Goal: Task Accomplishment & Management: Use online tool/utility

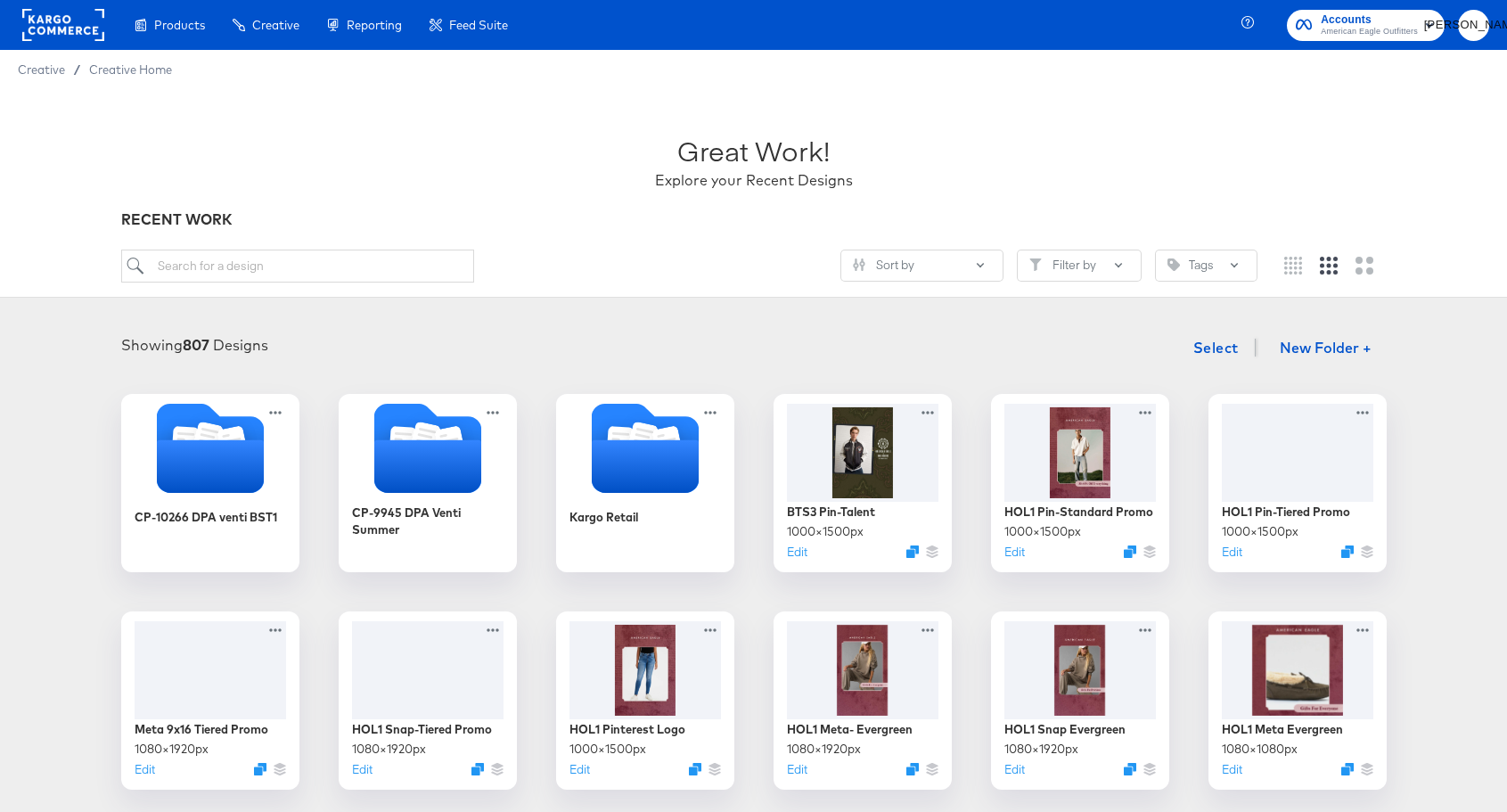
click at [1426, 19] on rect "button" at bounding box center [1430, 24] width 22 height 22
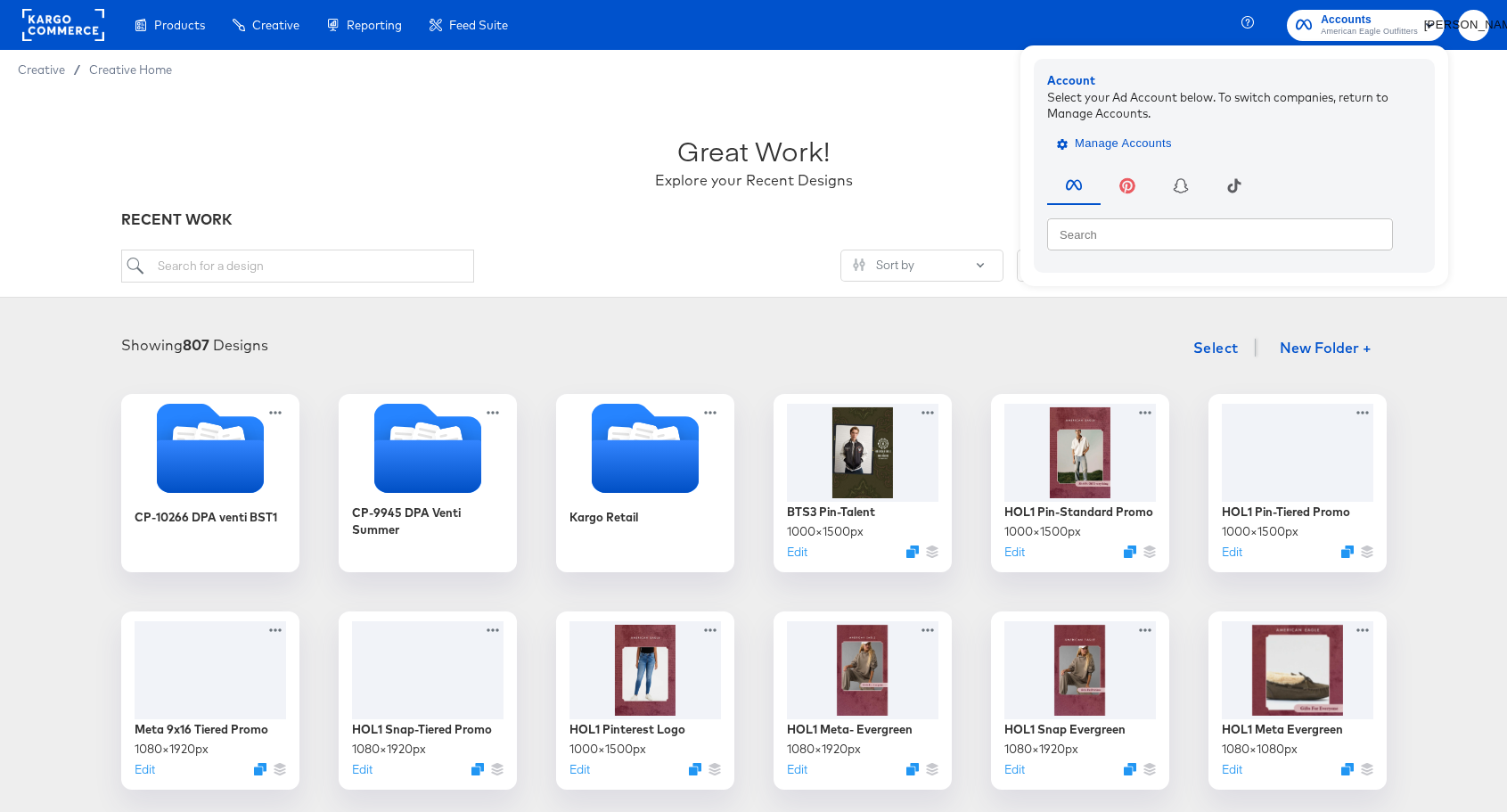
click at [1113, 146] on span "Manage Accounts" at bounding box center [1117, 144] width 111 height 21
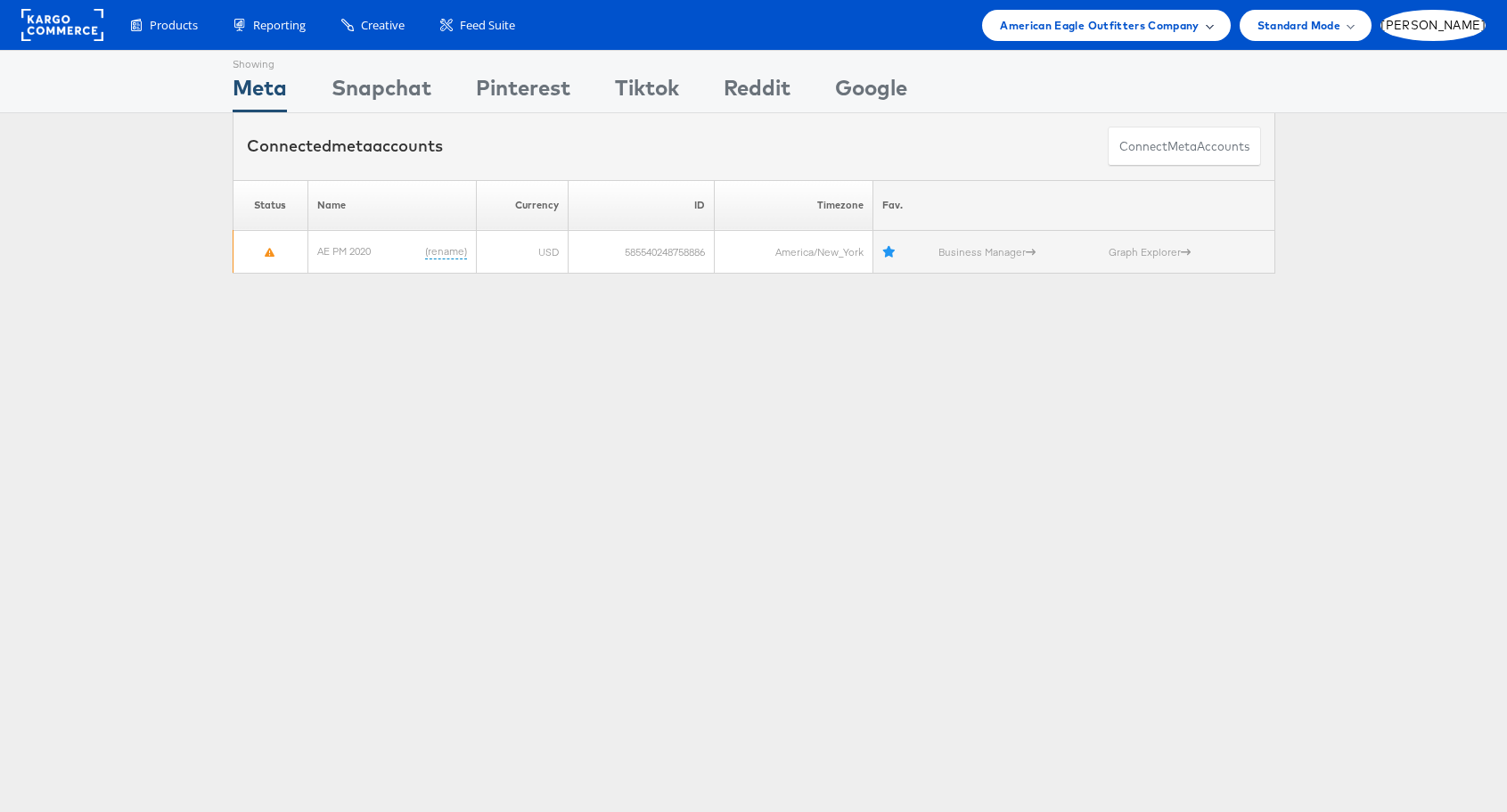
click at [1212, 22] on div "American Eagle Outfitters Company" at bounding box center [1106, 25] width 212 height 19
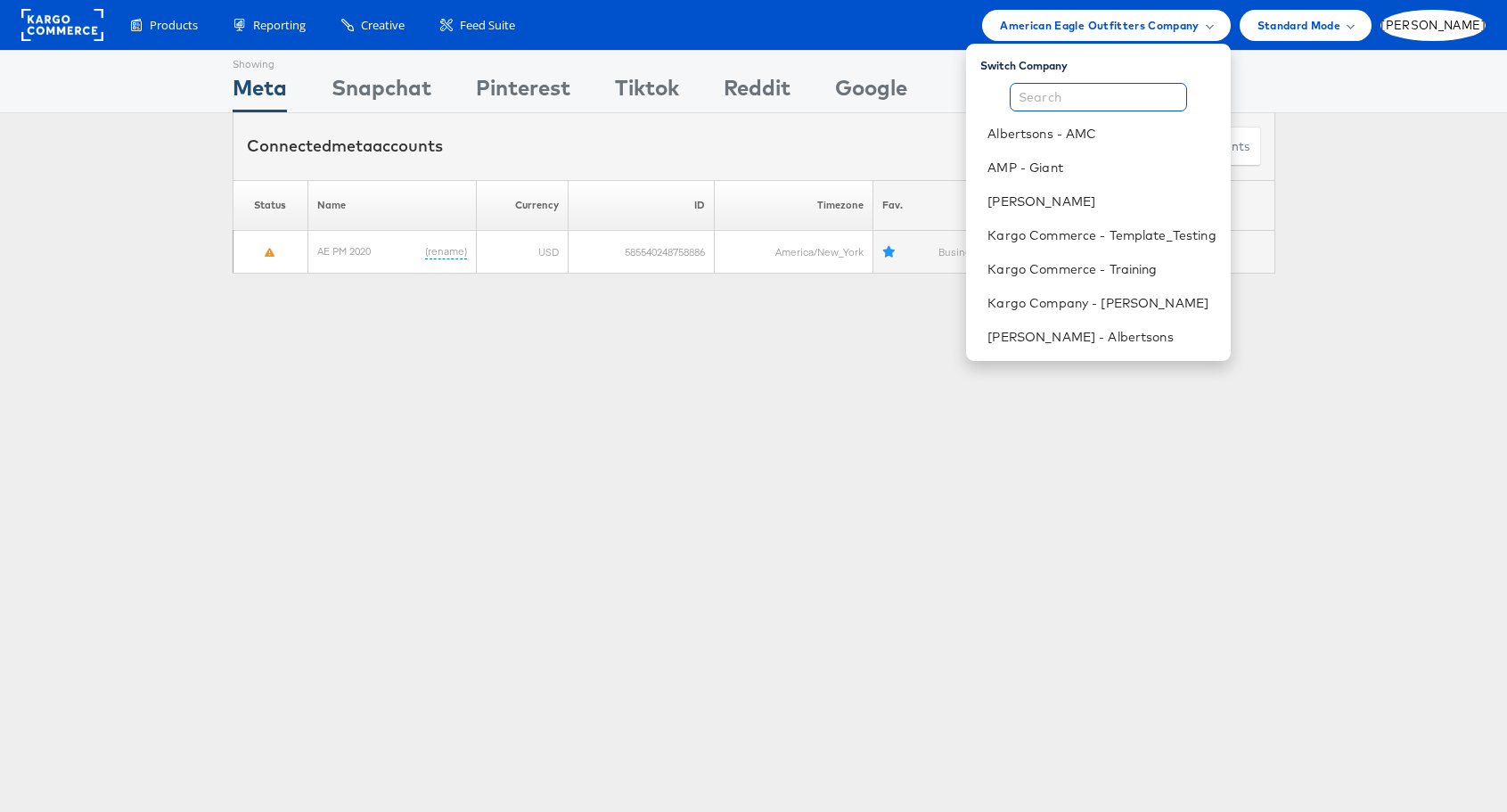
click at [1150, 95] on input "text" at bounding box center [1099, 97] width 177 height 28
click at [1089, 200] on link "Belk" at bounding box center [1102, 201] width 228 height 18
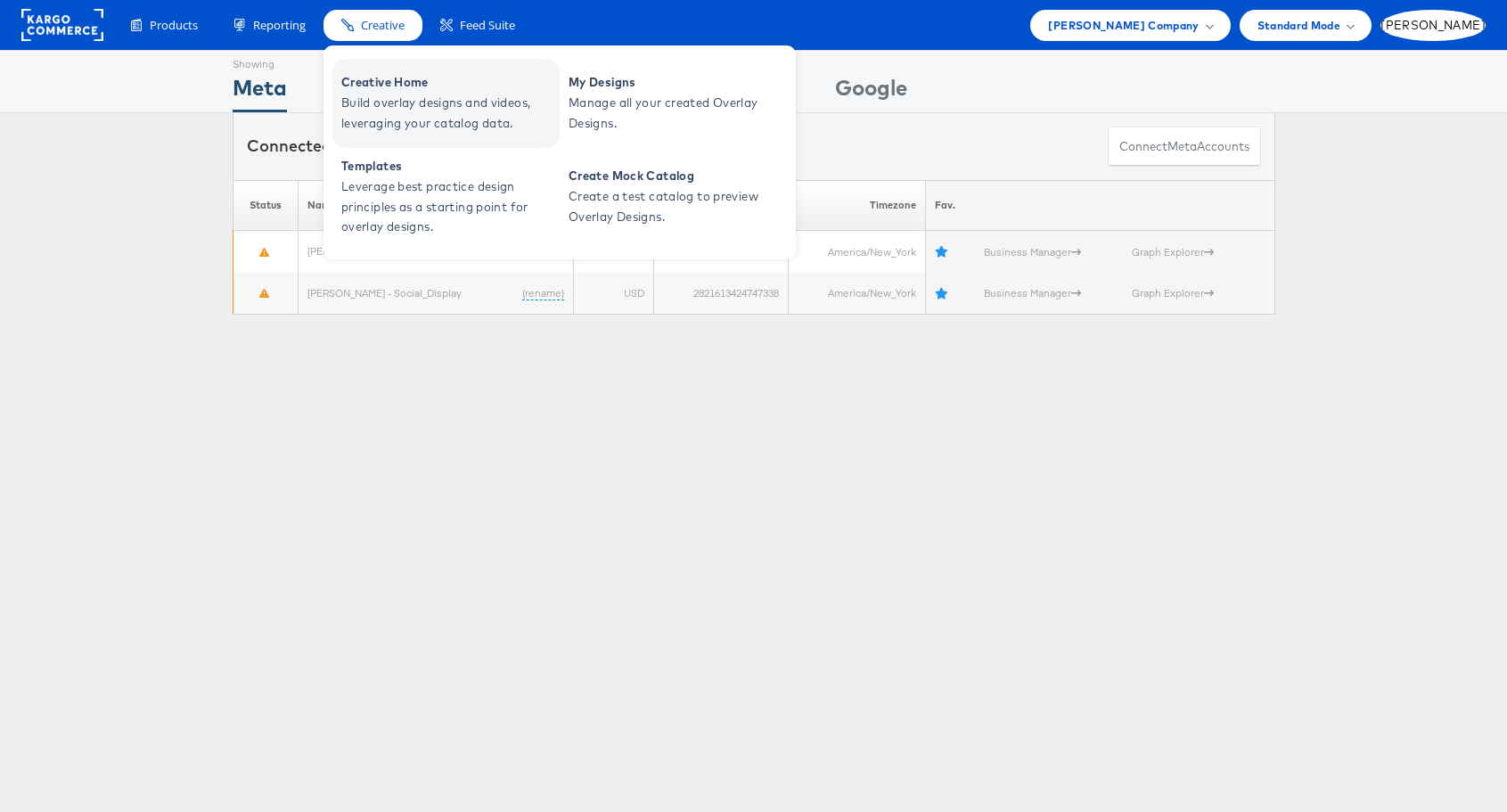
click at [391, 75] on span "Creative Home" at bounding box center [448, 83] width 214 height 21
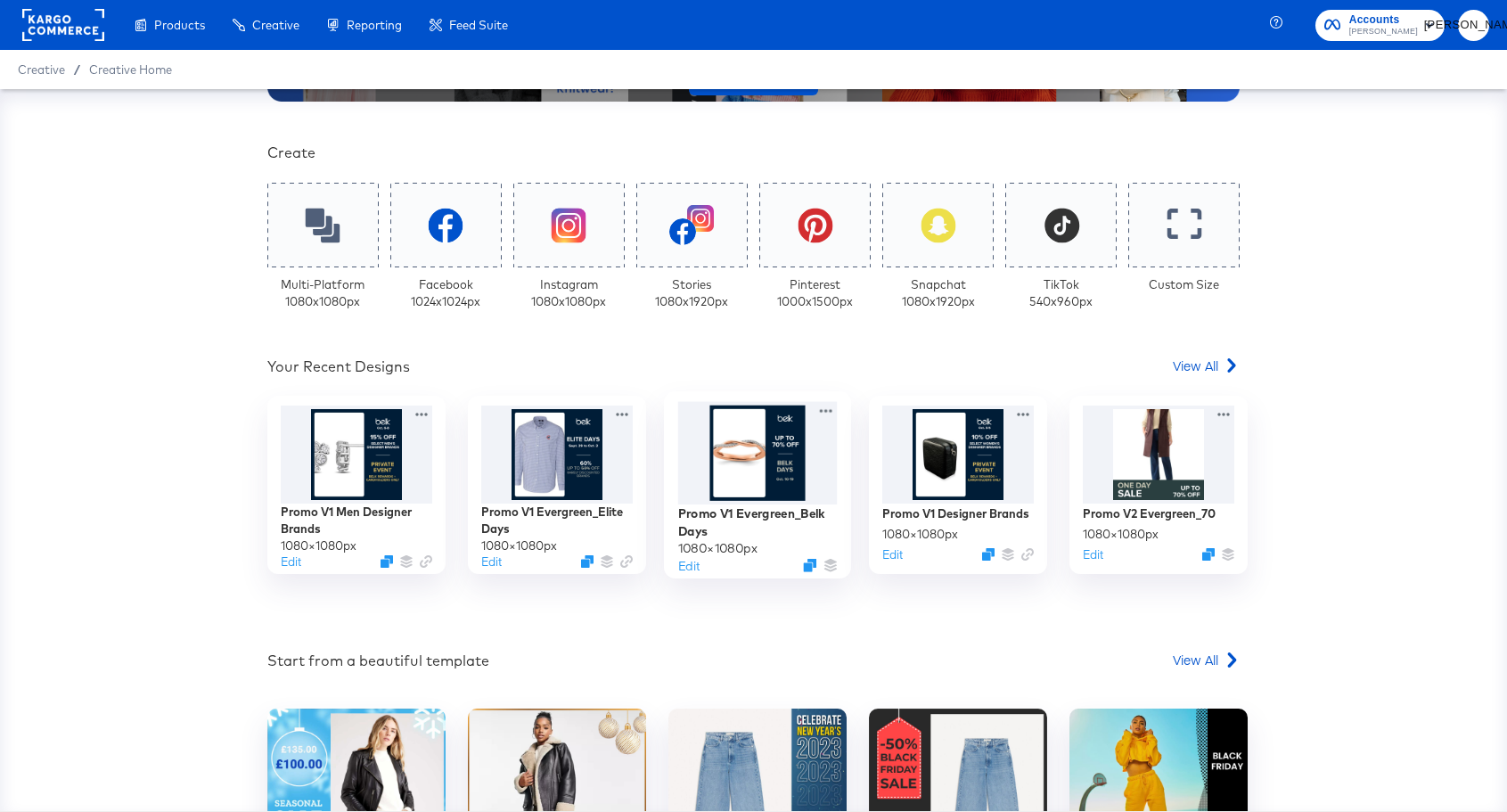
scroll to position [330, 0]
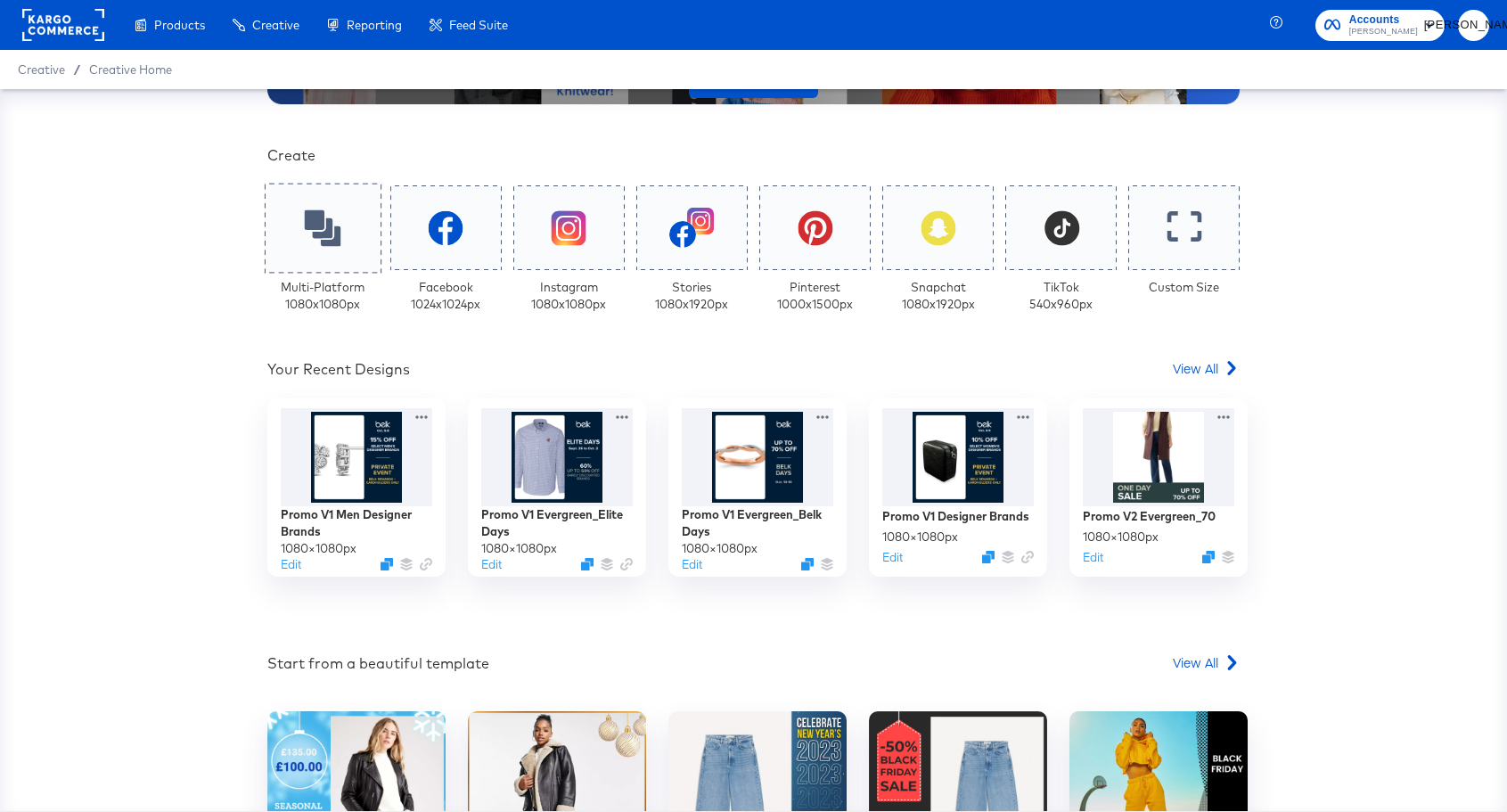
click at [320, 222] on icon at bounding box center [322, 227] width 37 height 37
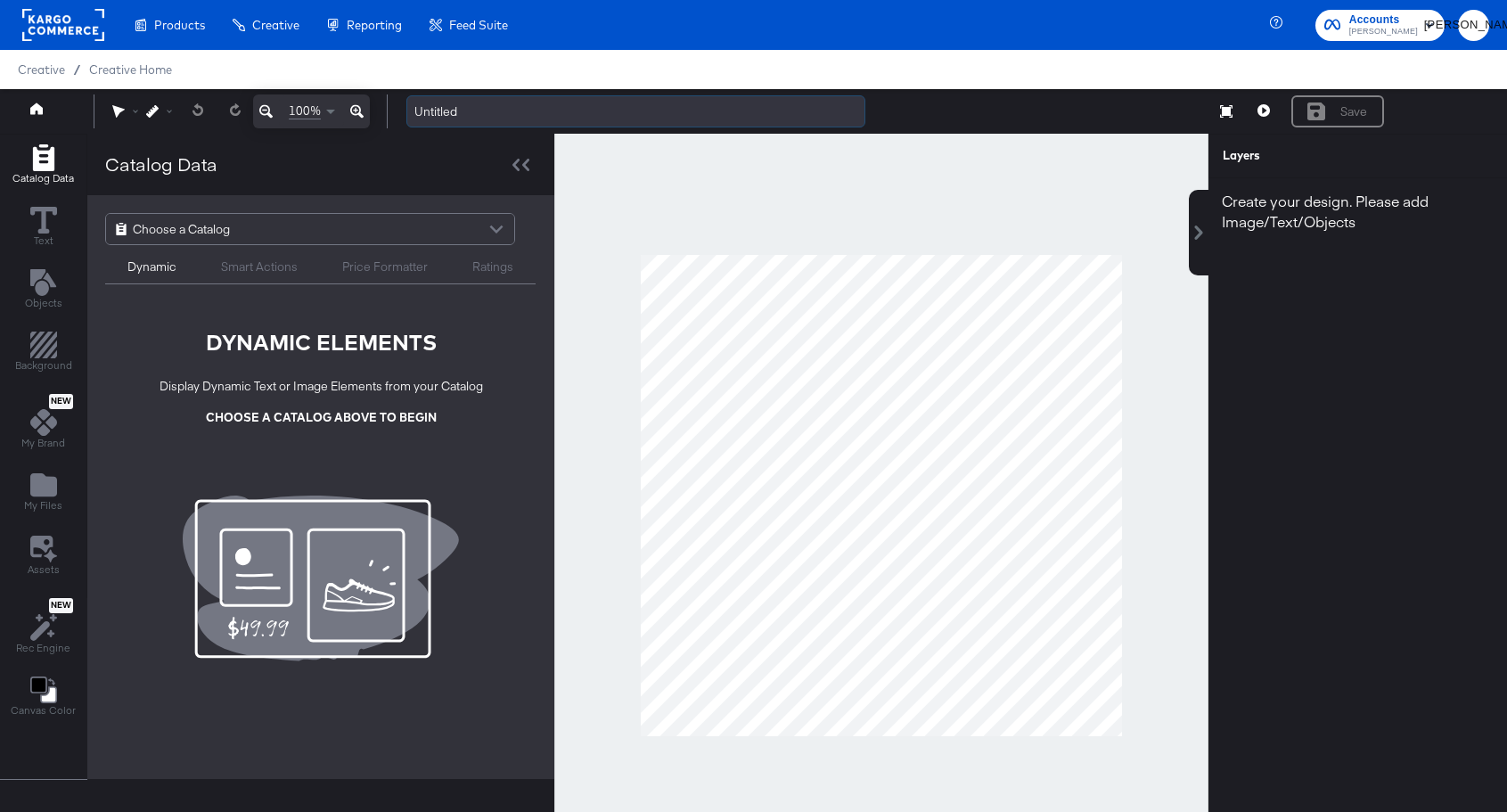
click at [444, 101] on input "Untitled" at bounding box center [635, 111] width 459 height 33
type input "Belk - Refreshed Promo"
click at [814, 190] on div at bounding box center [881, 495] width 654 height 723
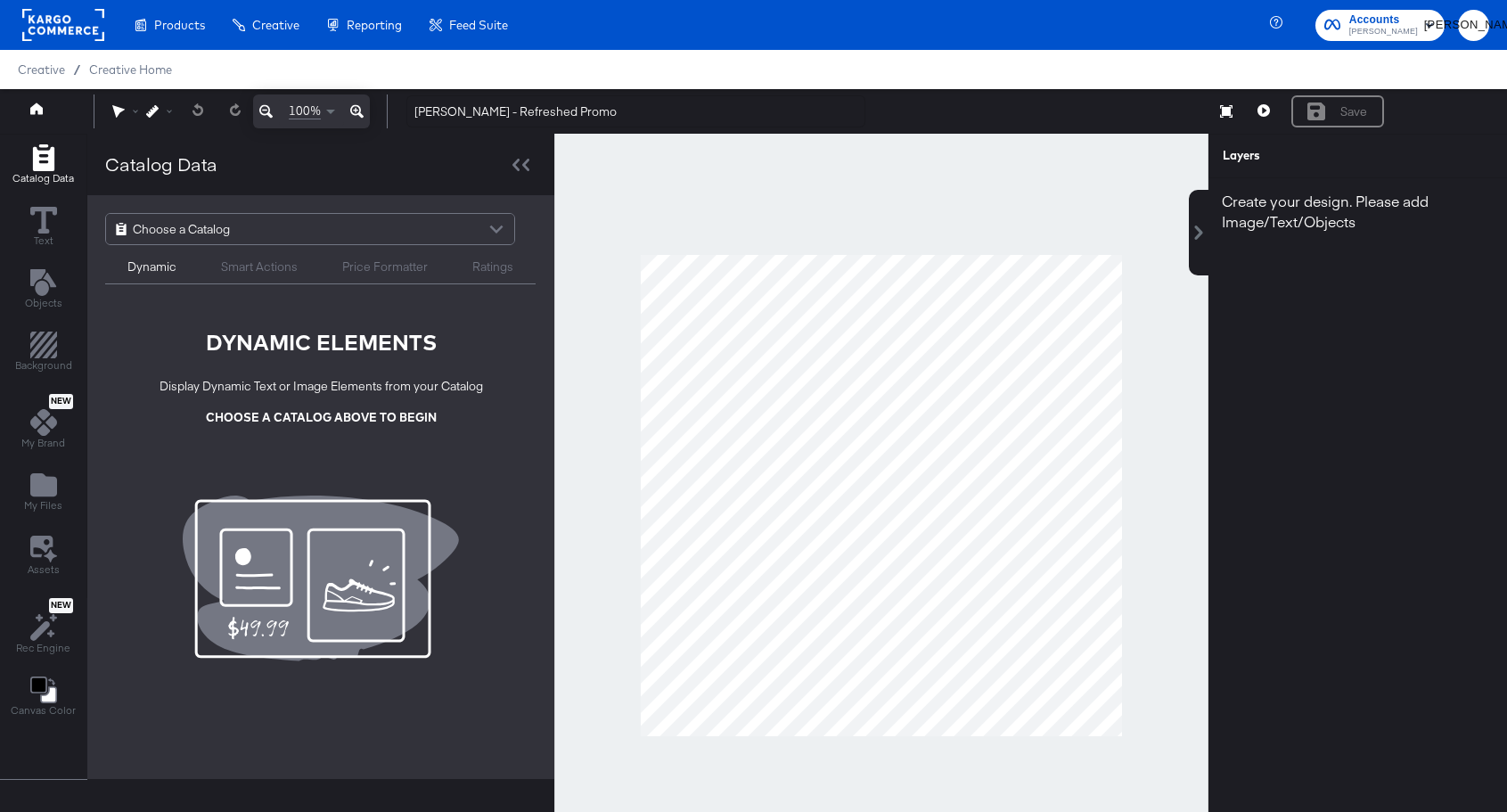
click at [241, 230] on div "Choose a Catalog" at bounding box center [310, 229] width 408 height 30
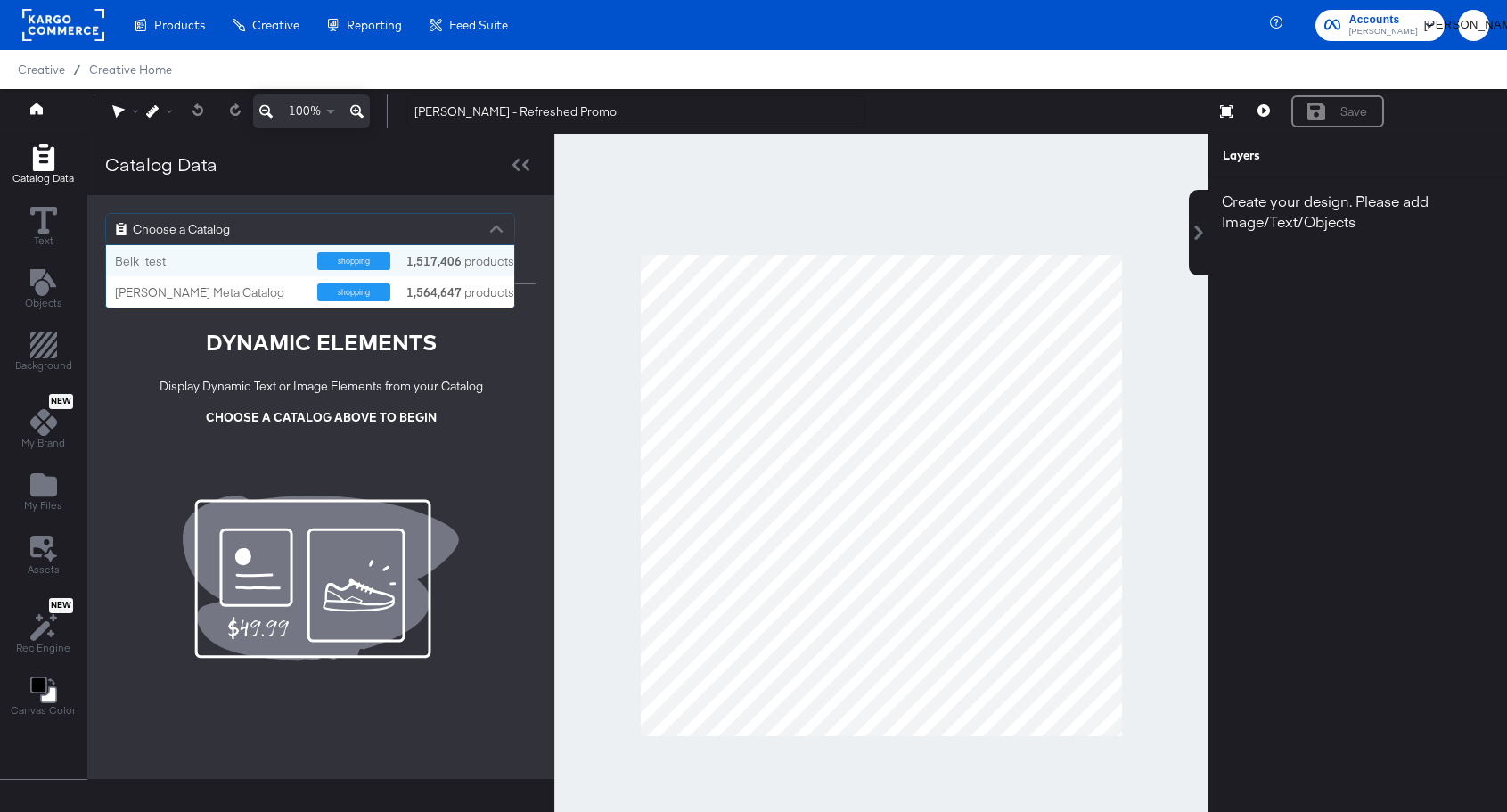
scroll to position [62, 408]
click at [358, 262] on div "shopping" at bounding box center [354, 261] width 74 height 18
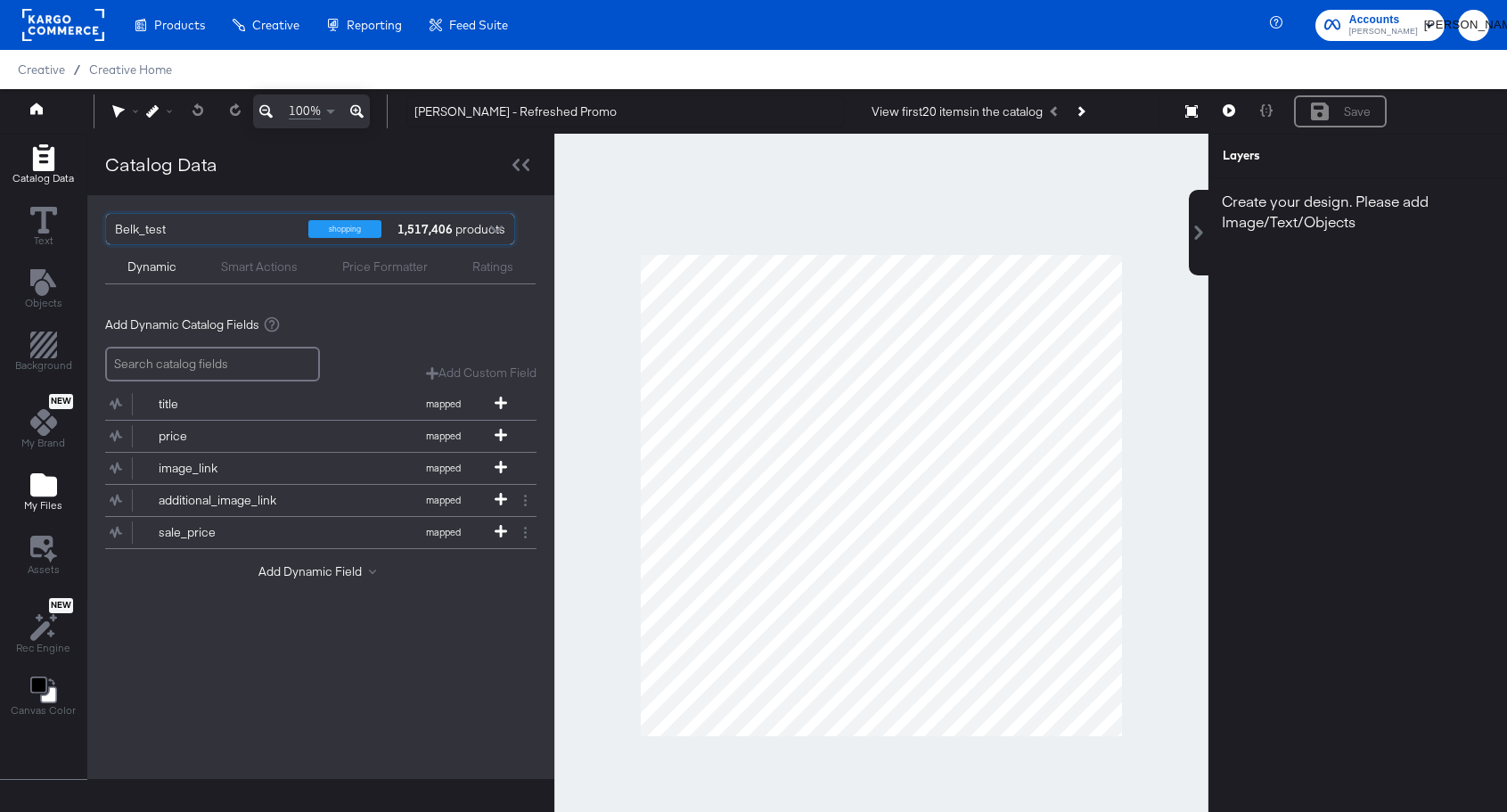
click at [48, 480] on icon "Add Files" at bounding box center [43, 484] width 26 height 24
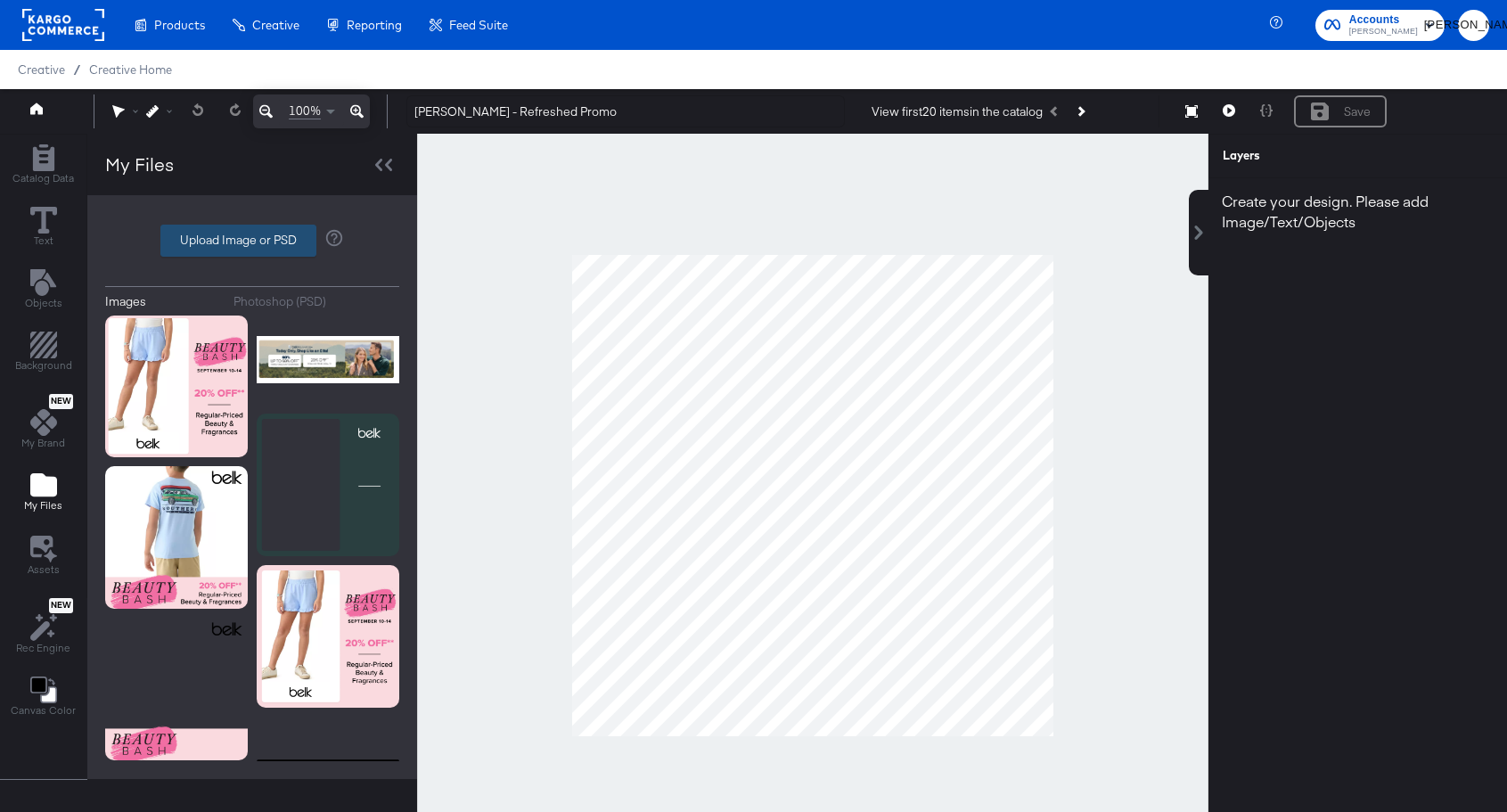
click at [228, 224] on button "Upload Image or PSD" at bounding box center [238, 240] width 156 height 32
click at [219, 234] on label "Upload Image or PSD" at bounding box center [238, 240] width 155 height 30
click at [253, 240] on input "Upload Image or PSD" at bounding box center [253, 240] width 0 height 0
type input "C:\fakepath\Belk - Refreshed Promo - Overlay mock.png"
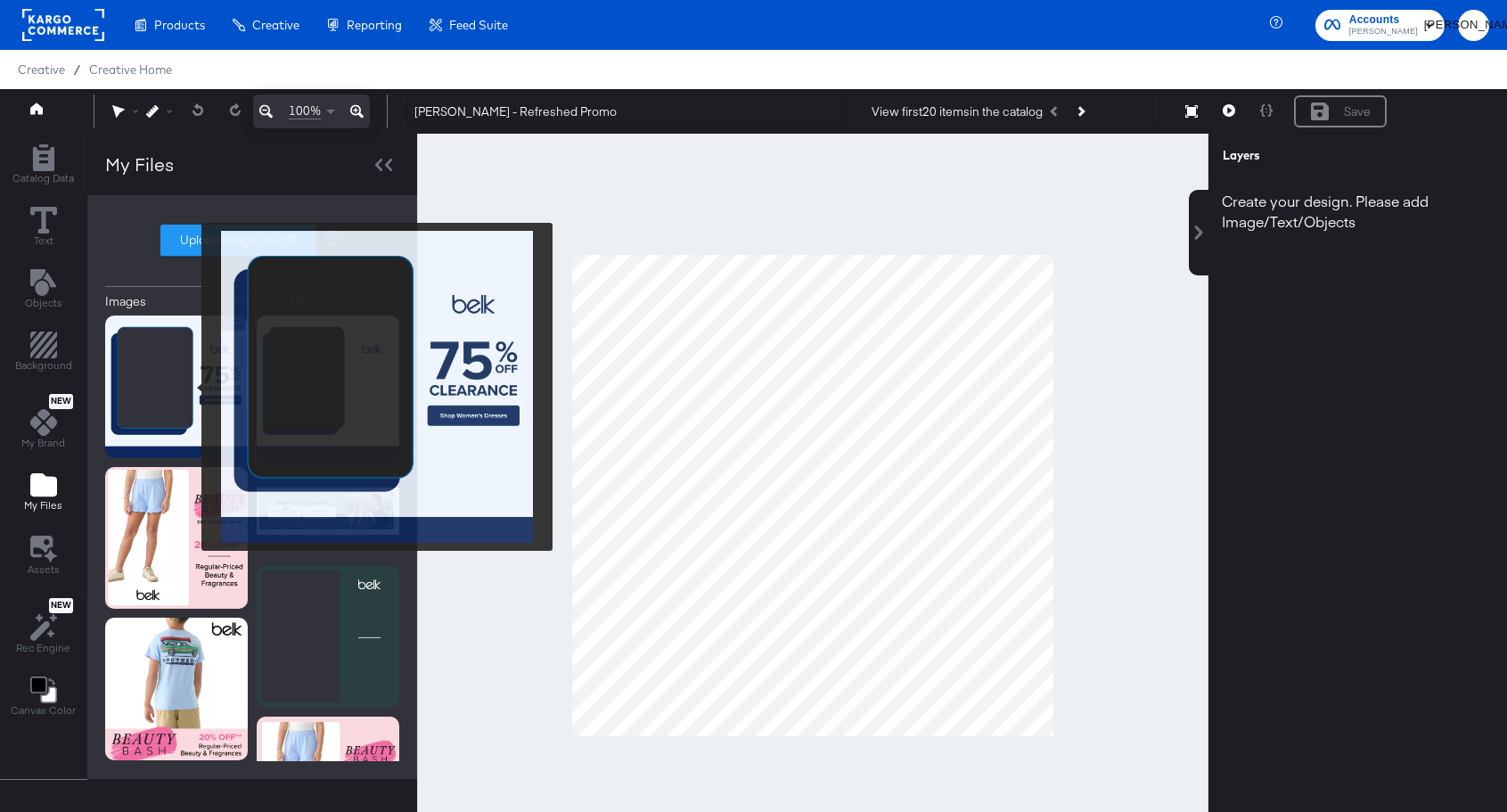
click at [189, 386] on img at bounding box center [176, 386] width 142 height 142
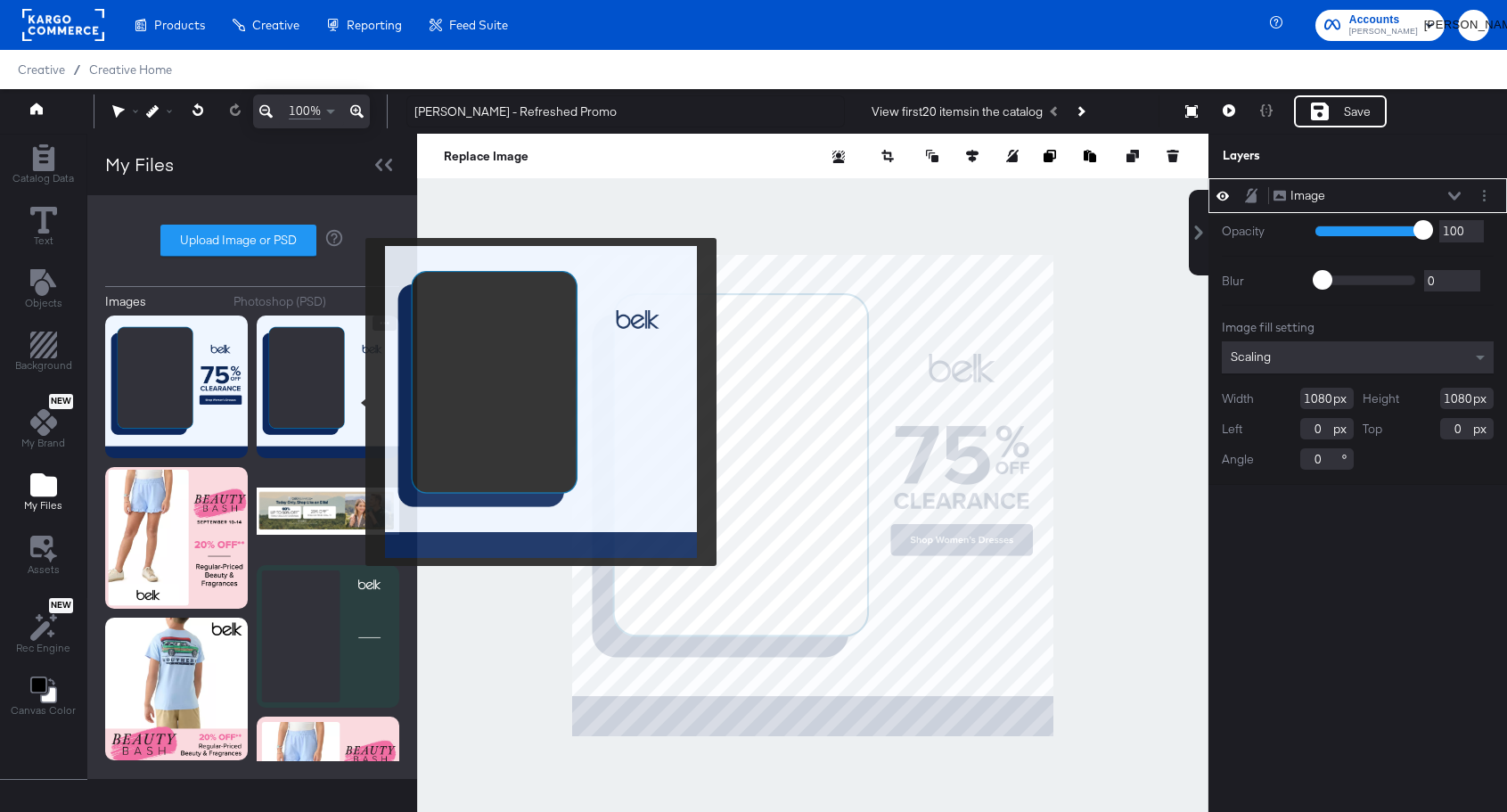
click at [353, 402] on img at bounding box center [327, 386] width 142 height 142
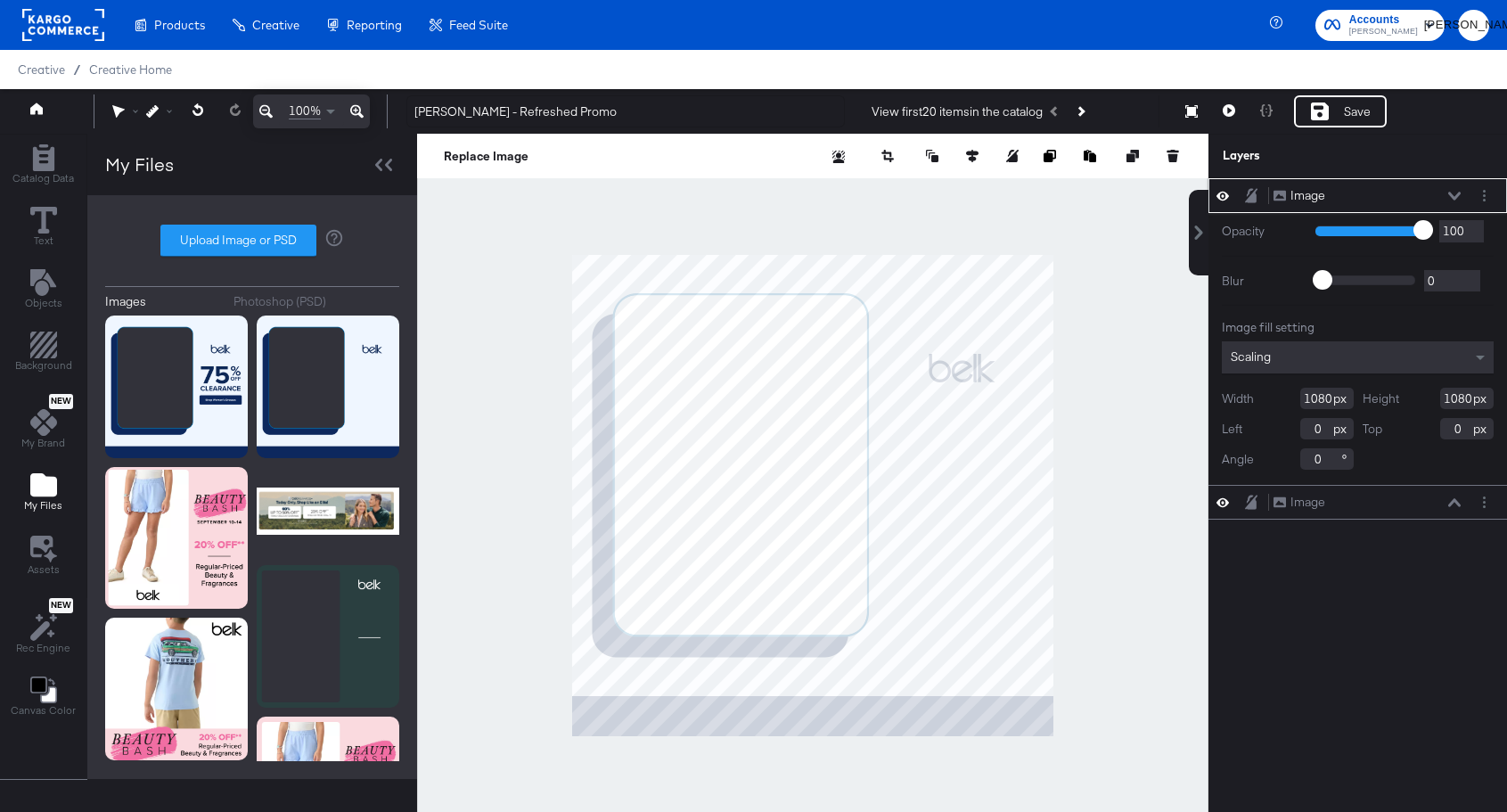
click at [1226, 195] on icon at bounding box center [1222, 196] width 12 height 15
click at [1226, 195] on icon at bounding box center [1222, 195] width 12 height 11
click at [1317, 191] on div "Image" at bounding box center [1308, 196] width 35 height 17
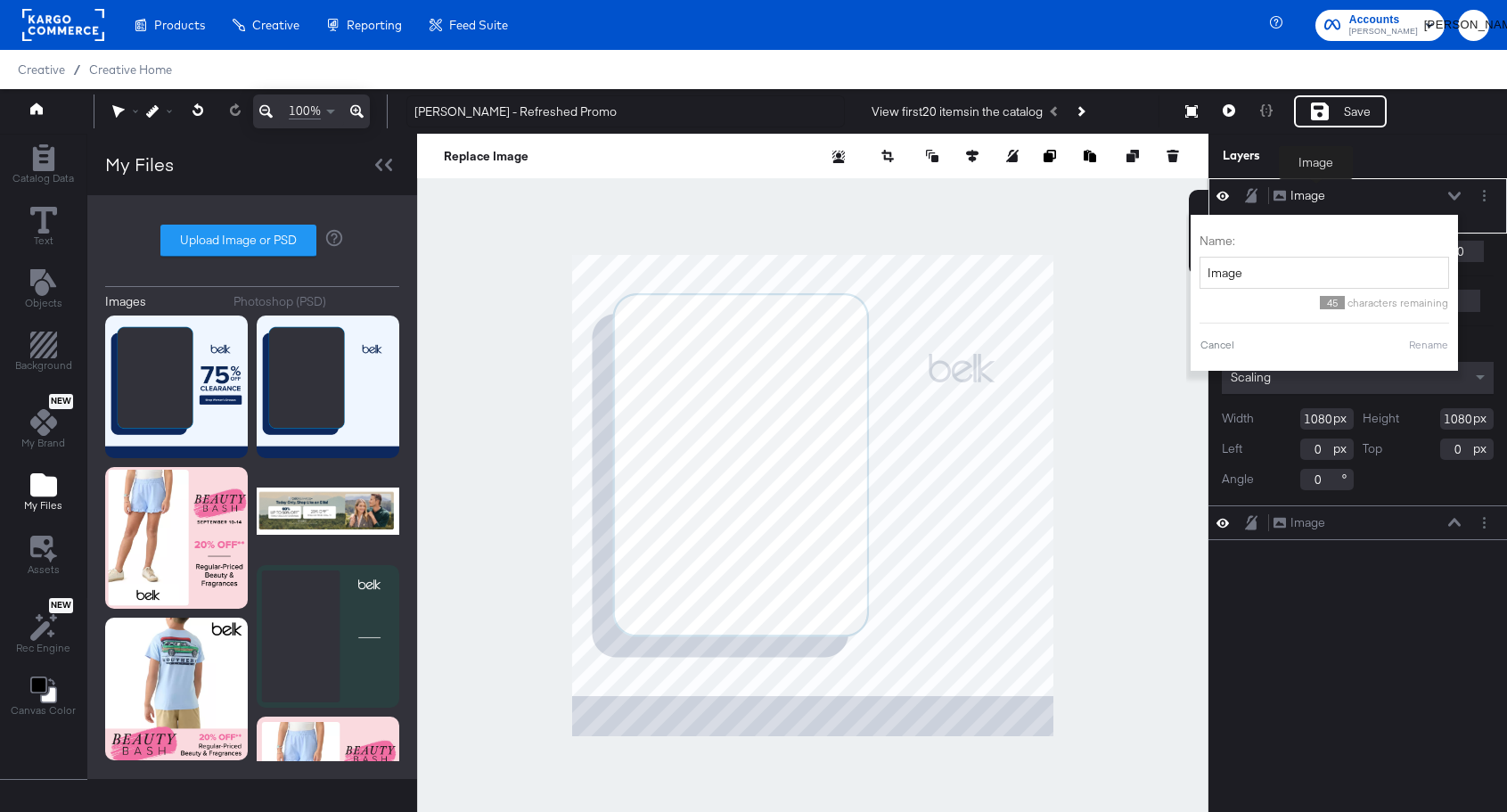
click at [1317, 191] on div "Image" at bounding box center [1308, 196] width 35 height 17
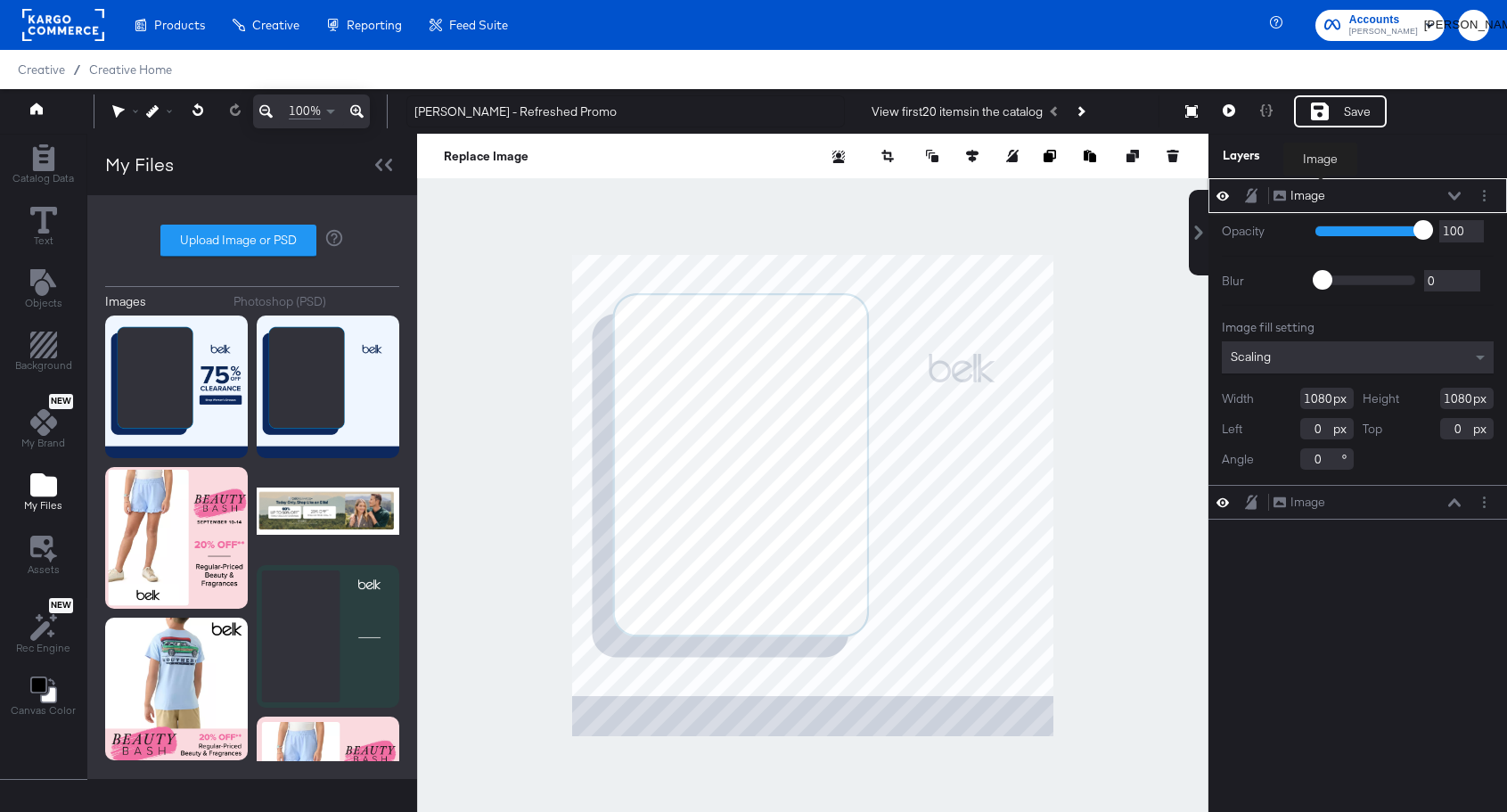
click at [1321, 188] on div "Image" at bounding box center [1308, 196] width 35 height 17
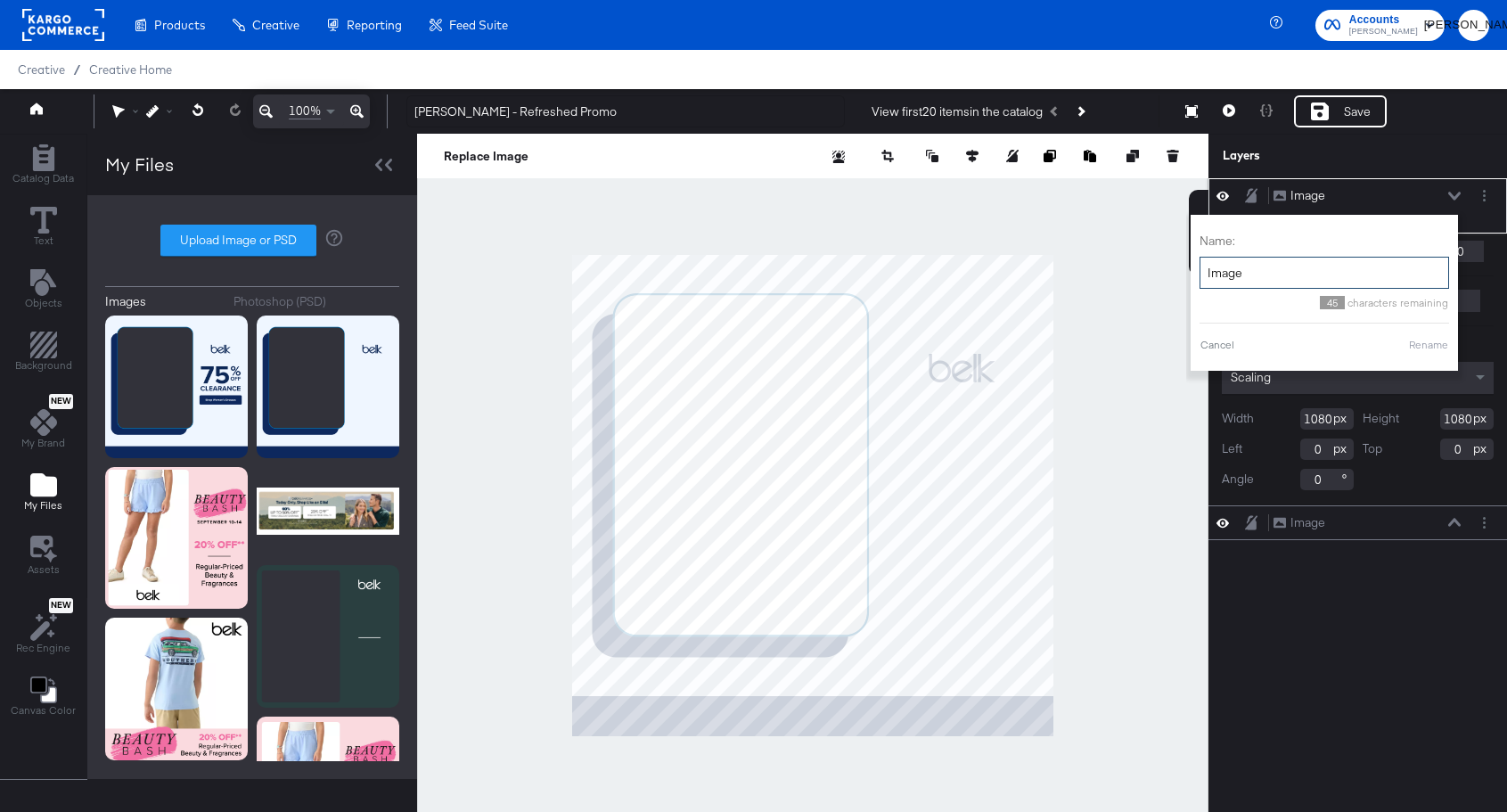
click at [1281, 268] on input "Image" at bounding box center [1324, 272] width 250 height 33
type input "Overlay"
click at [1426, 347] on button "Rename" at bounding box center [1429, 345] width 41 height 16
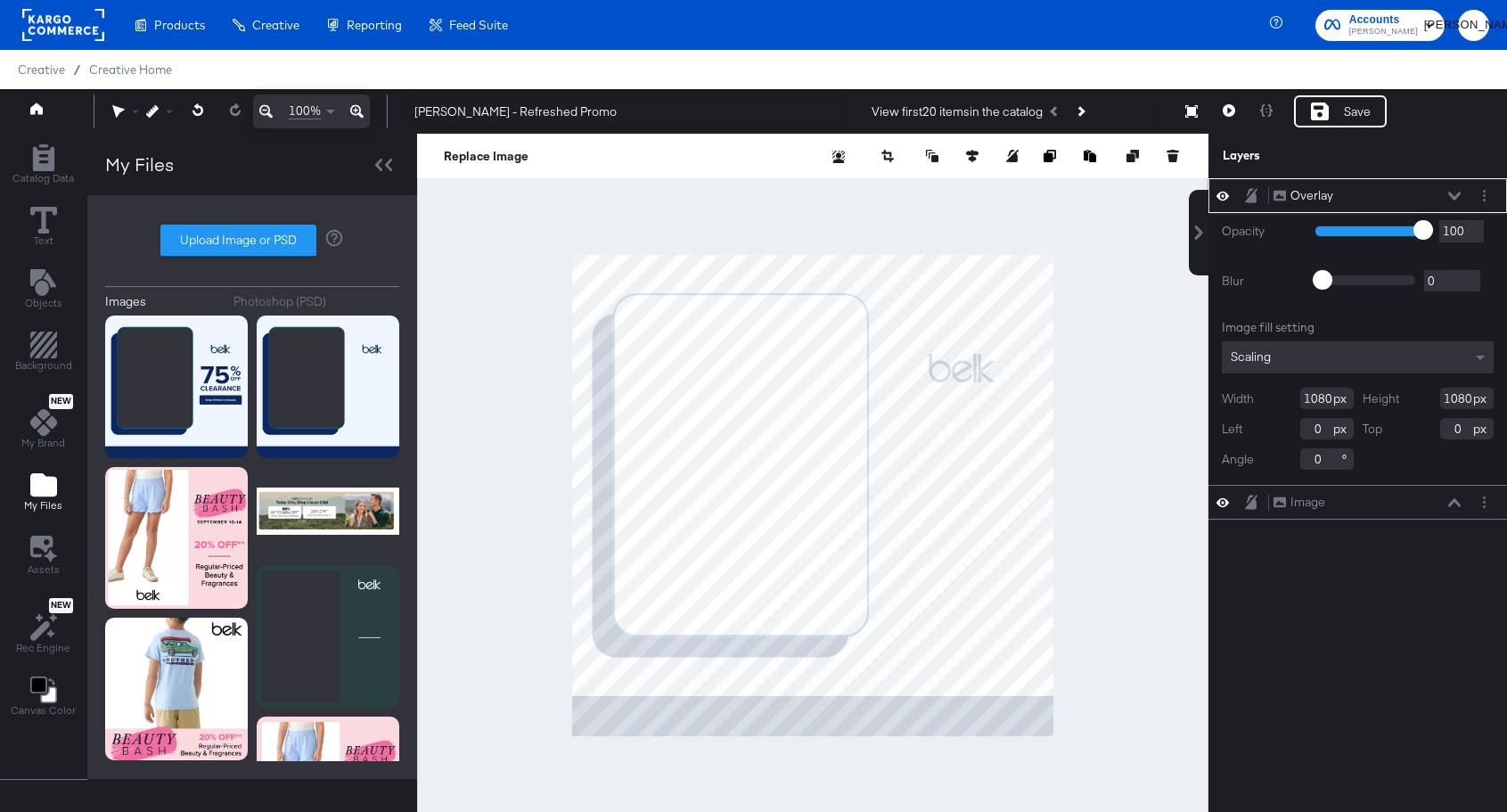
click at [1456, 194] on icon at bounding box center [1454, 195] width 12 height 8
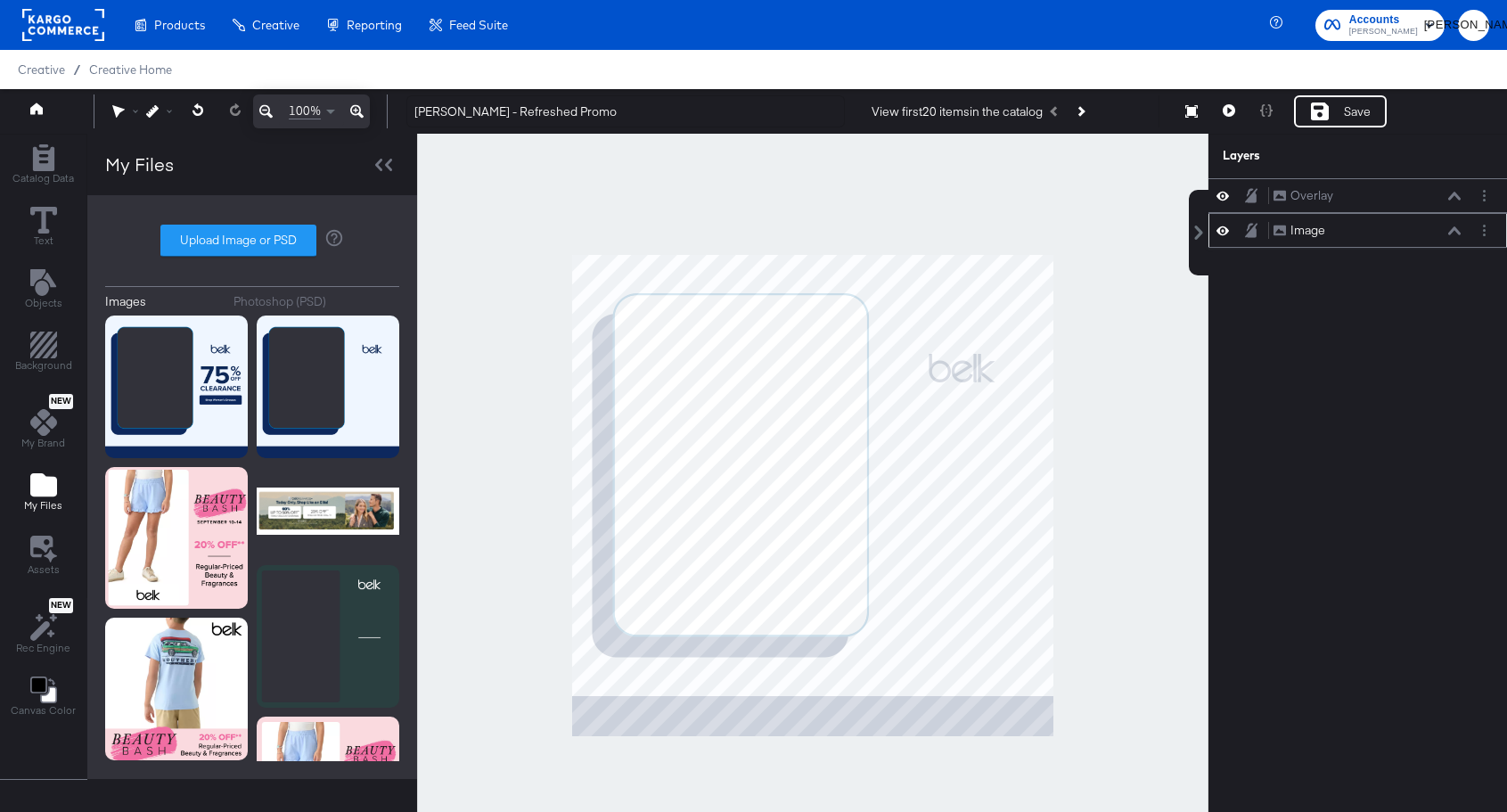
click at [1307, 234] on div "Image" at bounding box center [1308, 231] width 35 height 17
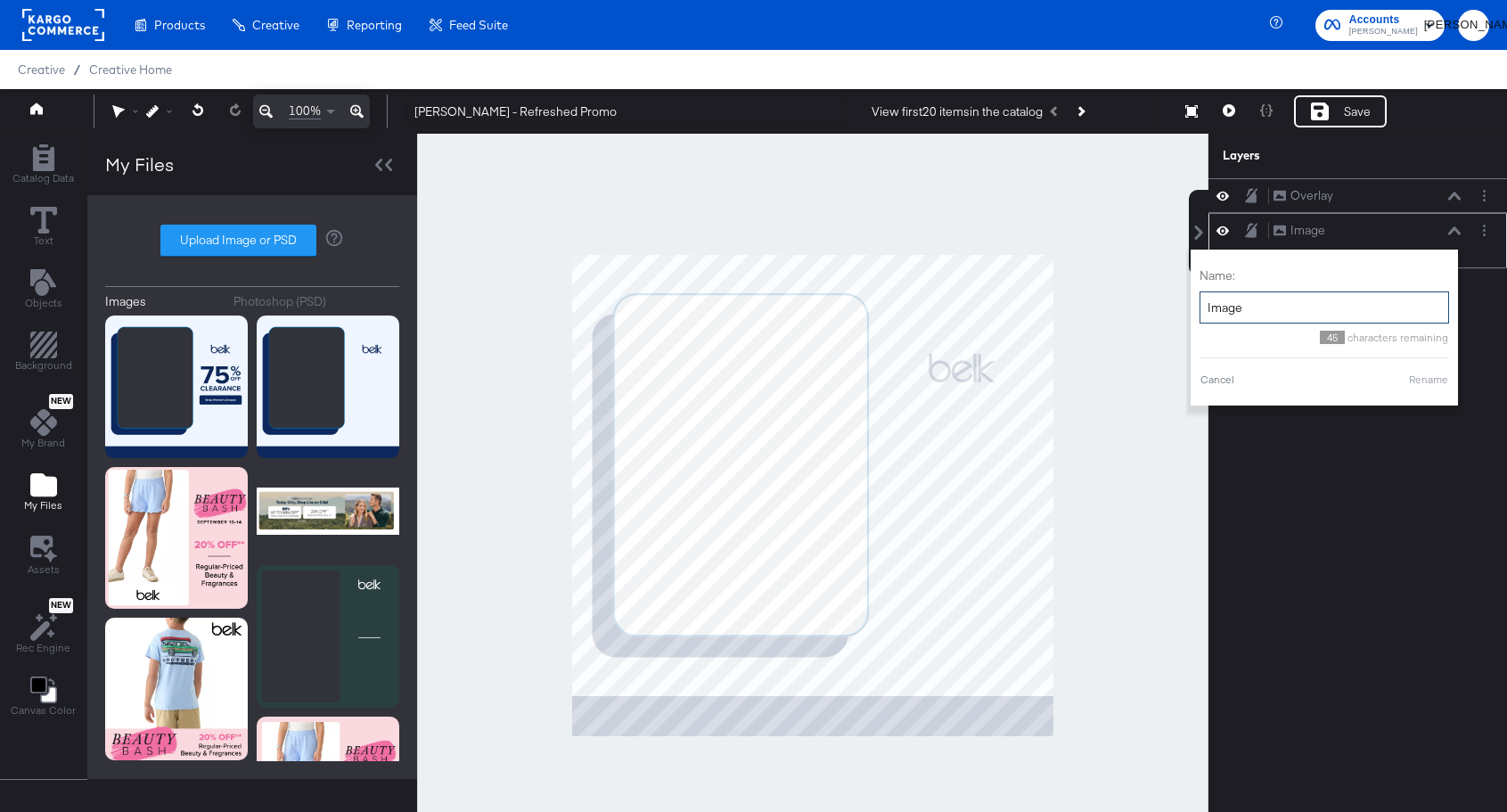
click at [1257, 317] on input "Image" at bounding box center [1324, 307] width 250 height 33
type input "Mock"
click at [1418, 382] on button "Rename" at bounding box center [1429, 379] width 41 height 16
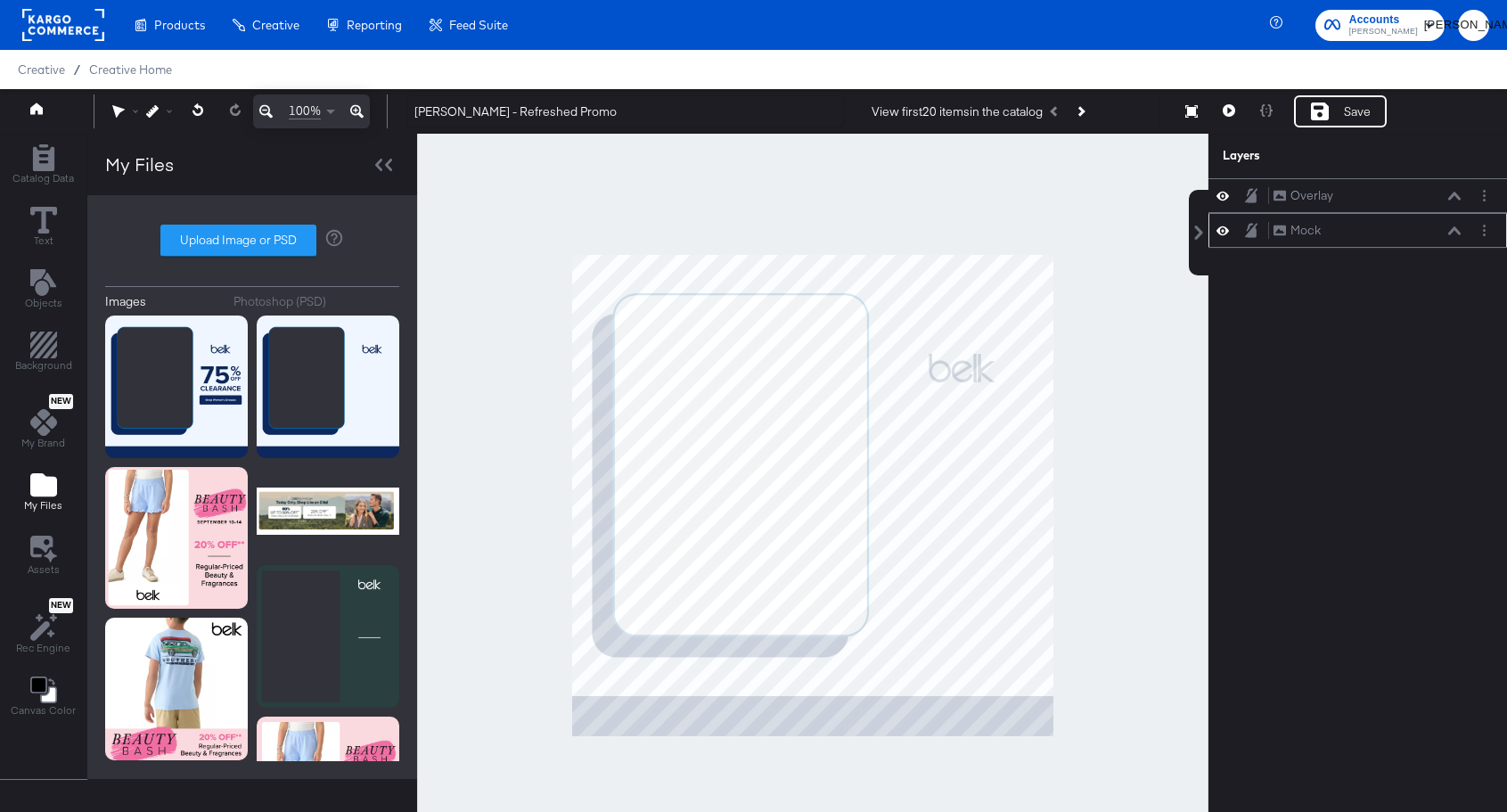
click at [1222, 196] on icon at bounding box center [1222, 195] width 12 height 8
click at [45, 161] on icon "Add Rectangle" at bounding box center [43, 157] width 26 height 26
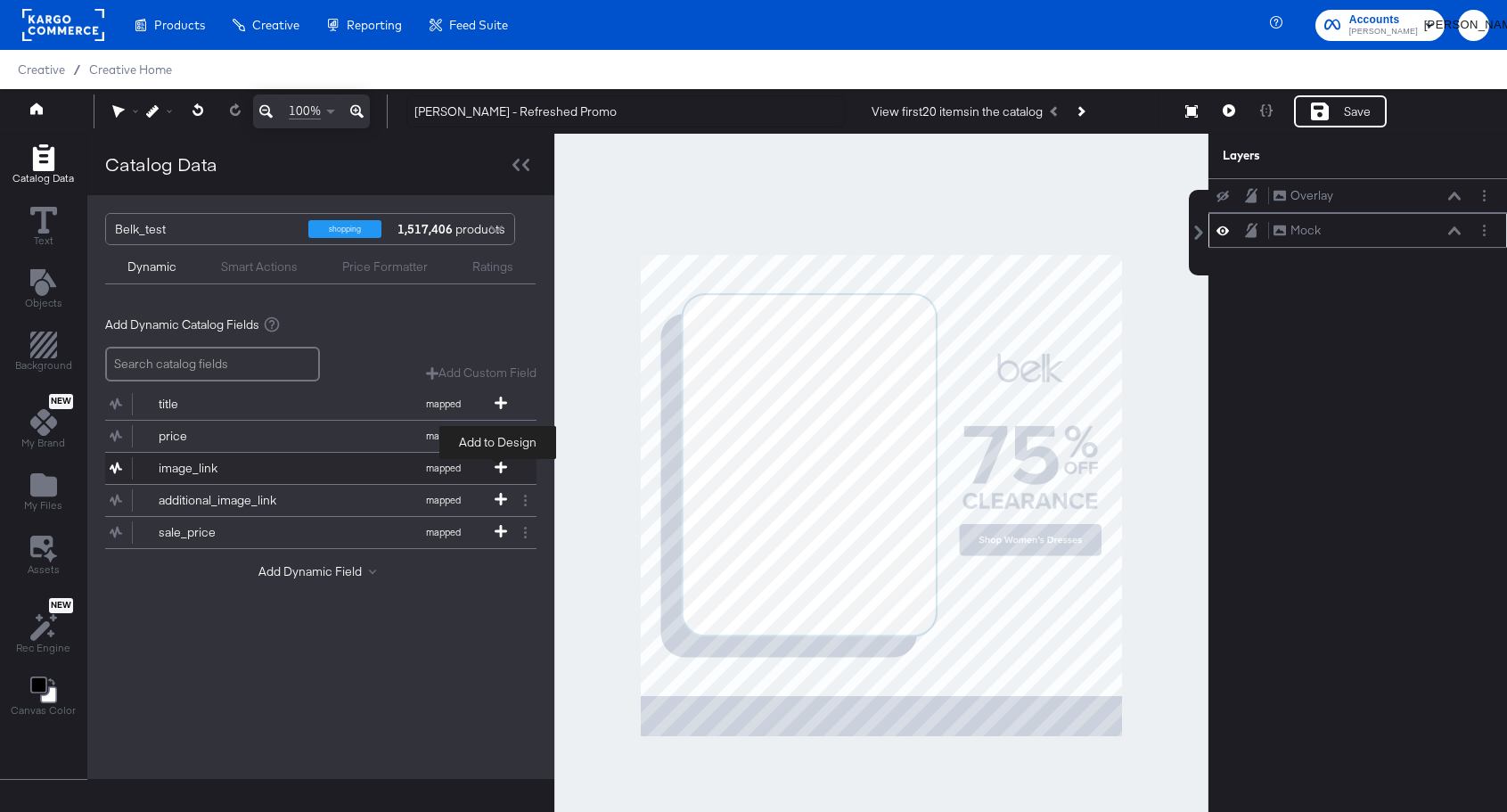
click at [498, 469] on icon at bounding box center [500, 466] width 12 height 12
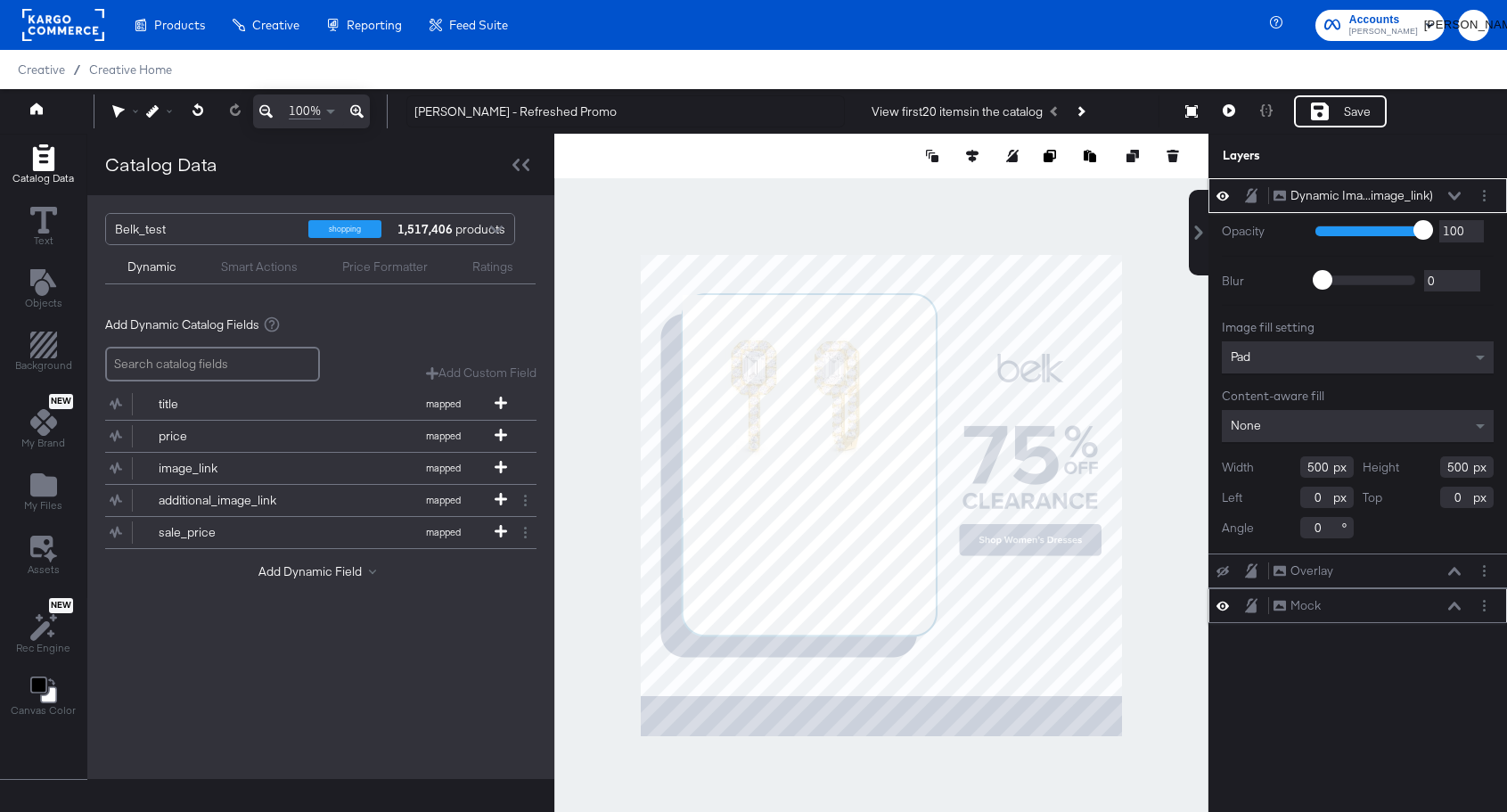
type input "94"
type input "90"
type input "566"
click at [1370, 426] on div "None" at bounding box center [1358, 426] width 271 height 32
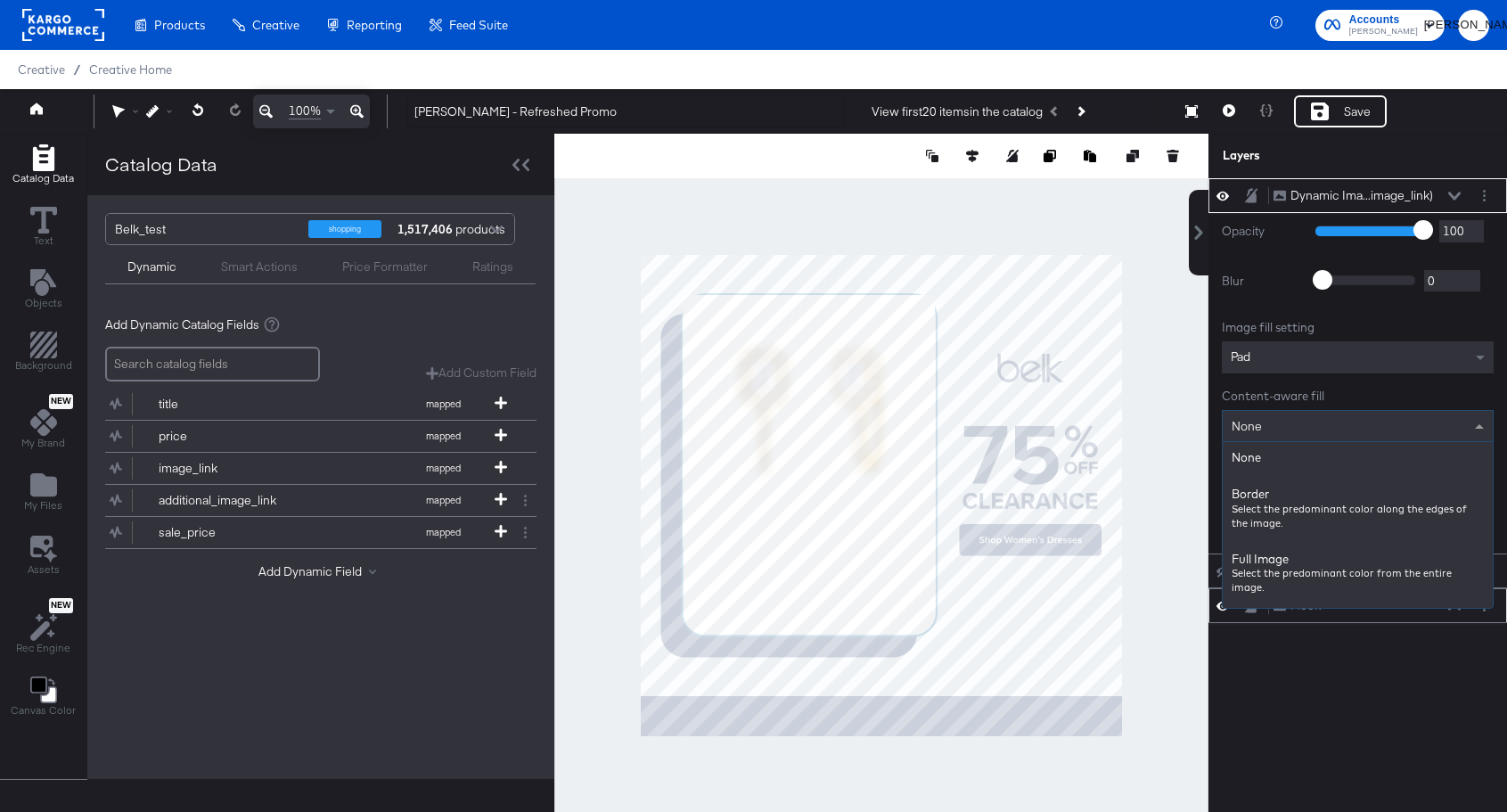
click at [1375, 393] on div "Content-aware fill" at bounding box center [1358, 396] width 271 height 17
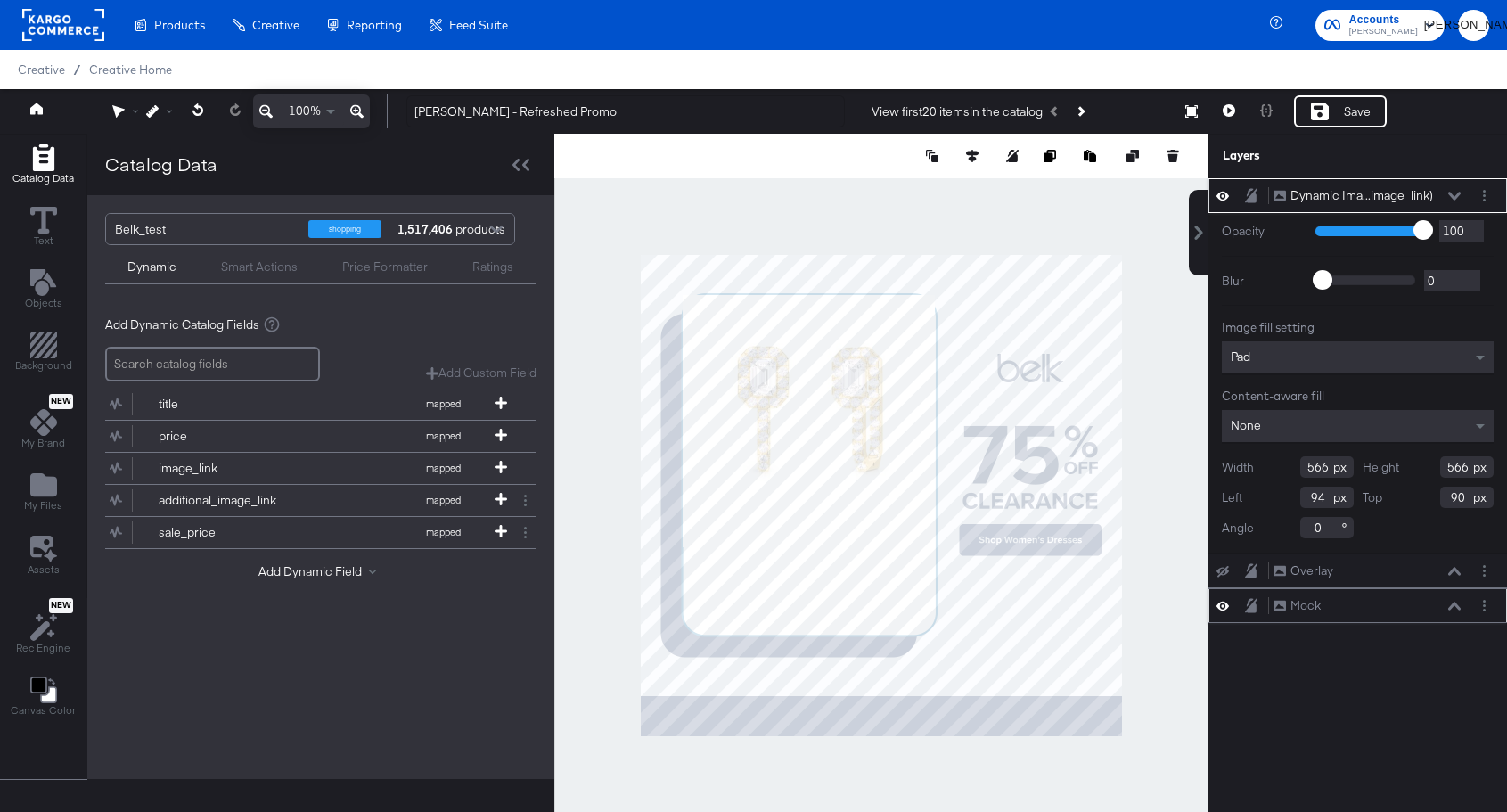
click at [1374, 351] on div "Pad" at bounding box center [1358, 357] width 271 height 32
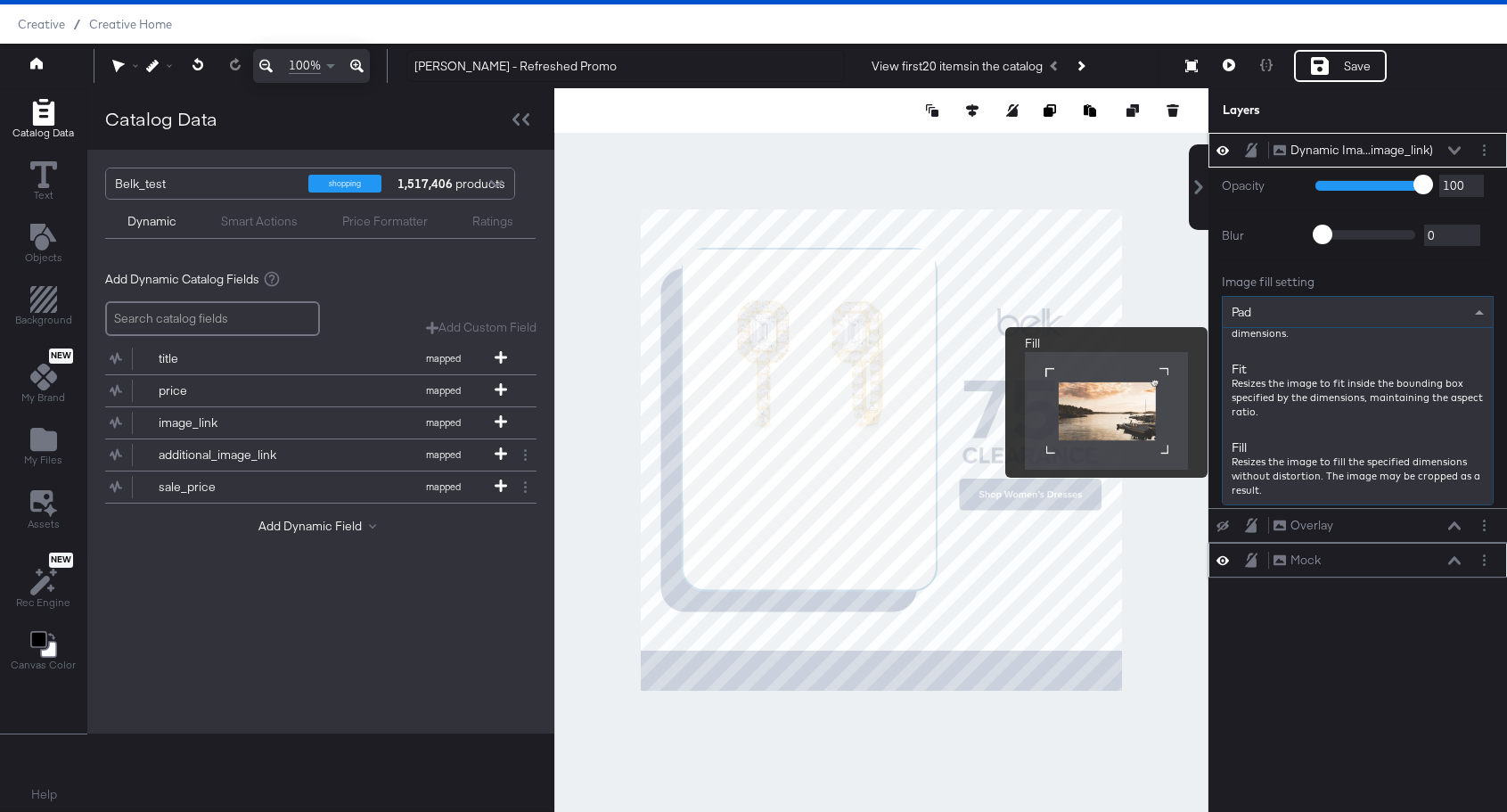
scroll to position [209, 0]
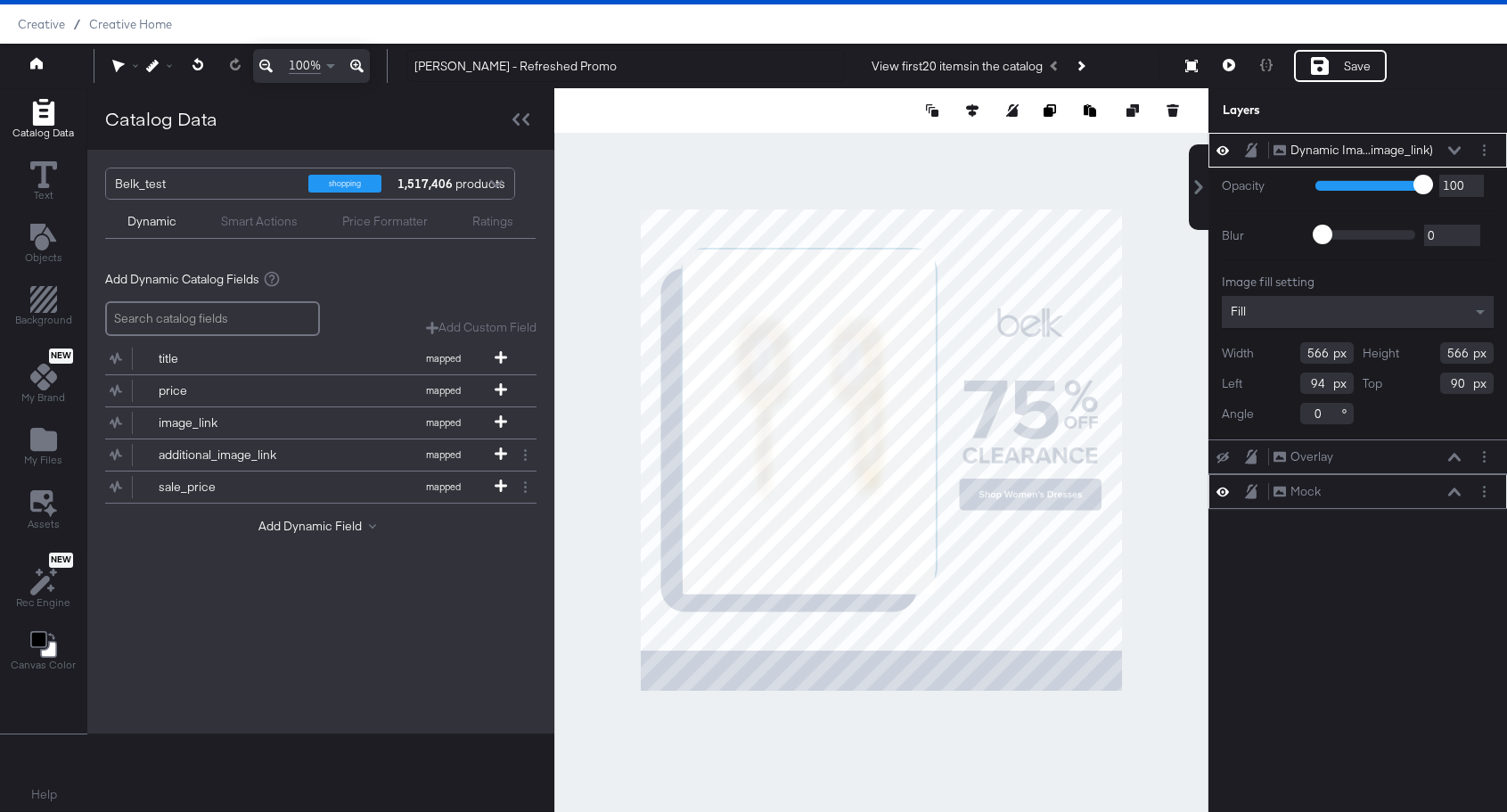
type input "778"
type input "576"
type input "85"
type input "590"
type input "792"
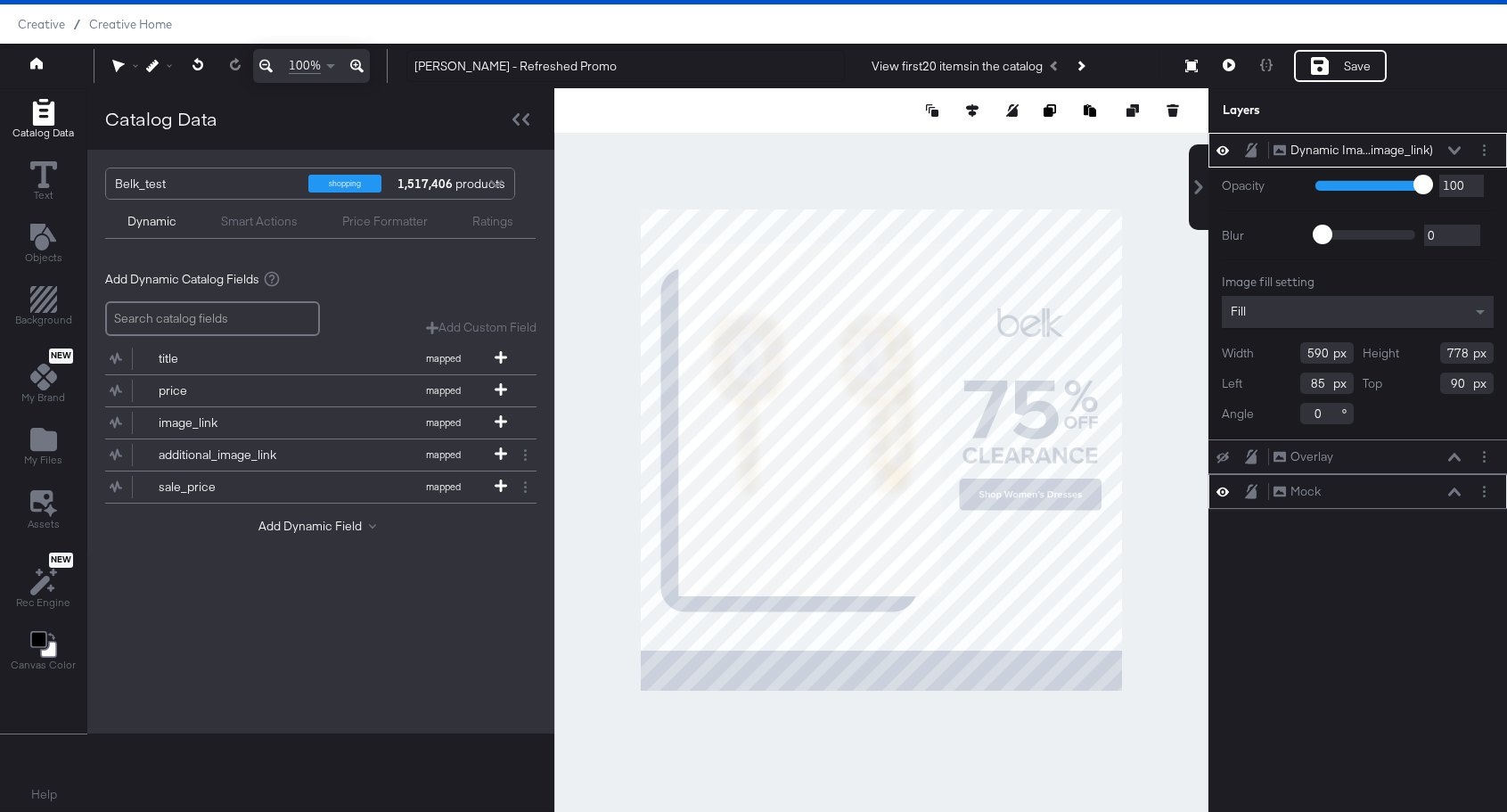
type input "76"
type input "83"
type input "77"
click at [1257, 585] on div "Dynamic Ima...image_link) Dynamic Image (image_link) Opacity 1 100 100 Blur 0 2…" at bounding box center [1358, 458] width 299 height 651
click at [1456, 149] on icon at bounding box center [1454, 150] width 12 height 8
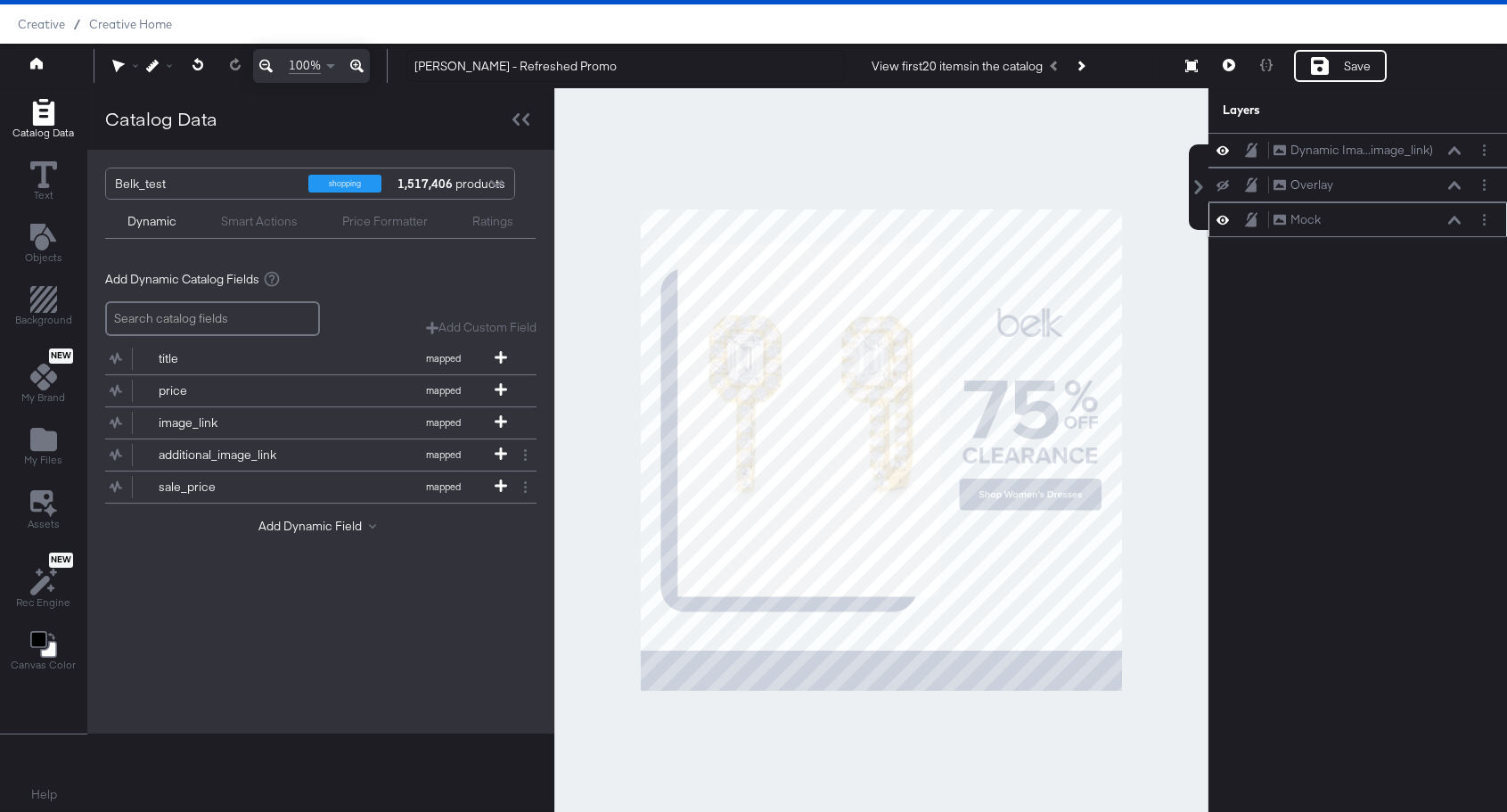
drag, startPoint x: 1396, startPoint y: 151, endPoint x: 1388, endPoint y: 257, distance: 106.3
click at [1388, 257] on div "Dynamic Ima...image_link) Dynamic Image (image_link) Overlay Overlay Mock Mock" at bounding box center [1347, 458] width 321 height 651
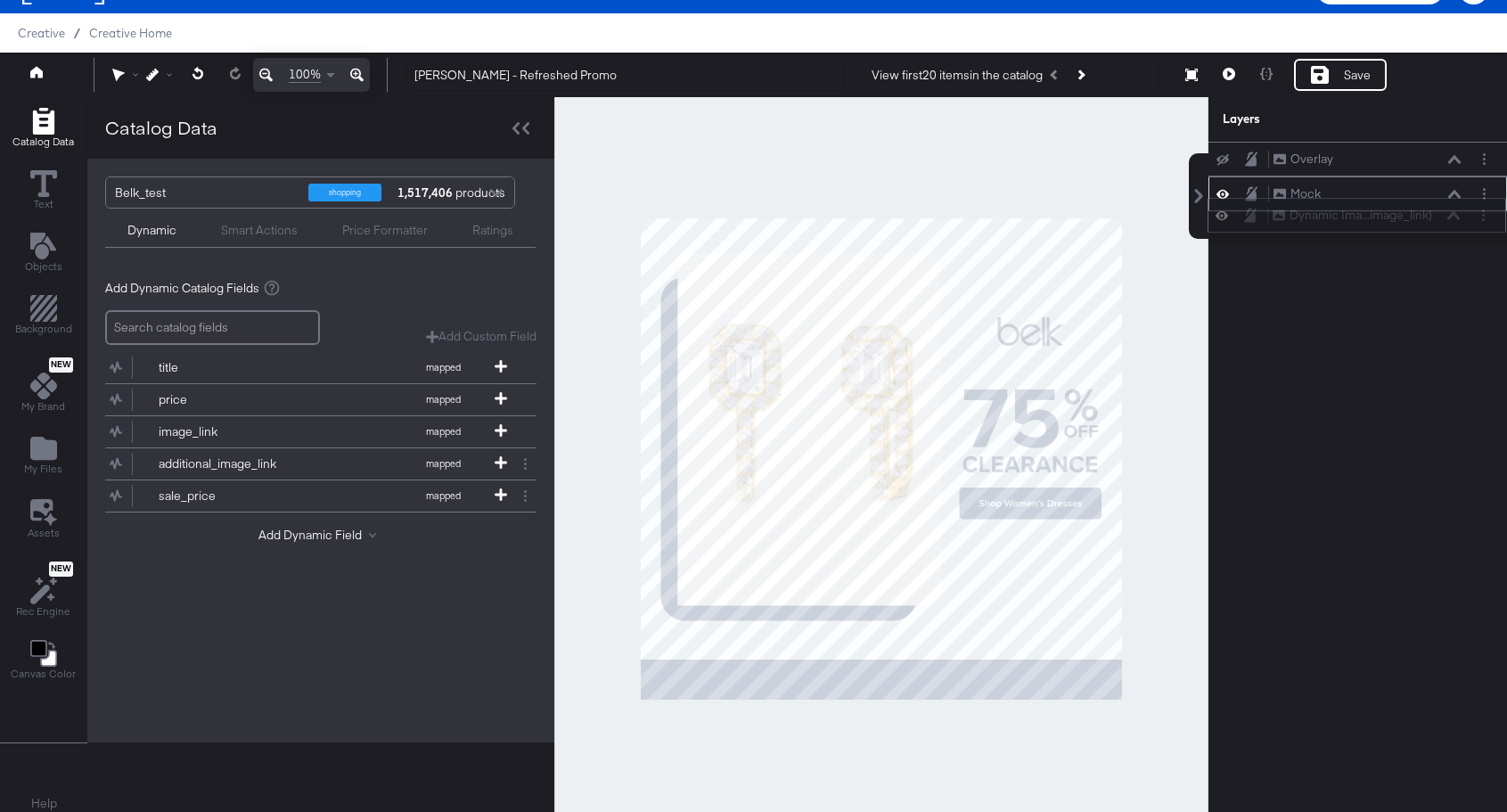
scroll to position [35, 0]
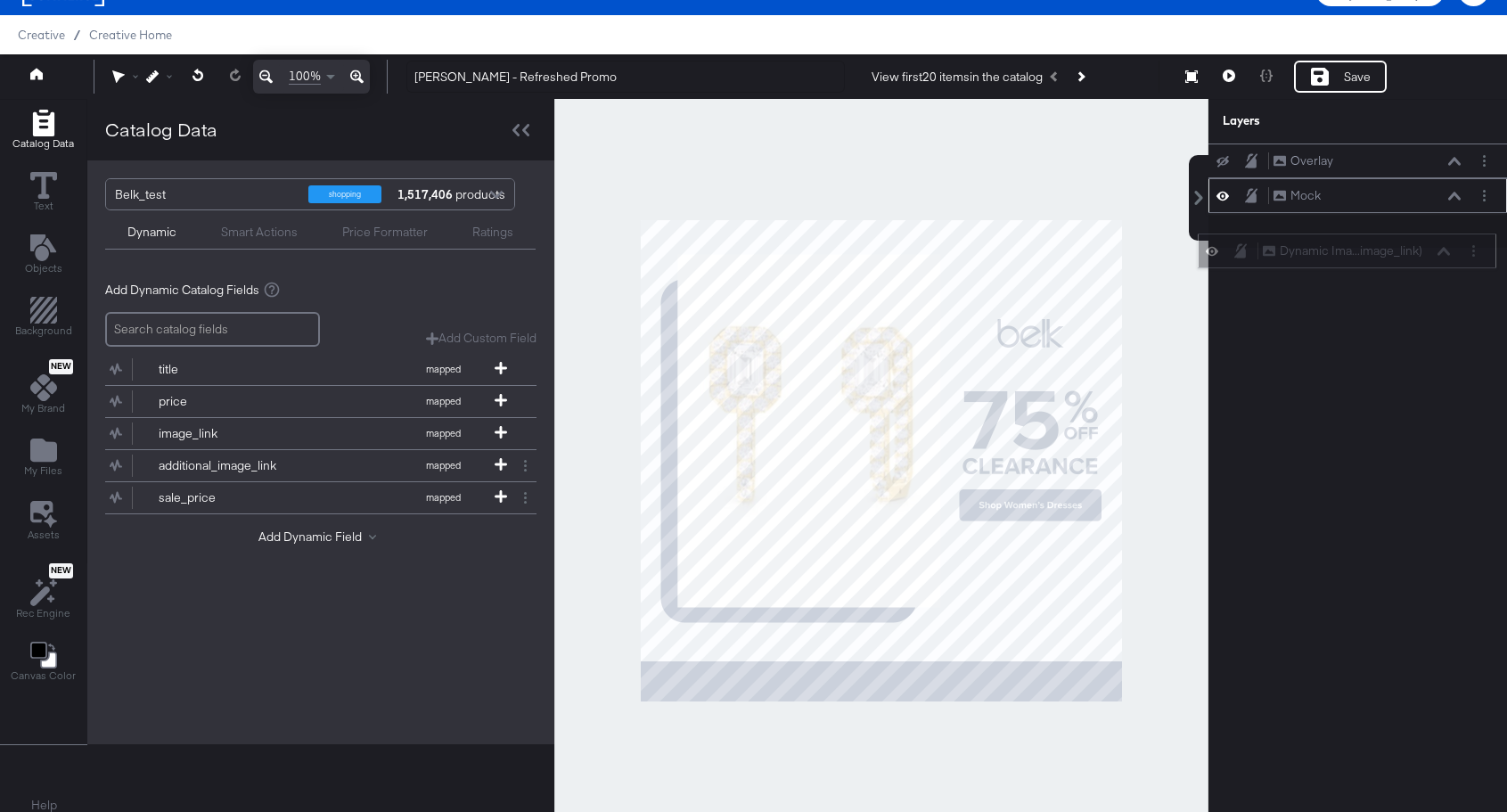
drag, startPoint x: 1450, startPoint y: 152, endPoint x: 1439, endPoint y: 257, distance: 105.6
click at [1439, 256] on button at bounding box center [1444, 251] width 14 height 10
click at [1367, 398] on div "Overlay Overlay Mock Mock Dynamic Ima...image_link) Dynamic Image (image_link)" at bounding box center [1347, 468] width 321 height 651
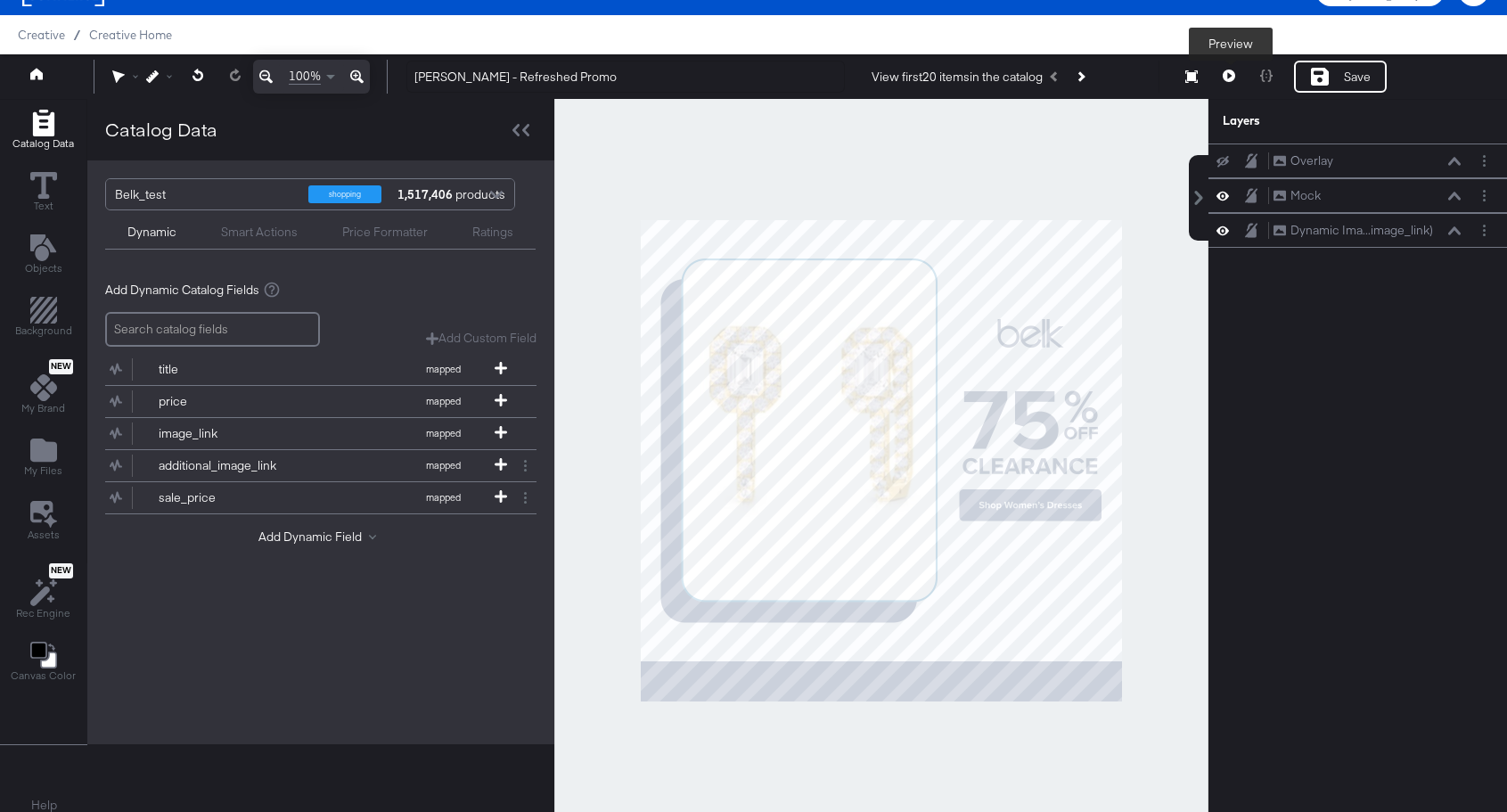
click at [1227, 78] on icon at bounding box center [1229, 75] width 12 height 12
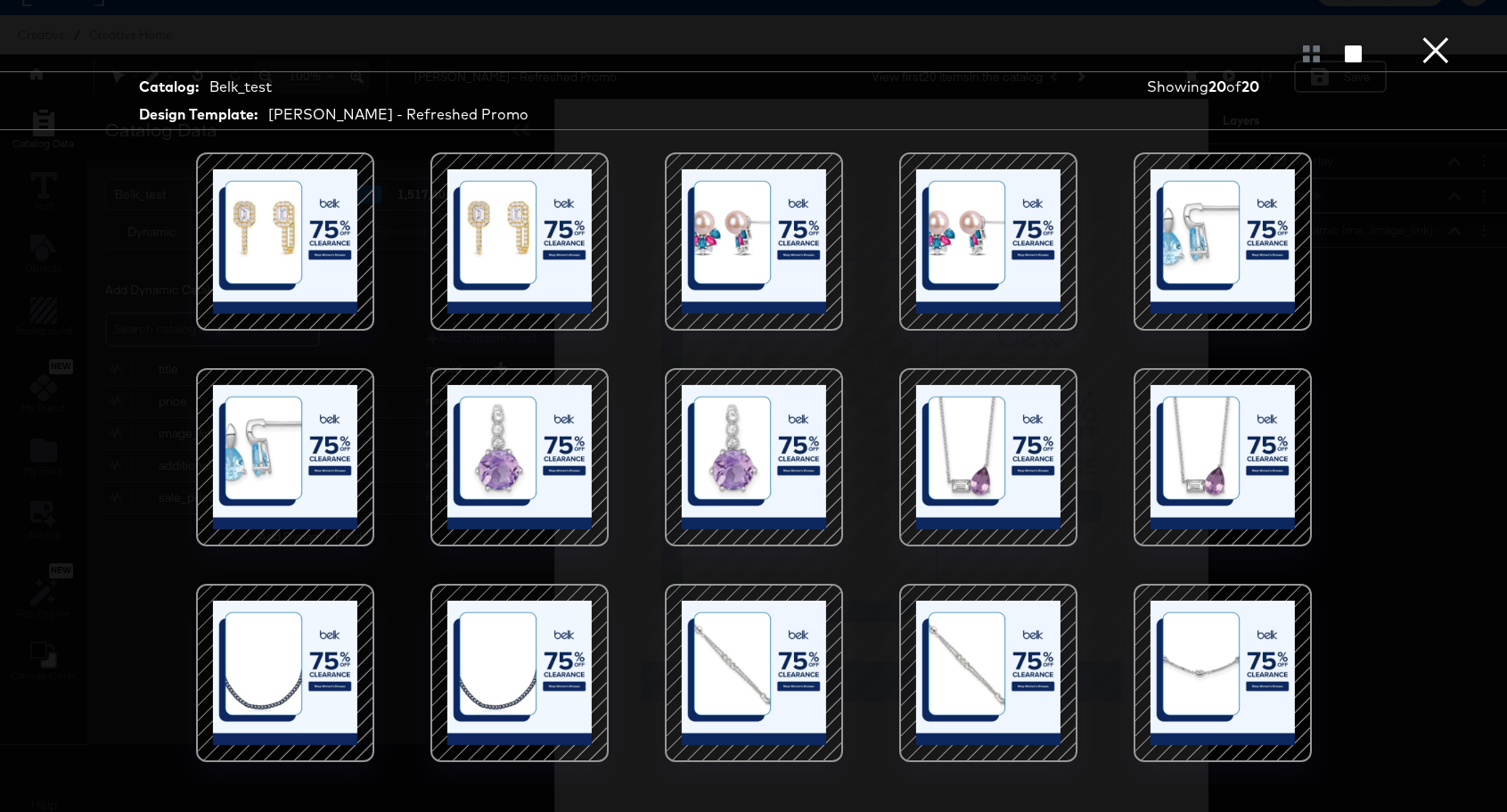
click at [314, 235] on div at bounding box center [285, 241] width 152 height 152
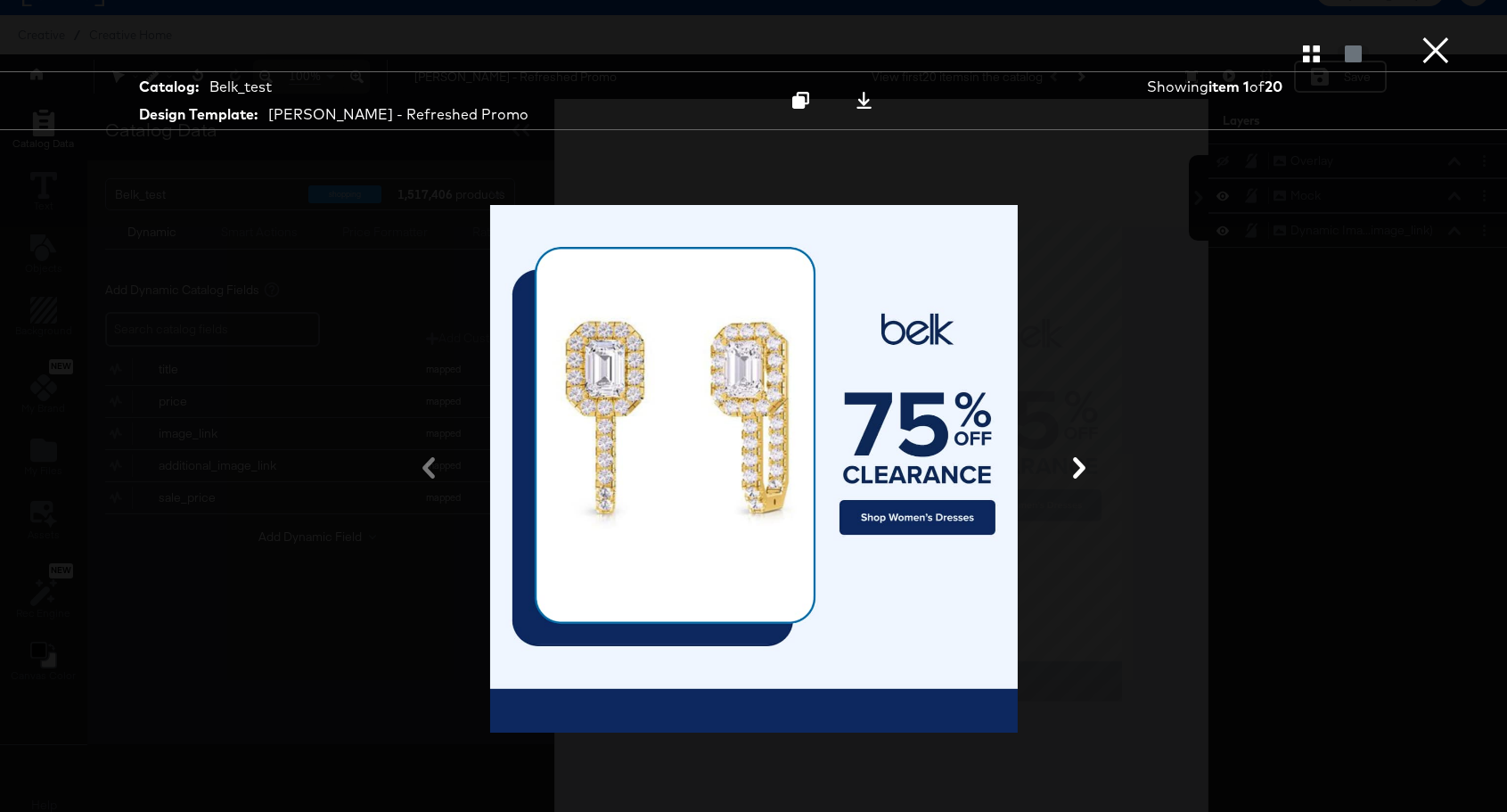
click at [1069, 473] on icon at bounding box center [1079, 467] width 22 height 22
click at [1074, 461] on icon at bounding box center [1079, 467] width 12 height 22
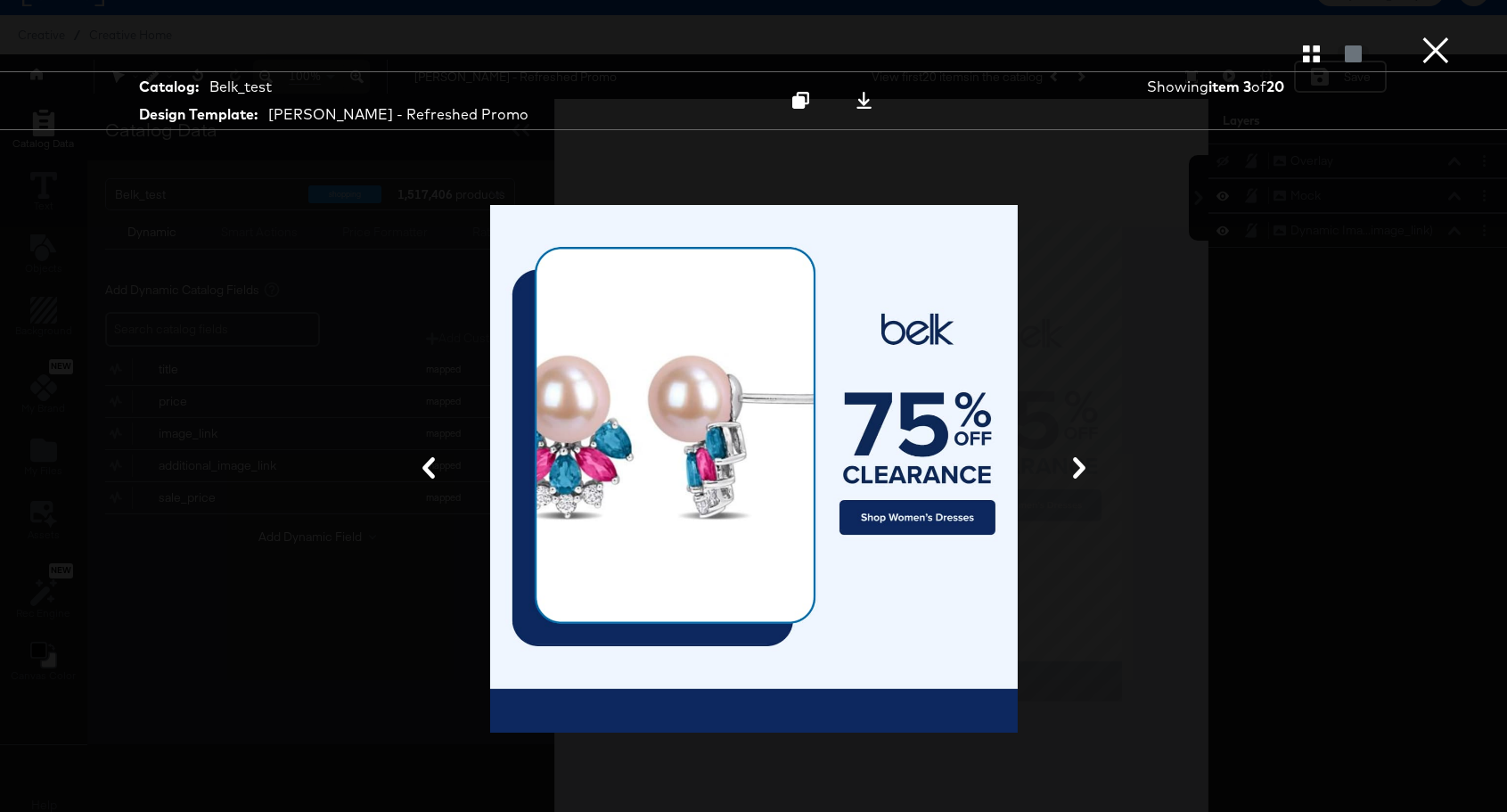
click at [1074, 461] on icon at bounding box center [1079, 467] width 12 height 22
click at [1084, 466] on icon at bounding box center [1079, 467] width 22 height 22
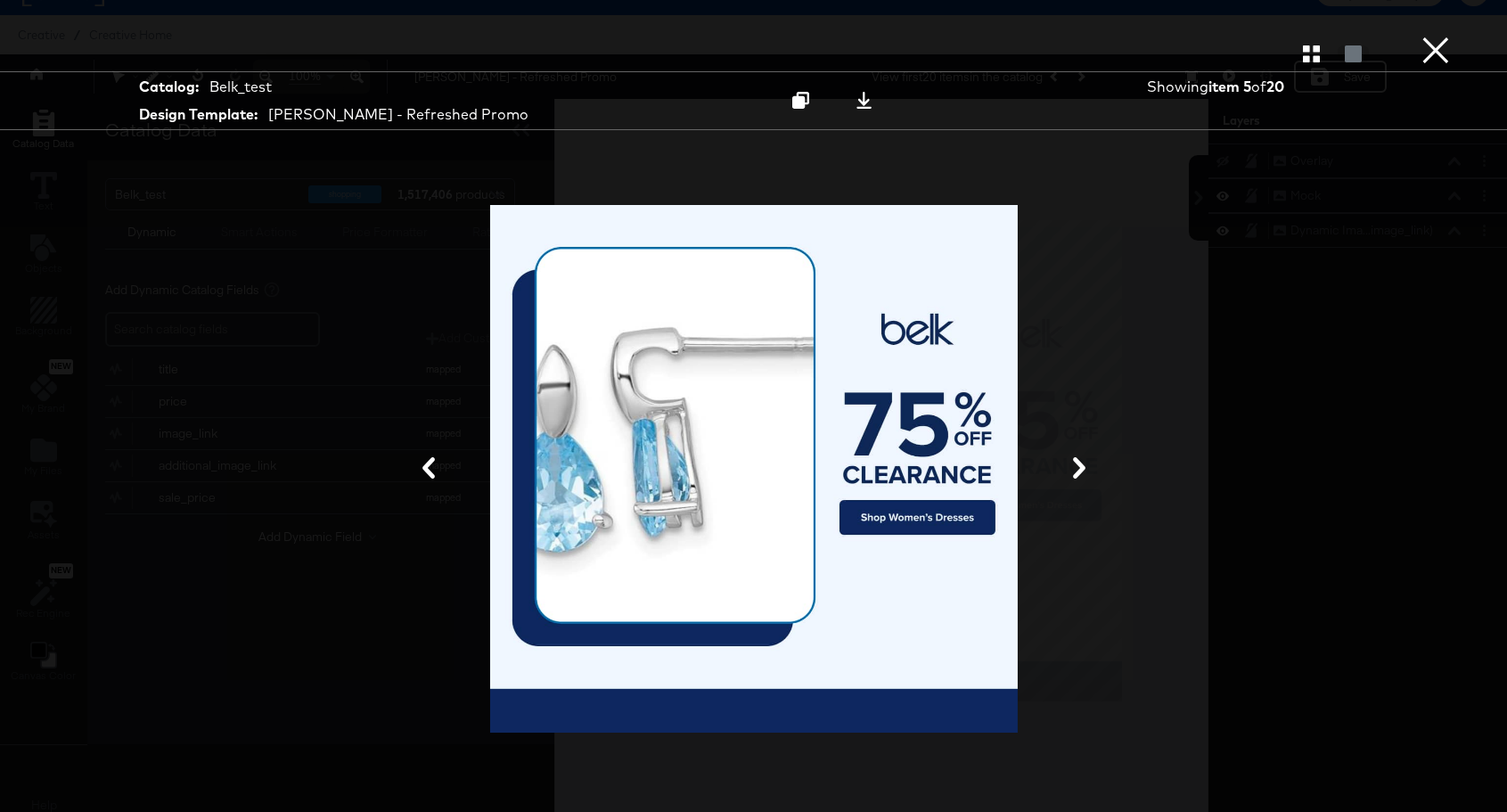
click at [1084, 466] on icon at bounding box center [1079, 467] width 22 height 22
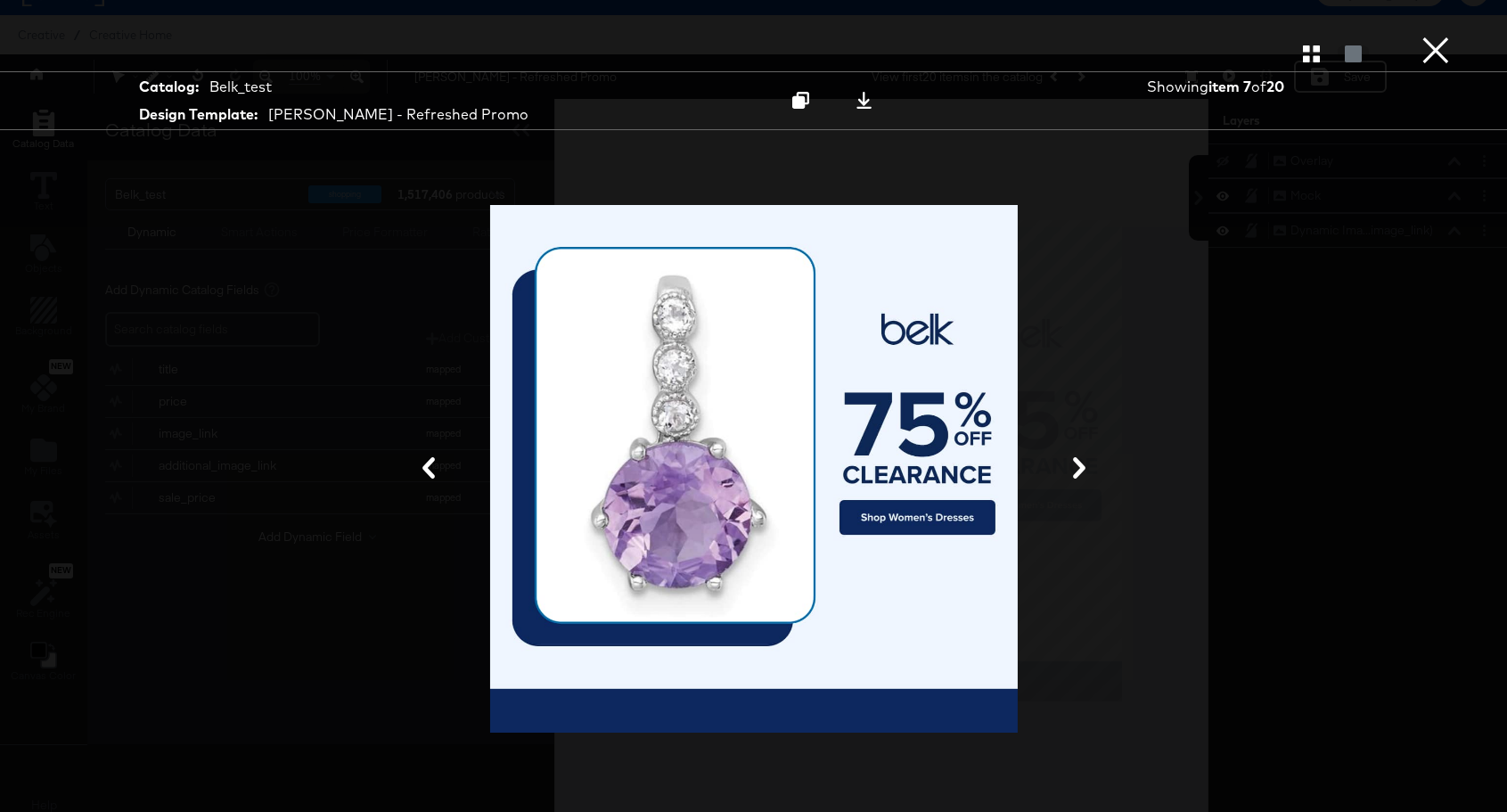
click at [1080, 466] on icon at bounding box center [1079, 467] width 12 height 22
click at [1072, 464] on icon at bounding box center [1079, 467] width 22 height 22
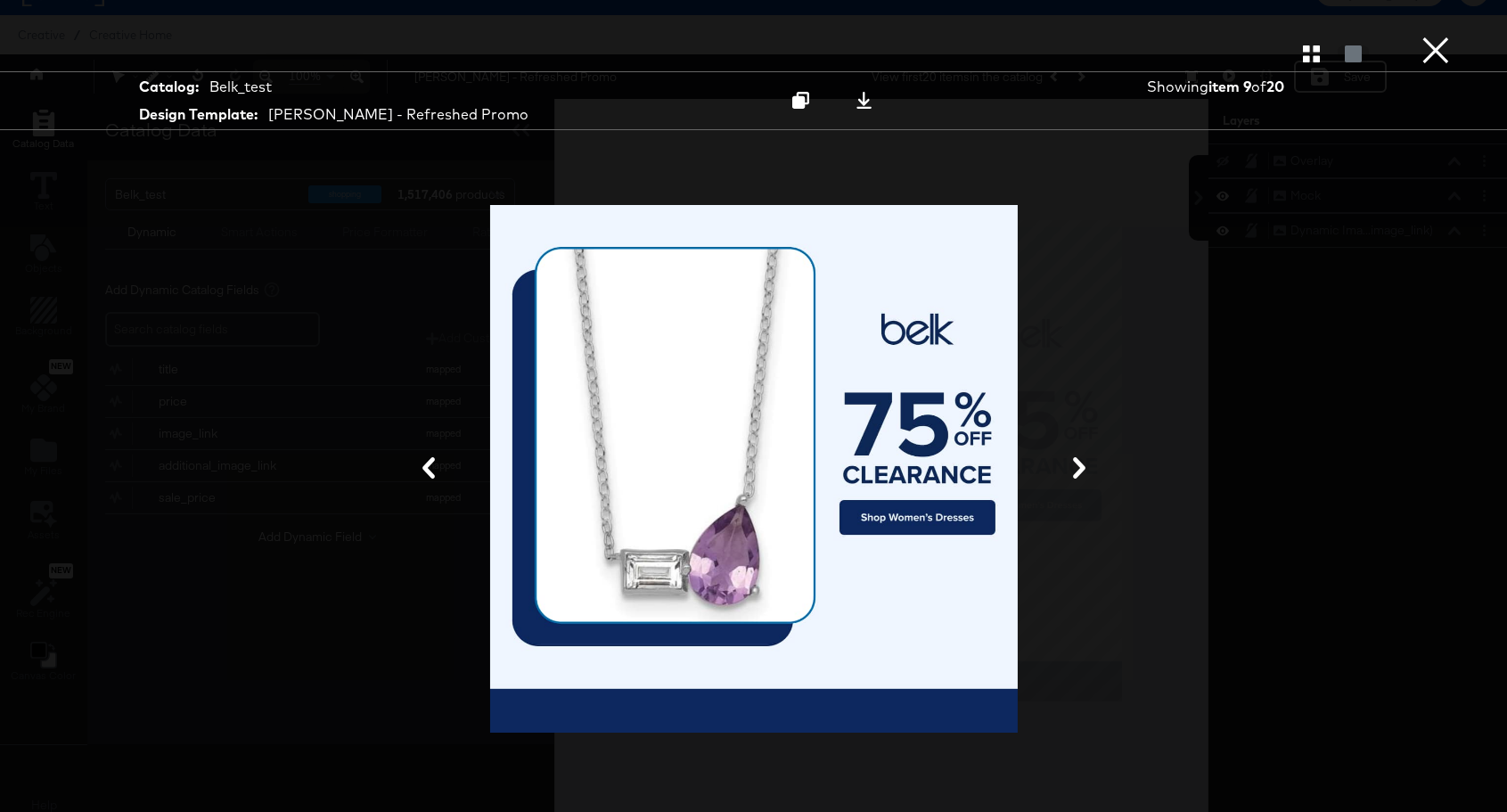
click at [1072, 464] on icon at bounding box center [1079, 467] width 22 height 22
click at [1077, 464] on icon at bounding box center [1079, 467] width 12 height 22
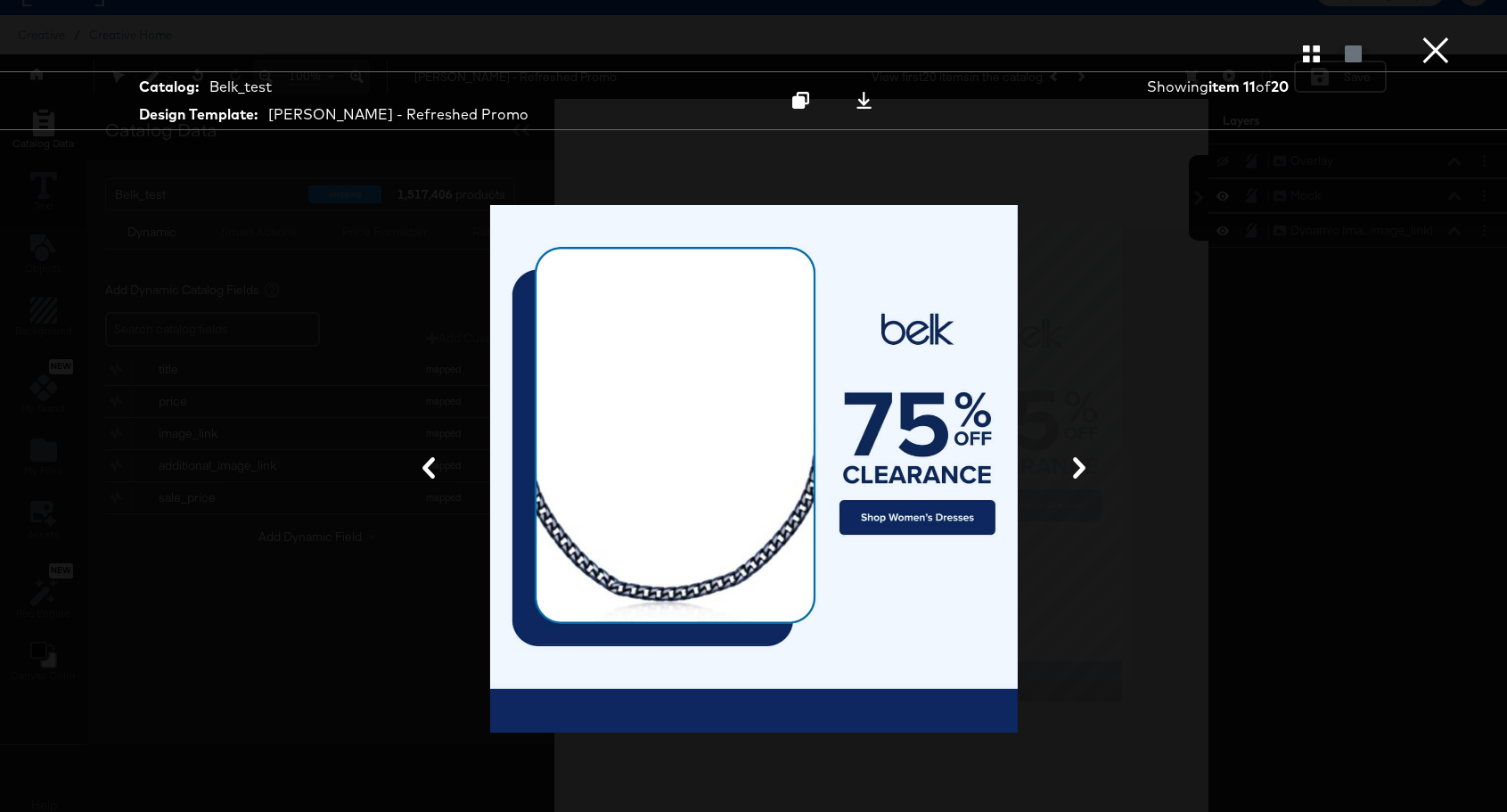
click at [1077, 464] on icon at bounding box center [1079, 467] width 12 height 22
click at [1078, 466] on icon at bounding box center [1079, 467] width 22 height 22
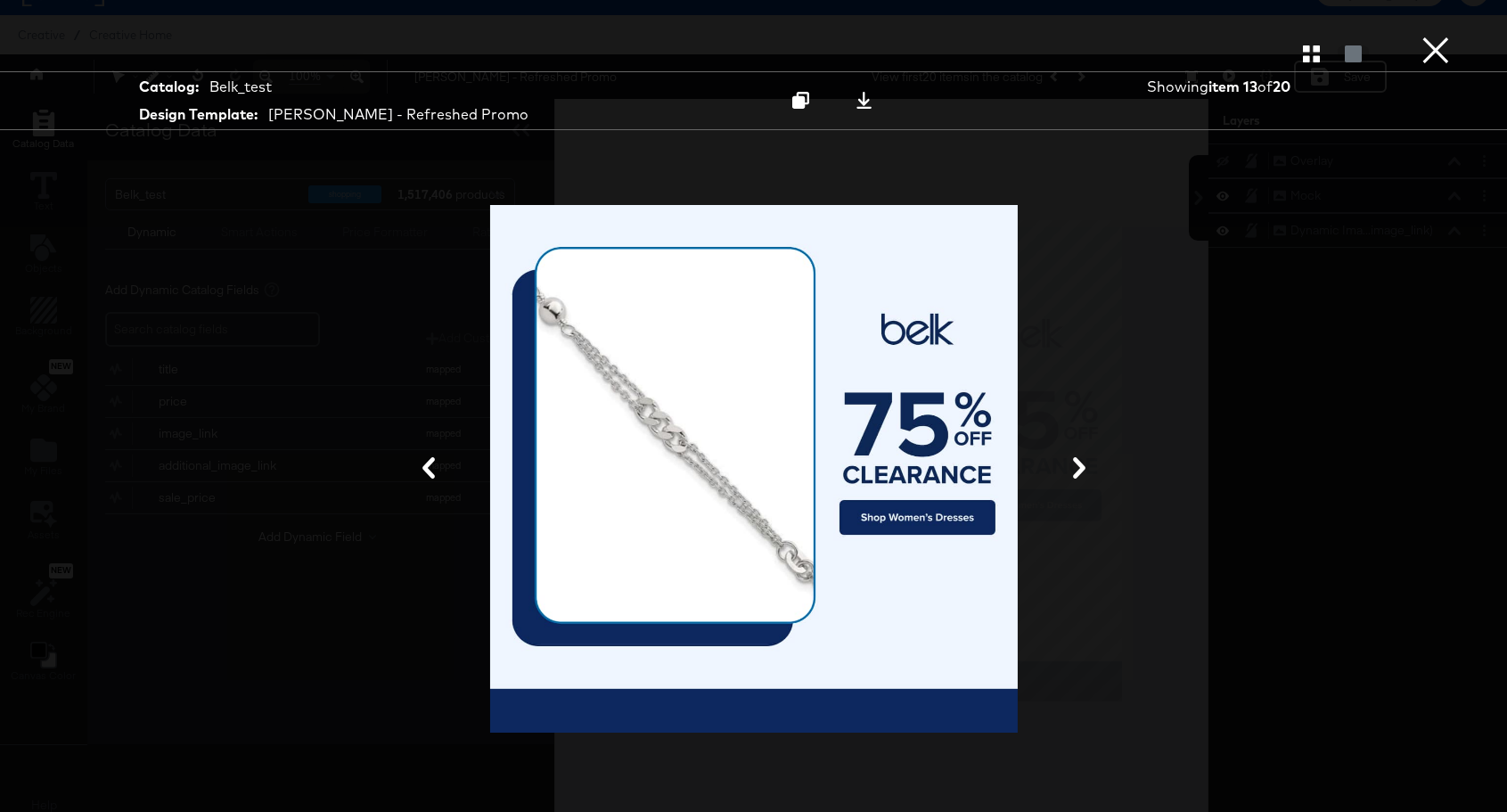
click at [1078, 466] on icon at bounding box center [1079, 467] width 22 height 22
click at [1073, 461] on icon at bounding box center [1079, 467] width 22 height 22
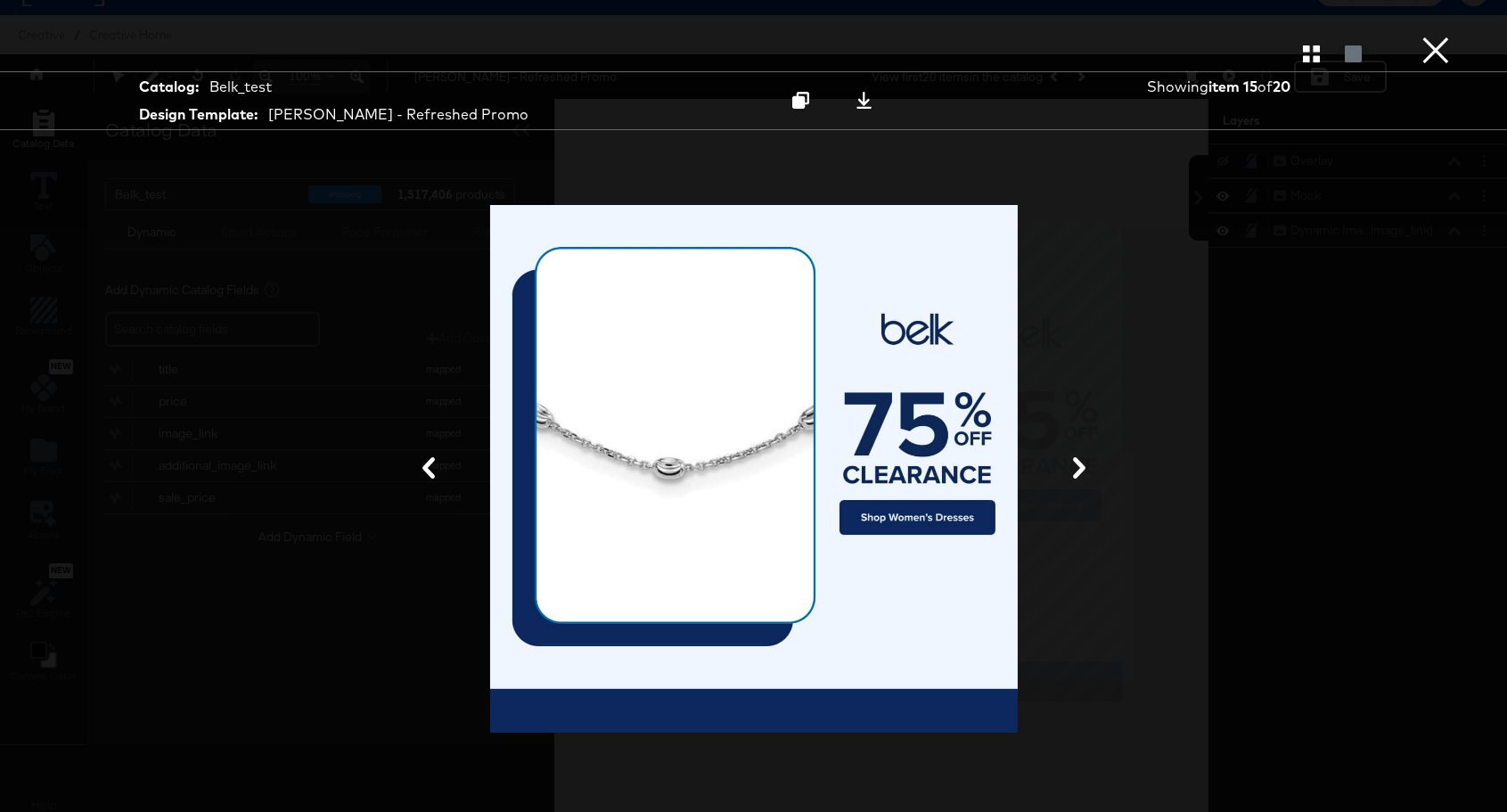
click at [1073, 461] on icon at bounding box center [1079, 467] width 22 height 22
click at [1429, 36] on button "×" at bounding box center [1436, 18] width 36 height 36
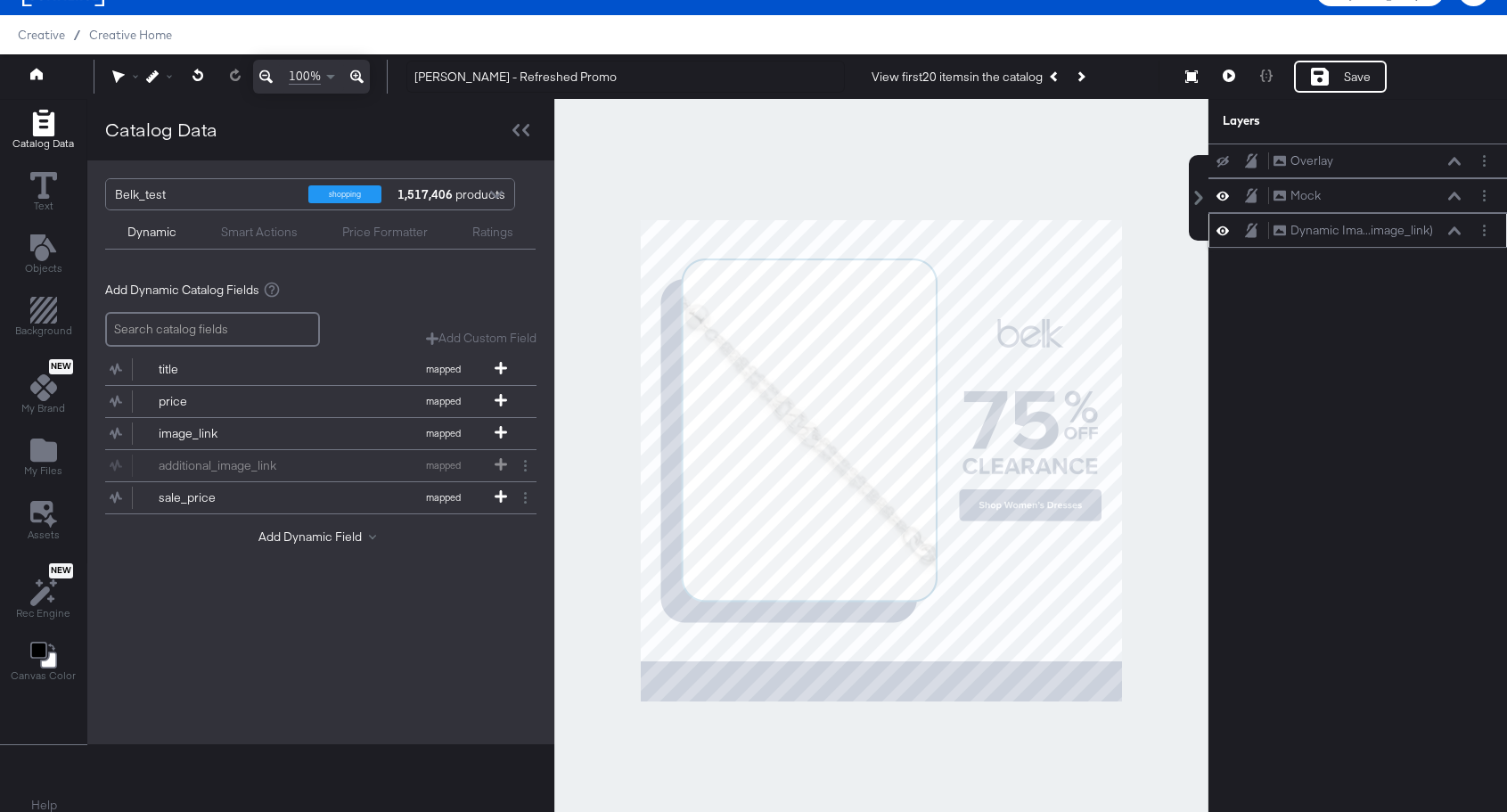
click at [1450, 225] on button at bounding box center [1454, 230] width 14 height 10
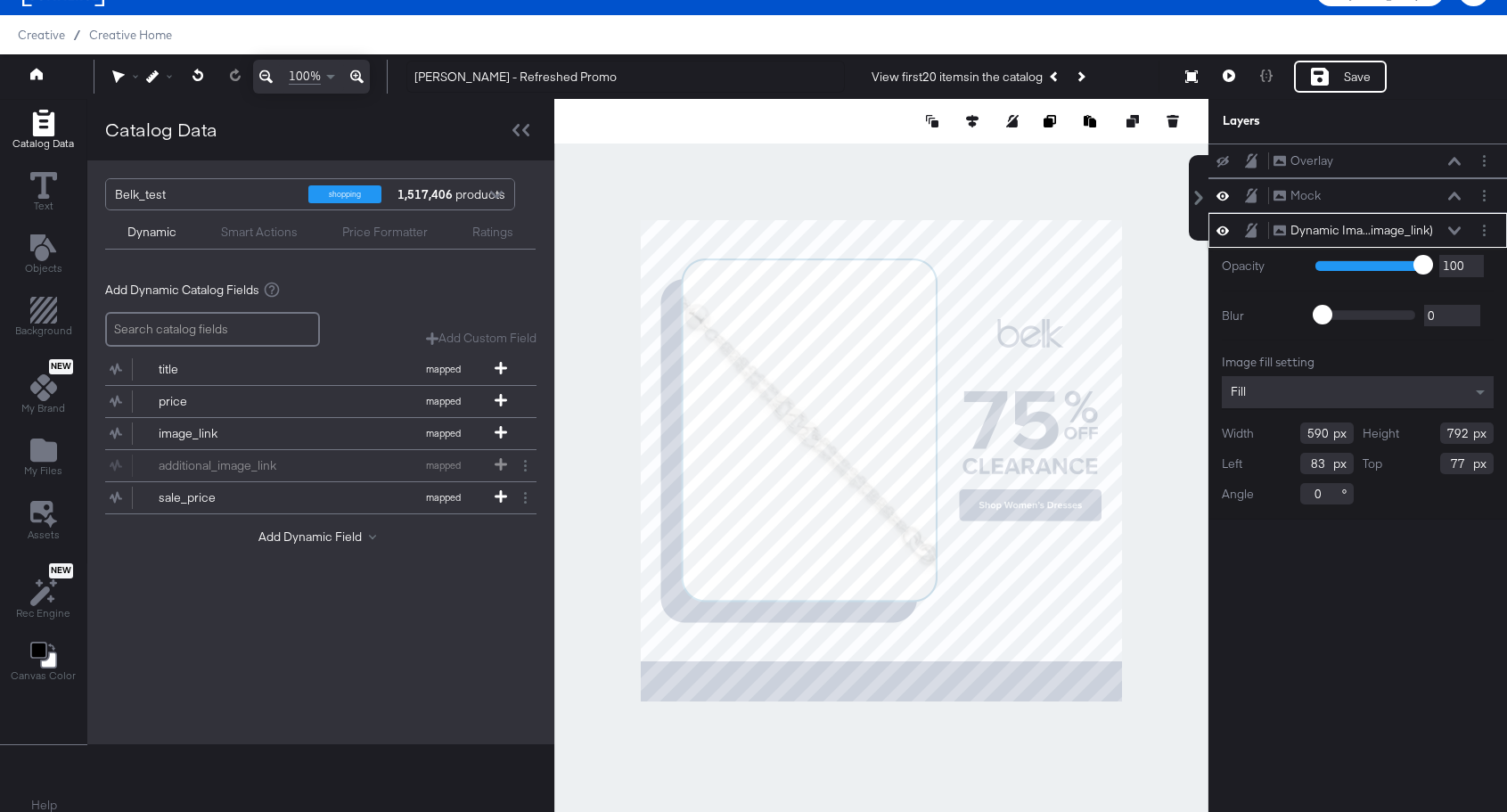
click at [1432, 395] on div "Fill" at bounding box center [1358, 392] width 271 height 32
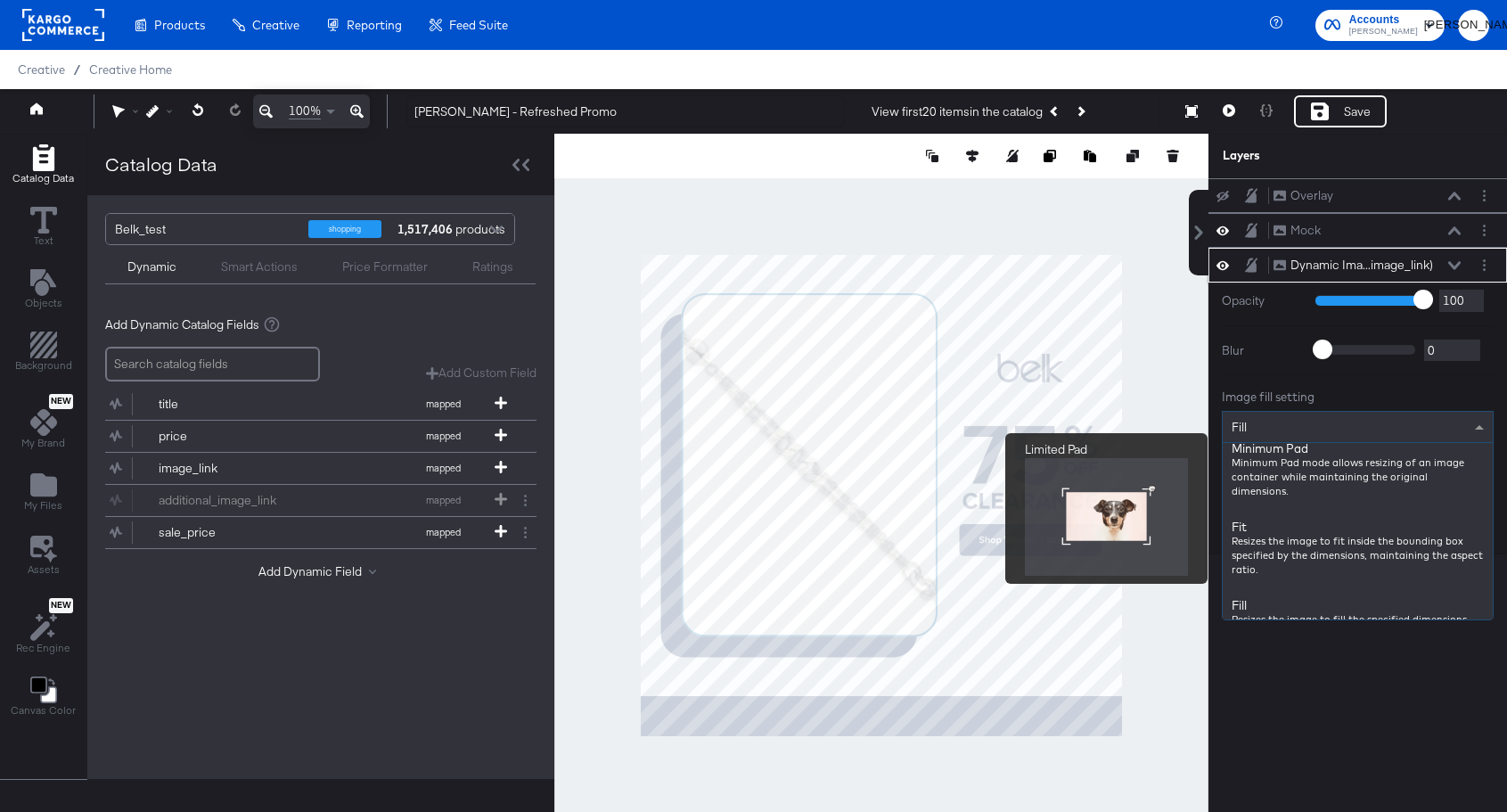
scroll to position [174, 0]
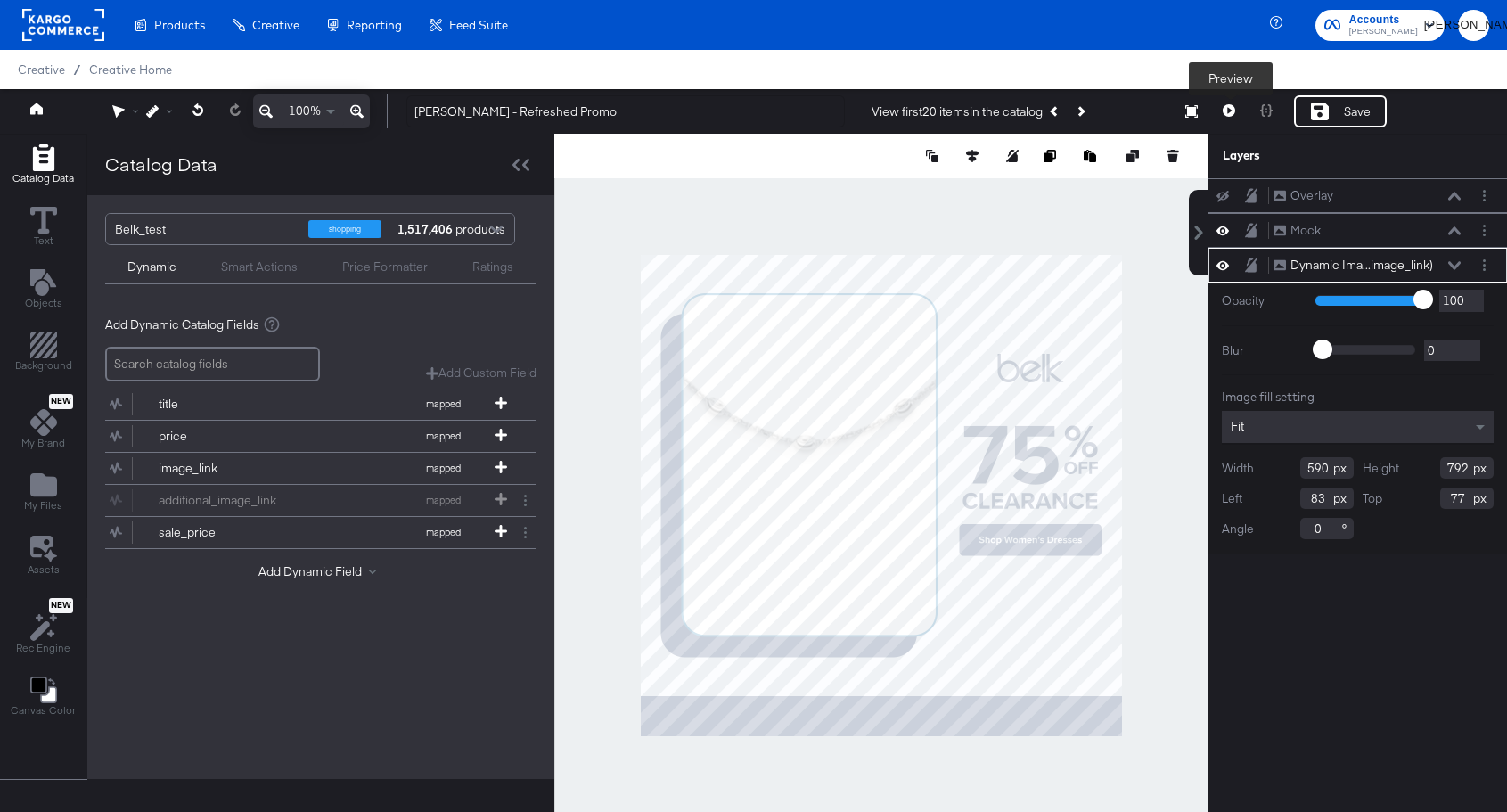
click at [1227, 116] on icon at bounding box center [1229, 110] width 12 height 12
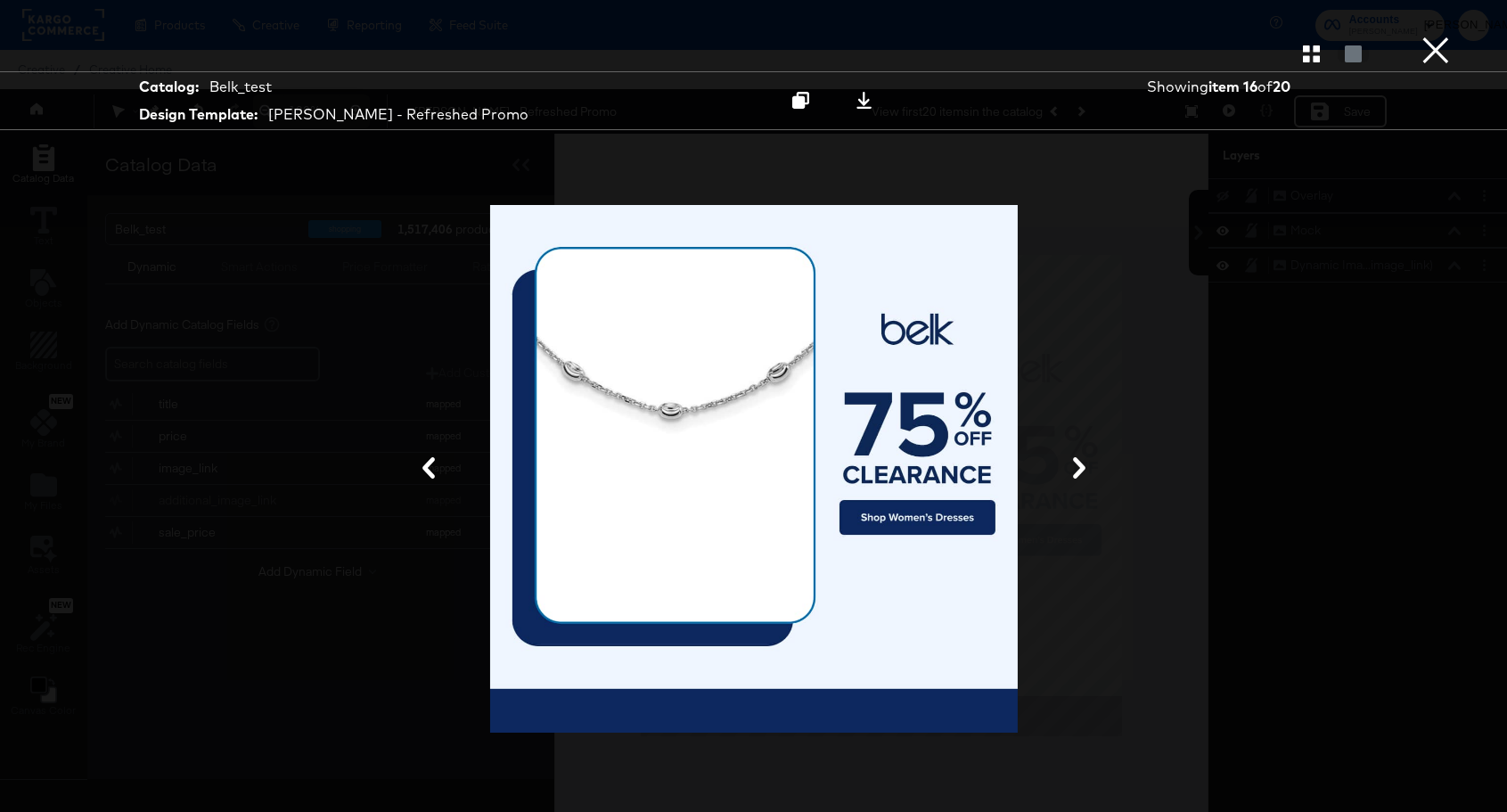
click at [1072, 478] on icon at bounding box center [1079, 467] width 22 height 22
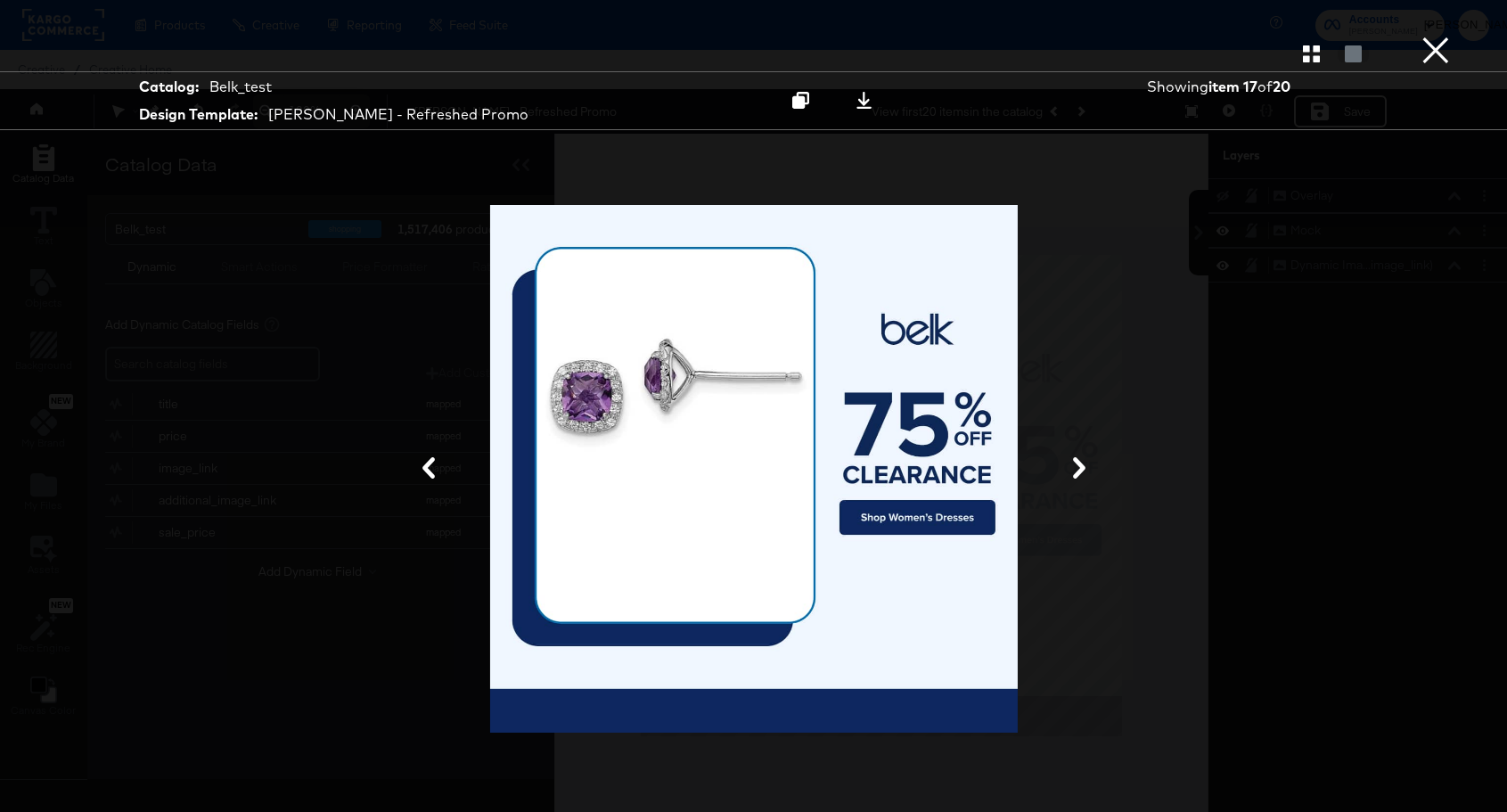
click at [1071, 465] on icon at bounding box center [1079, 467] width 22 height 22
click at [1074, 466] on icon at bounding box center [1079, 467] width 22 height 22
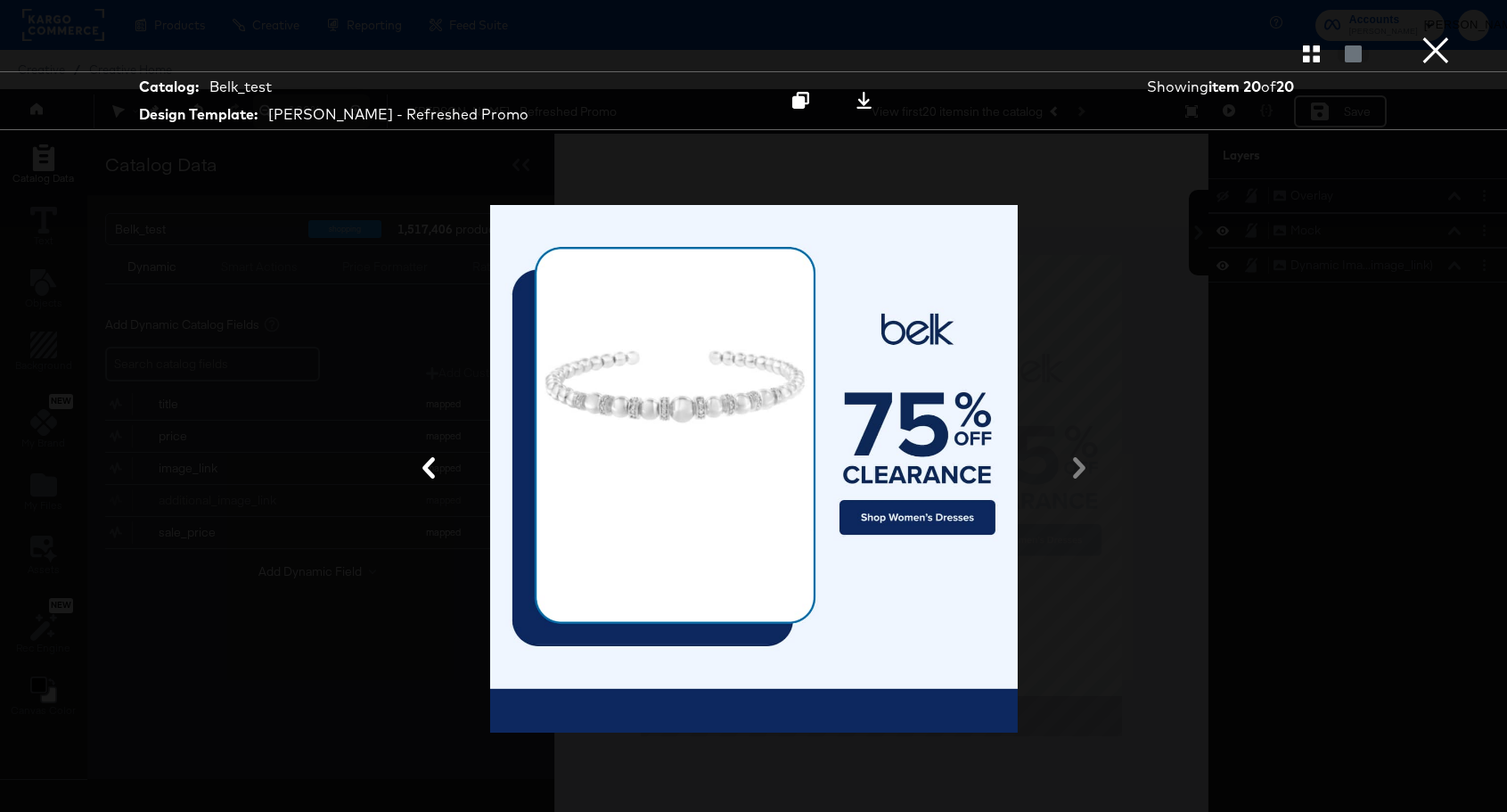
click at [1433, 36] on button "×" at bounding box center [1436, 18] width 36 height 36
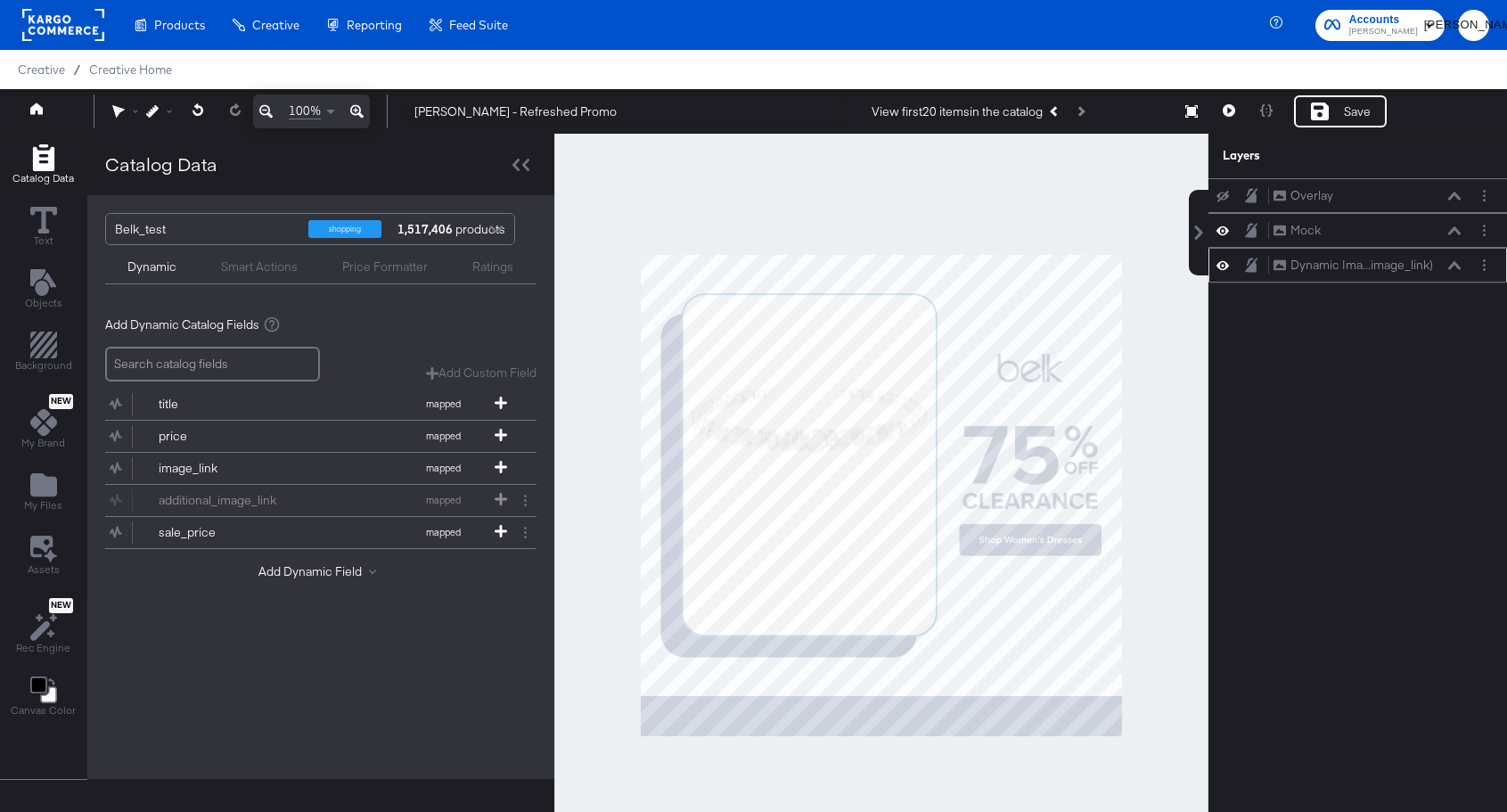
click at [1456, 268] on icon at bounding box center [1454, 265] width 12 height 8
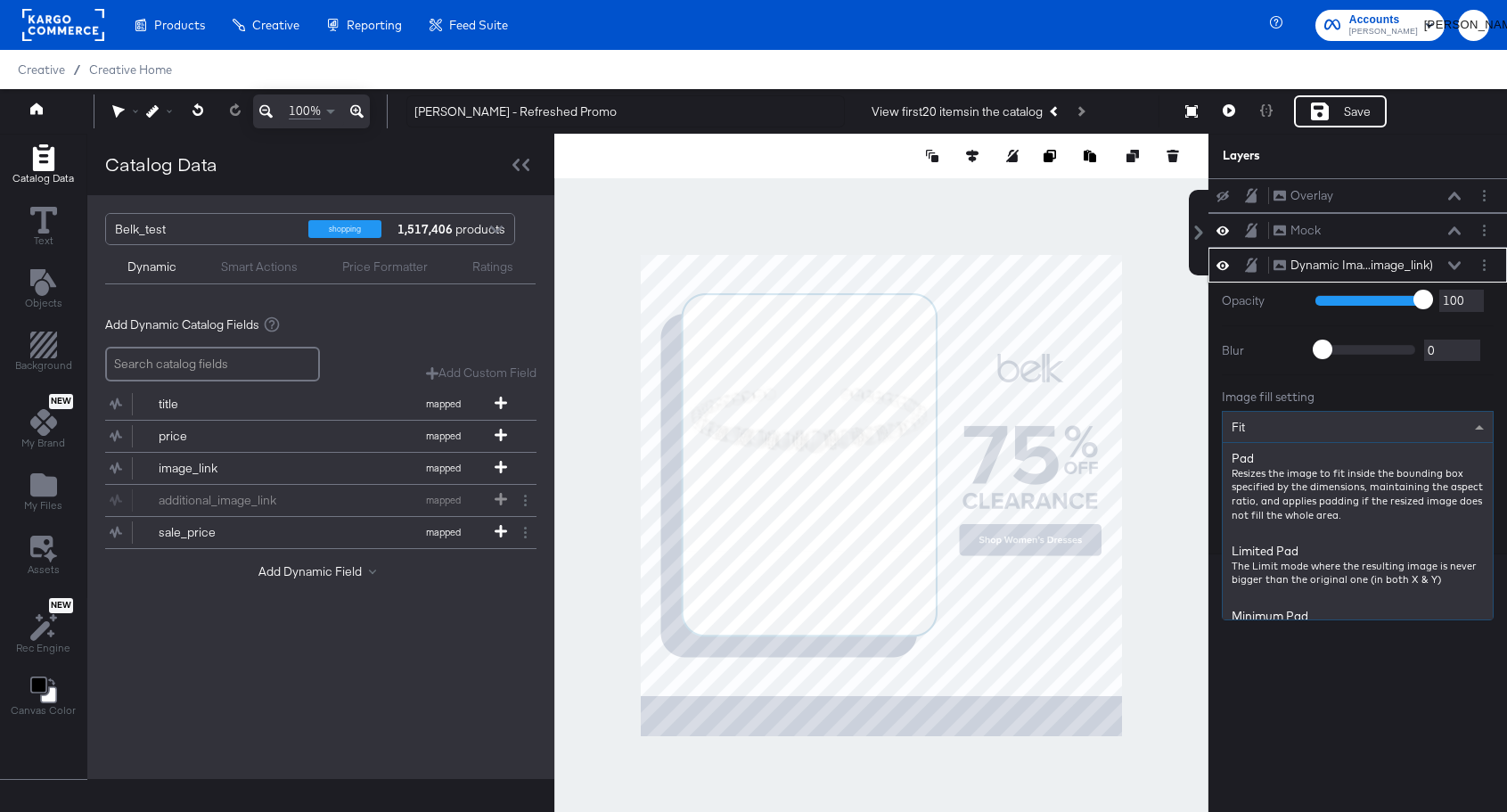
click at [1376, 424] on div "Fit" at bounding box center [1358, 427] width 270 height 30
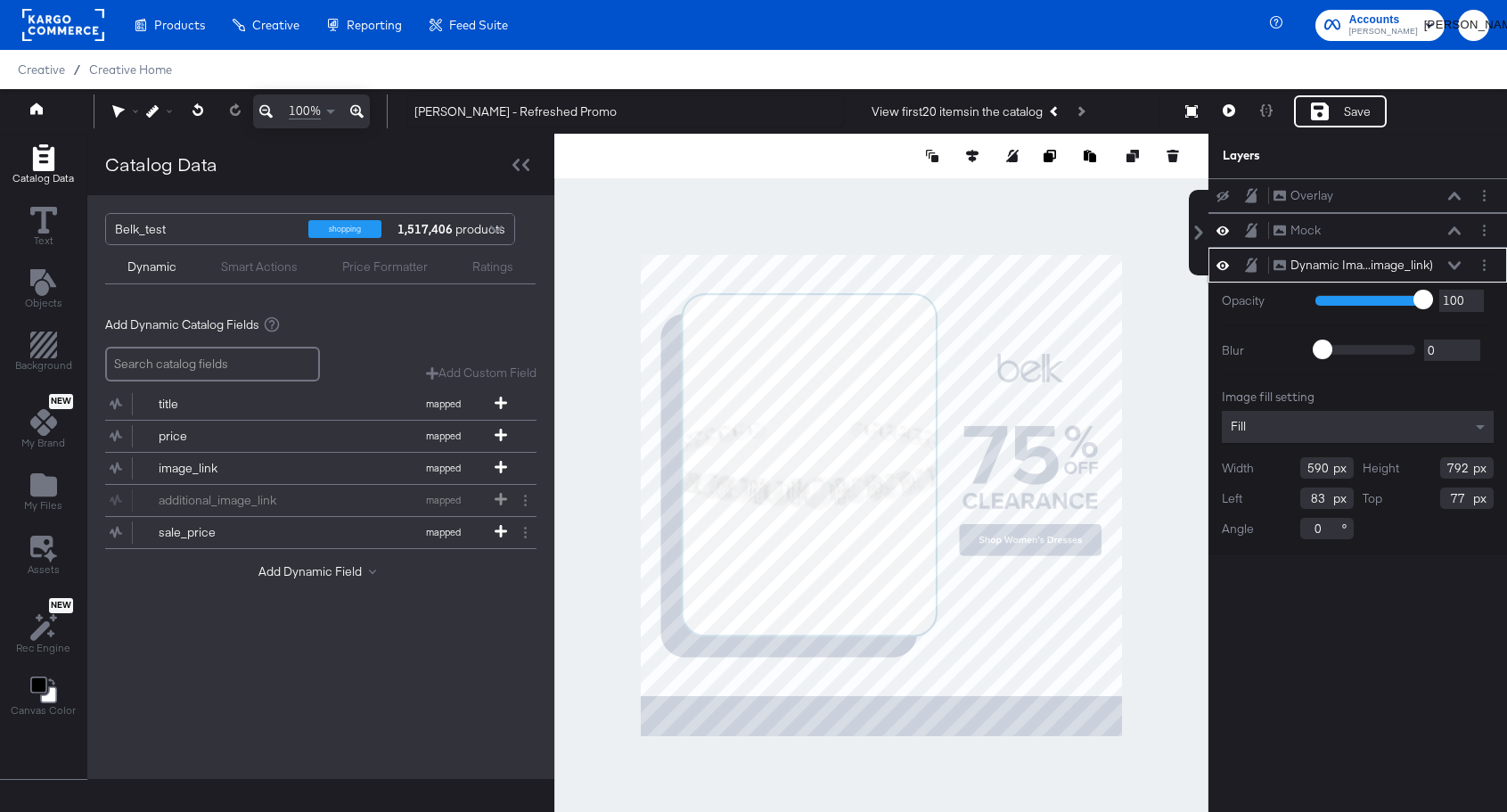
click at [1455, 261] on icon at bounding box center [1454, 265] width 12 height 8
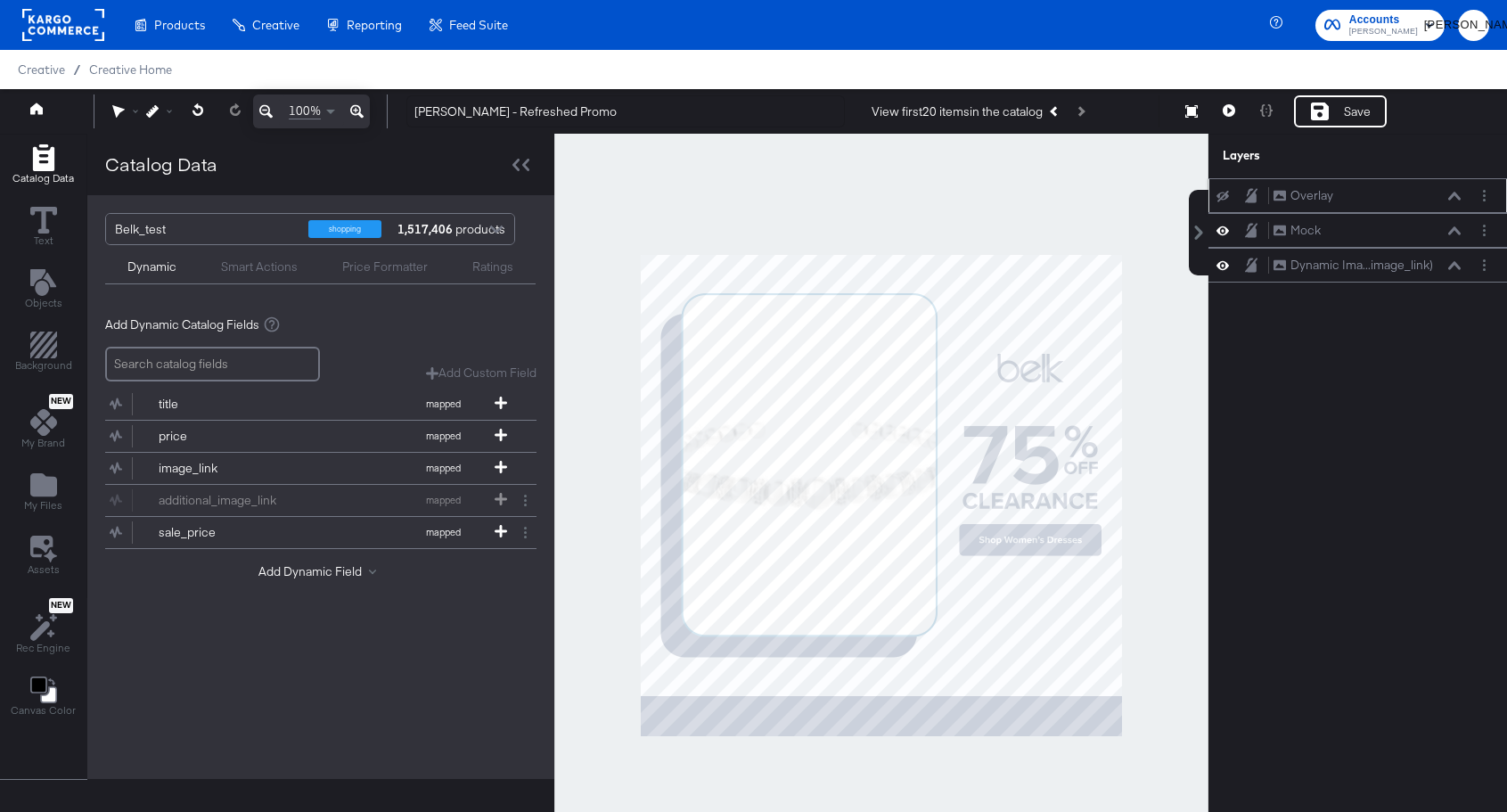
click at [1406, 203] on div "Overlay Overlay" at bounding box center [1368, 196] width 189 height 19
click at [1453, 193] on icon at bounding box center [1454, 195] width 12 height 8
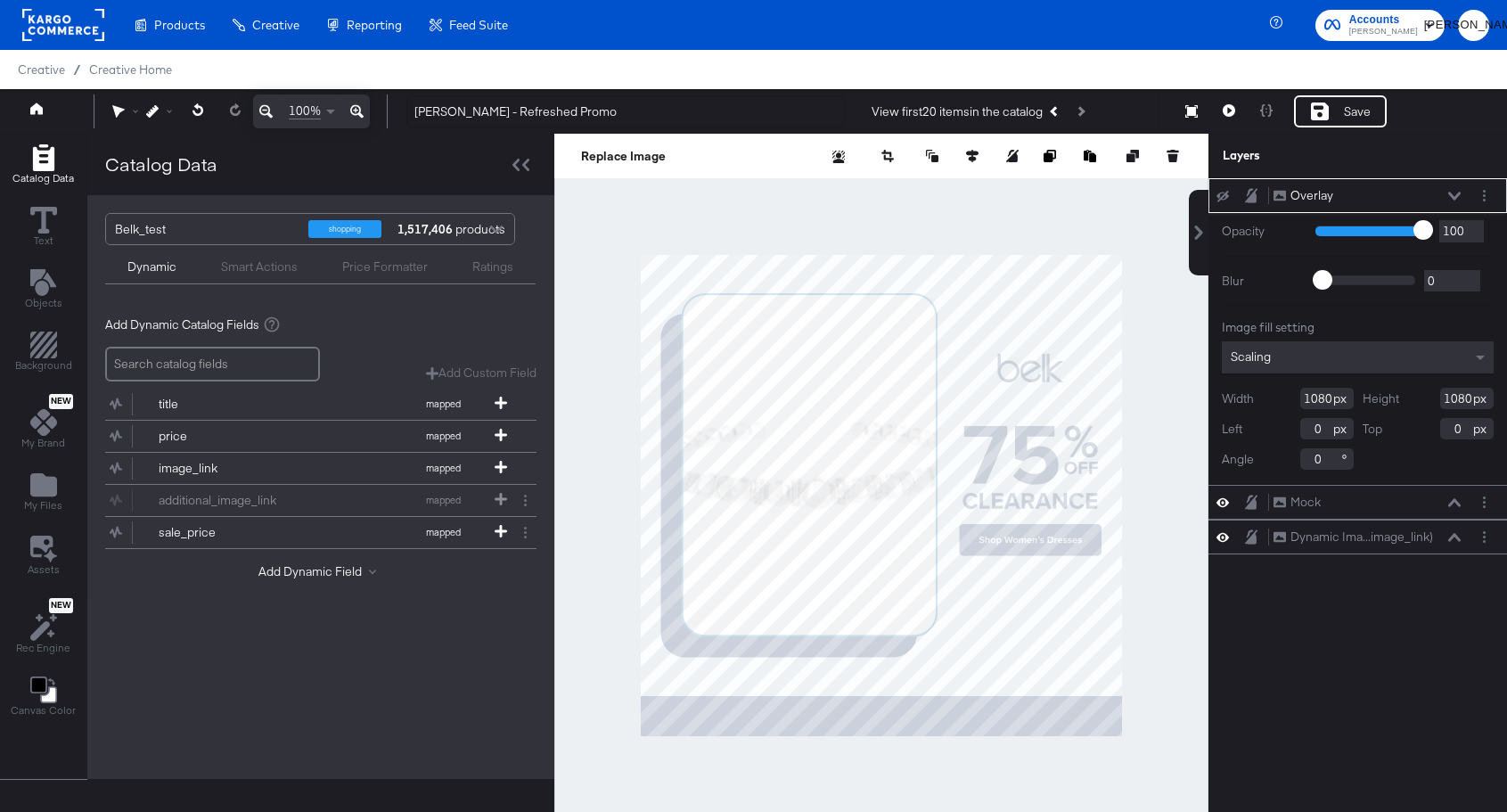
click at [1459, 193] on icon at bounding box center [1454, 195] width 12 height 8
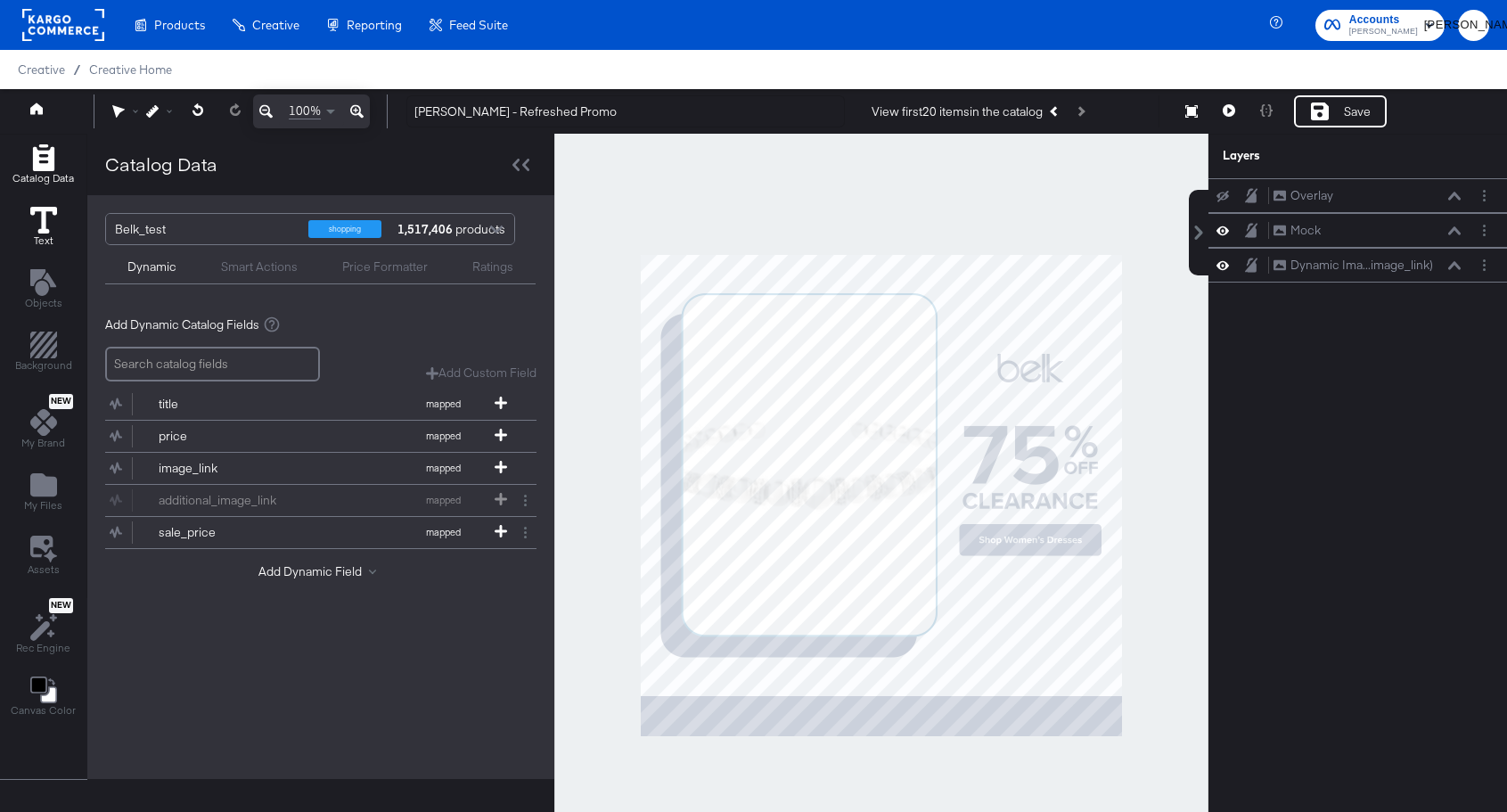
click at [51, 220] on icon at bounding box center [43, 219] width 26 height 26
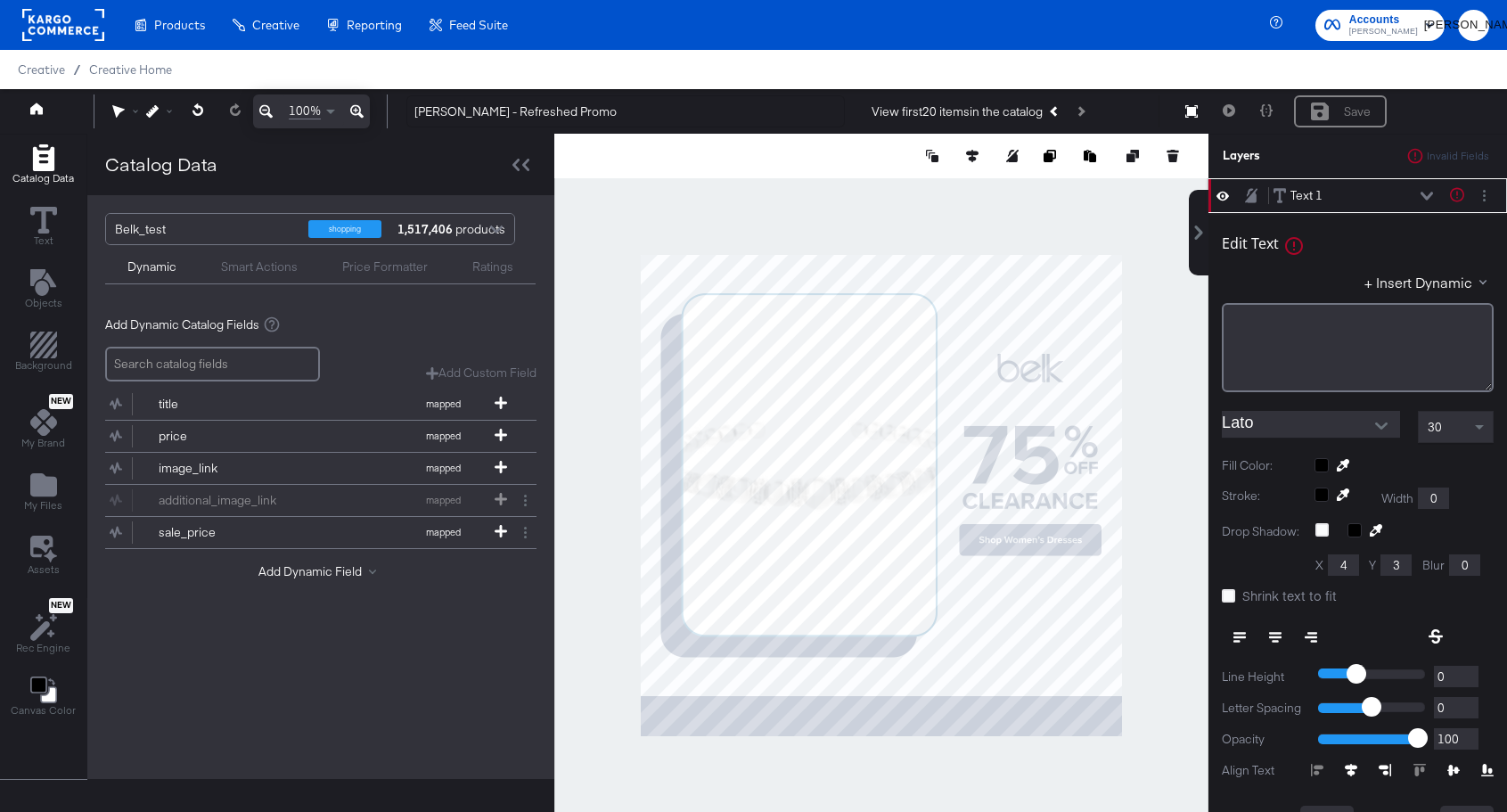
click at [1283, 421] on input "Lato" at bounding box center [1298, 424] width 152 height 26
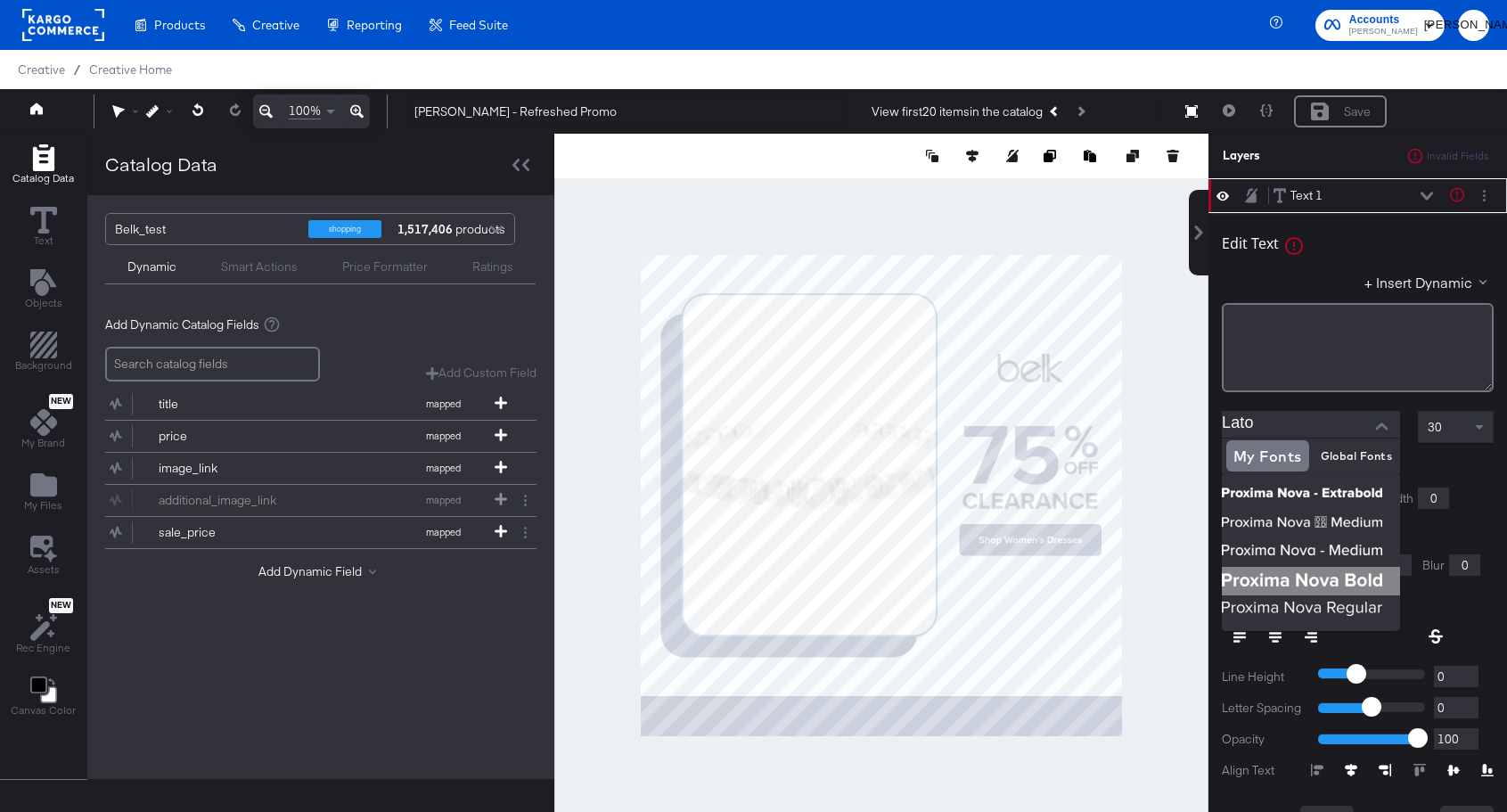
click at [1315, 575] on img at bounding box center [1311, 581] width 178 height 28
type input "Proxima Nova Bold"
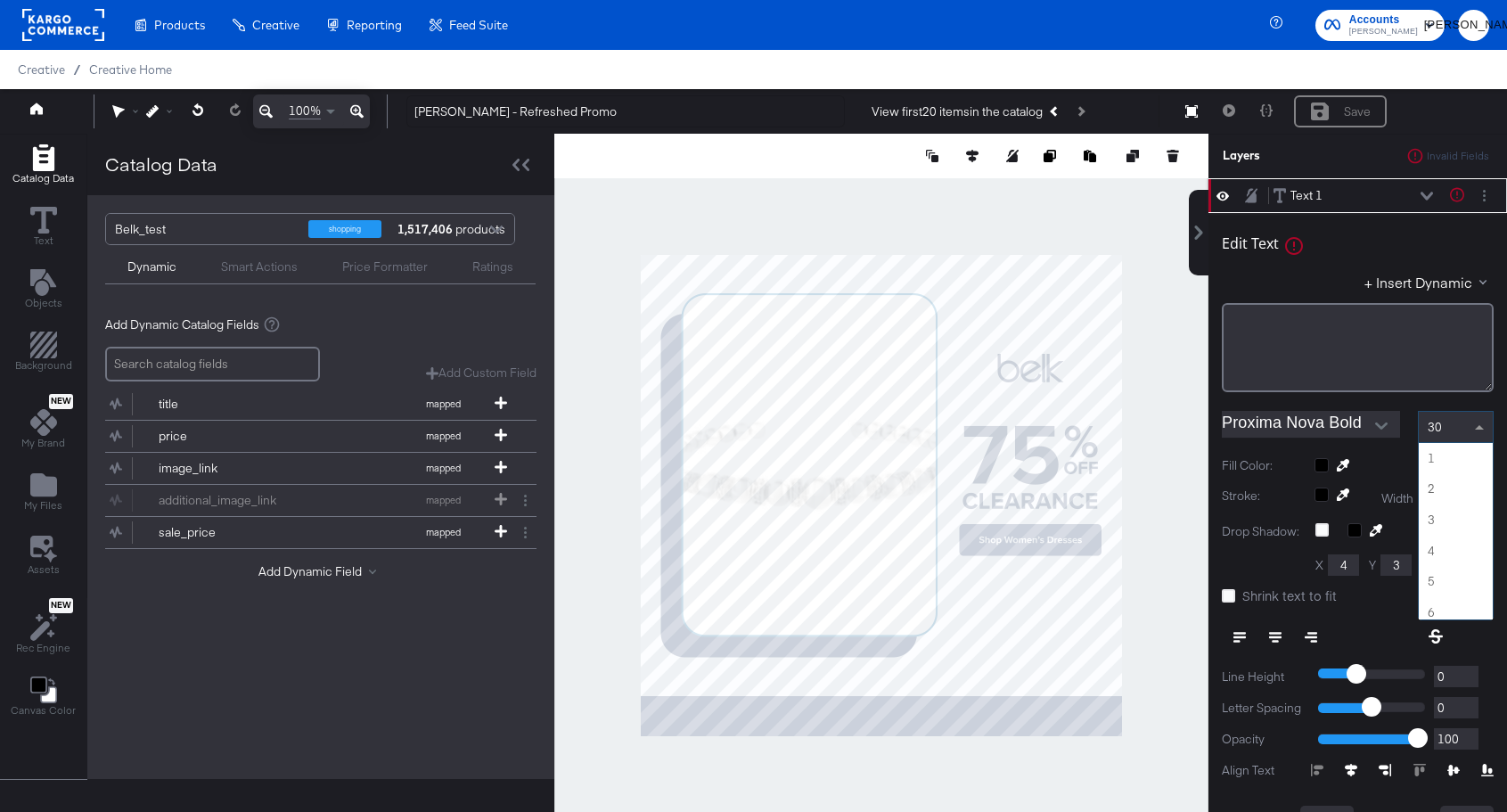
click at [1456, 415] on div "30" at bounding box center [1456, 427] width 74 height 30
click at [1451, 427] on div "30" at bounding box center [1456, 427] width 74 height 30
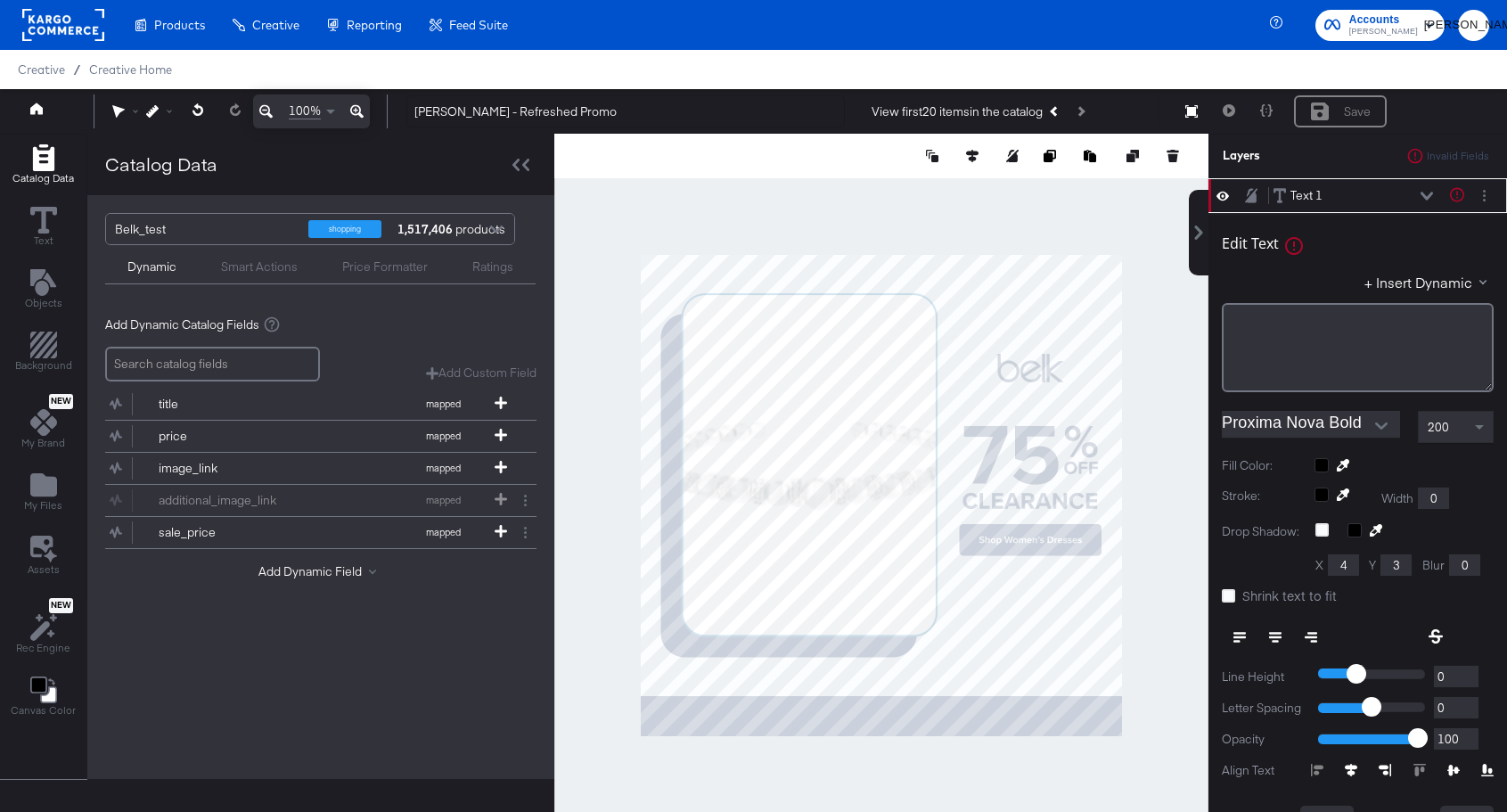
type input "446"
click at [1314, 337] on div "﻿" at bounding box center [1358, 348] width 271 height 89
click at [1328, 283] on div "+ Insert Dynamic" at bounding box center [1358, 284] width 271 height 25
click at [1321, 470] on div at bounding box center [1404, 464] width 179 height 14
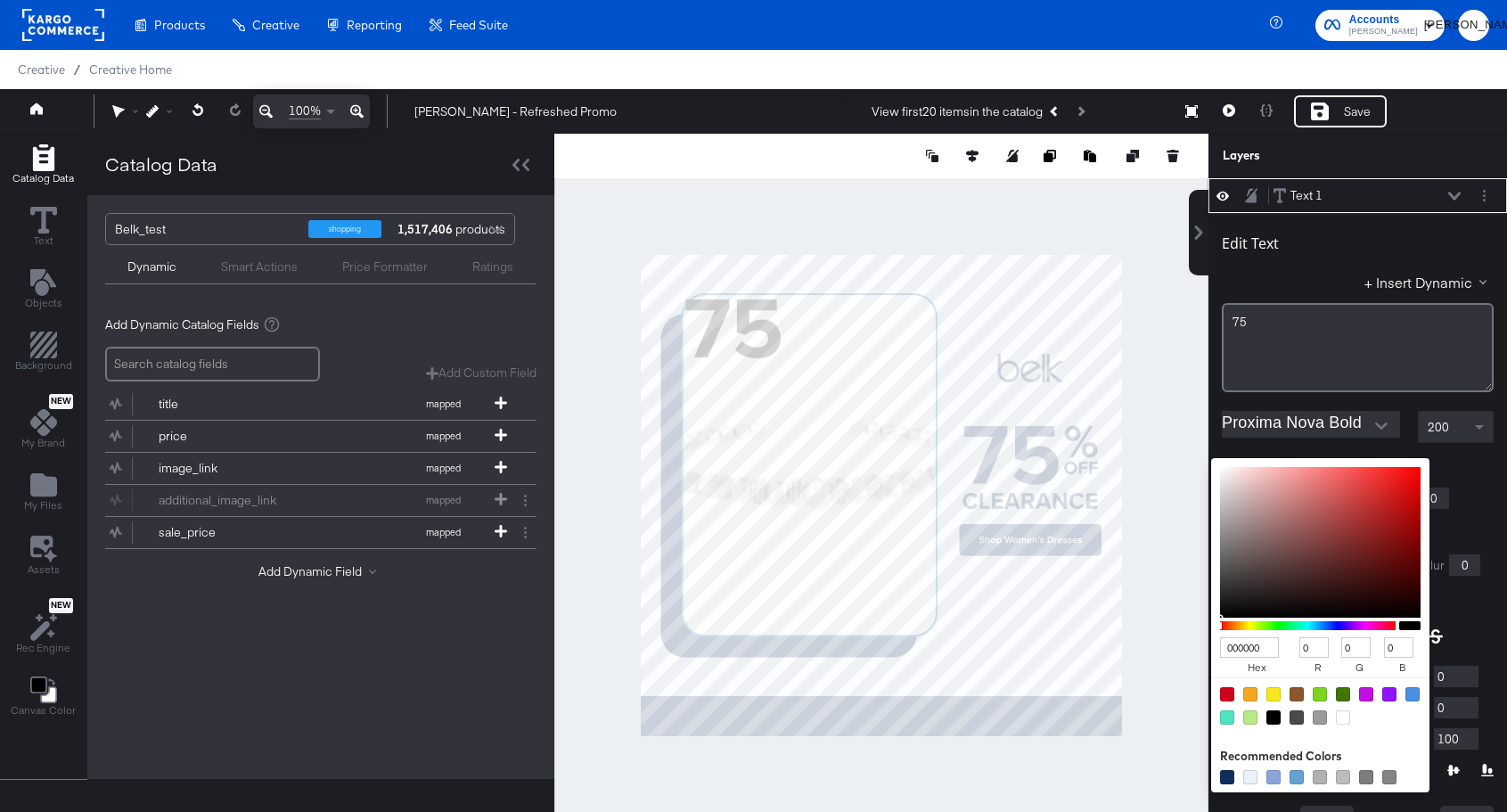
click at [1257, 650] on input "000000" at bounding box center [1250, 647] width 58 height 21
type input "0D2"
type input "221"
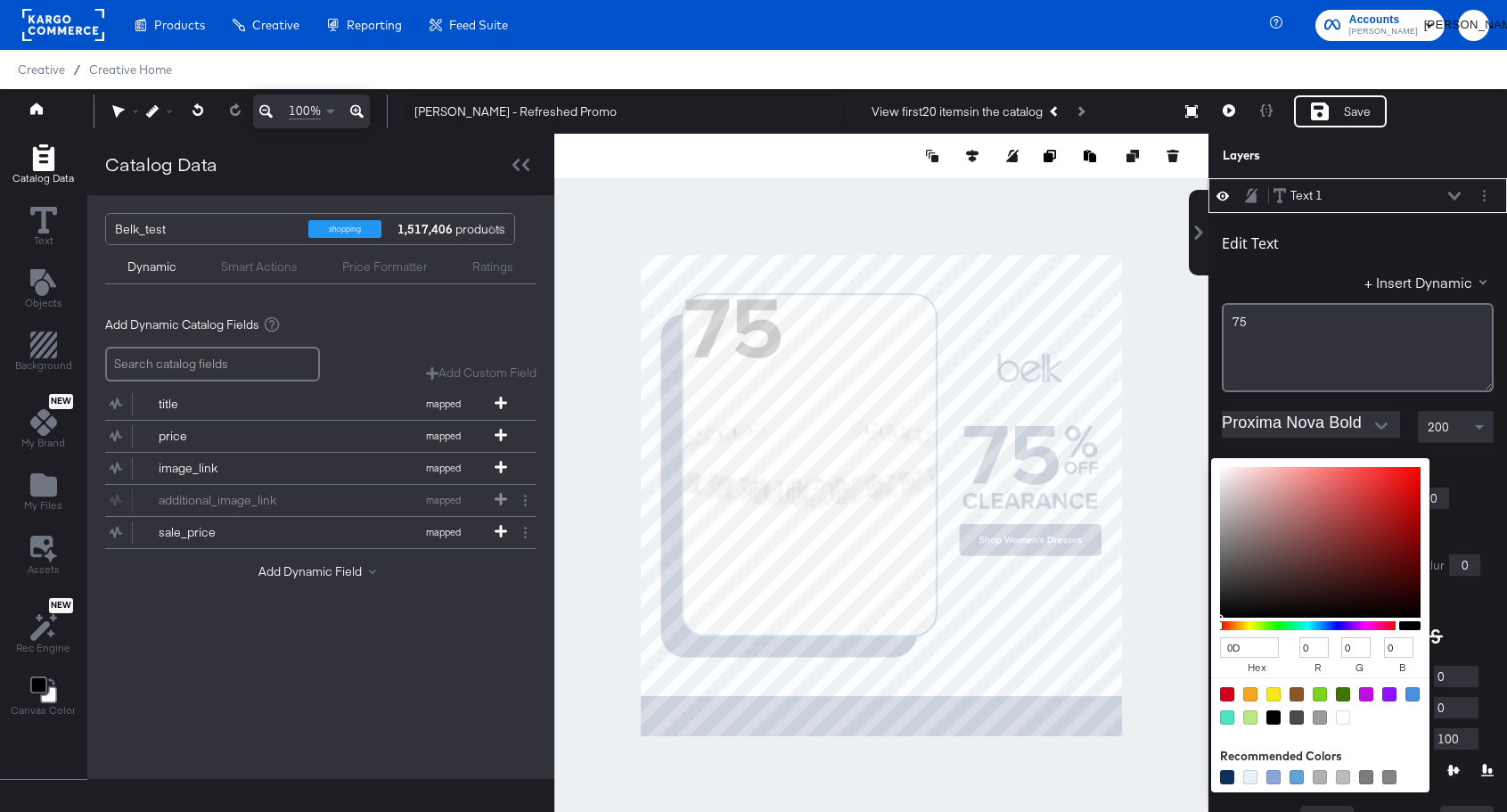
type input "34"
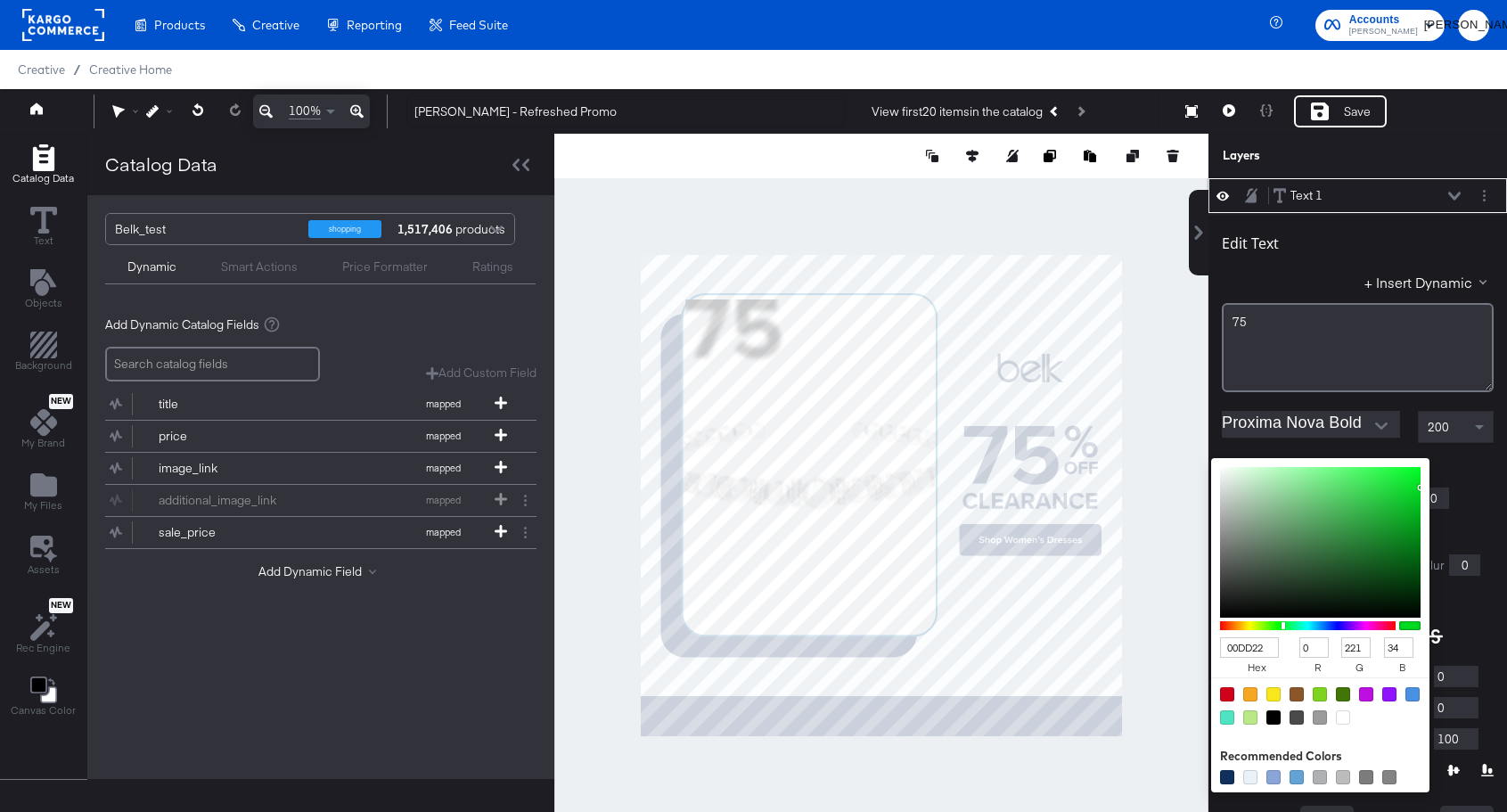
click at [1261, 652] on input "00DD22" at bounding box center [1250, 647] width 58 height 21
type input "0D2857"
type input "13"
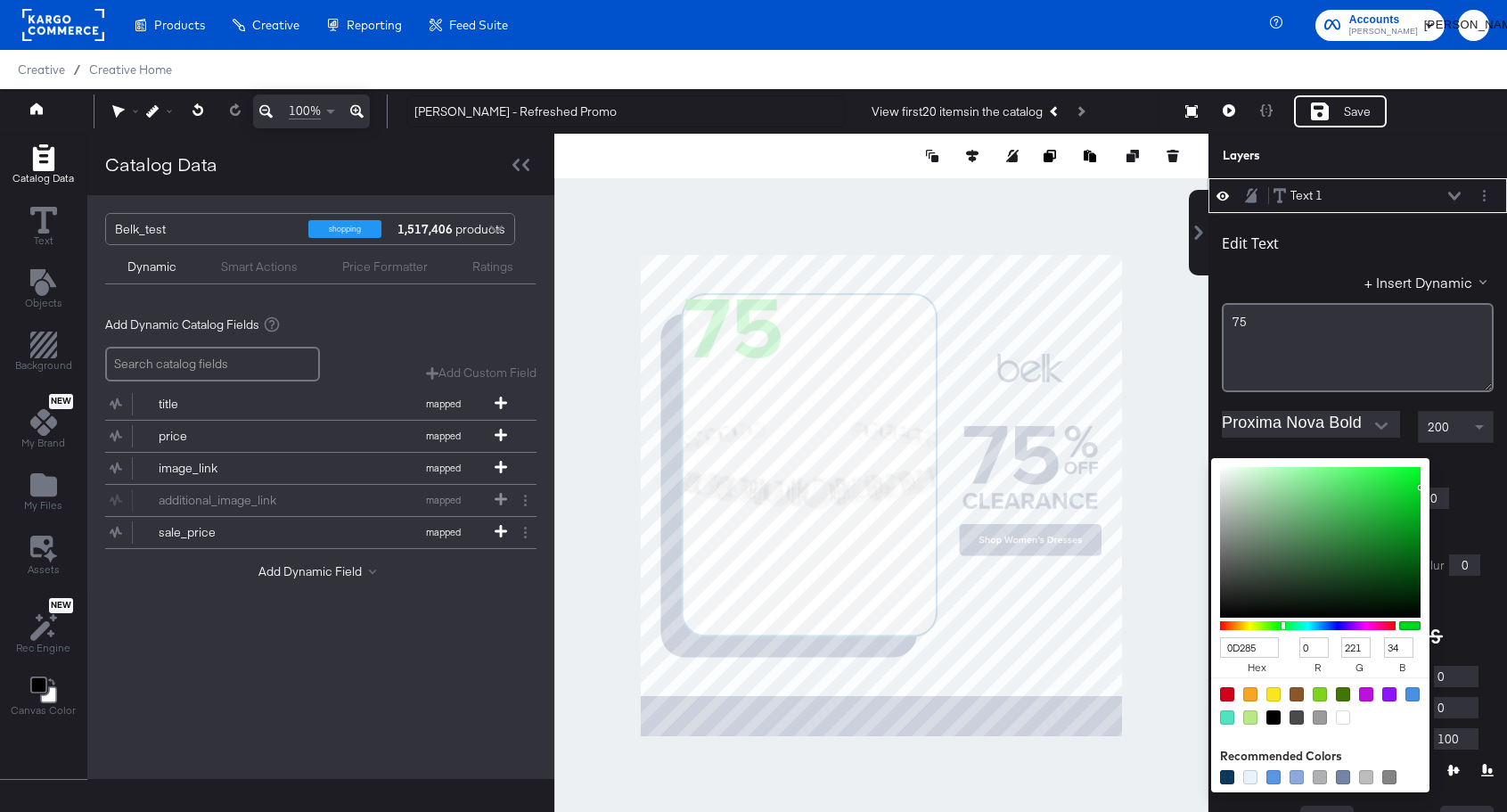
type input "40"
type input "87"
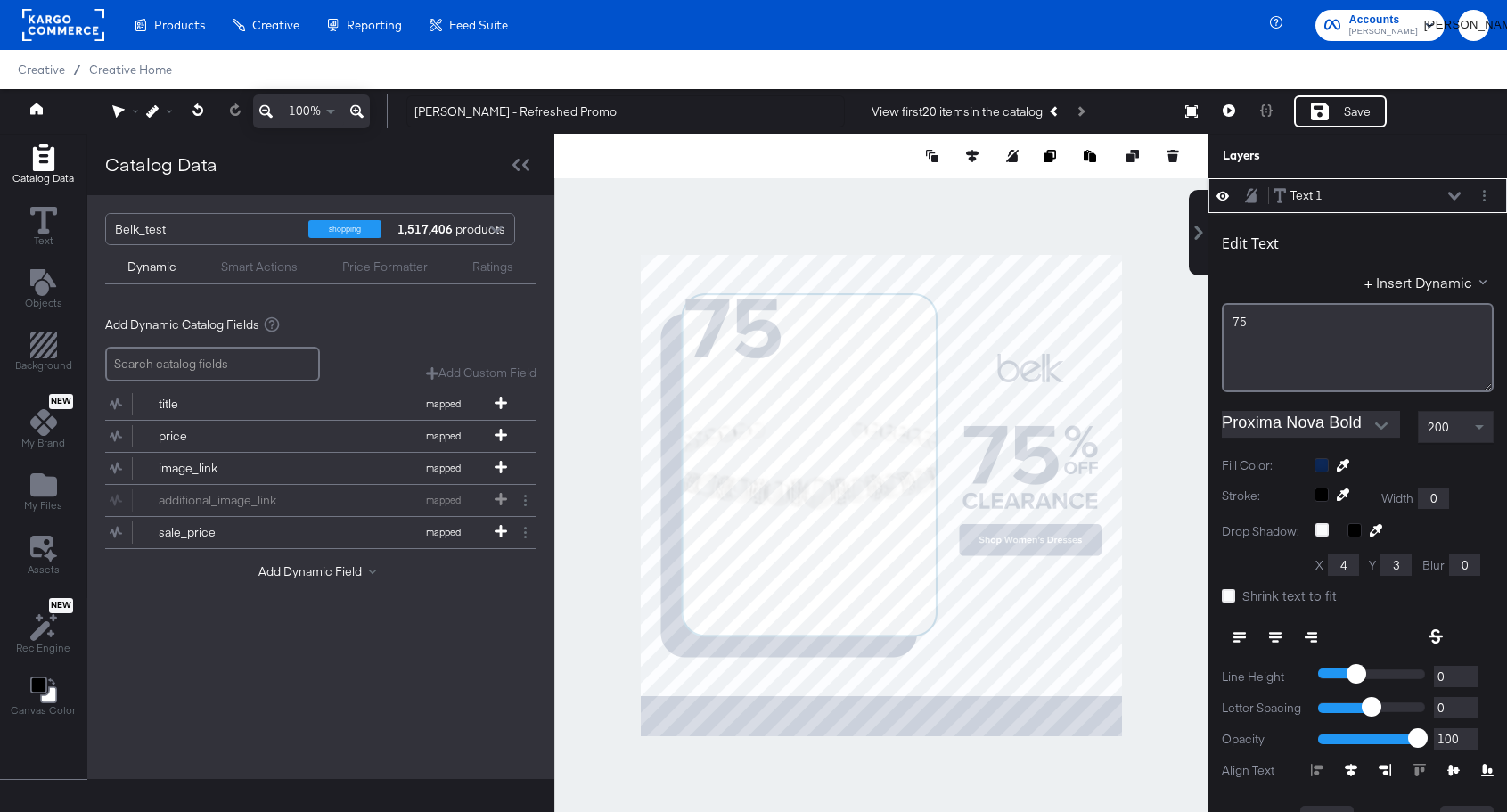
click at [1319, 462] on div at bounding box center [1404, 464] width 179 height 14
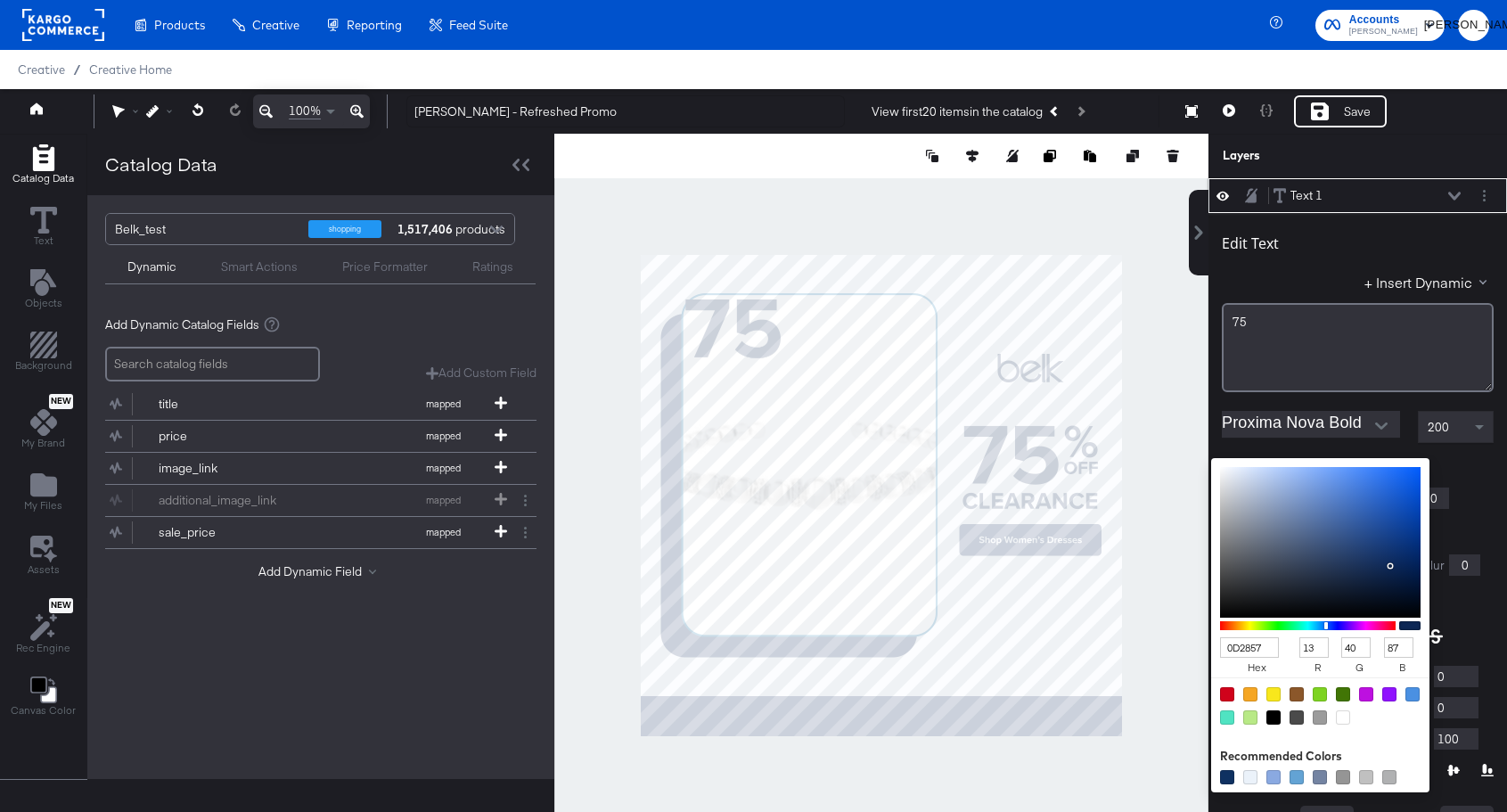
click at [1258, 650] on input "0D2857" at bounding box center [1250, 647] width 58 height 21
click at [1246, 643] on input "0D2857" at bounding box center [1250, 647] width 58 height 21
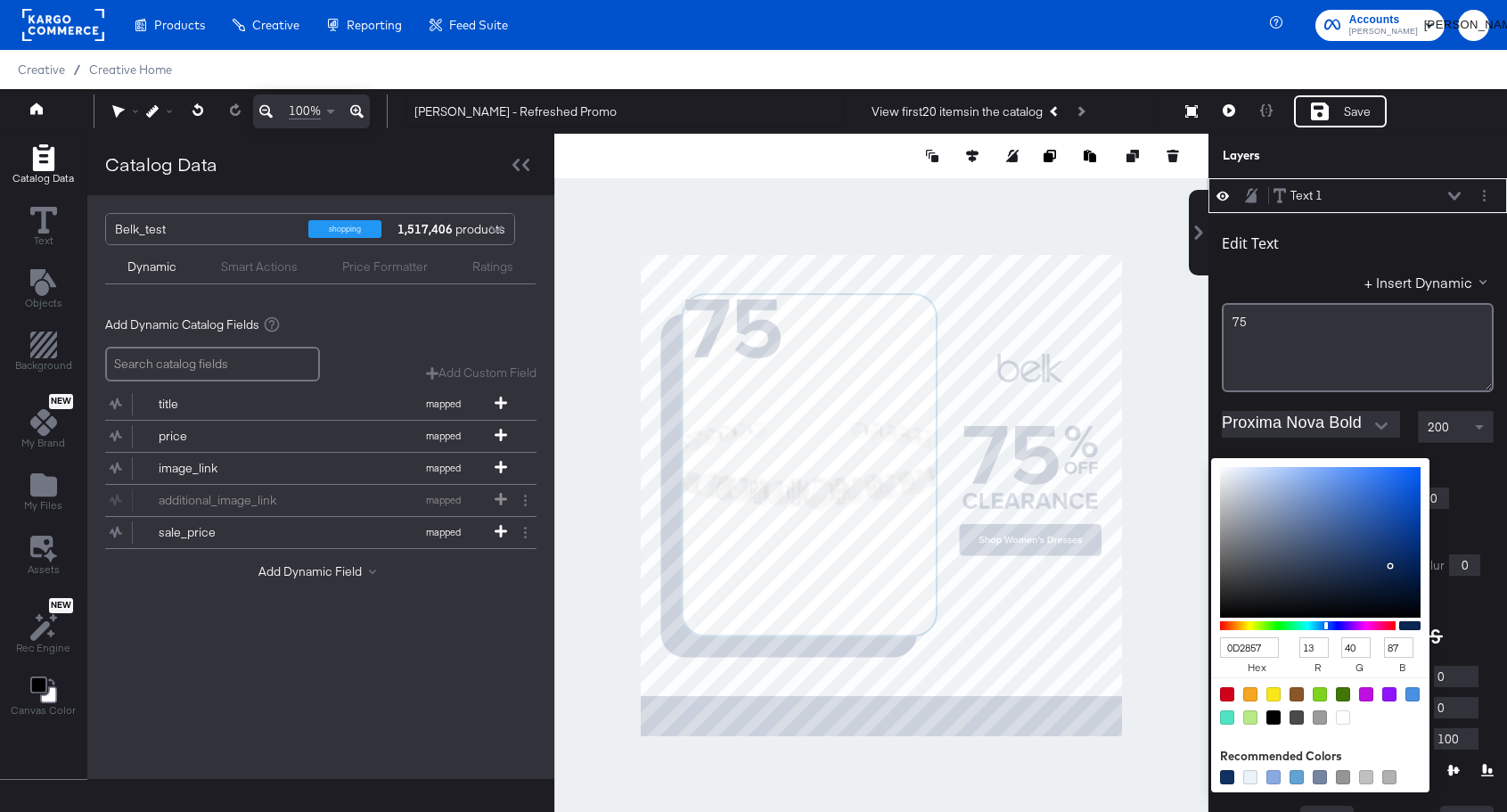
click at [1246, 643] on input "0D2857" at bounding box center [1250, 647] width 58 height 21
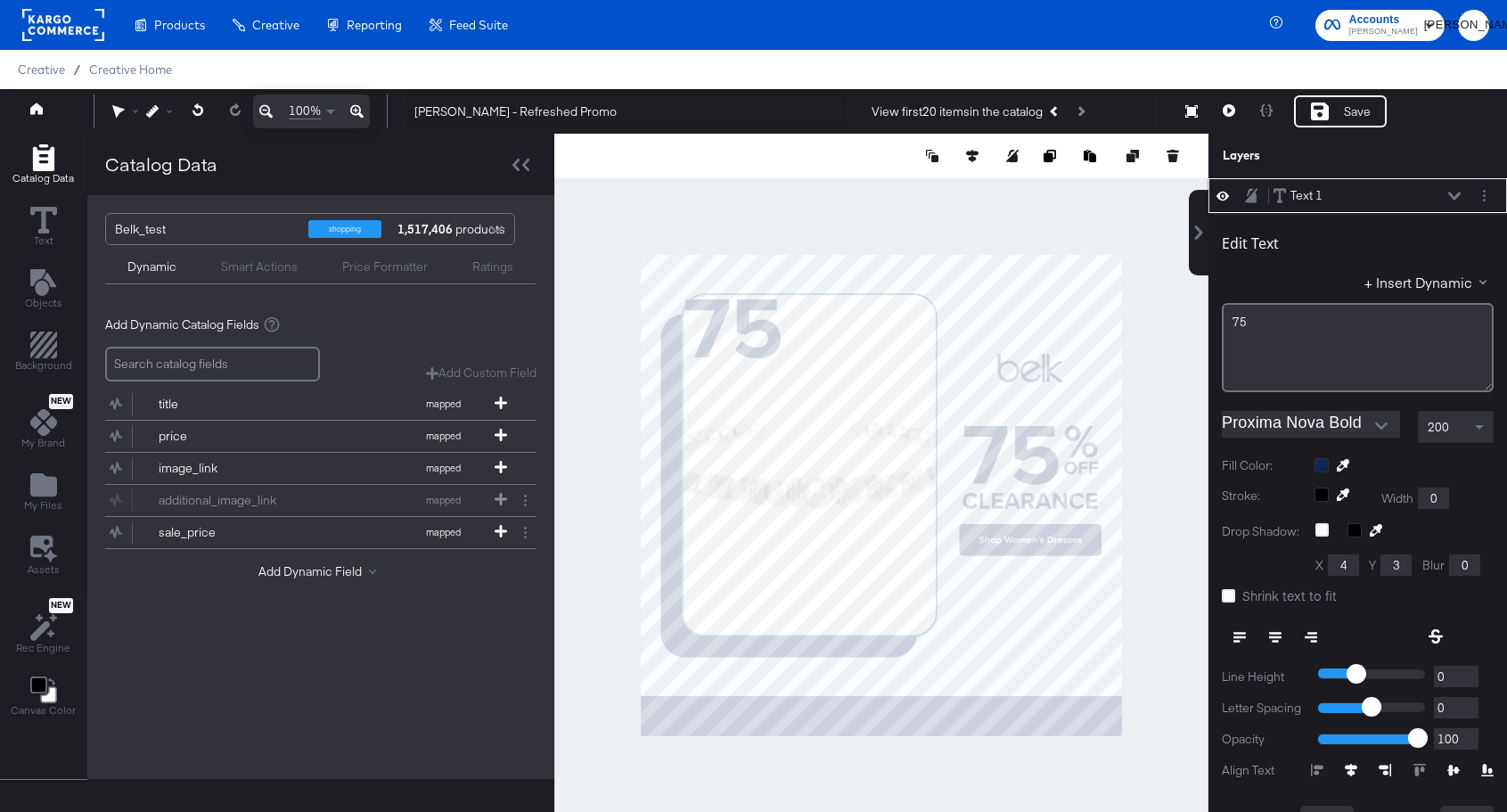
click at [1471, 490] on div "Stroke: Width 0" at bounding box center [1358, 497] width 271 height 22
type input "220"
type input "202"
click at [1269, 632] on button at bounding box center [1276, 637] width 36 height 32
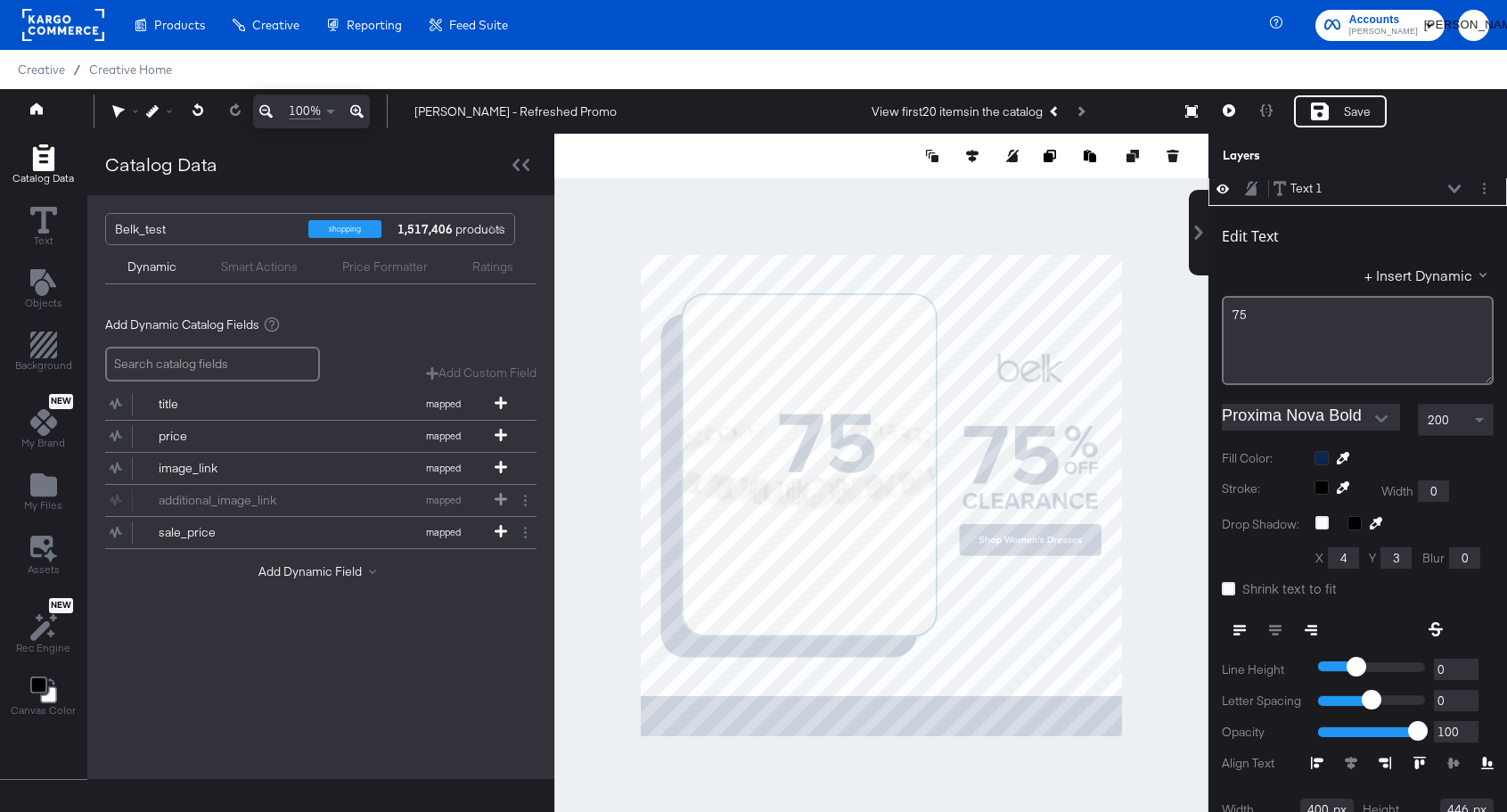
type input "194"
type input "454"
type input "213"
type input "407"
type input "259"
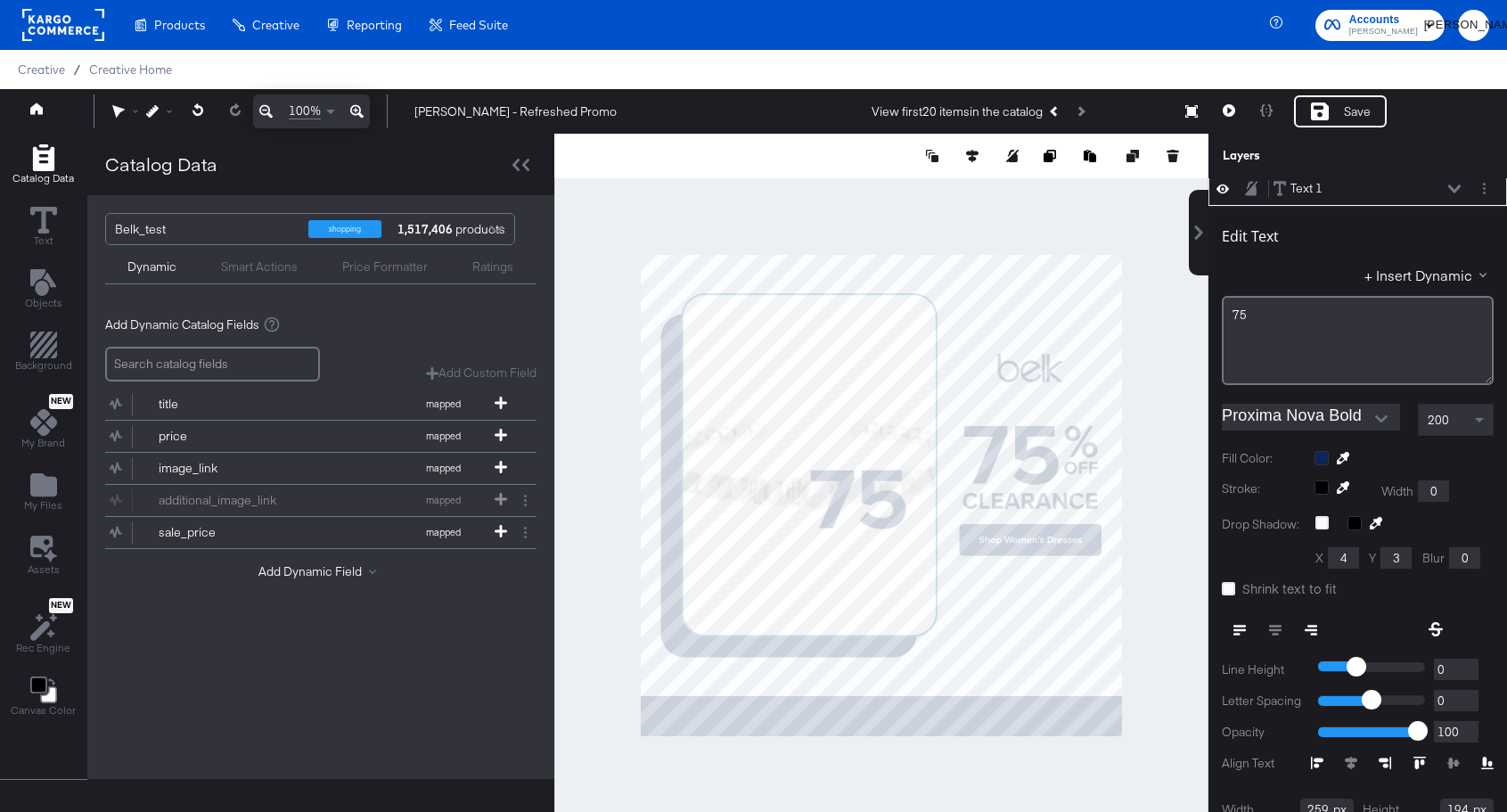
type input "673"
type input "368"
click at [1223, 590] on icon at bounding box center [1229, 589] width 13 height 13
click at [0, 0] on input "Shrink text to fit" at bounding box center [0, 0] width 0 height 0
type input "703"
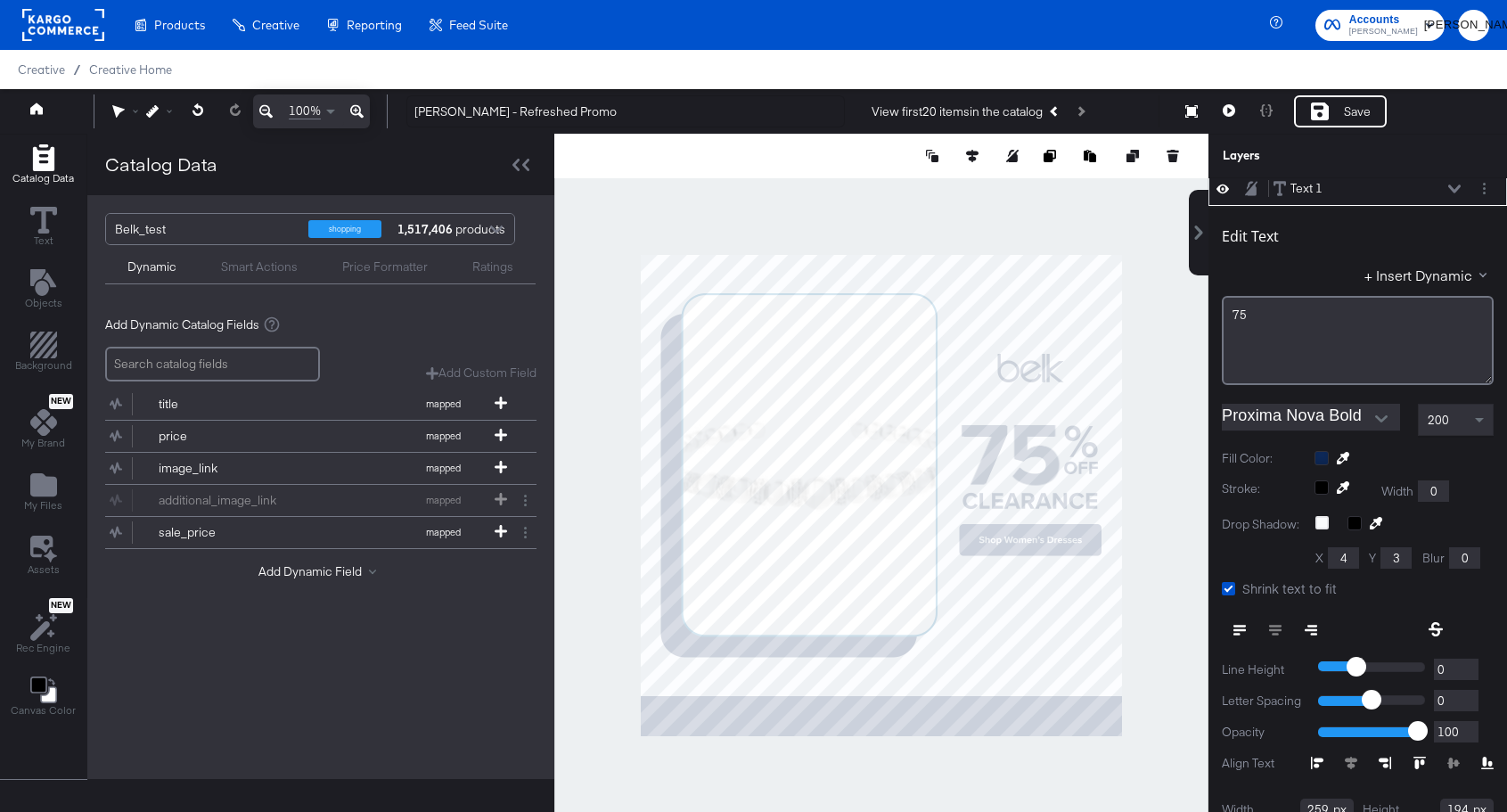
type input "354"
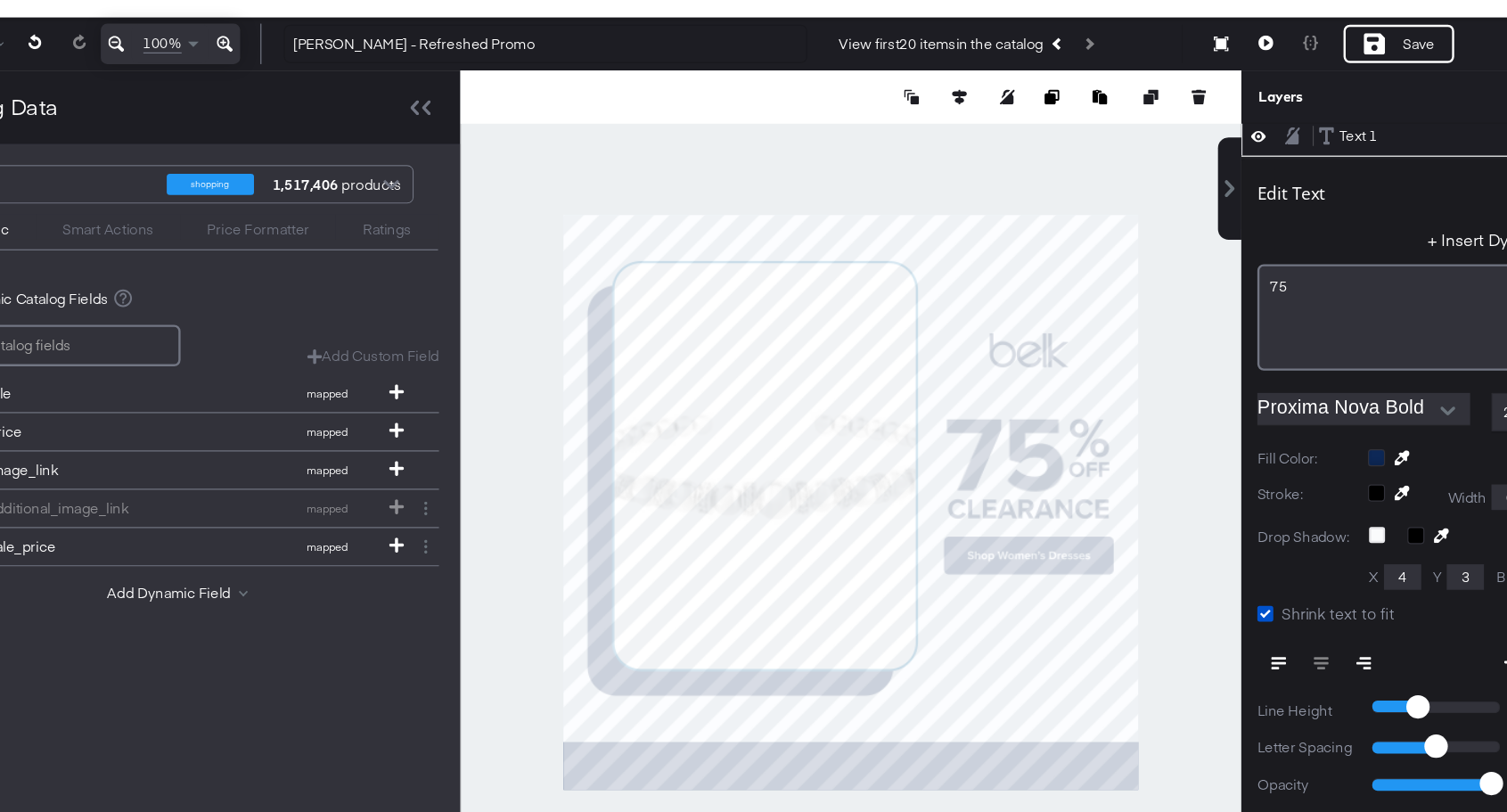
type input "705"
type input "356"
type input "706"
click at [1135, 512] on div at bounding box center [881, 495] width 654 height 723
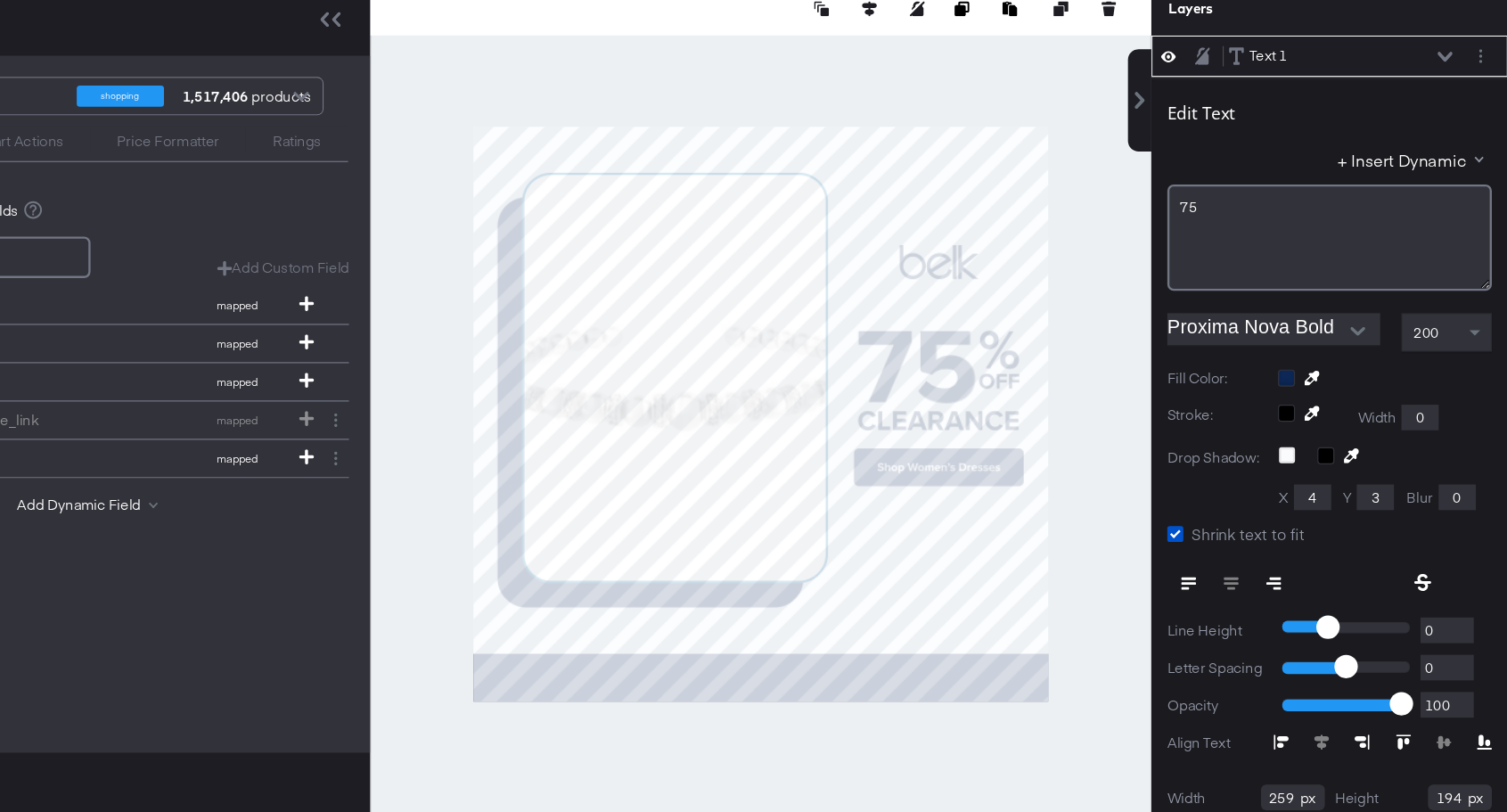
click at [1186, 479] on div at bounding box center [881, 479] width 654 height 723
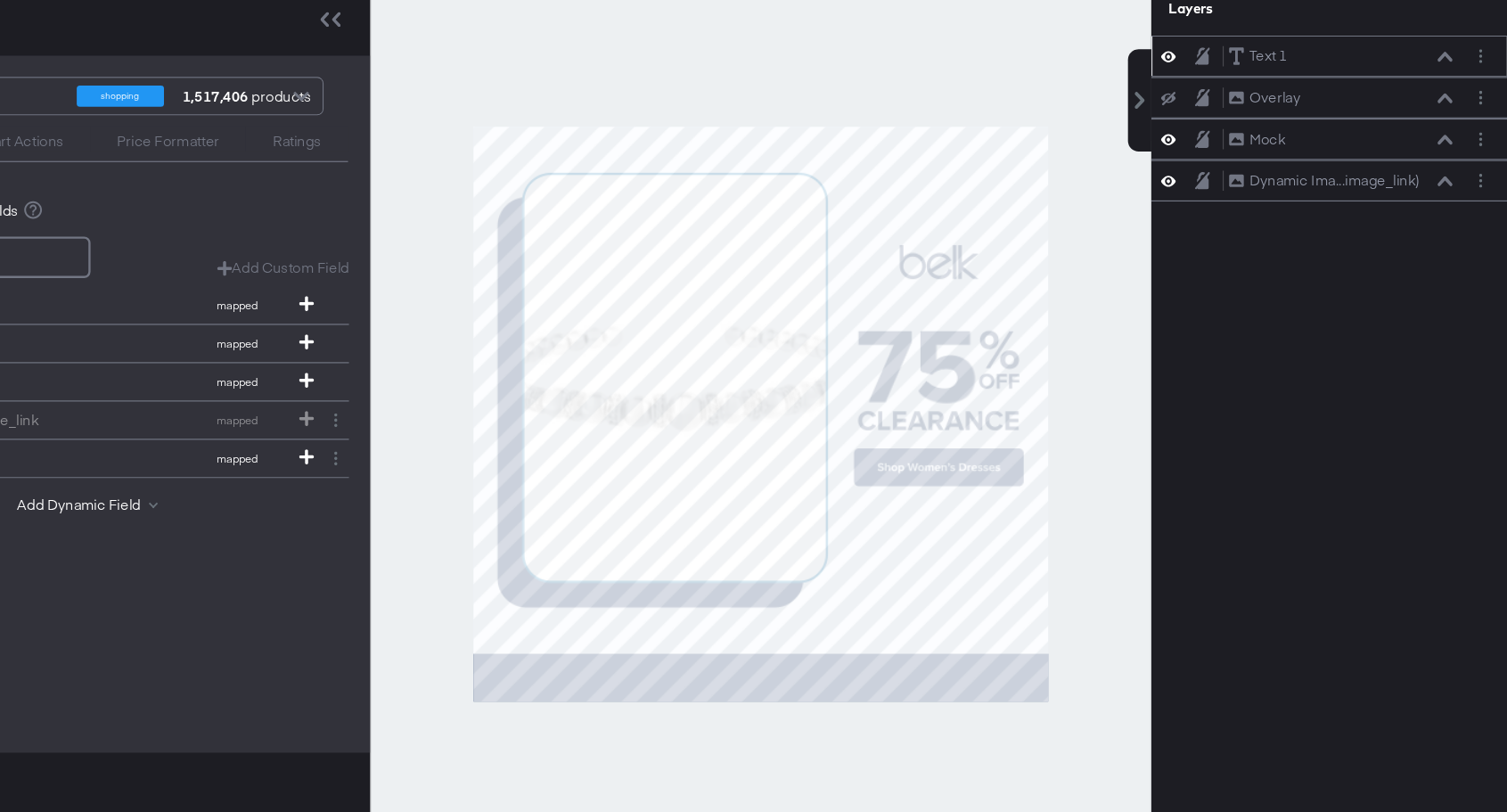
click at [1226, 180] on icon at bounding box center [1222, 179] width 12 height 15
click at [1226, 180] on icon at bounding box center [1222, 179] width 12 height 11
click at [1310, 174] on div "Text 1" at bounding box center [1307, 179] width 32 height 17
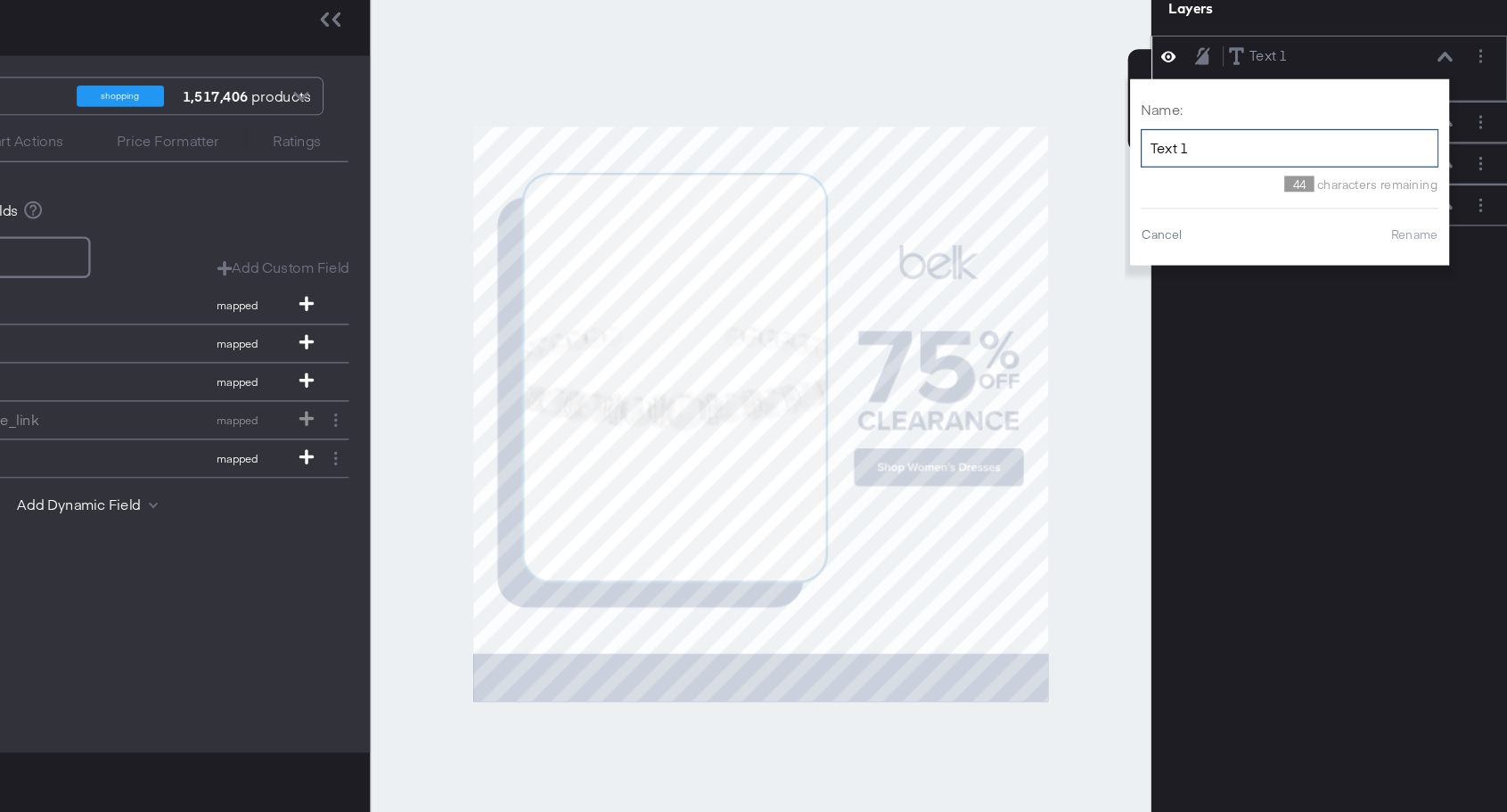
click at [1268, 255] on input "Text 1" at bounding box center [1324, 255] width 250 height 33
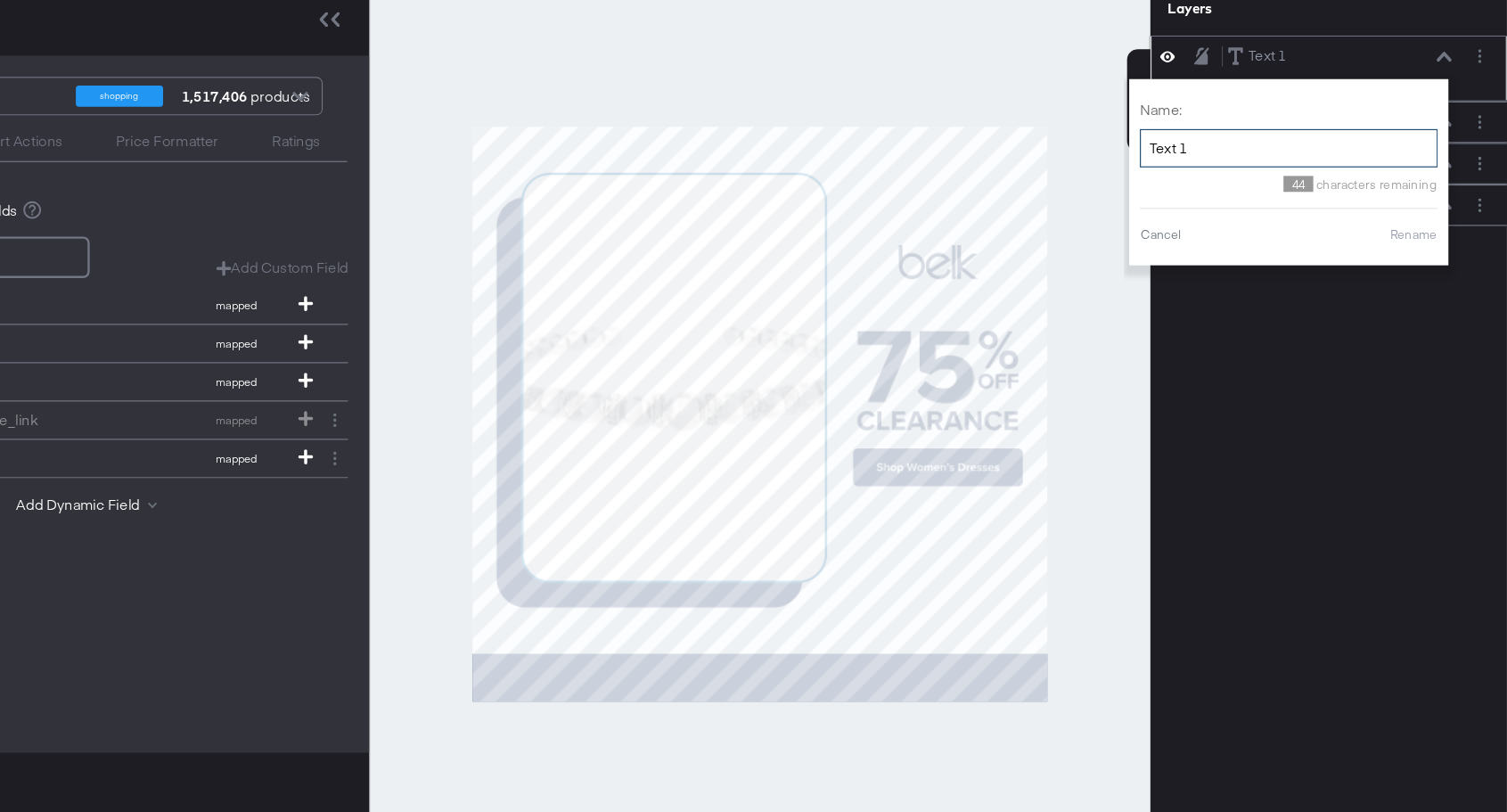
click at [1268, 255] on input "Text 1" at bounding box center [1324, 255] width 250 height 33
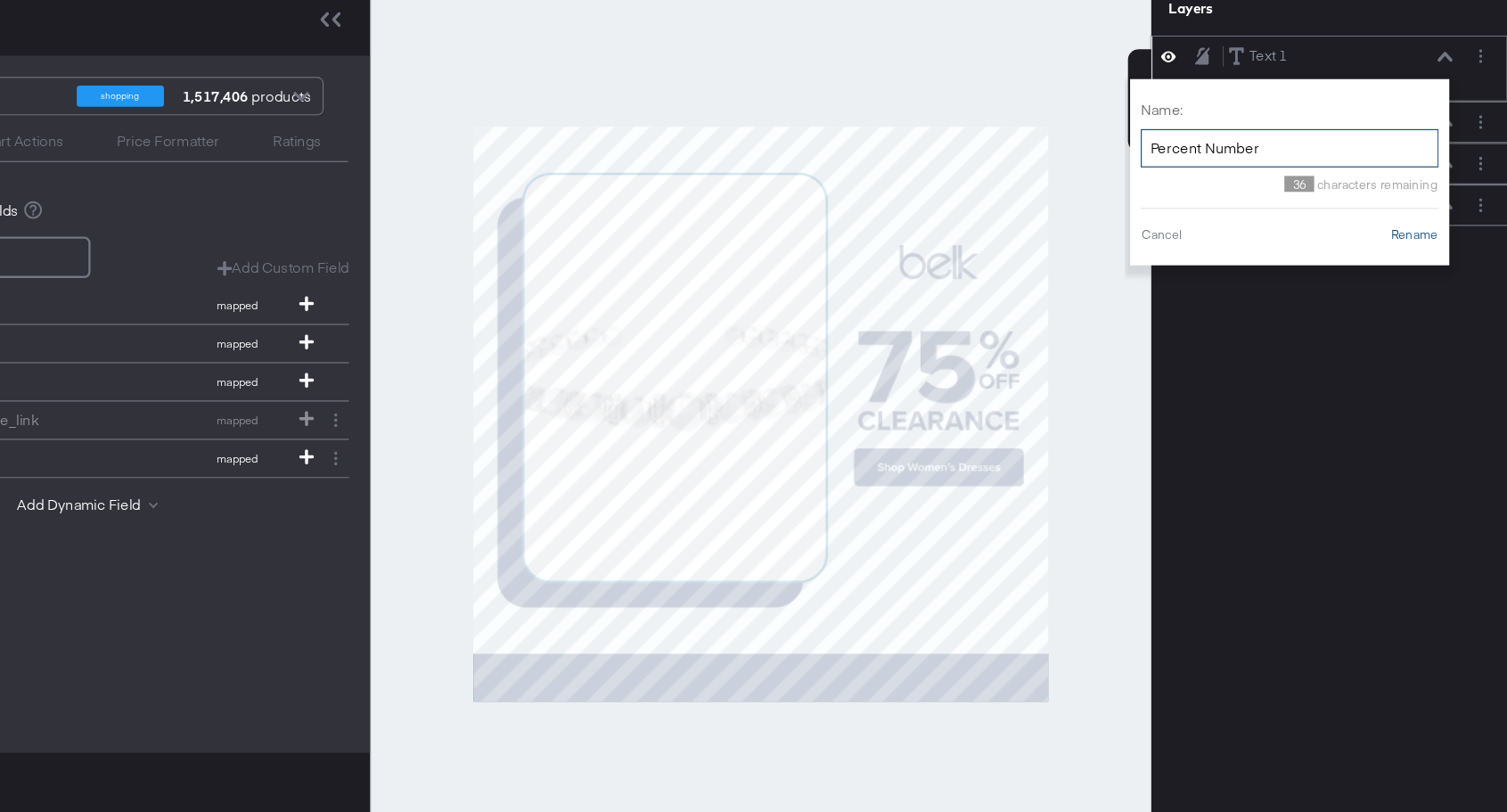
type input "Percent Number"
click at [1430, 326] on button "Rename" at bounding box center [1429, 328] width 41 height 16
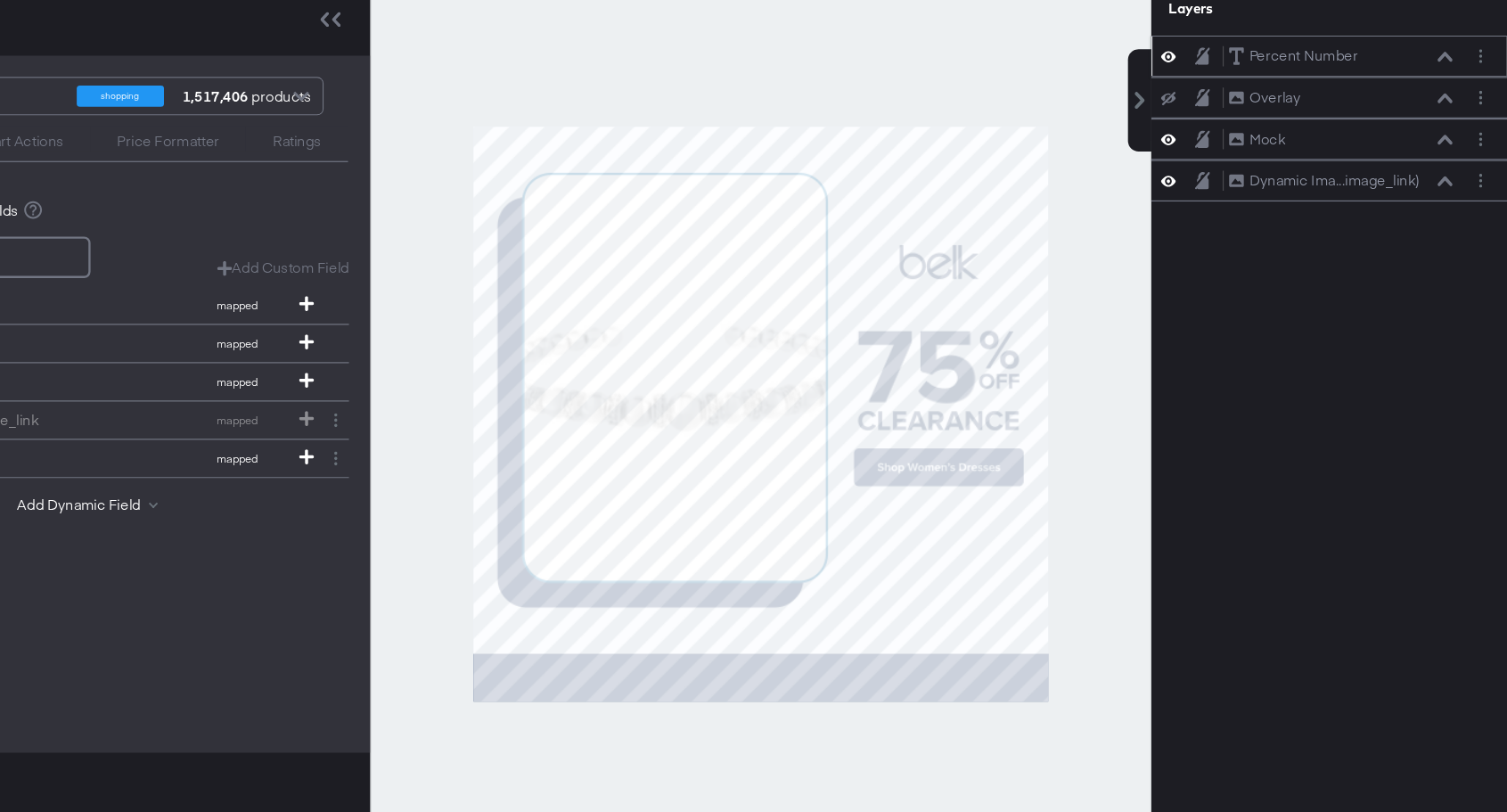
click at [1180, 458] on div at bounding box center [881, 479] width 654 height 723
click at [1371, 185] on div "Percent Number" at bounding box center [1336, 179] width 90 height 17
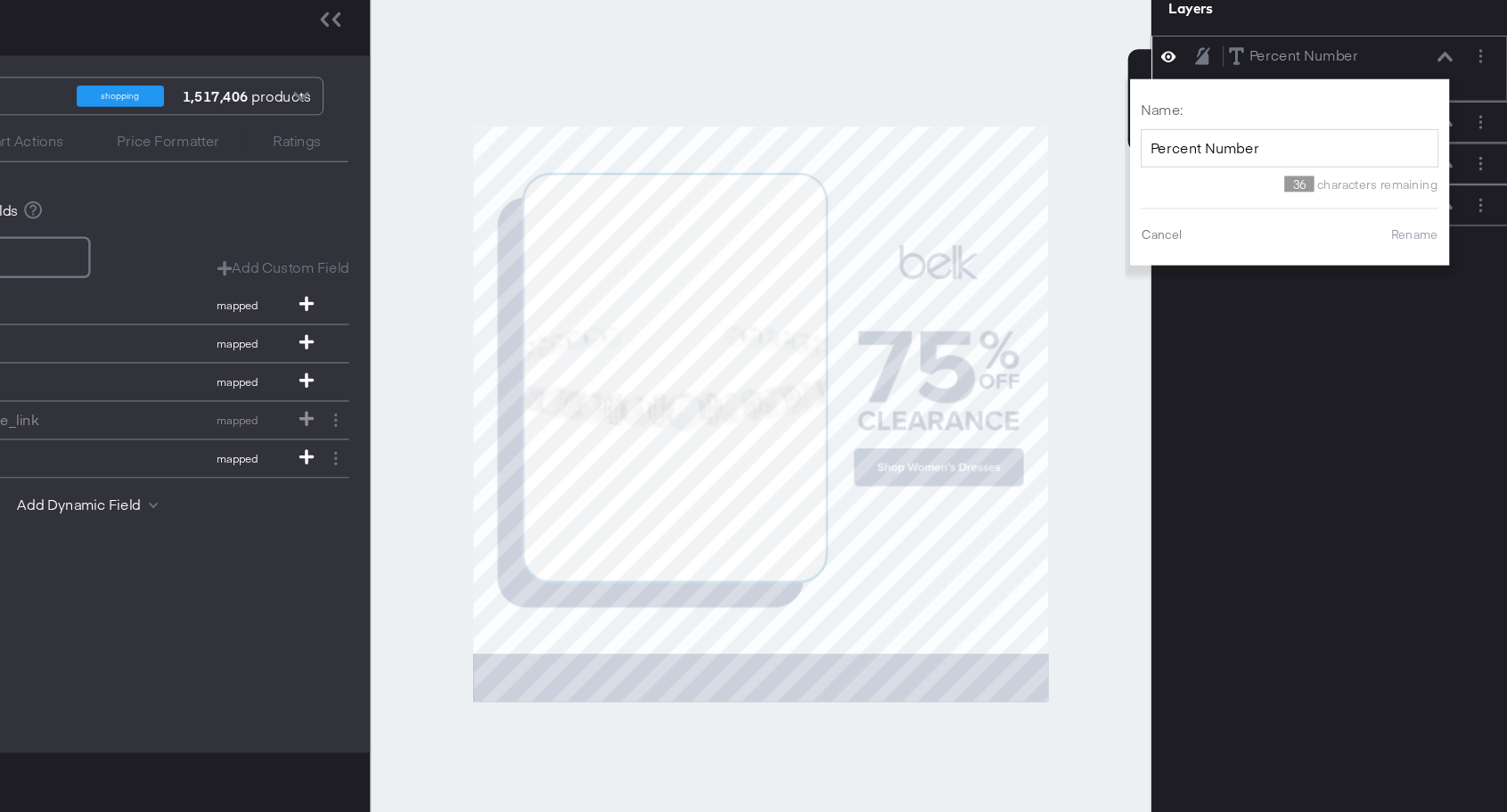
click at [1462, 175] on div "Percent Number Percent Number" at bounding box center [1372, 179] width 199 height 19
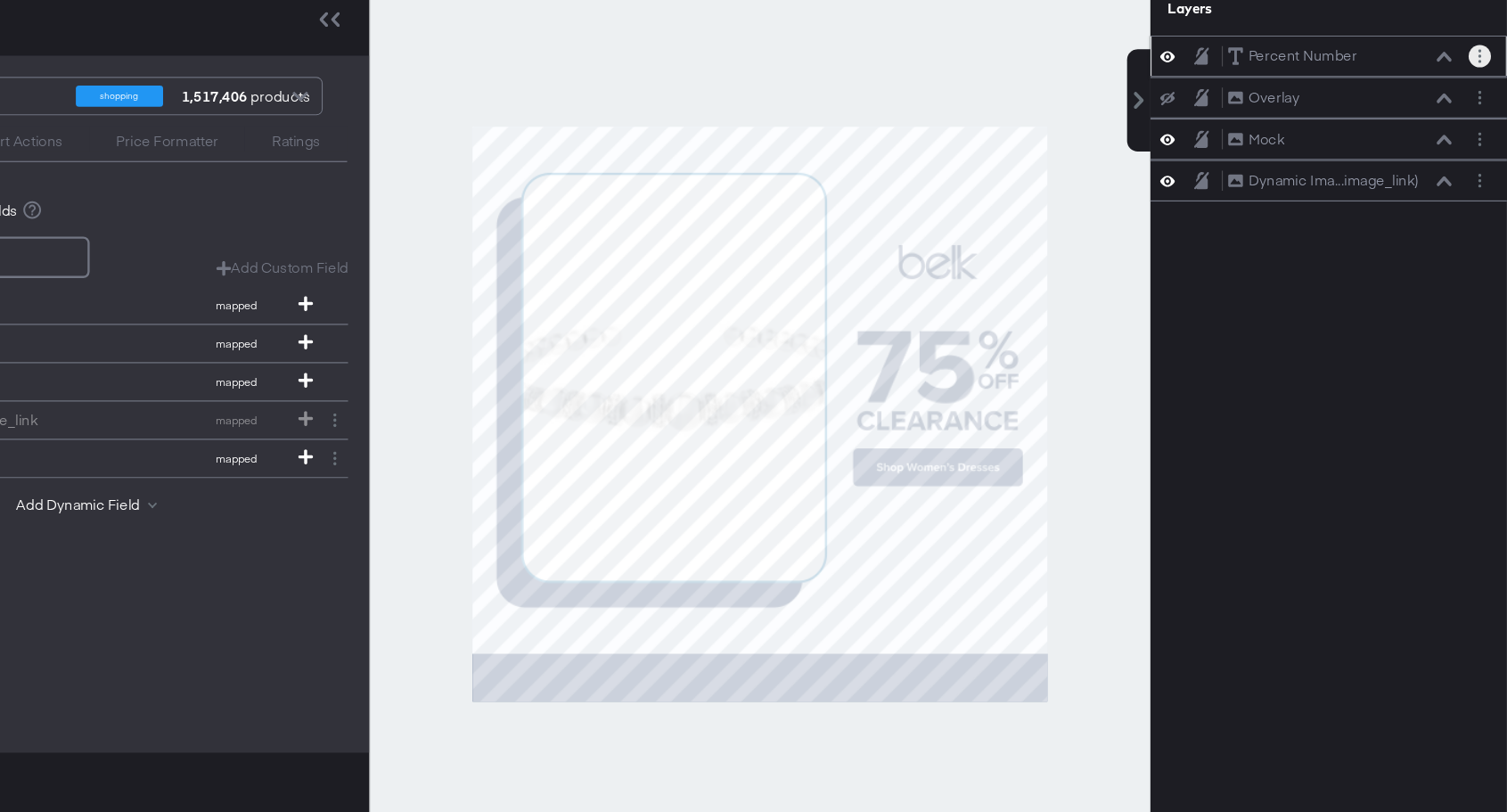
click at [1487, 184] on button "Layer Options" at bounding box center [1484, 179] width 19 height 19
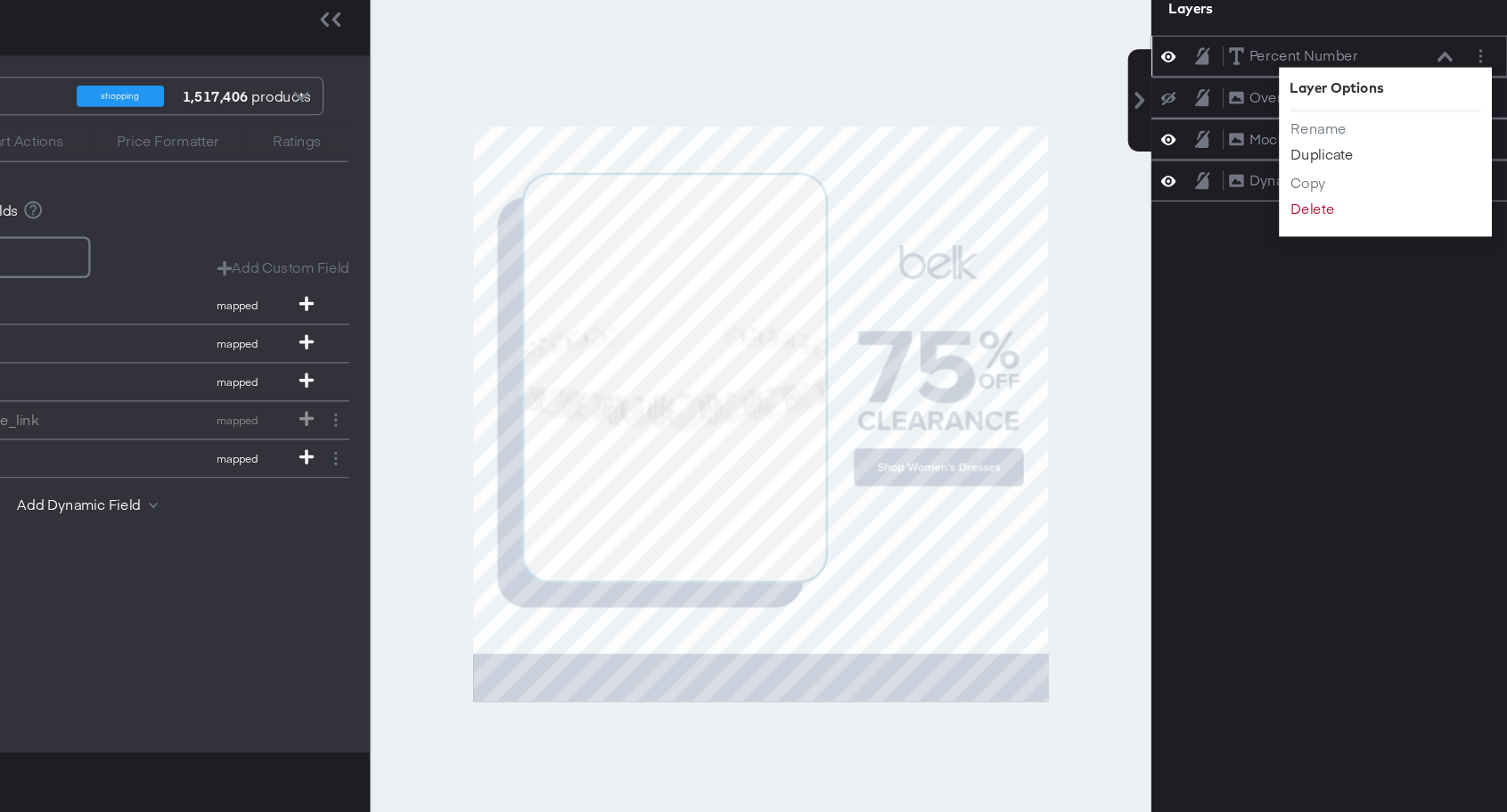
click at [1368, 263] on button "Duplicate" at bounding box center [1352, 262] width 55 height 19
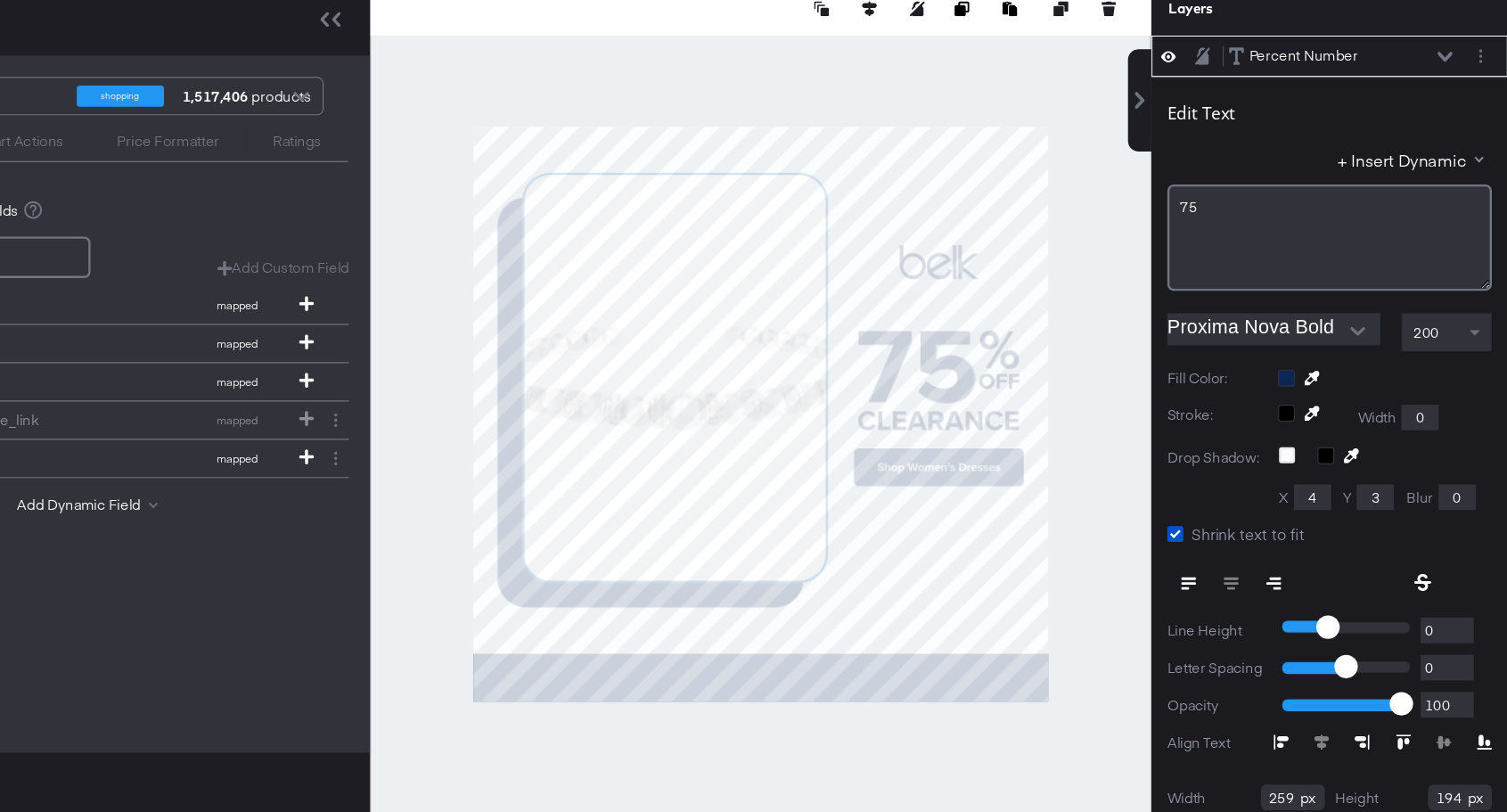
scroll to position [18, 0]
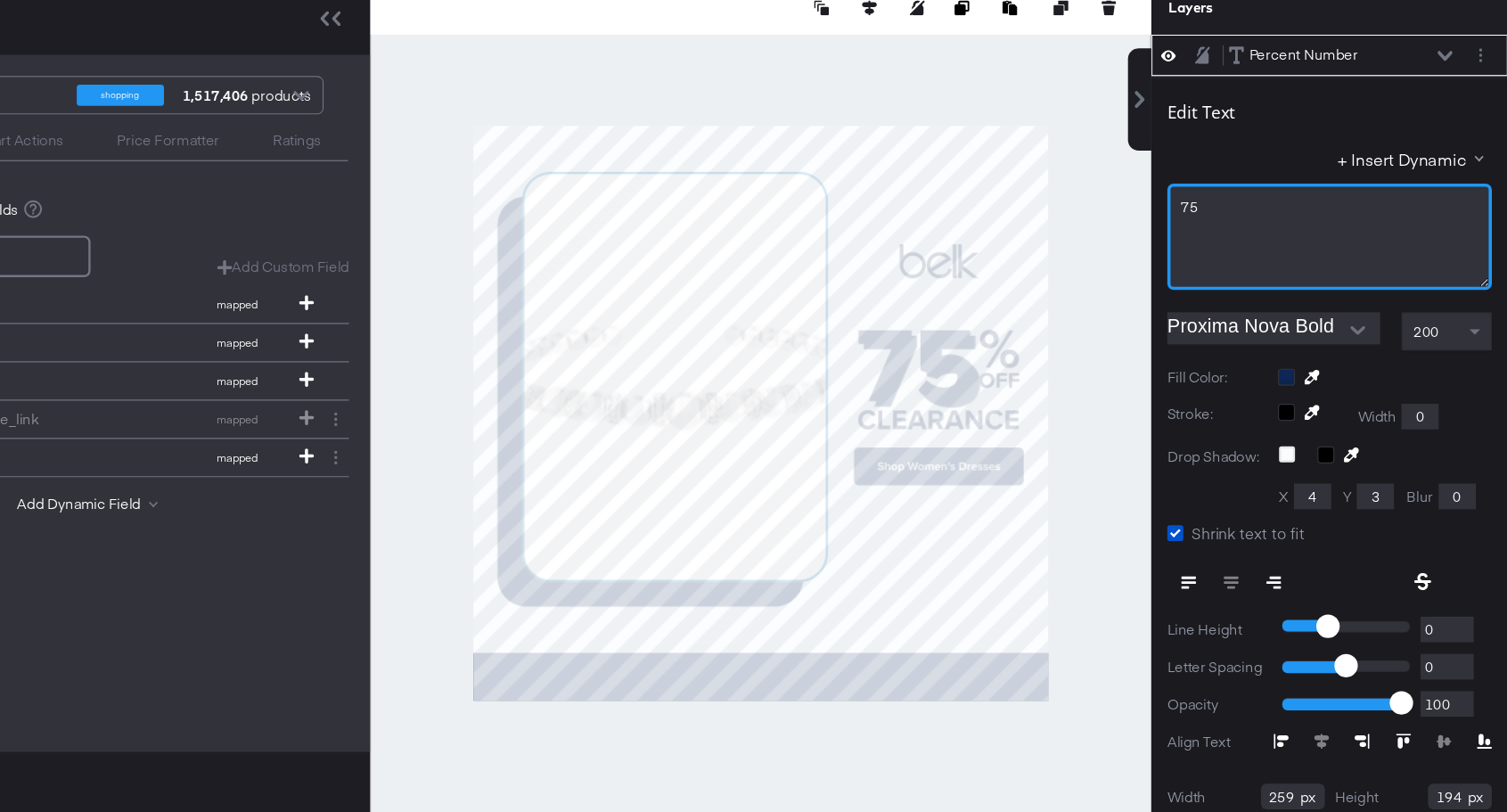
click at [1252, 295] on div "75﻿" at bounding box center [1358, 330] width 271 height 89
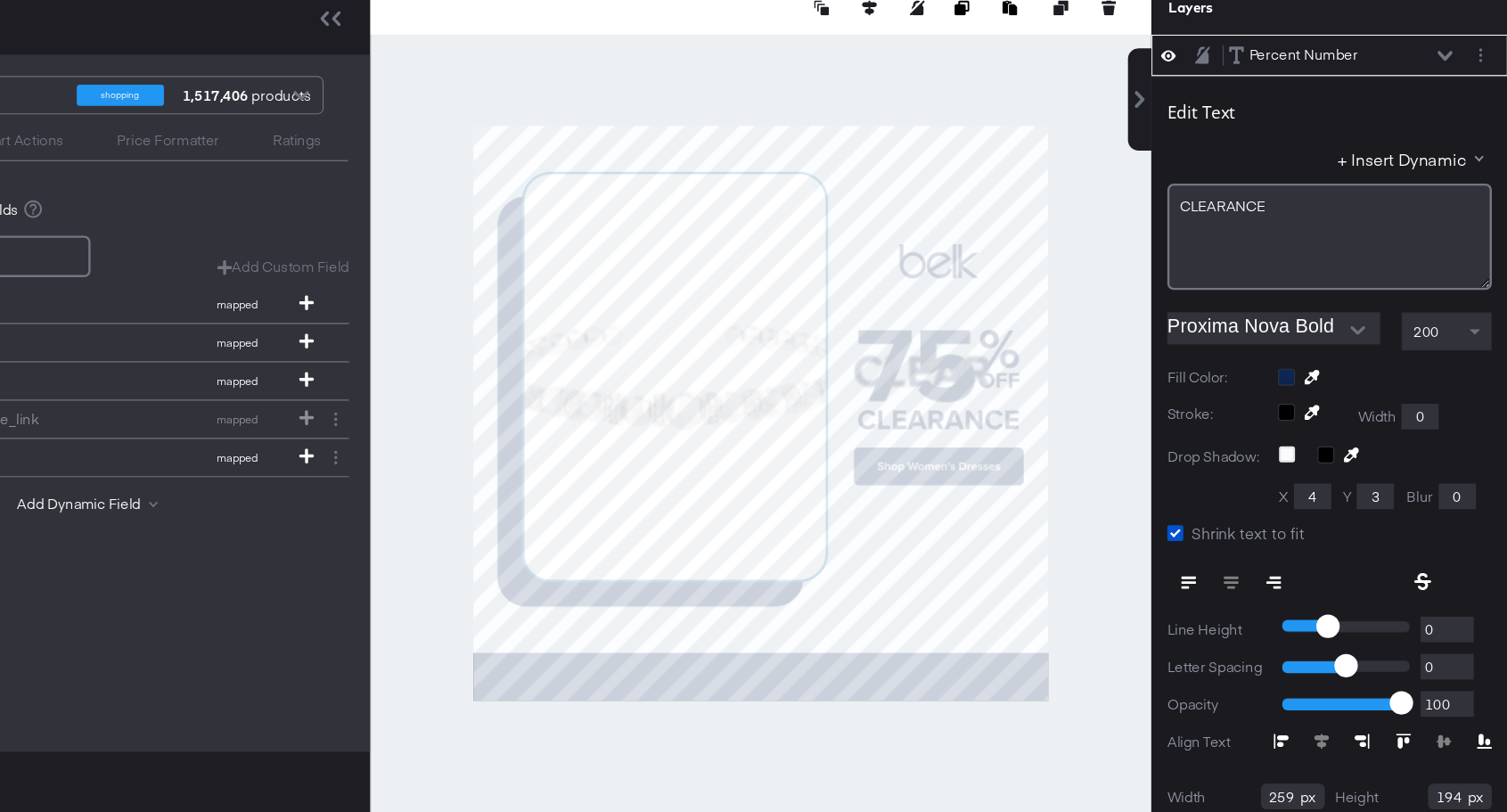
click at [1456, 411] on div "200" at bounding box center [1456, 409] width 74 height 30
click at [1461, 411] on div "200" at bounding box center [1456, 409] width 74 height 30
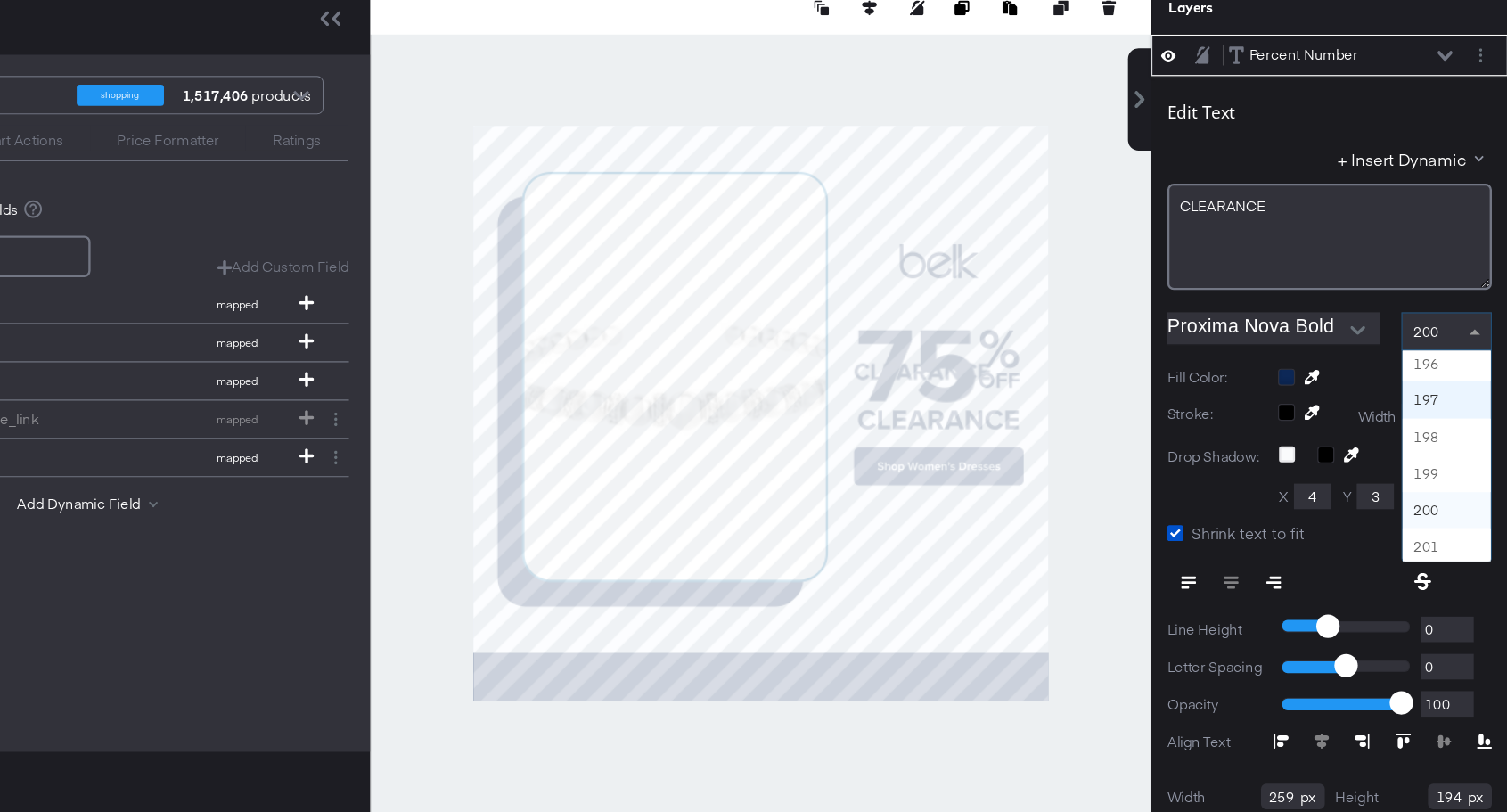
scroll to position [5908, 0]
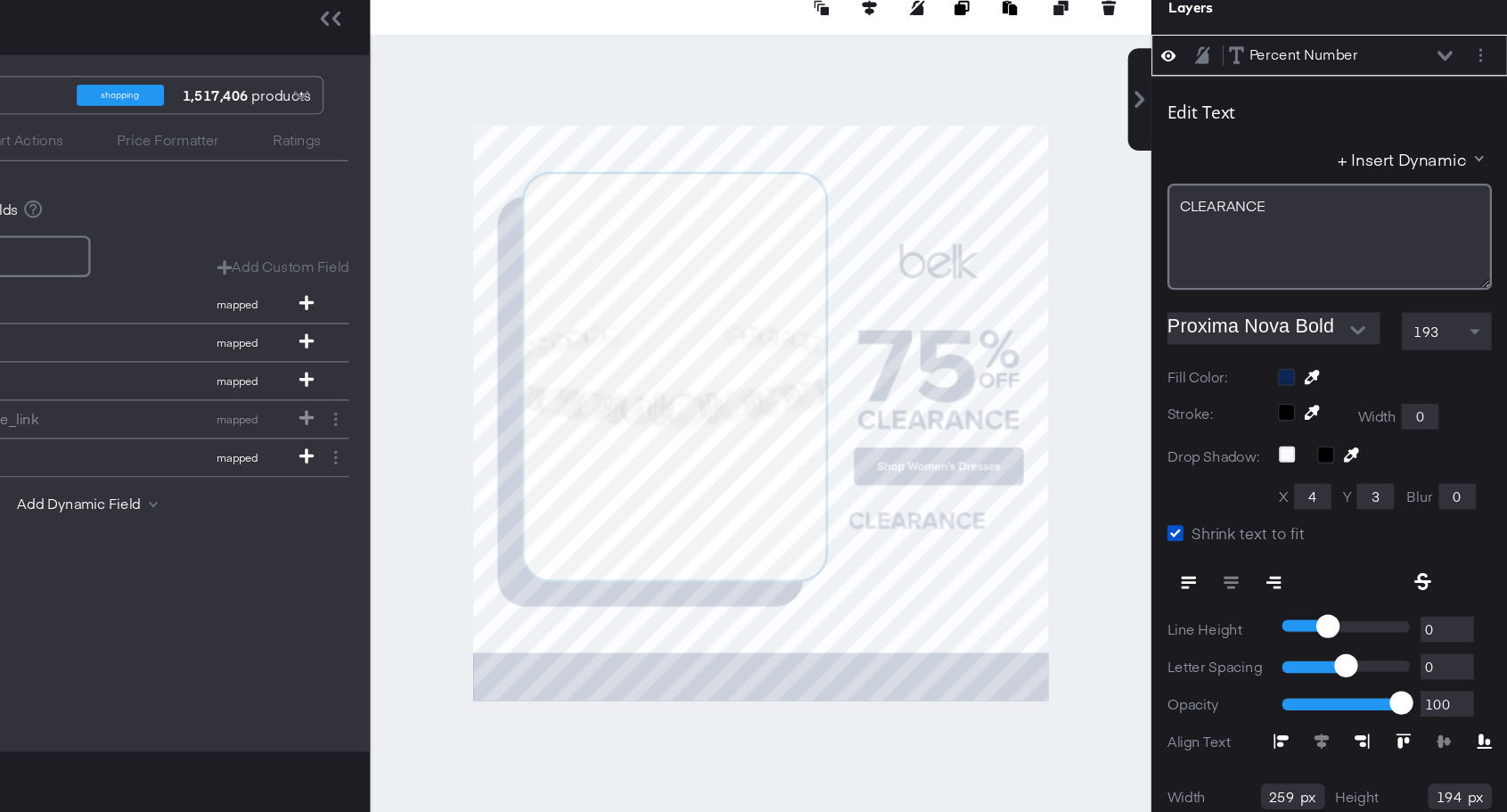
type input "706"
type input "646"
click at [1432, 408] on span "193" at bounding box center [1438, 409] width 22 height 16
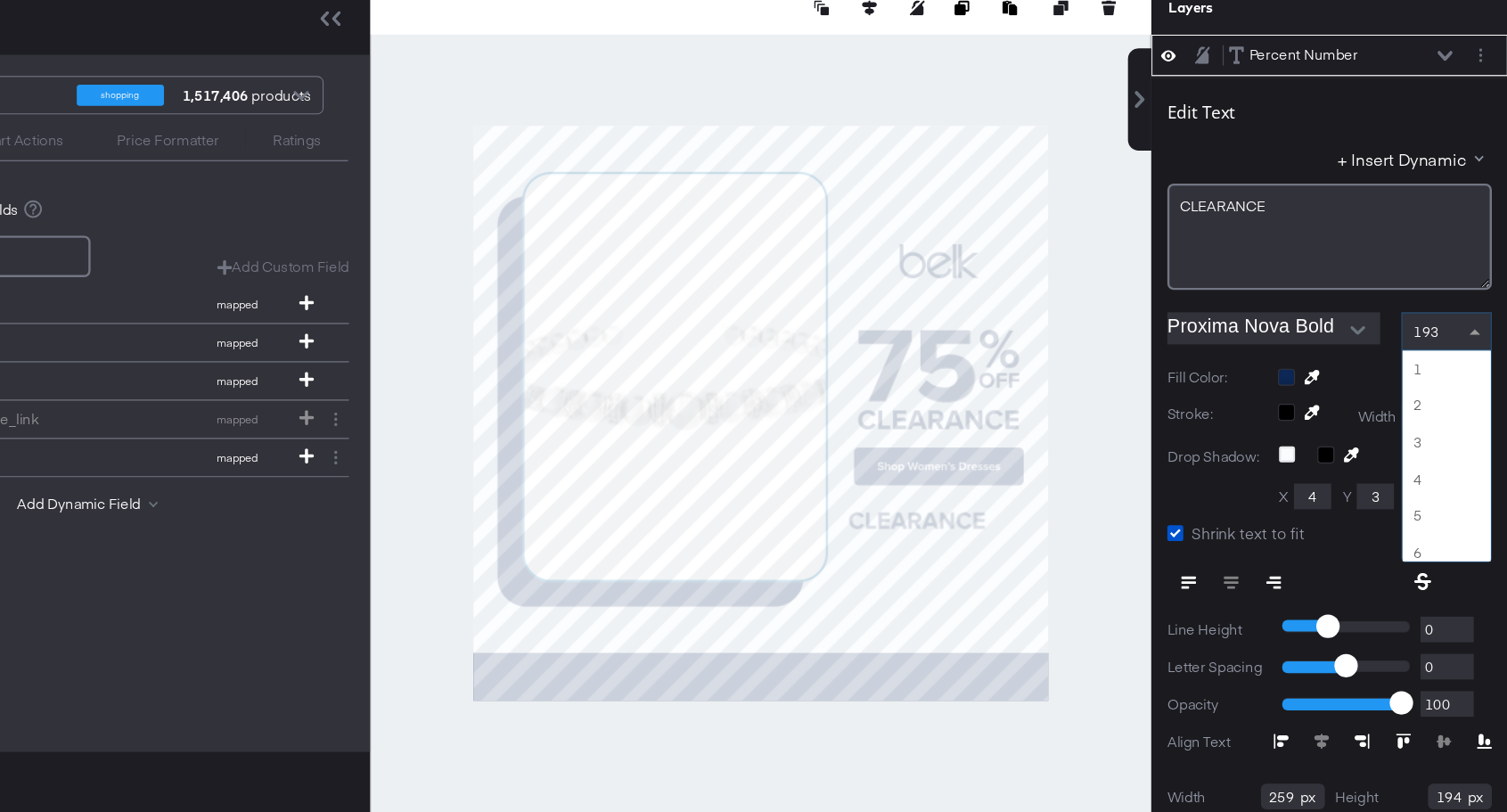
scroll to position [5914, 0]
click at [1168, 567] on div at bounding box center [881, 478] width 654 height 723
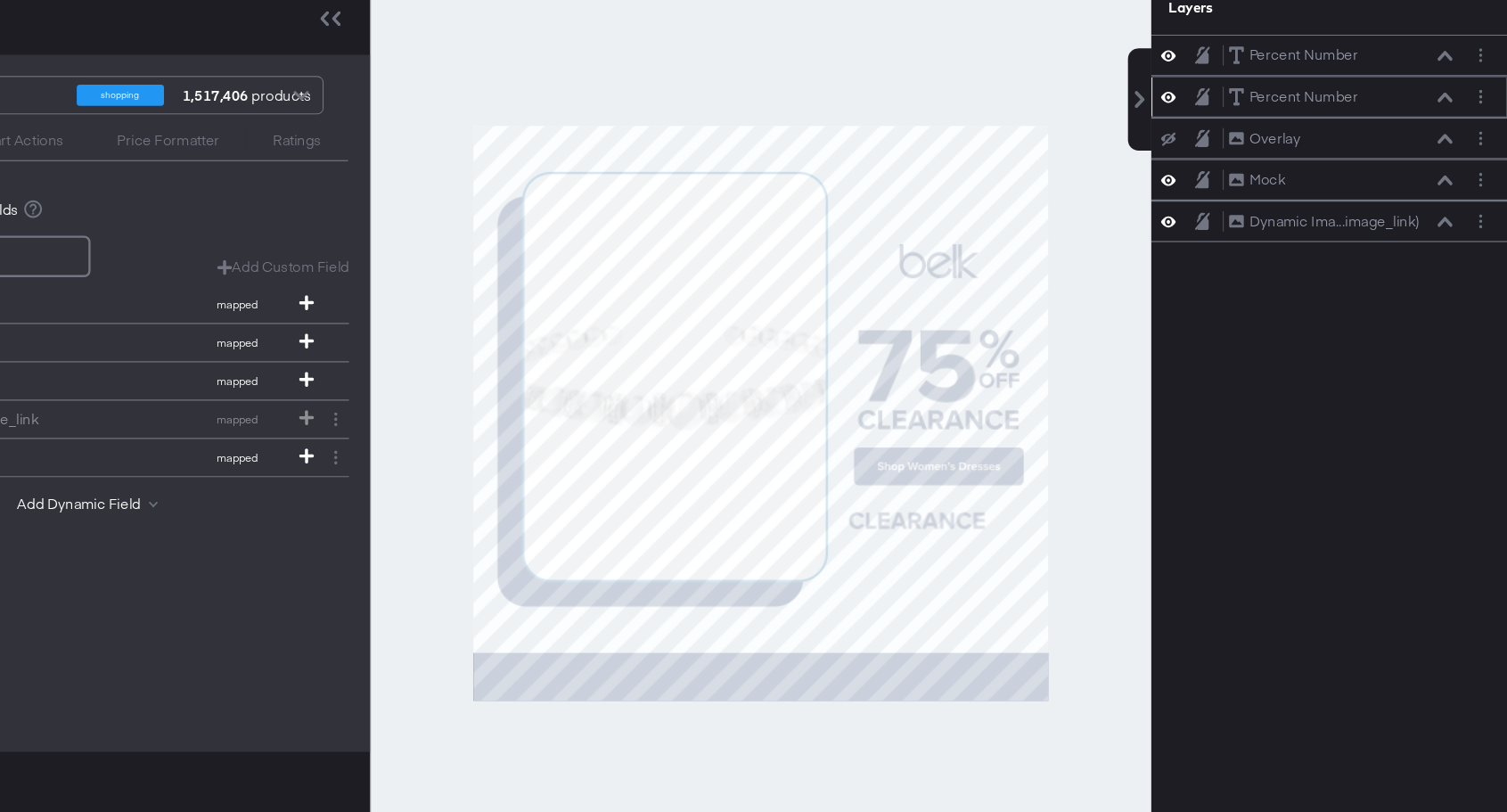
scroll to position [17, 0]
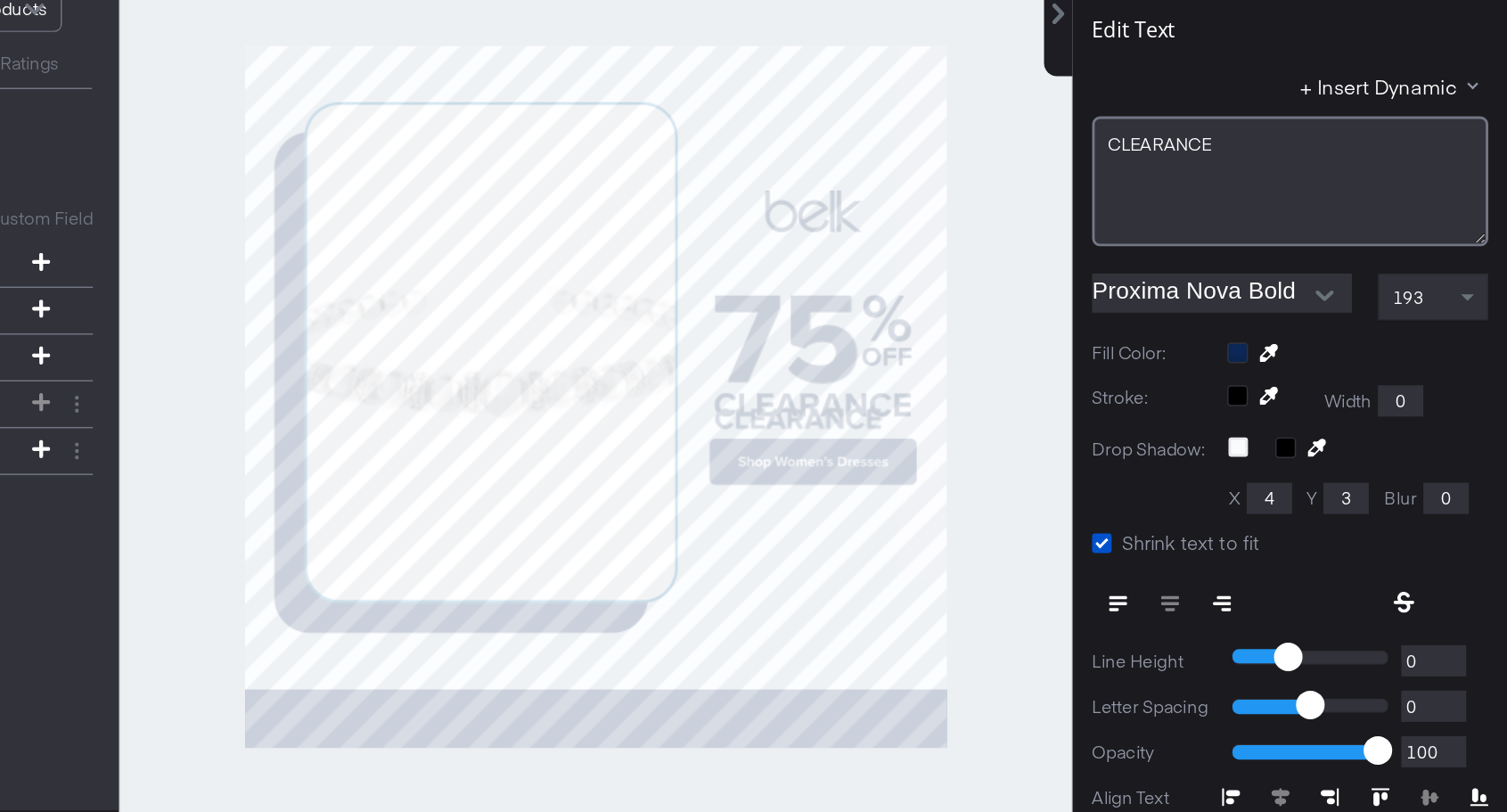
type input "724"
type input "478"
type input "305"
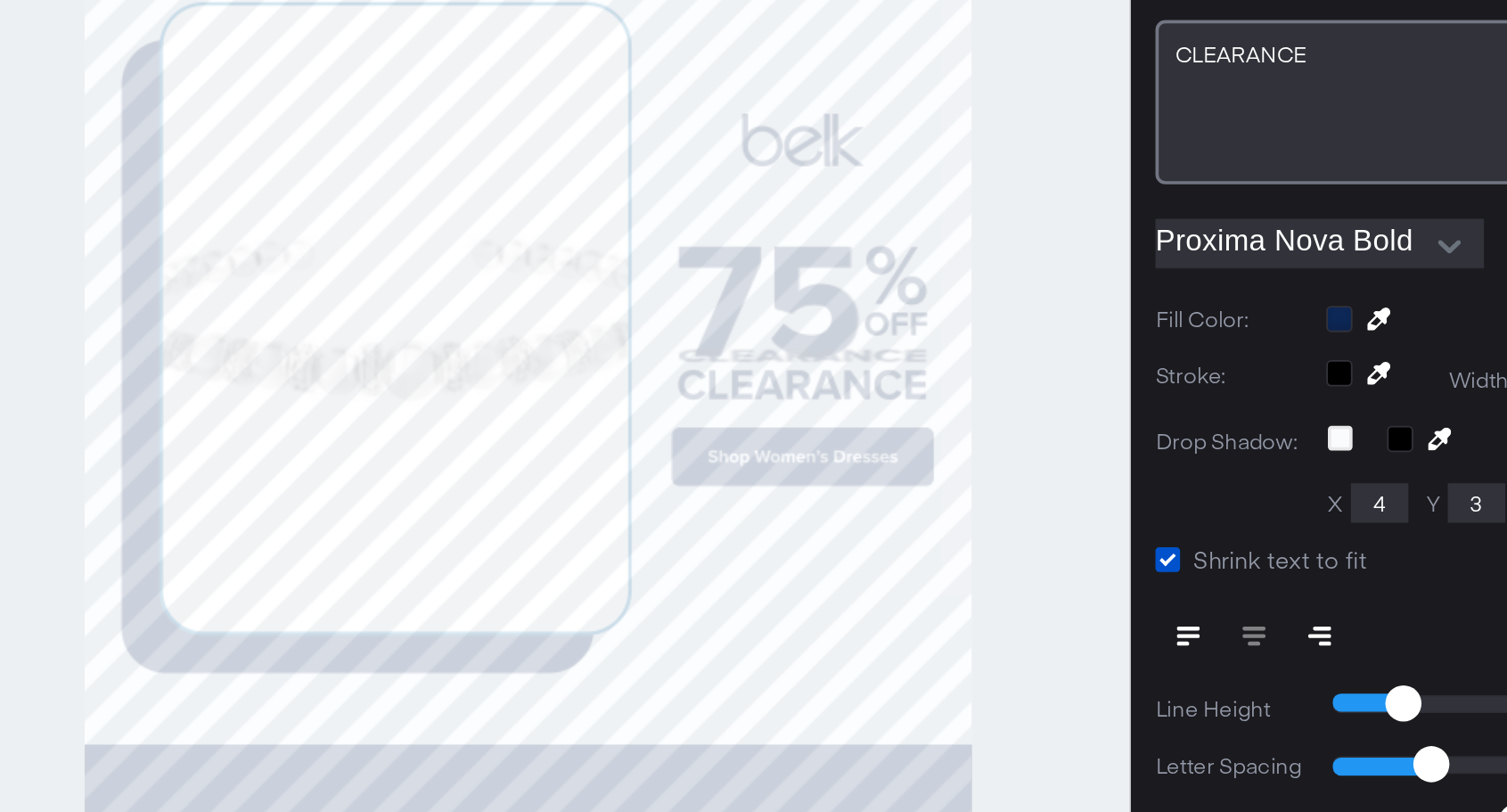
type input "79"
type input "514"
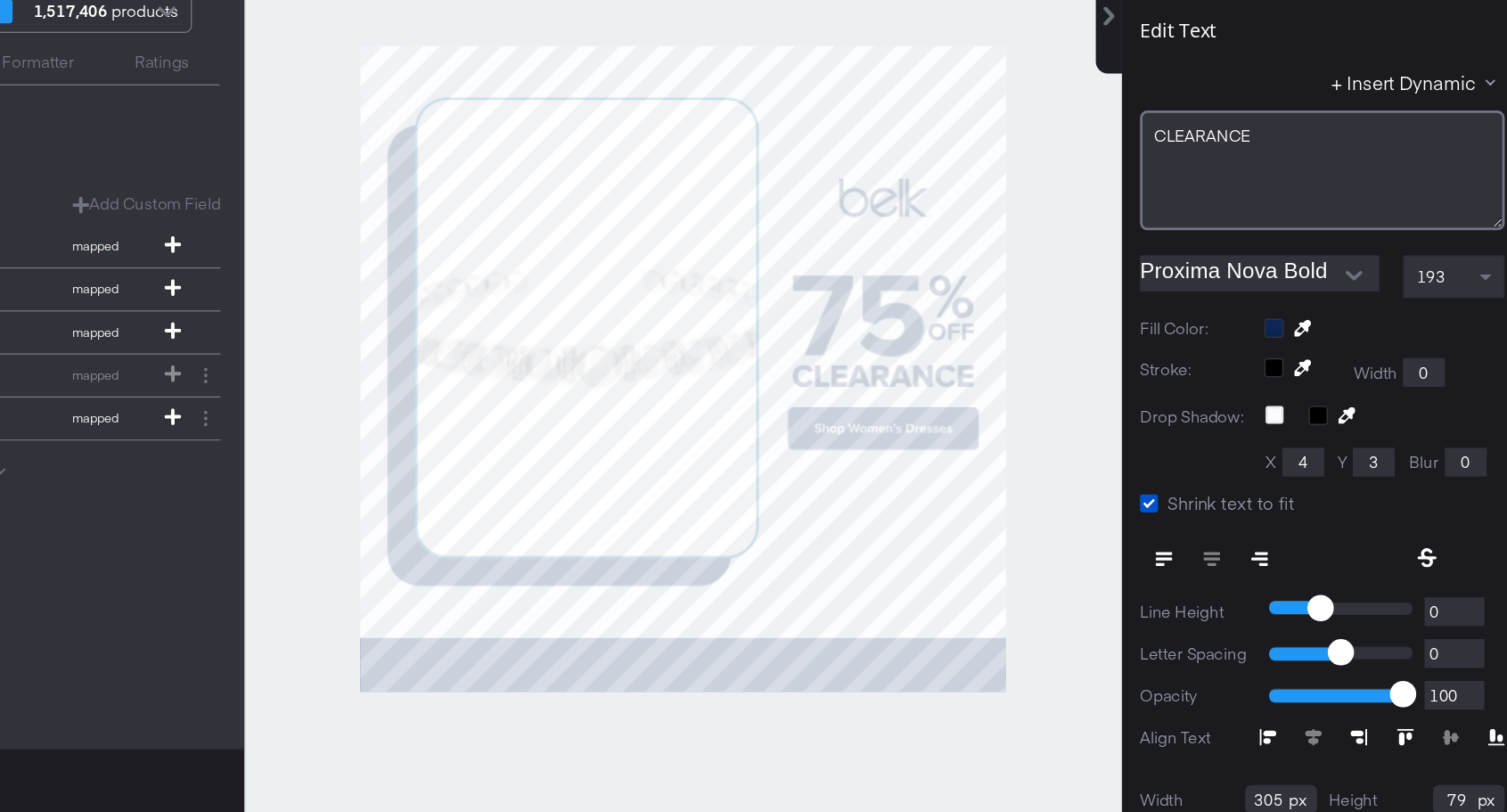
scroll to position [16, 0]
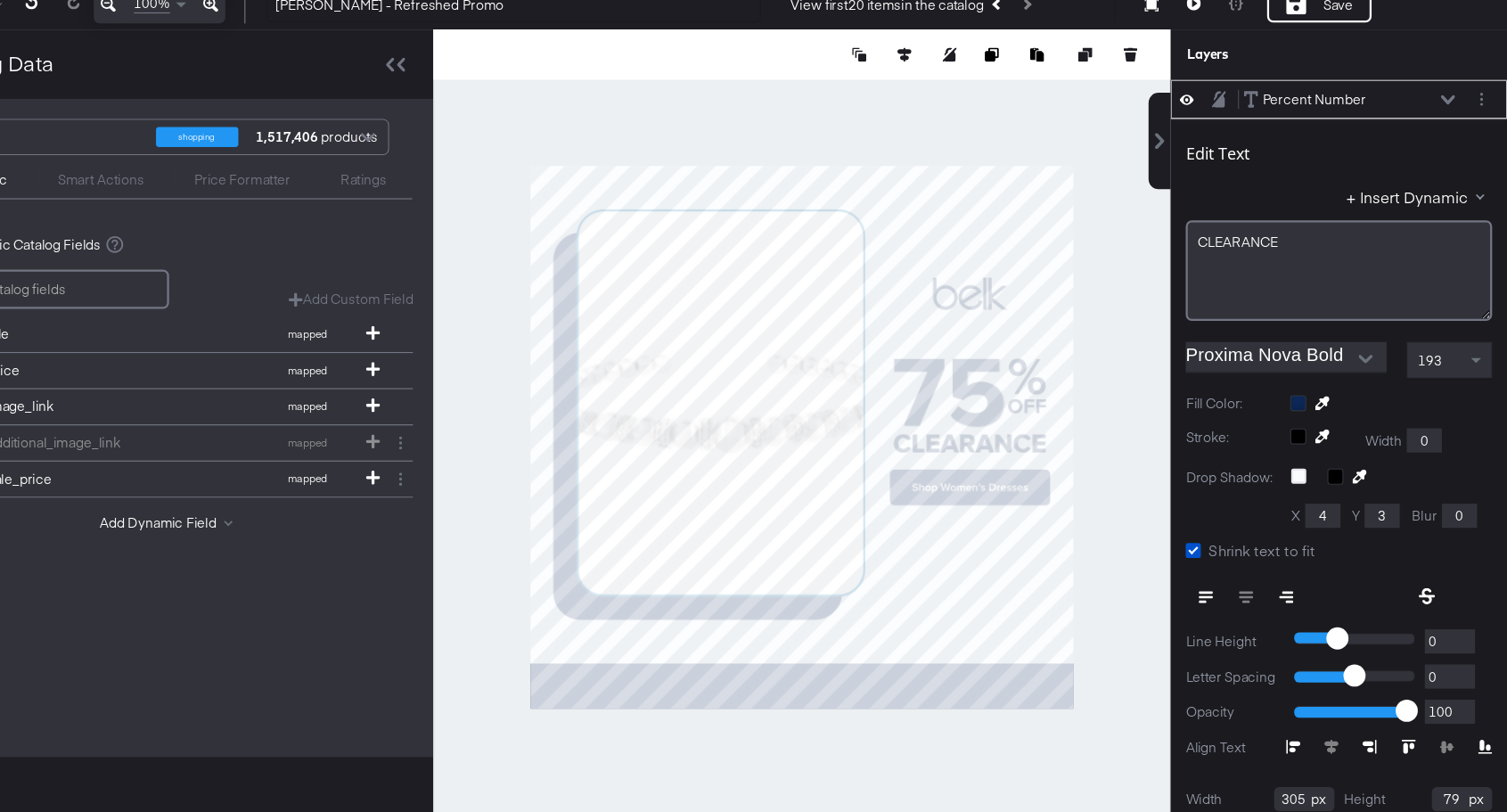
click at [1347, 235] on div "Edit Text" at bounding box center [1358, 231] width 271 height 24
click at [1464, 221] on div "Edit Text" at bounding box center [1358, 231] width 271 height 24
click at [1316, 235] on div "Edit Text" at bounding box center [1358, 231] width 271 height 24
click at [1454, 181] on icon at bounding box center [1454, 179] width 12 height 8
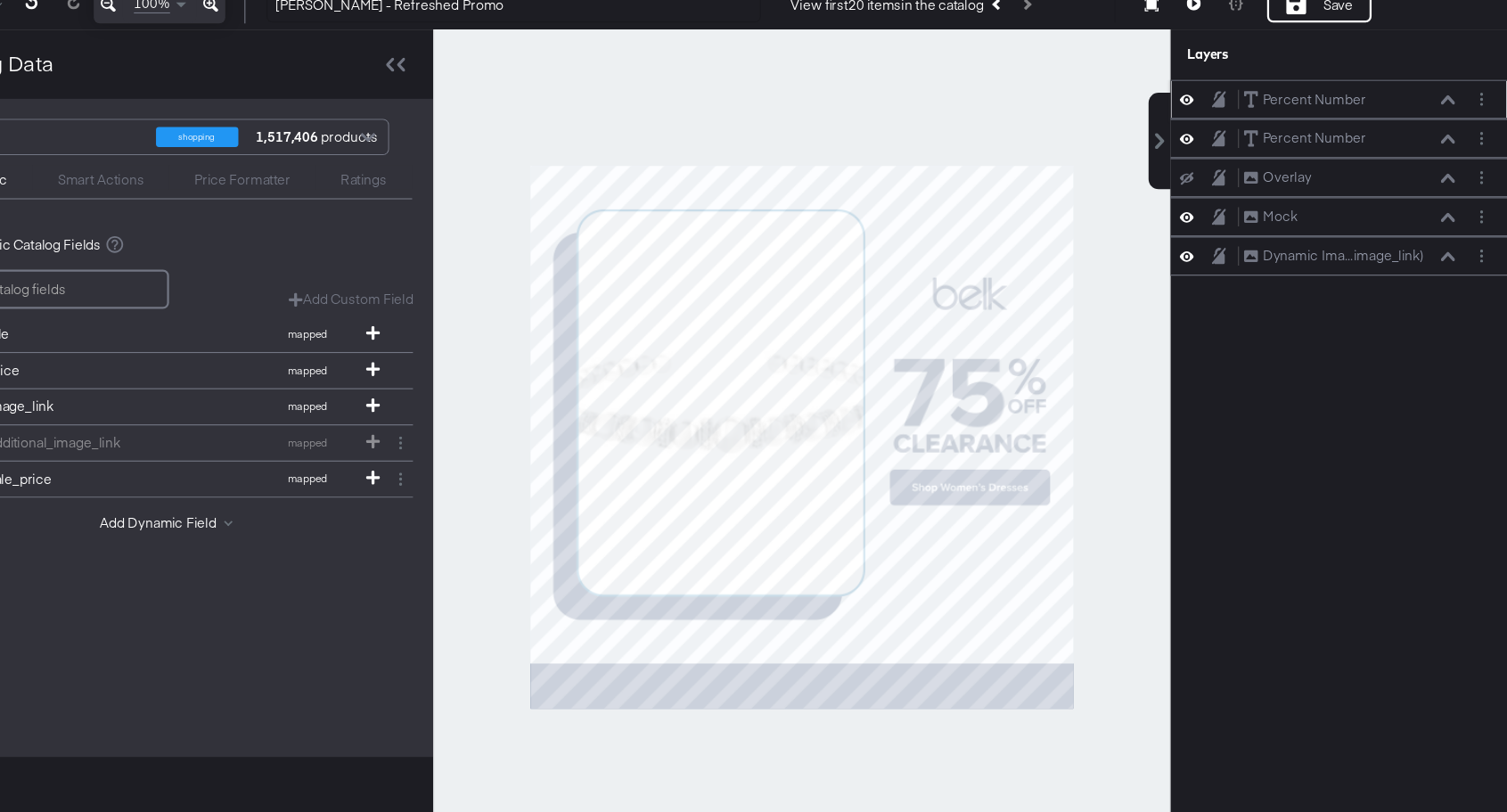
click at [1226, 180] on icon at bounding box center [1222, 180] width 12 height 15
click at [1226, 180] on icon at bounding box center [1222, 180] width 12 height 11
click at [1327, 182] on div "Percent Number" at bounding box center [1336, 180] width 90 height 17
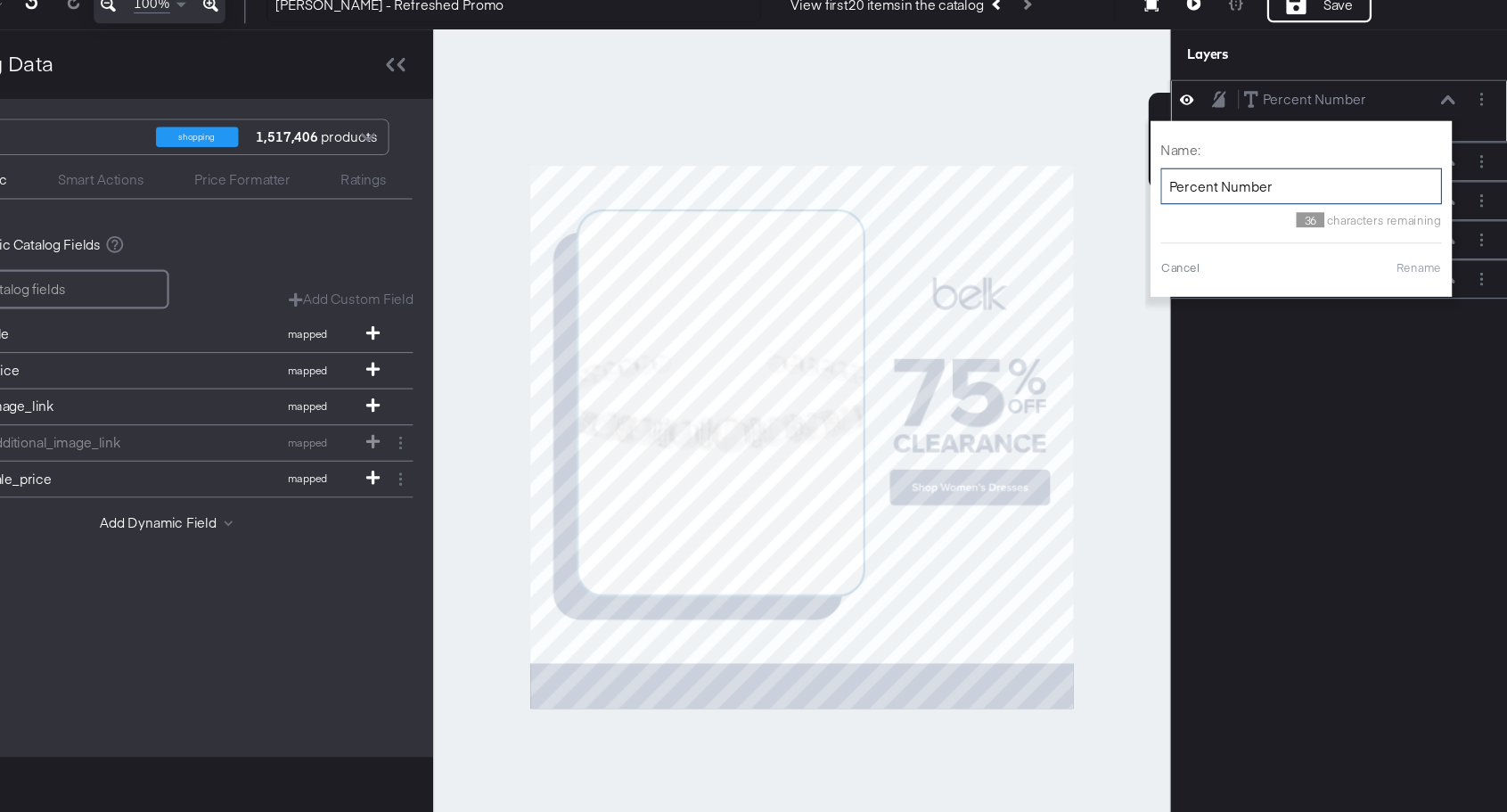
click at [1284, 253] on input "Percent Number" at bounding box center [1324, 256] width 250 height 33
type input "Clearance Text"
click at [1435, 328] on button "Rename" at bounding box center [1429, 329] width 41 height 16
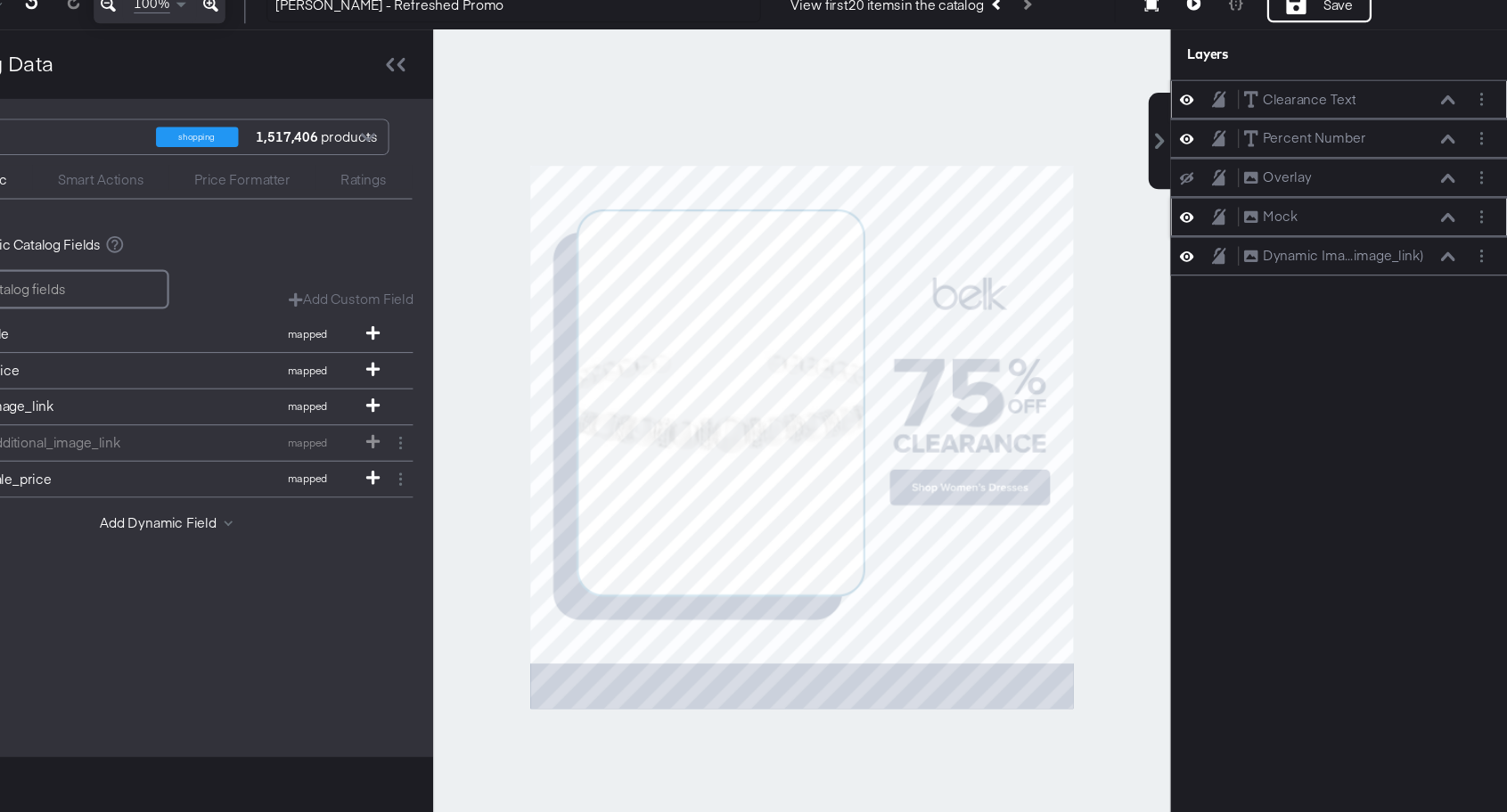
click at [1227, 283] on icon at bounding box center [1222, 284] width 12 height 8
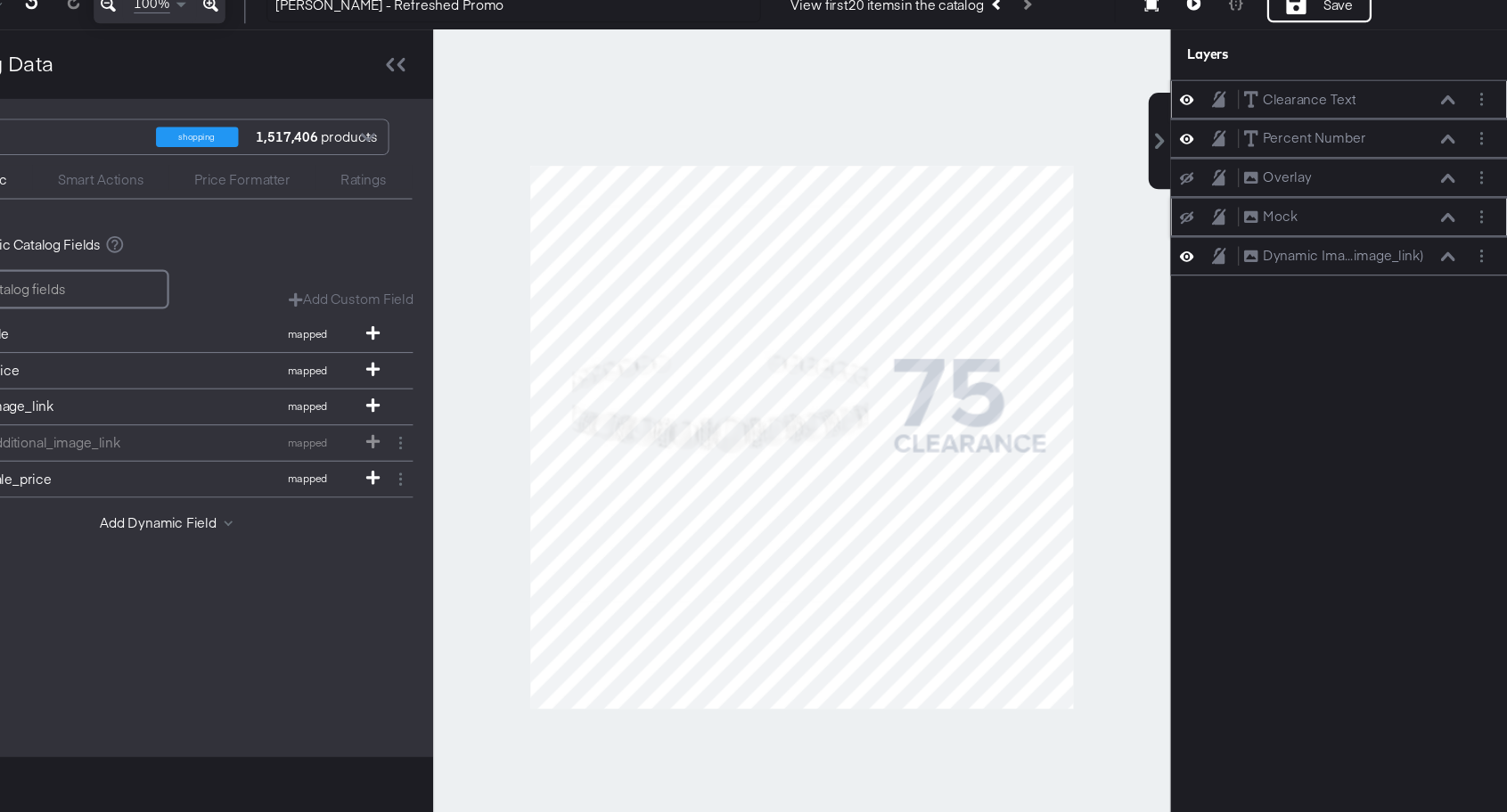
click at [1227, 277] on button at bounding box center [1222, 284] width 14 height 14
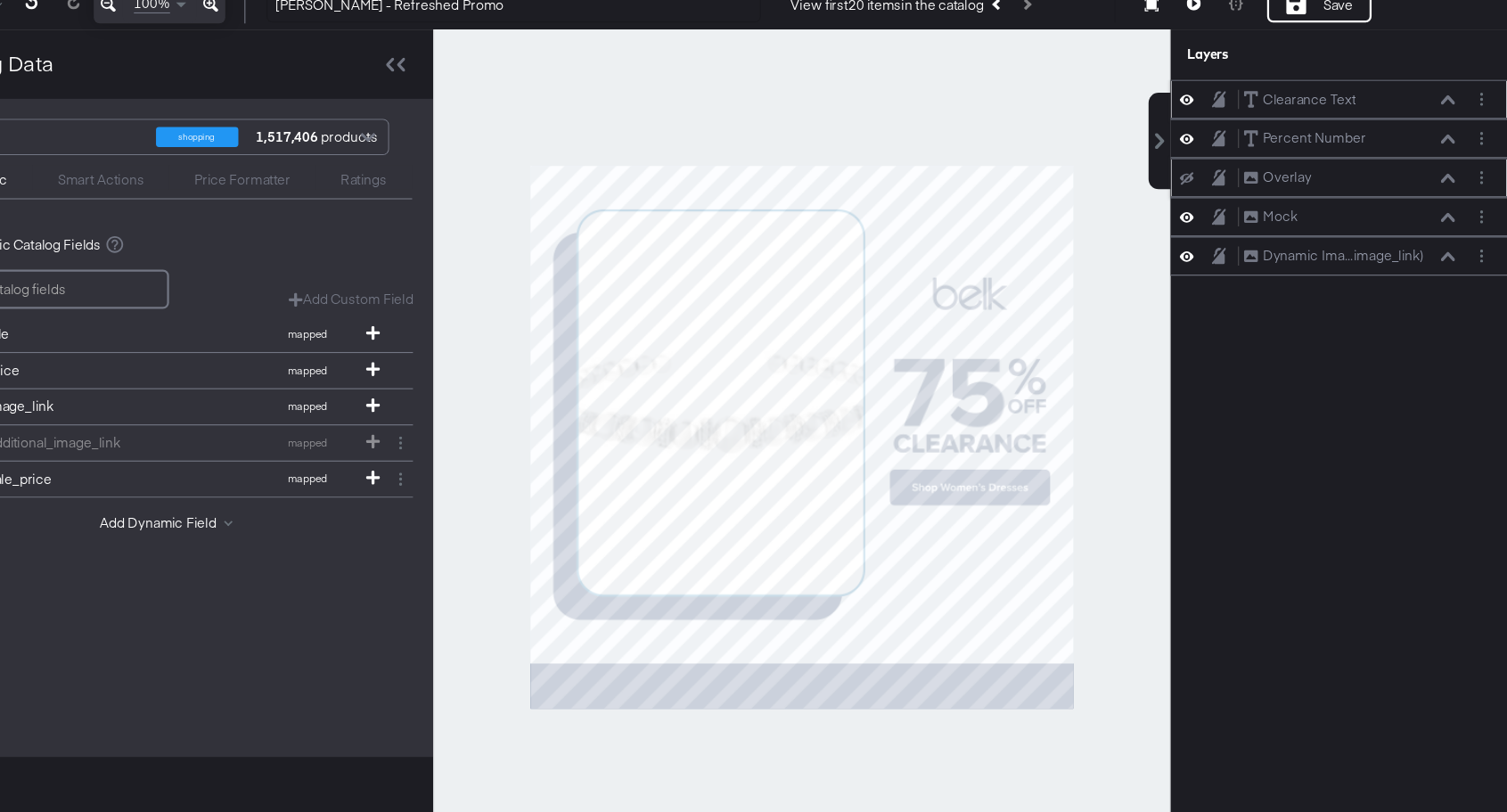
click at [1229, 255] on div "Overlay Overlay" at bounding box center [1358, 249] width 285 height 19
click at [1226, 250] on icon at bounding box center [1222, 249] width 12 height 11
click at [1226, 250] on icon at bounding box center [1222, 249] width 12 height 8
click at [1226, 250] on icon at bounding box center [1222, 249] width 12 height 11
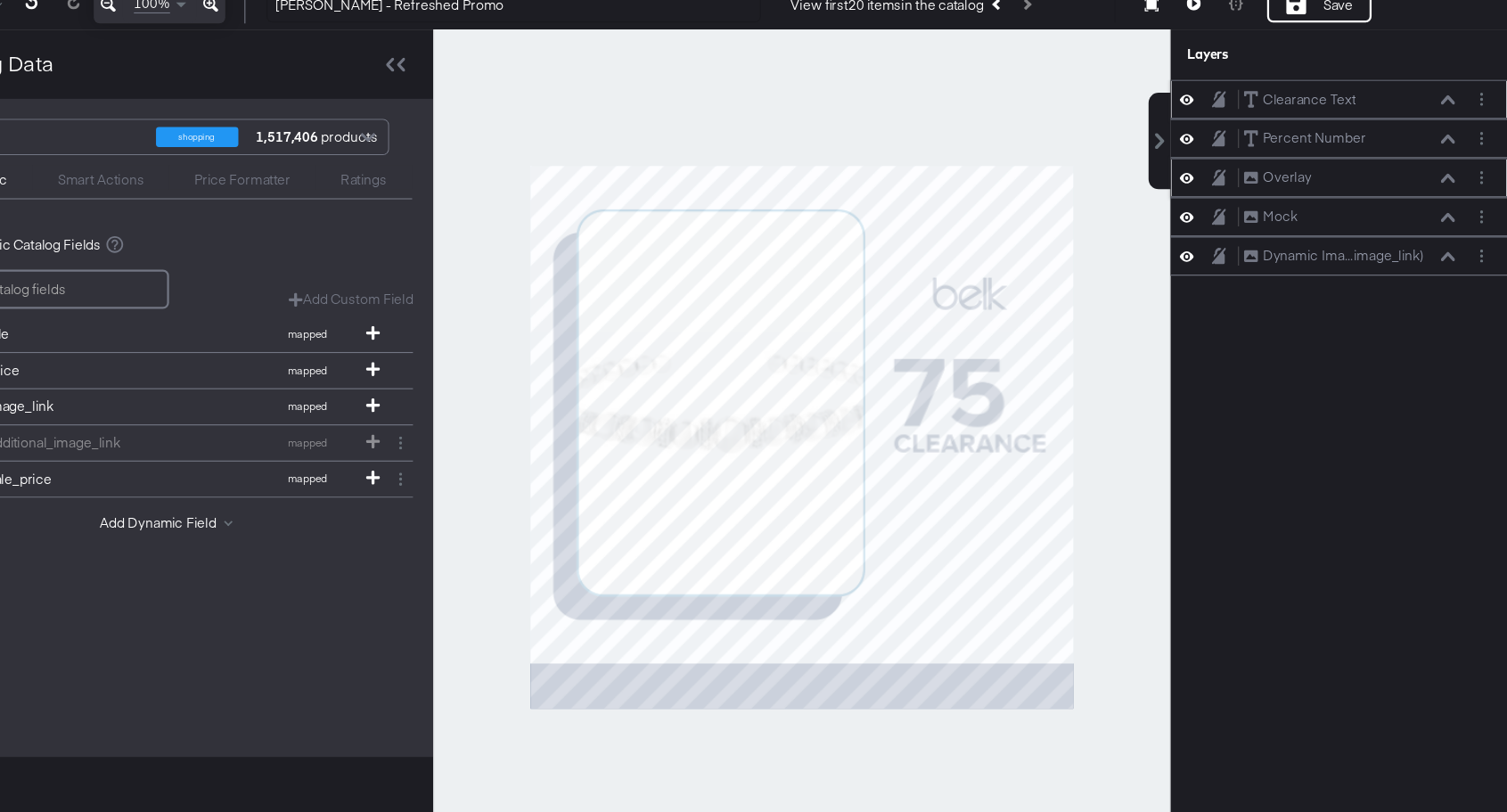
click at [1226, 250] on icon at bounding box center [1222, 249] width 12 height 8
click at [1226, 250] on icon at bounding box center [1222, 249] width 12 height 11
click at [1226, 250] on icon at bounding box center [1222, 249] width 12 height 8
click at [1226, 250] on icon at bounding box center [1222, 249] width 12 height 11
click at [1226, 250] on icon at bounding box center [1222, 249] width 12 height 8
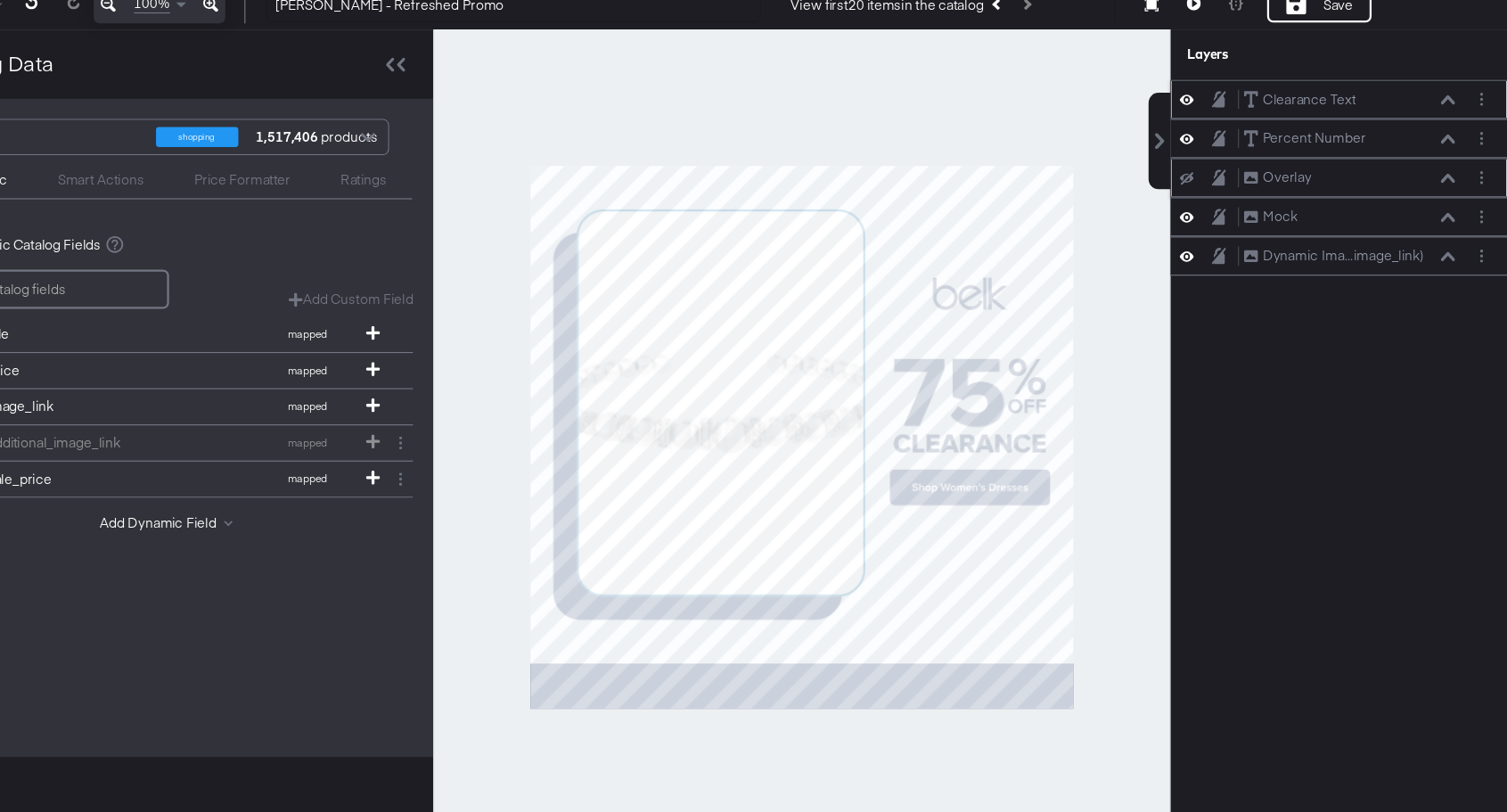
click at [1226, 250] on icon at bounding box center [1222, 249] width 12 height 11
click at [1226, 250] on icon at bounding box center [1222, 249] width 12 height 8
click at [1409, 182] on div "Clearance Text Clearance Text" at bounding box center [1368, 180] width 189 height 19
click at [1485, 180] on circle "Layer Options" at bounding box center [1484, 179] width 3 height 3
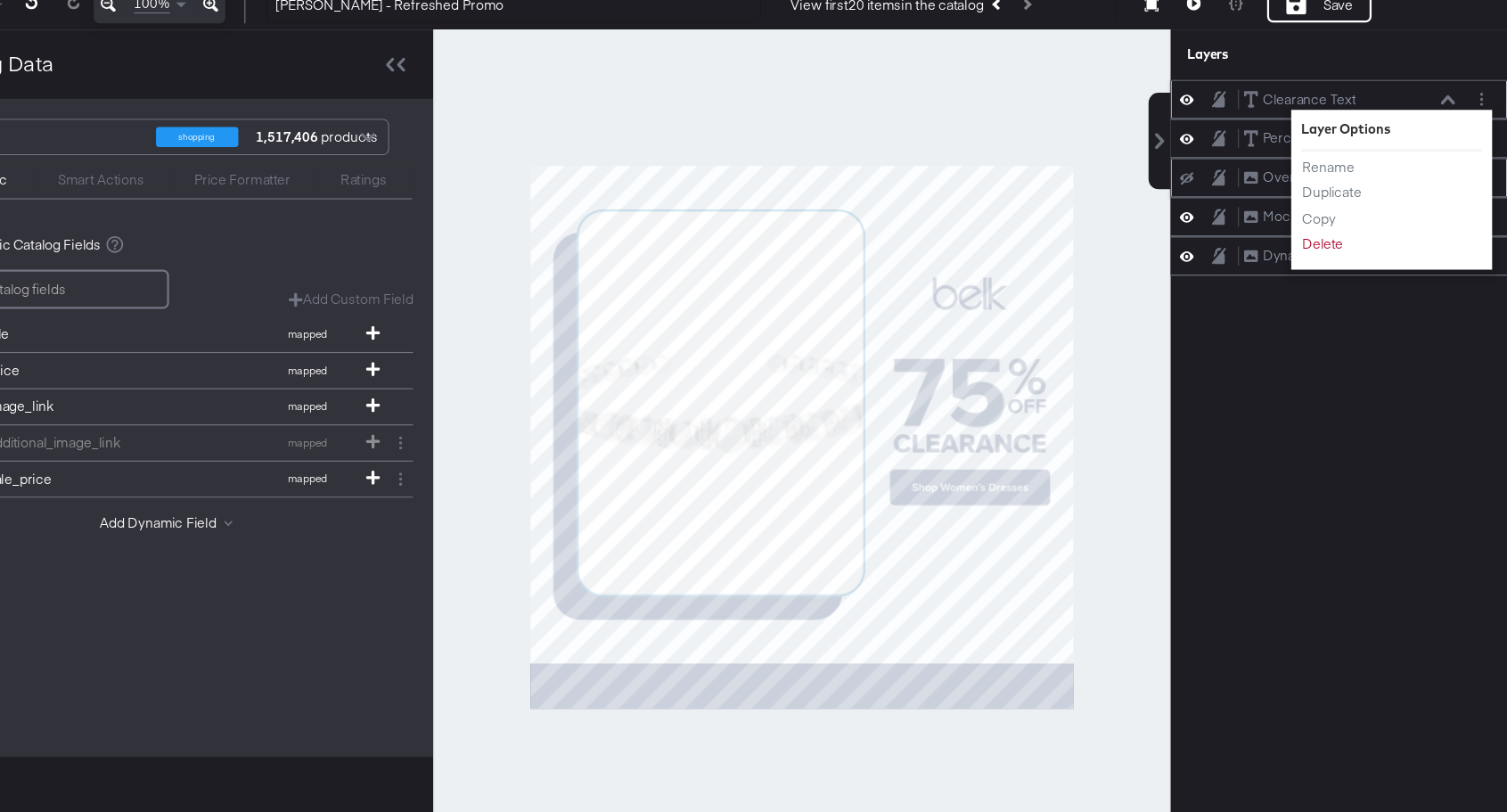
click at [1385, 268] on li "Duplicate" at bounding box center [1374, 263] width 98 height 19
click at [1360, 262] on button "Duplicate" at bounding box center [1352, 263] width 55 height 19
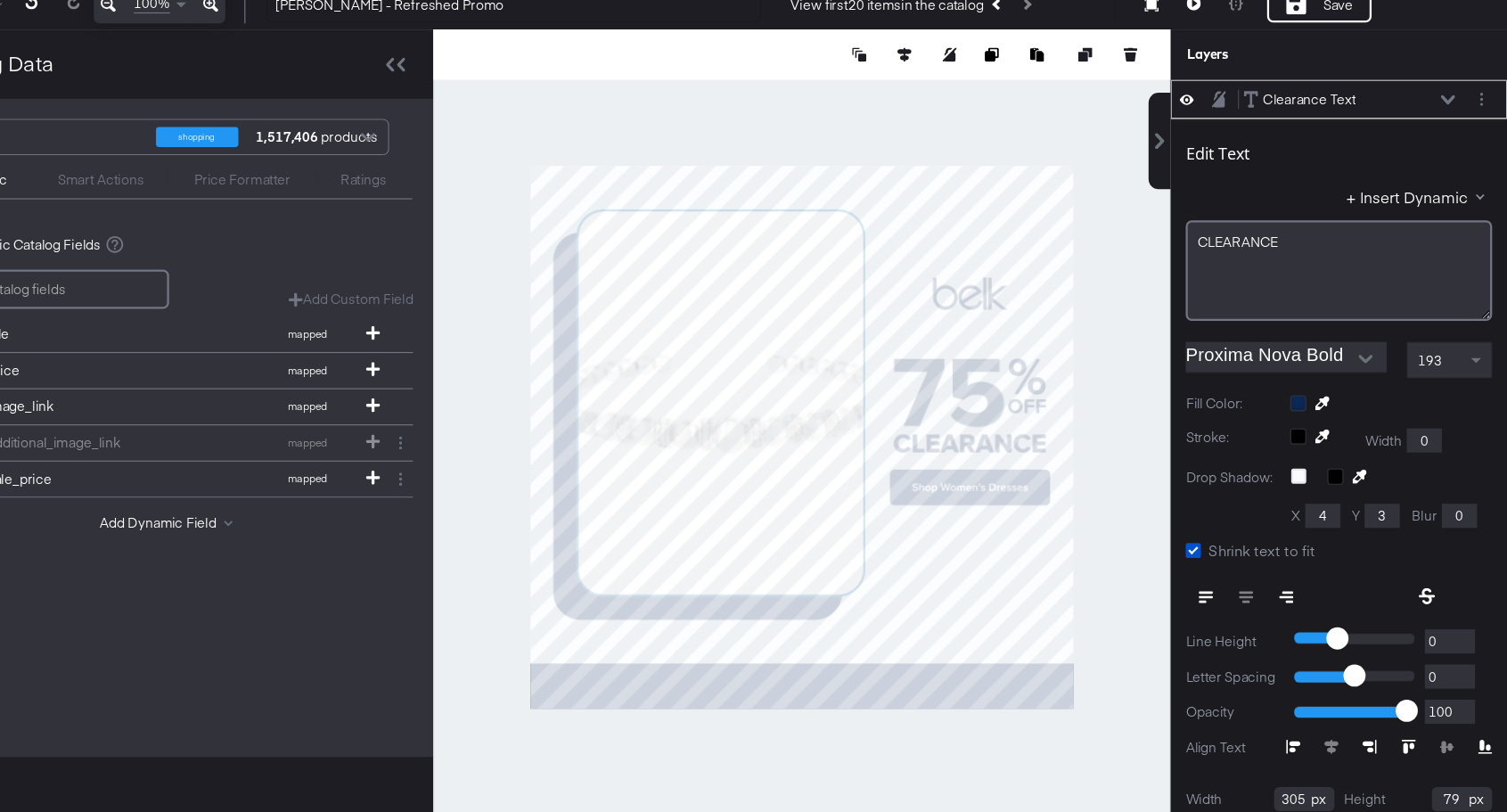
scroll to position [18, 0]
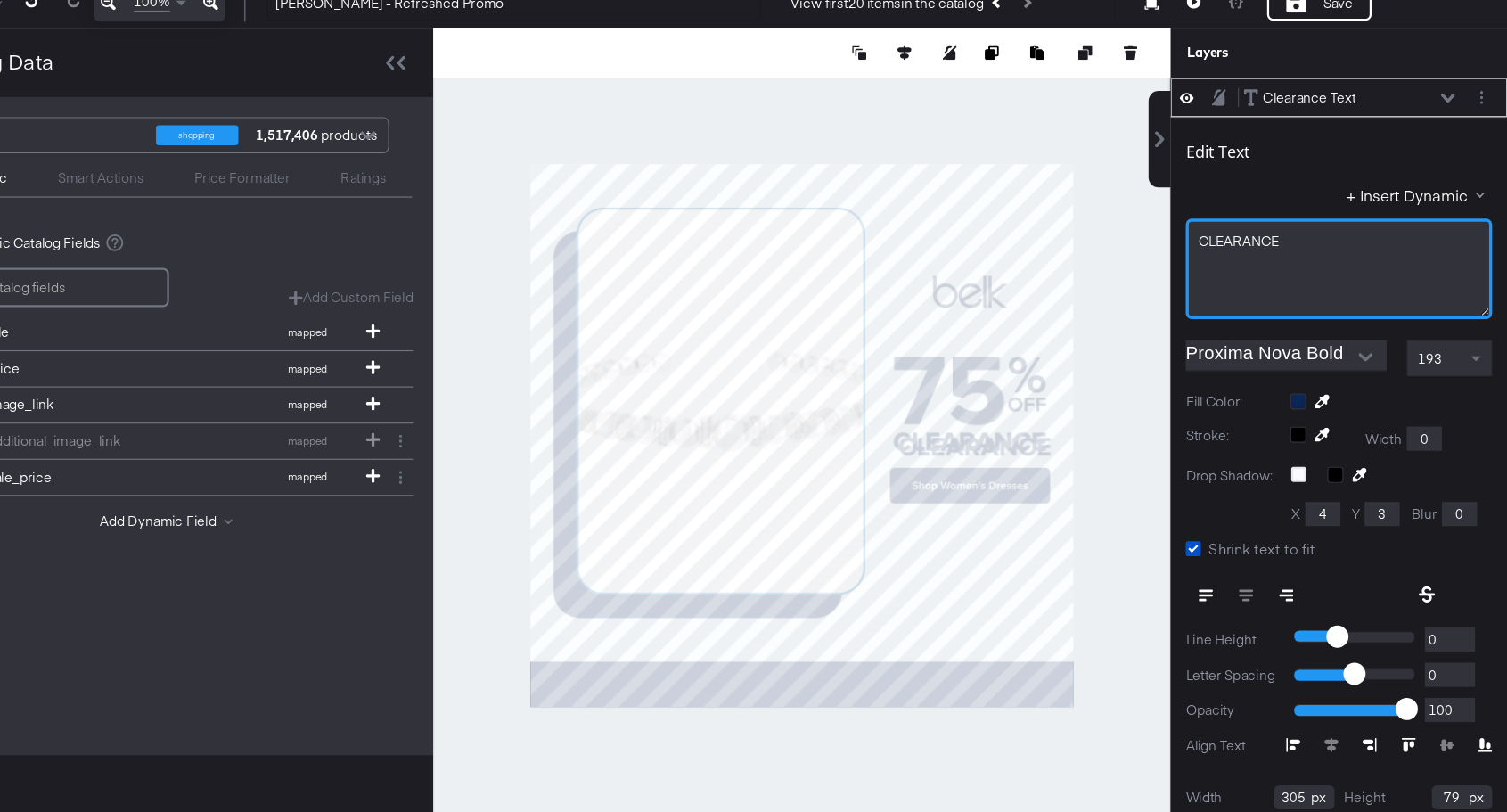
click at [1284, 300] on span "CLEARANCE" at bounding box center [1269, 304] width 72 height 16
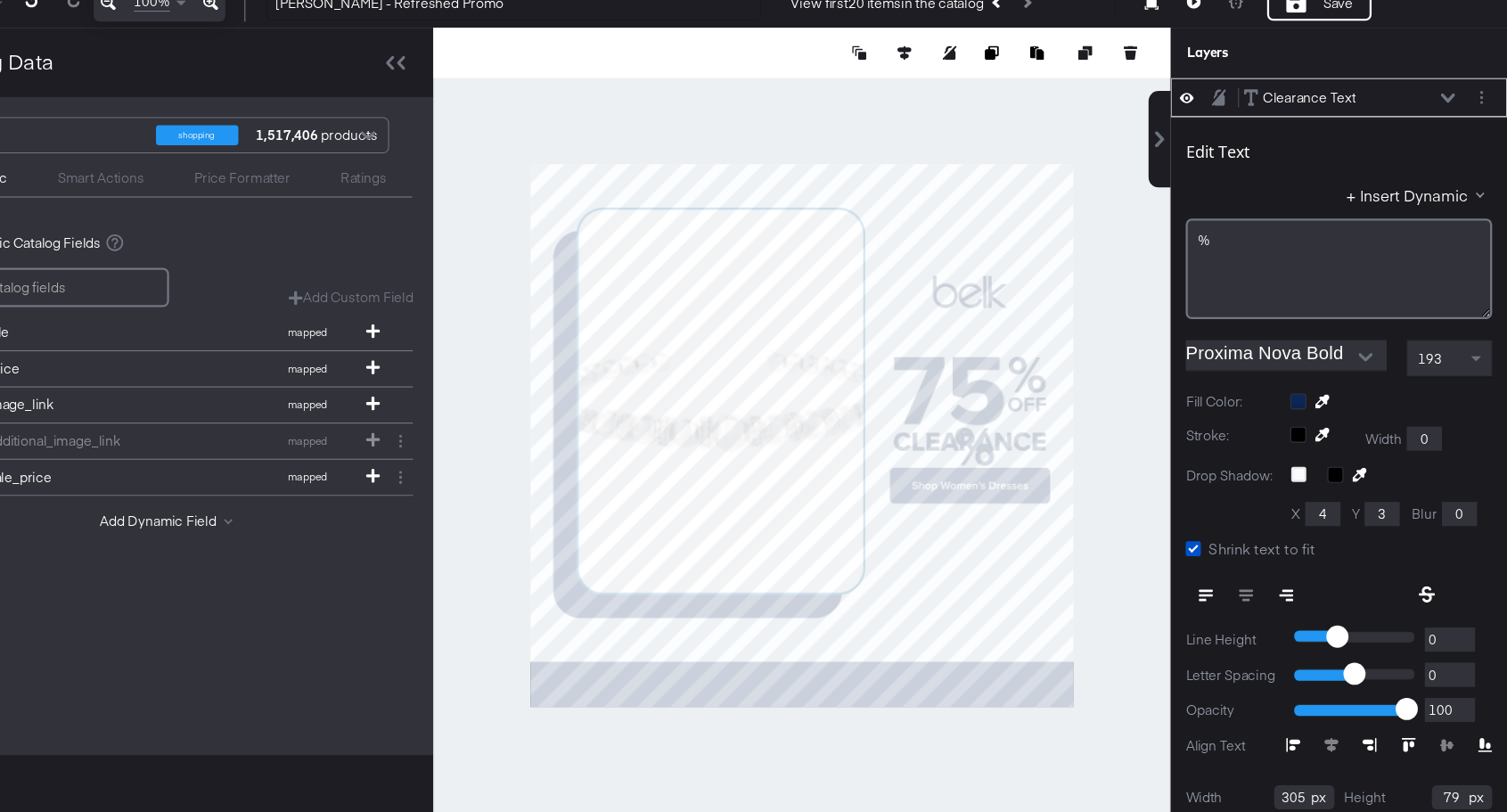
click at [1447, 409] on span "193" at bounding box center [1438, 409] width 22 height 16
type input "848"
type input "292"
type input "752"
type input "290"
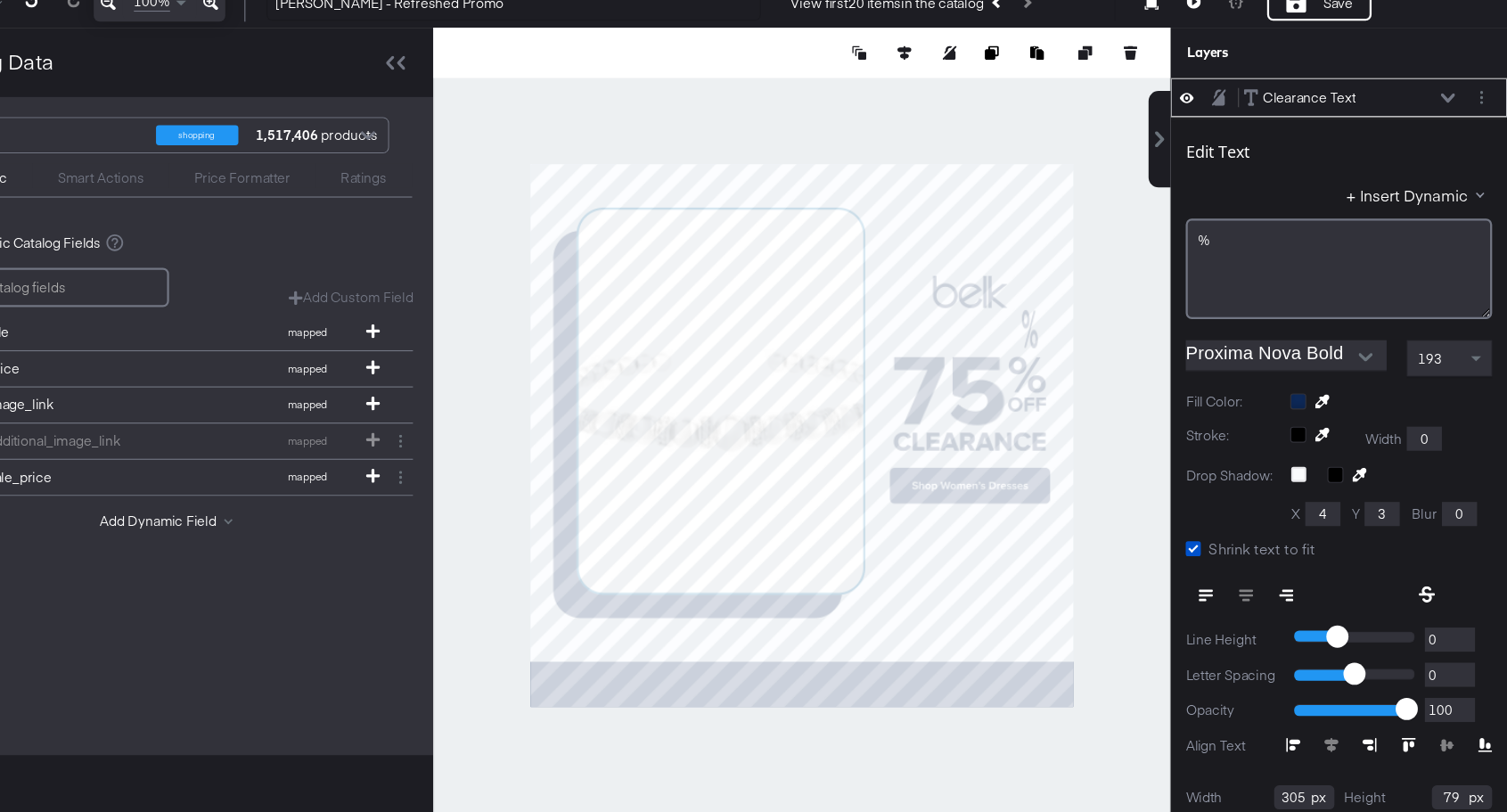
type input "124"
type input "933"
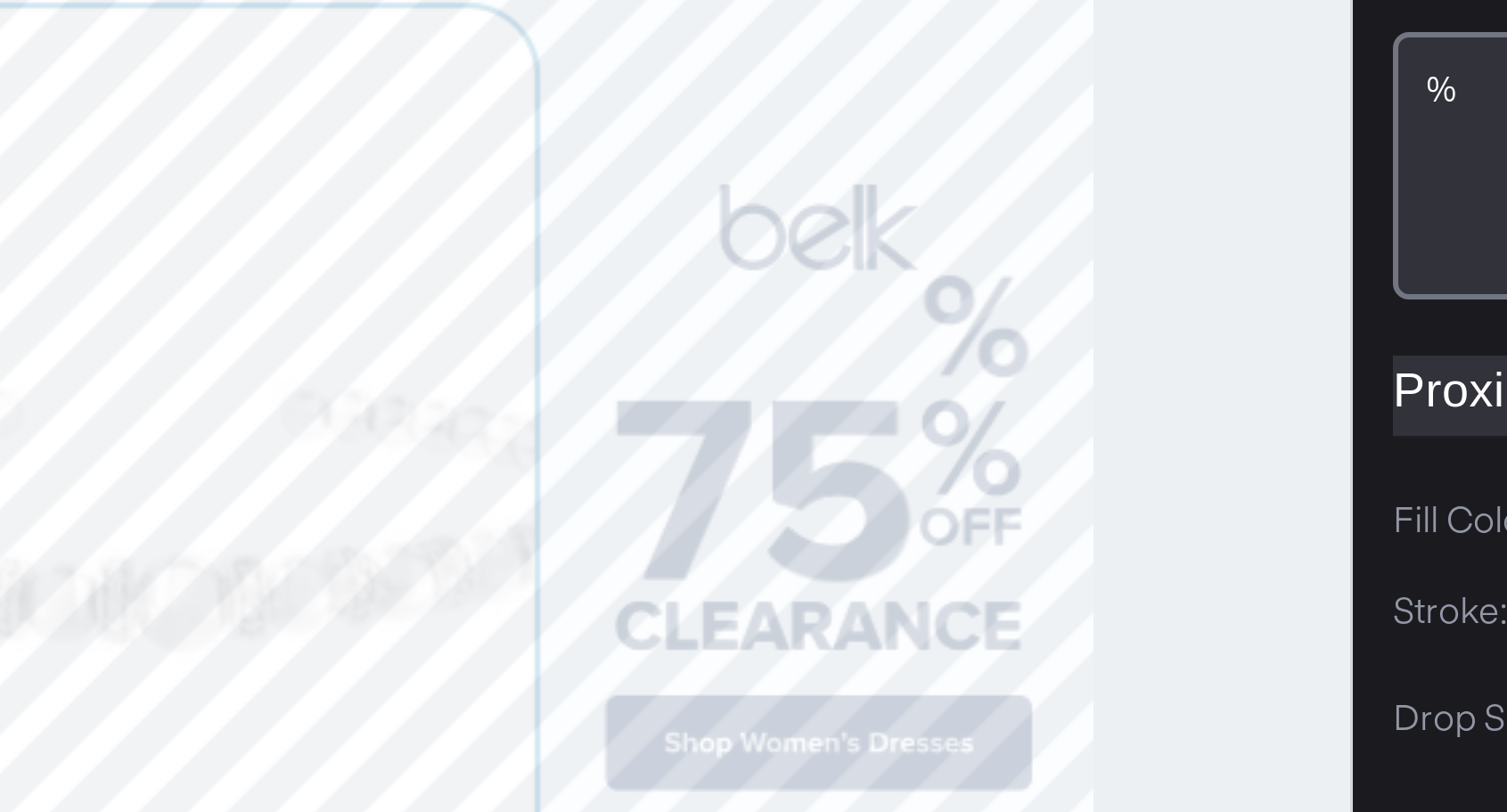
type input "106"
type input "939"
type input "380"
type input "101"
type input "76"
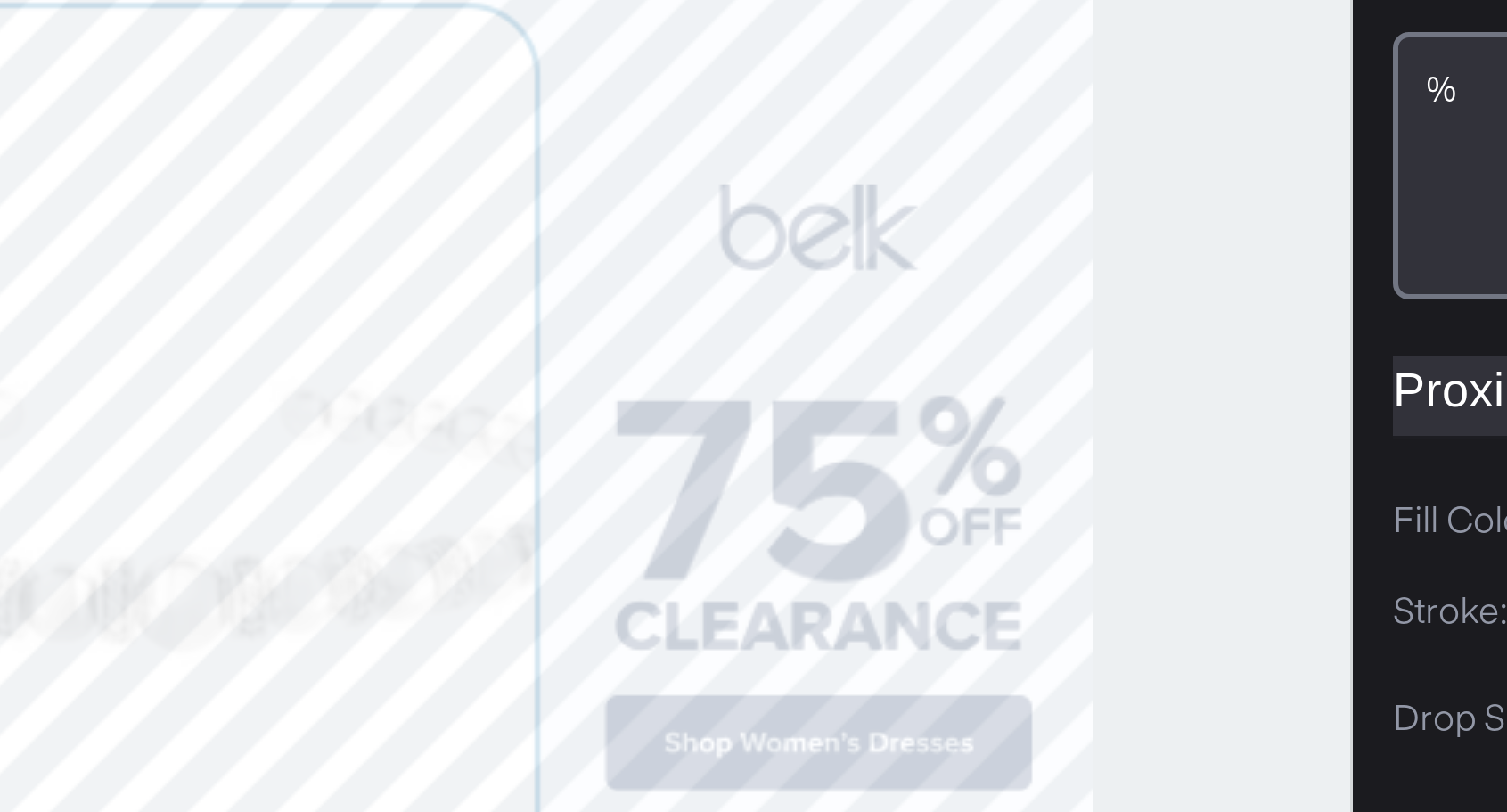
type input "382"
type input "941"
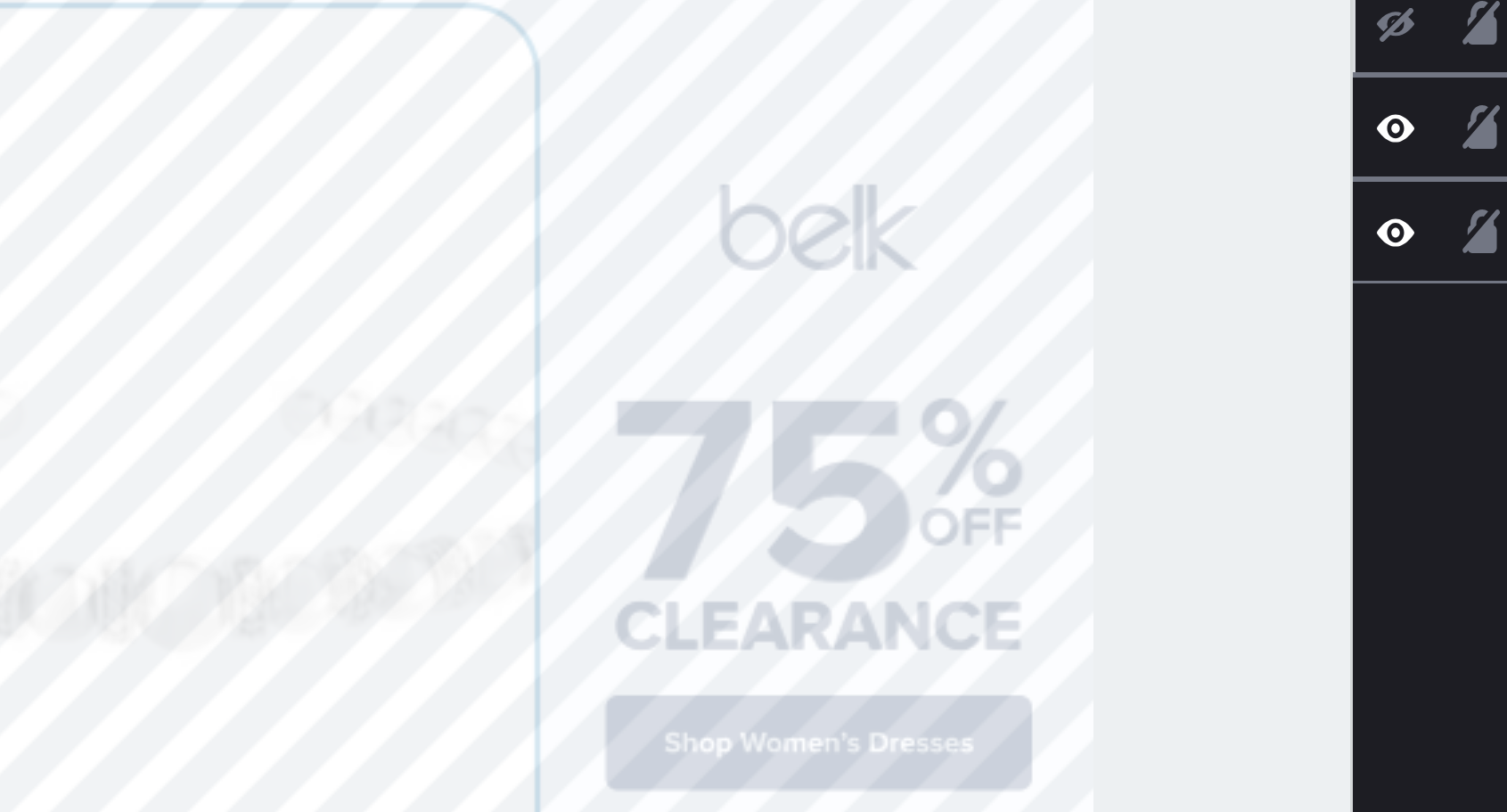
click at [1132, 407] on div at bounding box center [881, 479] width 654 height 723
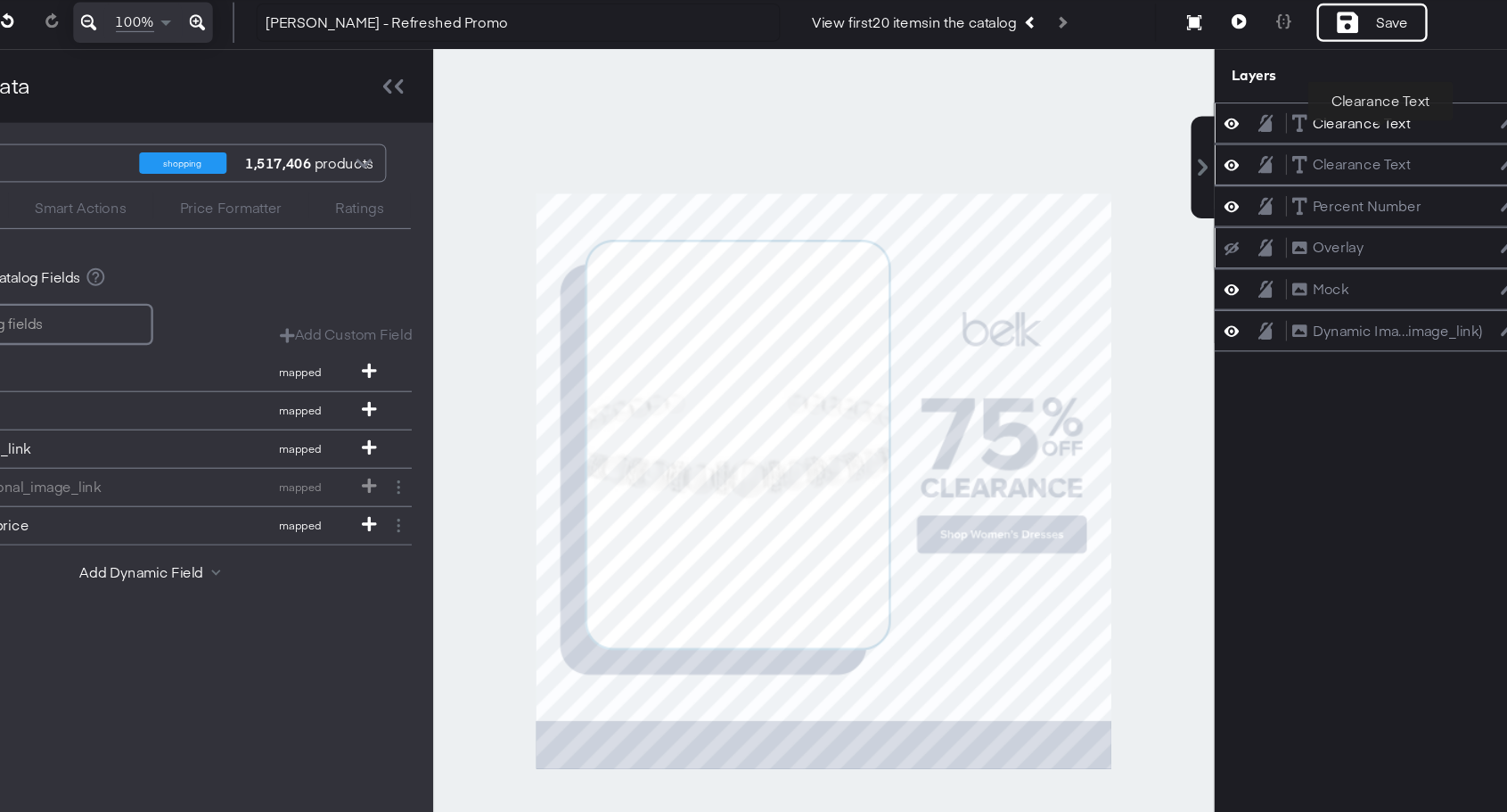
click at [1348, 180] on div "Clearance Text" at bounding box center [1332, 179] width 82 height 17
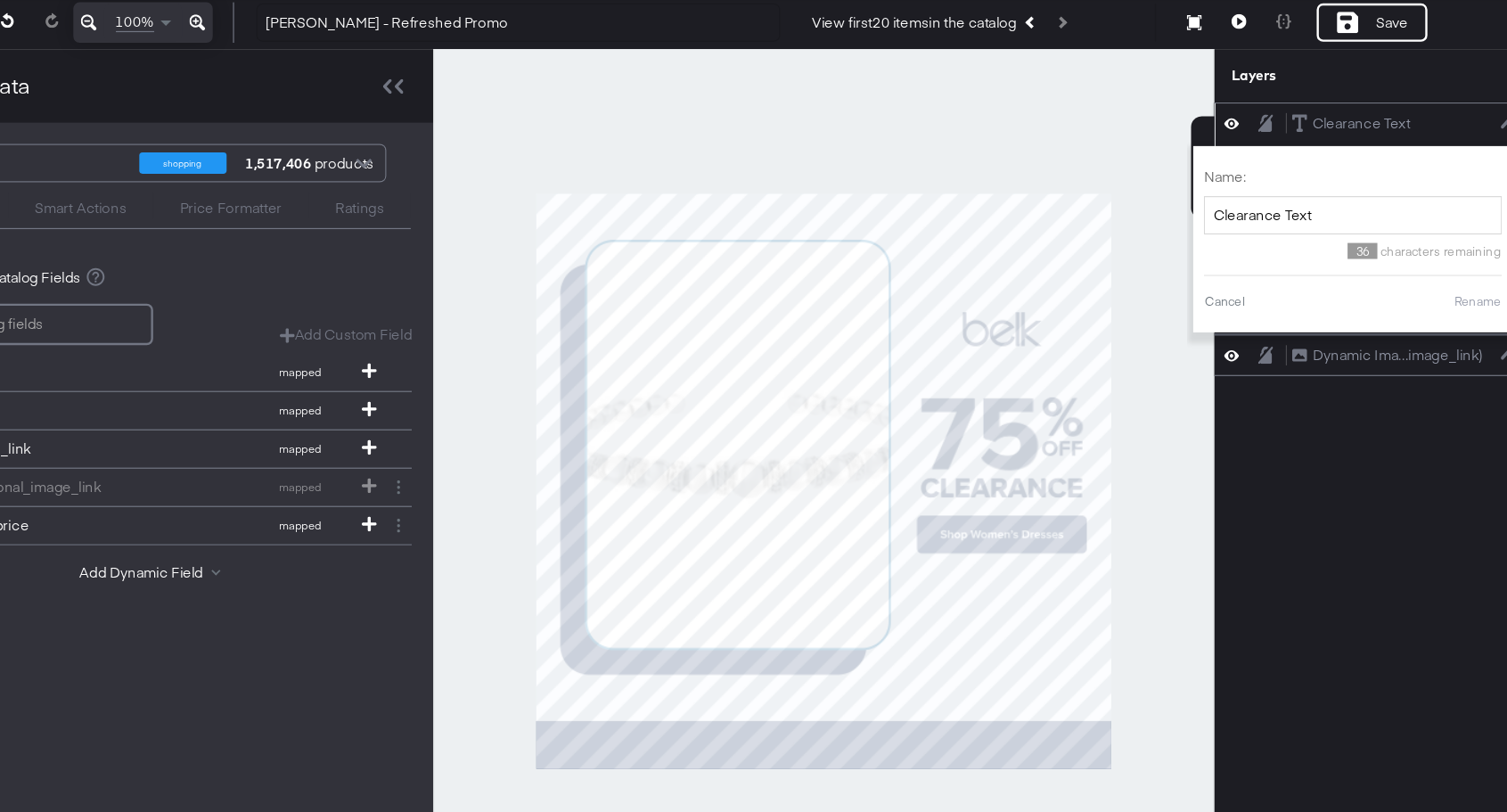
click at [1259, 271] on div "36 characters remaining" at bounding box center [1324, 282] width 250 height 21
click at [1261, 263] on input "Clearance Text" at bounding box center [1324, 255] width 250 height 33
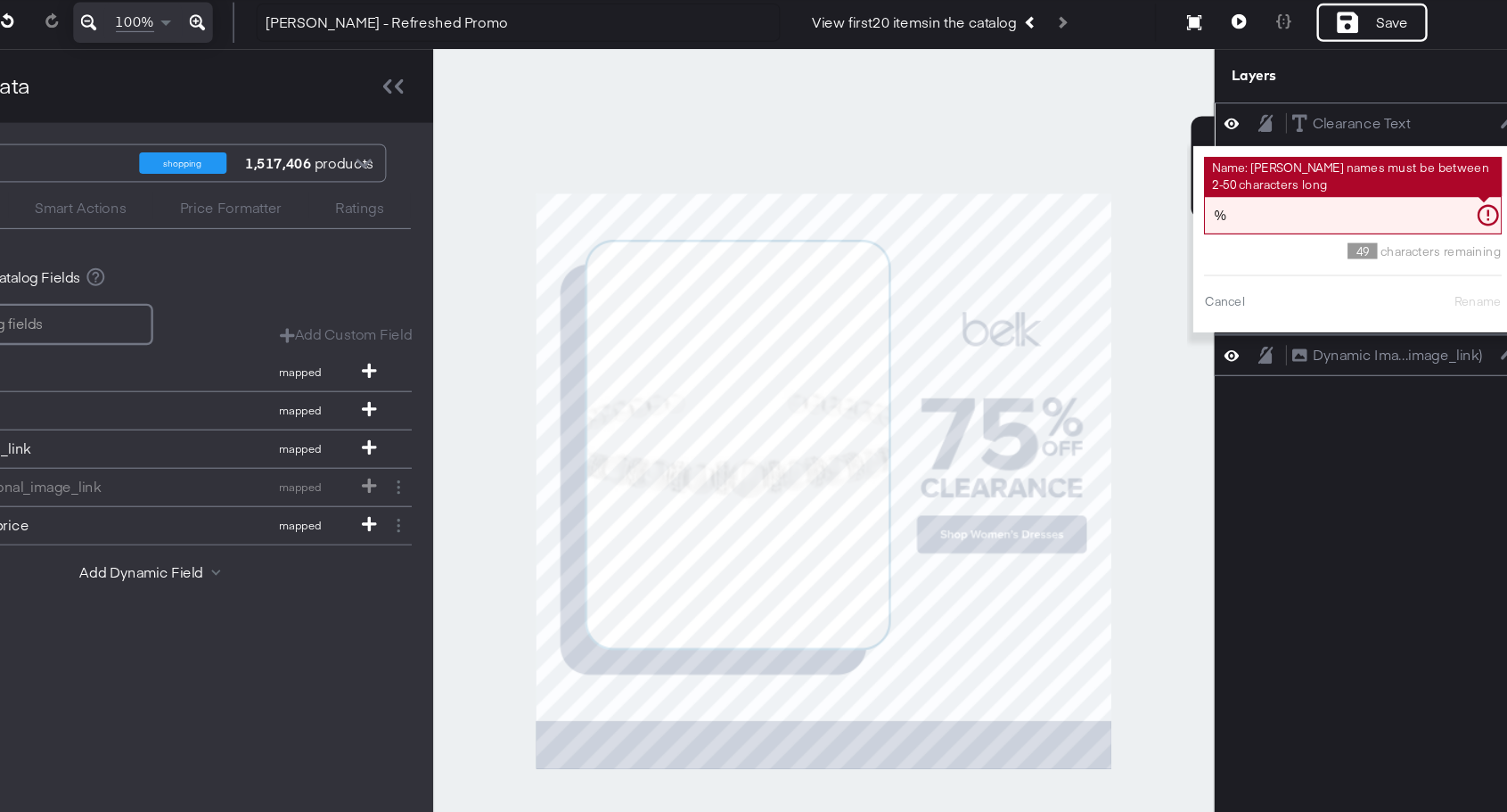
click at [1255, 267] on input "%" at bounding box center [1324, 255] width 250 height 33
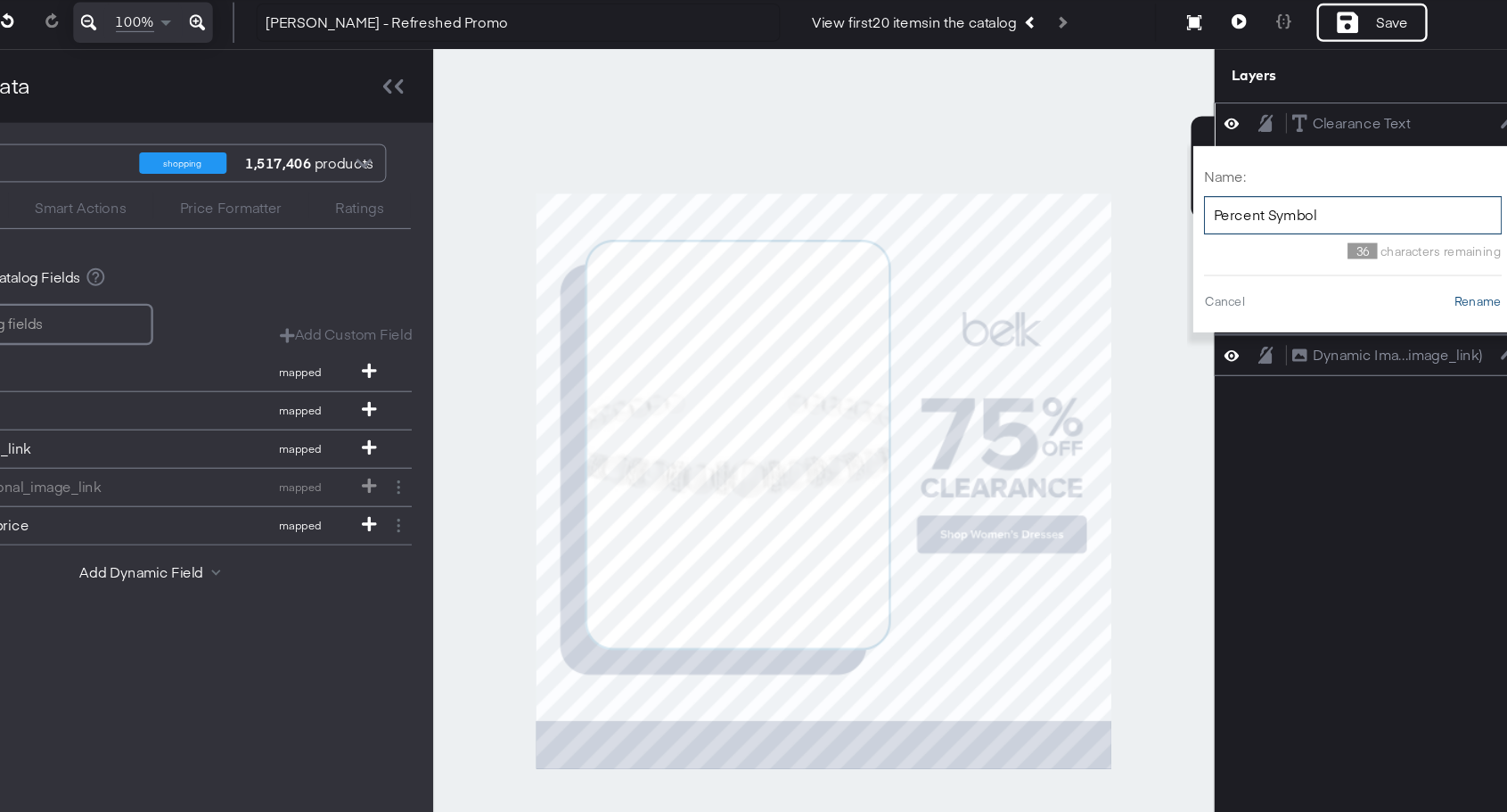
type input "Percent Symbol"
click at [1417, 331] on button "Rename" at bounding box center [1429, 328] width 41 height 16
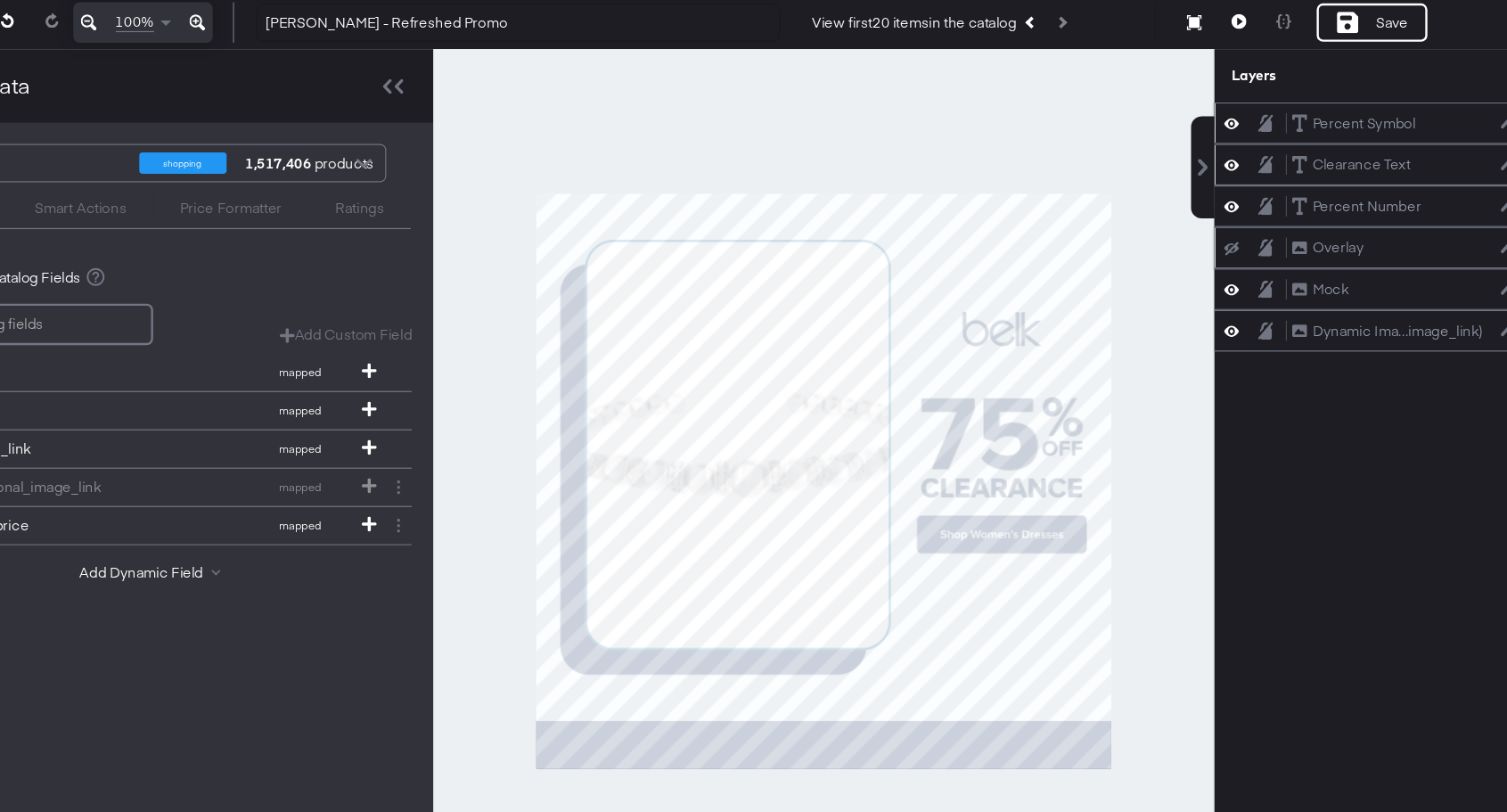
click at [1226, 185] on icon at bounding box center [1222, 179] width 12 height 15
click at [1226, 185] on button at bounding box center [1222, 179] width 14 height 14
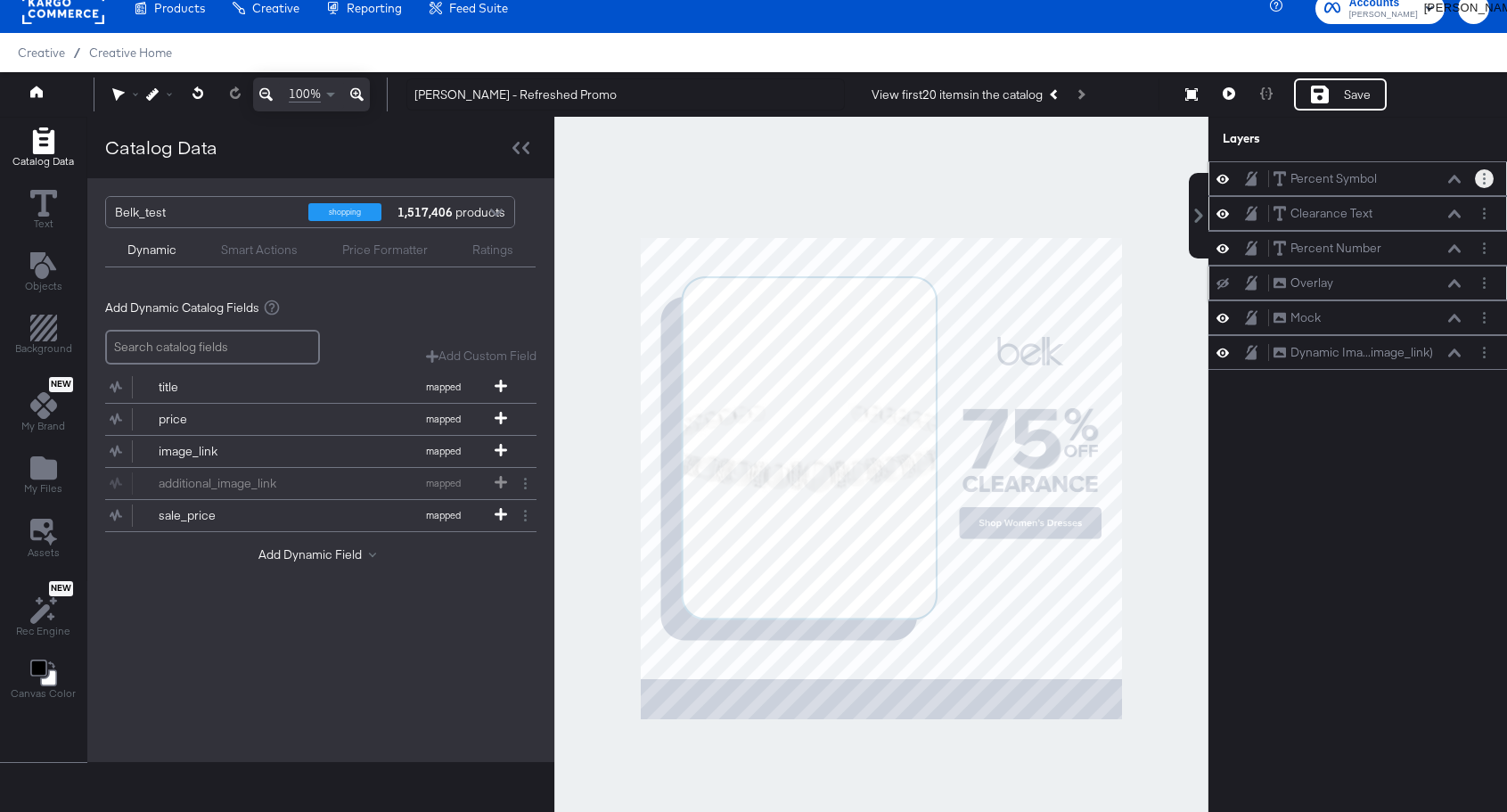
click at [1486, 185] on button "Layer Options" at bounding box center [1484, 179] width 19 height 19
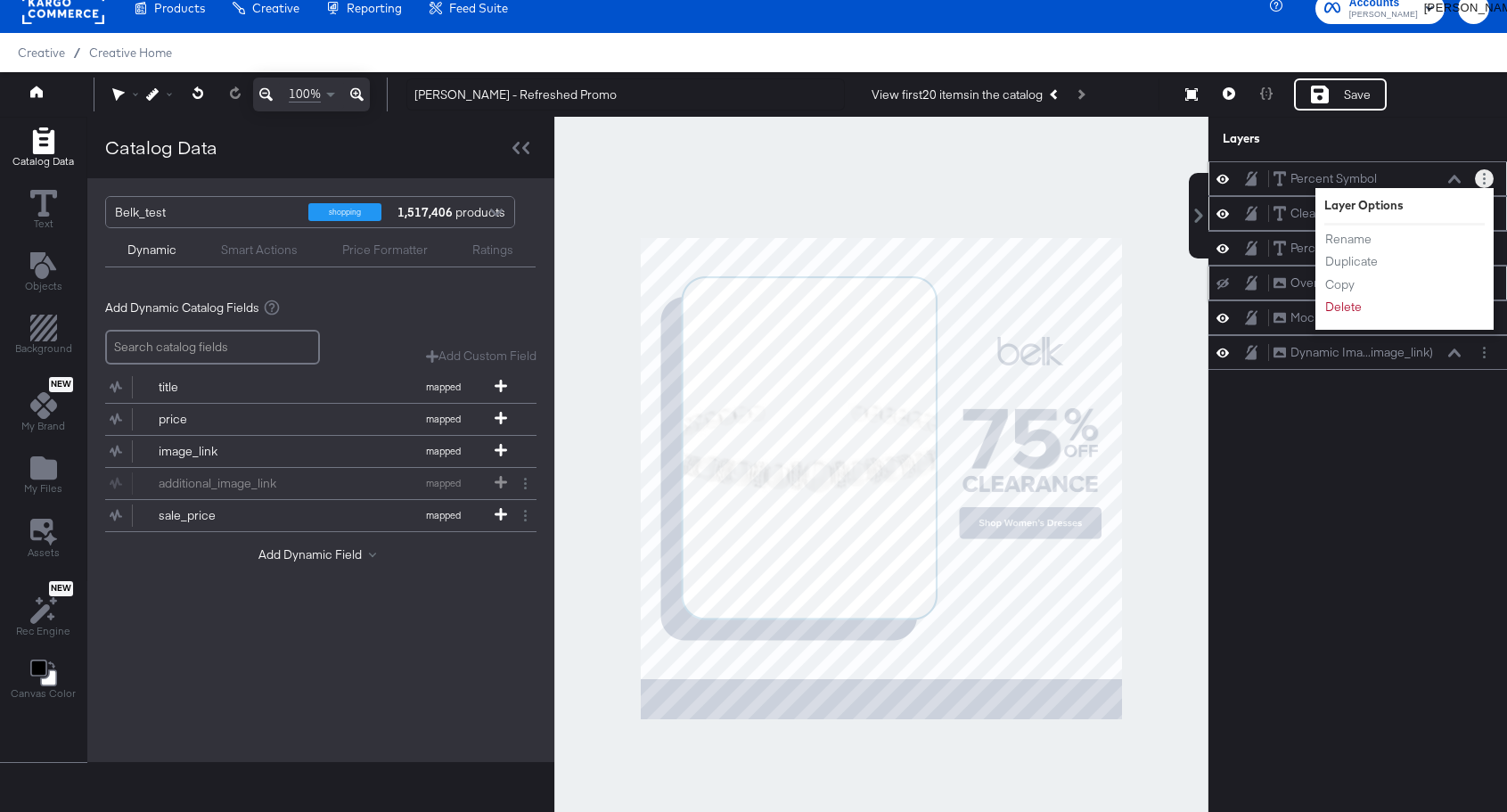
click at [1382, 264] on li "Duplicate" at bounding box center [1374, 262] width 98 height 19
click at [1358, 261] on button "Duplicate" at bounding box center [1352, 262] width 55 height 19
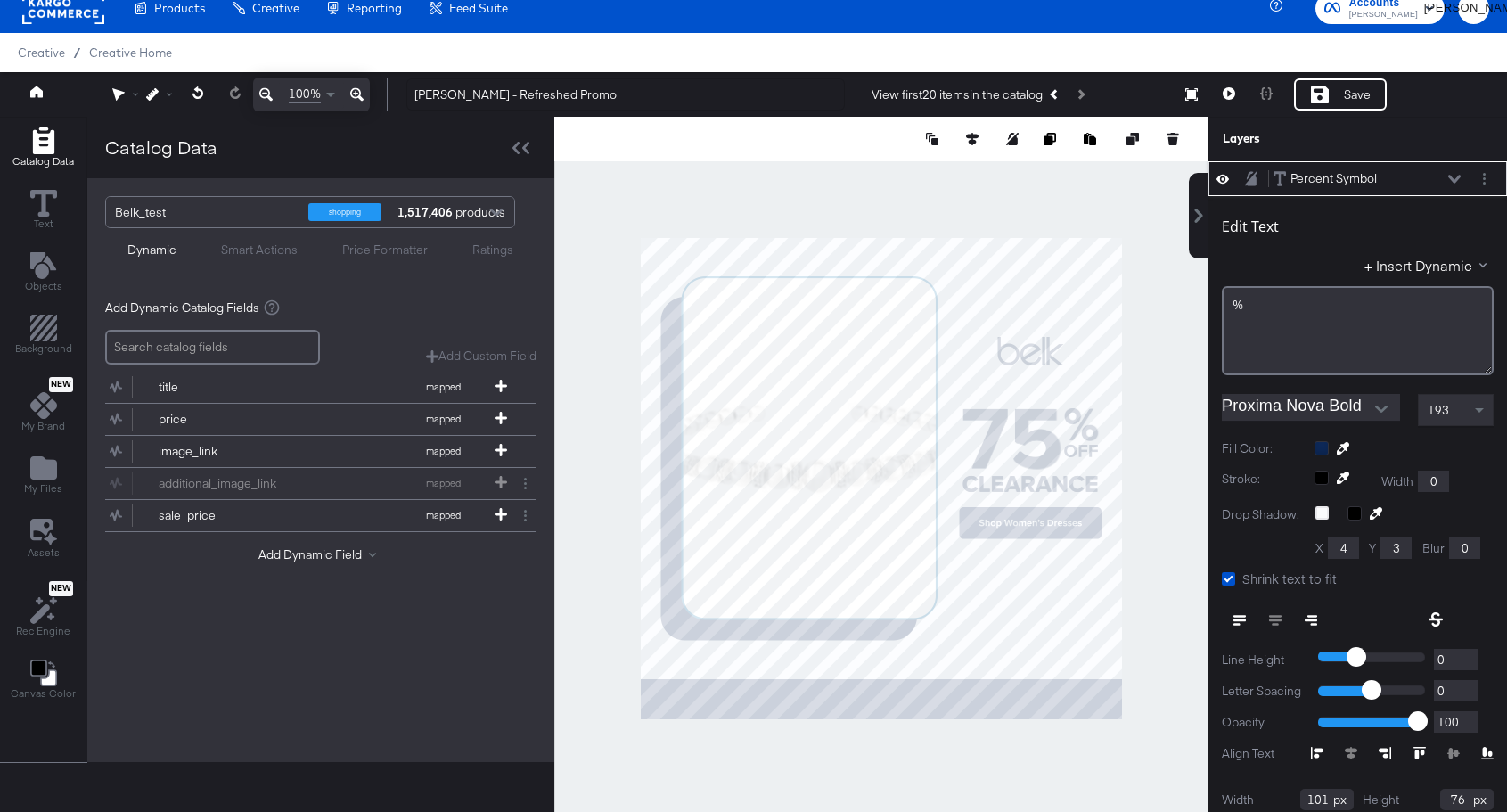
scroll to position [18, 0]
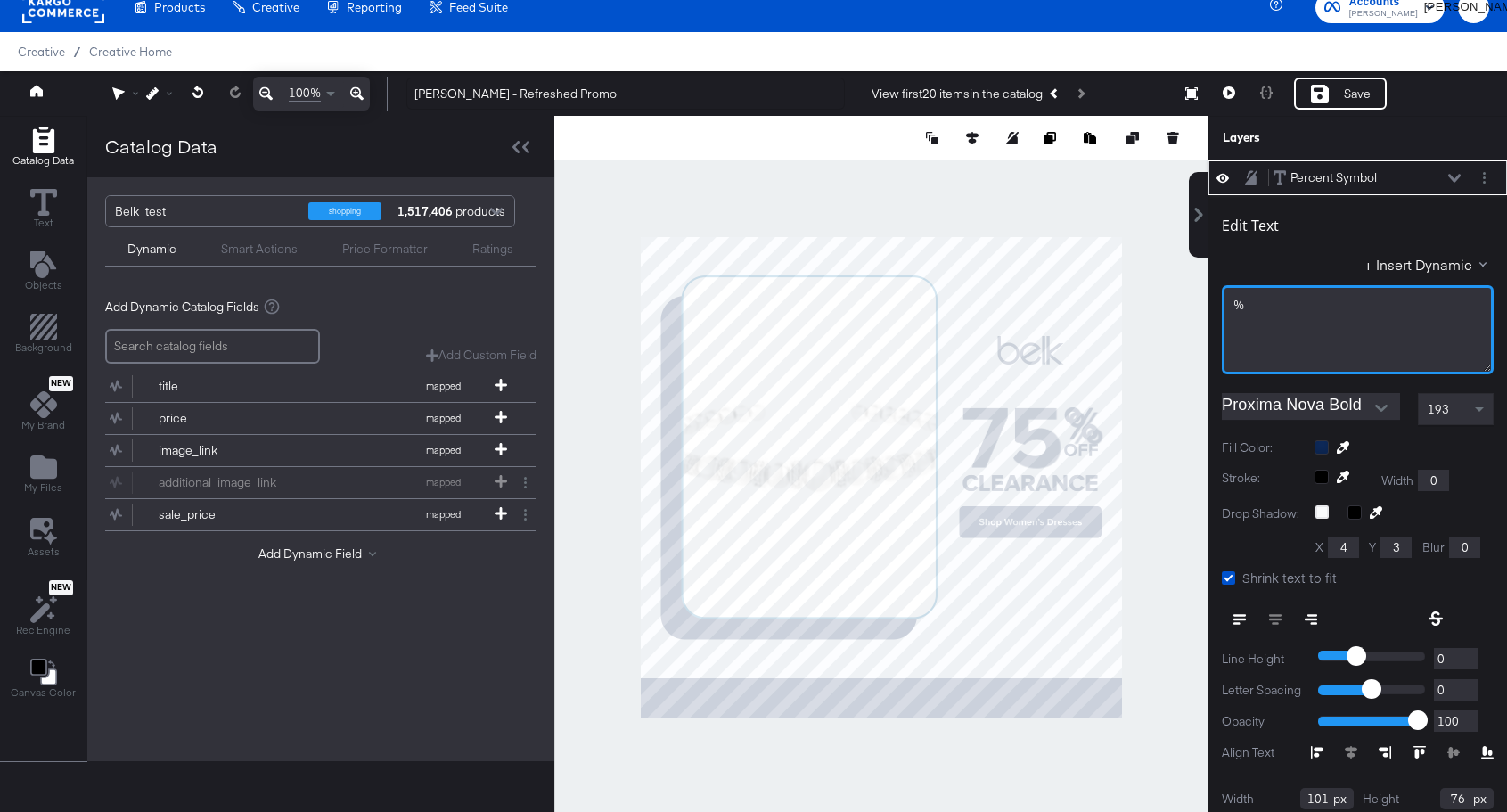
click at [1260, 317] on div "%" at bounding box center [1358, 330] width 271 height 89
click at [1260, 316] on div "%" at bounding box center [1358, 330] width 271 height 89
click at [1260, 315] on div "%" at bounding box center [1358, 330] width 271 height 89
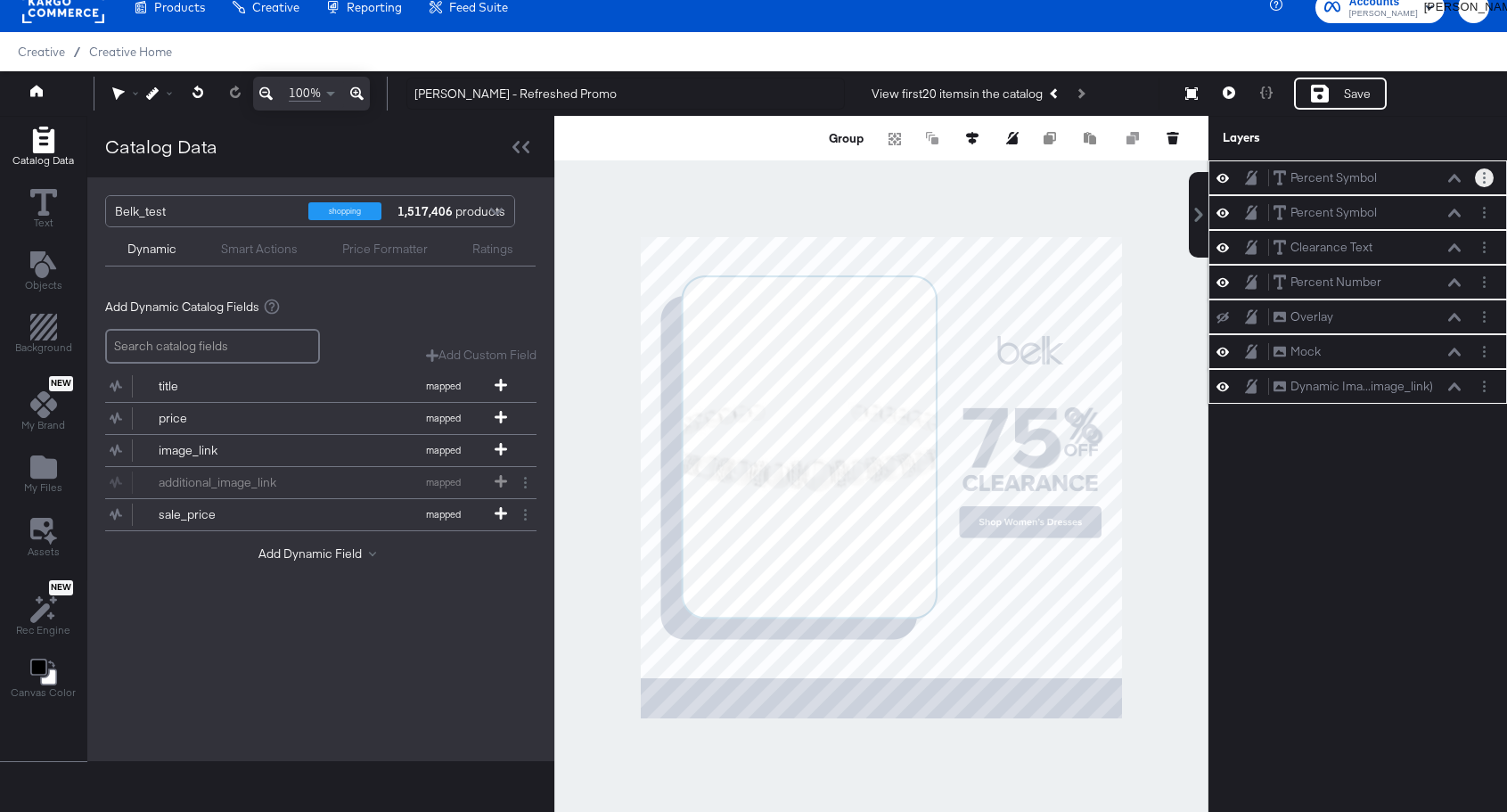
click at [1479, 178] on button "Layer Options" at bounding box center [1484, 178] width 19 height 19
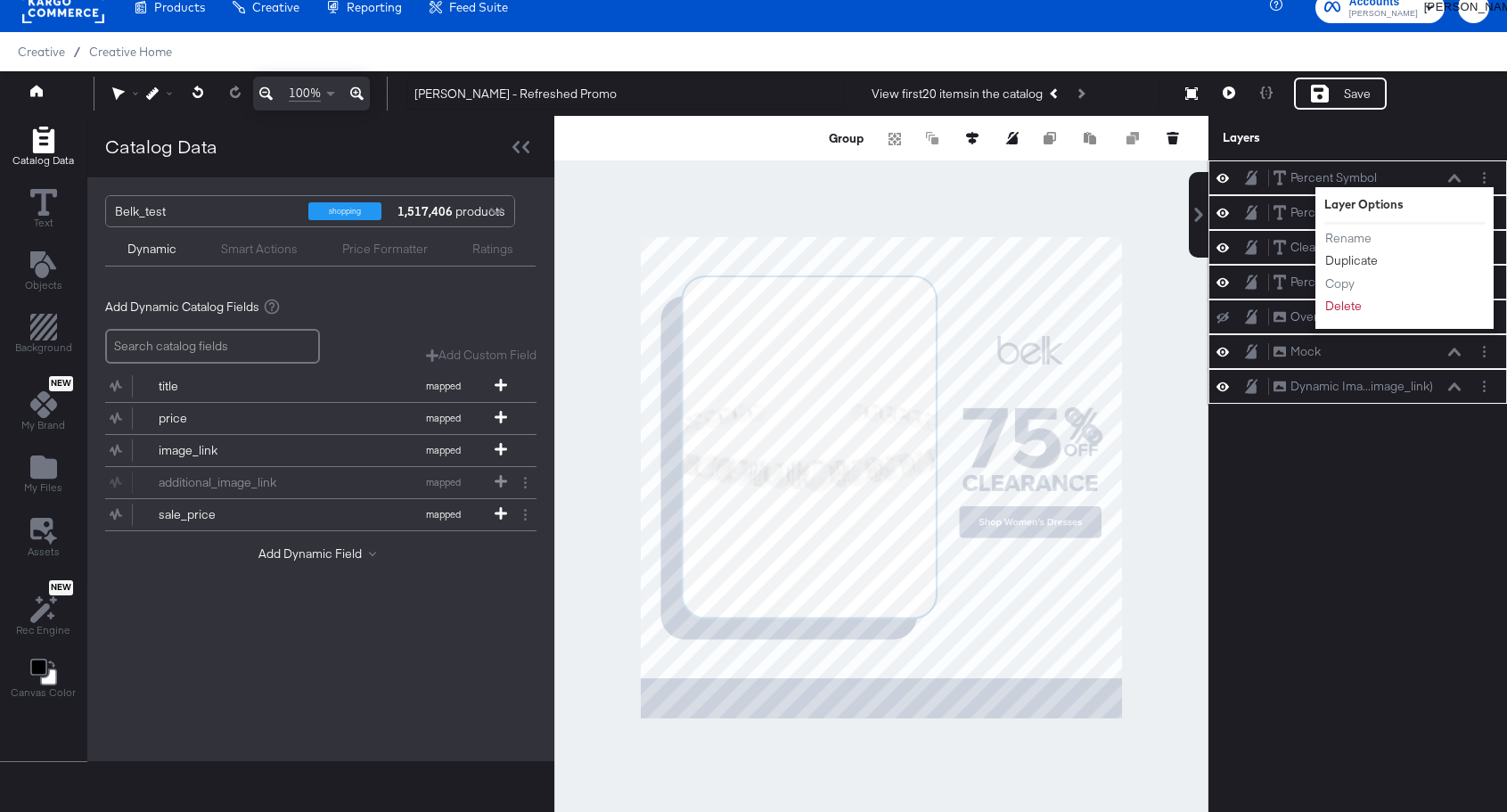
drag, startPoint x: 1378, startPoint y: 258, endPoint x: 1375, endPoint y: 224, distance: 34.1
click at [1375, 224] on div "Rename Duplicate Copy Delete" at bounding box center [1374, 271] width 98 height 95
click at [1410, 178] on div "Percent Symbol Percent Symbol" at bounding box center [1368, 178] width 189 height 19
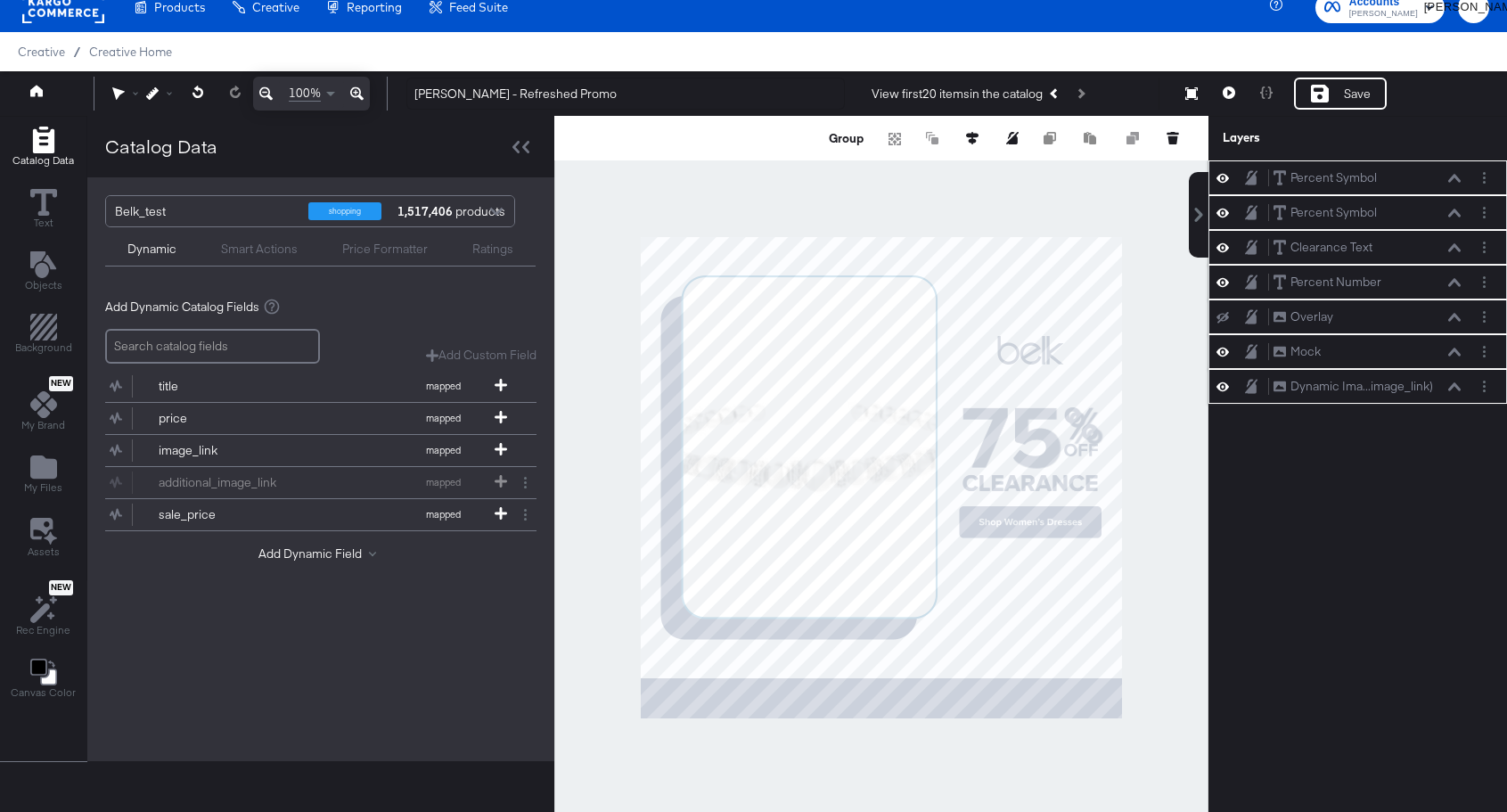
click at [1457, 178] on icon at bounding box center [1454, 177] width 12 height 8
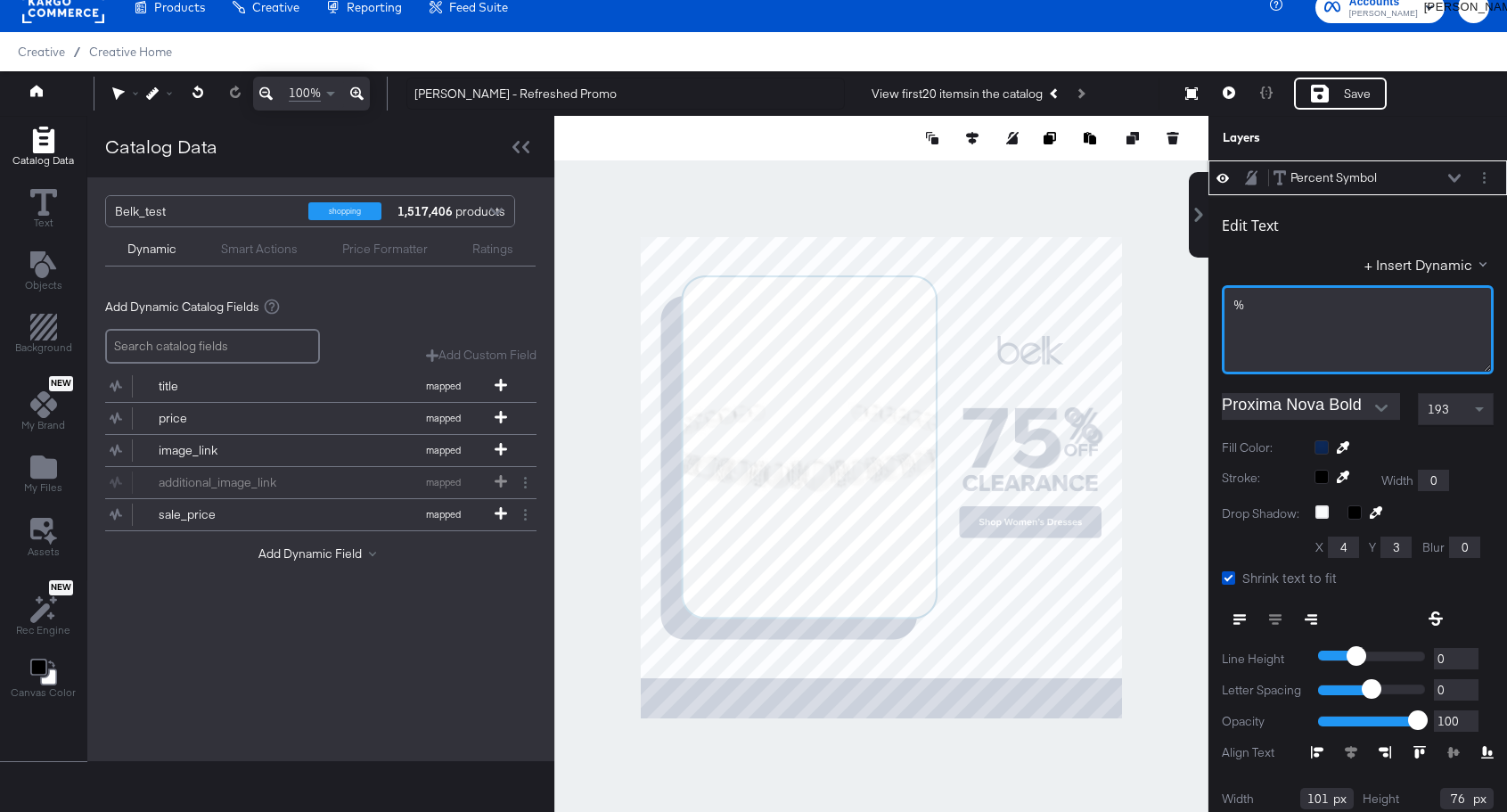
click at [1302, 317] on div "%" at bounding box center [1358, 330] width 271 height 89
type input "965"
type input "496"
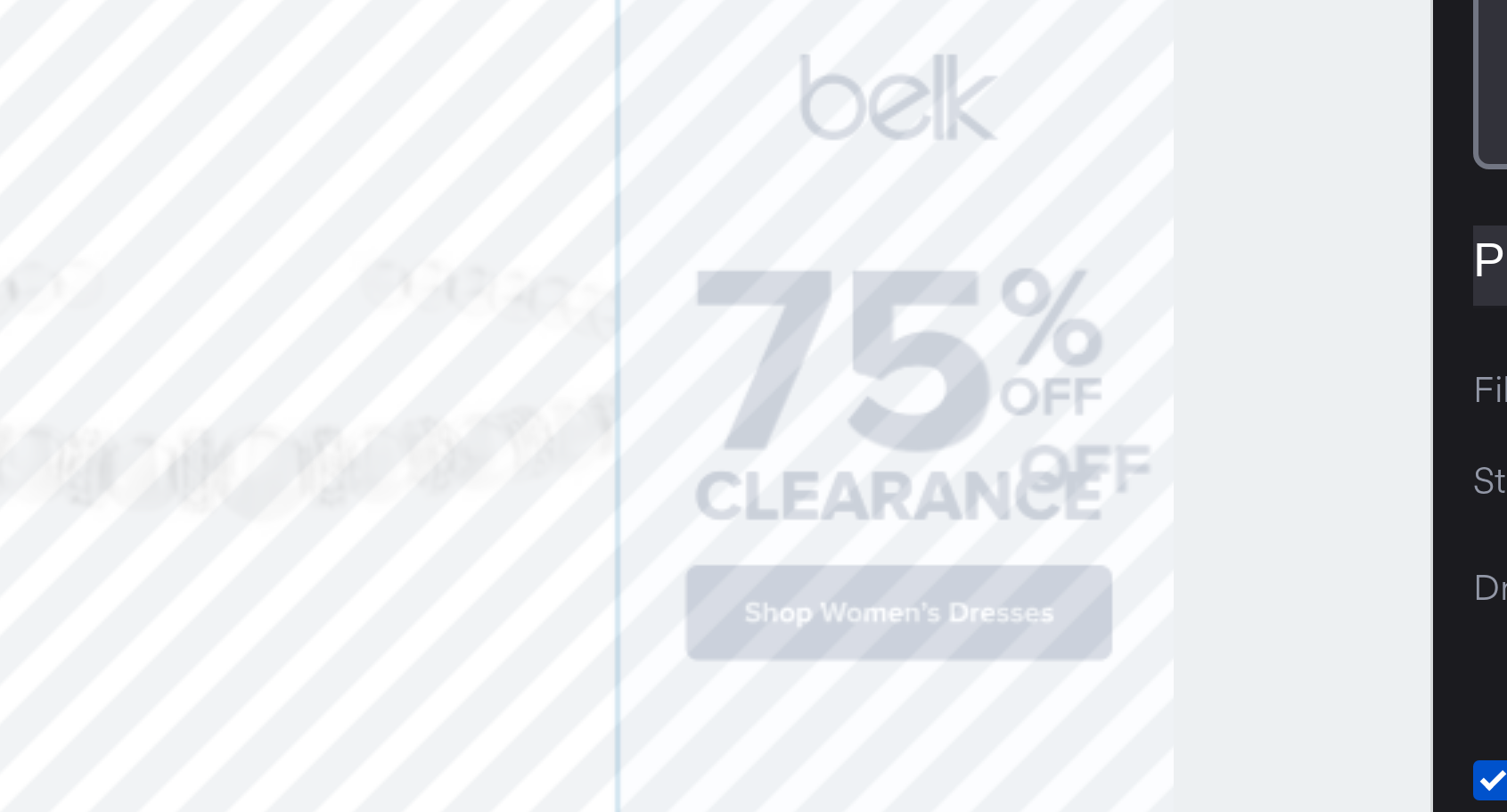
type input "941"
type input "478"
type input "73"
type input "55"
type input "482"
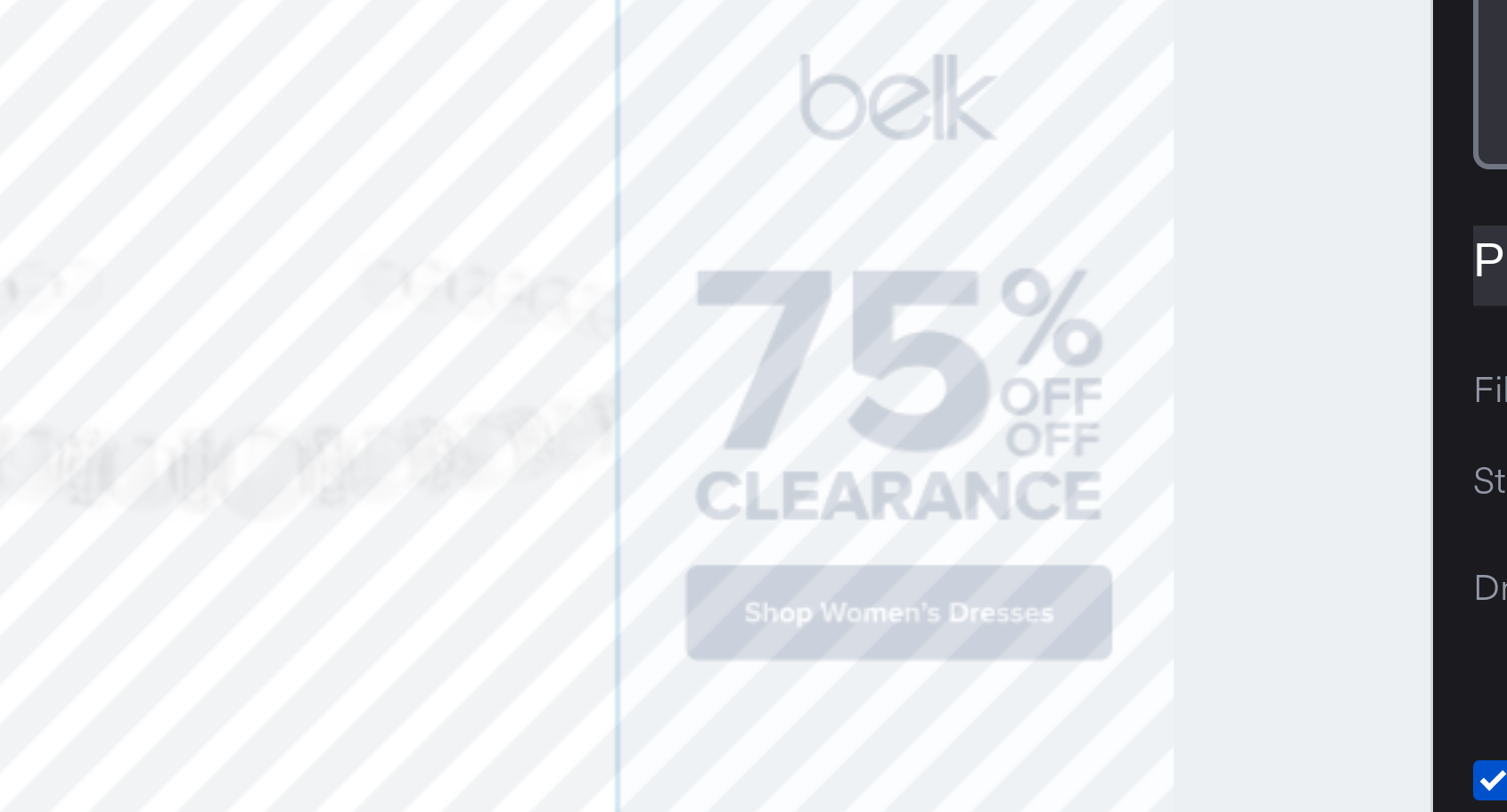
type input "955"
type input "484"
type input "87"
type input "68"
type input "941"
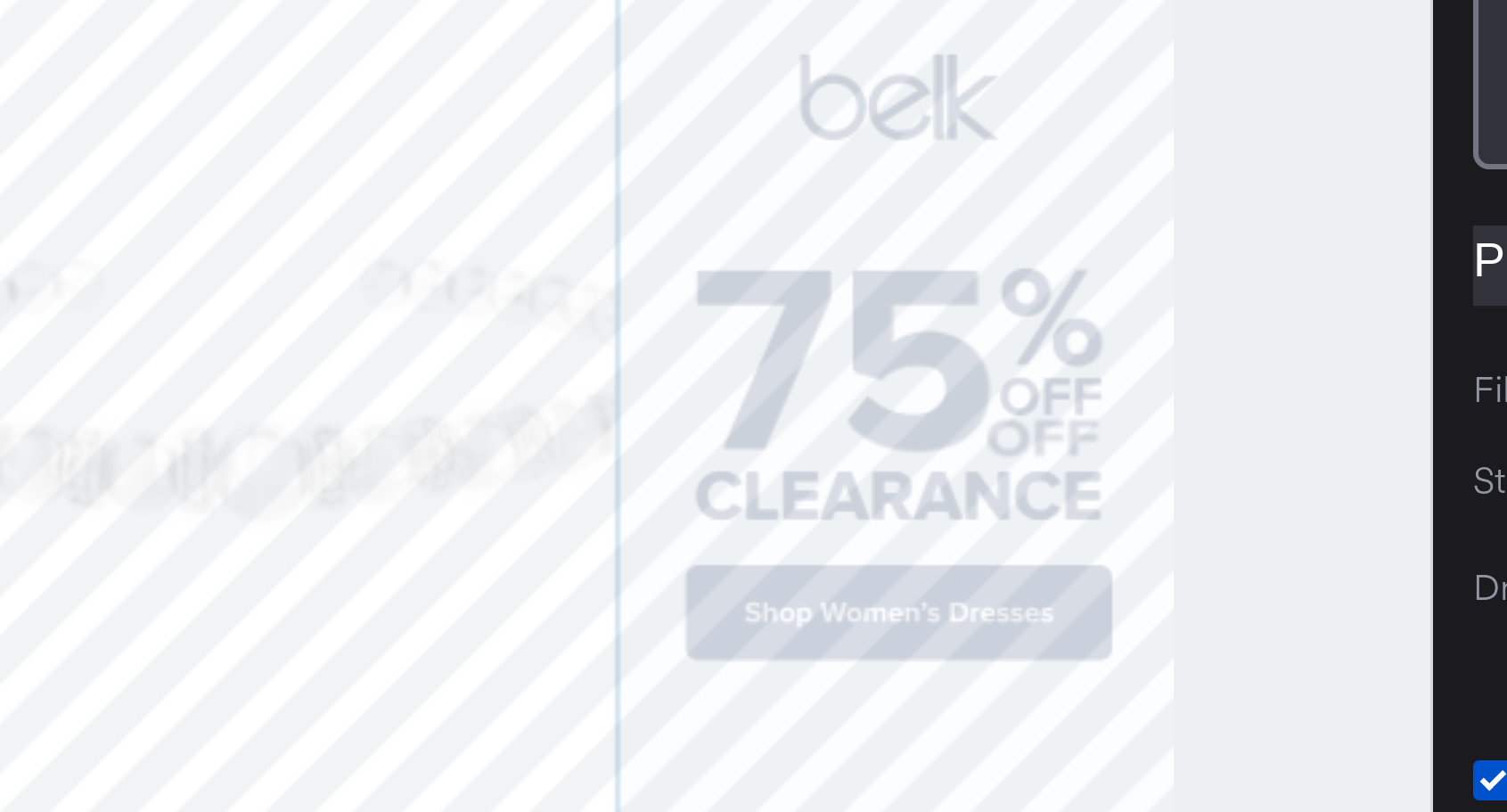
type input "471"
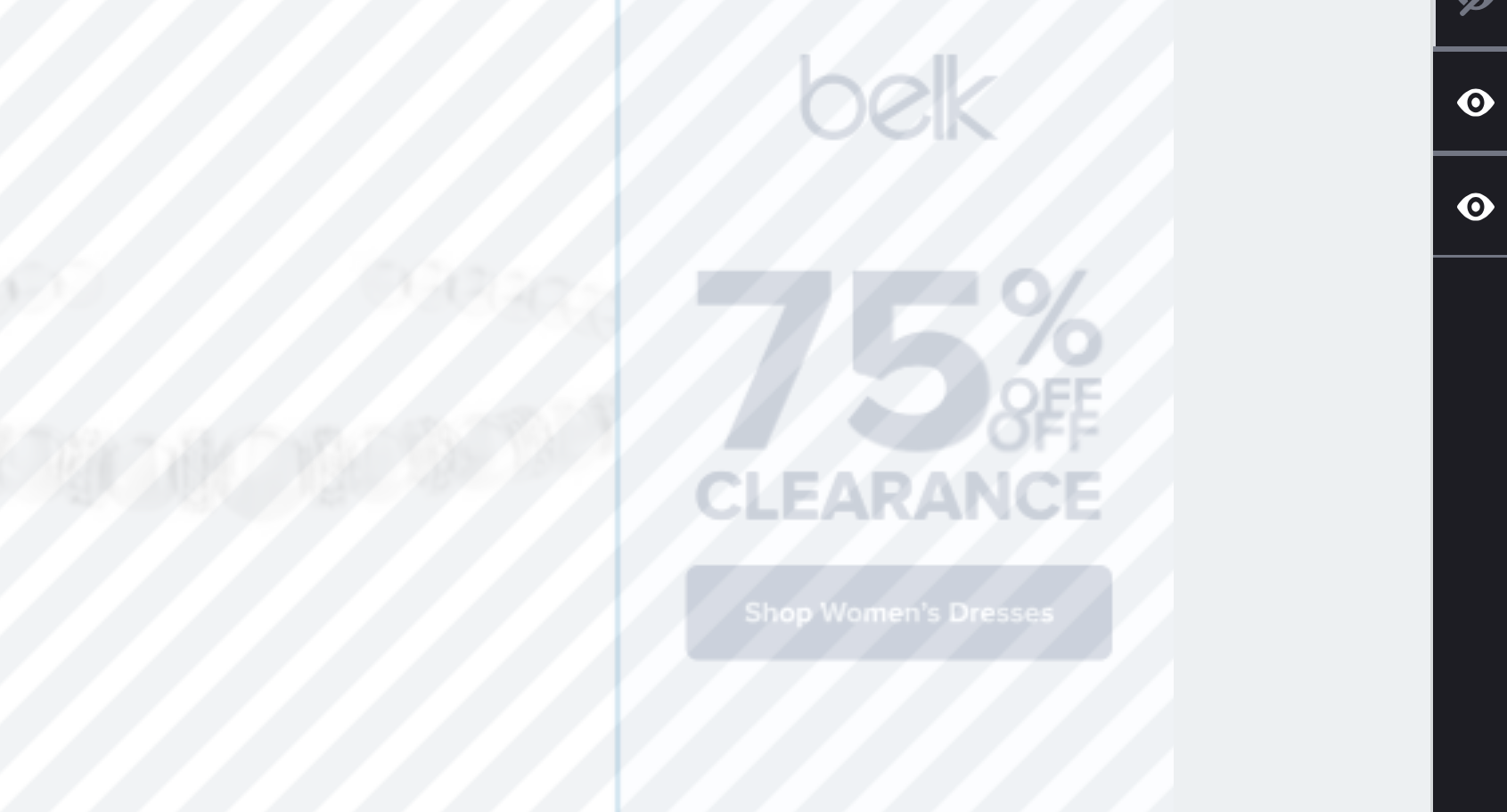
click at [1122, 467] on div at bounding box center [881, 478] width 654 height 723
click at [1367, 160] on div "Catalog Data Text Objects Background New My Brand My Files Assets New Rec Engin…" at bounding box center [753, 138] width 1507 height 44
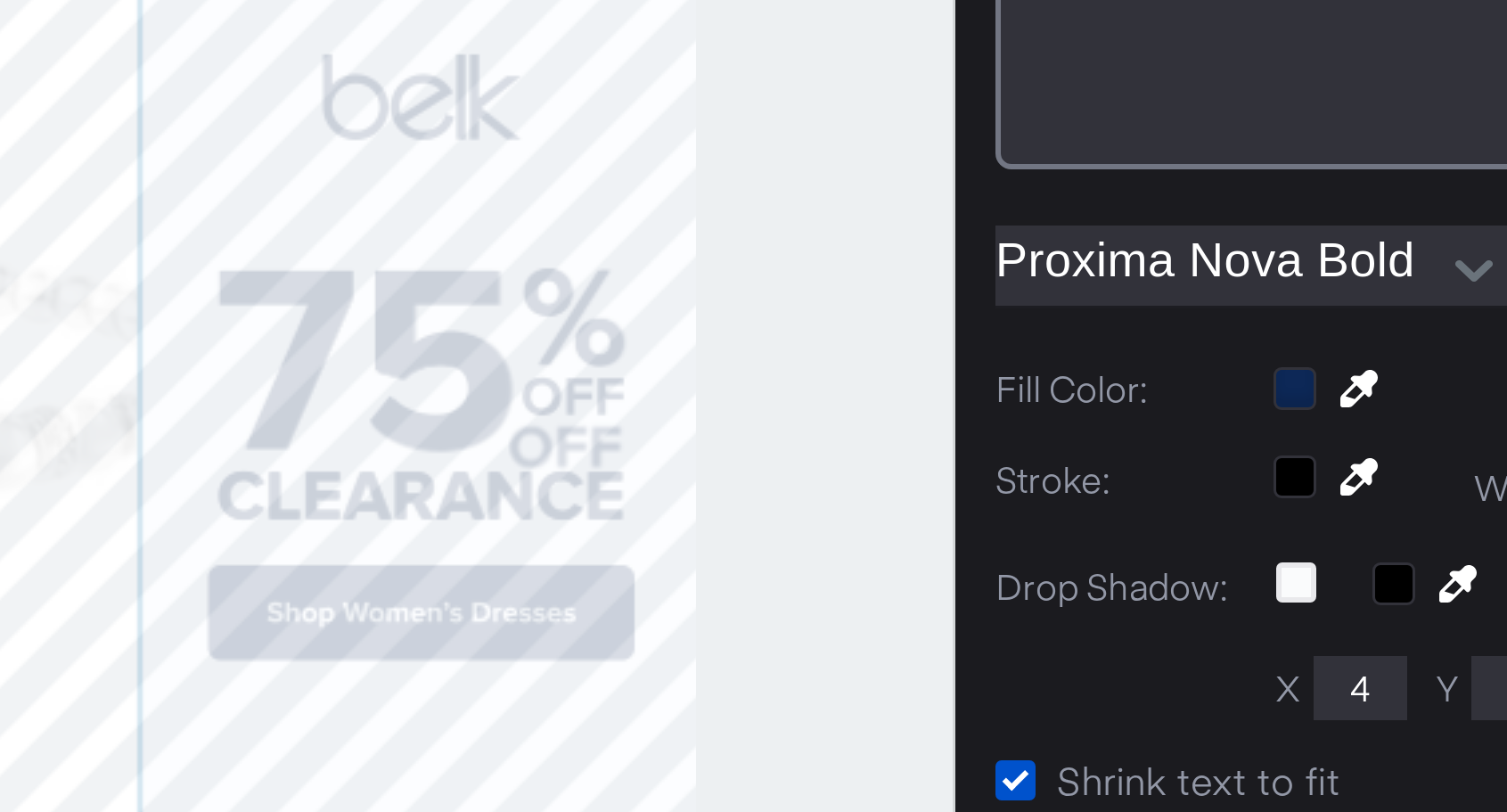
type input "483"
type input "76"
type input "59"
type input "952"
type input "482"
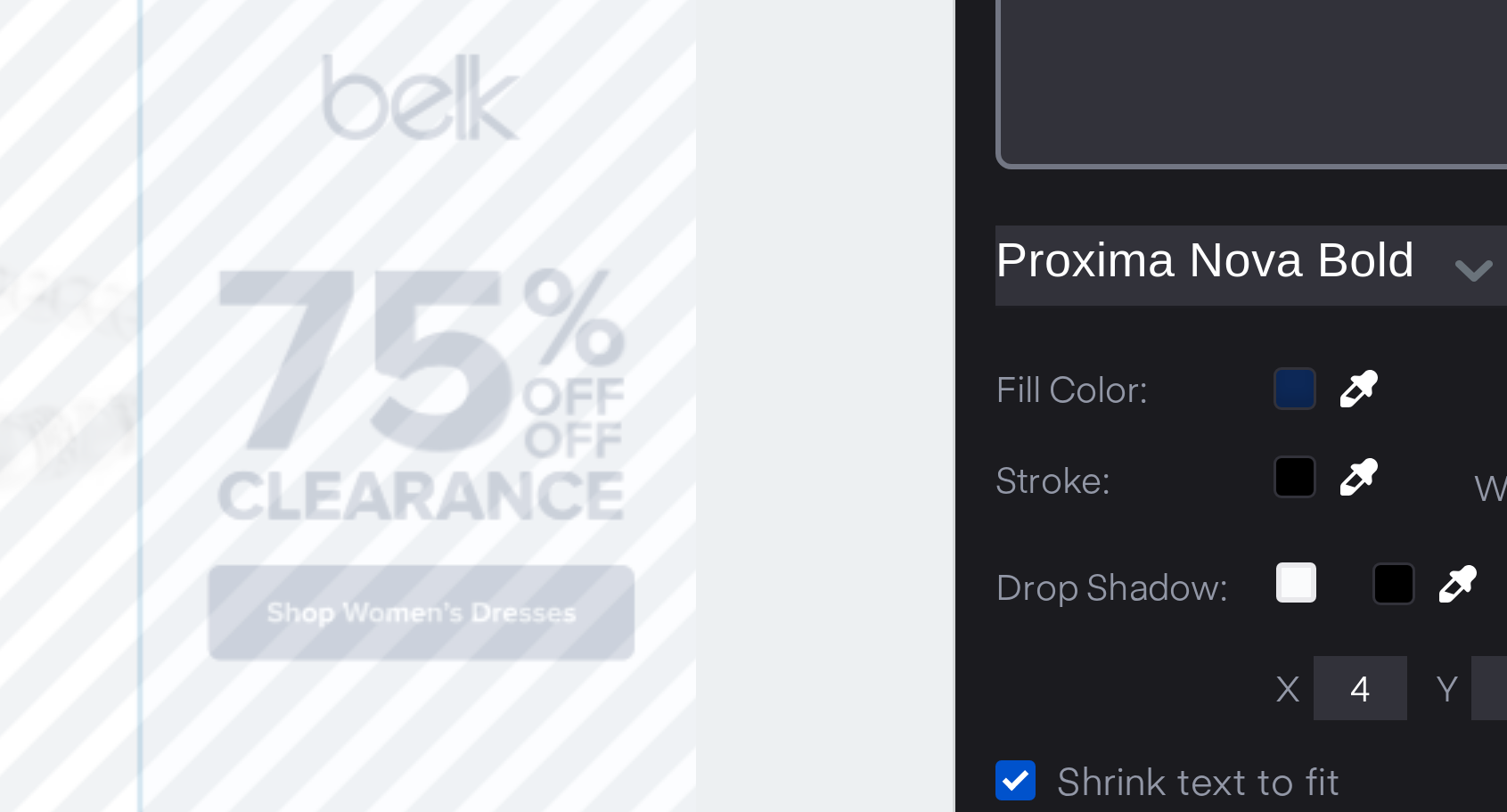
click at [1131, 464] on div at bounding box center [881, 478] width 654 height 723
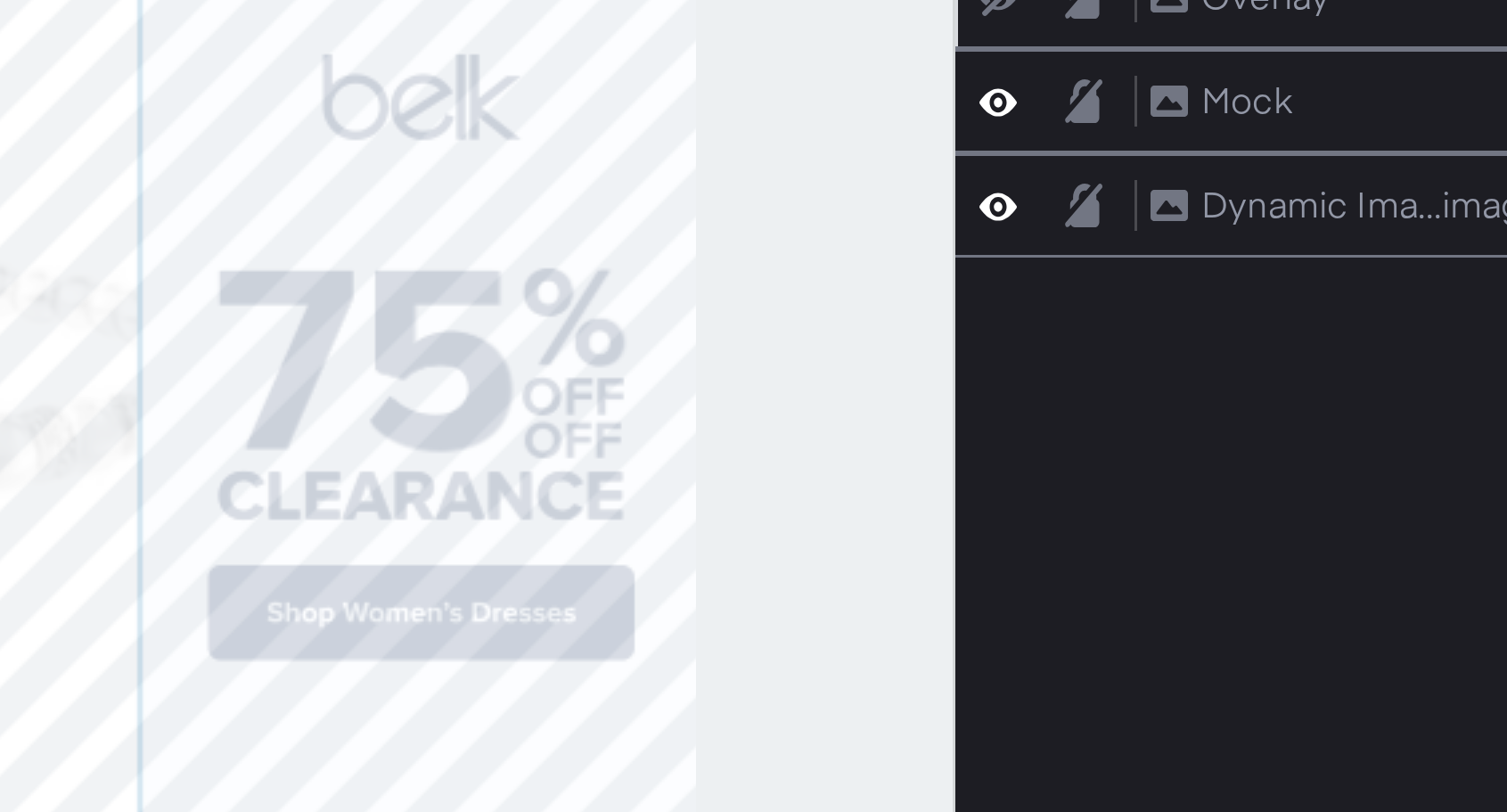
click at [1202, 460] on div at bounding box center [881, 478] width 654 height 723
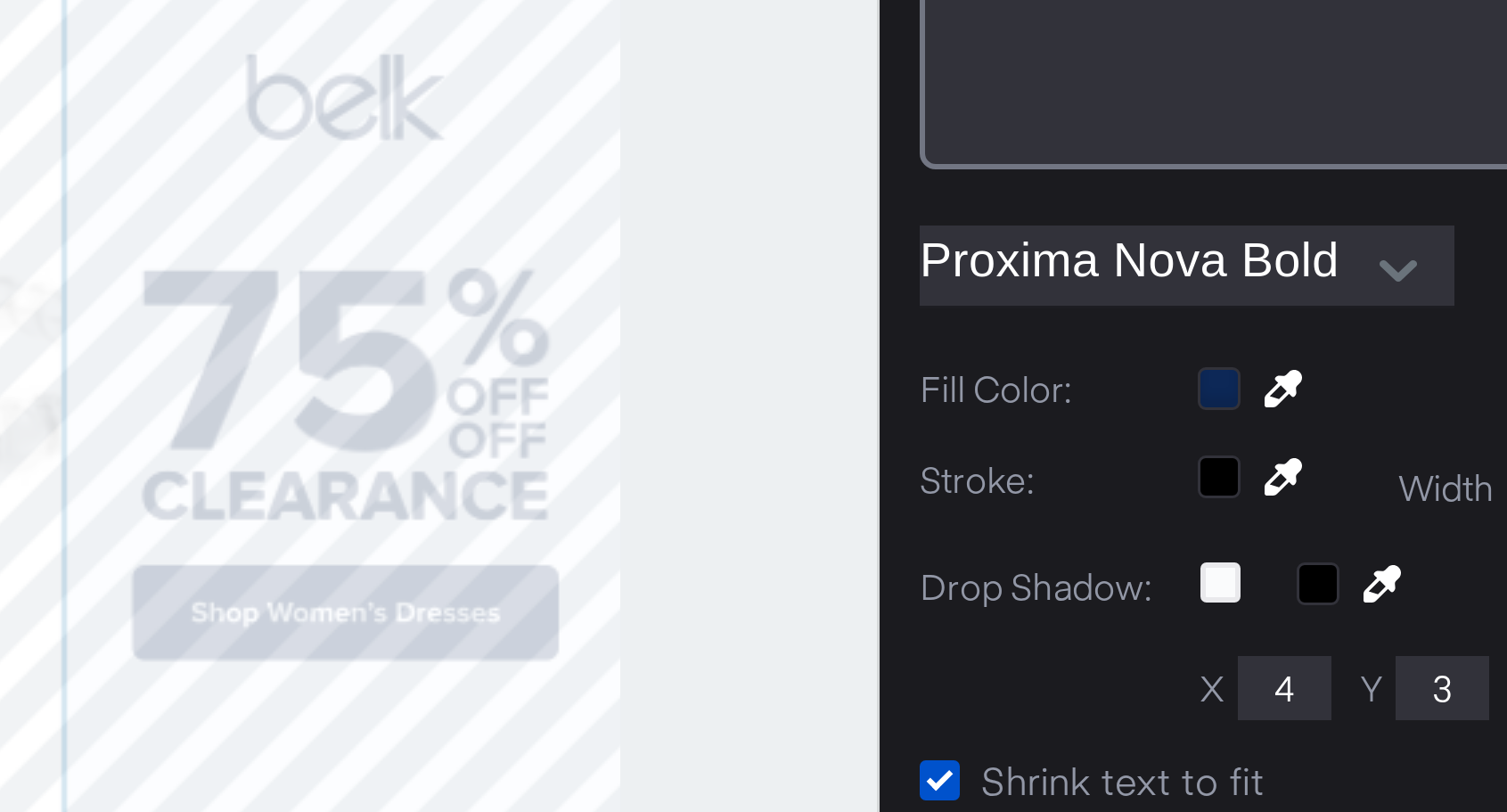
click at [1133, 463] on div at bounding box center [881, 478] width 654 height 723
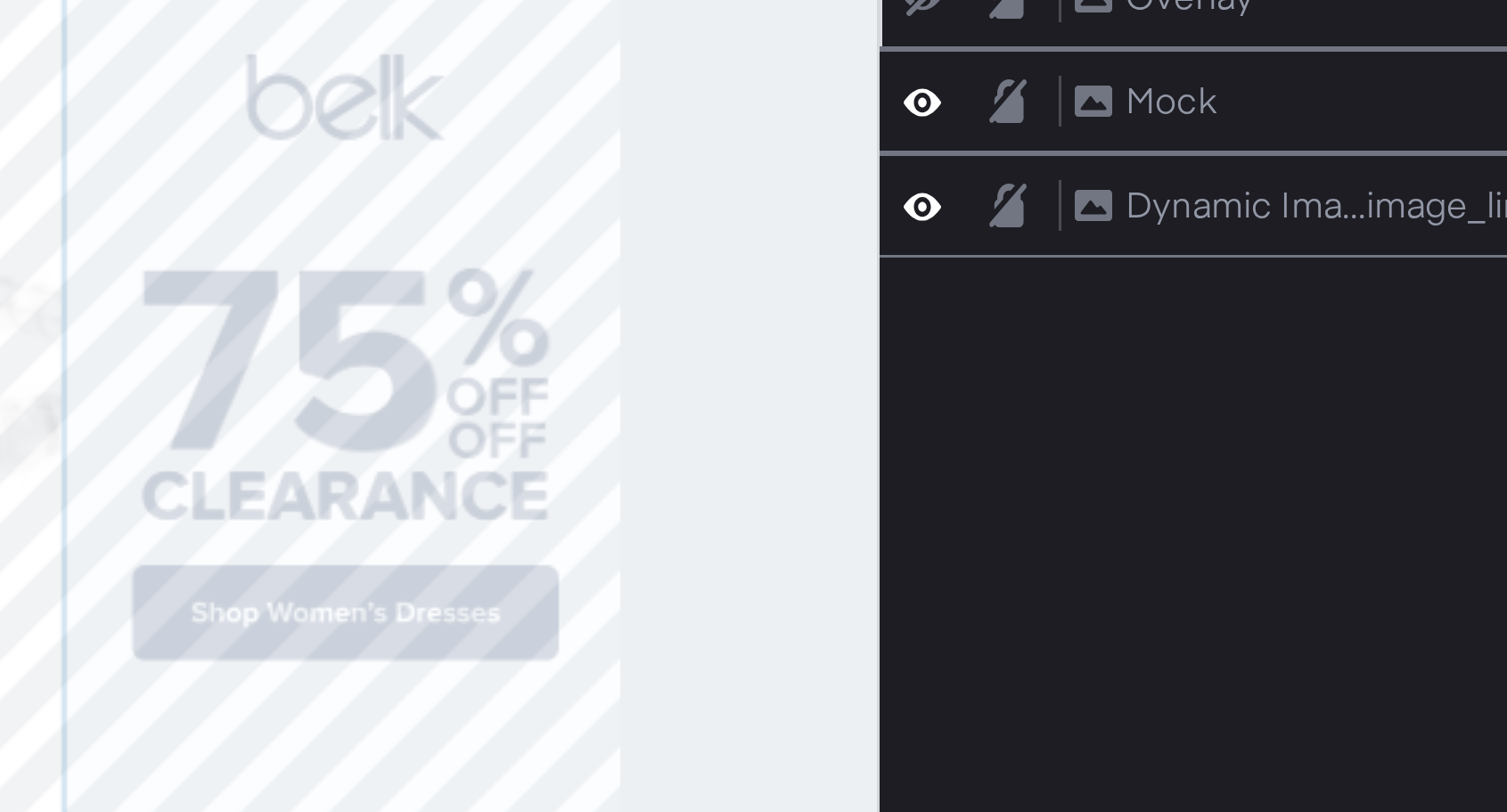
click at [1179, 459] on div at bounding box center [881, 478] width 654 height 723
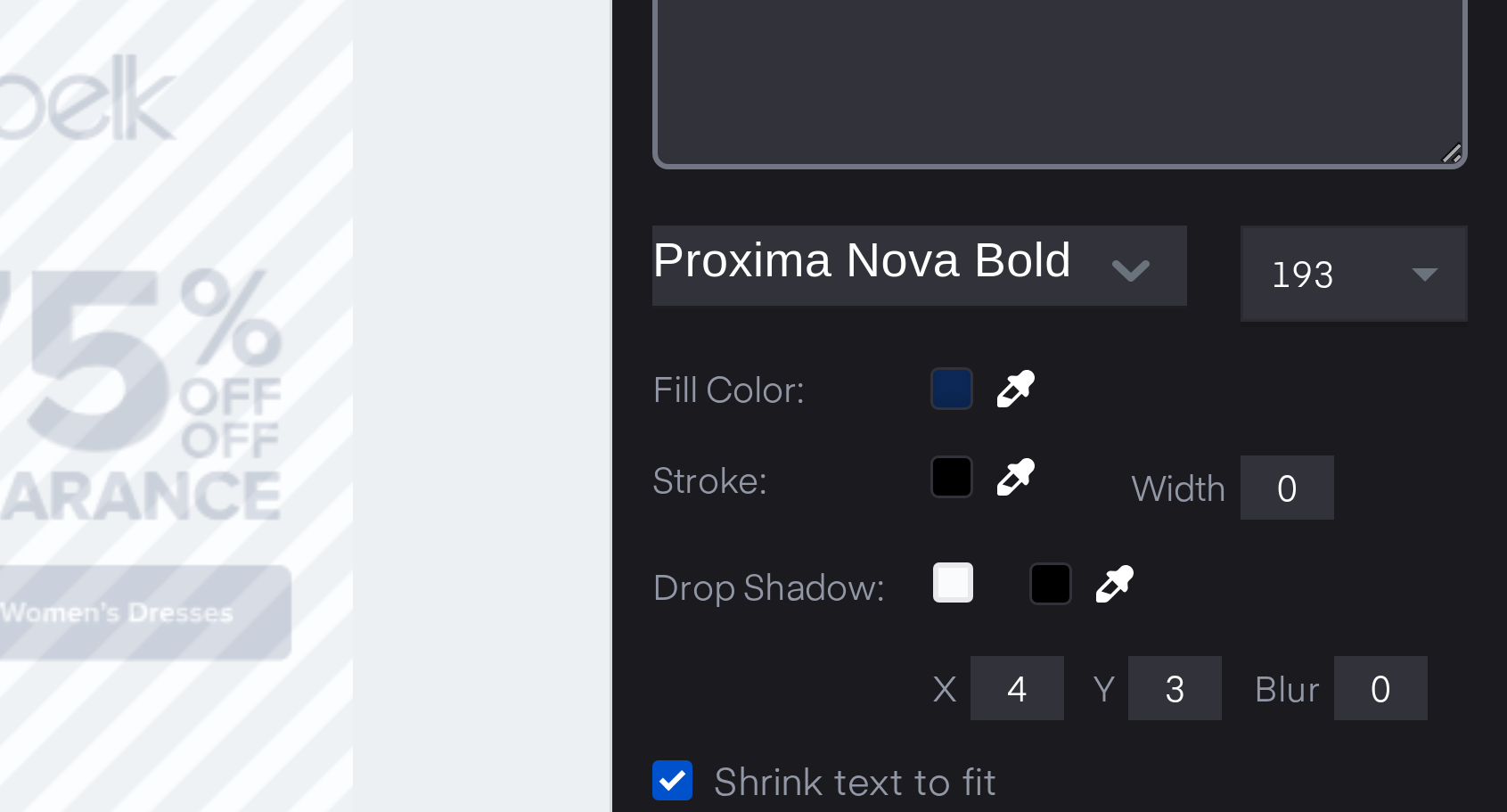
type input "458"
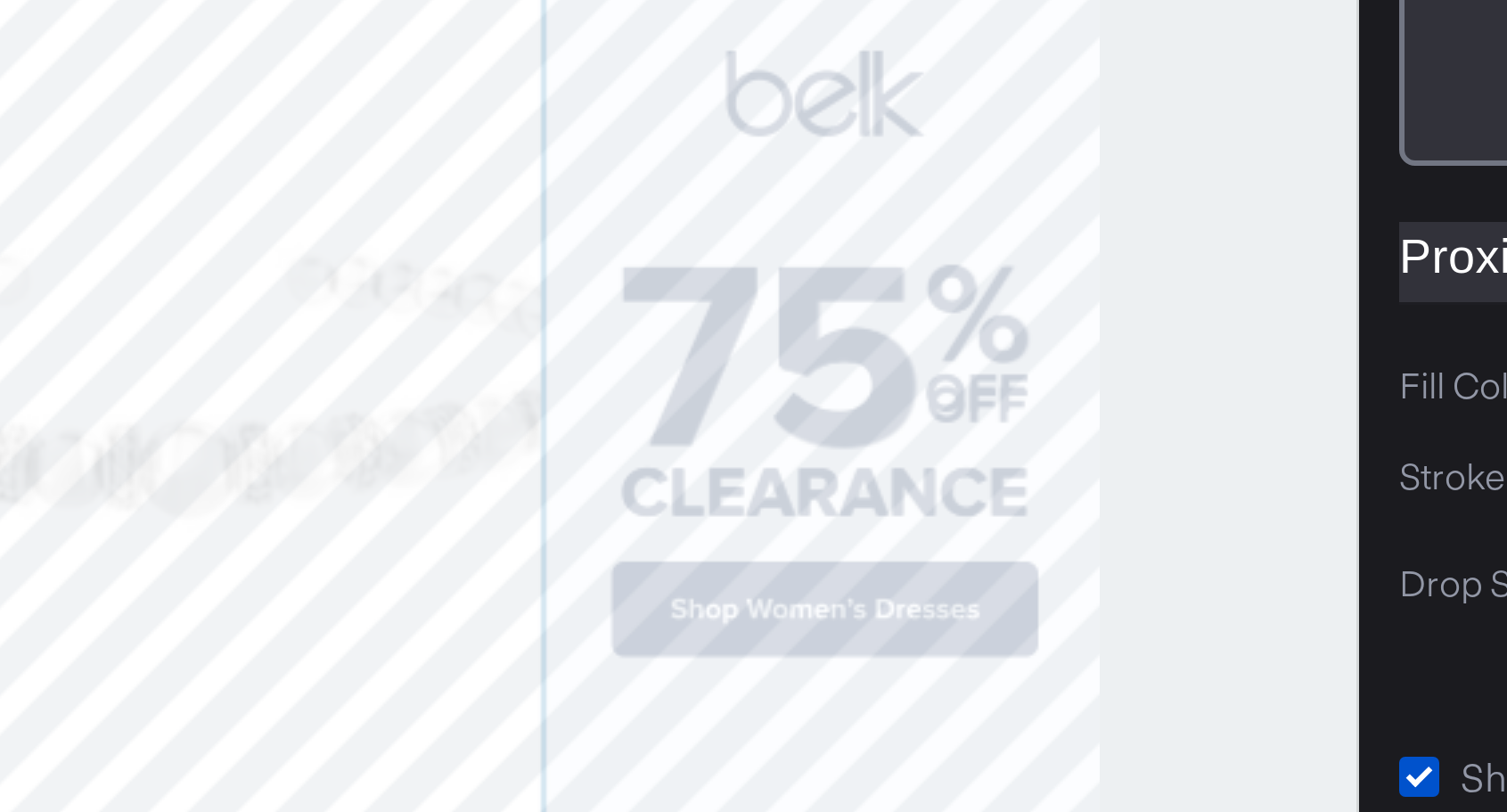
type input "953"
type input "448"
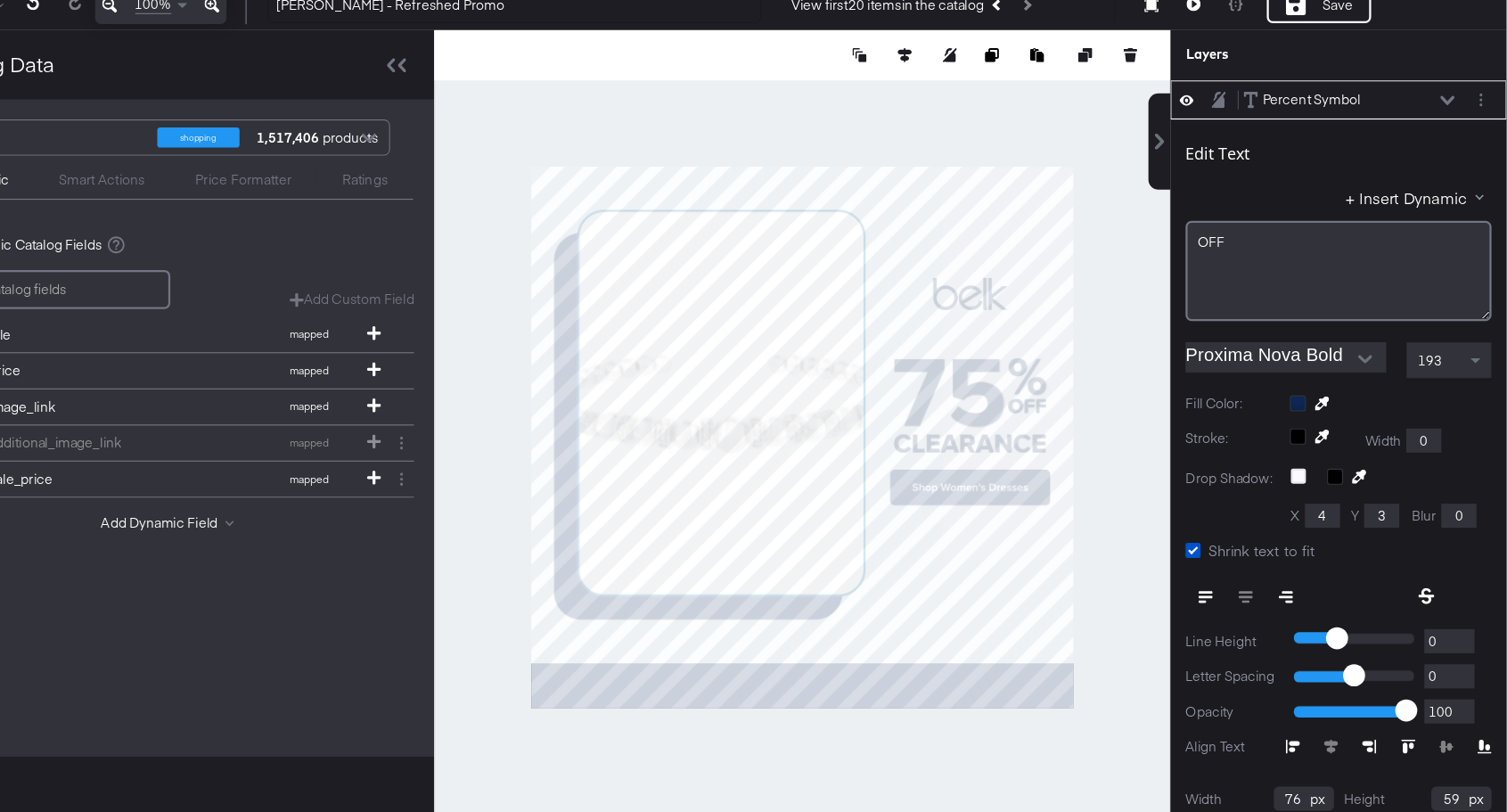
click at [1456, 172] on div "Percent Symbol Percent Symbol" at bounding box center [1368, 179] width 189 height 19
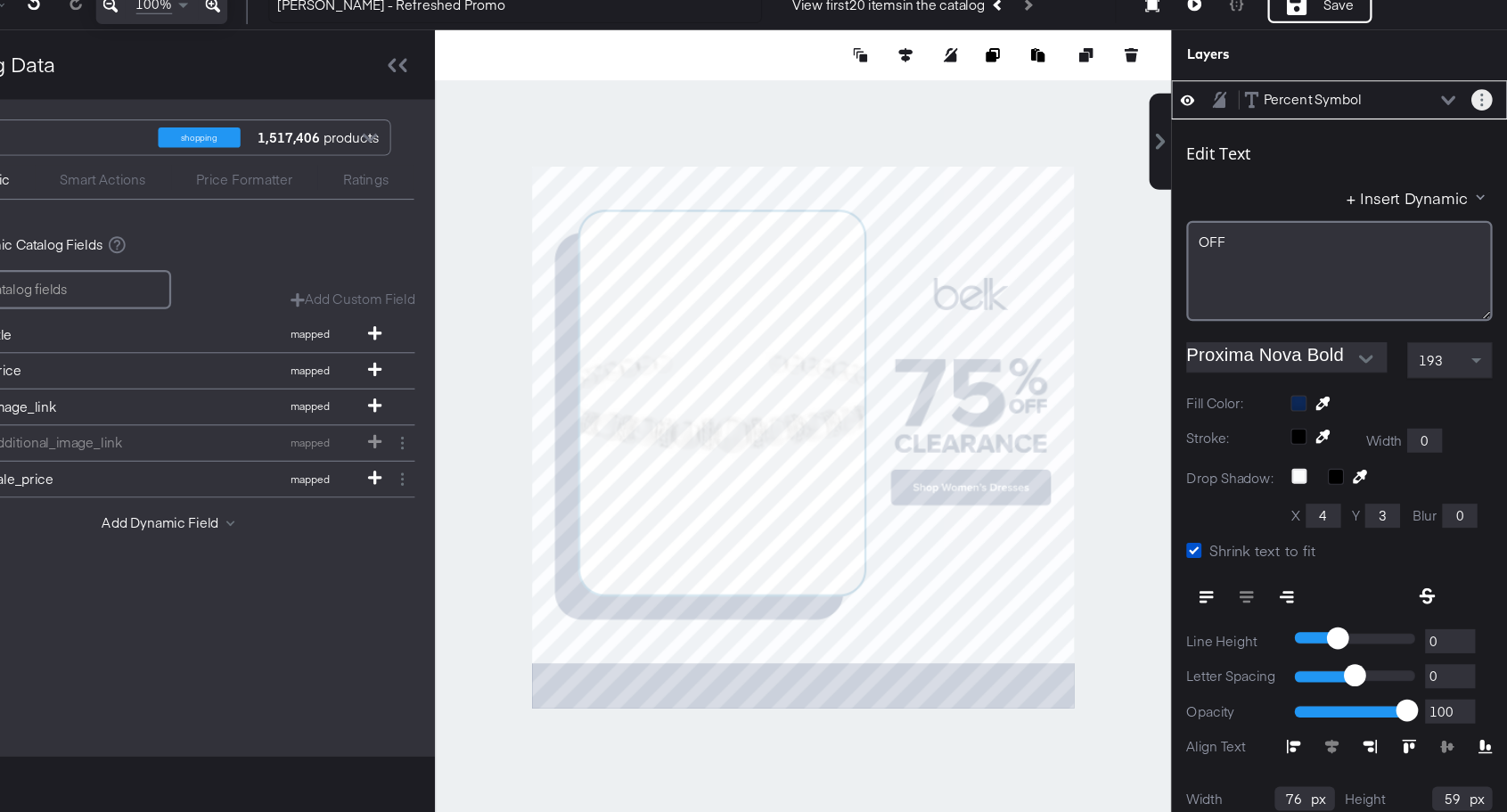
click at [1482, 177] on button "Layer Options" at bounding box center [1484, 179] width 19 height 19
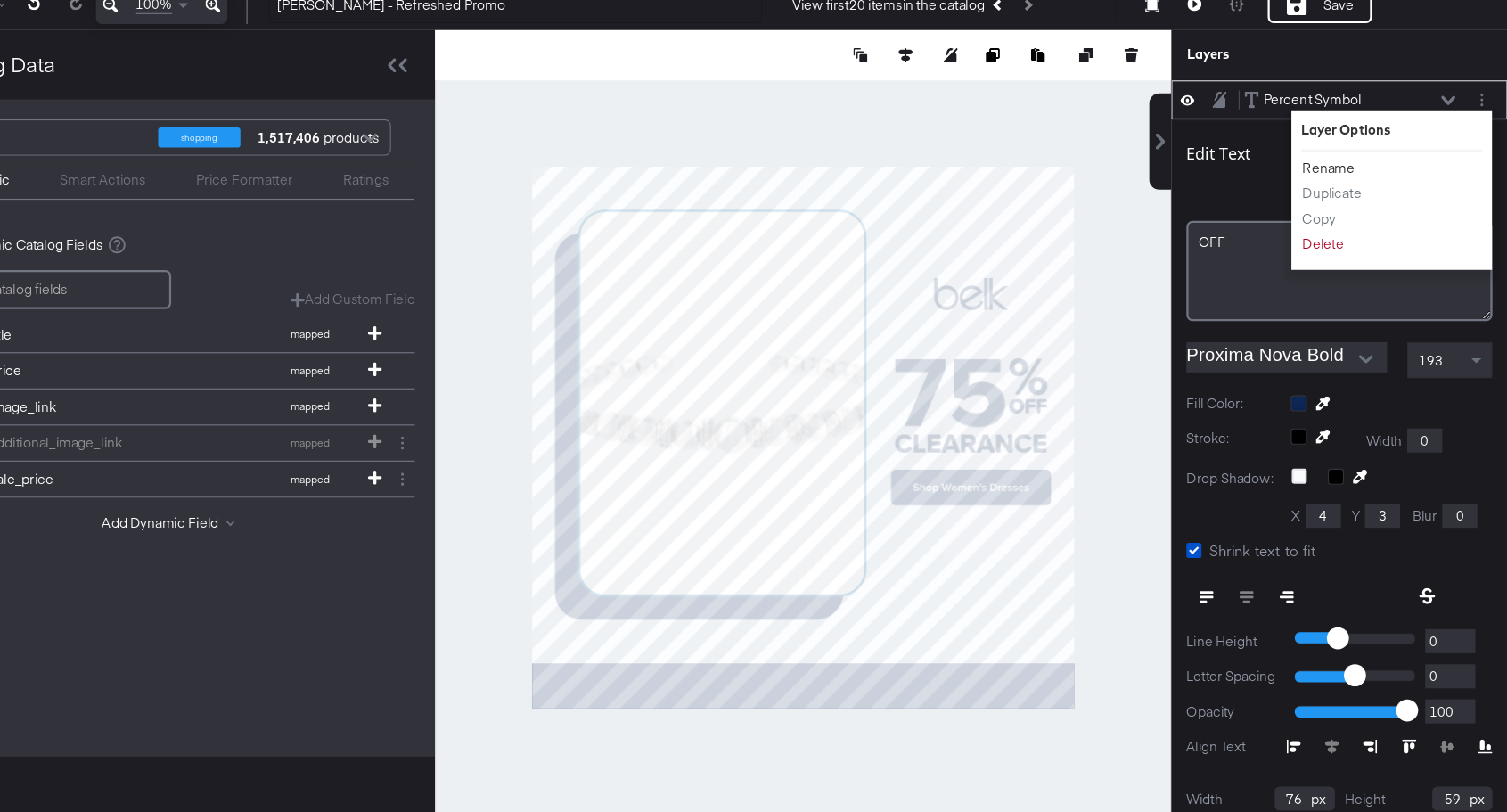
click at [1367, 235] on button "Rename" at bounding box center [1349, 239] width 48 height 19
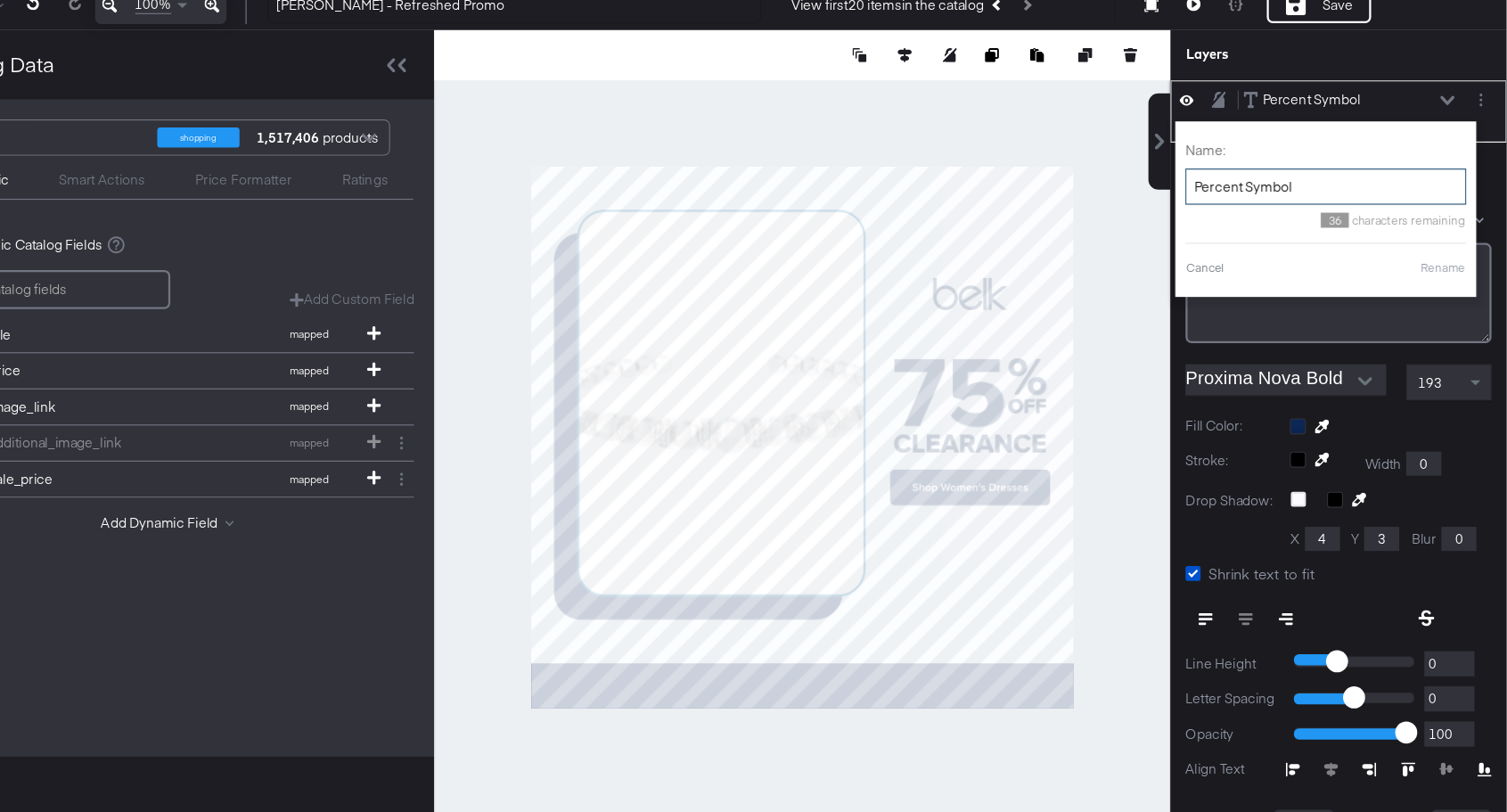
click at [1301, 248] on input "Percent Symbol" at bounding box center [1347, 255] width 250 height 33
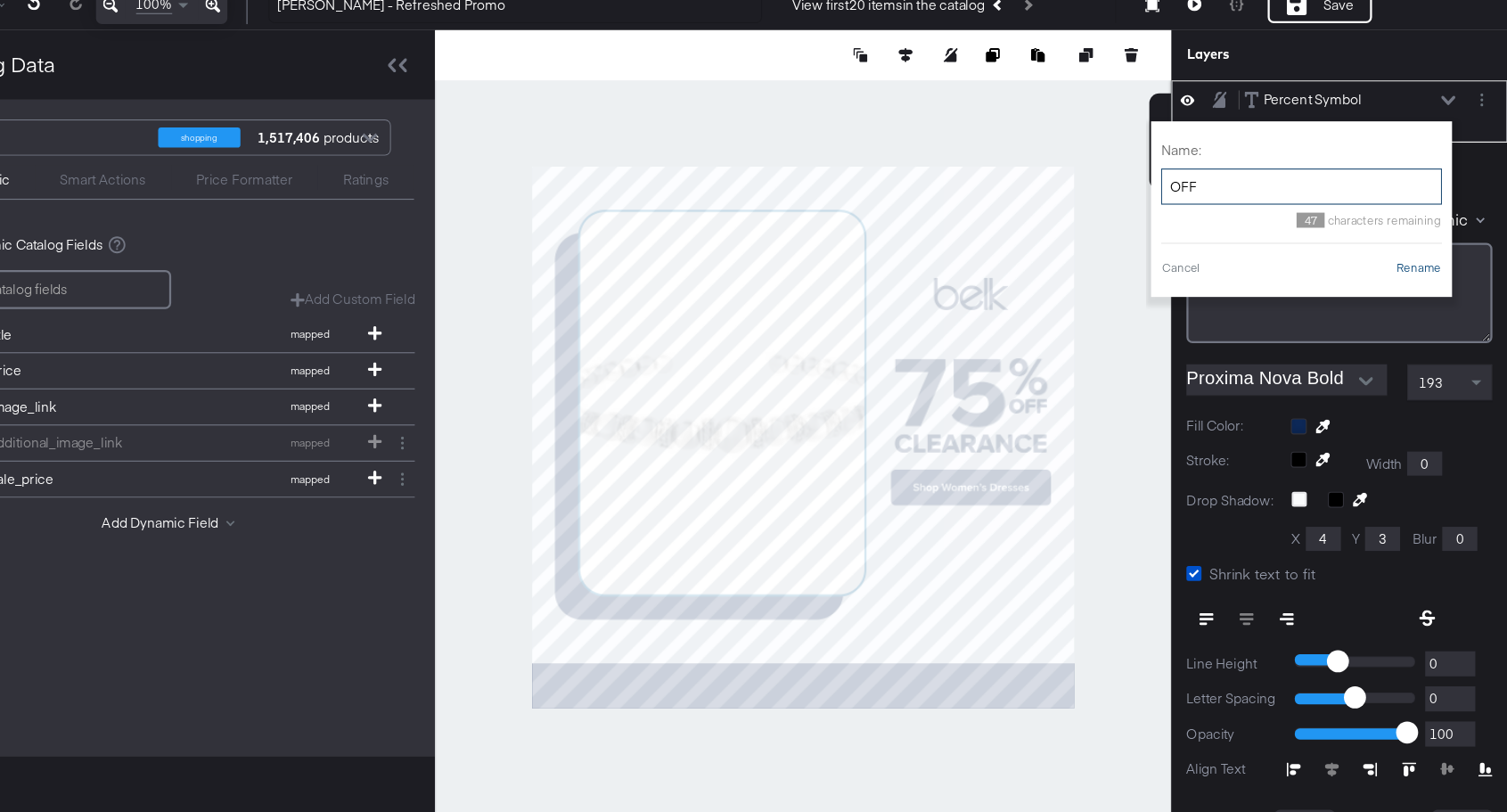
type input "OFF"
click at [1433, 329] on button "Rename" at bounding box center [1429, 328] width 41 height 16
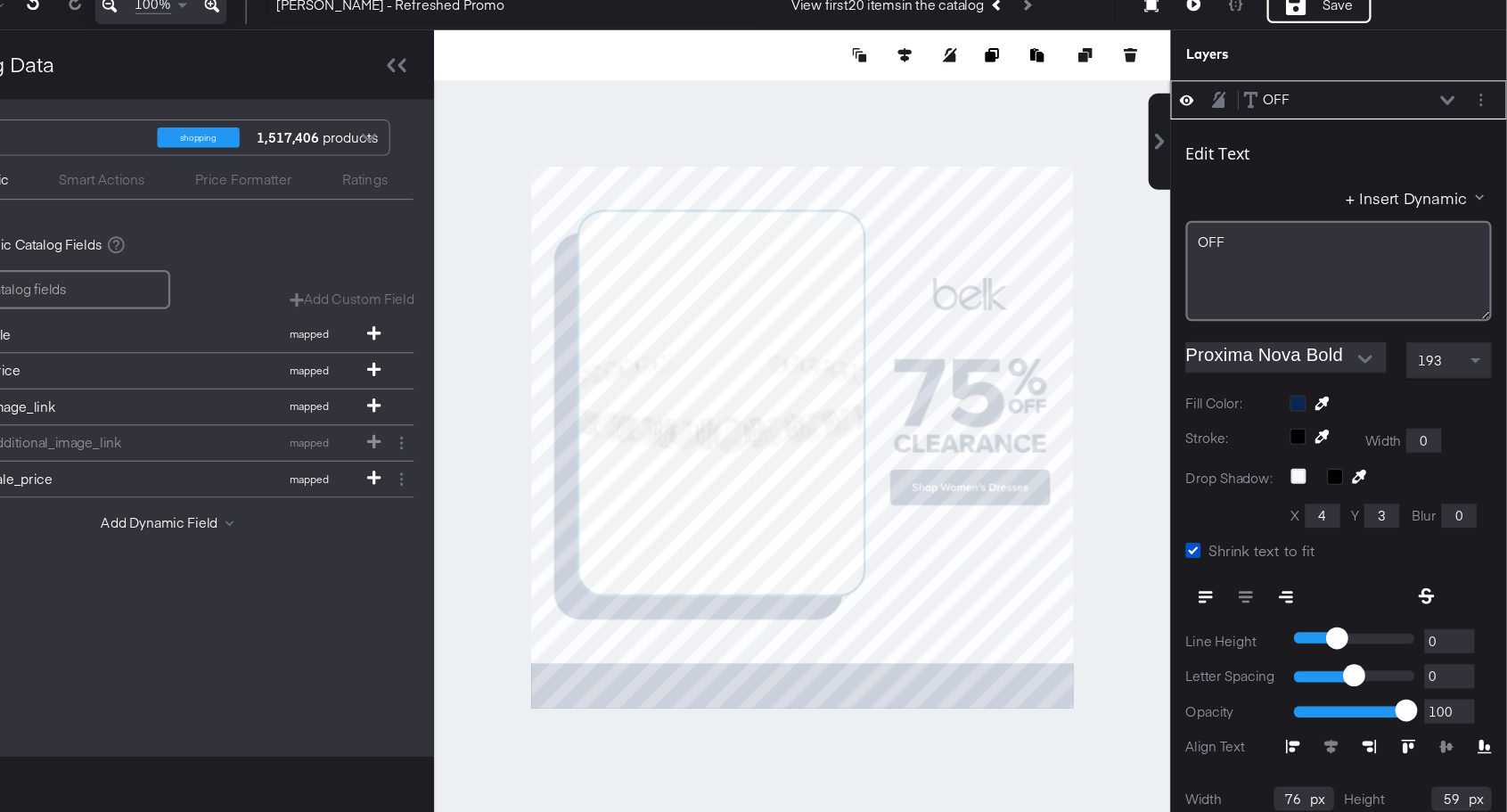
click at [1449, 176] on button at bounding box center [1454, 178] width 14 height 10
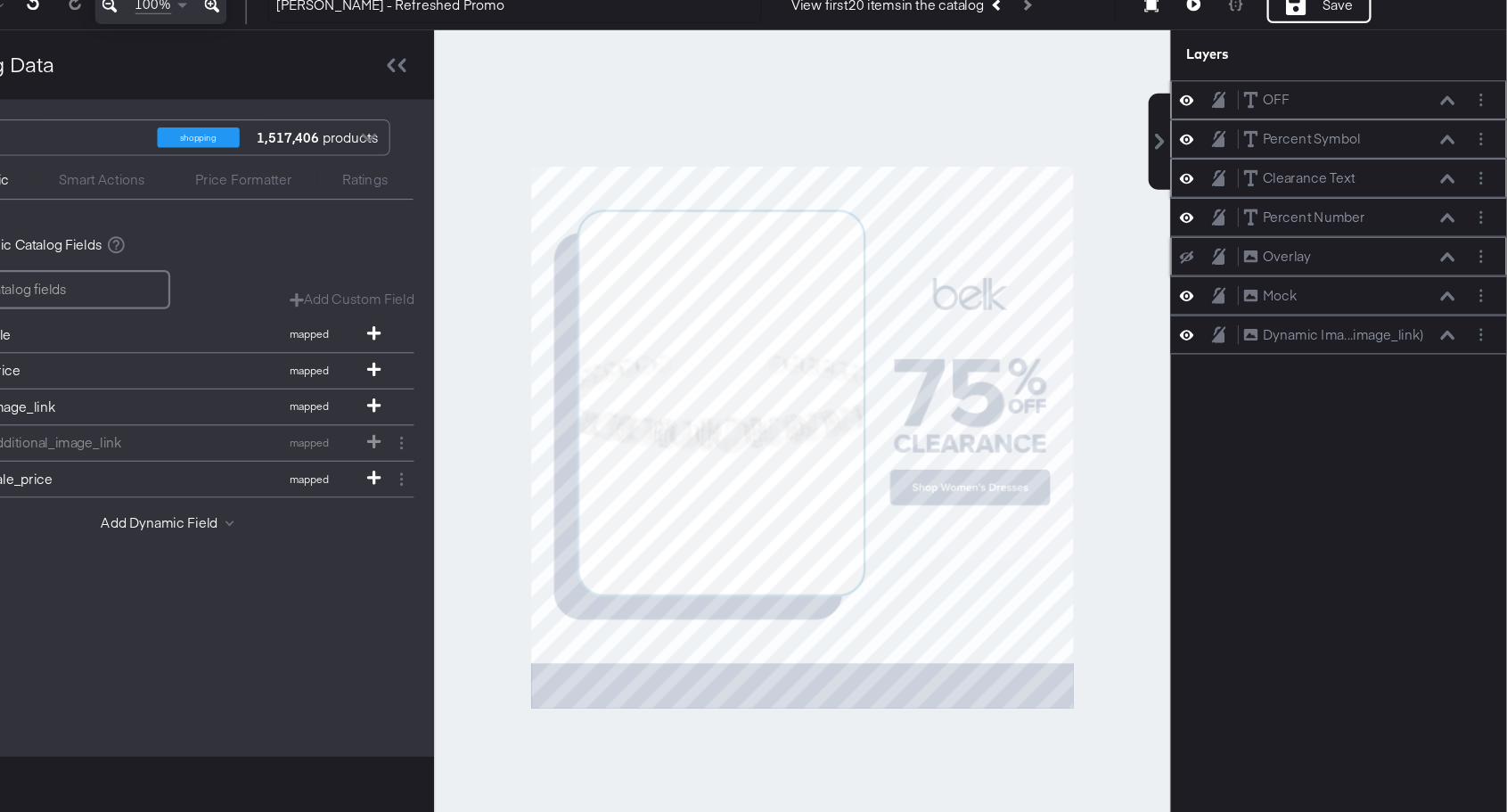
click at [1220, 178] on icon at bounding box center [1222, 179] width 12 height 15
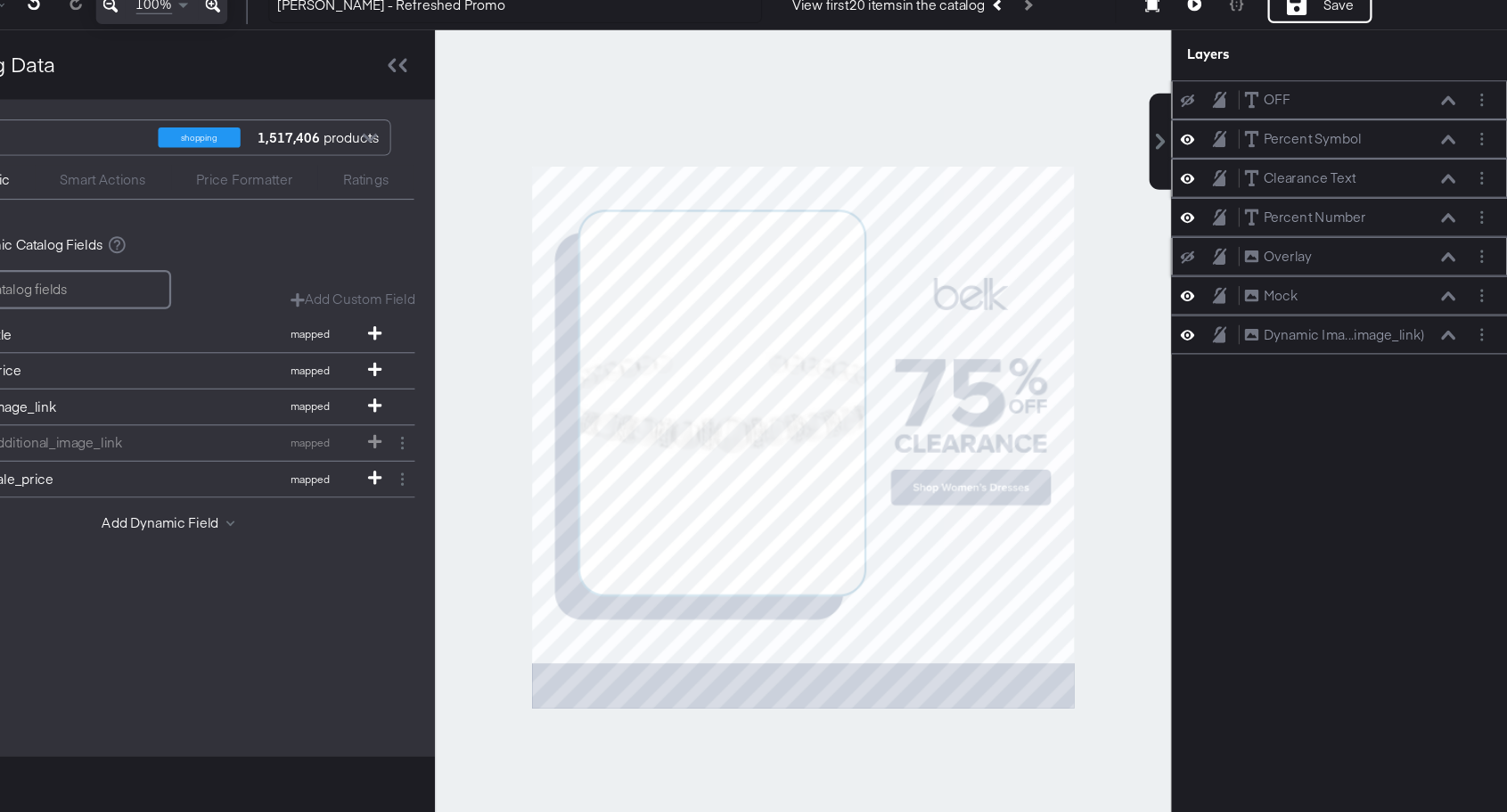
click at [1220, 178] on icon at bounding box center [1222, 179] width 12 height 11
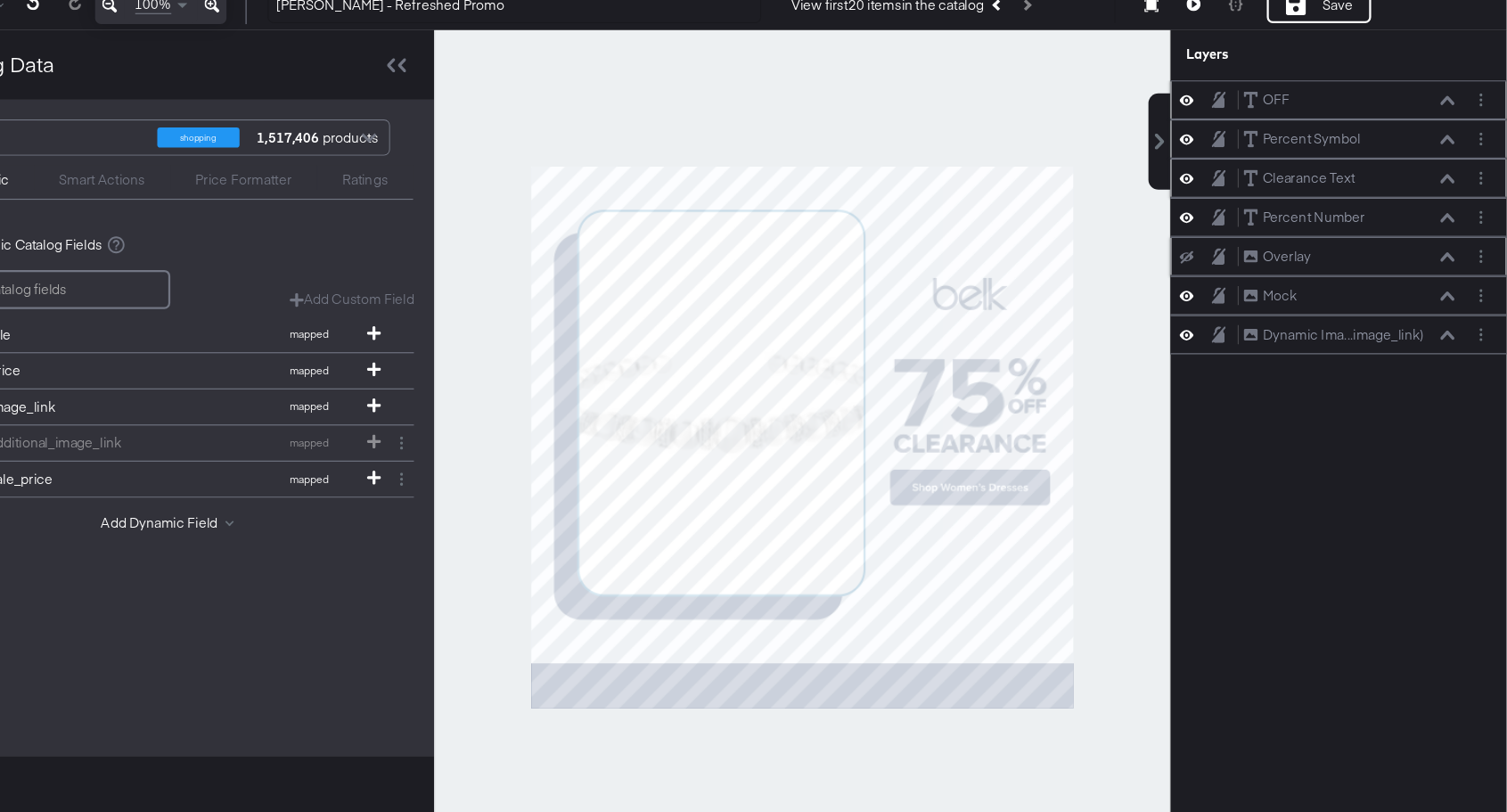
click at [1224, 324] on div "Overlay Overlay" at bounding box center [1358, 317] width 285 height 19
click at [1224, 317] on icon at bounding box center [1222, 318] width 12 height 11
click at [1224, 317] on icon at bounding box center [1222, 317] width 12 height 8
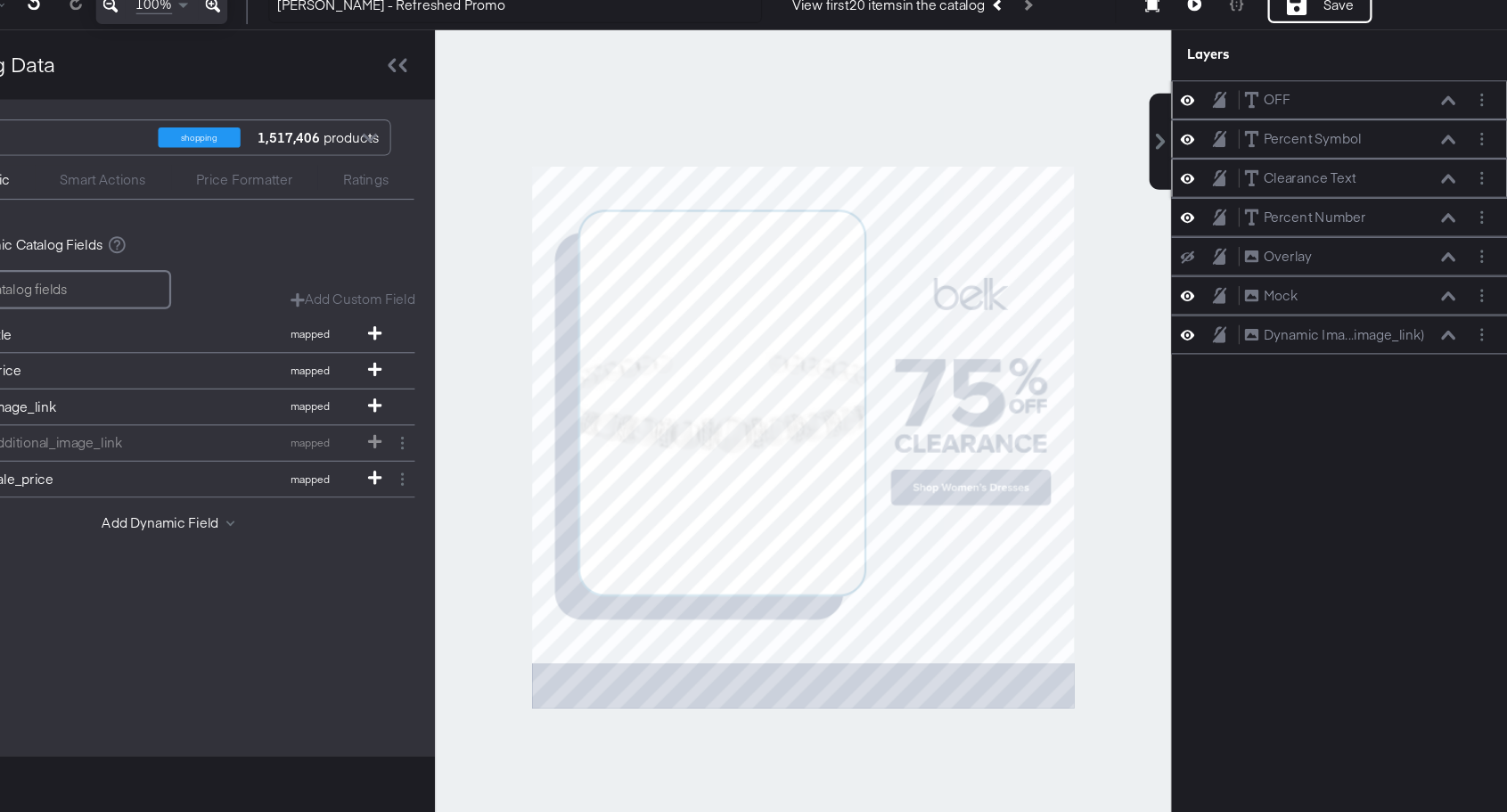
click at [1224, 317] on icon at bounding box center [1222, 318] width 12 height 11
click at [1226, 315] on icon at bounding box center [1222, 317] width 12 height 15
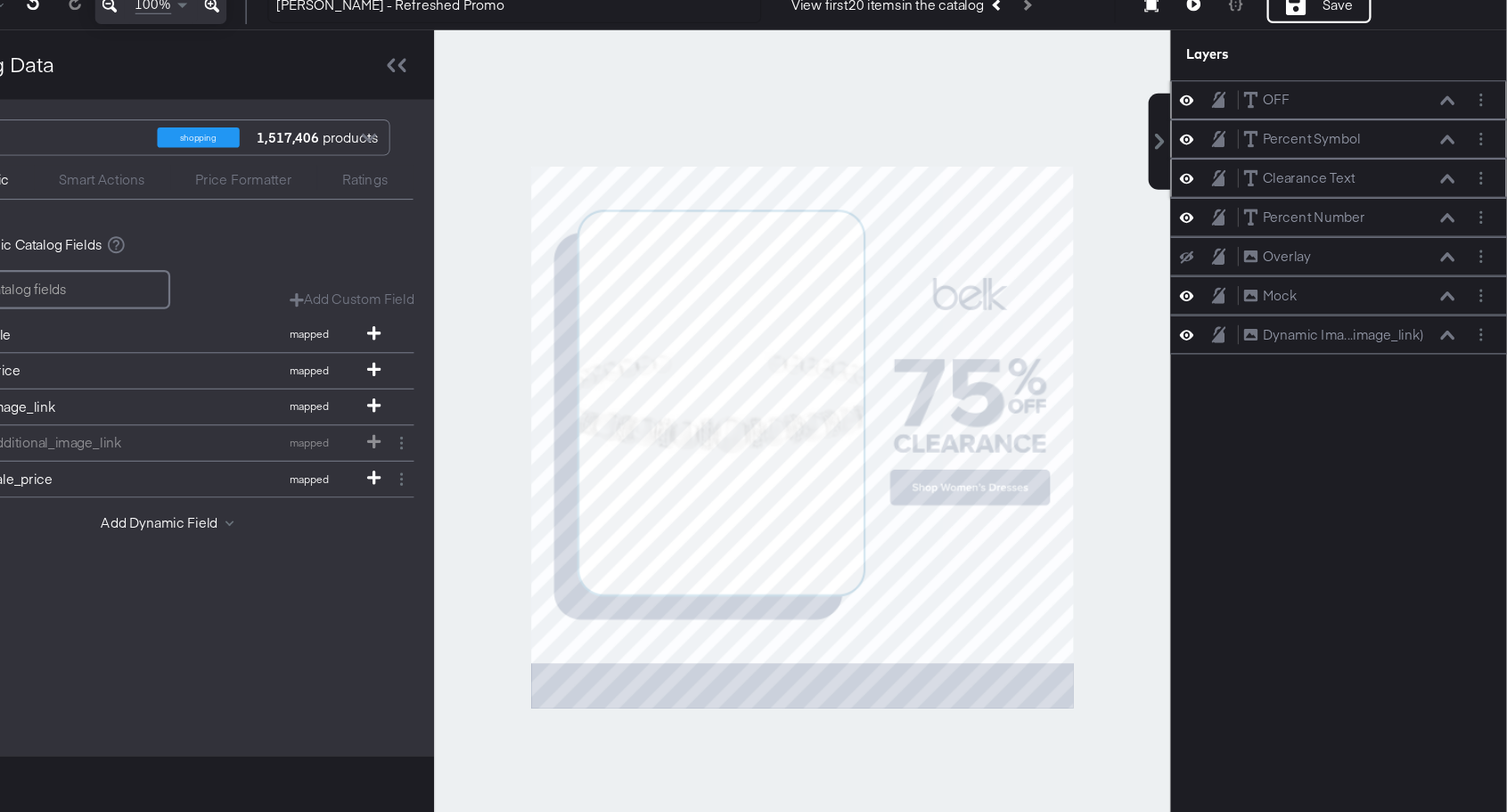
click at [1226, 315] on icon at bounding box center [1222, 318] width 12 height 11
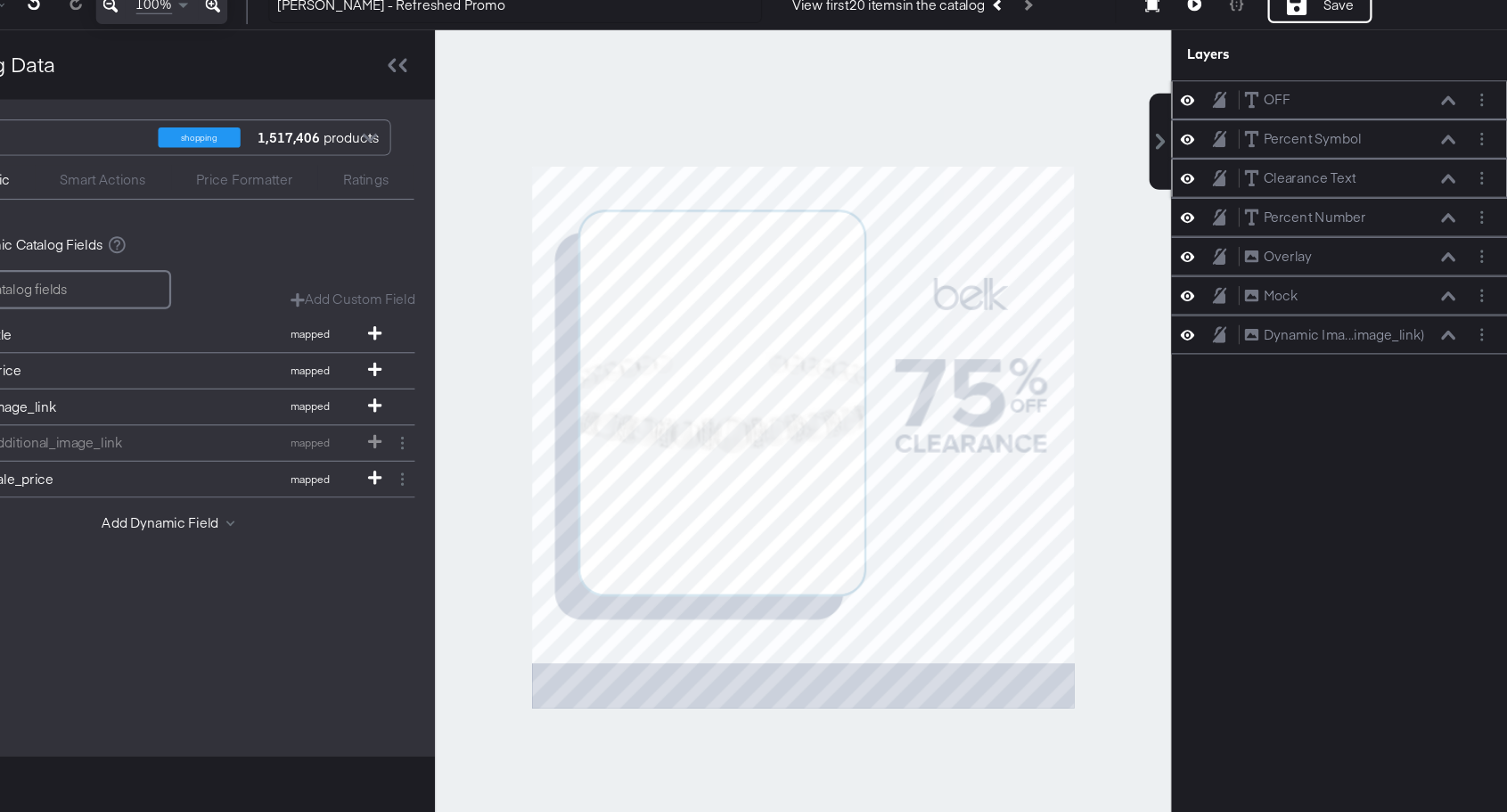
click at [1226, 315] on icon at bounding box center [1222, 317] width 12 height 15
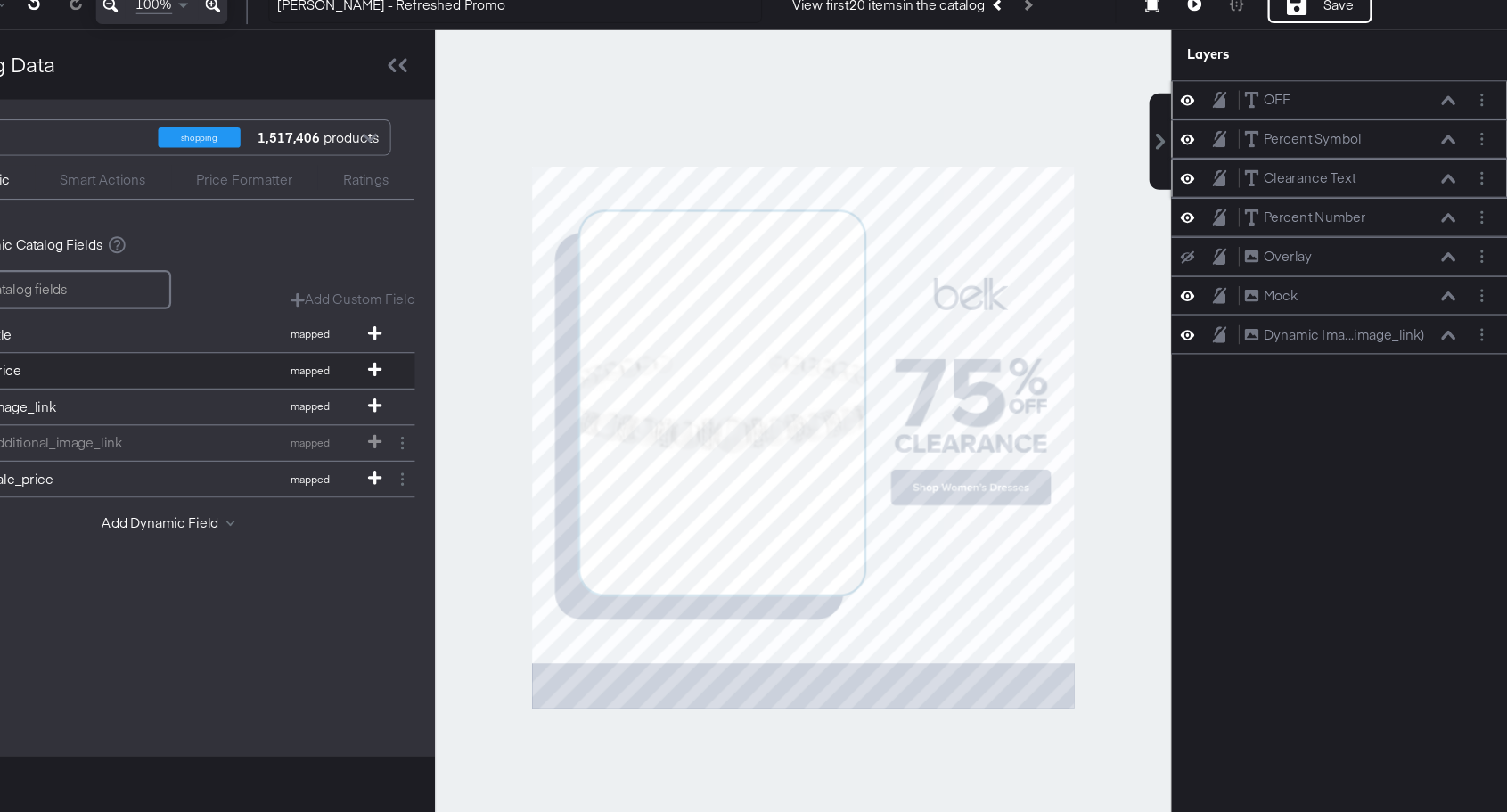
scroll to position [16, 0]
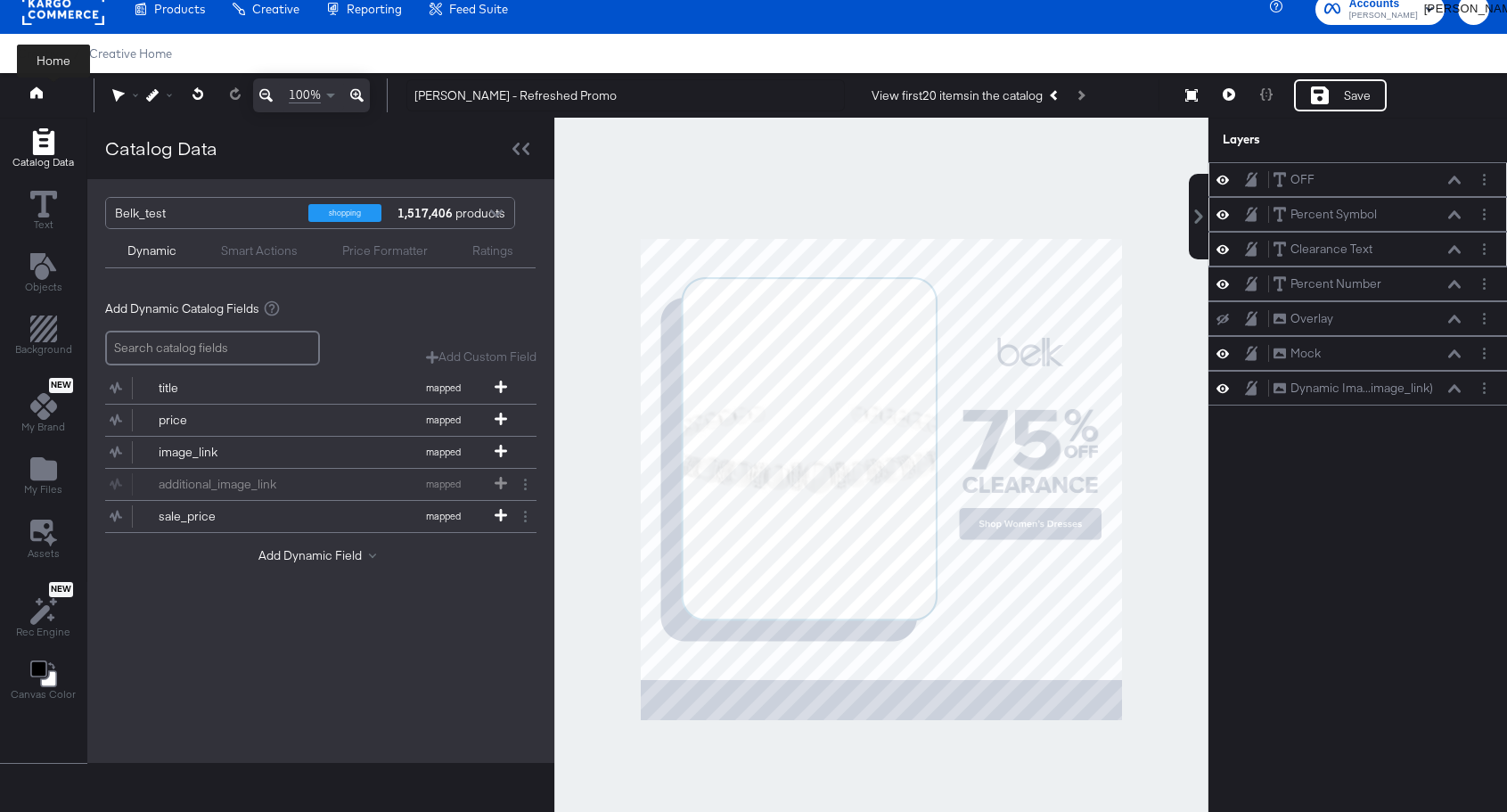
click at [41, 99] on link at bounding box center [36, 95] width 12 height 17
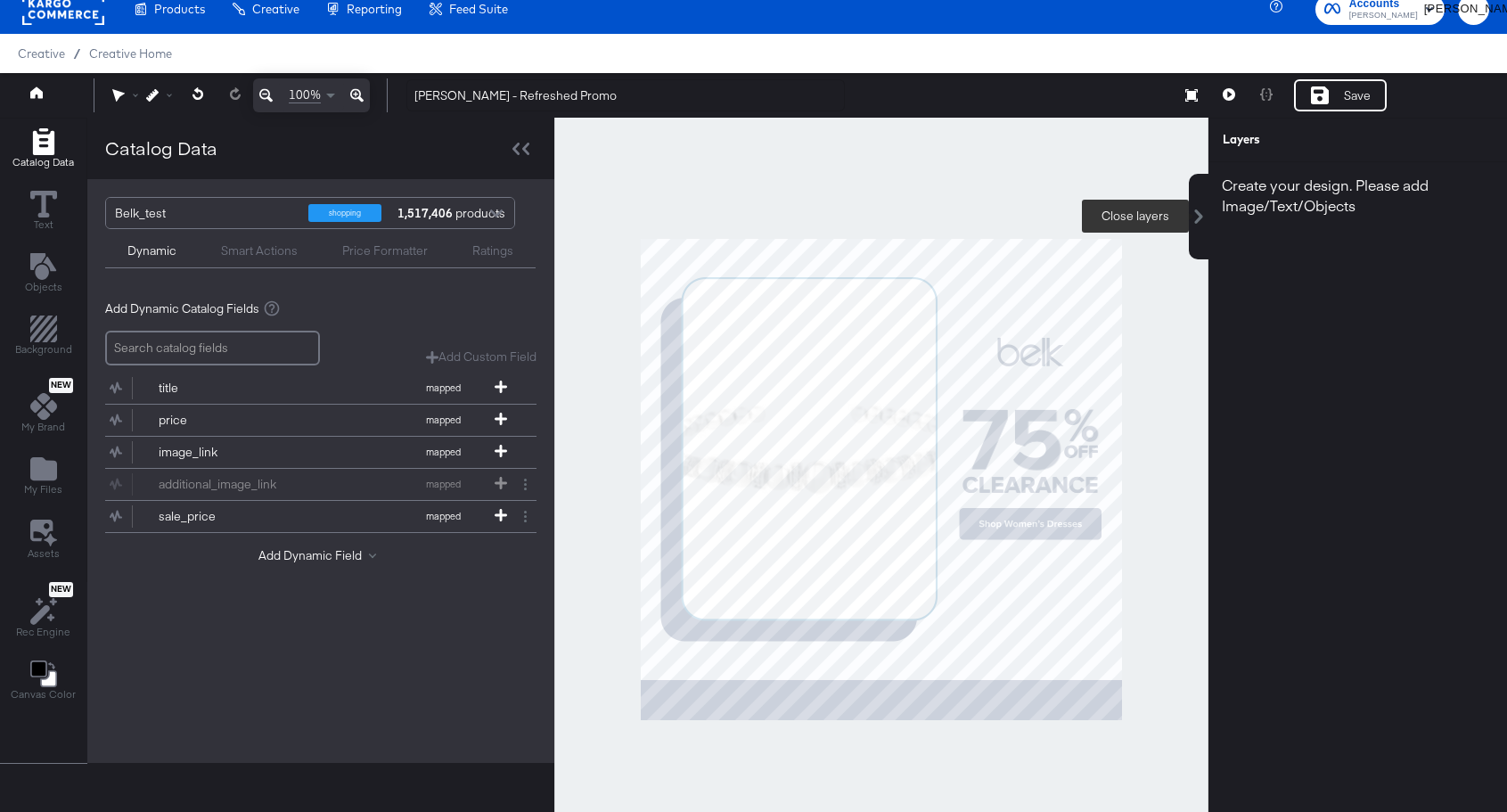
click at [1201, 219] on icon at bounding box center [1199, 216] width 14 height 14
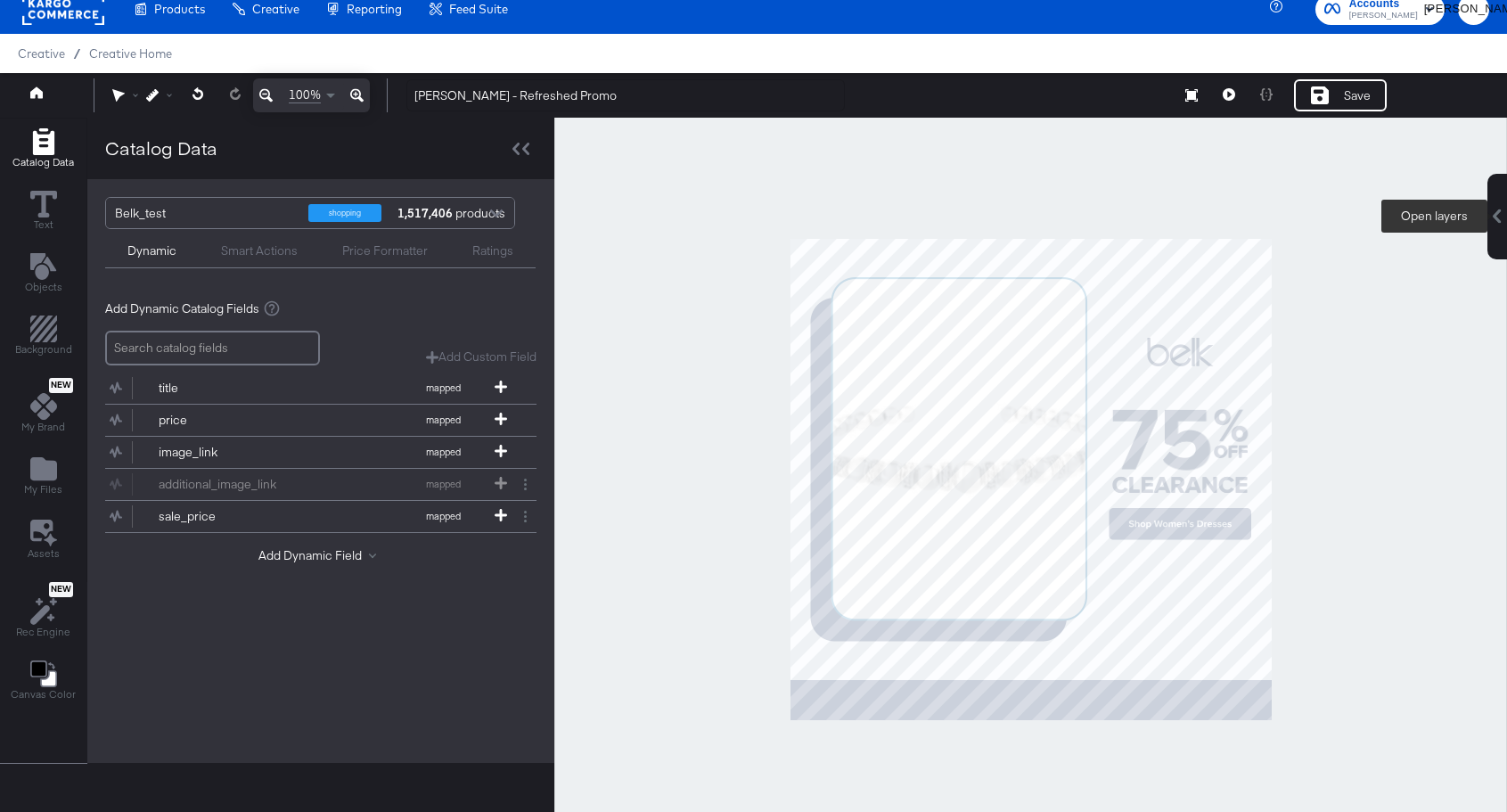
click at [1493, 219] on icon at bounding box center [1497, 216] width 14 height 14
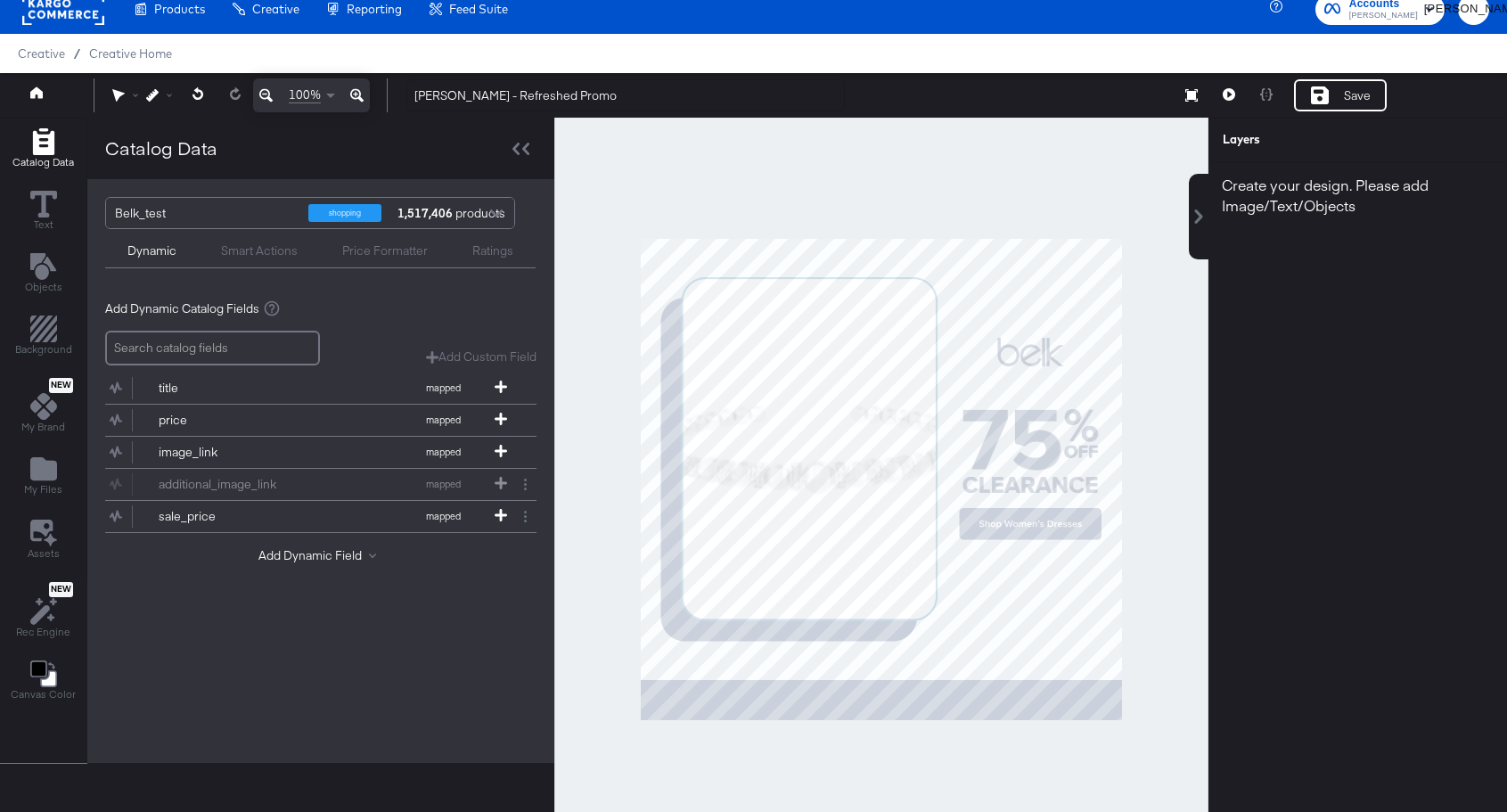
click at [1250, 146] on div "Layers" at bounding box center [1314, 139] width 182 height 17
click at [1250, 143] on div "Layers" at bounding box center [1314, 139] width 182 height 17
click at [1163, 253] on div at bounding box center [881, 479] width 654 height 723
click at [1340, 98] on div "Save" at bounding box center [1340, 95] width 92 height 32
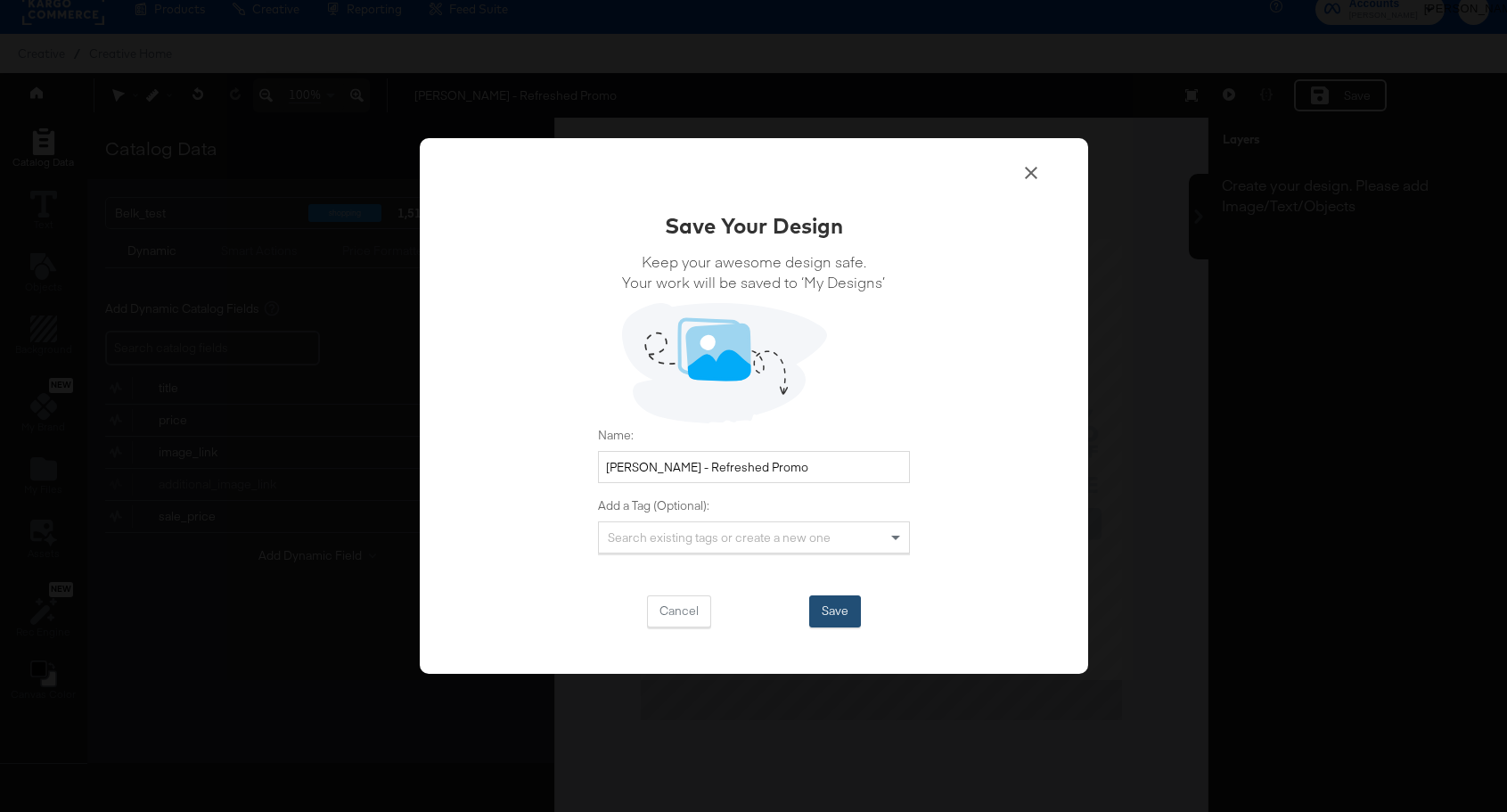
click at [831, 617] on button "Save" at bounding box center [835, 611] width 52 height 32
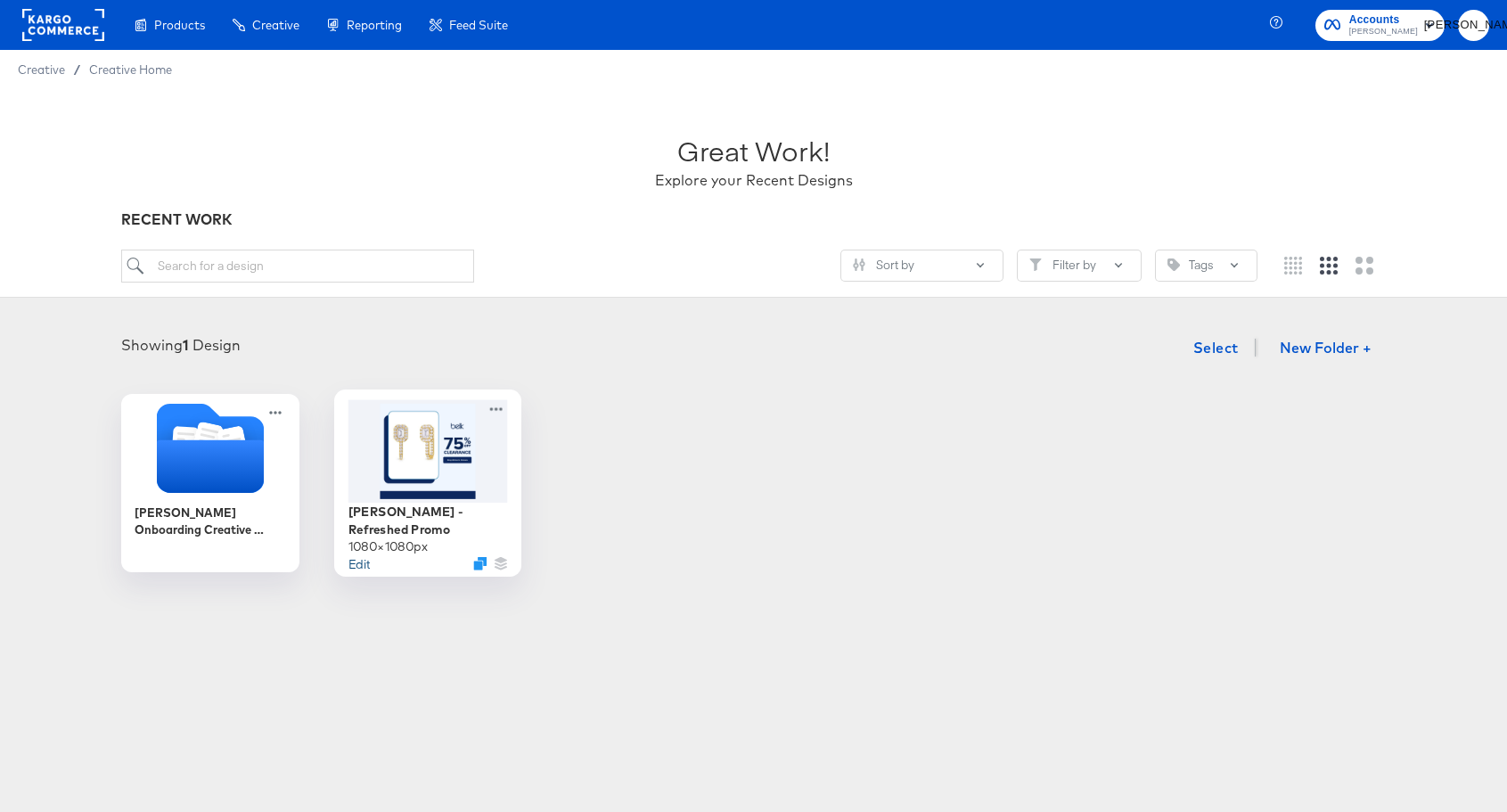
click at [362, 554] on button "Edit" at bounding box center [358, 562] width 22 height 17
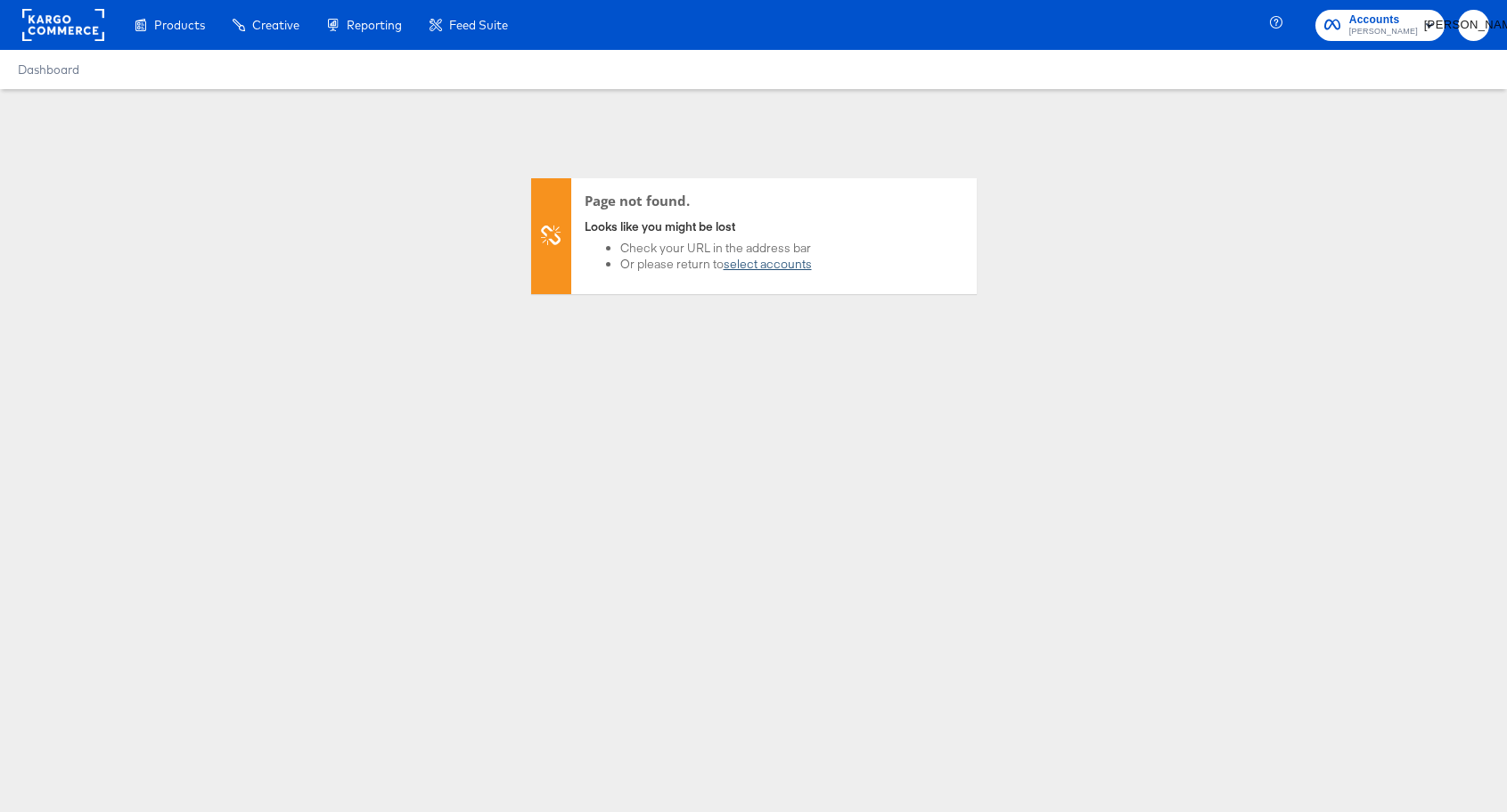
click at [771, 261] on link "select accounts" at bounding box center [768, 263] width 89 height 16
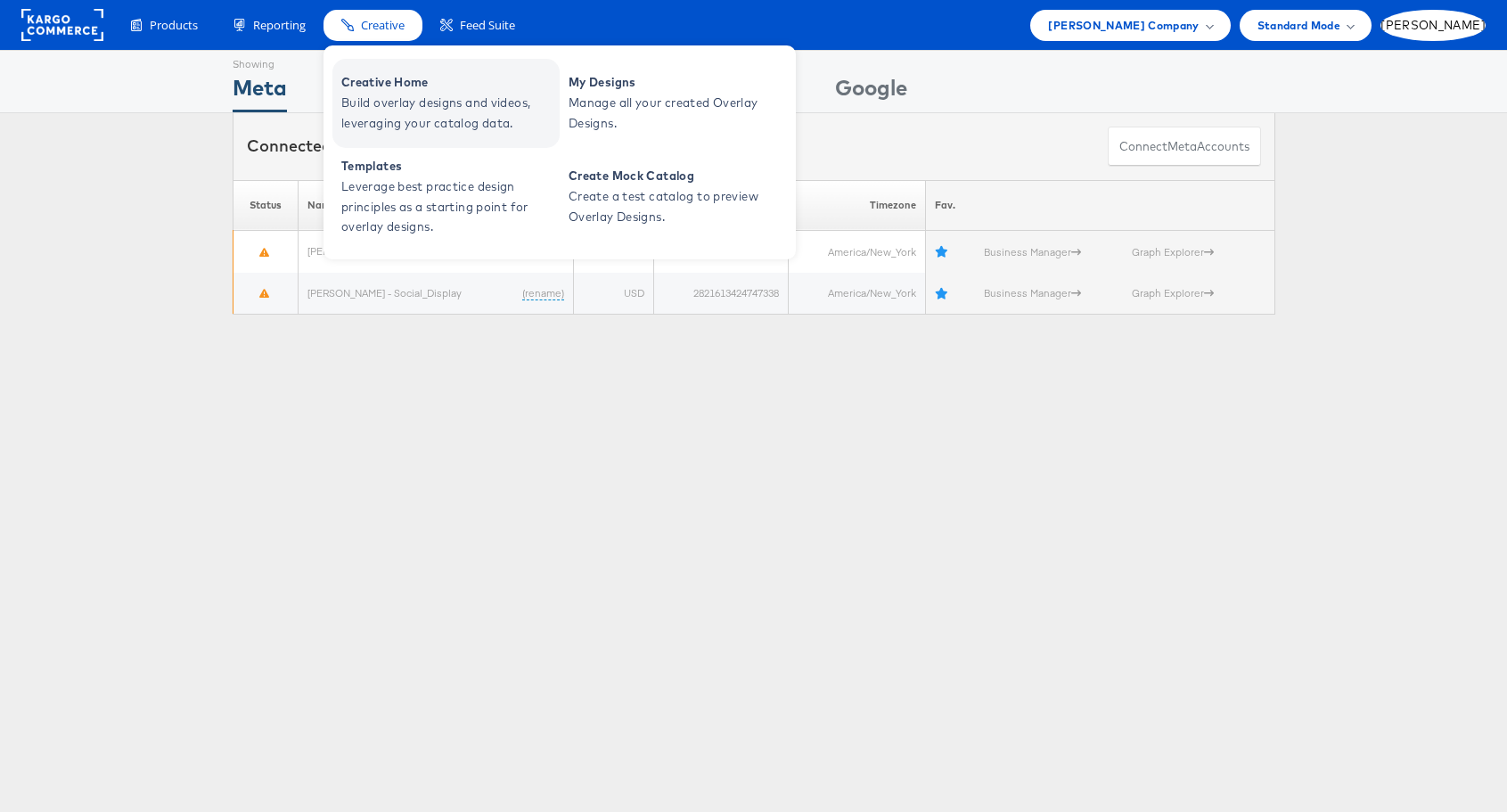
click at [381, 80] on span "Creative Home" at bounding box center [448, 83] width 214 height 21
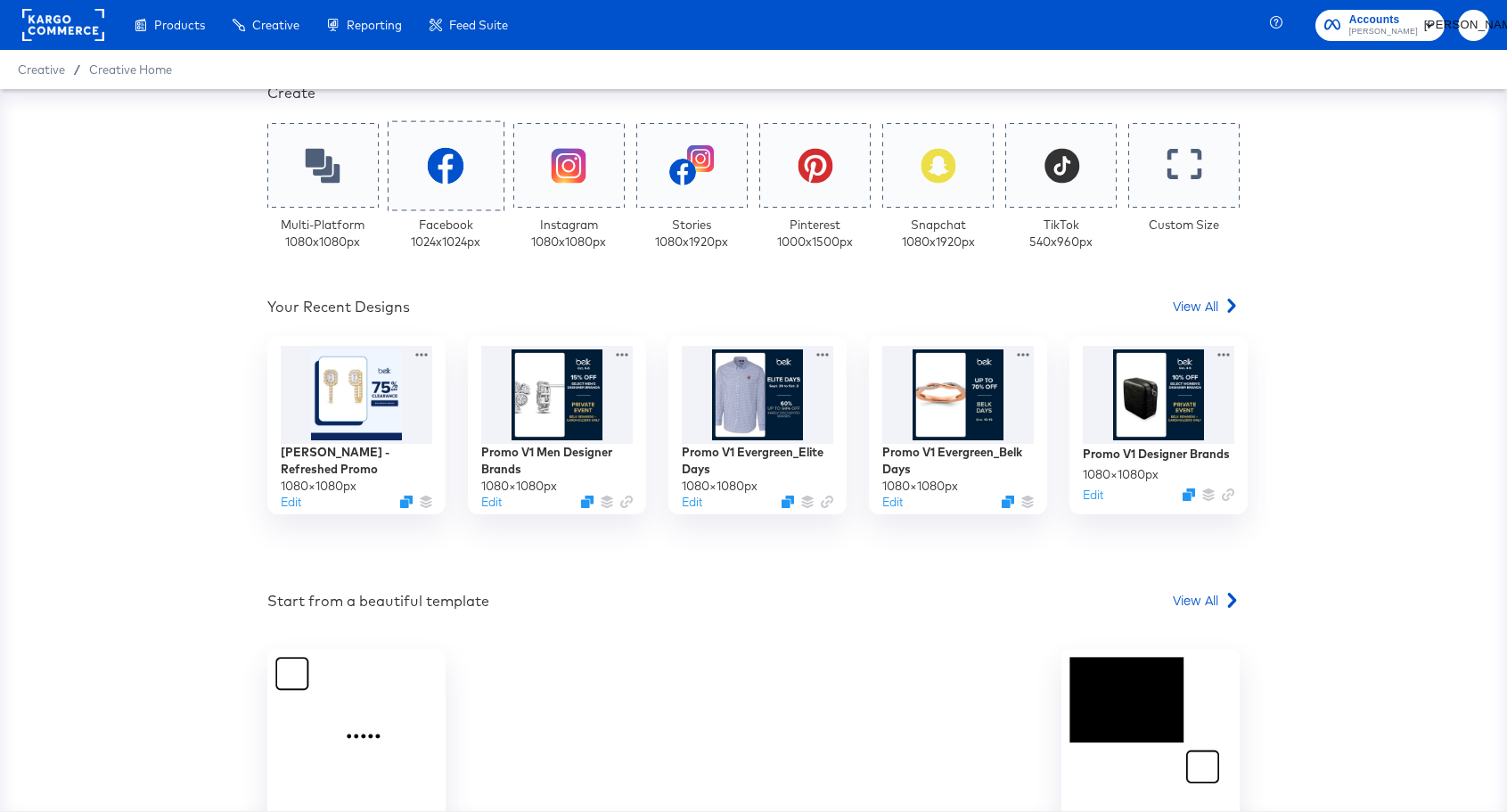
scroll to position [440, 0]
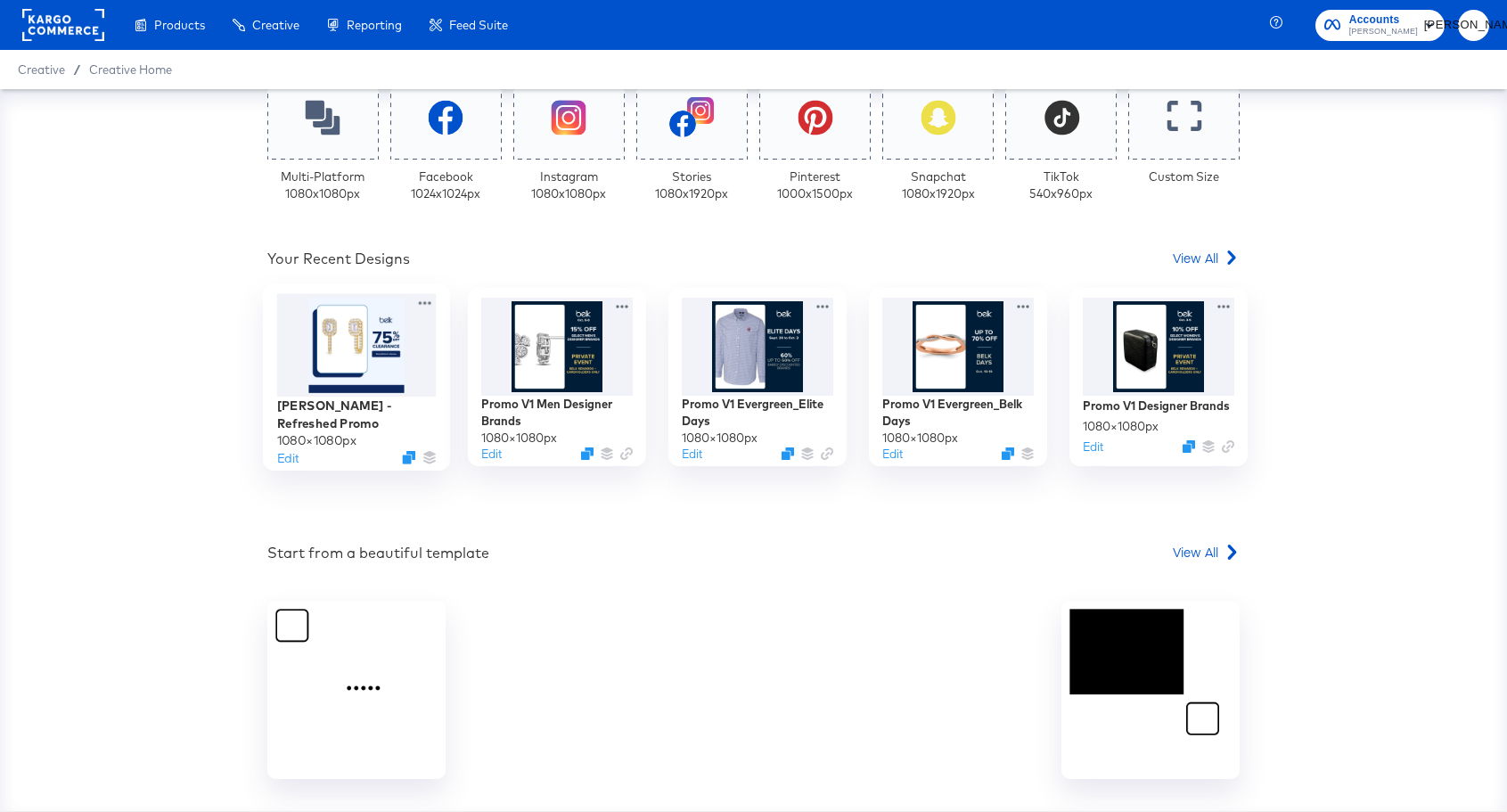
click at [328, 360] on div at bounding box center [356, 345] width 159 height 103
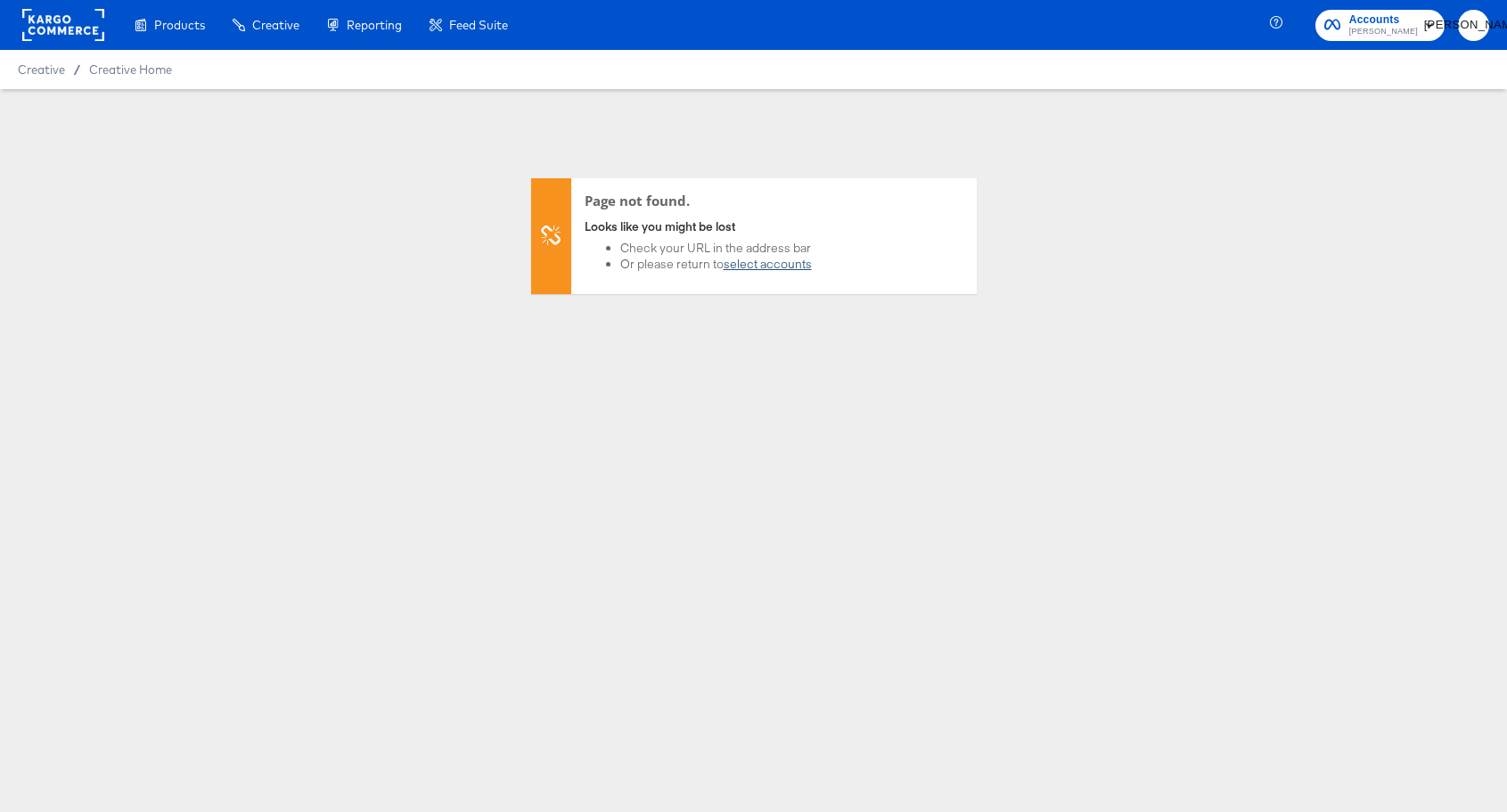
click at [777, 264] on link "select accounts" at bounding box center [768, 263] width 89 height 16
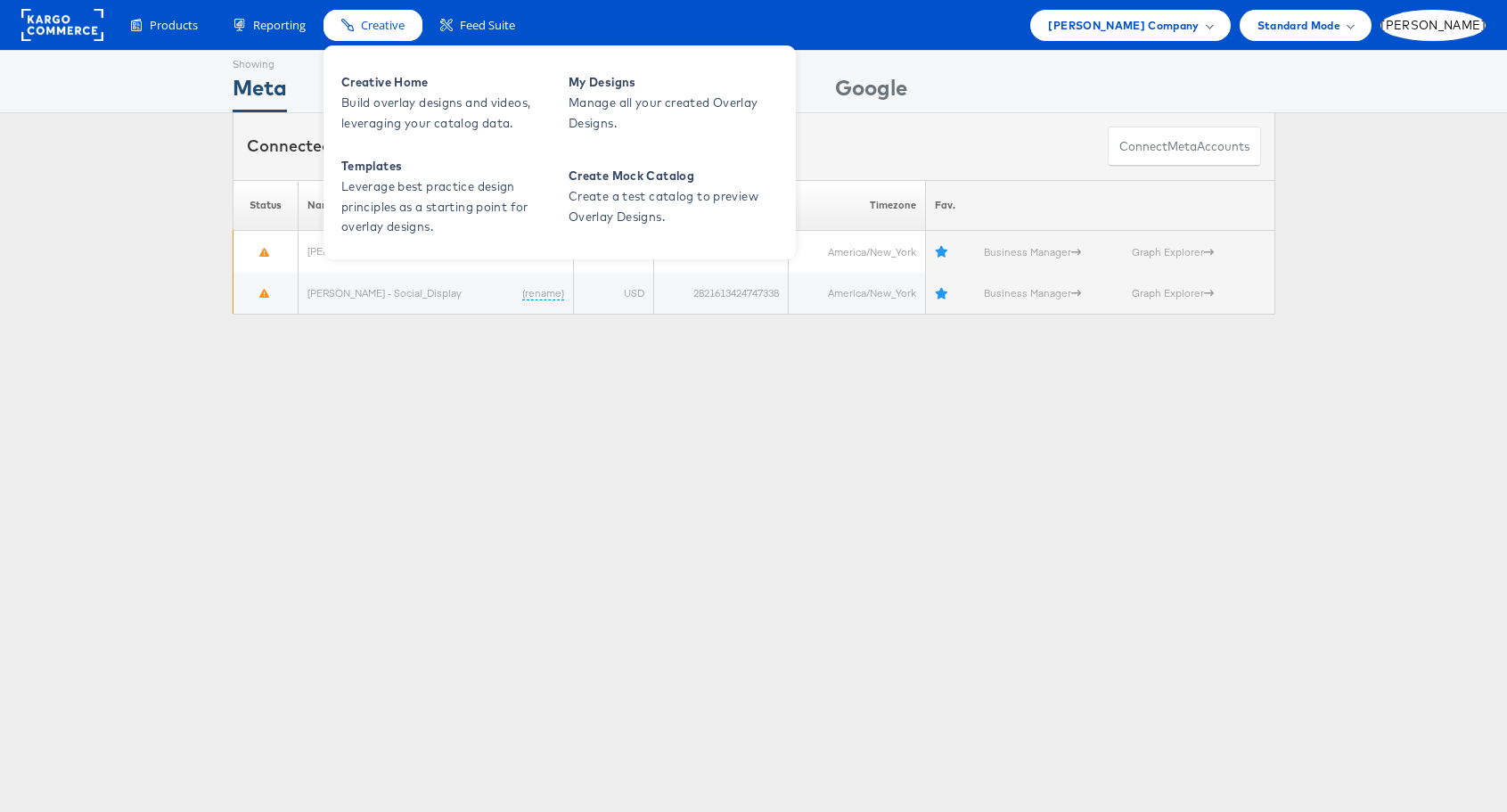
click at [394, 23] on span "Creative" at bounding box center [383, 25] width 43 height 17
click at [388, 105] on span "Build overlay designs and videos, leveraging your catalog data." at bounding box center [448, 113] width 214 height 41
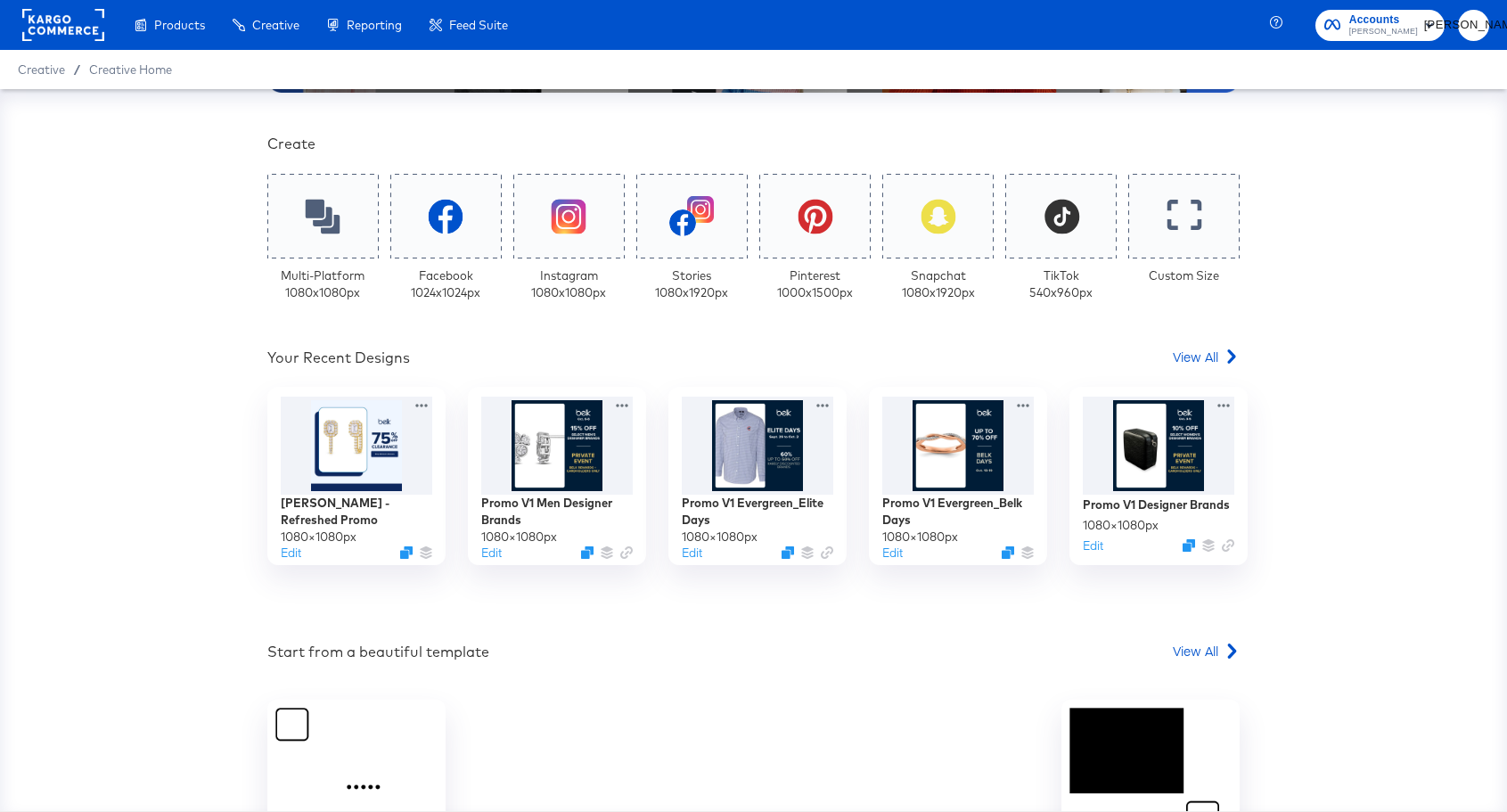
scroll to position [353, 0]
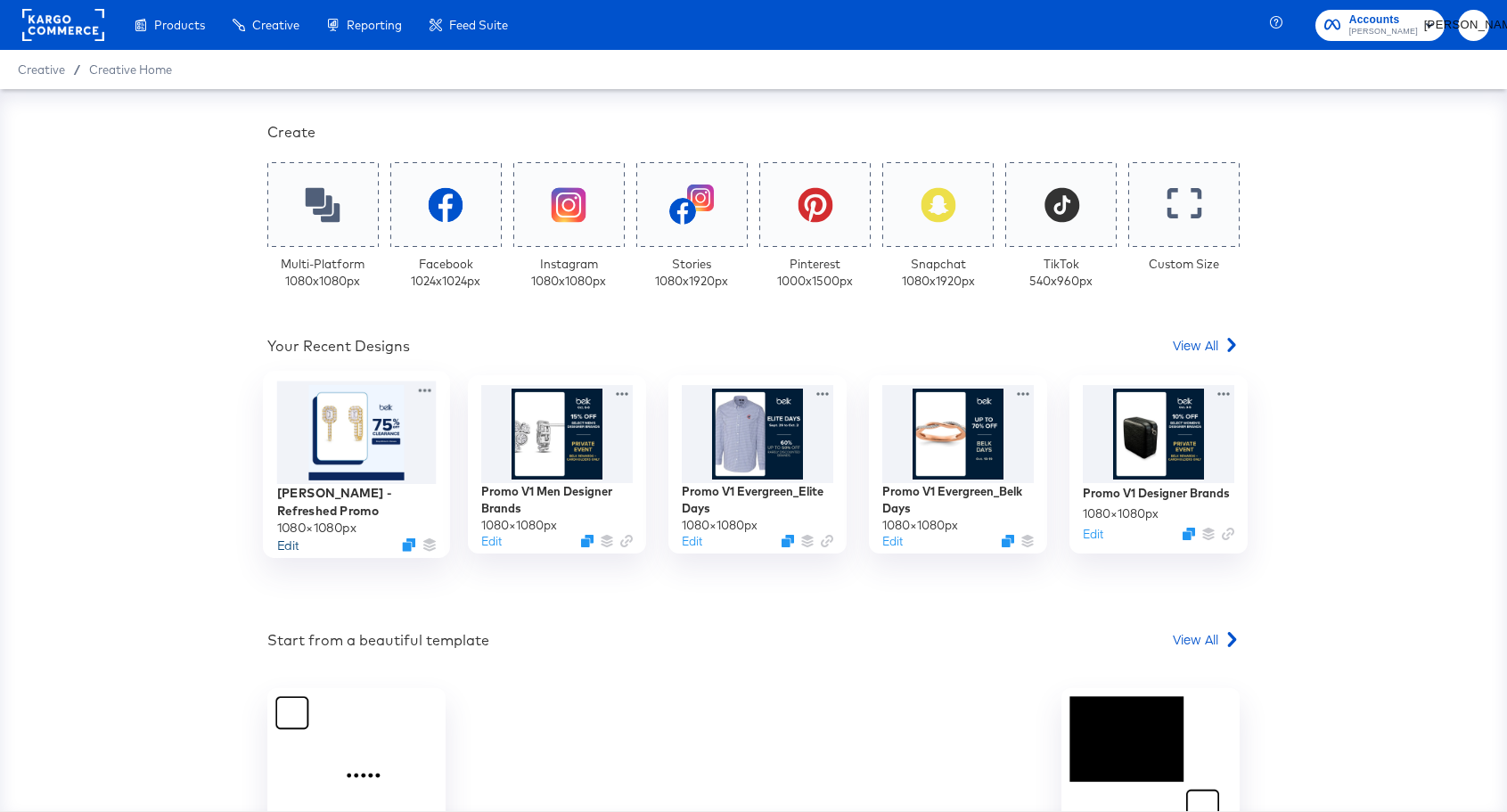
click at [291, 545] on button "Edit" at bounding box center [287, 544] width 22 height 17
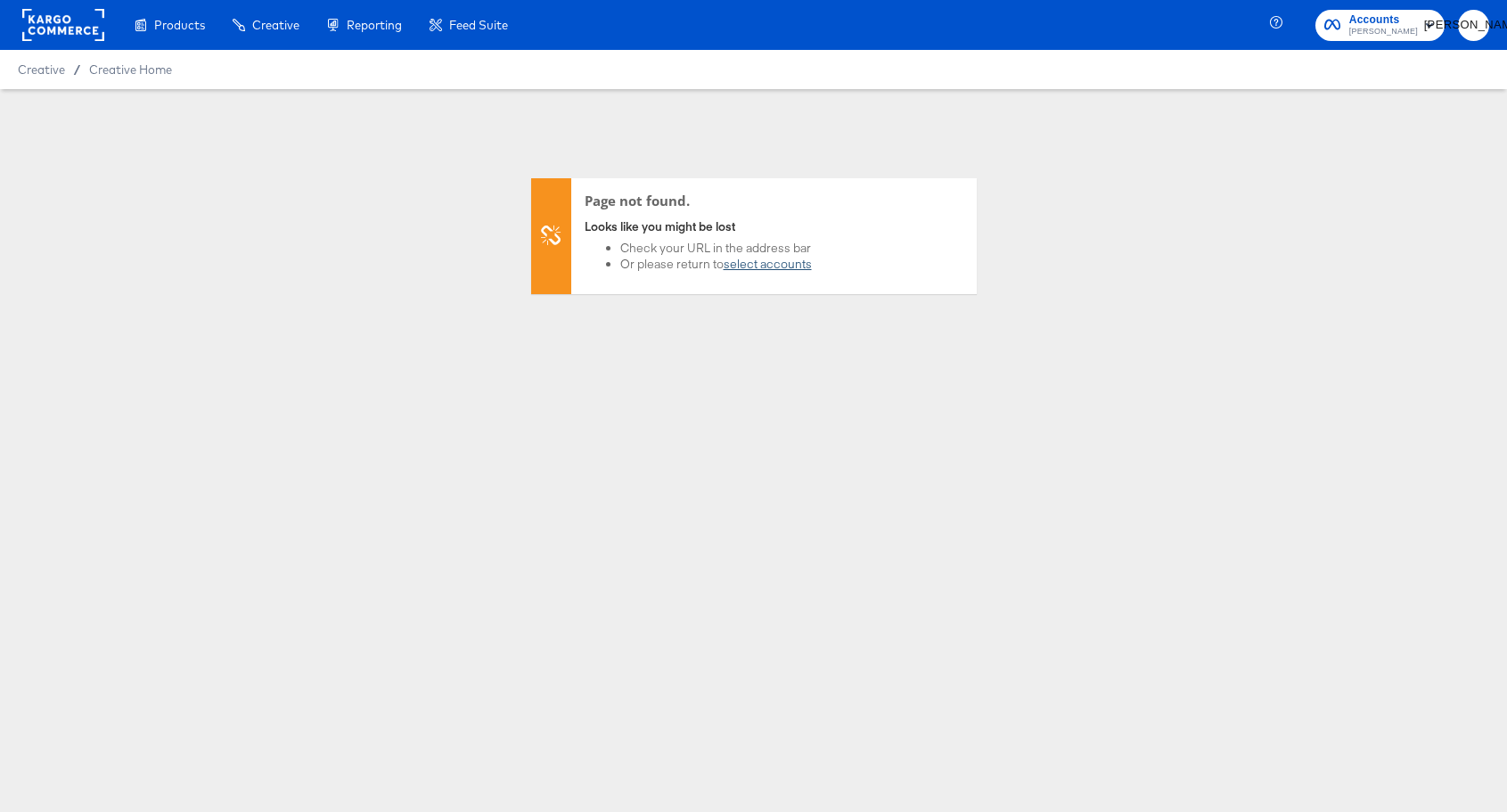
click at [780, 263] on link "select accounts" at bounding box center [768, 263] width 89 height 16
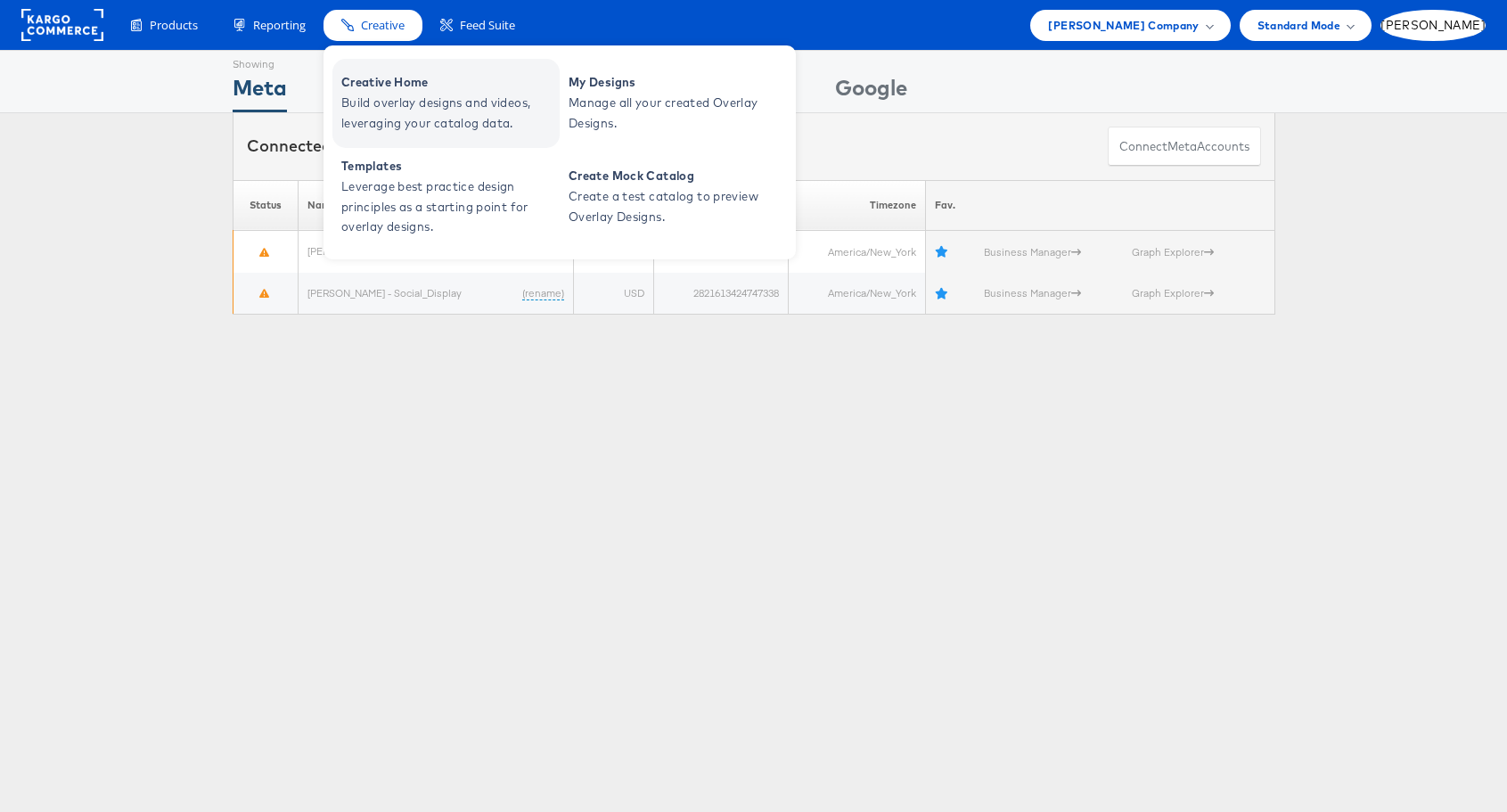
click at [405, 99] on span "Build overlay designs and videos, leveraging your catalog data." at bounding box center [448, 113] width 214 height 41
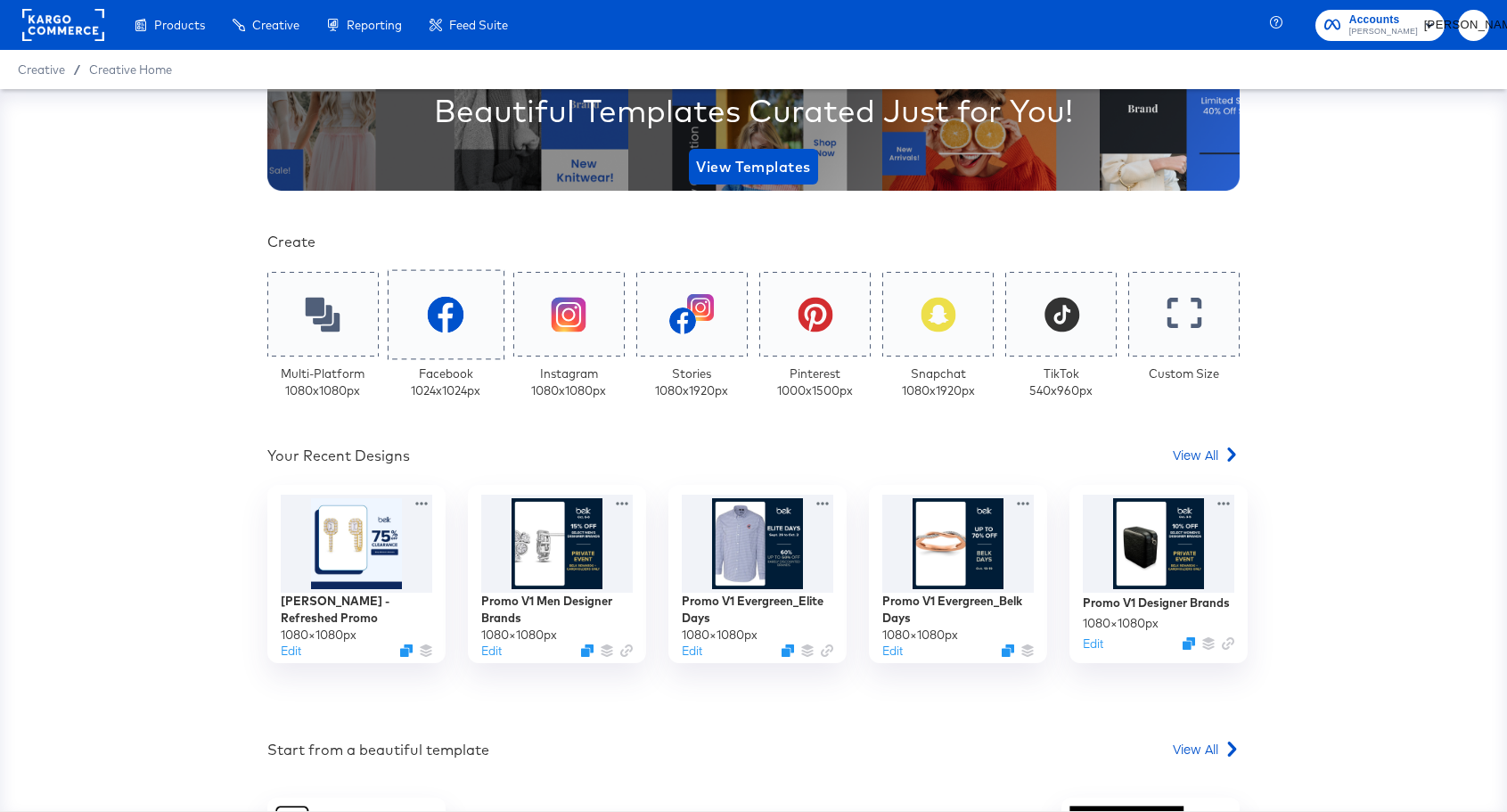
scroll to position [242, 0]
click at [288, 647] on button "Edit" at bounding box center [287, 656] width 22 height 17
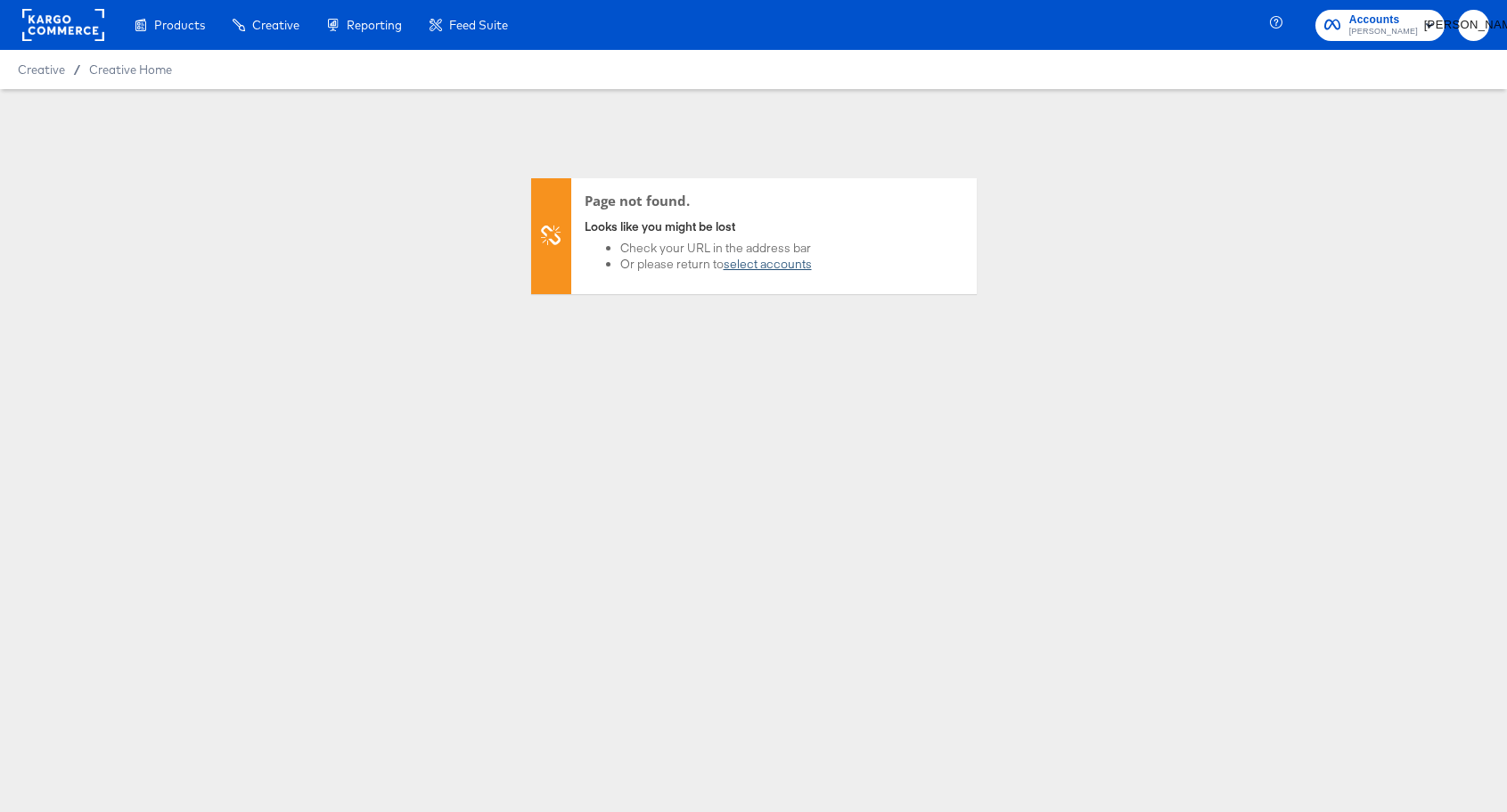
click at [750, 263] on link "select accounts" at bounding box center [768, 263] width 89 height 16
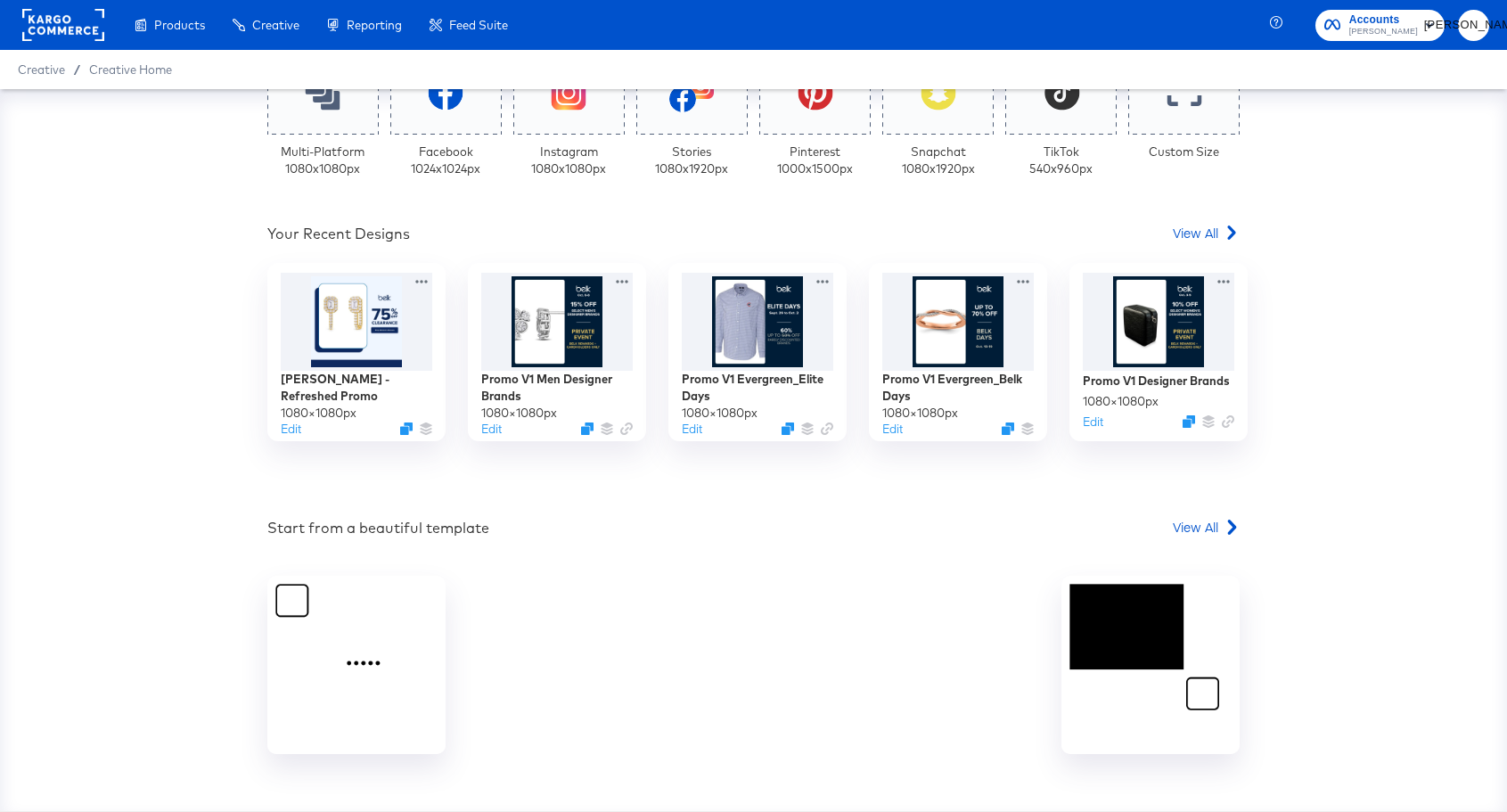
scroll to position [495, 0]
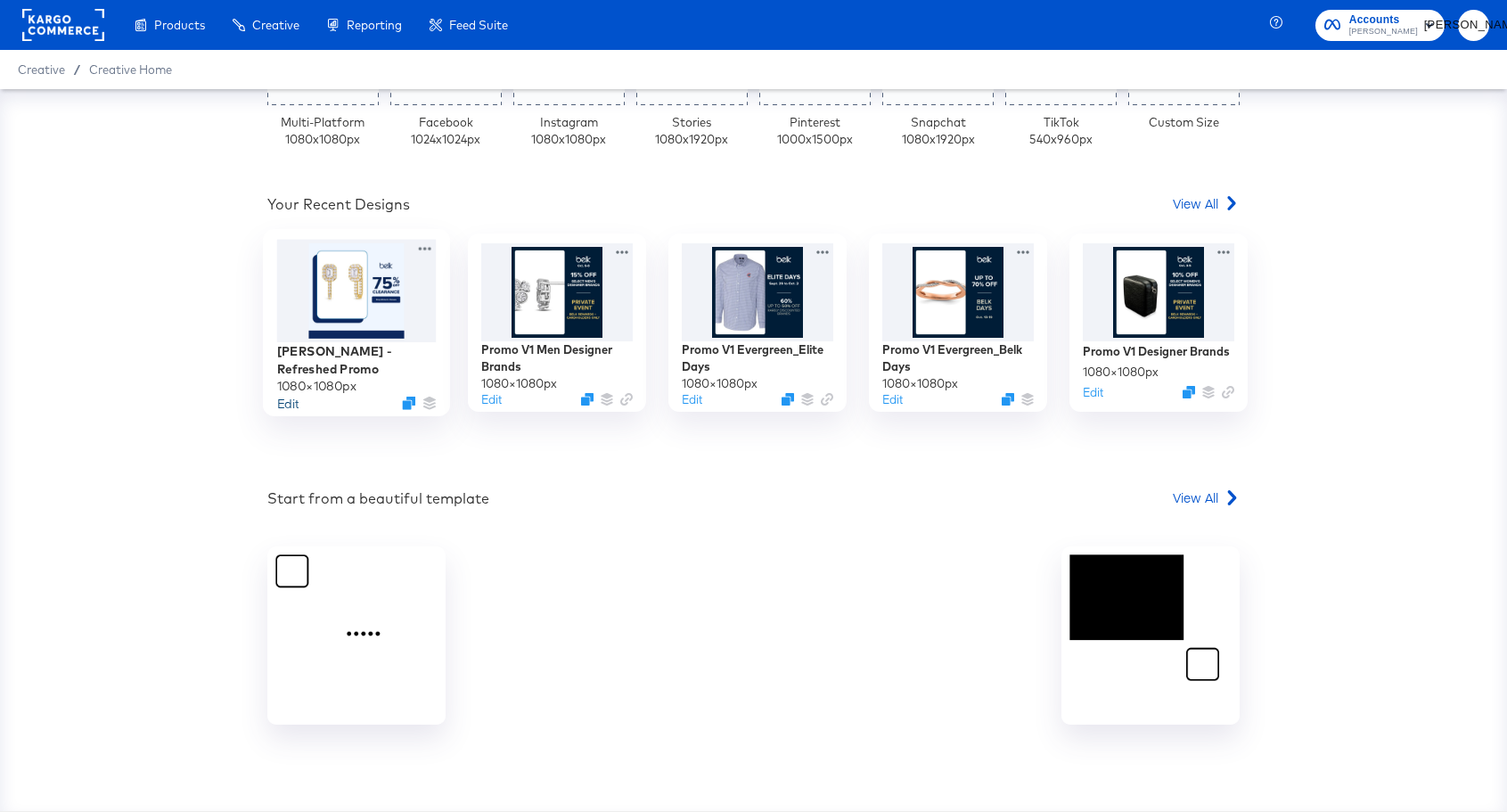
click at [288, 395] on button "Edit" at bounding box center [287, 403] width 22 height 17
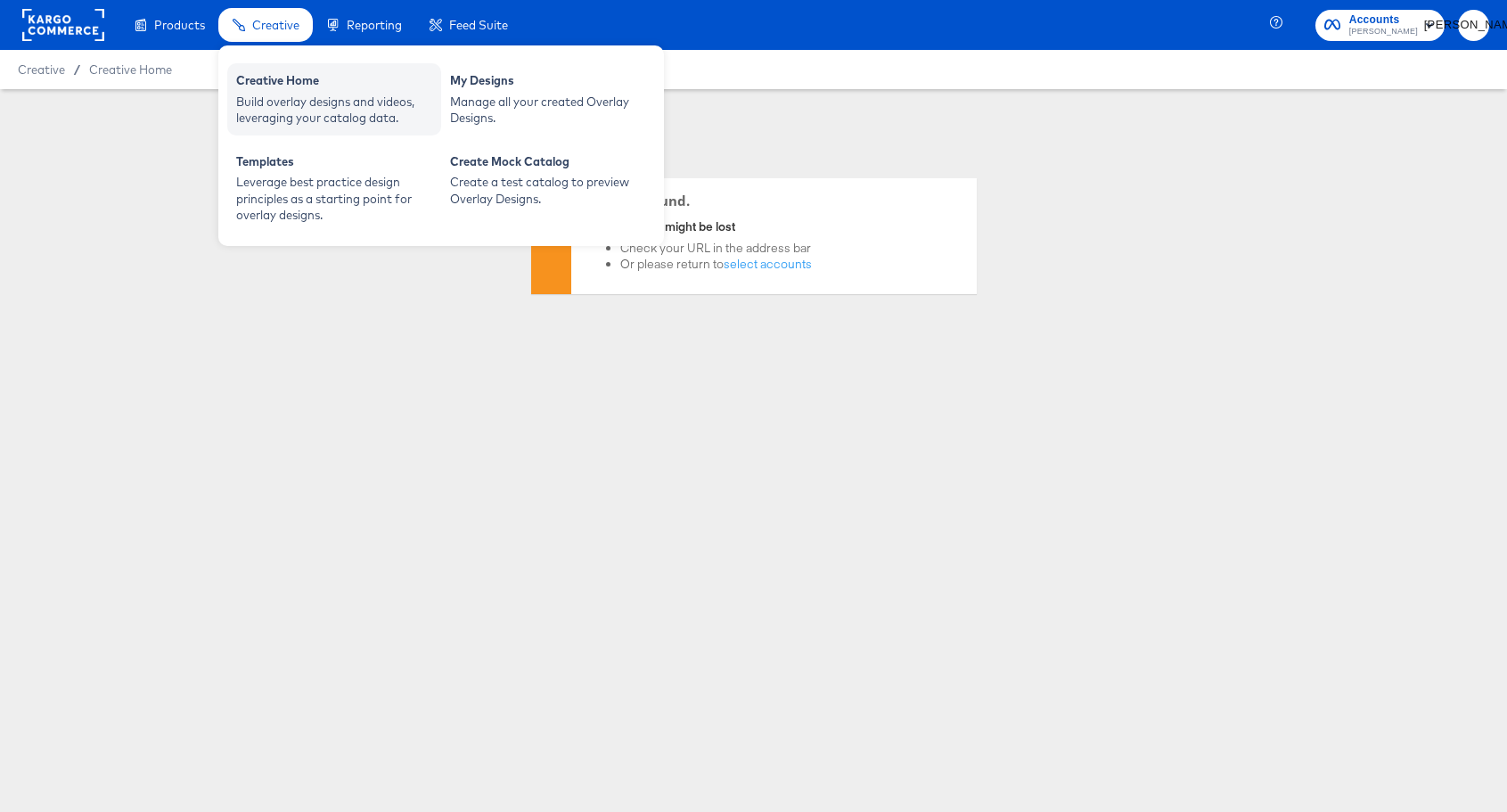
click at [297, 85] on div "Creative Home" at bounding box center [335, 83] width 196 height 22
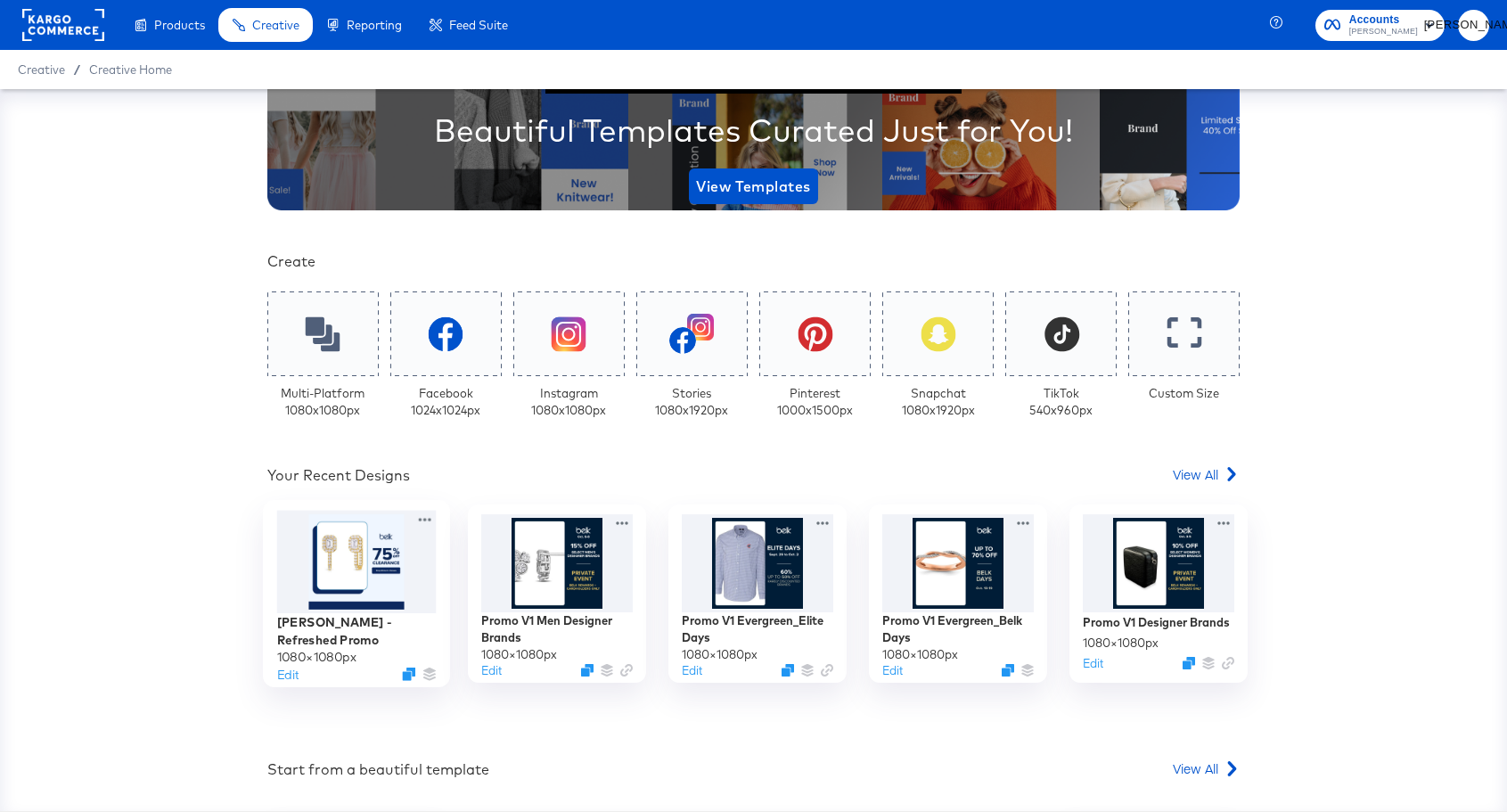
scroll to position [242, 0]
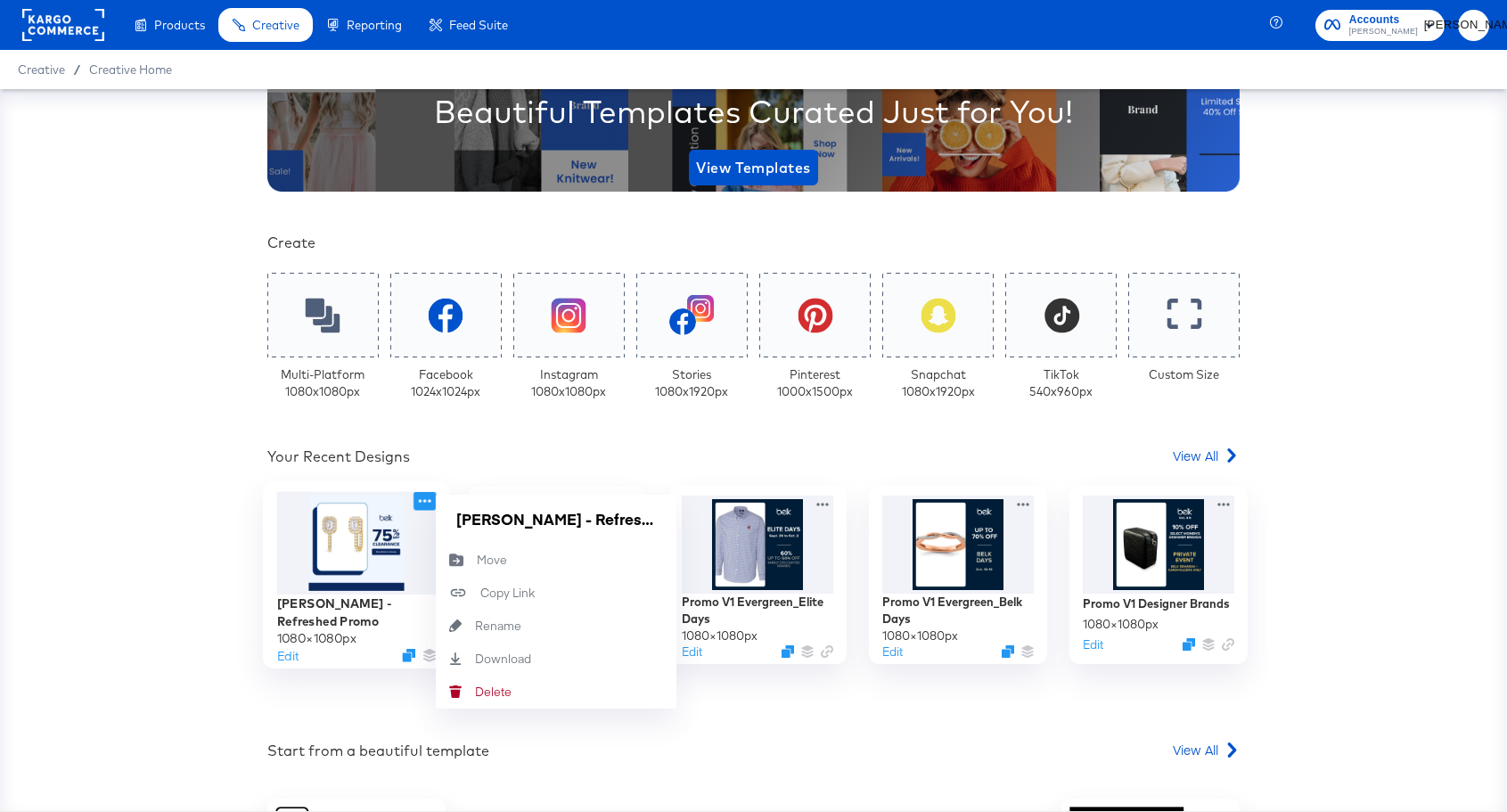
click at [422, 501] on icon at bounding box center [425, 501] width 23 height 19
click at [475, 691] on div "Delete Delete" at bounding box center [475, 691] width 0 height 0
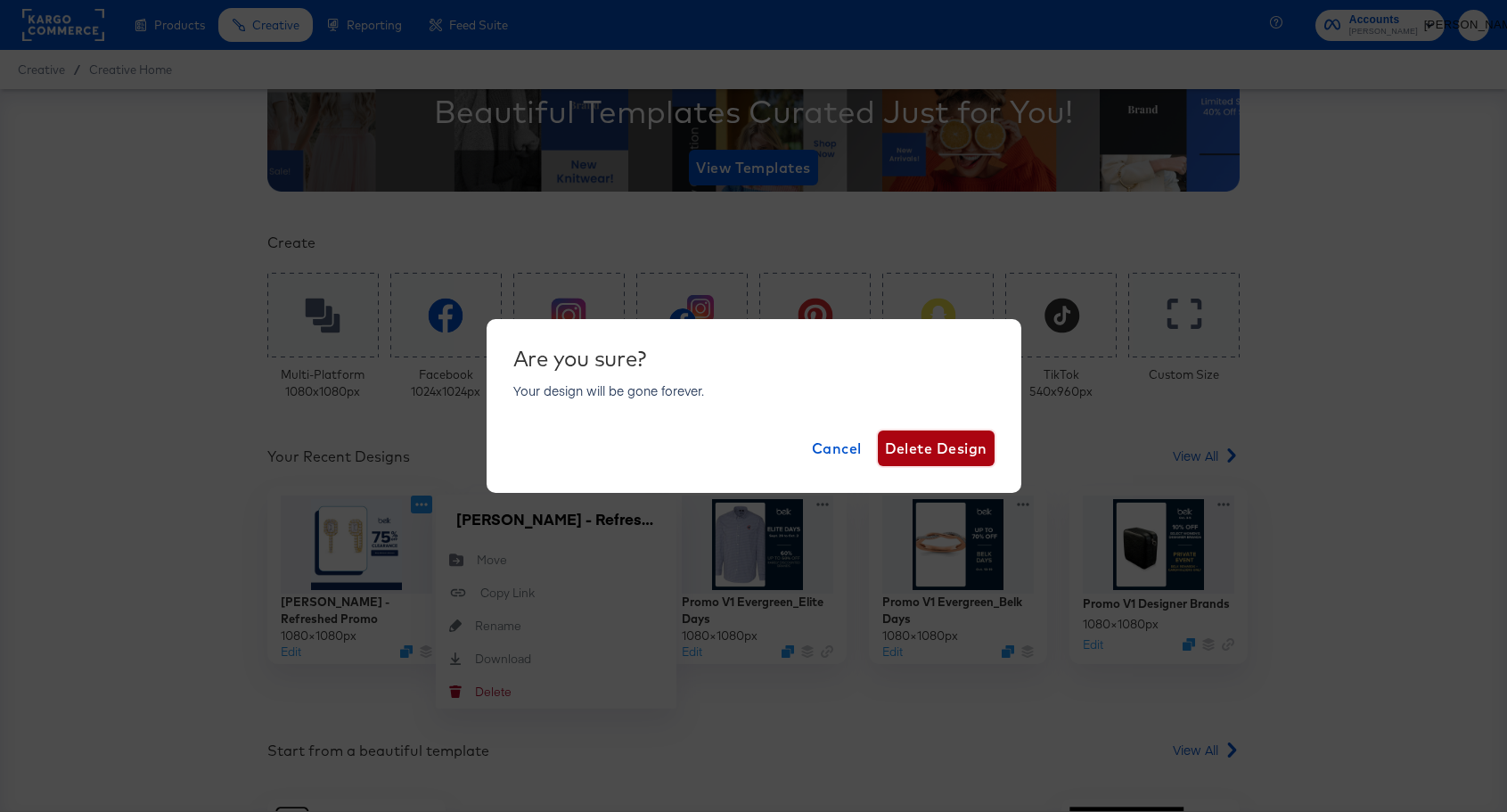
click at [927, 446] on span "Delete Design" at bounding box center [936, 448] width 103 height 24
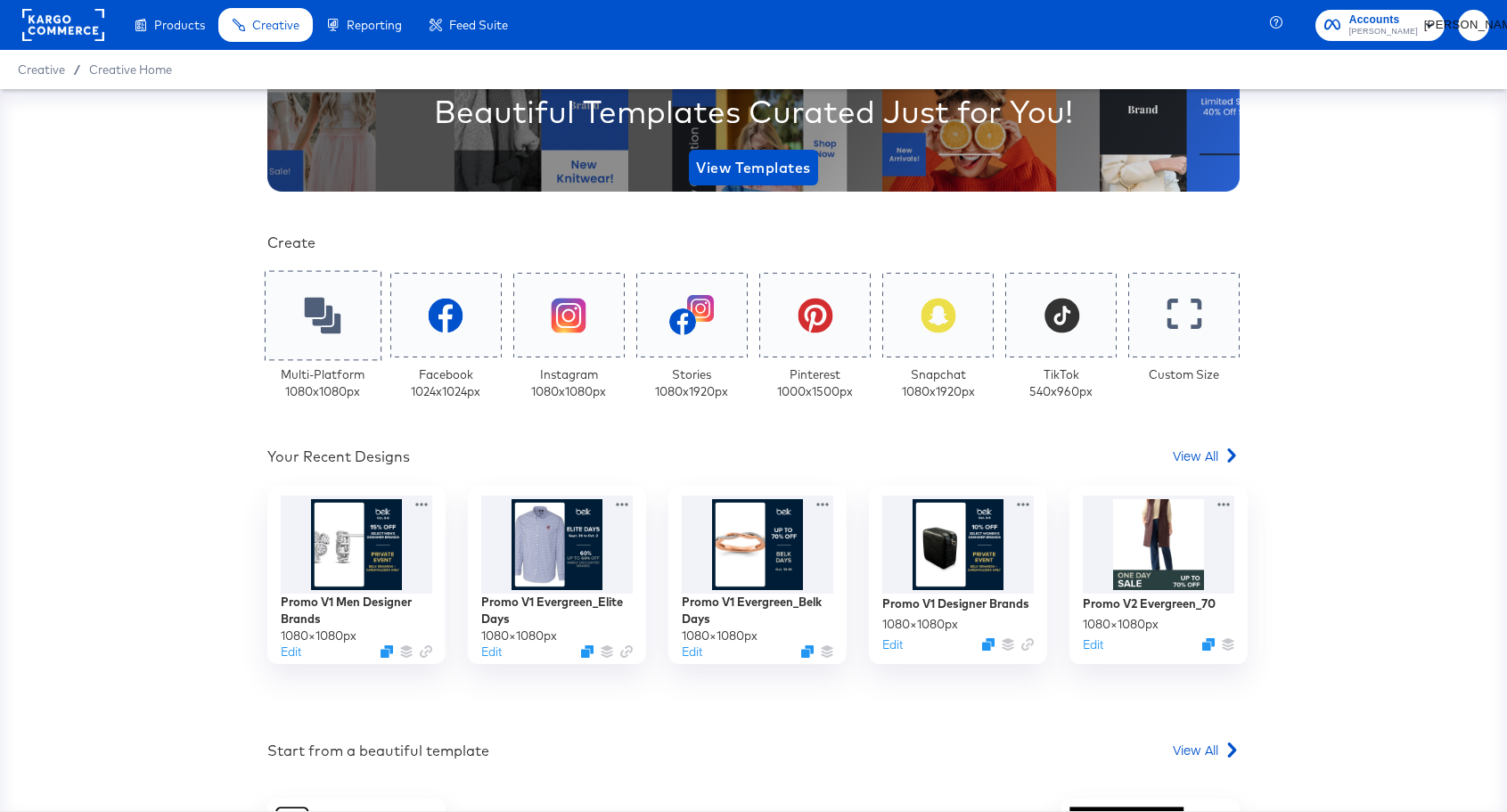
click at [303, 312] on div at bounding box center [323, 316] width 117 height 90
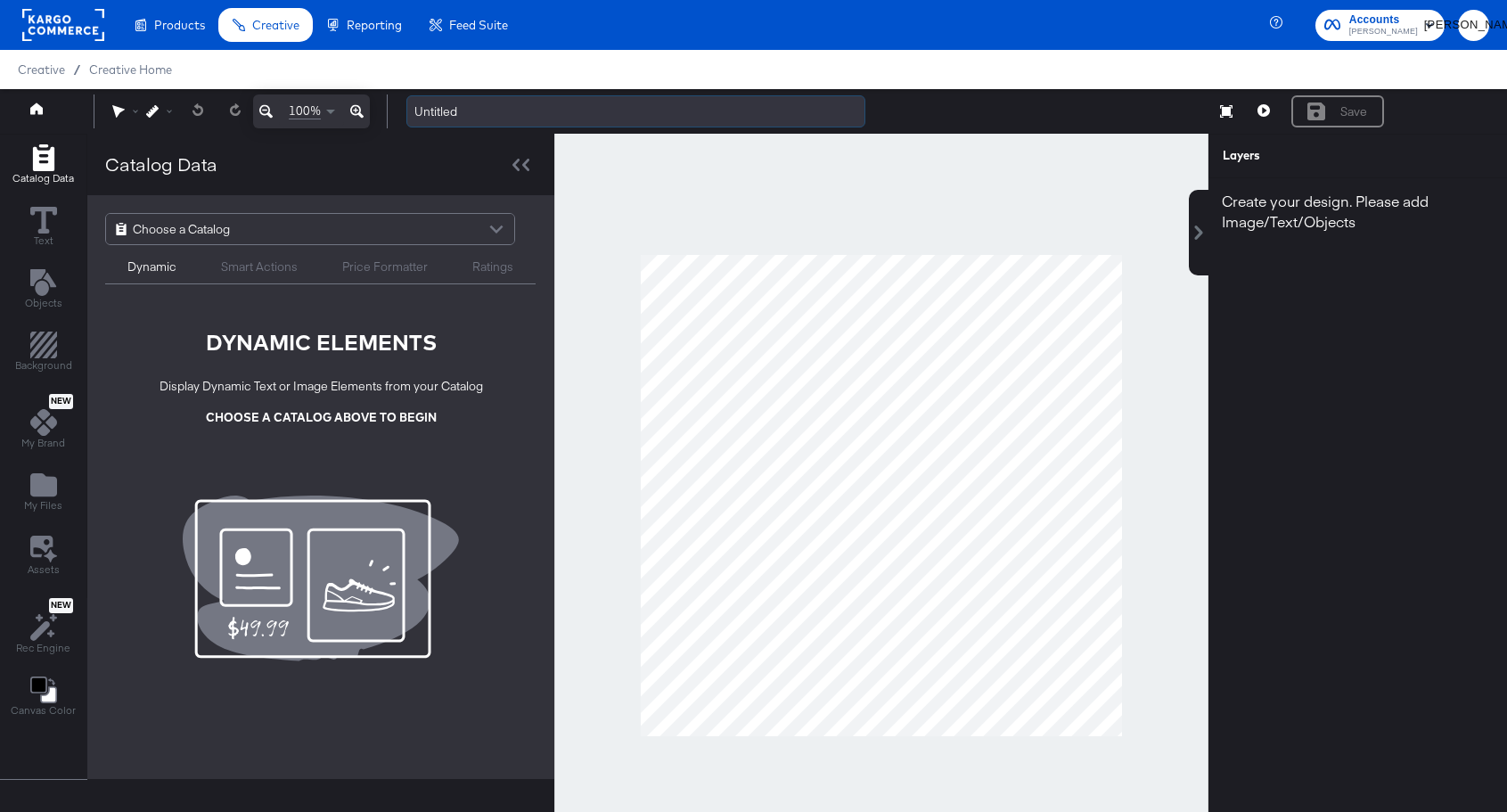
click at [441, 95] on input "Untitled" at bounding box center [635, 111] width 459 height 33
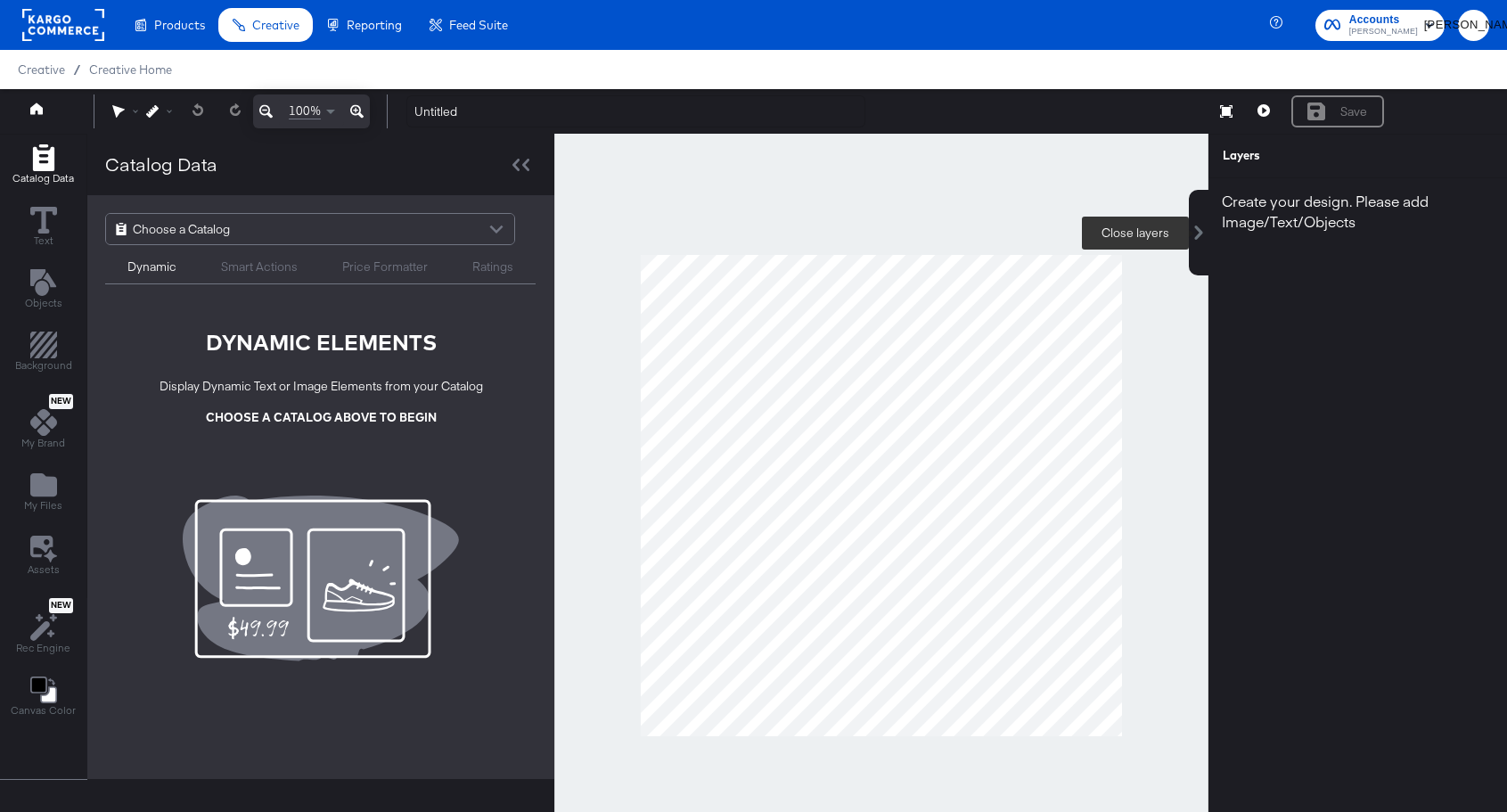
click at [1200, 229] on icon at bounding box center [1199, 232] width 8 height 14
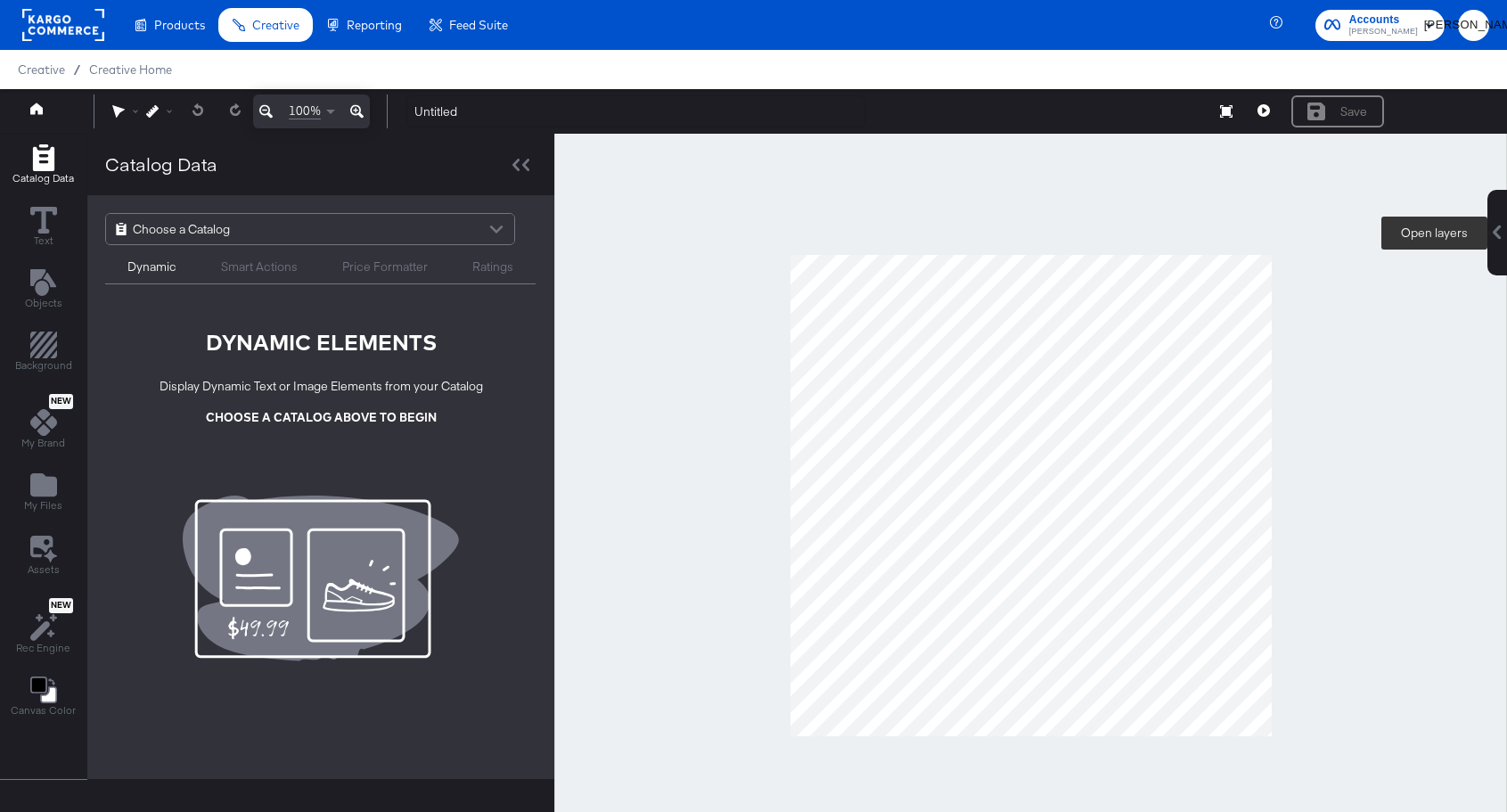
click at [1496, 232] on icon at bounding box center [1498, 232] width 8 height 14
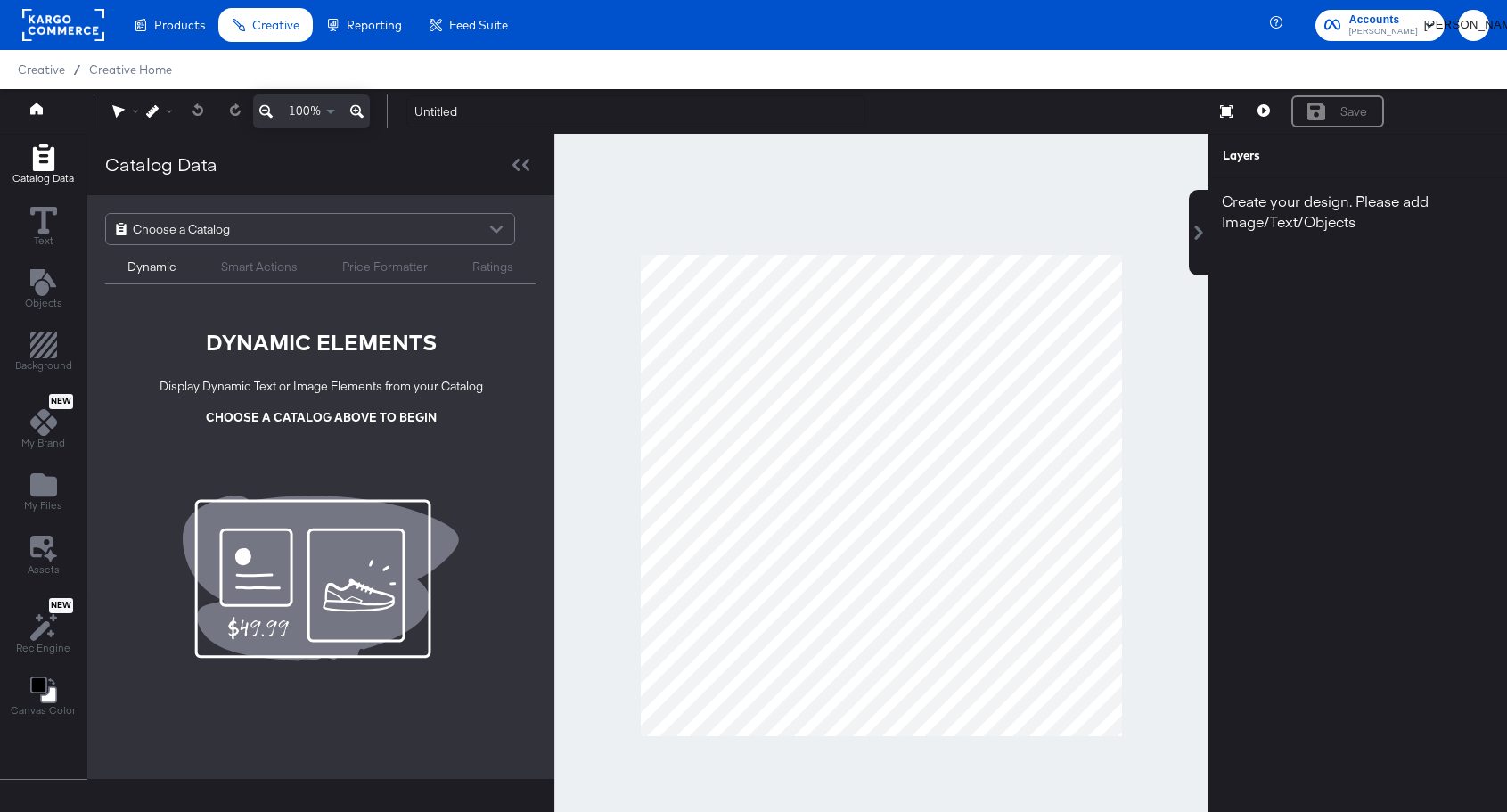
click at [1259, 156] on div "Layers" at bounding box center [1314, 155] width 182 height 17
click at [451, 104] on input "Untitled" at bounding box center [635, 111] width 459 height 33
type input "[PERSON_NAME] - Refreshed Promo"
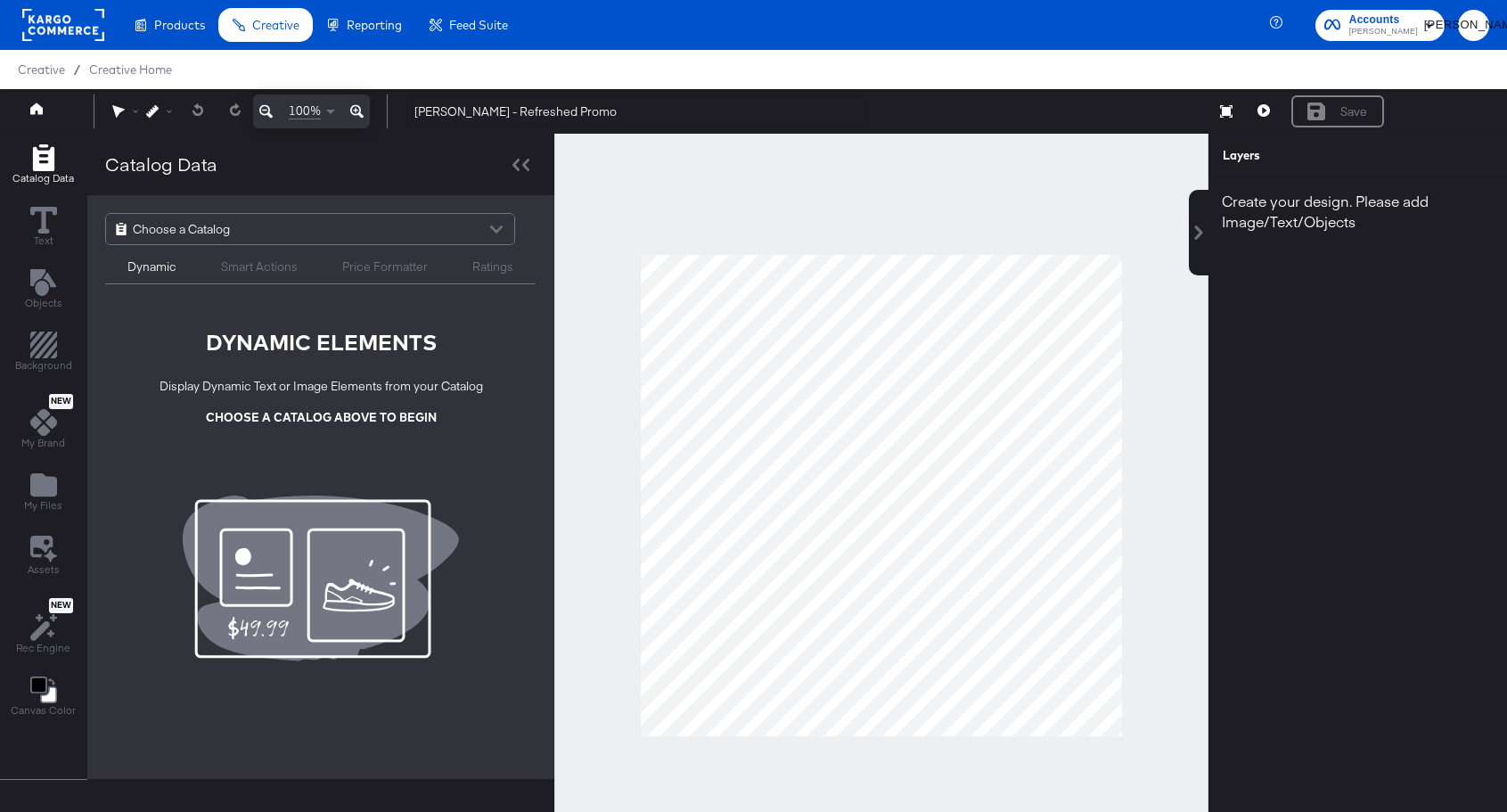
click at [121, 305] on div "Choose a Catalog Dynamic Smart Actions Price Formatter Ratings DYNAMIC ELEMENTS…" at bounding box center [321, 375] width 467 height 361
click at [50, 163] on icon "Add Rectangle" at bounding box center [42, 157] width 22 height 26
click at [189, 227] on span "Choose a Catalog" at bounding box center [181, 229] width 97 height 30
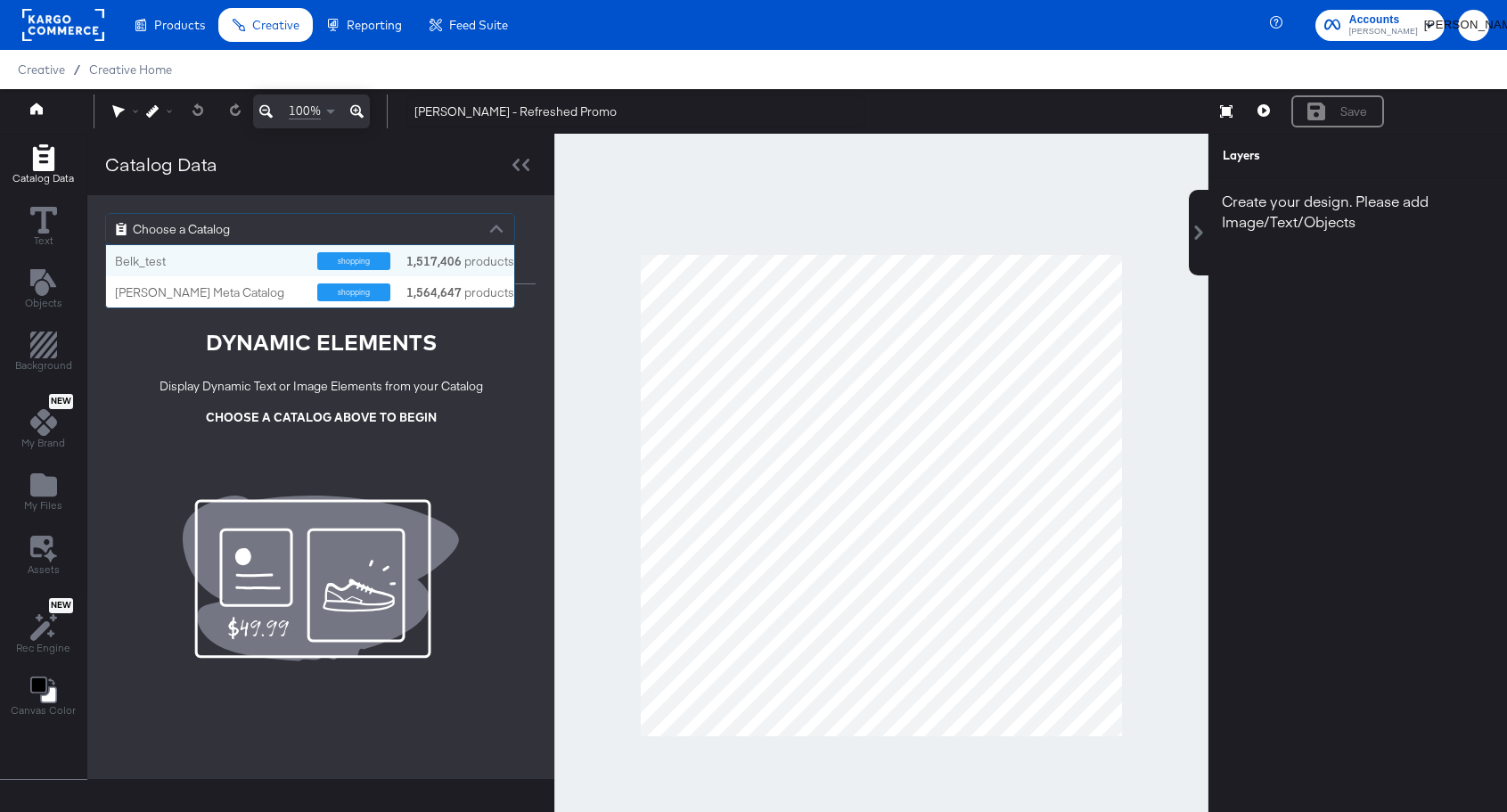
scroll to position [62, 408]
click at [360, 258] on div "shopping" at bounding box center [354, 261] width 74 height 18
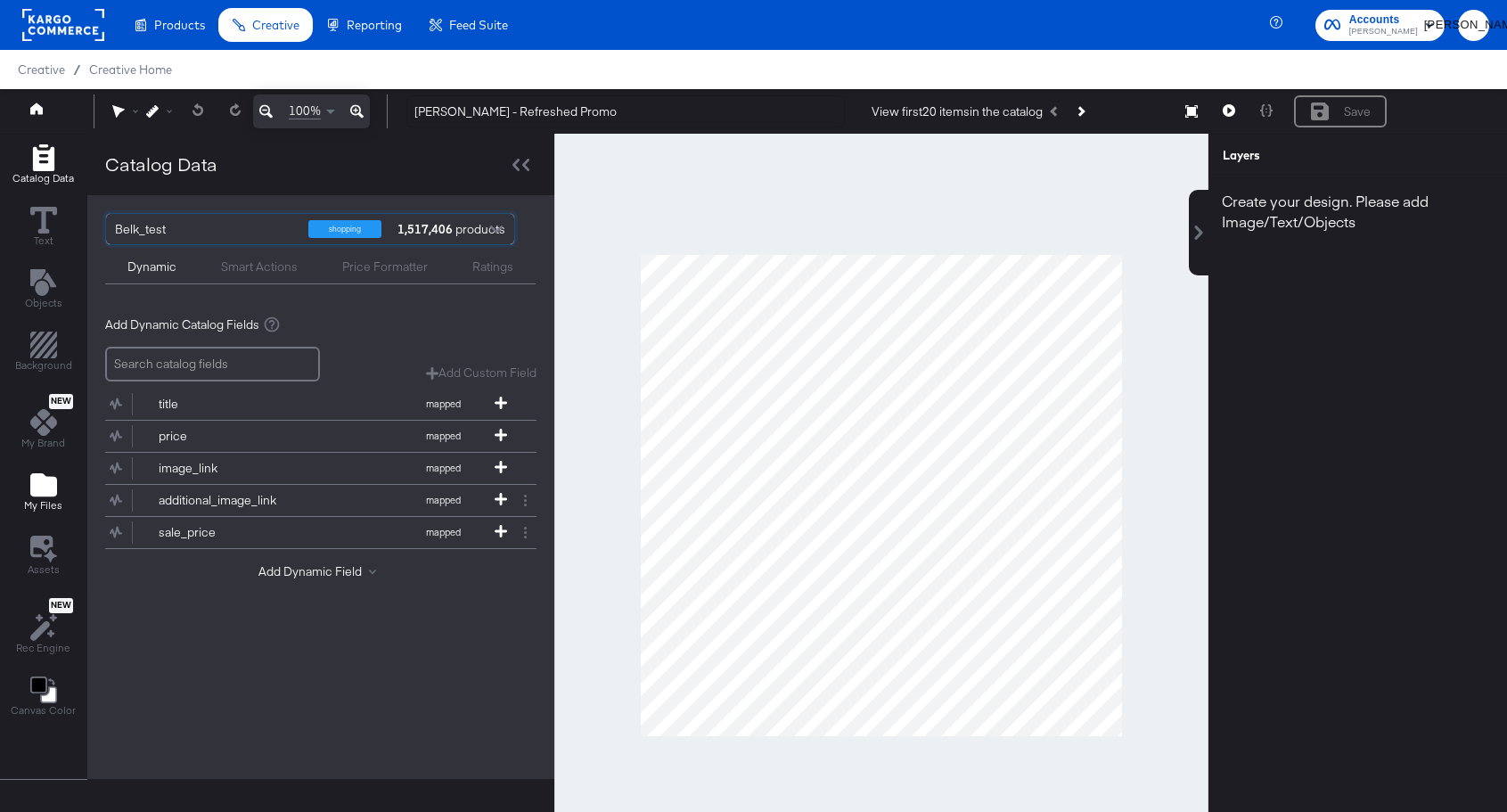
click at [45, 479] on icon "Add Files" at bounding box center [43, 484] width 26 height 24
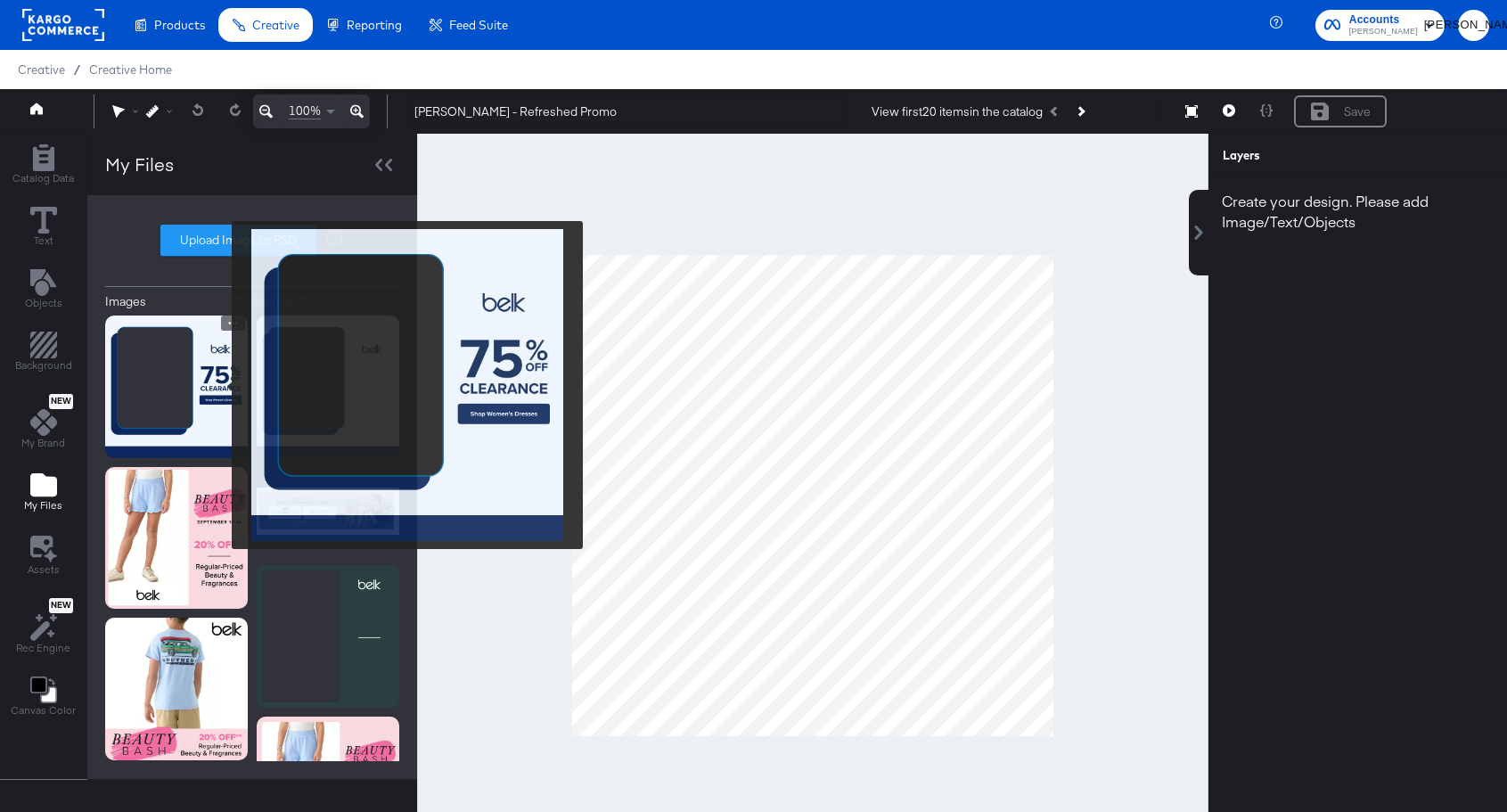
click at [215, 383] on img at bounding box center [176, 386] width 142 height 142
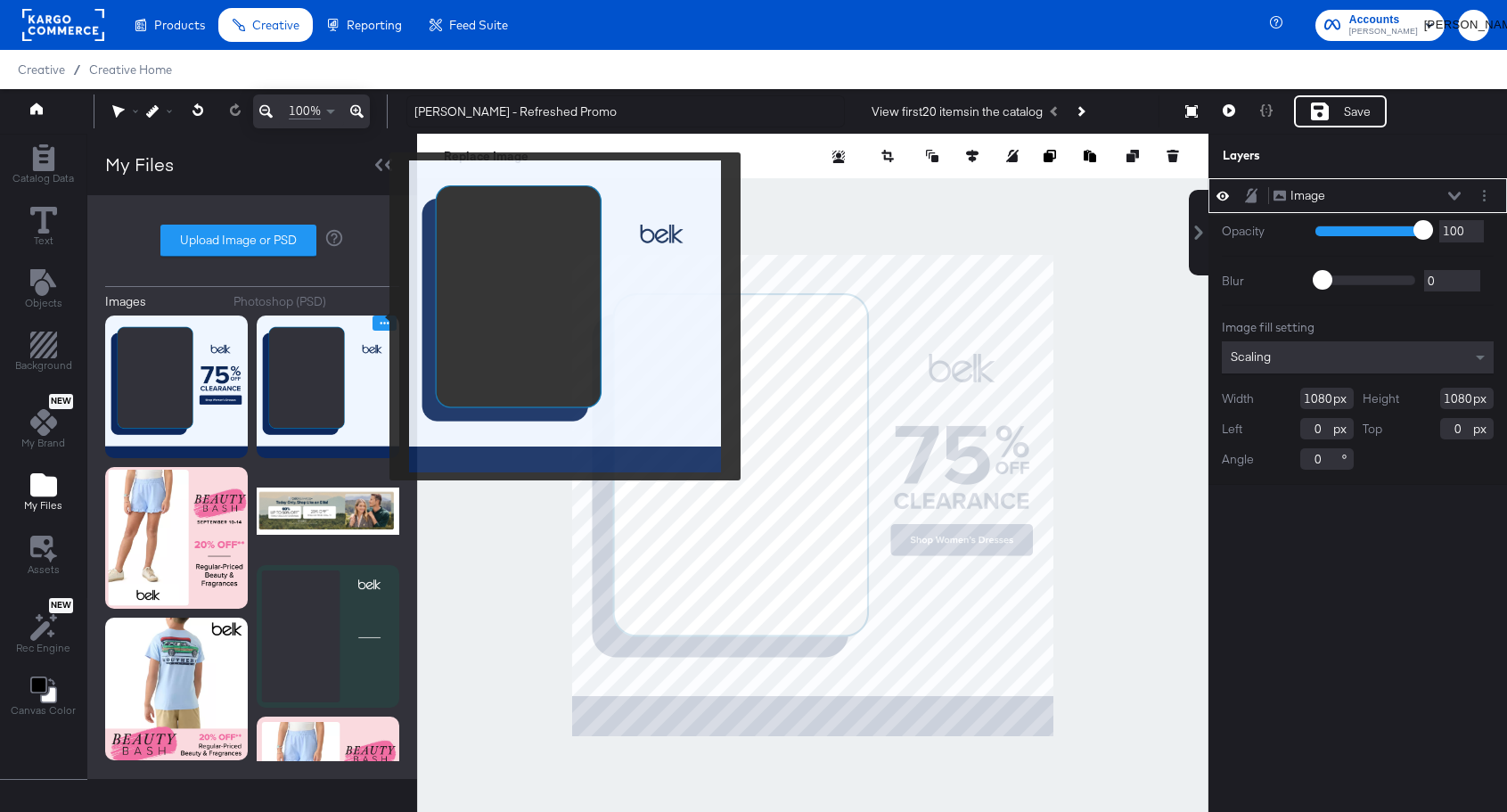
click at [378, 317] on icon "Image Options" at bounding box center [385, 323] width 13 height 13
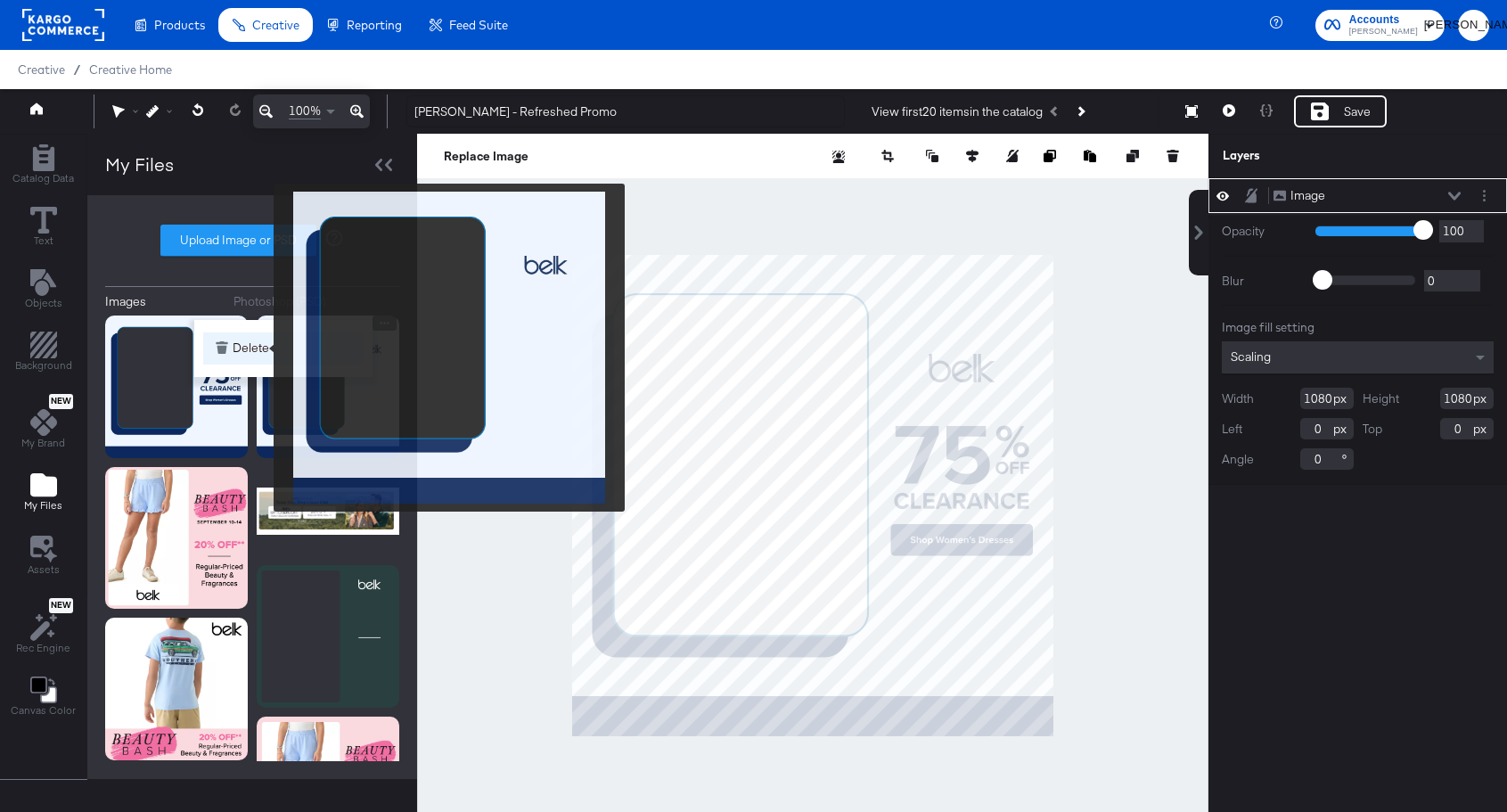
click at [261, 347] on button "Delete" at bounding box center [284, 349] width 160 height 32
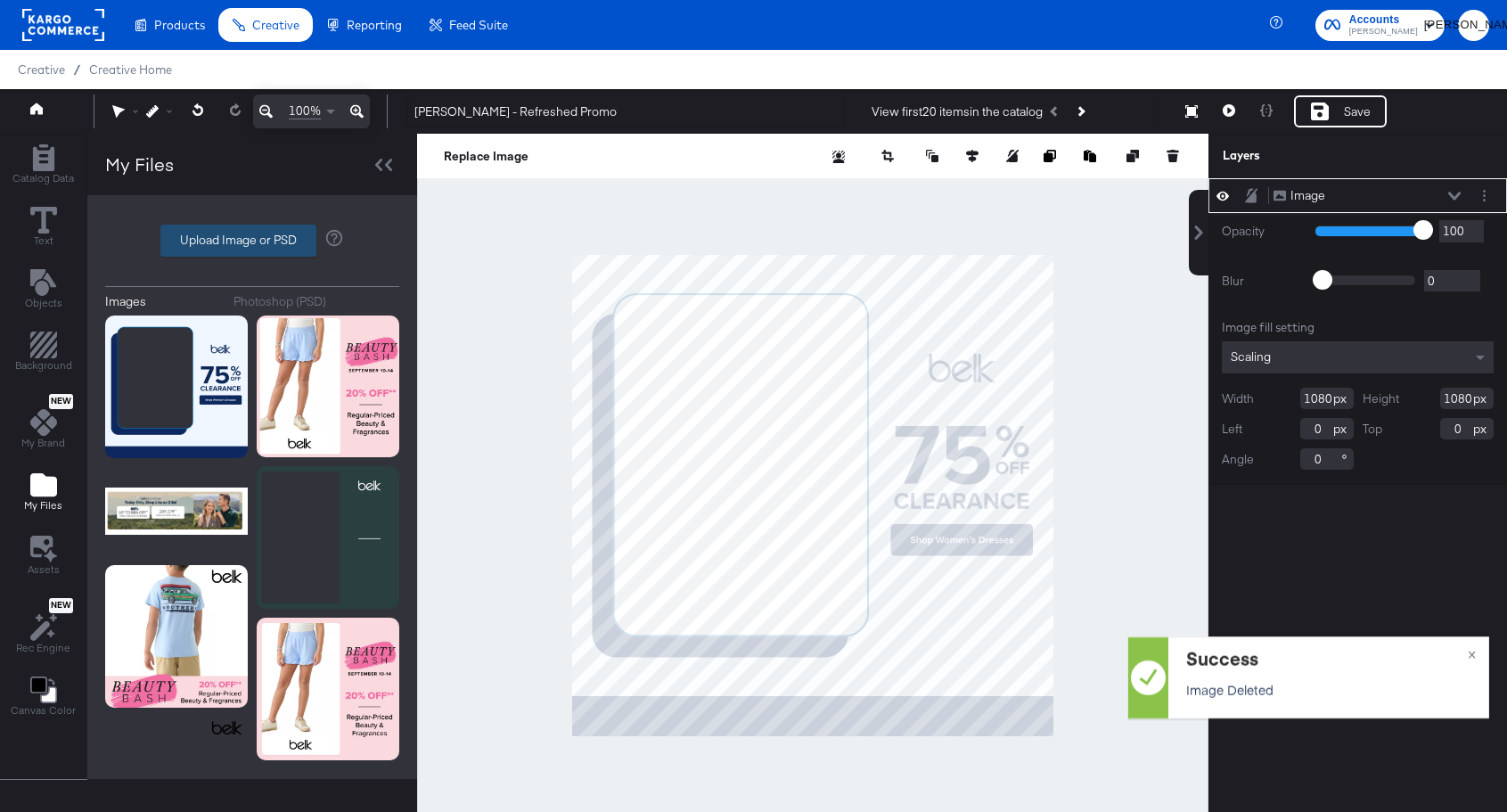
click at [264, 244] on label "Upload Image or PSD" at bounding box center [238, 240] width 155 height 30
click at [253, 240] on input "Upload Image or PSD" at bounding box center [253, 240] width 0 height 0
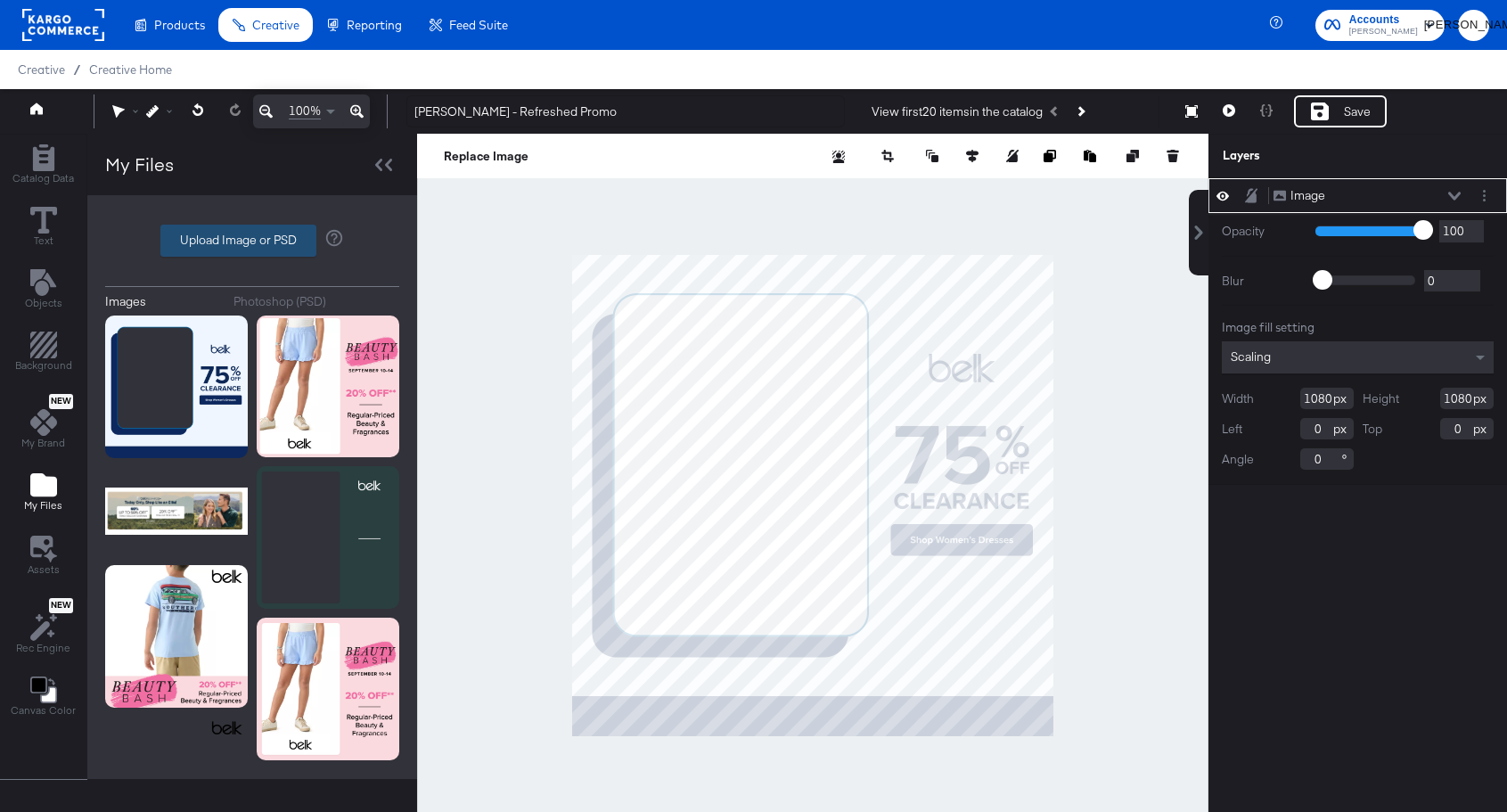
click at [271, 251] on label "Upload Image or PSD" at bounding box center [238, 240] width 155 height 30
click at [253, 240] on input "Upload Image or PSD" at bounding box center [253, 240] width 0 height 0
type input "C:\fakepath\Belk - Refreshed Promo - Overlay.png"
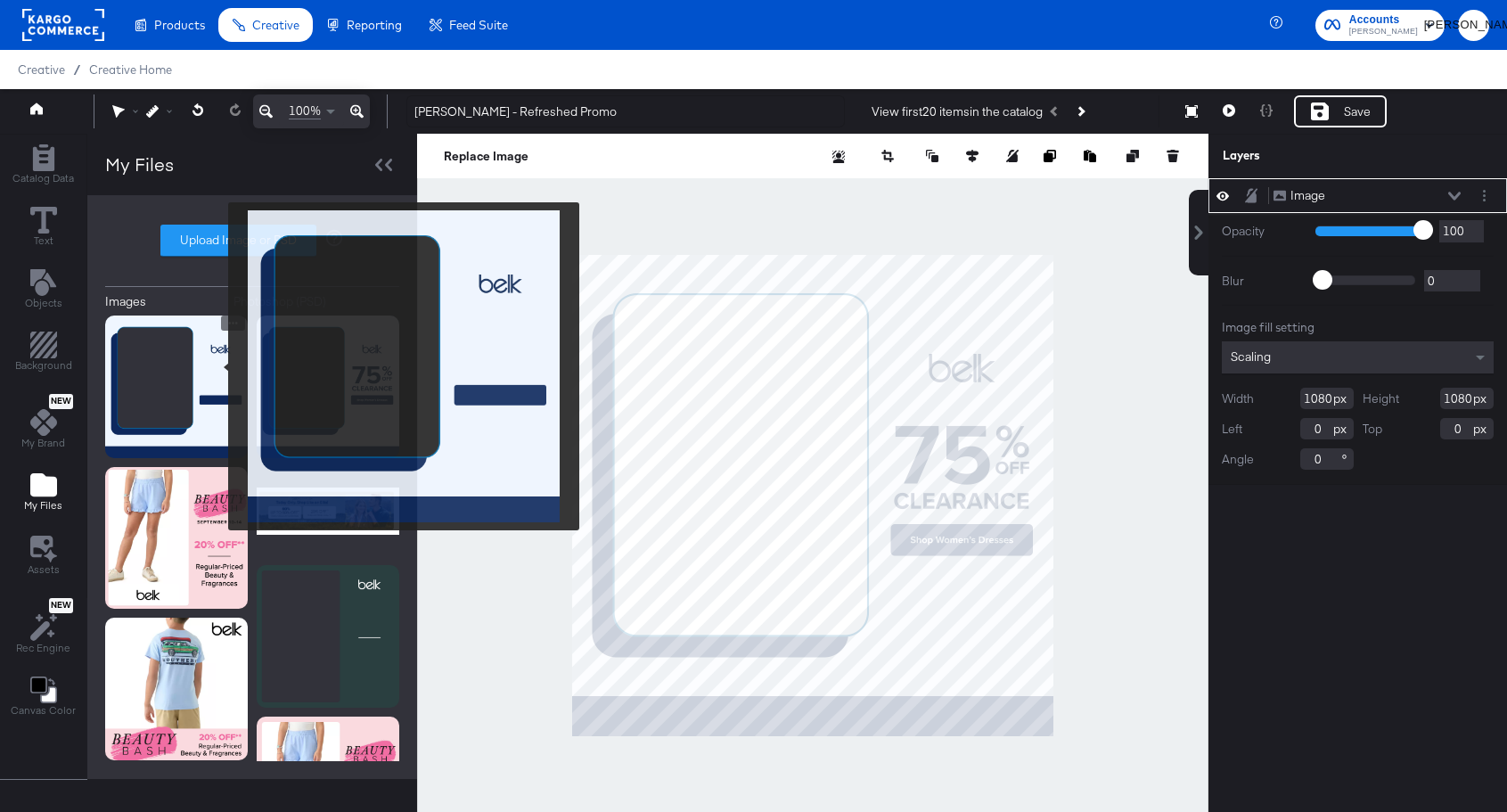
click at [217, 366] on img at bounding box center [176, 386] width 142 height 142
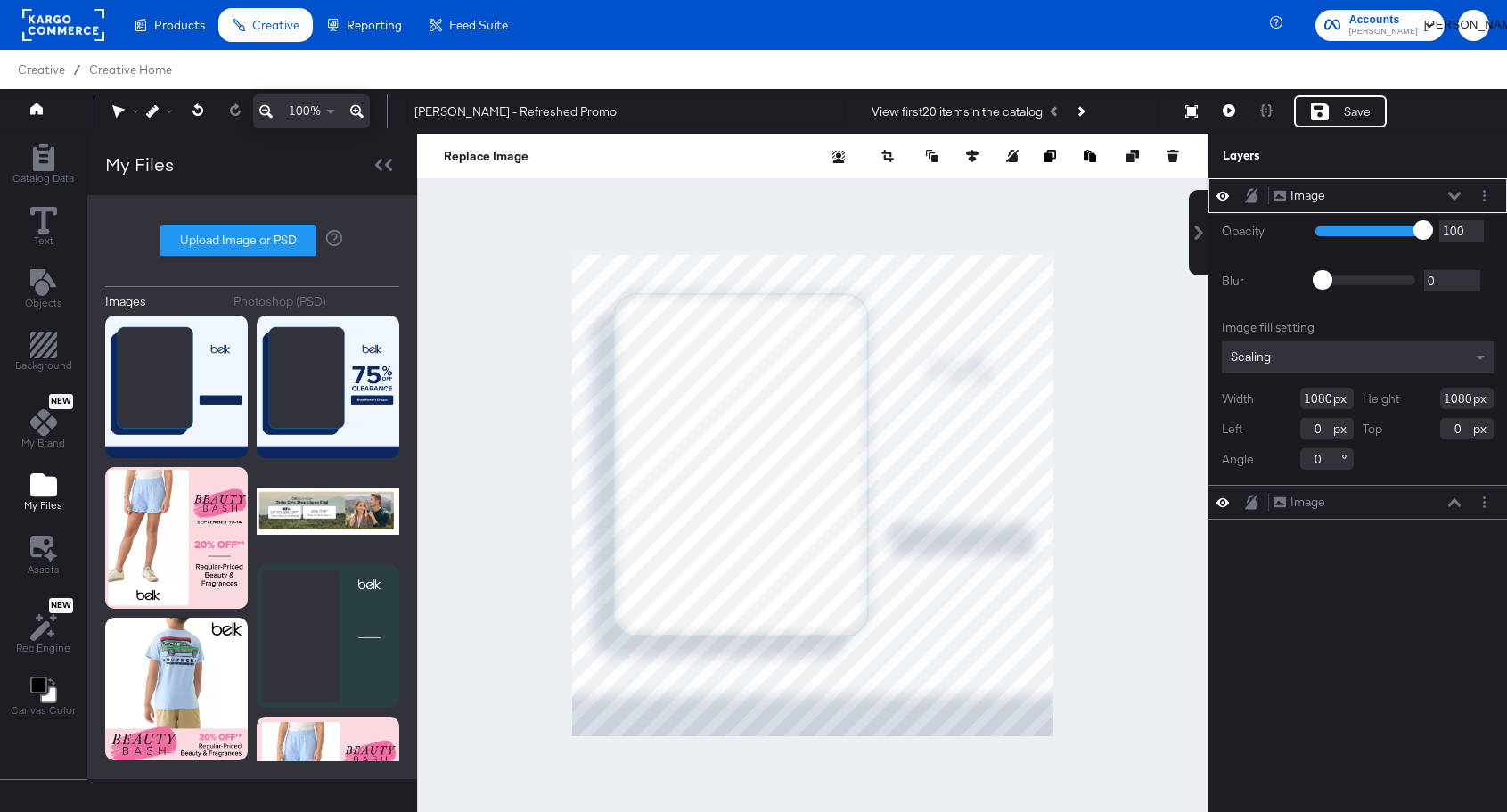
click at [1311, 187] on div "Image Image" at bounding box center [1368, 196] width 189 height 19
click at [1346, 190] on div "Image Image" at bounding box center [1368, 196] width 189 height 19
click at [1307, 191] on div "Image" at bounding box center [1308, 196] width 35 height 17
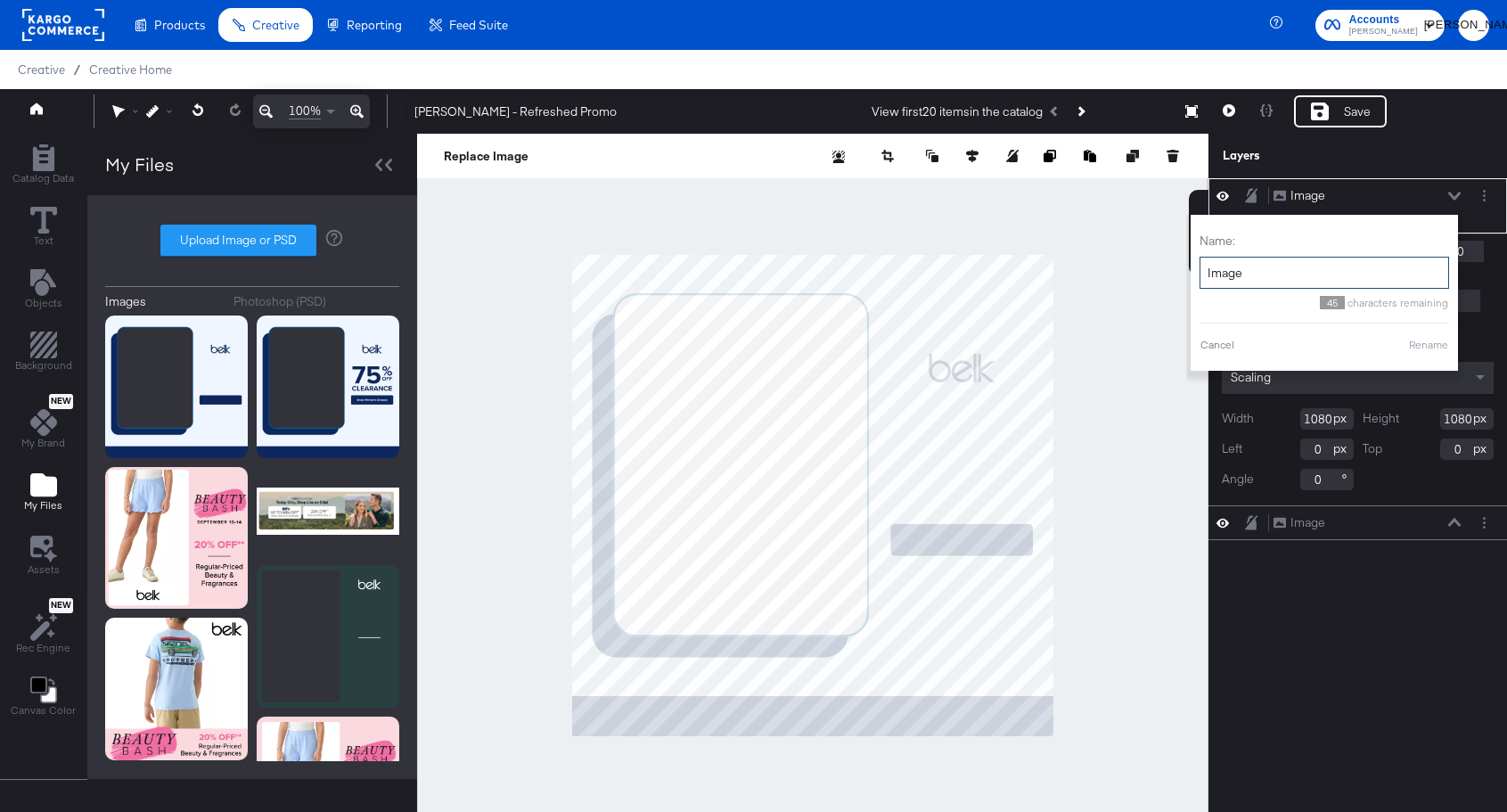
click at [1276, 281] on input "Image" at bounding box center [1324, 272] width 250 height 33
type input "Overlay"
click at [1420, 336] on div "Name: Overlay 43 characters remaining Cancel Rename" at bounding box center [1324, 292] width 250 height 138
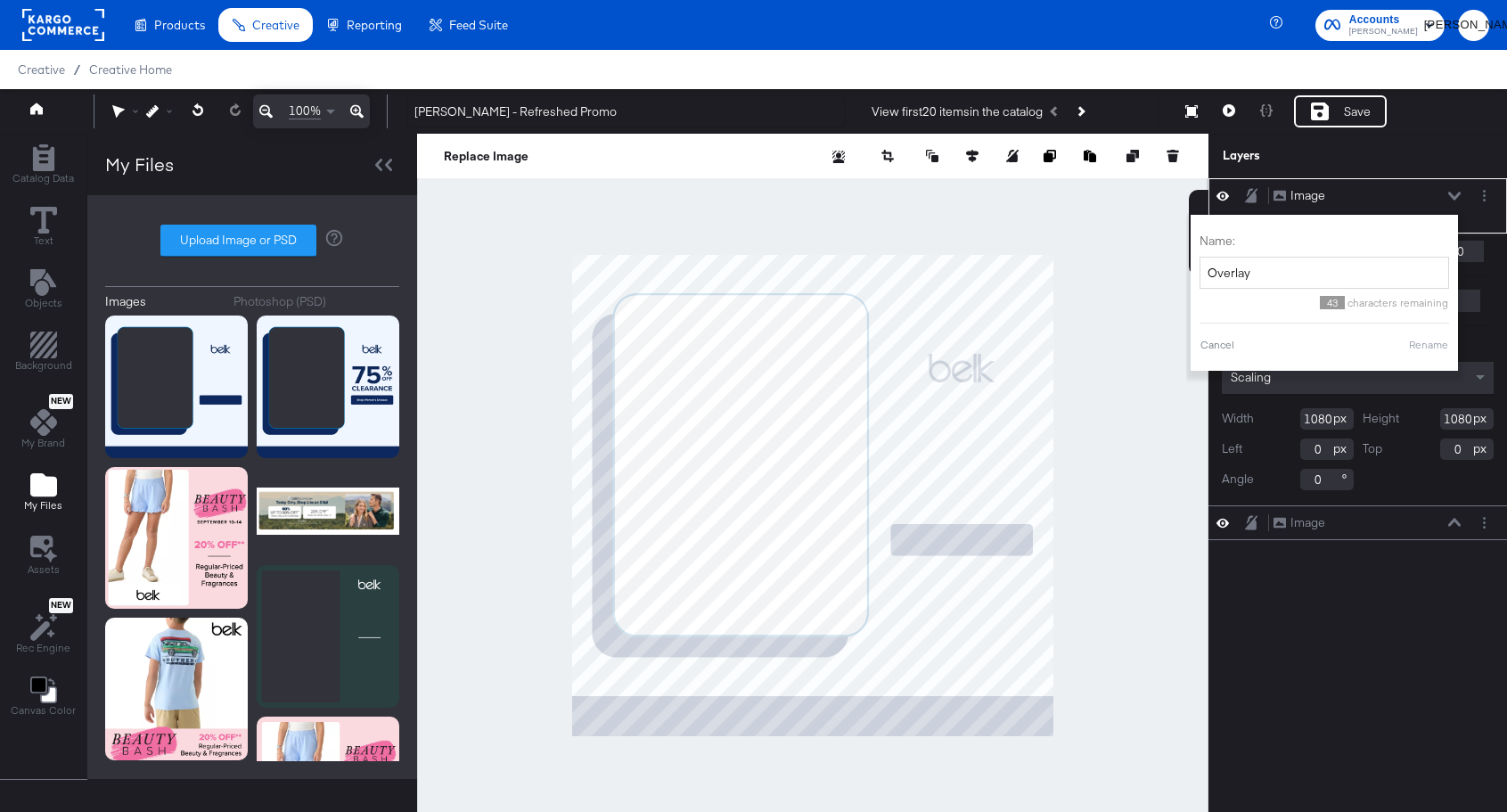
click at [1420, 349] on button "Rename" at bounding box center [1429, 345] width 41 height 16
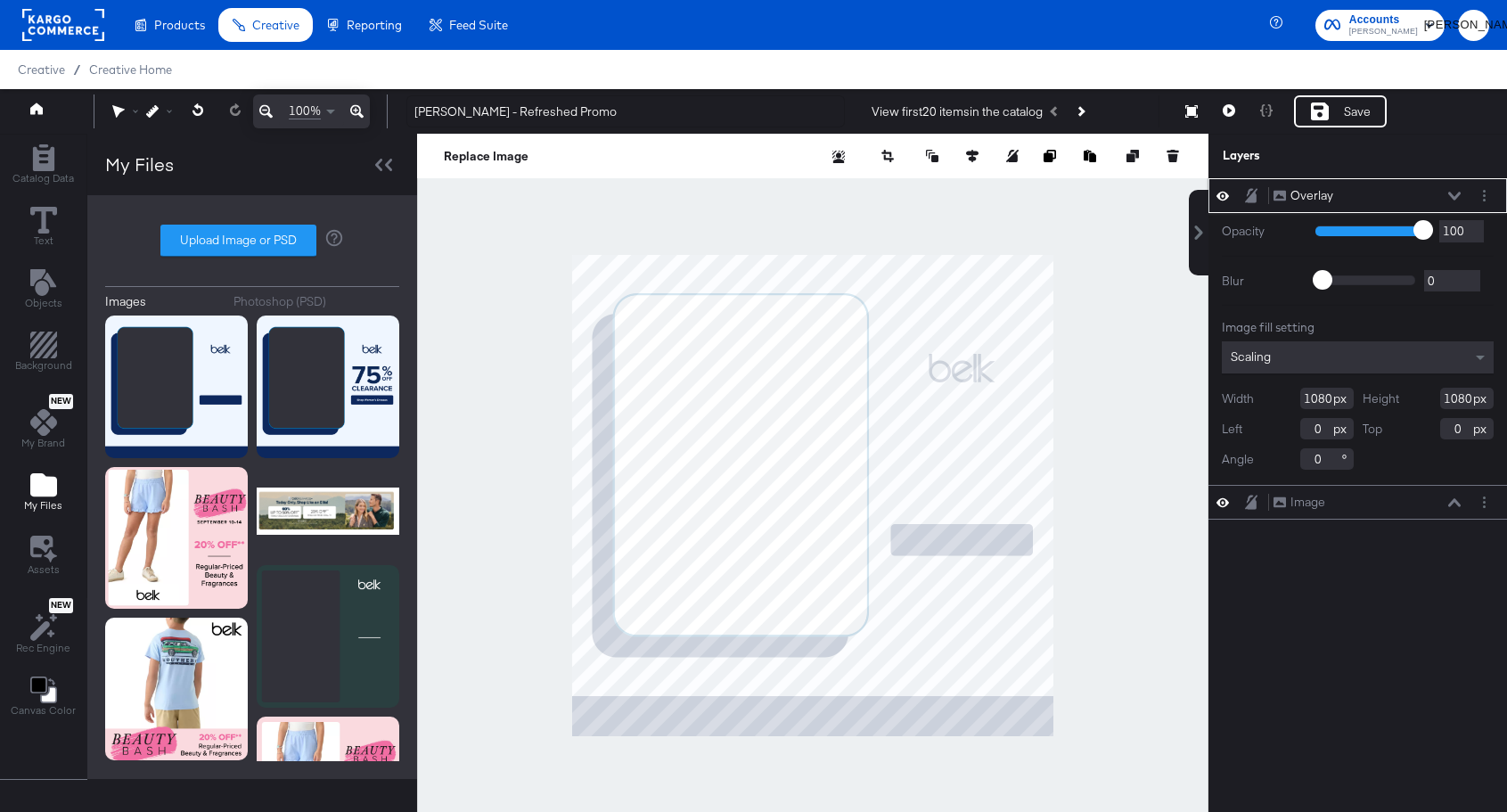
click at [1455, 191] on icon at bounding box center [1454, 195] width 12 height 8
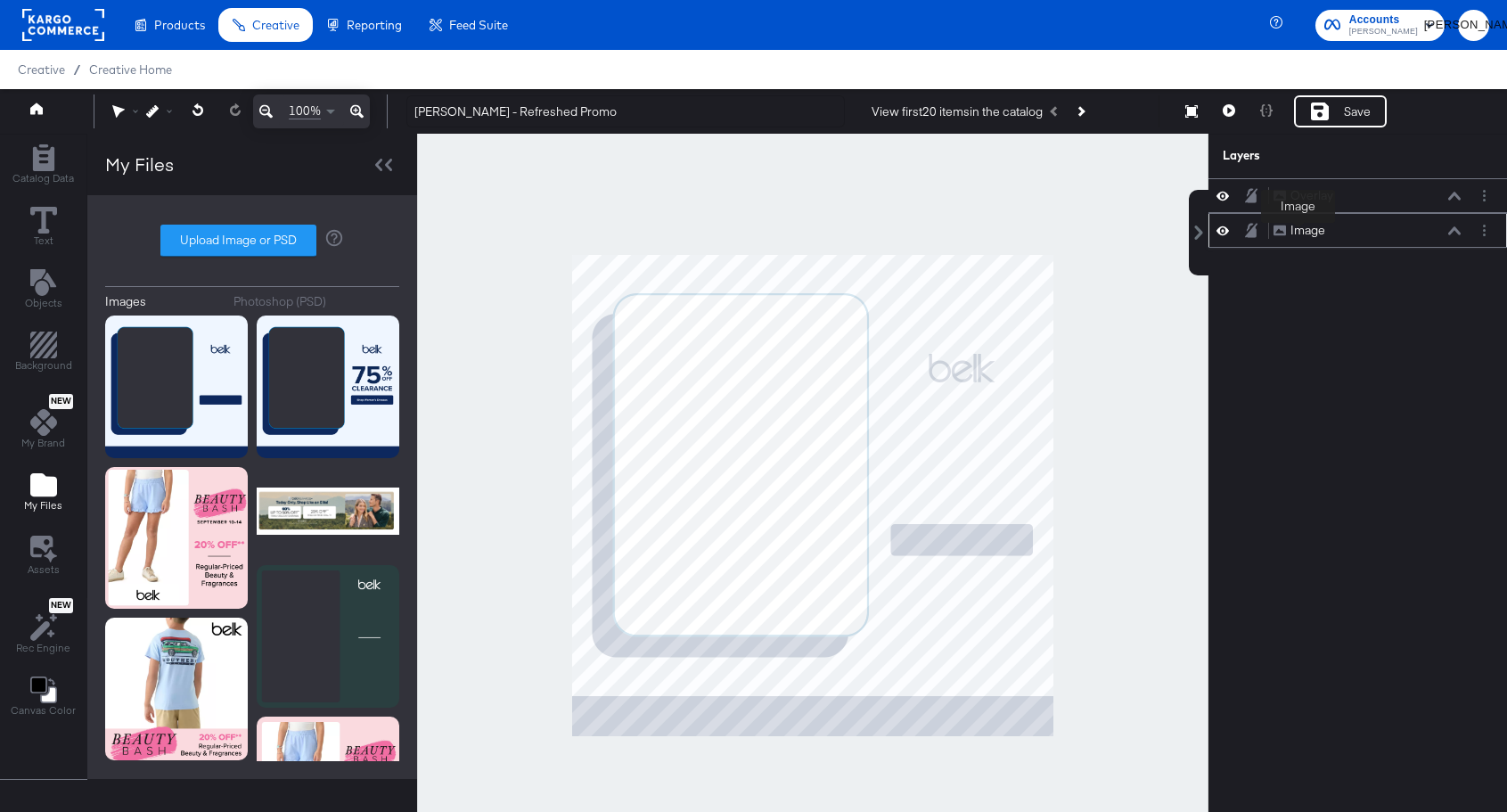
click at [1299, 236] on div "Image" at bounding box center [1308, 231] width 35 height 17
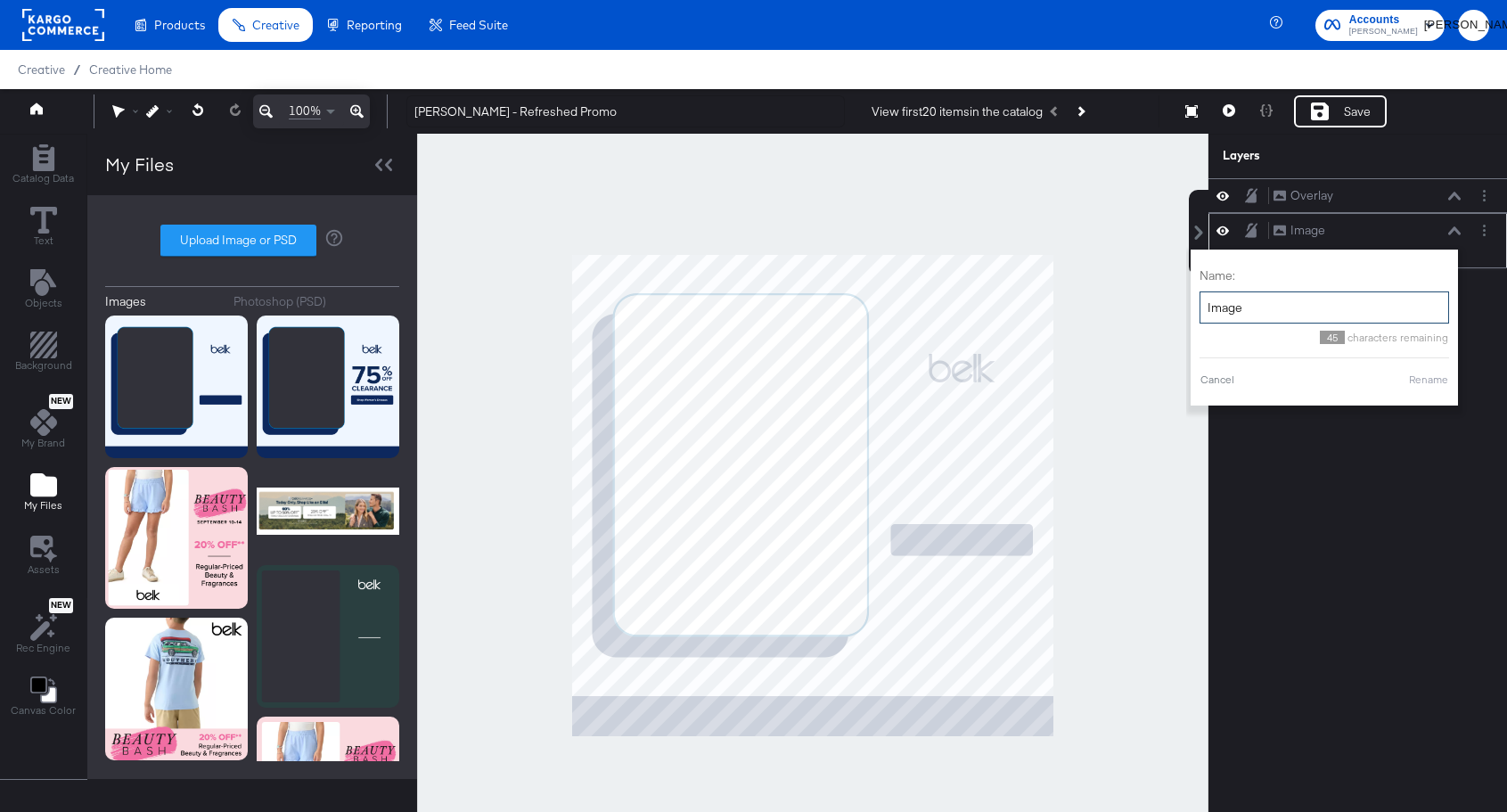
click at [1271, 306] on input "Image" at bounding box center [1324, 307] width 250 height 33
click at [1423, 397] on div "Name: Mock 46 characters remaining Cancel Rename" at bounding box center [1325, 328] width 268 height 156
type input "Mock"
click at [1428, 386] on button "Rename" at bounding box center [1429, 379] width 41 height 16
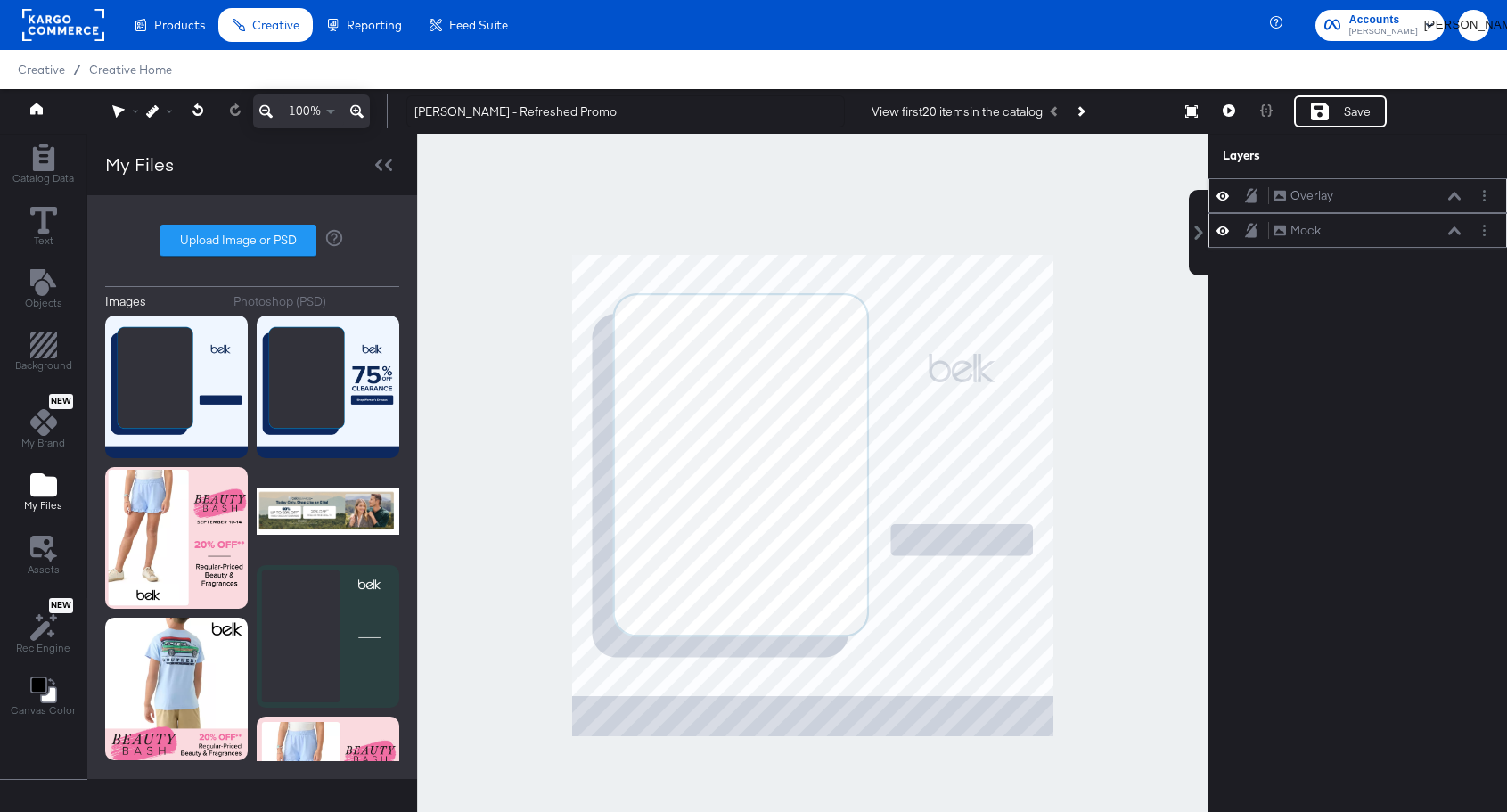
click at [1226, 196] on icon at bounding box center [1222, 196] width 12 height 15
click at [40, 180] on span "Catalog Data" at bounding box center [42, 178] width 61 height 14
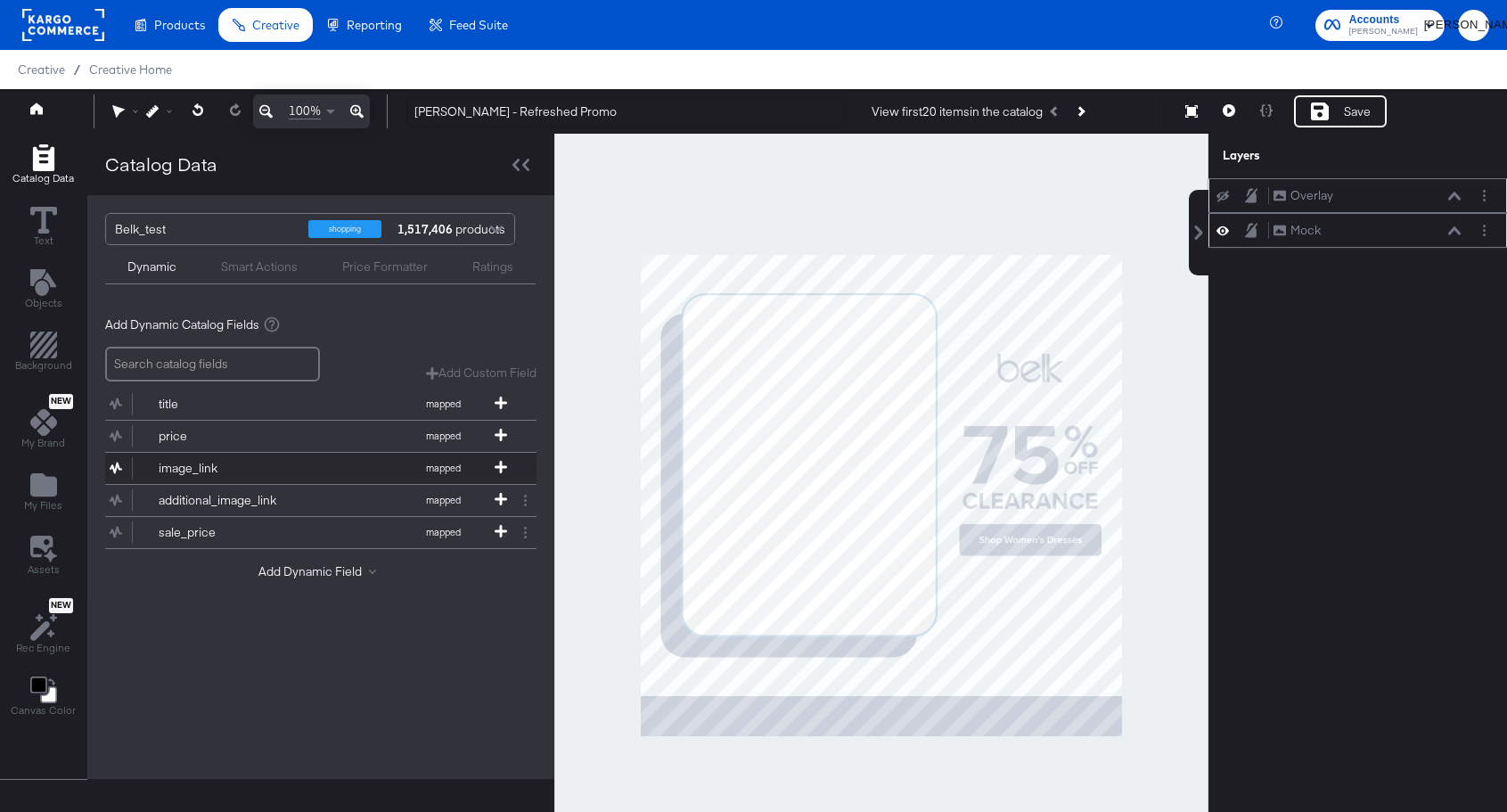
click at [199, 471] on div "image_link" at bounding box center [222, 468] width 129 height 17
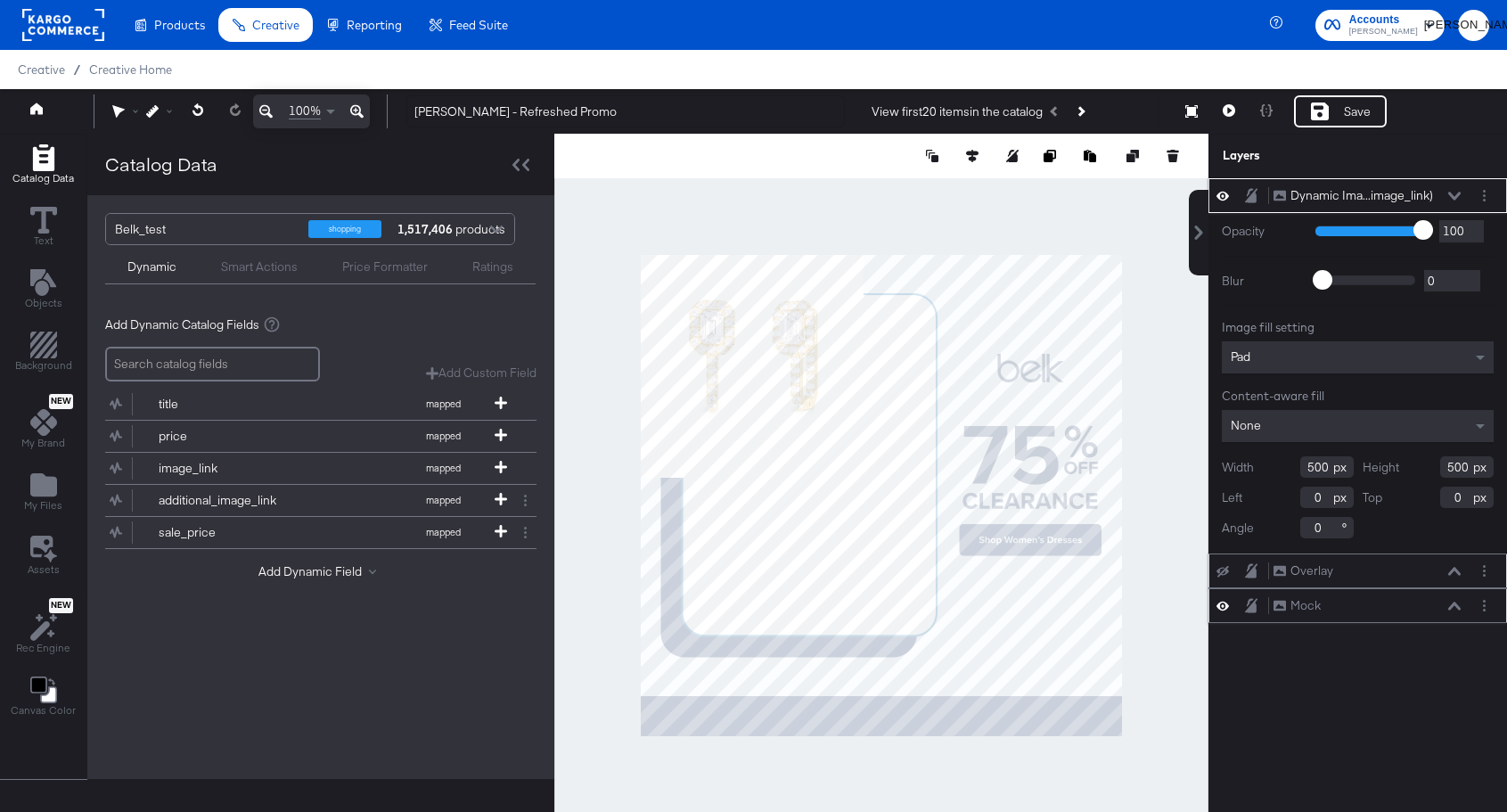
click at [1350, 355] on div "Pad" at bounding box center [1358, 357] width 271 height 32
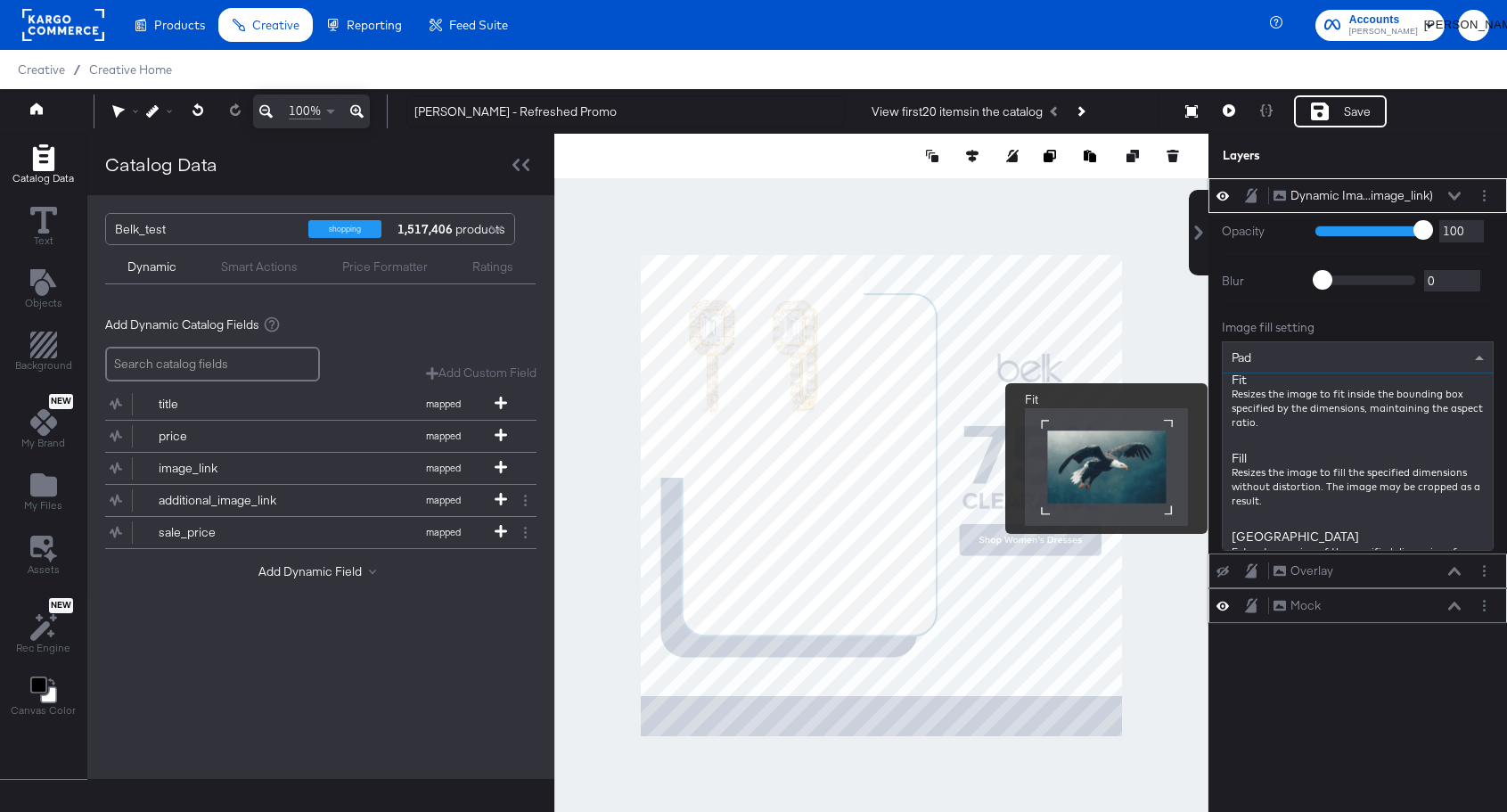
scroll to position [253, 0]
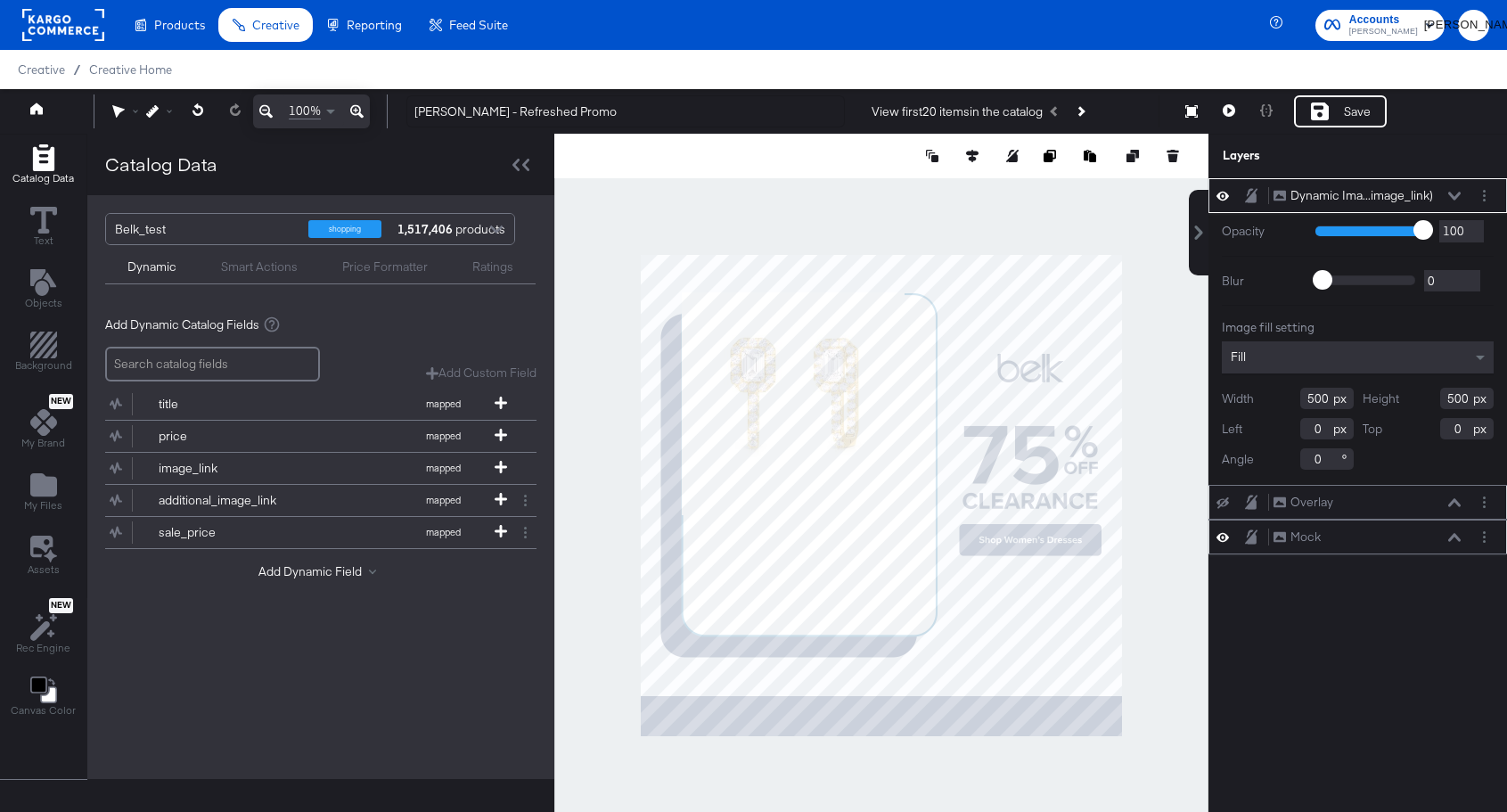
type input "92"
type input "84"
type input "569"
type input "774"
click at [1357, 593] on div "Dynamic Ima...image_link) Dynamic Image (image_link) Opacity 1 100 100 Blur 0 2…" at bounding box center [1358, 503] width 299 height 651
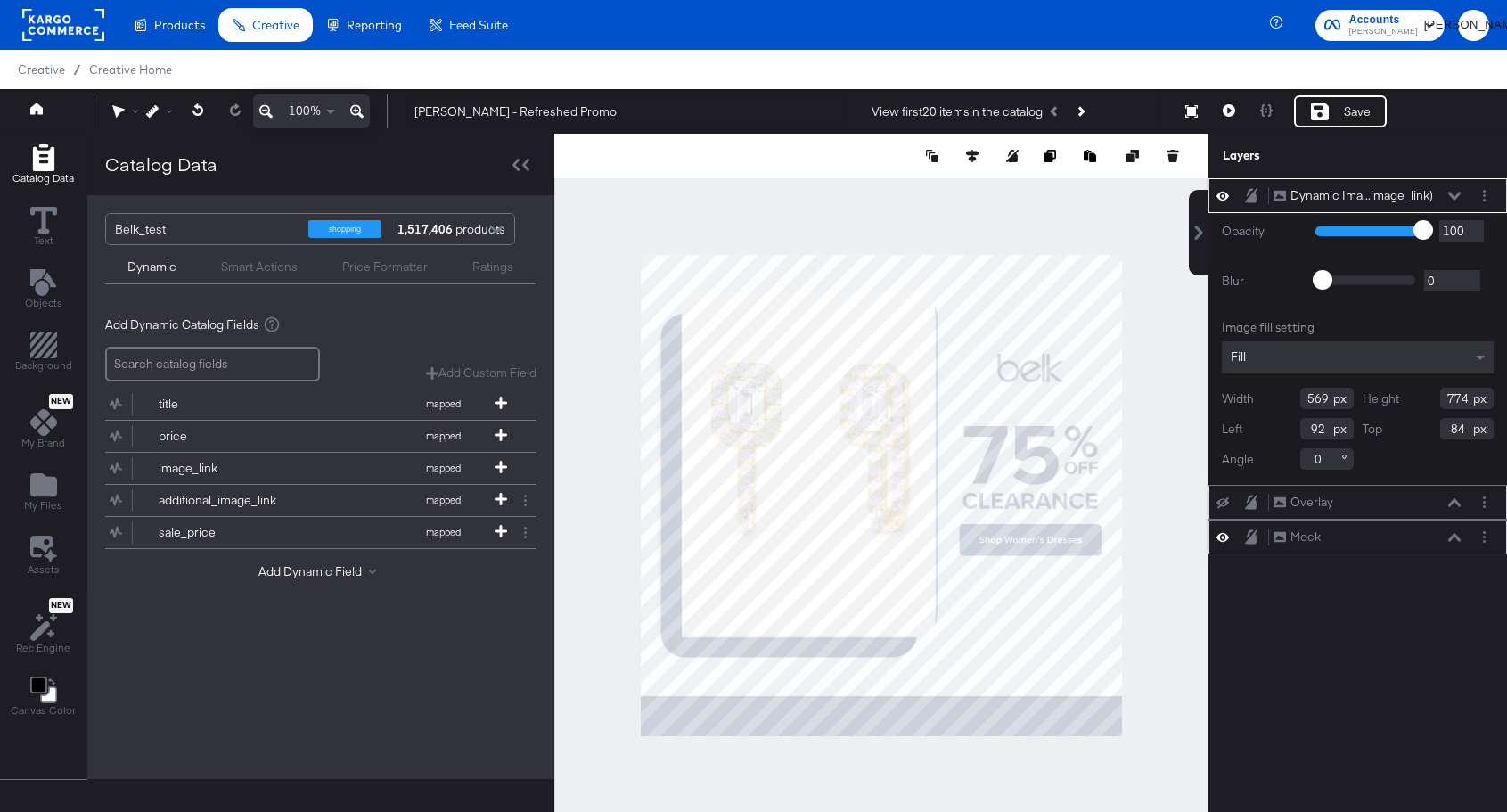
click at [1455, 189] on div "Dynamic Ima...image_link) Dynamic Image (image_link)" at bounding box center [1368, 196] width 189 height 19
click at [1455, 191] on icon at bounding box center [1454, 195] width 12 height 8
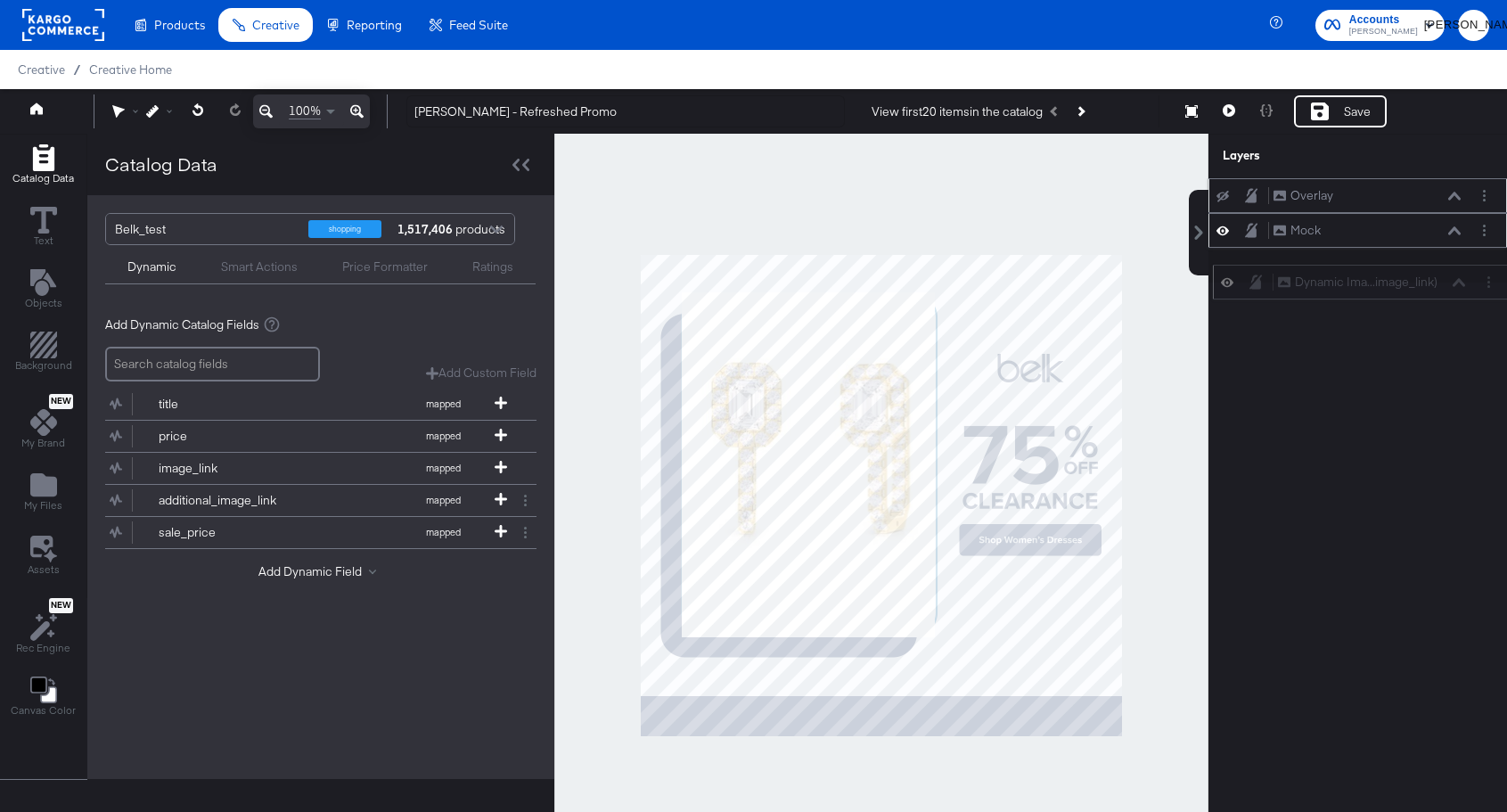
drag, startPoint x: 1469, startPoint y: 187, endPoint x: 1473, endPoint y: 286, distance: 99.1
click at [1473, 286] on div "Dynamic Ima...image_link) Dynamic Image (image_link)" at bounding box center [1376, 282] width 199 height 19
click at [1396, 267] on div "Dynamic Ima...image_link)" at bounding box center [1362, 265] width 142 height 17
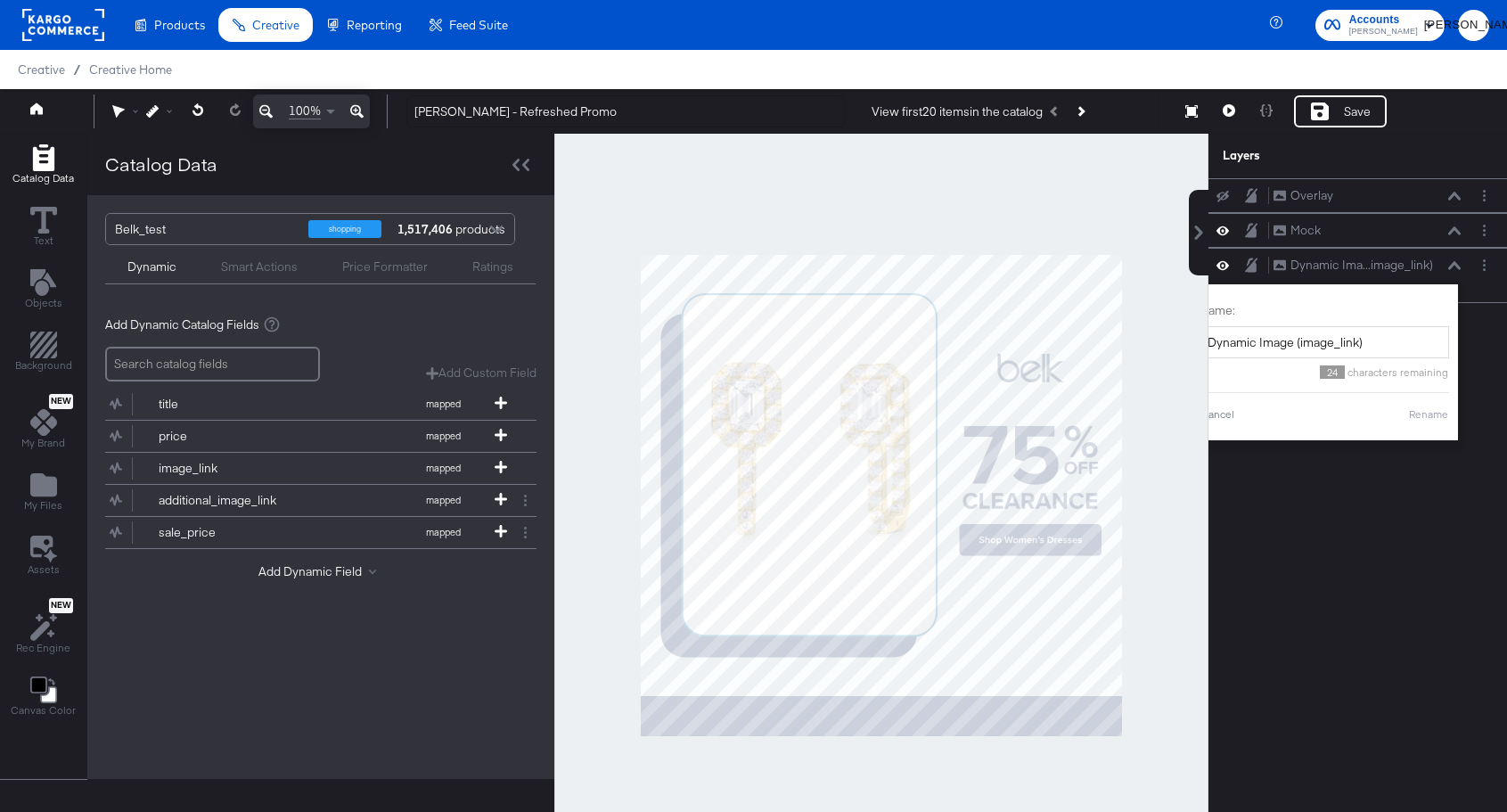
click at [1408, 480] on div "Overlay Overlay Mock Mock Dynamic Ima...image_link) Dynamic Image (image_link) …" at bounding box center [1358, 503] width 299 height 651
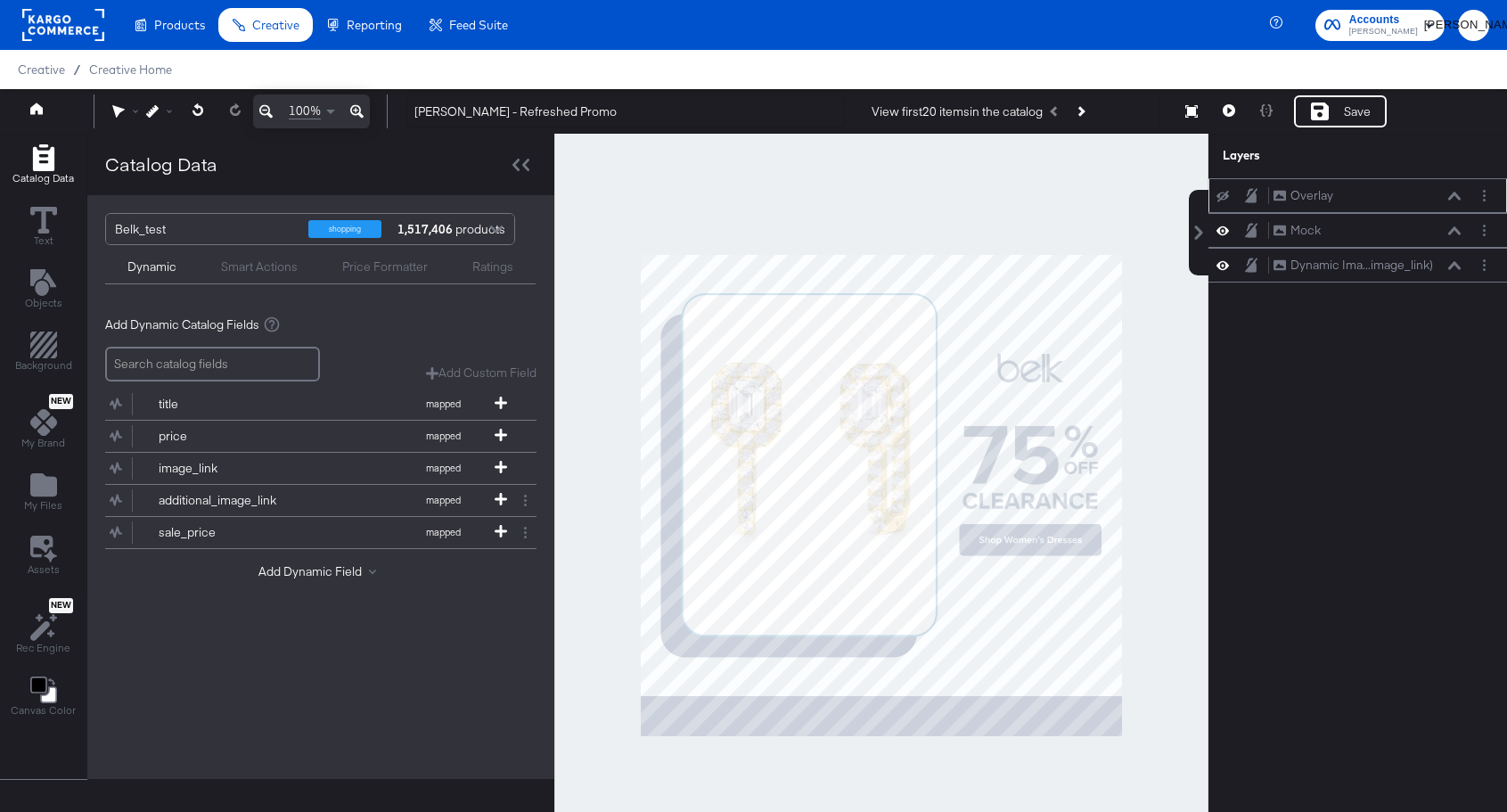
click at [1222, 196] on icon at bounding box center [1222, 196] width 12 height 11
click at [1222, 196] on icon at bounding box center [1222, 196] width 12 height 15
click at [1223, 206] on div "Overlay Overlay" at bounding box center [1358, 195] width 299 height 35
click at [30, 231] on icon at bounding box center [43, 219] width 26 height 26
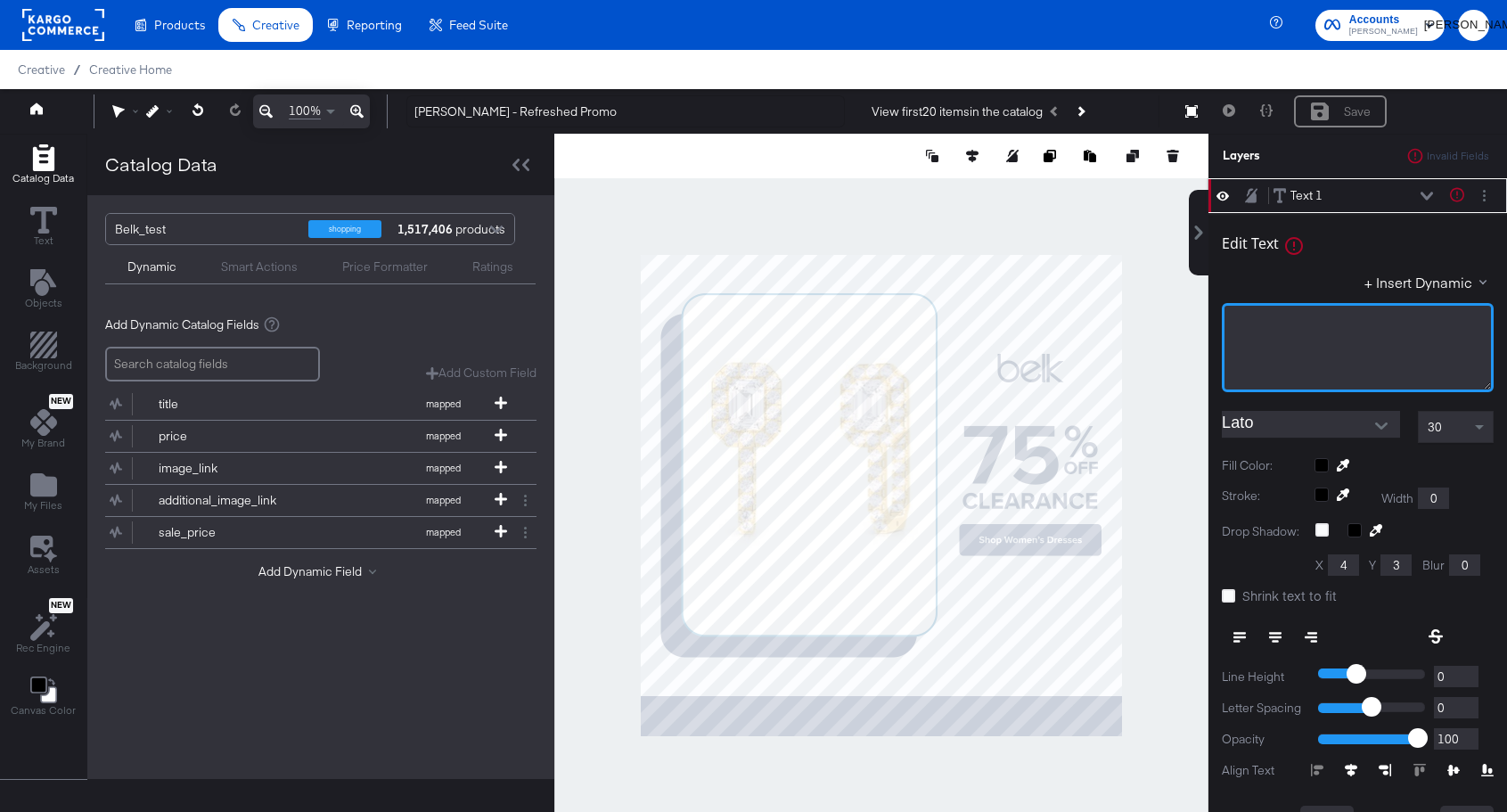
click at [1270, 317] on div "﻿" at bounding box center [1358, 323] width 249 height 17
click at [1321, 461] on div at bounding box center [1404, 464] width 179 height 14
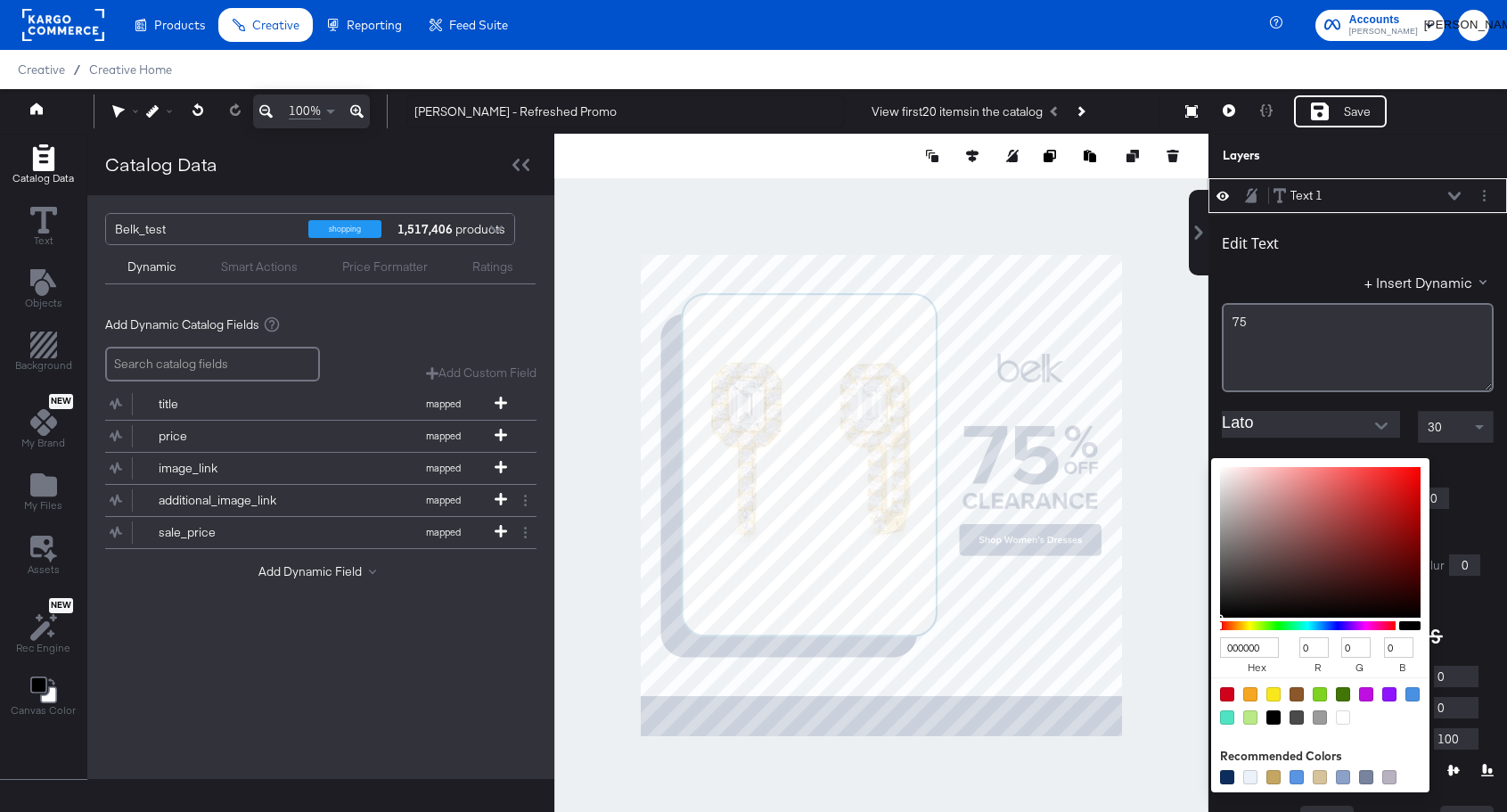
click at [1252, 646] on input "000000" at bounding box center [1250, 647] width 58 height 21
type input "0D2857"
type input "13"
type input "40"
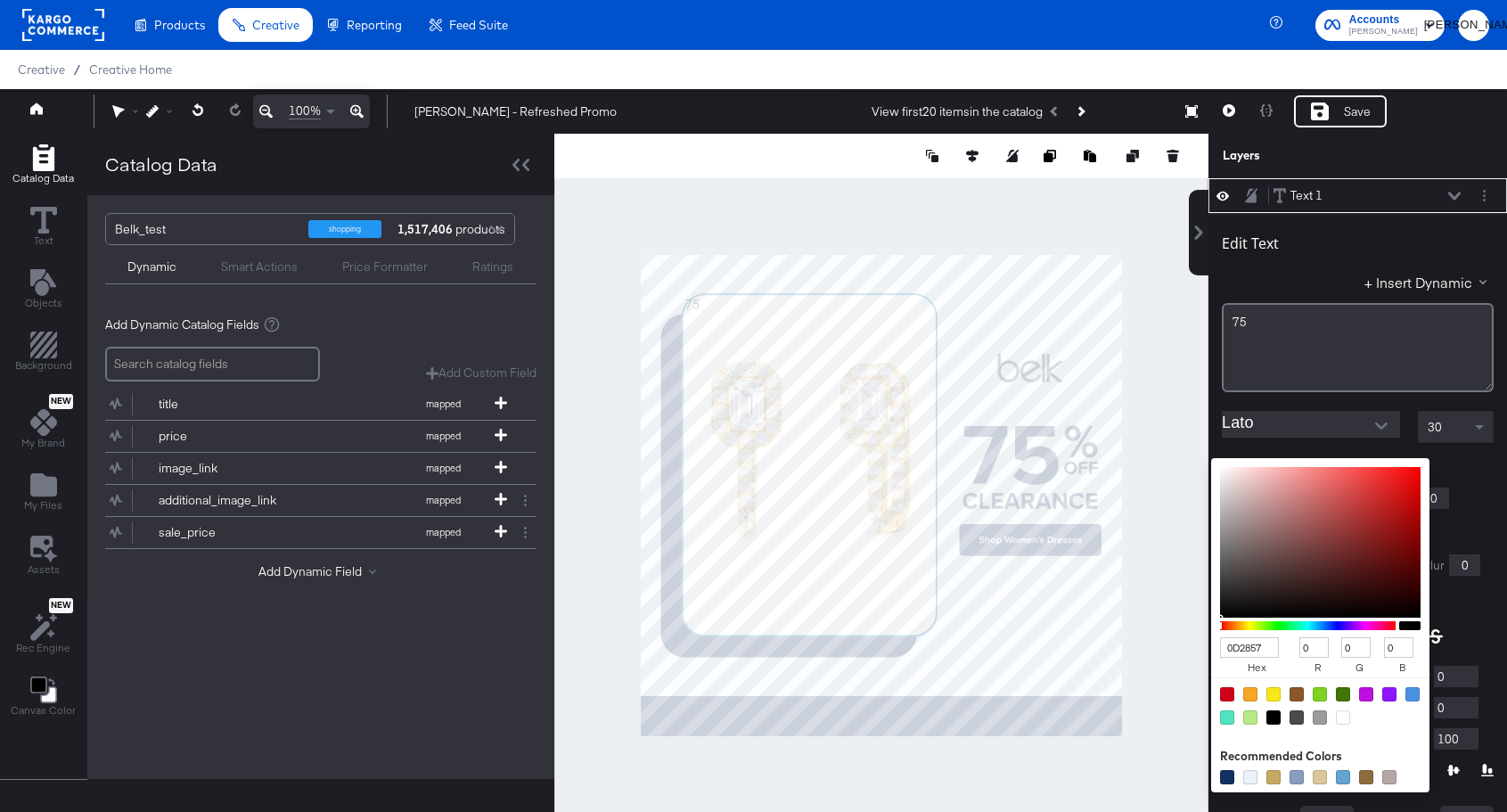
type input "87"
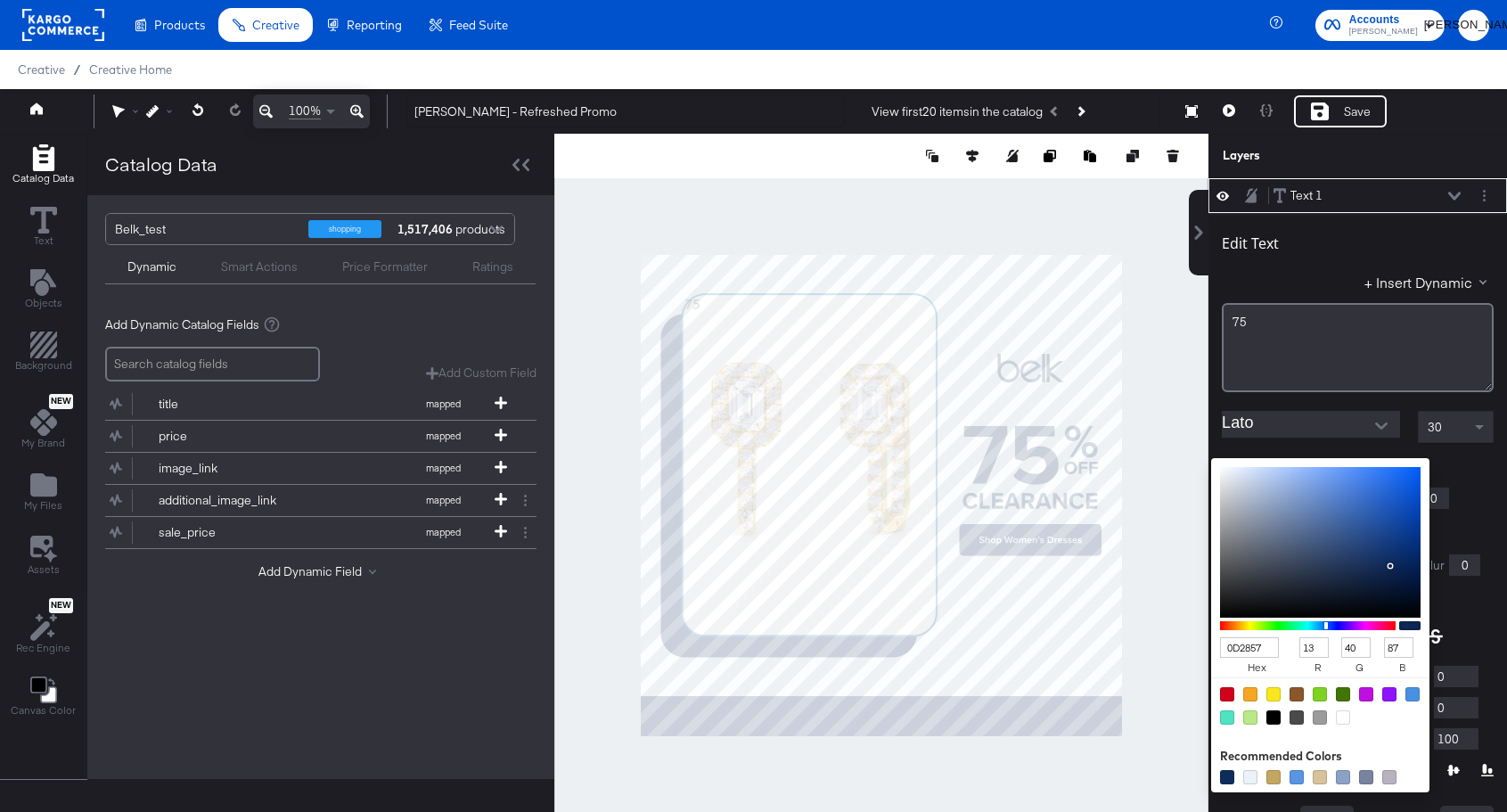
click at [1466, 430] on div "30" at bounding box center [1456, 427] width 74 height 30
click at [1352, 428] on input "Lato" at bounding box center [1298, 424] width 152 height 26
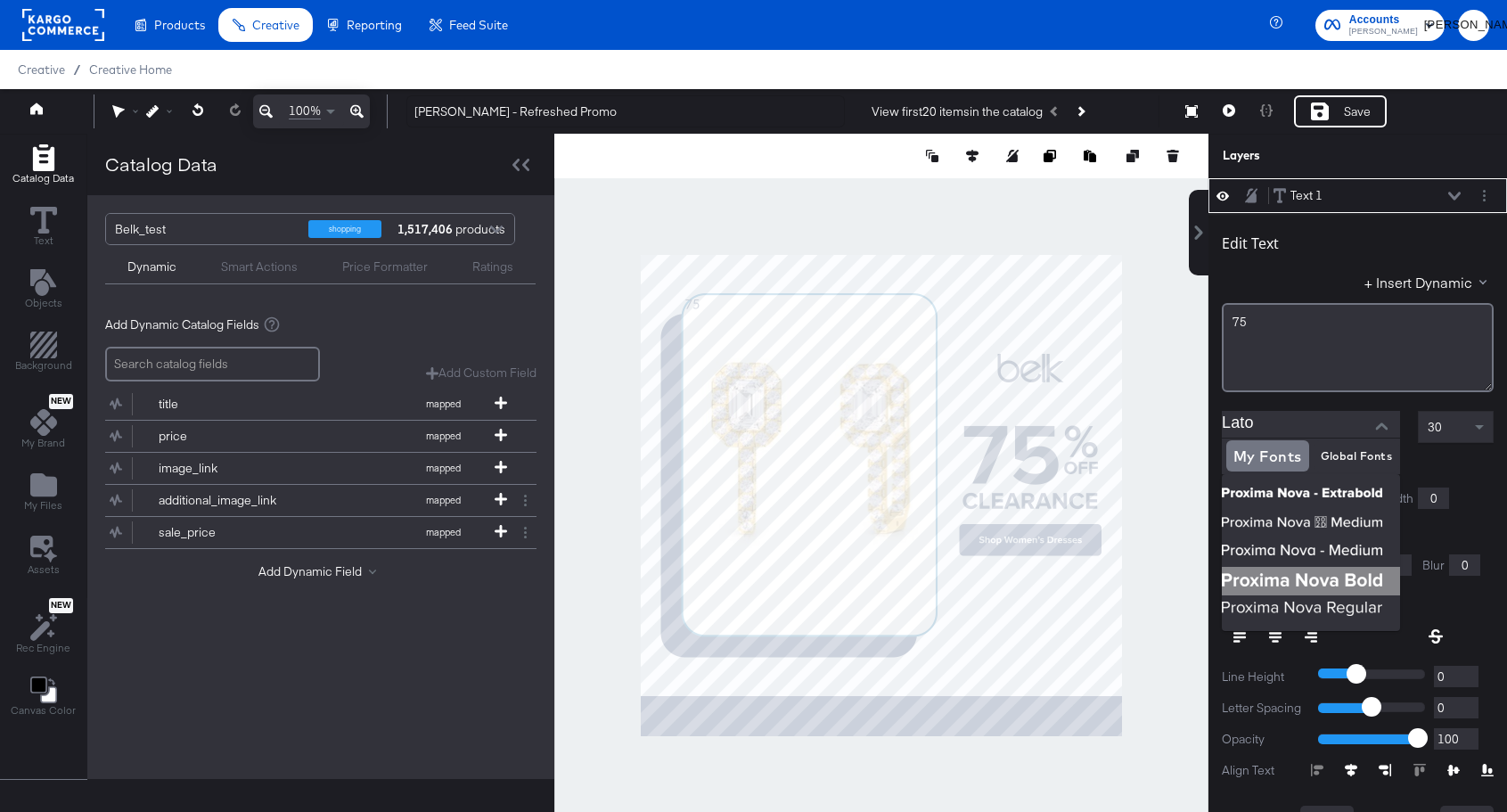
click at [1319, 570] on img at bounding box center [1311, 581] width 178 height 28
type input "Proxima Nova Bold"
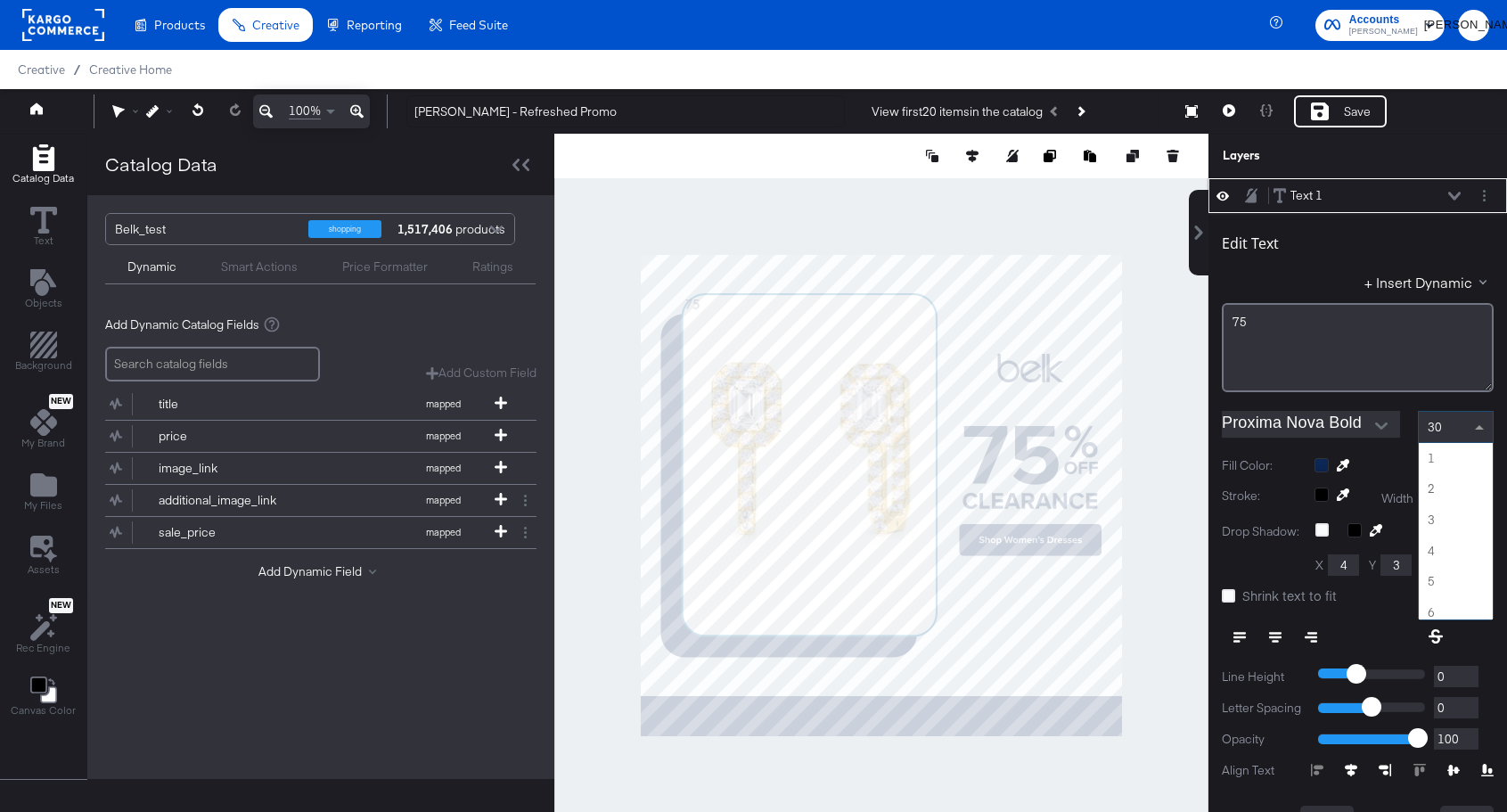
click at [1449, 424] on div "30" at bounding box center [1456, 427] width 74 height 30
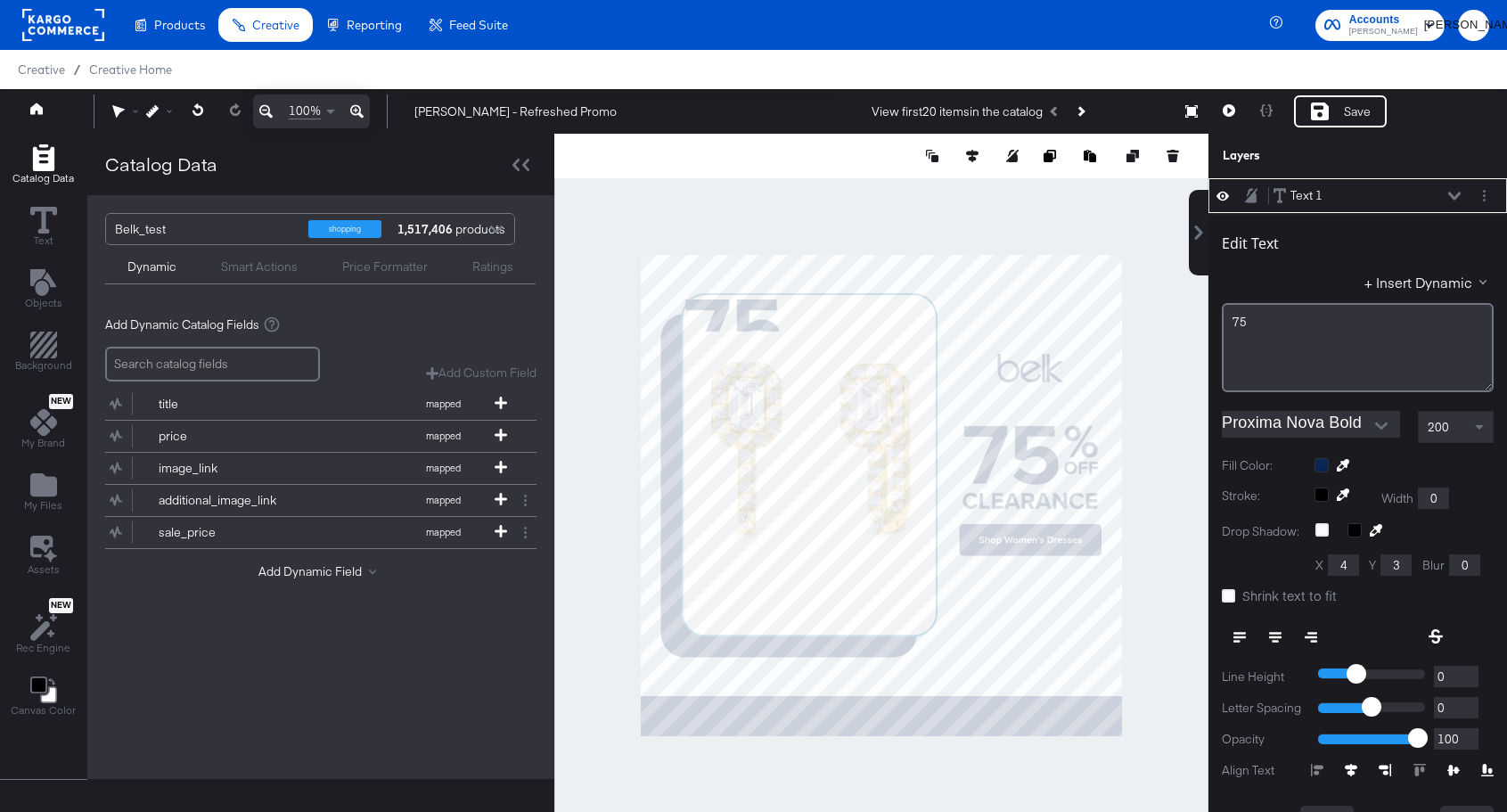
type input "408"
type input "192"
type input "92"
click at [1274, 624] on button at bounding box center [1276, 637] width 36 height 32
click at [1226, 595] on icon at bounding box center [1229, 595] width 13 height 13
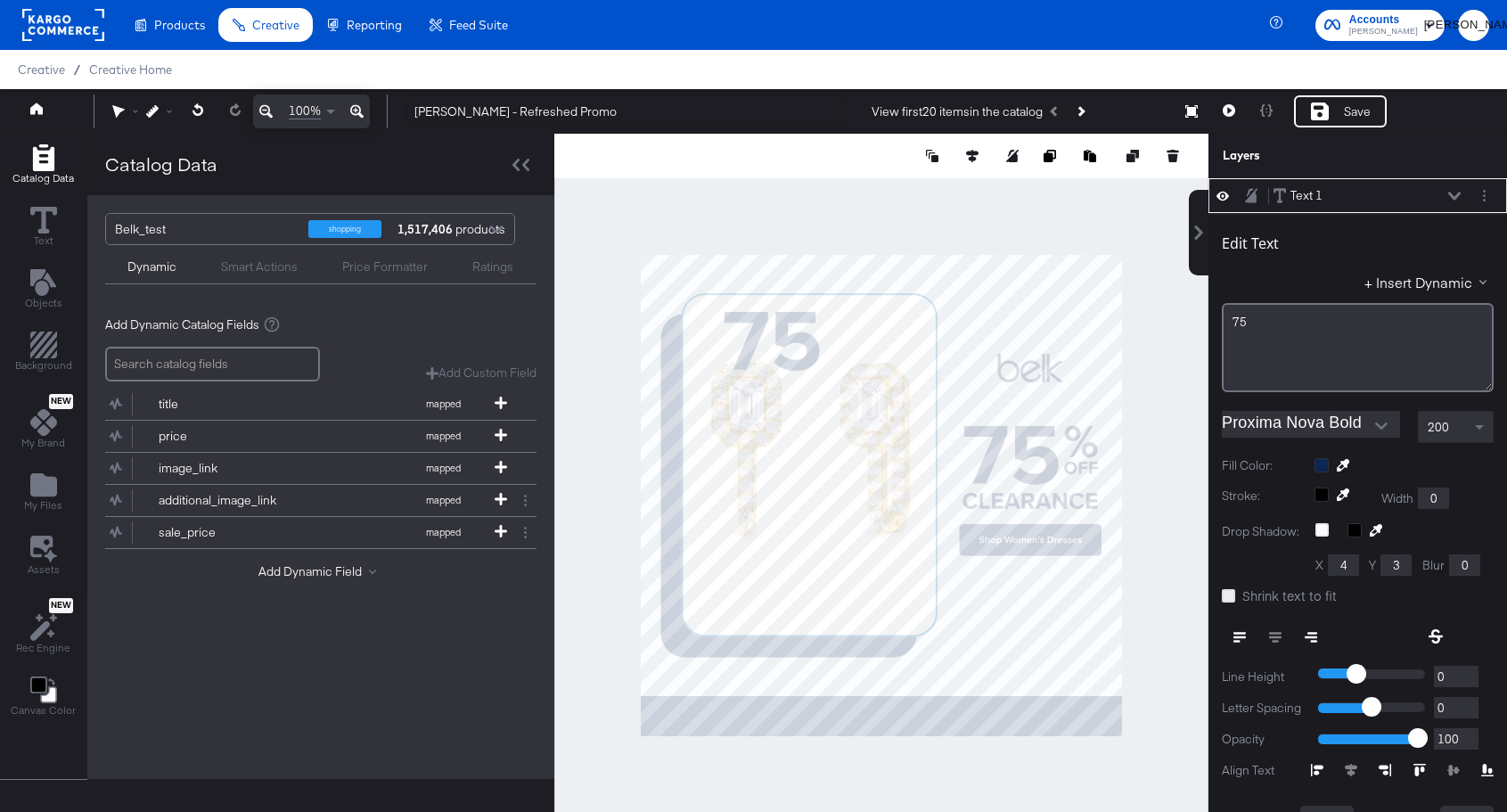
click at [0, 0] on input "Shrink text to fit" at bounding box center [0, 0] width 0 height 0
type input "211"
type input "721"
type input "444"
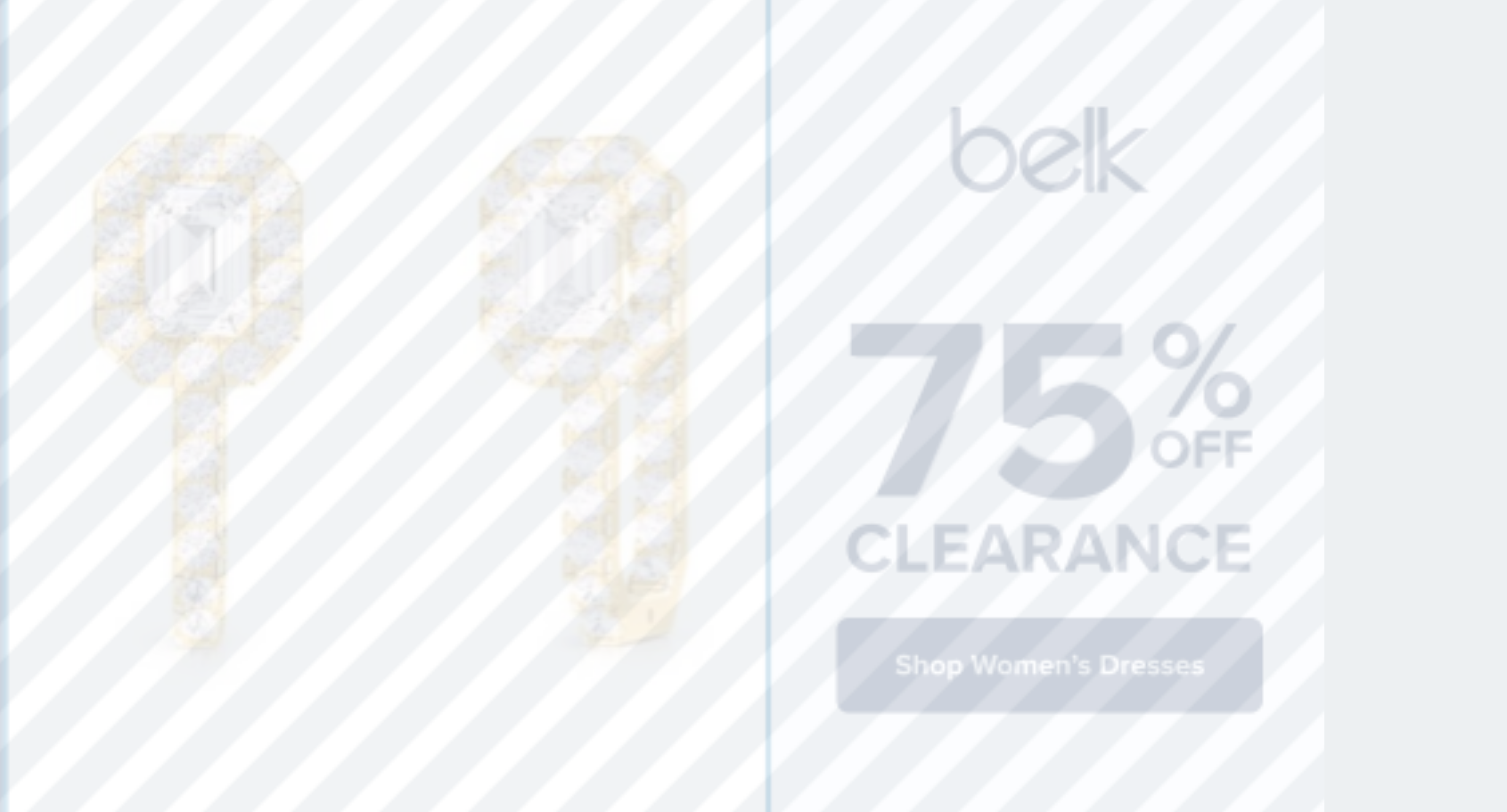
type input "729"
type input "354"
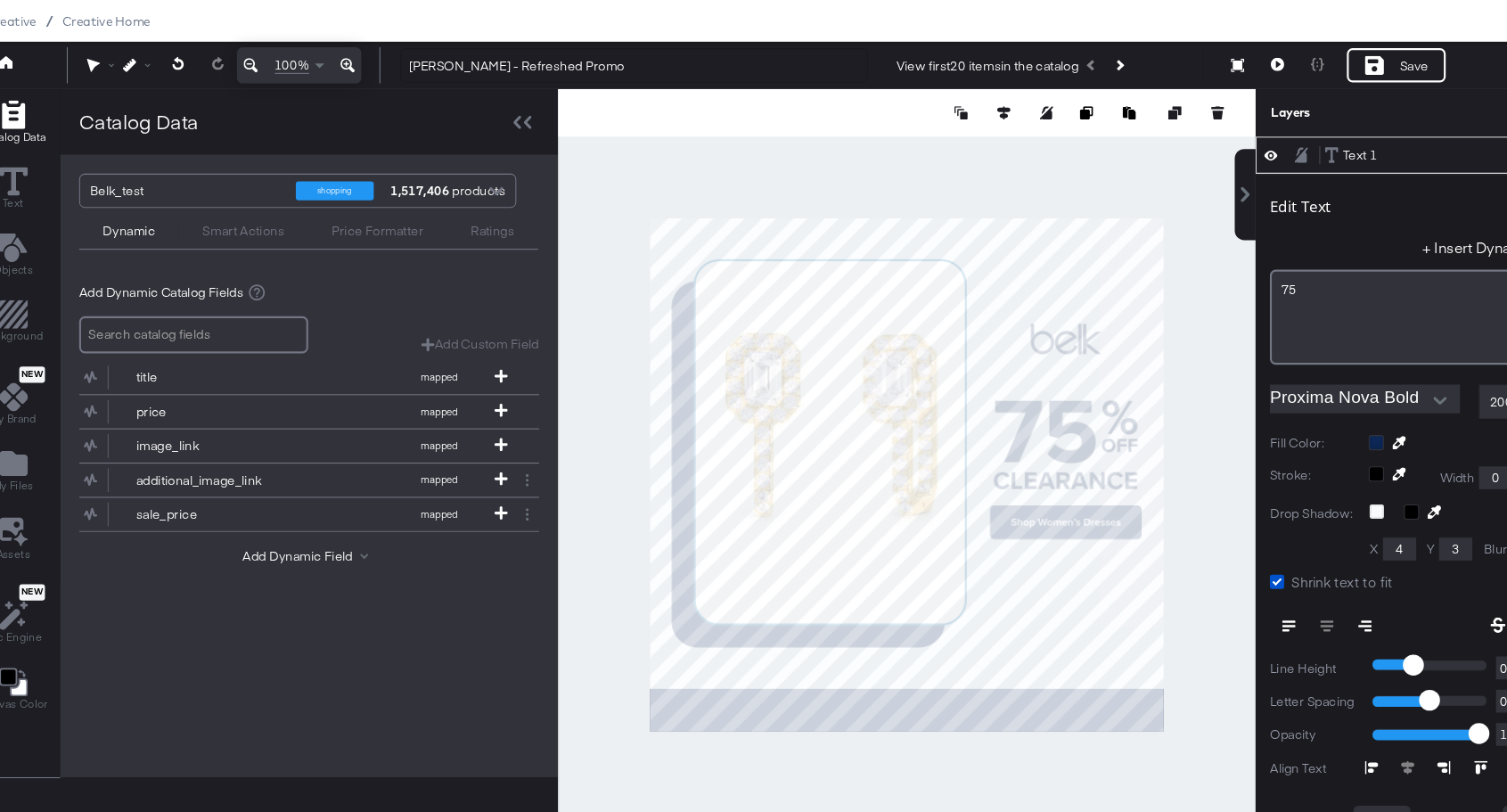
scroll to position [0, 0]
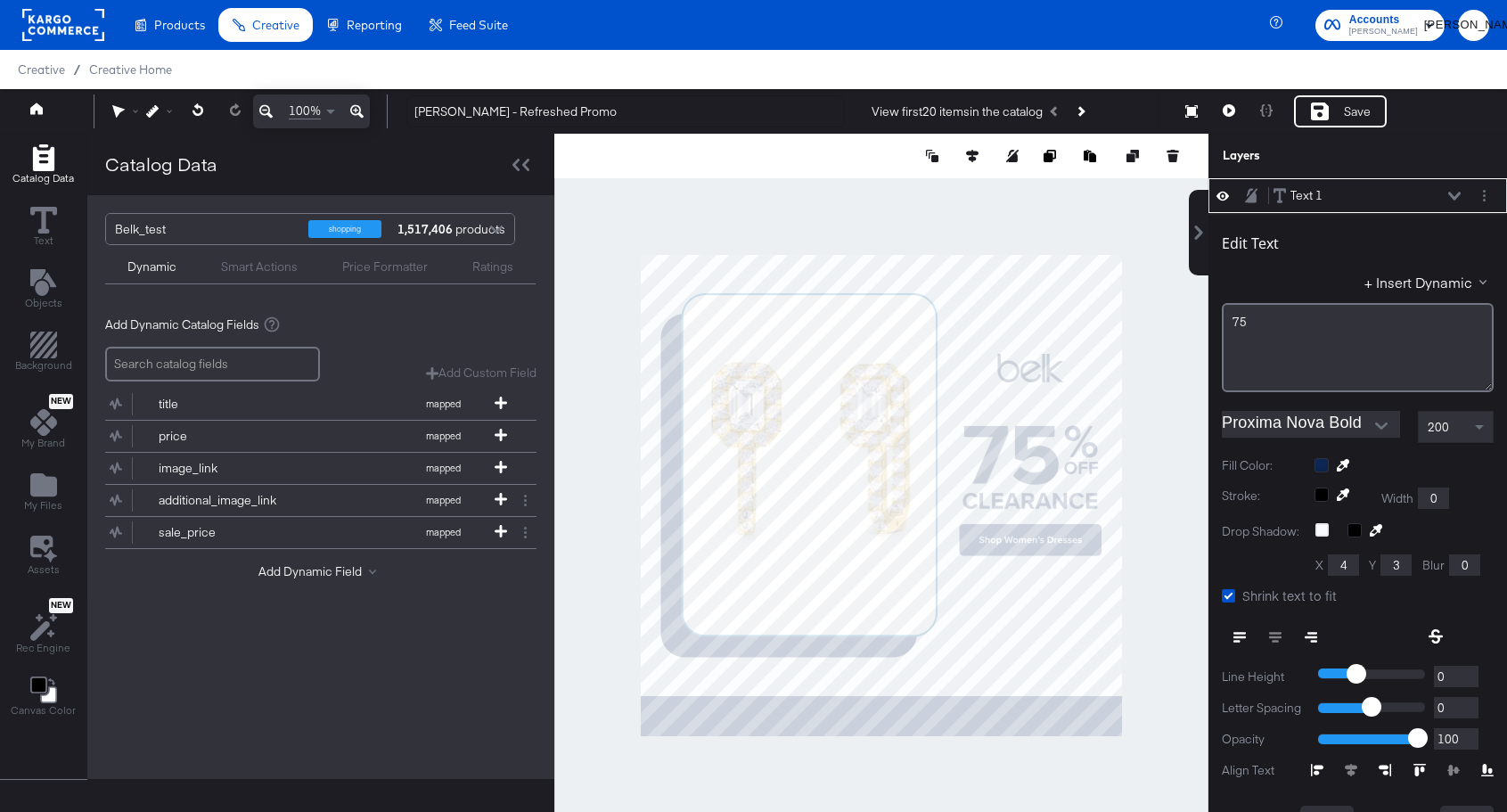
click at [1458, 189] on div "Text 1 Text 1" at bounding box center [1368, 196] width 189 height 19
click at [1450, 193] on icon at bounding box center [1454, 195] width 12 height 8
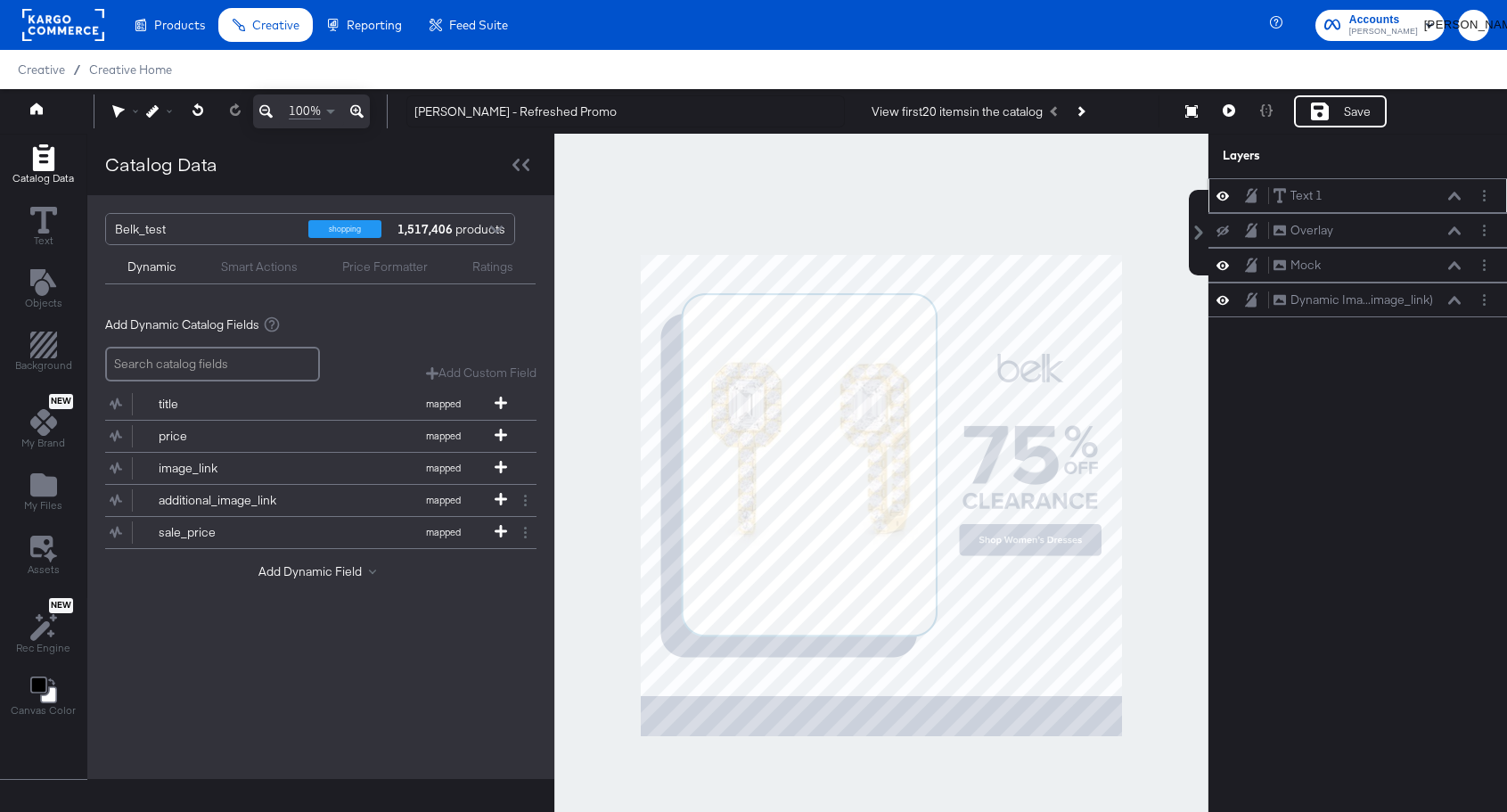
click at [1334, 195] on div "Text 1 Text 1" at bounding box center [1368, 196] width 189 height 19
click at [1312, 201] on div "Text 1" at bounding box center [1307, 196] width 32 height 17
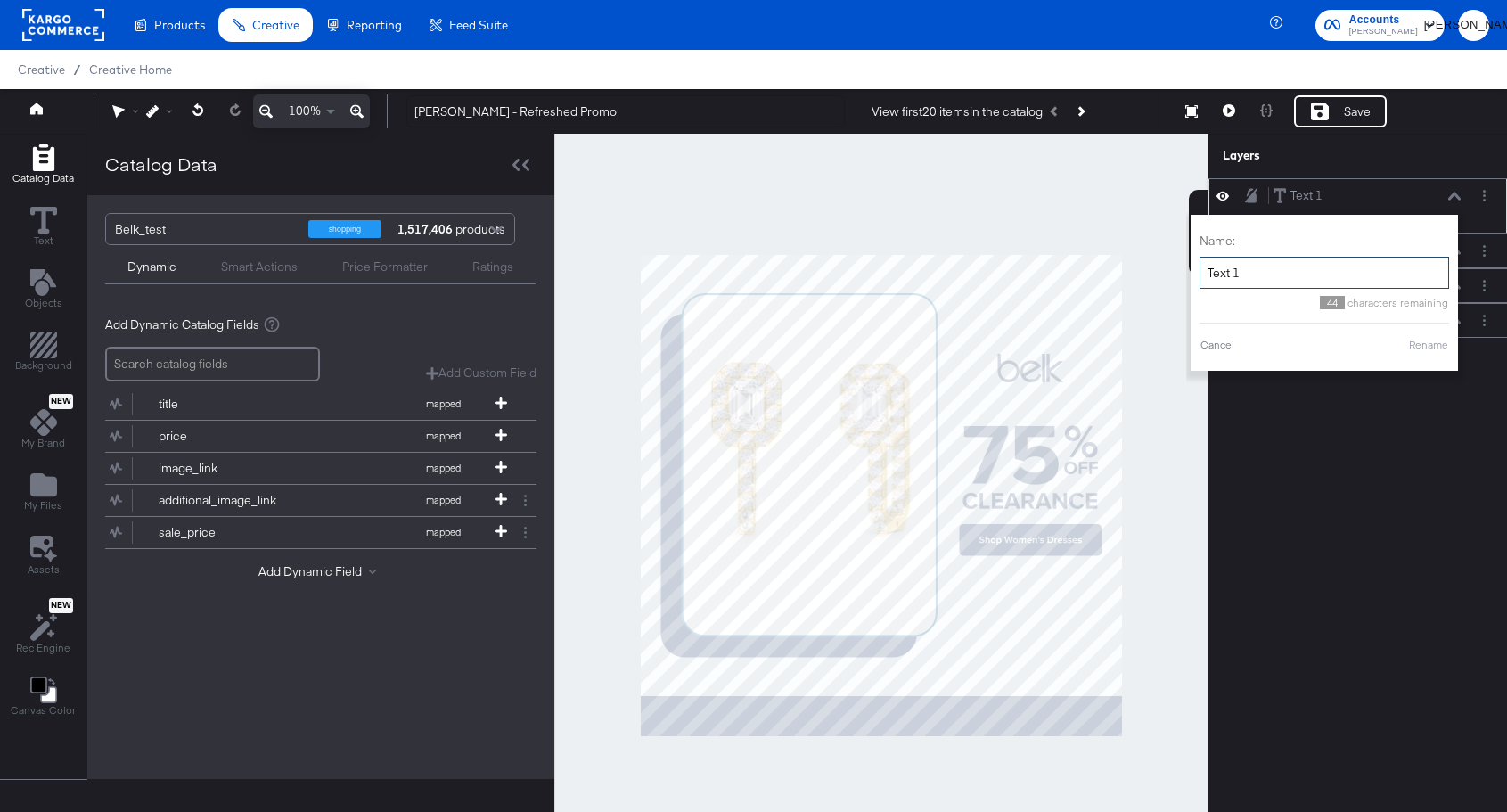
click at [1306, 272] on input "Text 1" at bounding box center [1324, 272] width 250 height 33
type input "T"
type input "Percent Number"
click at [1436, 351] on button "Rename" at bounding box center [1429, 345] width 41 height 16
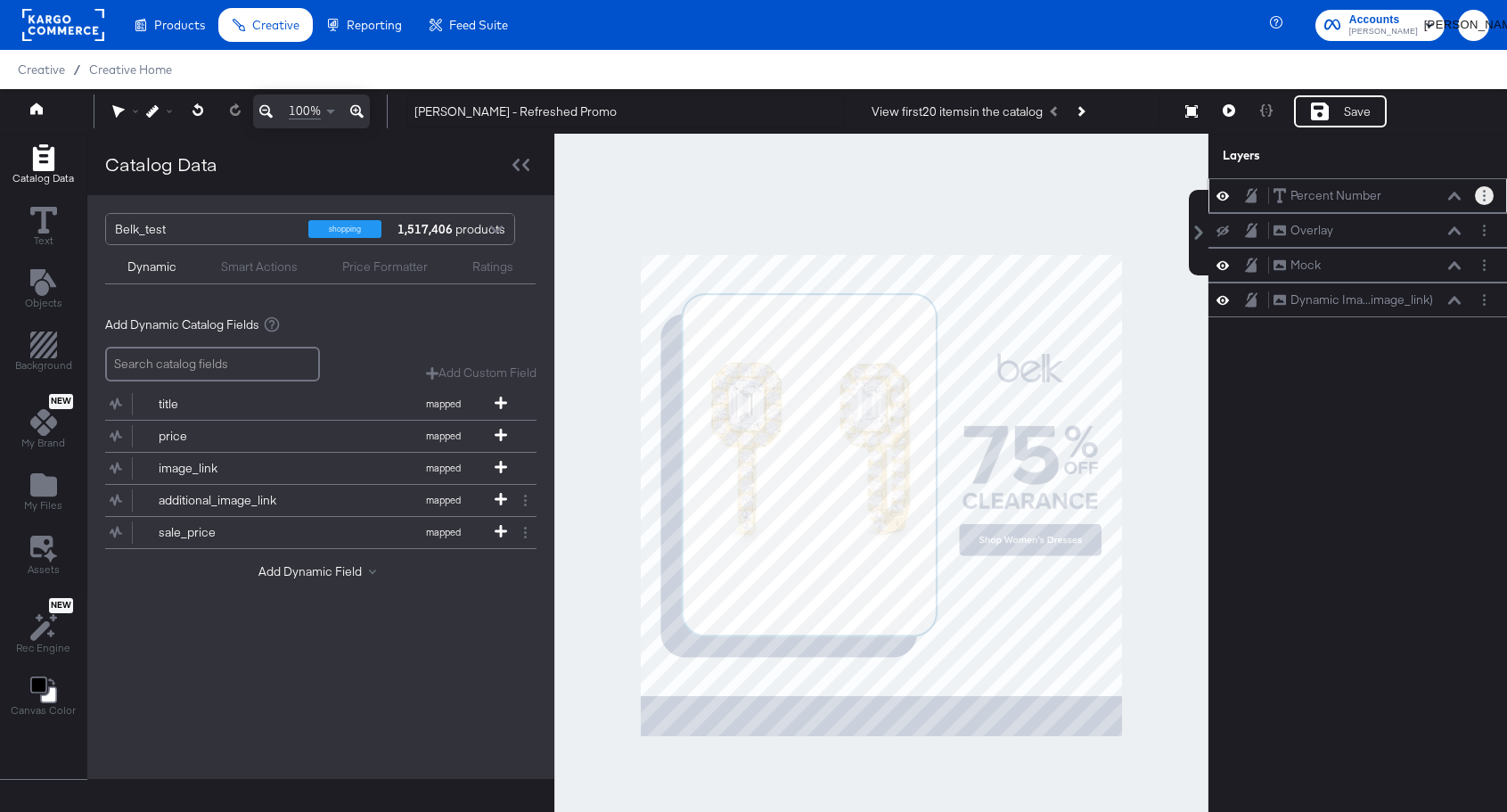
click at [1480, 203] on button "Layer Options" at bounding box center [1484, 196] width 19 height 19
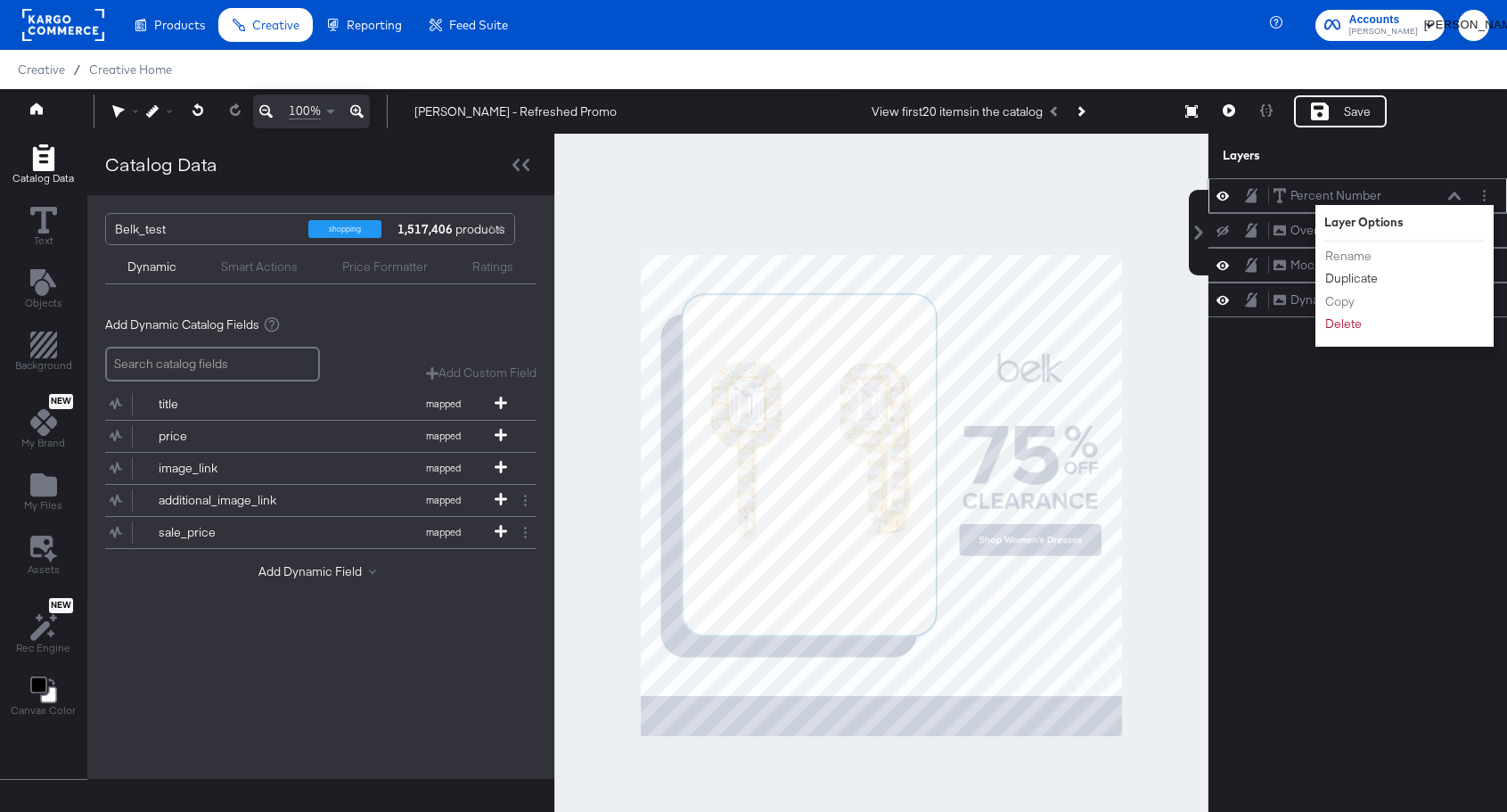
click at [1362, 282] on button "Duplicate" at bounding box center [1352, 279] width 55 height 19
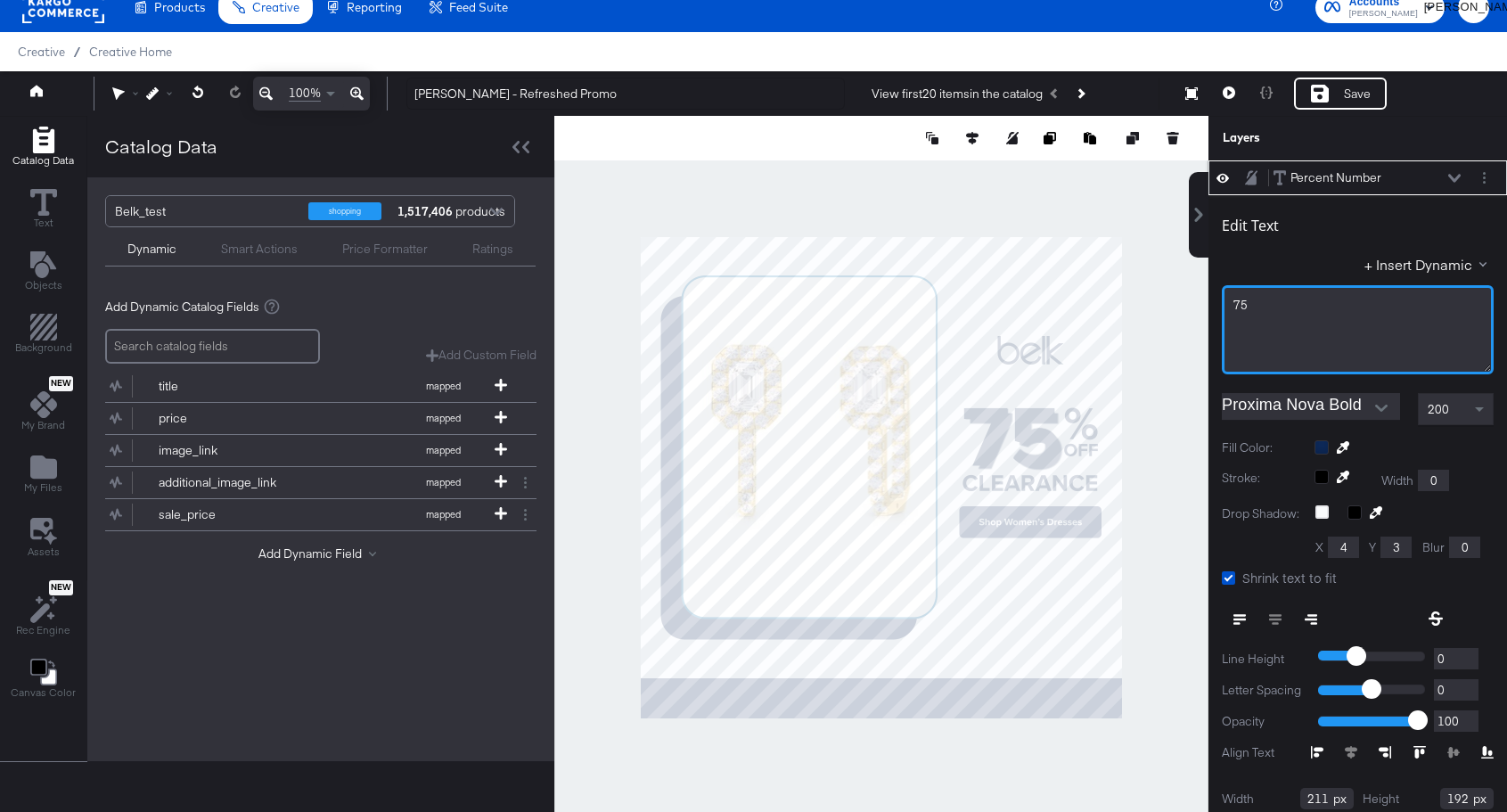
click at [1267, 310] on div "75﻿" at bounding box center [1358, 305] width 249 height 17
type input "125"
type input "134"
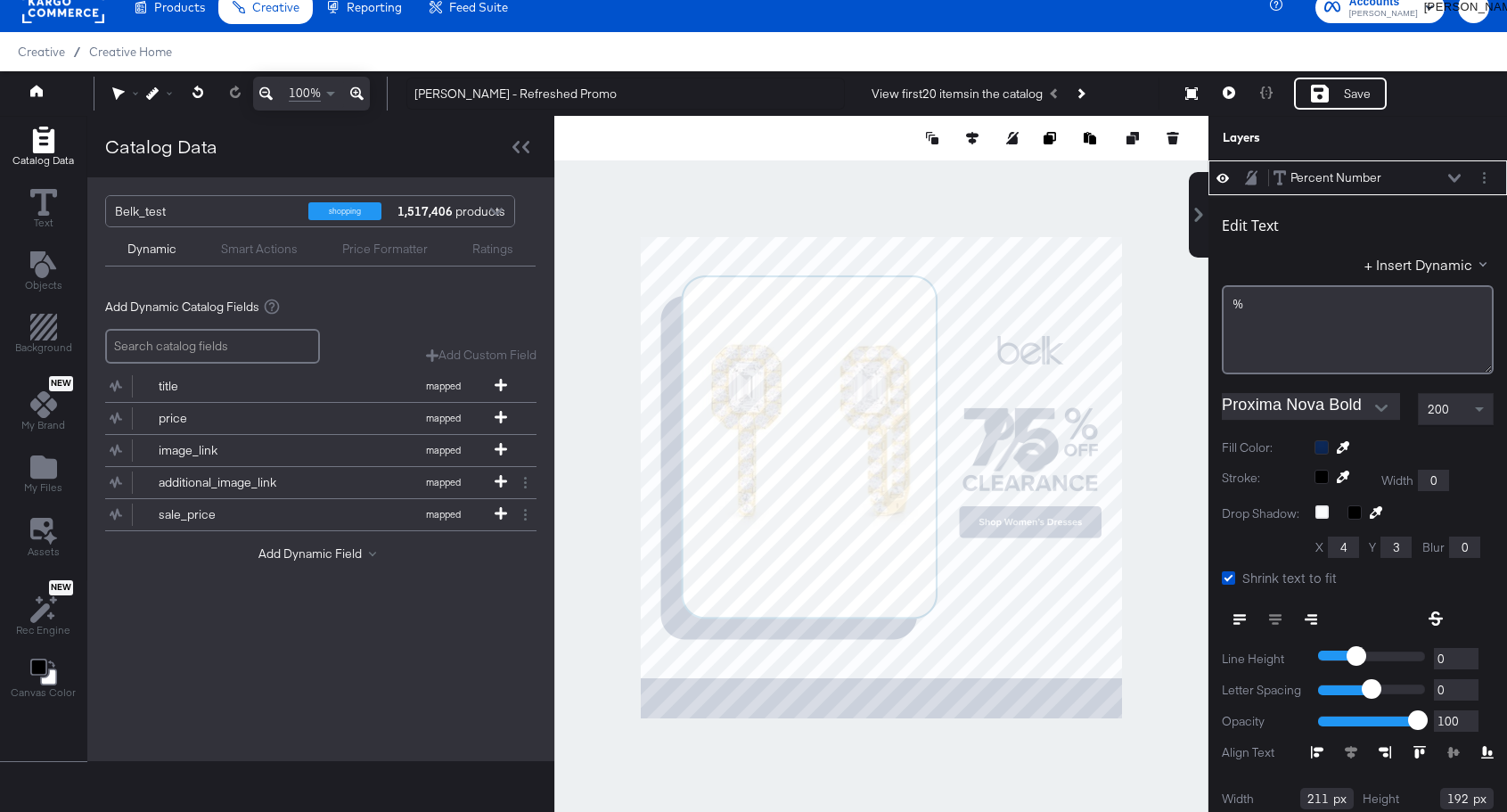
type input "825"
type input "422"
type input "91"
type input "102"
type input "859"
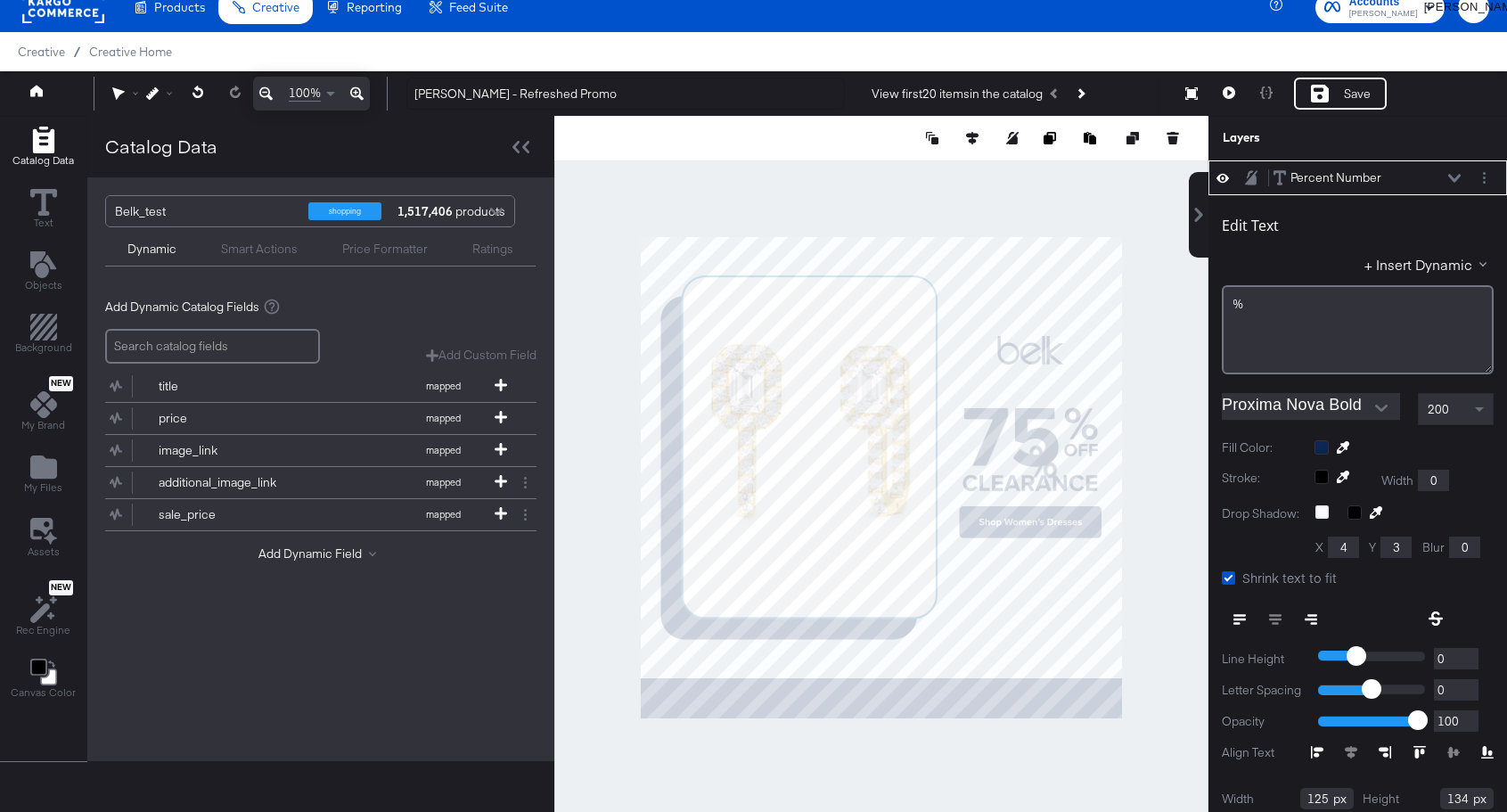
type input "454"
type input "927"
type input "420"
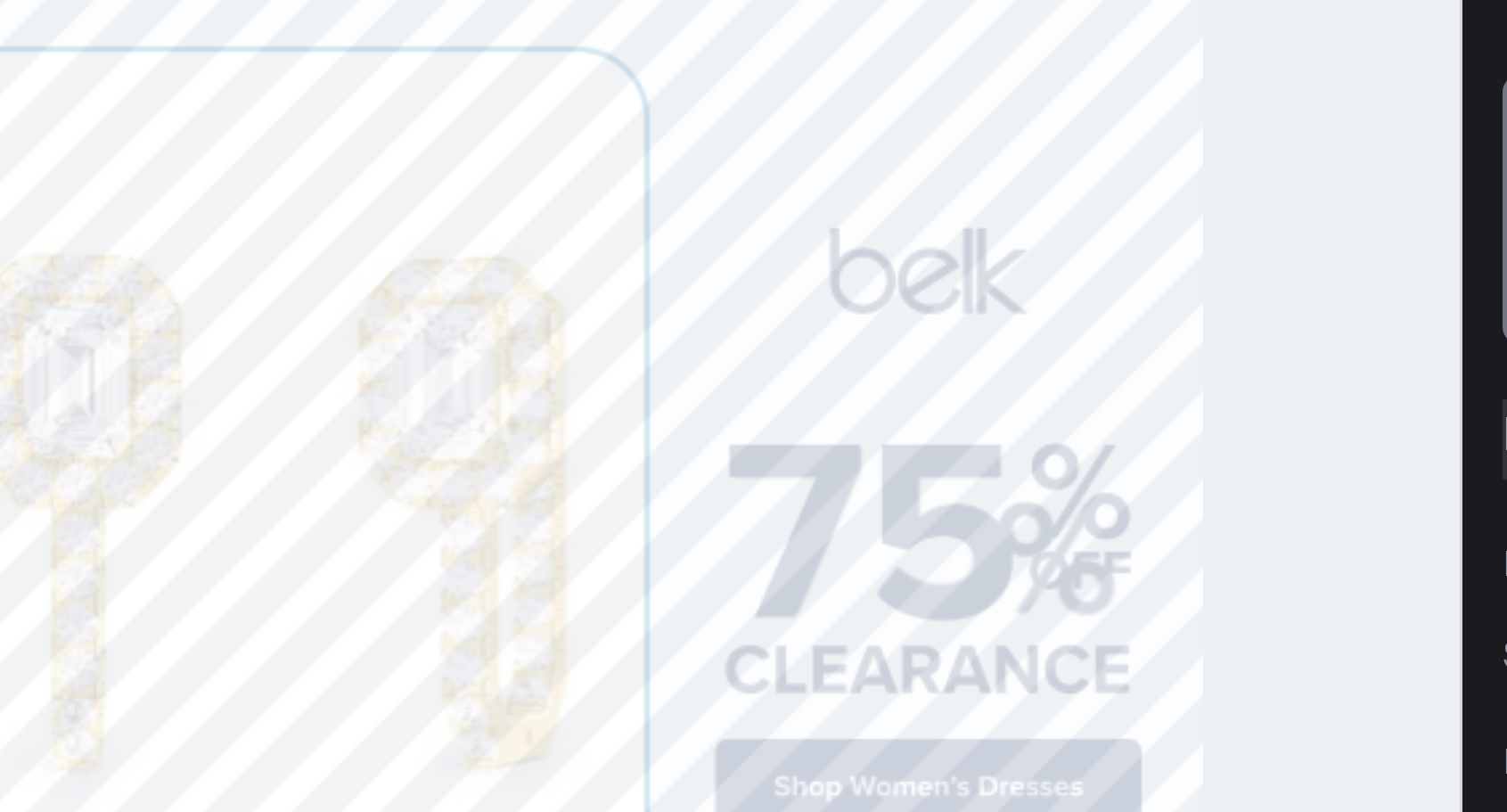
type input "940"
type input "274"
type input "75"
type input "86"
type input "957"
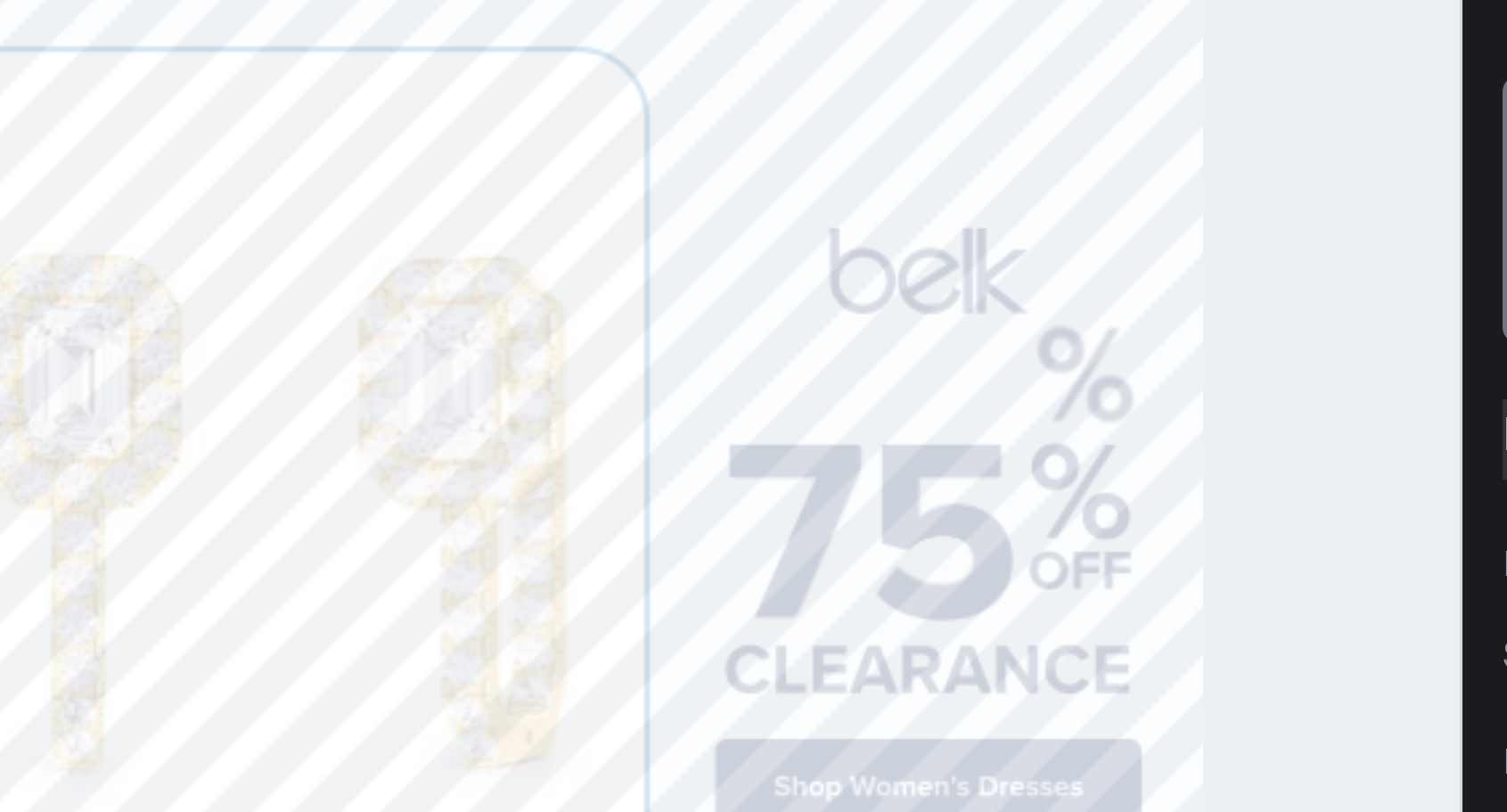
type input "290"
type input "68"
type input "74"
type input "302"
type input "76"
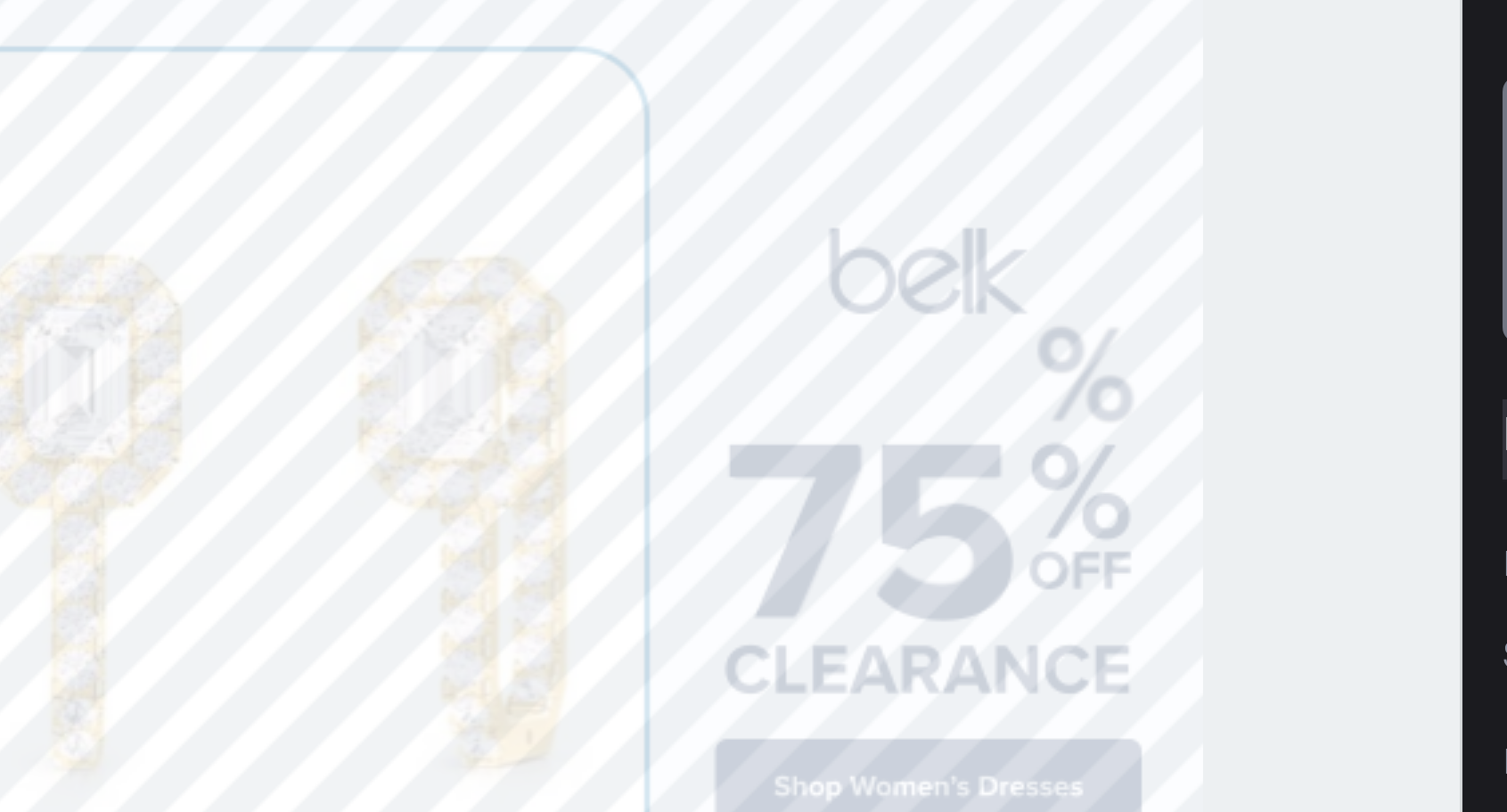
type input "82"
type input "294"
type input "953"
type input "378"
click at [1398, 160] on div "Catalog Data Text Objects Background New My Brand My Files Assets New Rec Engin…" at bounding box center [753, 138] width 1507 height 44
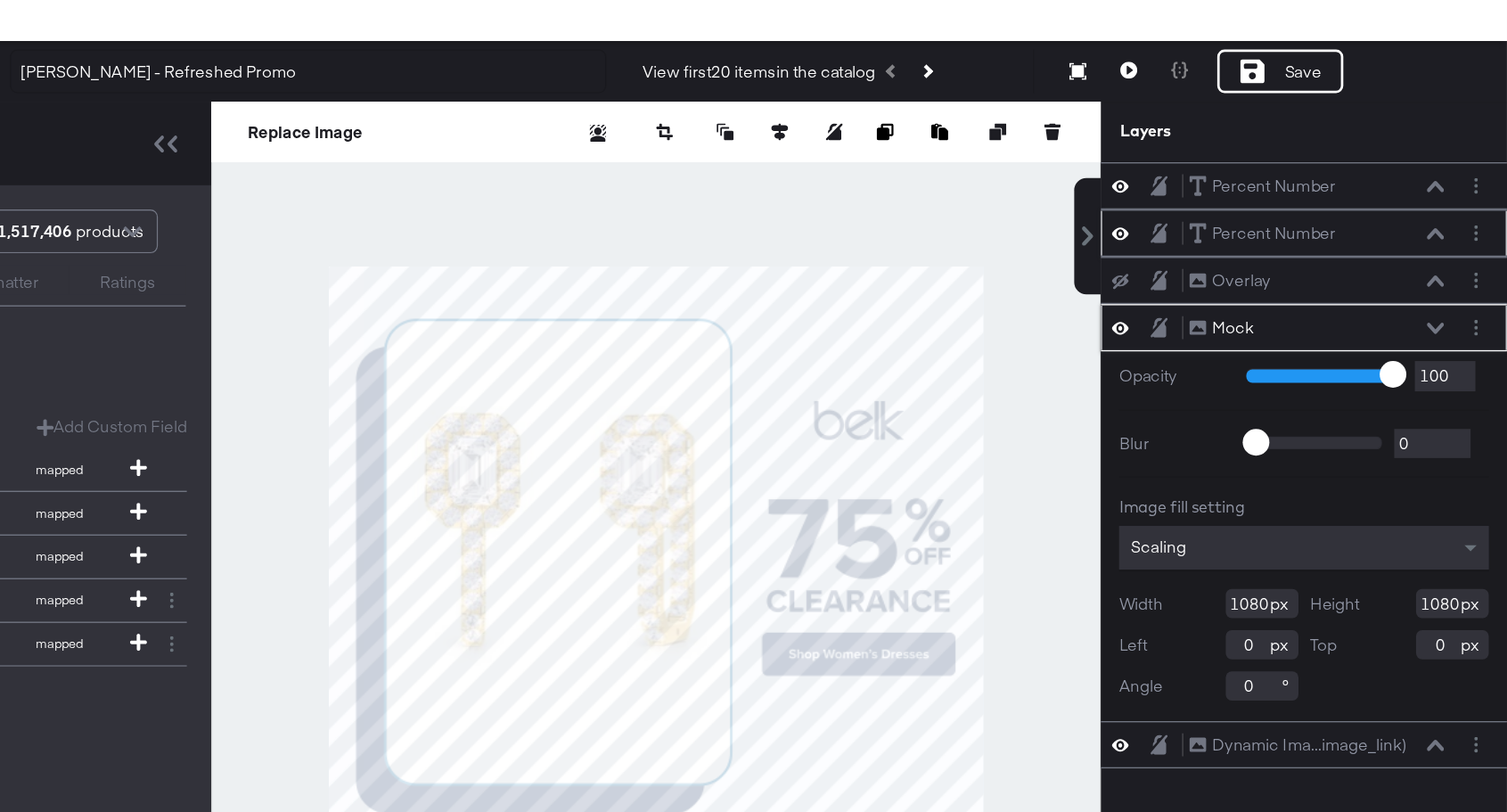
click at [1456, 213] on icon at bounding box center [1454, 212] width 12 height 8
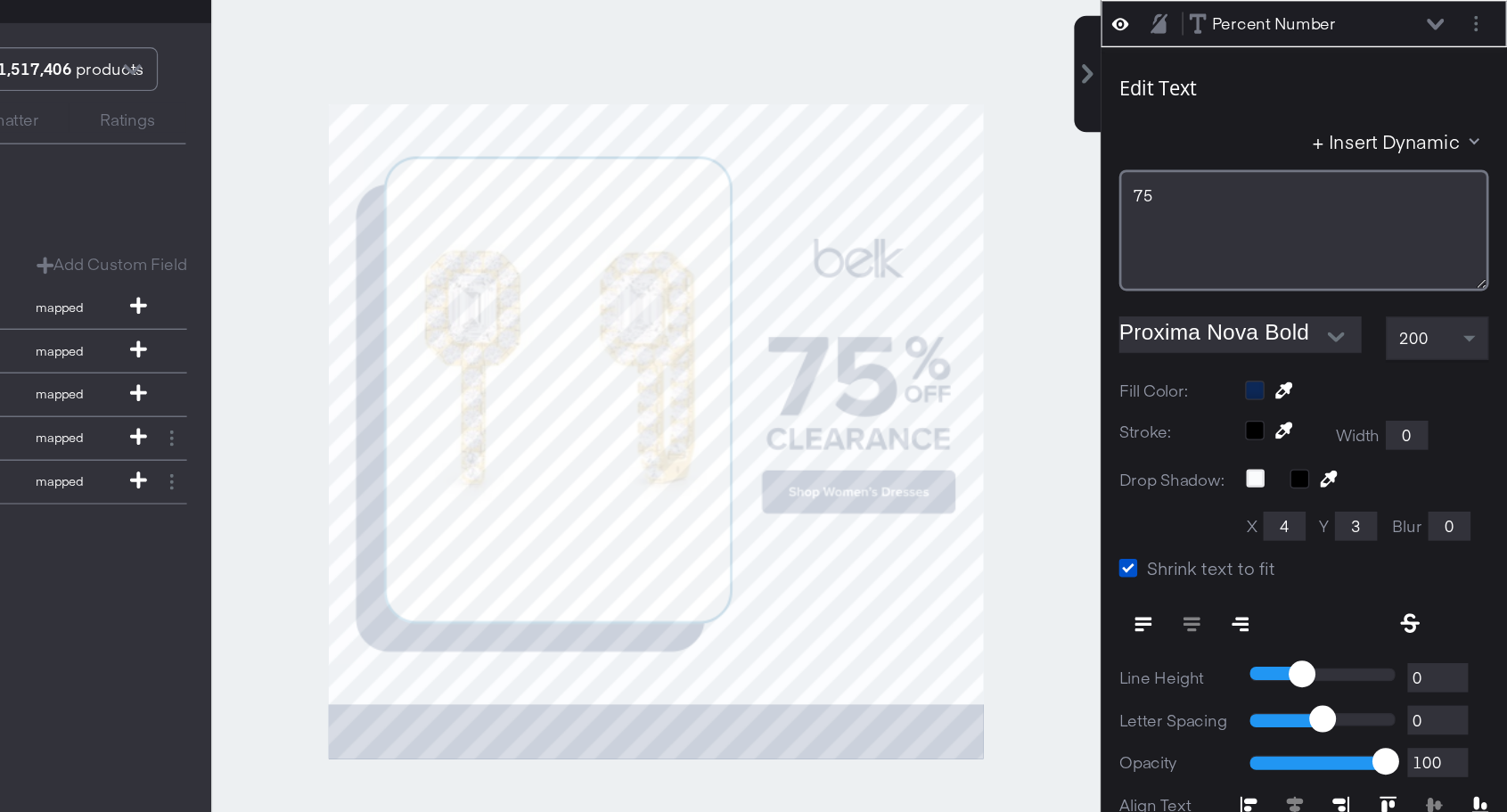
click at [1450, 171] on div "Percent Number Percent Number" at bounding box center [1368, 178] width 189 height 19
click at [1451, 177] on icon at bounding box center [1454, 177] width 12 height 8
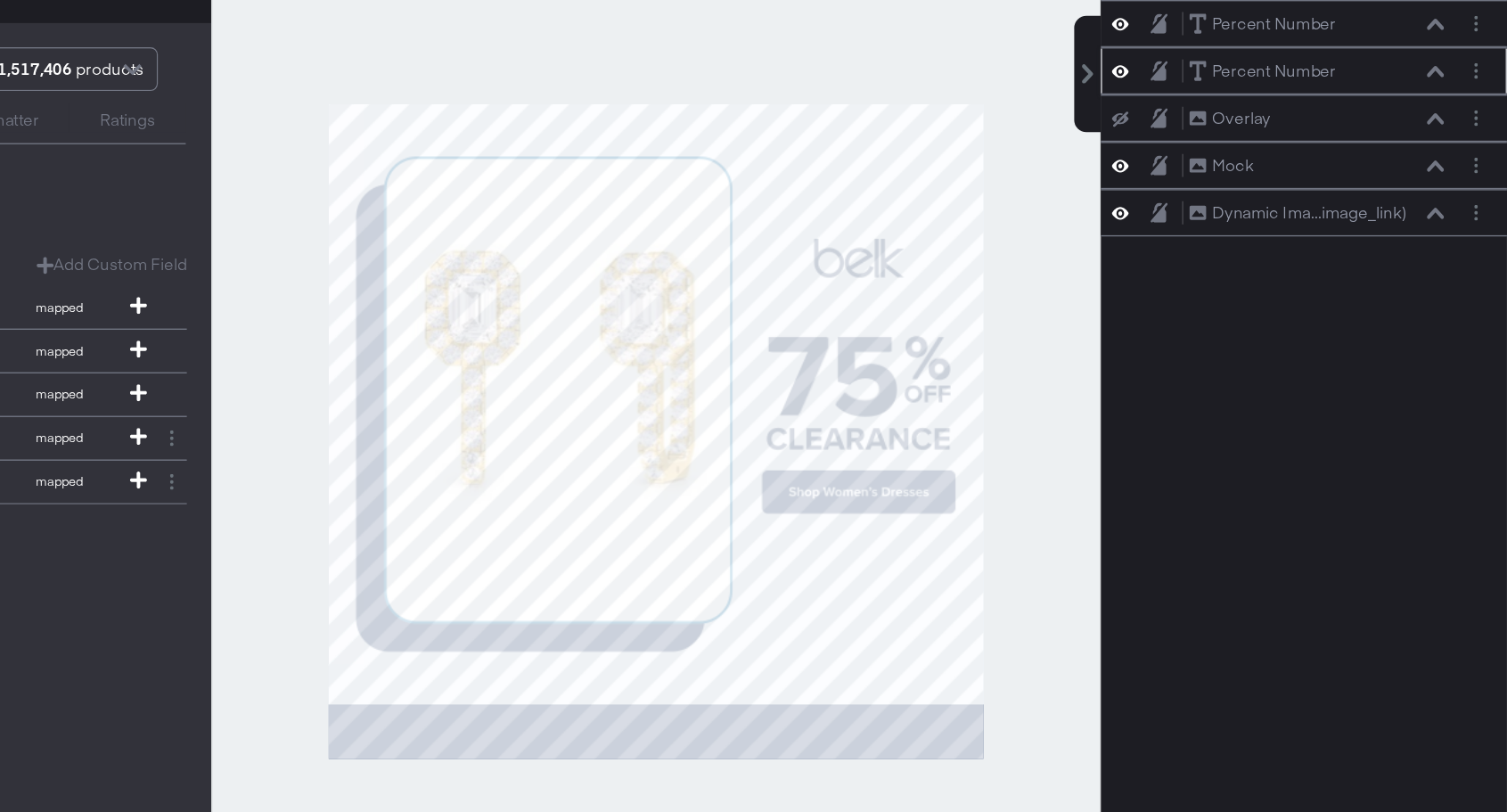
scroll to position [0, 0]
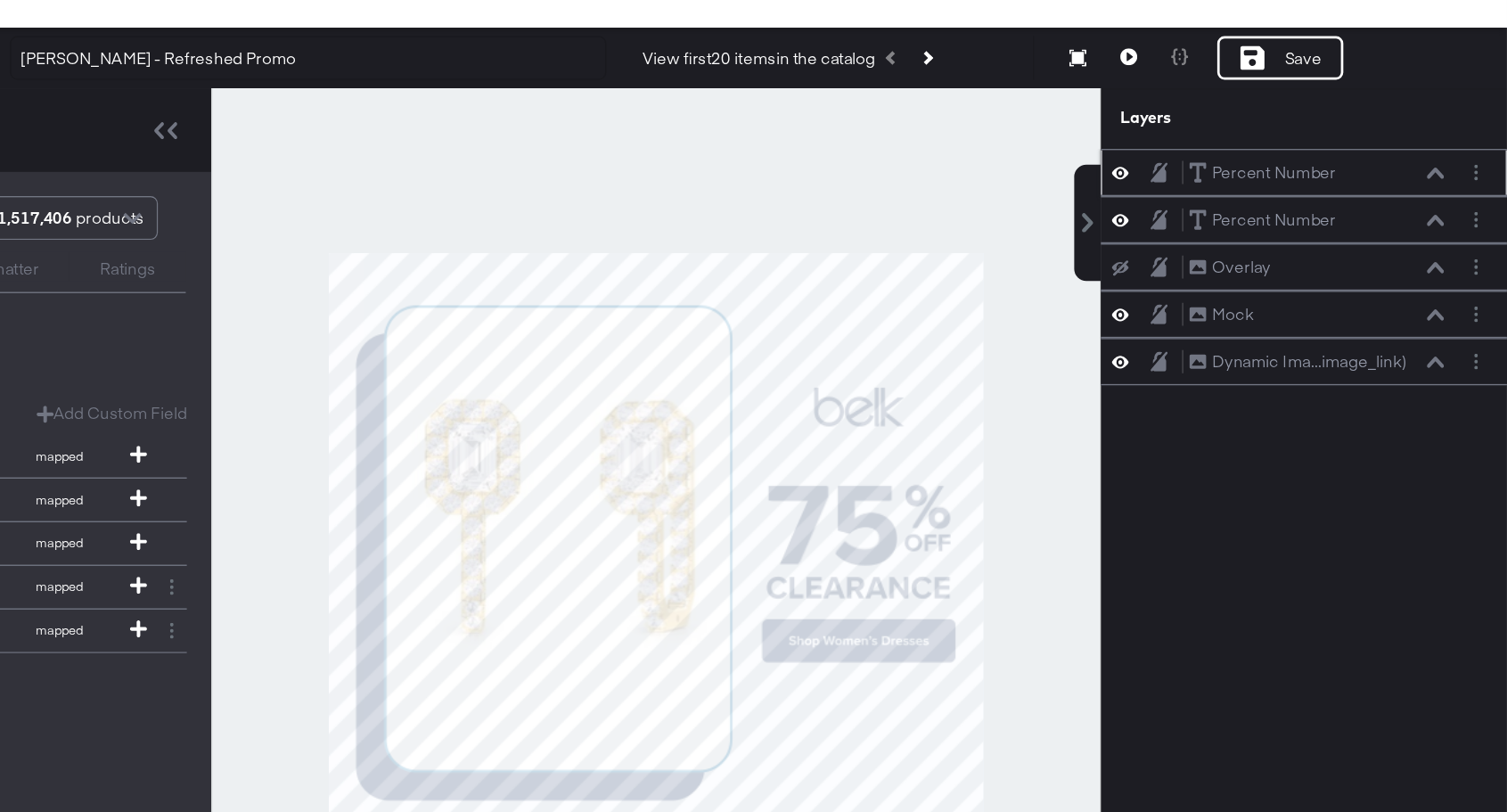
click at [1221, 179] on icon at bounding box center [1222, 178] width 12 height 15
click at [1221, 179] on icon at bounding box center [1222, 178] width 12 height 11
click at [1455, 184] on div "Percent Number Percent Number" at bounding box center [1368, 178] width 189 height 19
click at [1456, 180] on icon at bounding box center [1454, 177] width 12 height 8
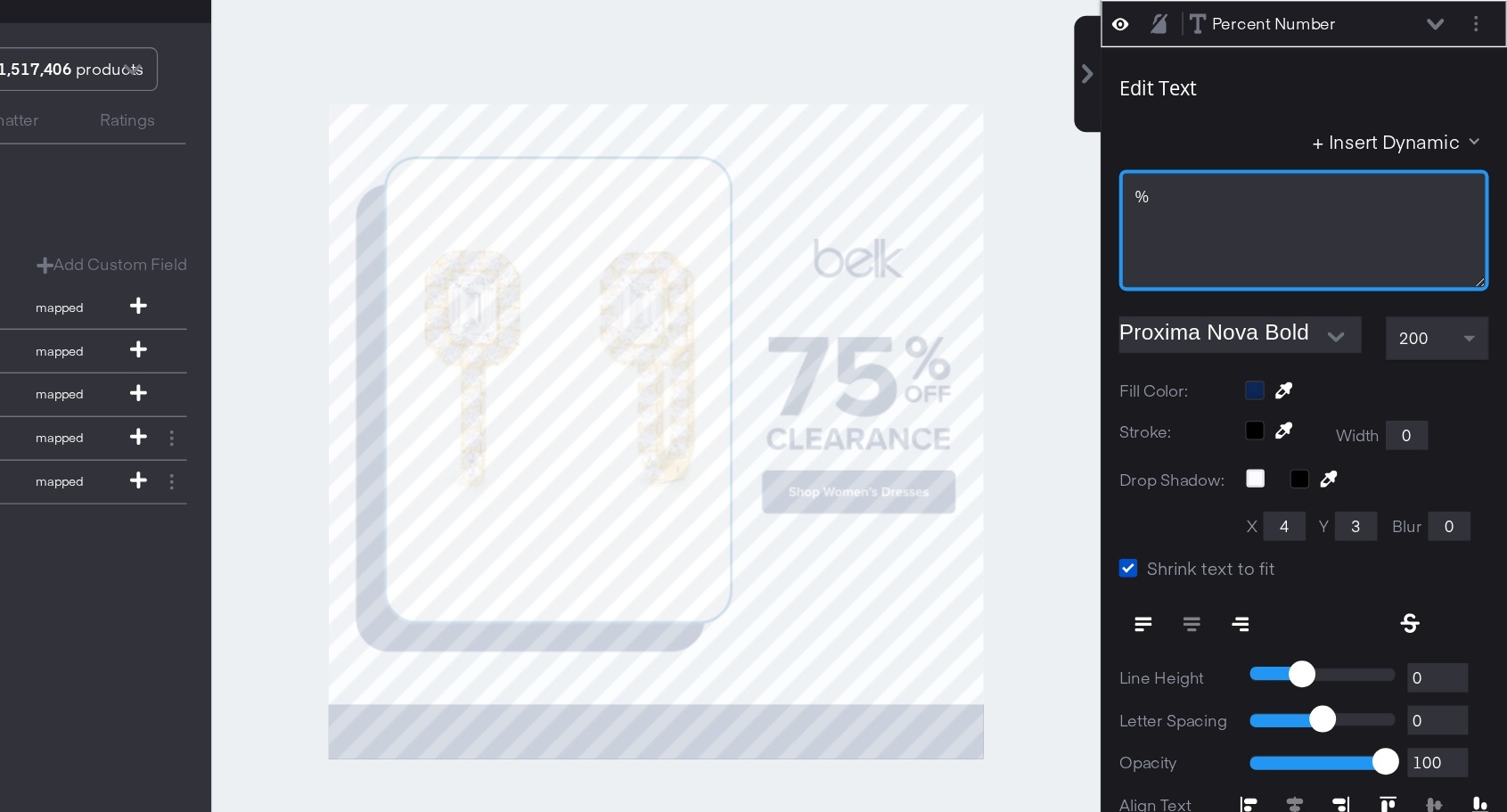
click at [1316, 312] on div "%" at bounding box center [1358, 330] width 271 height 89
click at [1316, 312] on div "%" at bounding box center [1358, 305] width 249 height 17
click at [1335, 315] on div "Percent Symbol" at bounding box center [1358, 330] width 271 height 89
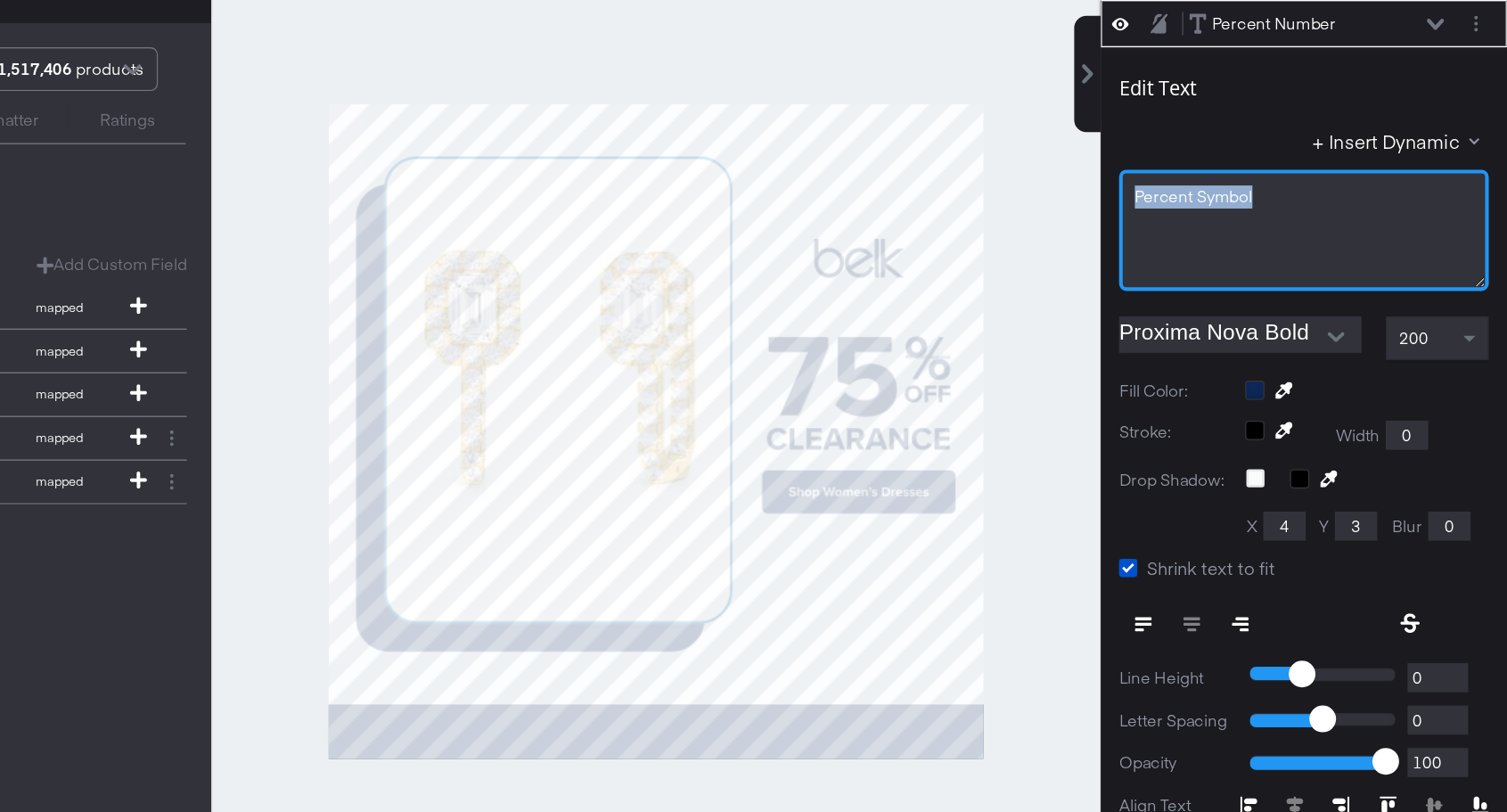
click at [1335, 315] on div "Percent Symbol" at bounding box center [1358, 330] width 271 height 89
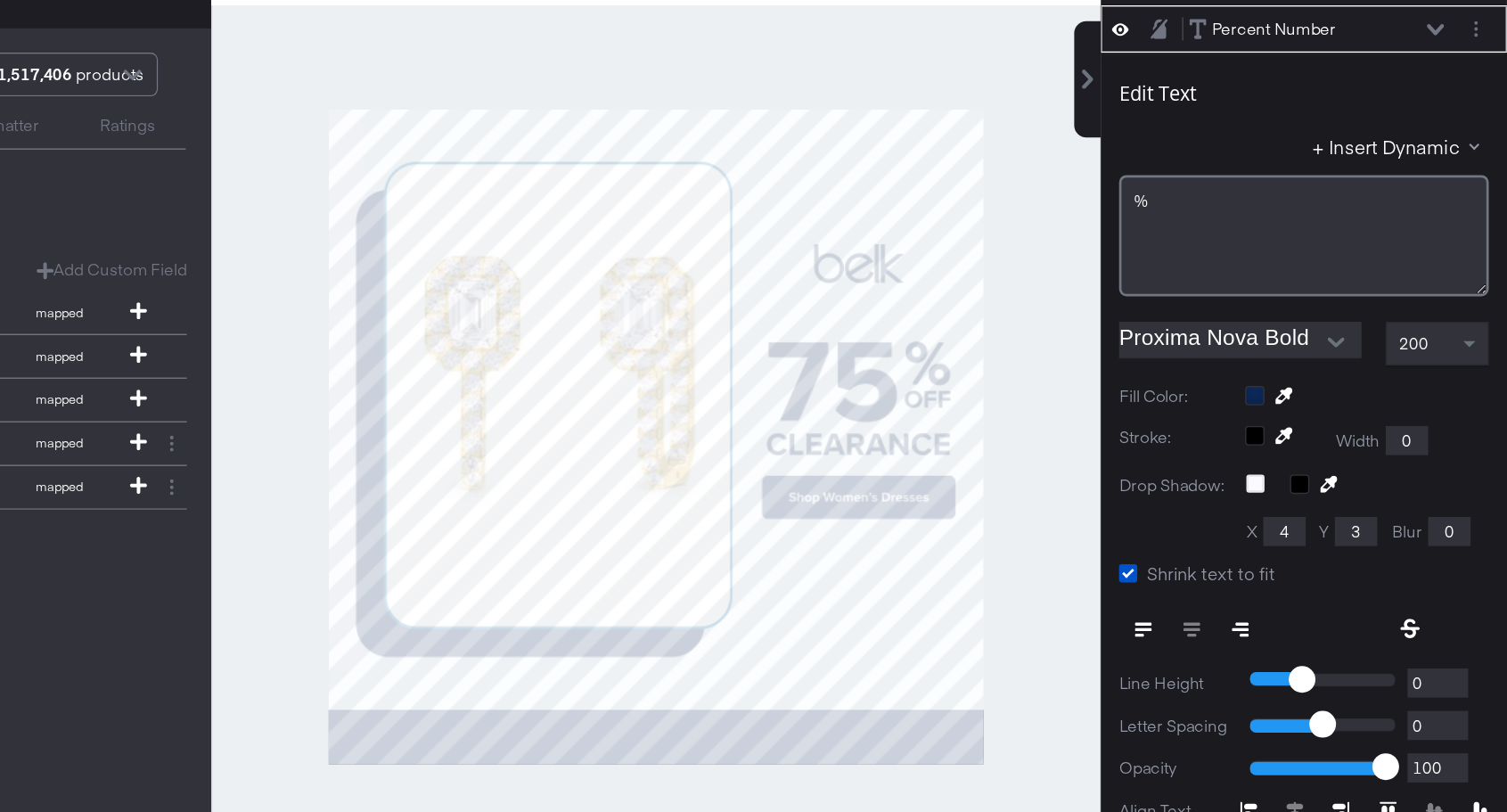
click at [1455, 186] on div "Percent Number Percent Number" at bounding box center [1368, 178] width 189 height 19
click at [1454, 180] on icon at bounding box center [1454, 177] width 12 height 8
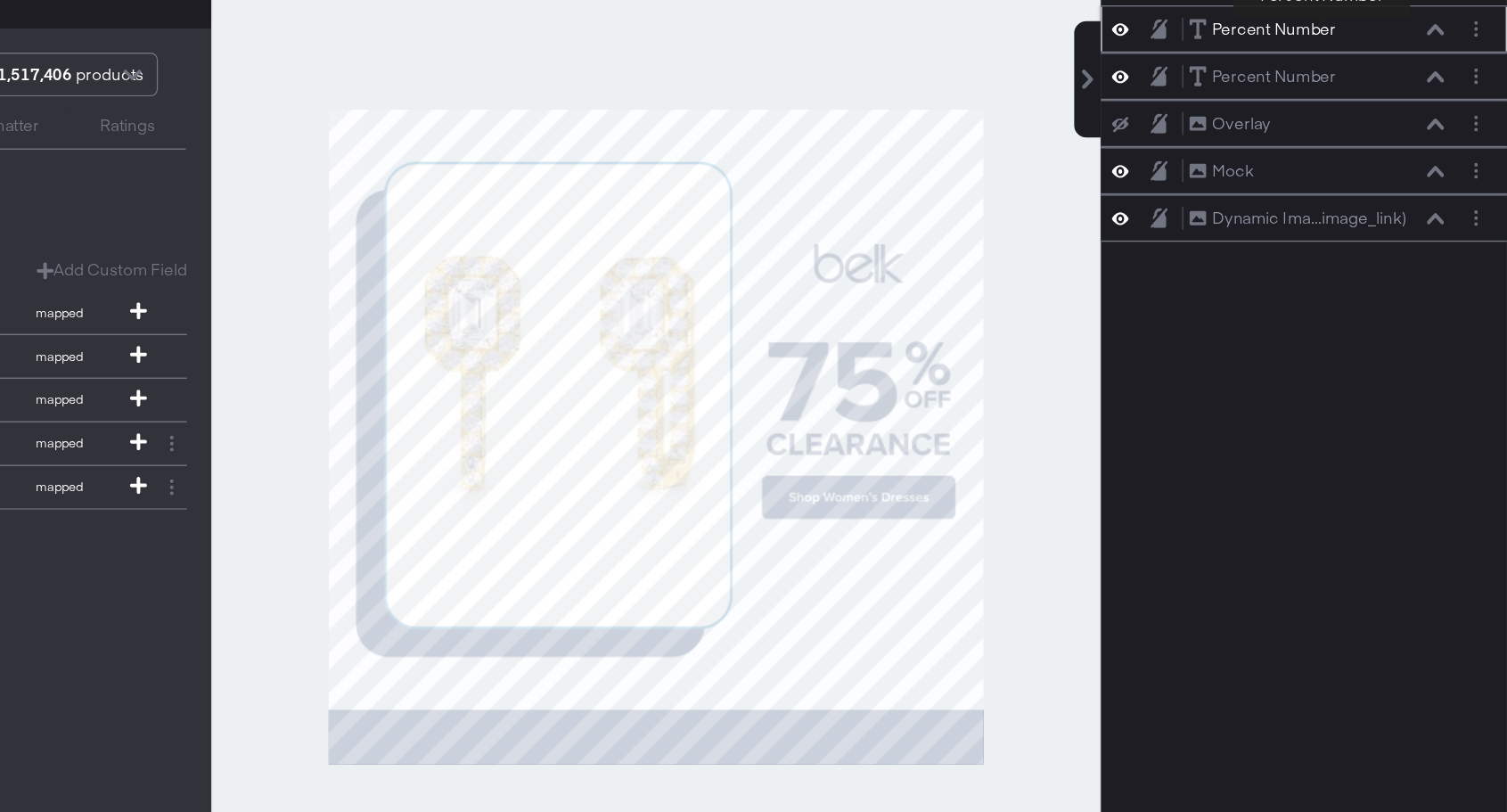
click at [1370, 172] on div "Percent Number" at bounding box center [1336, 178] width 90 height 17
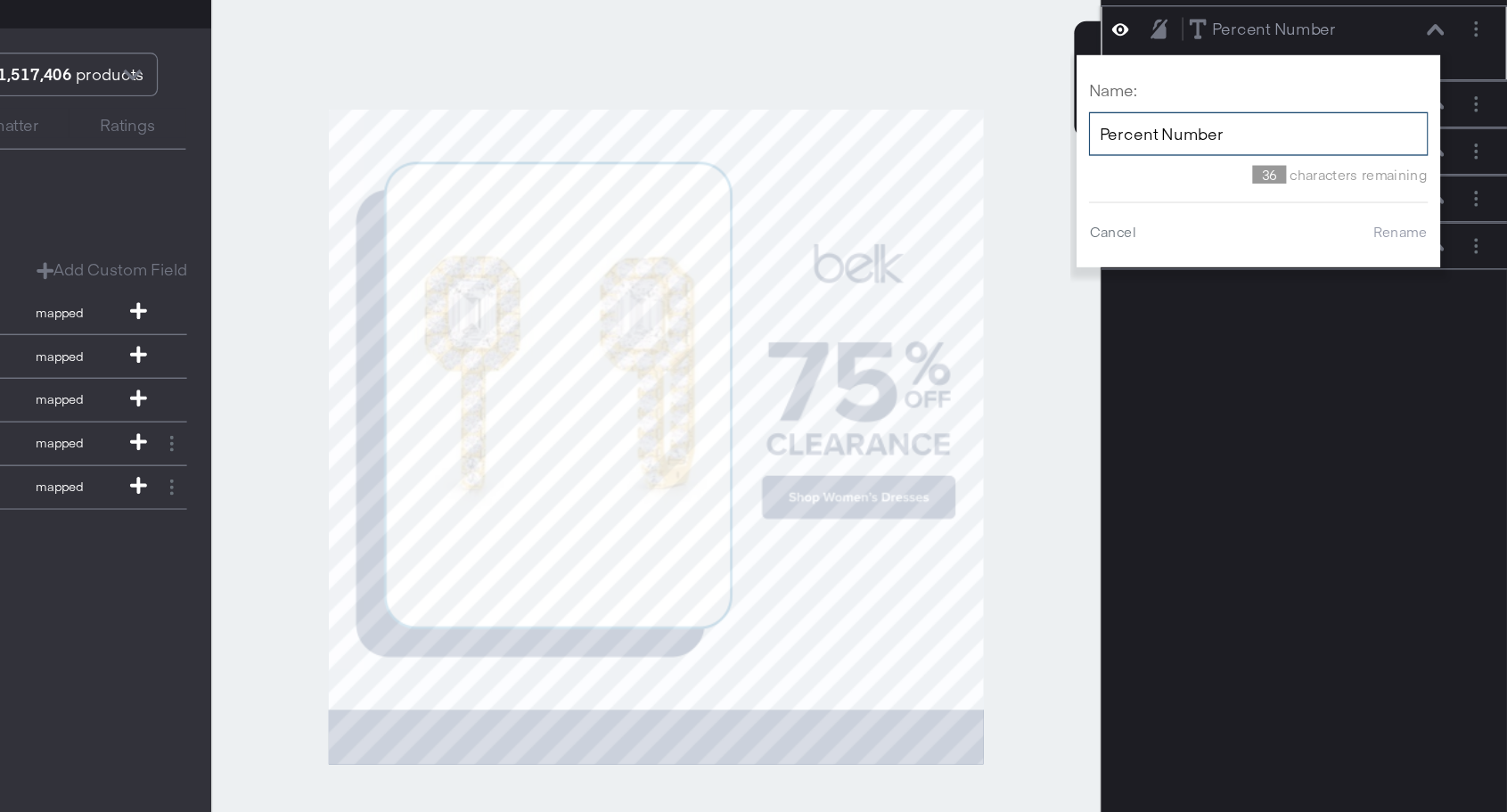
click at [1329, 250] on input "Percent Number" at bounding box center [1324, 254] width 250 height 33
type input "Percent Symbol"
click at [1436, 333] on button "Rename" at bounding box center [1429, 327] width 41 height 16
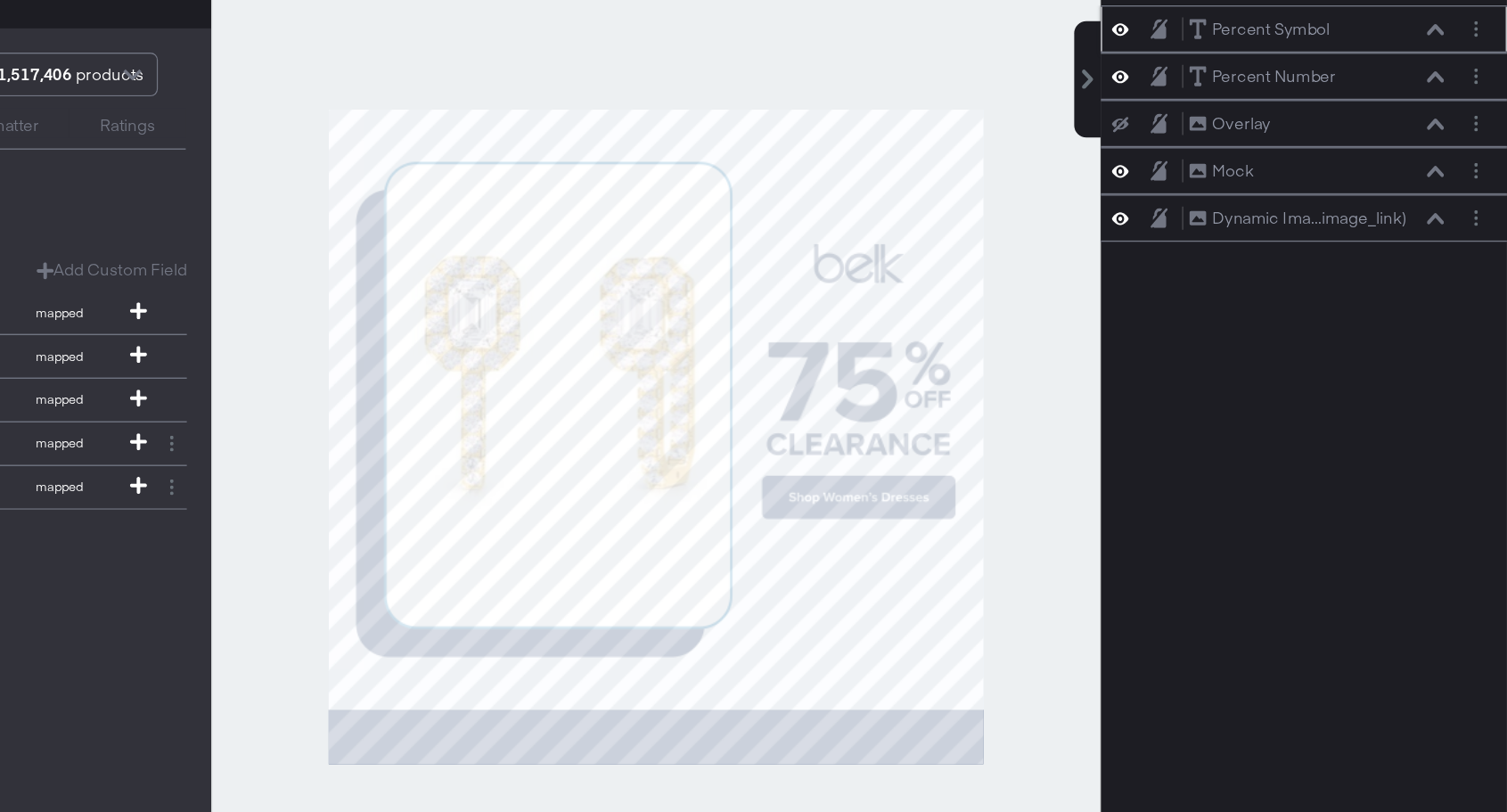
click at [1222, 178] on icon at bounding box center [1222, 178] width 12 height 15
click at [1222, 178] on icon at bounding box center [1222, 178] width 12 height 11
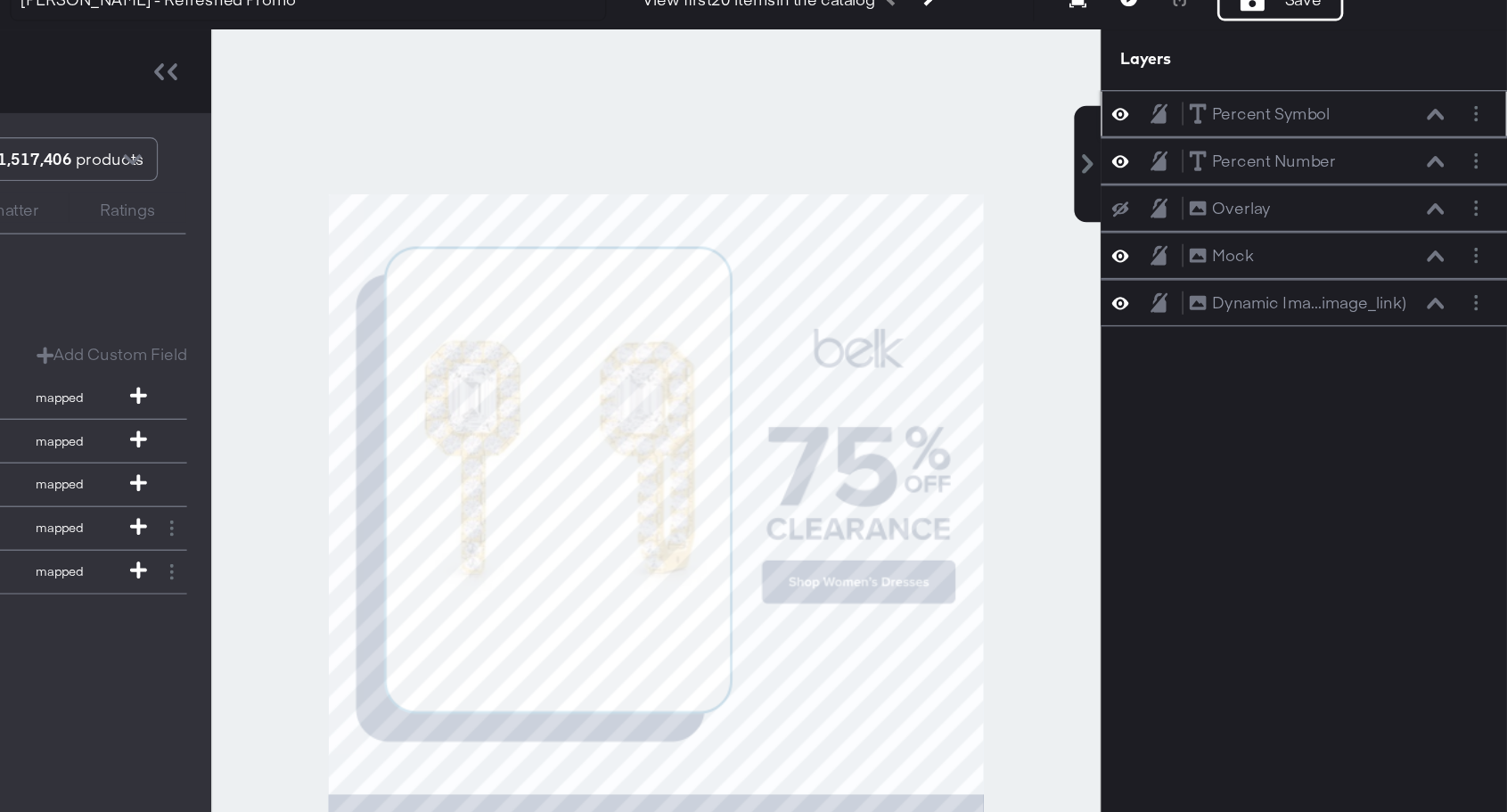
scroll to position [18, 0]
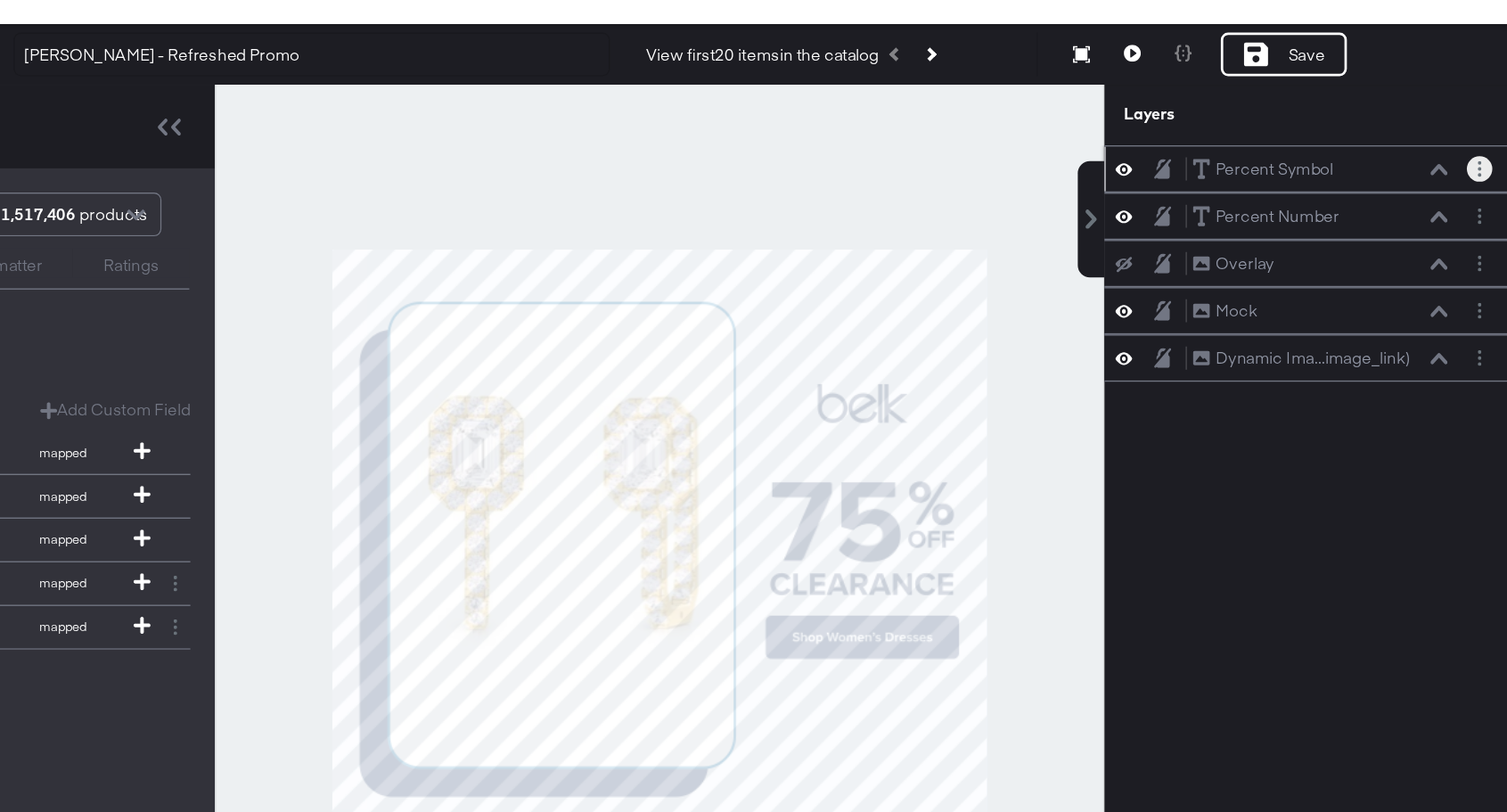
click at [1485, 182] on circle "Layer Options" at bounding box center [1484, 182] width 3 height 3
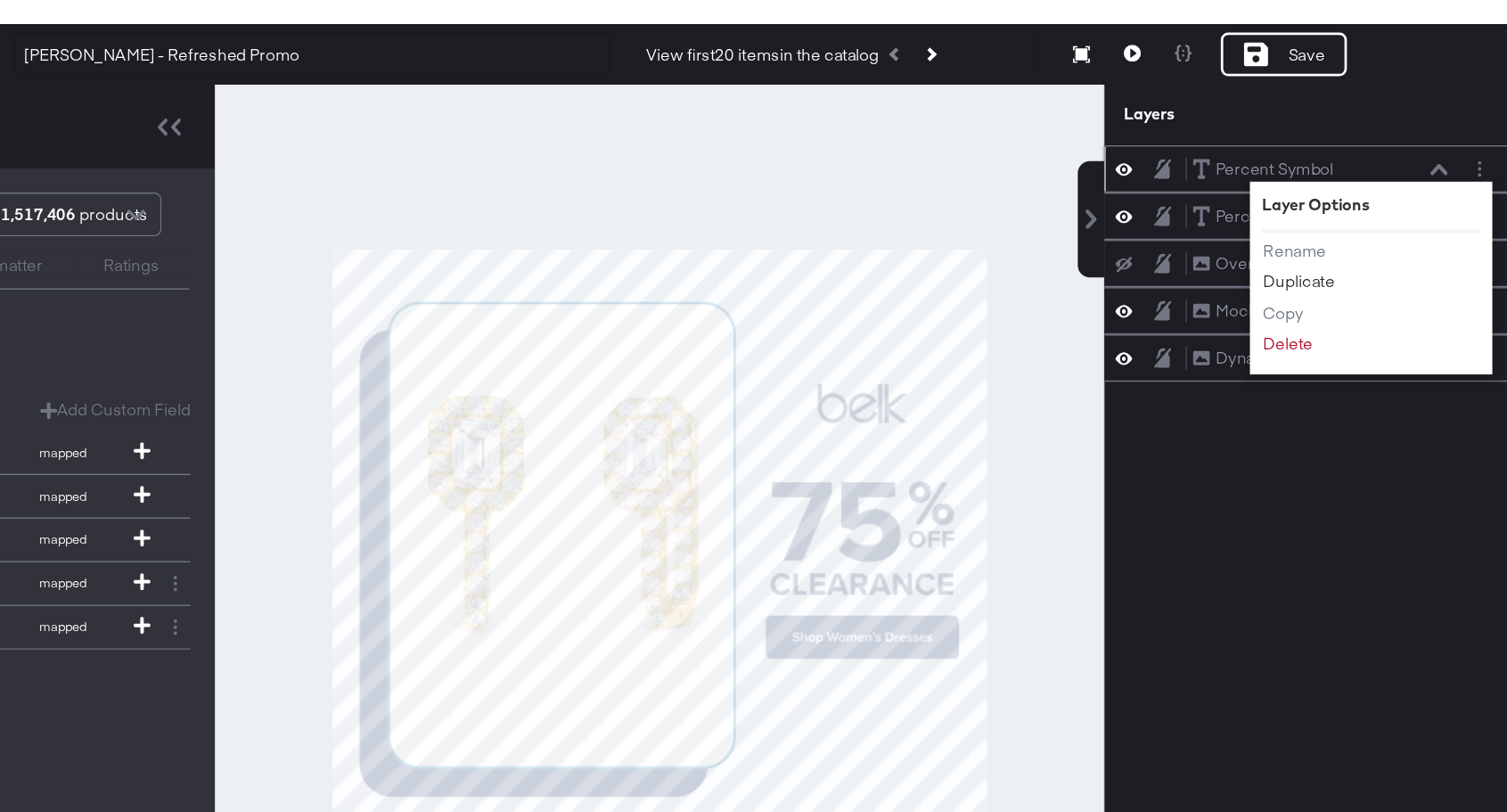
click at [1368, 265] on button "Duplicate" at bounding box center [1352, 261] width 55 height 19
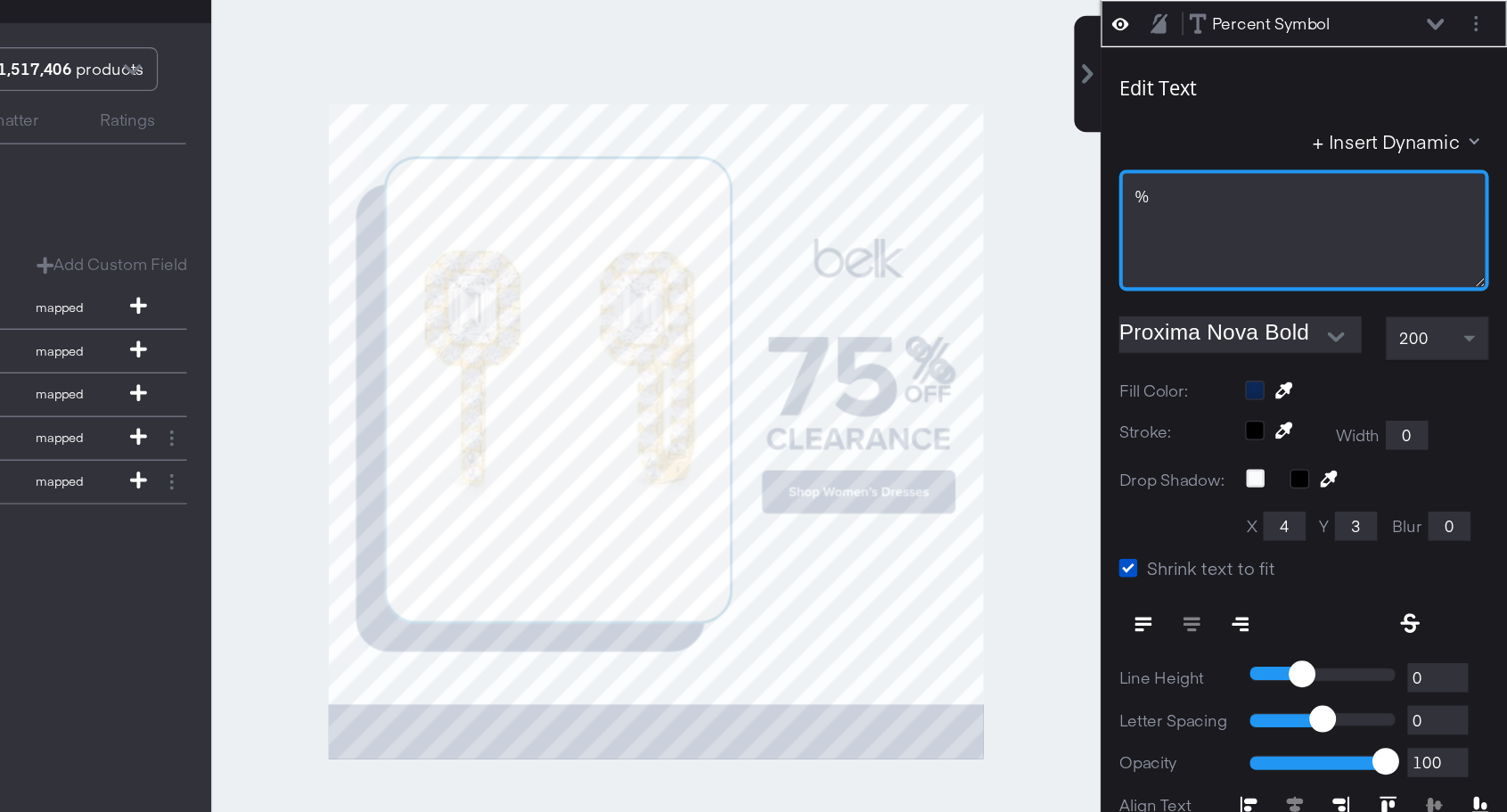
click at [1293, 304] on div "%" at bounding box center [1358, 305] width 249 height 17
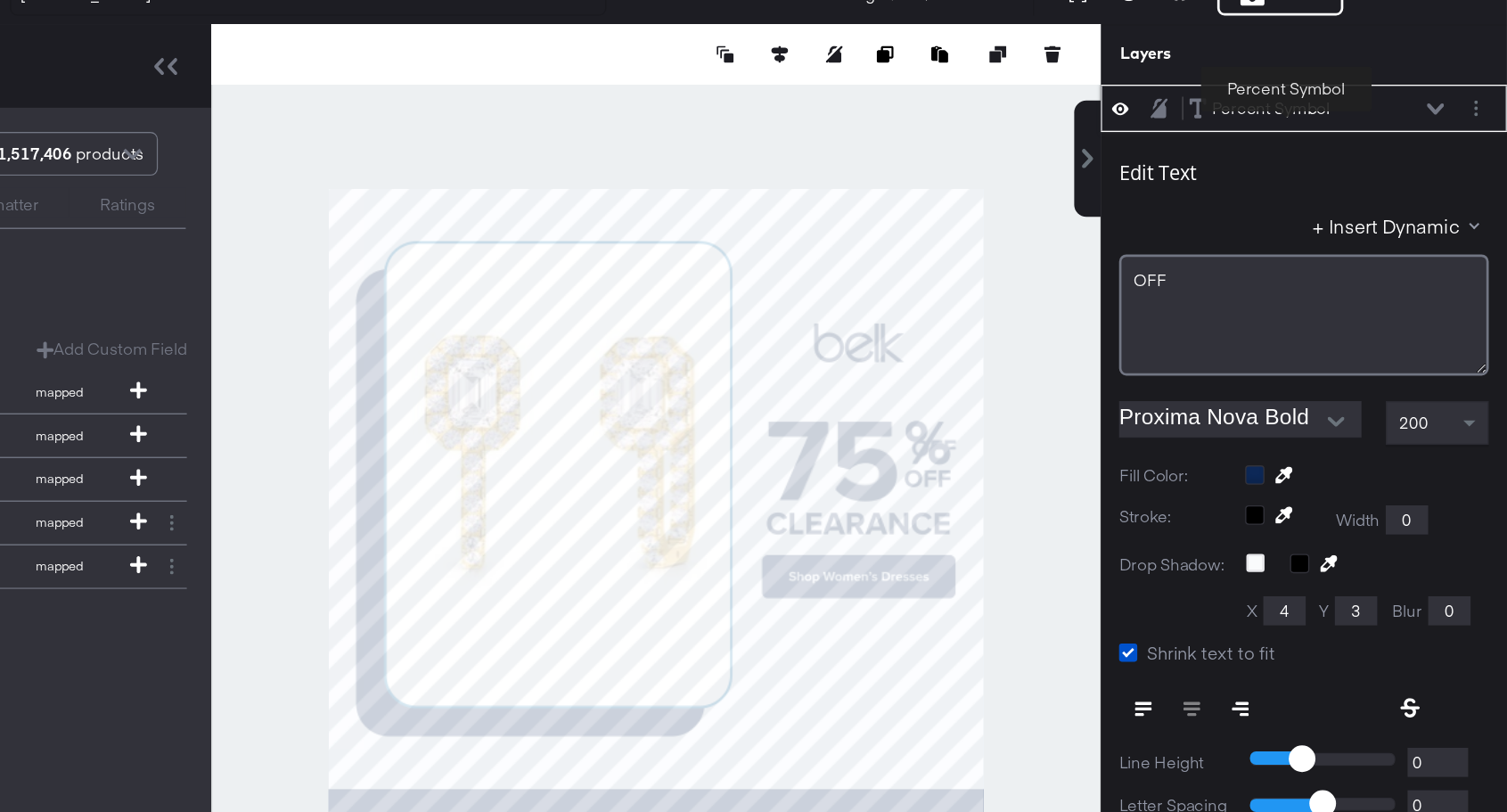
click at [1344, 182] on div "Percent Symbol" at bounding box center [1335, 178] width 87 height 17
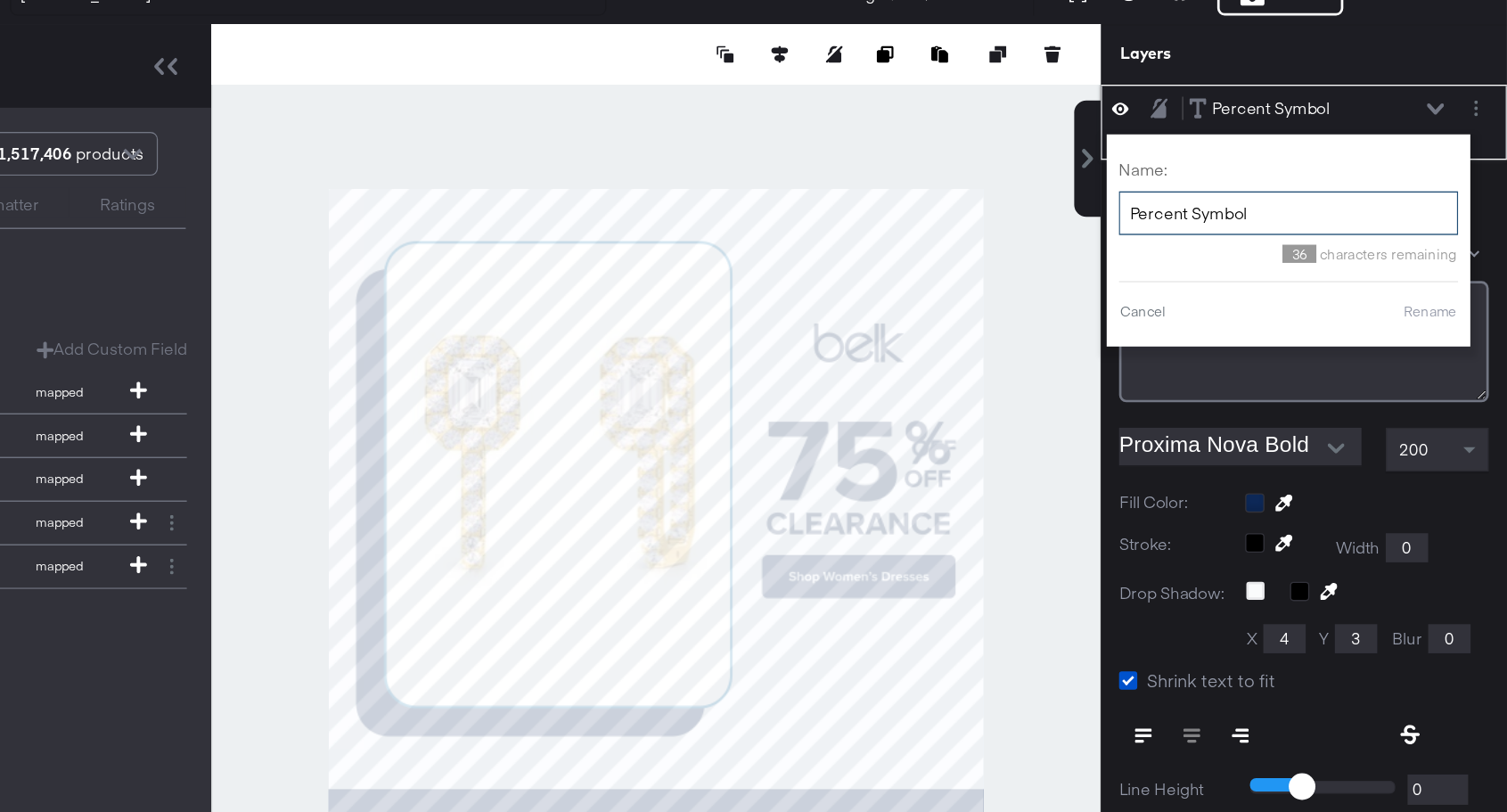
click at [1302, 258] on input "Percent Symbol" at bounding box center [1347, 254] width 250 height 33
type input "OFF"
click at [1456, 329] on button "Rename" at bounding box center [1451, 327] width 41 height 16
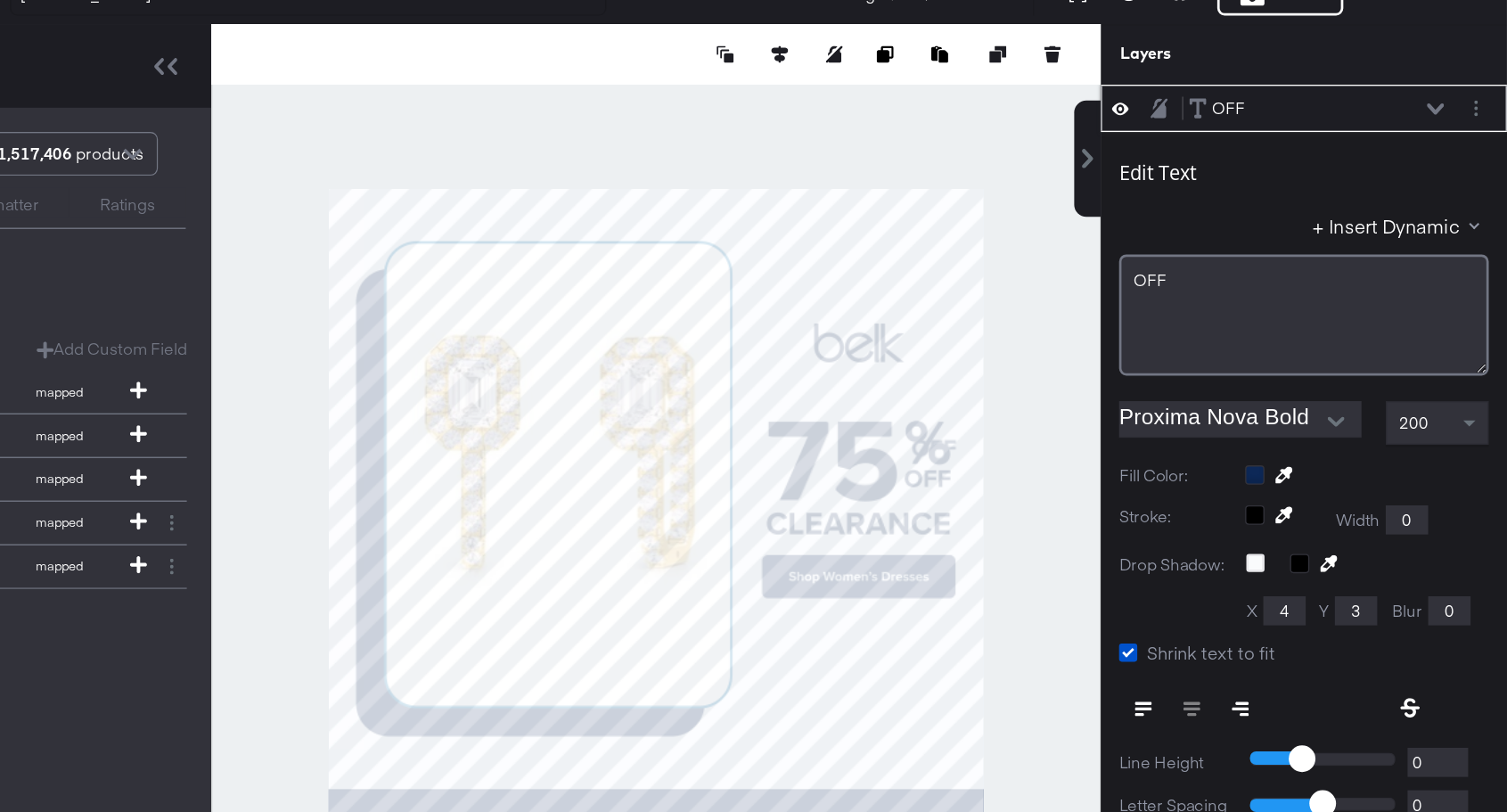
type input "975"
type input "486"
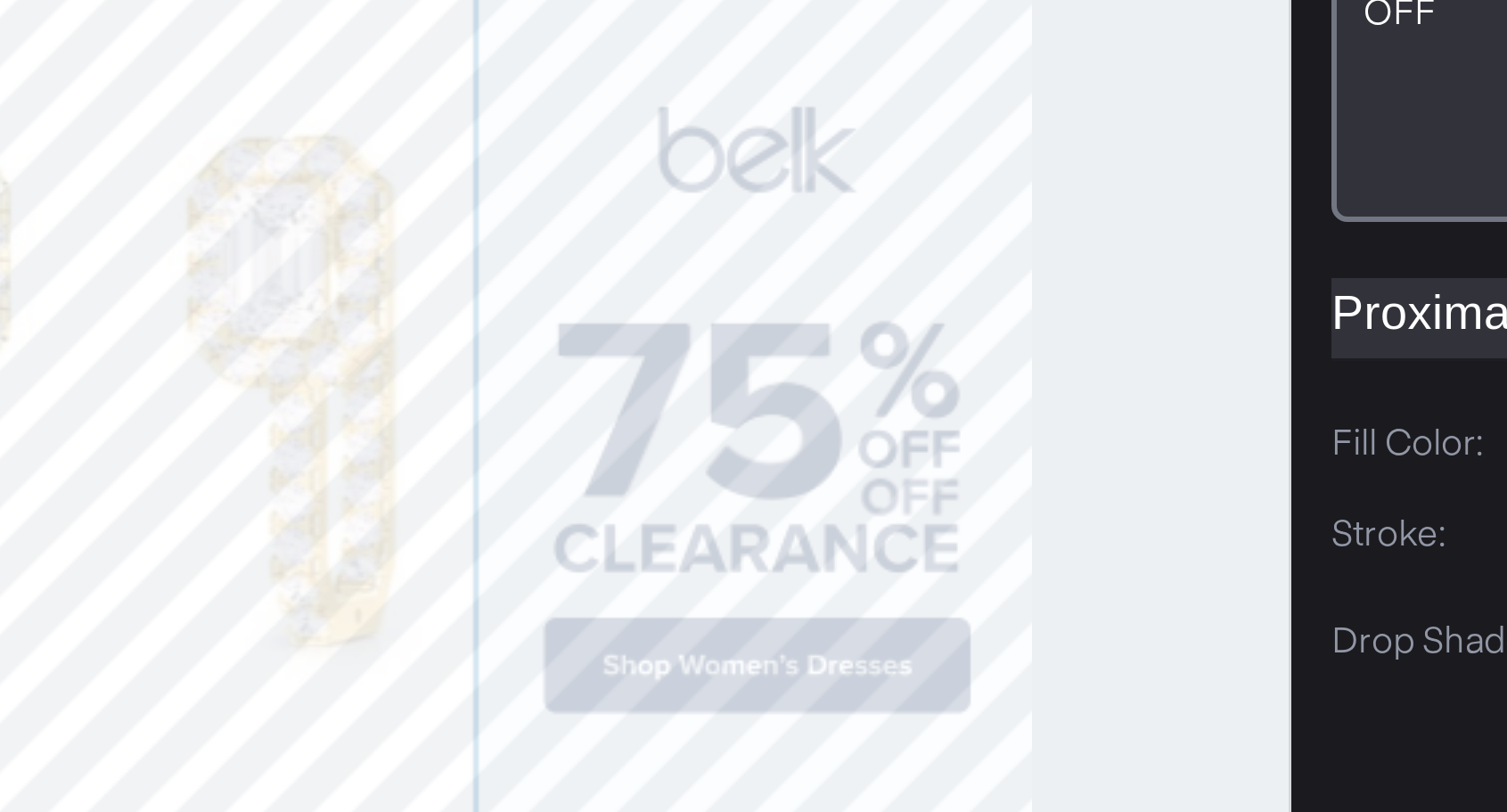
type input "953"
type input "474"
type input "102"
type input "454"
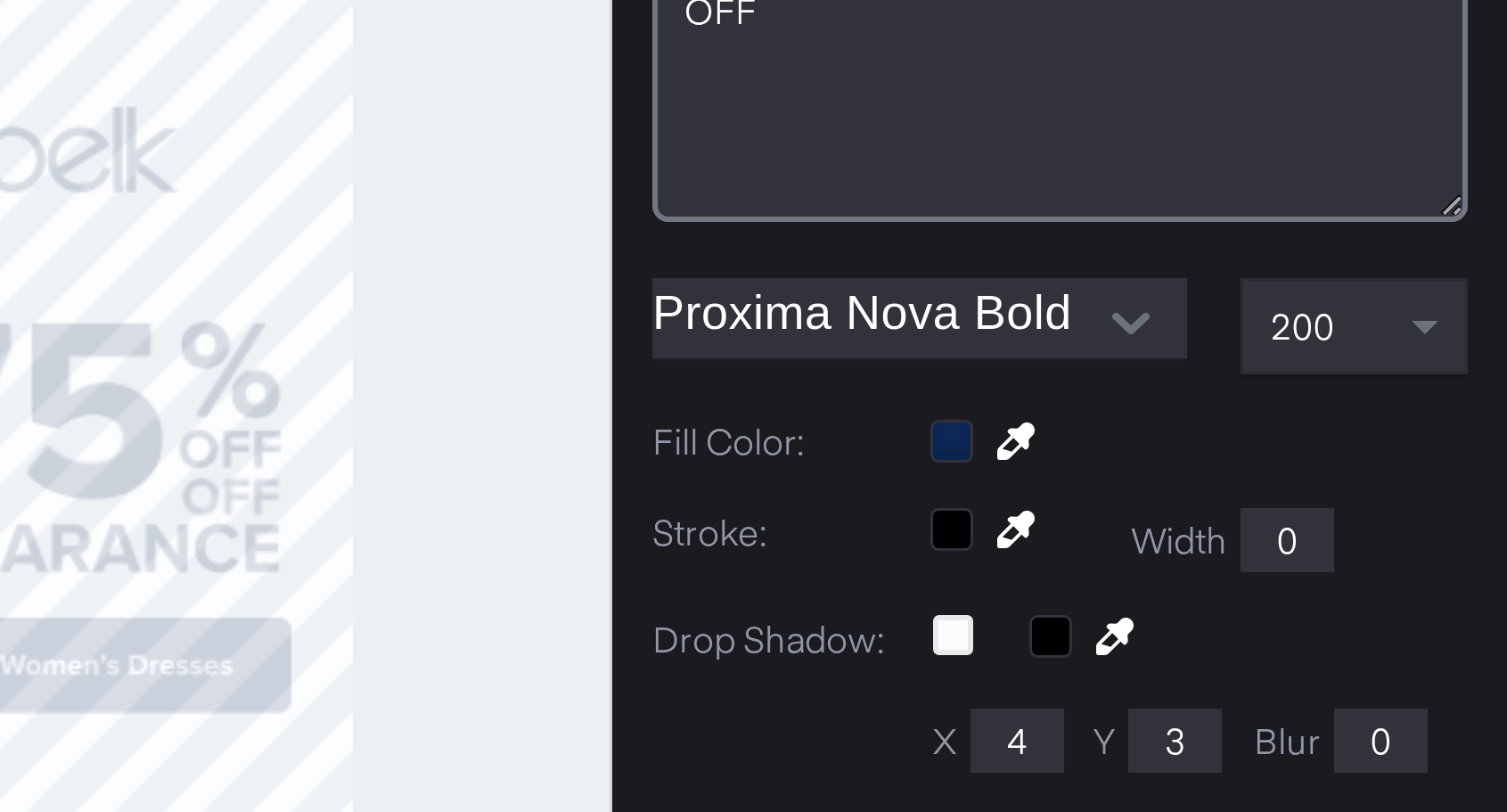
click at [1318, 160] on div "Catalog Data Text Objects Background New My Brand My Files Assets New Rec Engin…" at bounding box center [753, 138] width 1507 height 44
type input "1461"
type input "460"
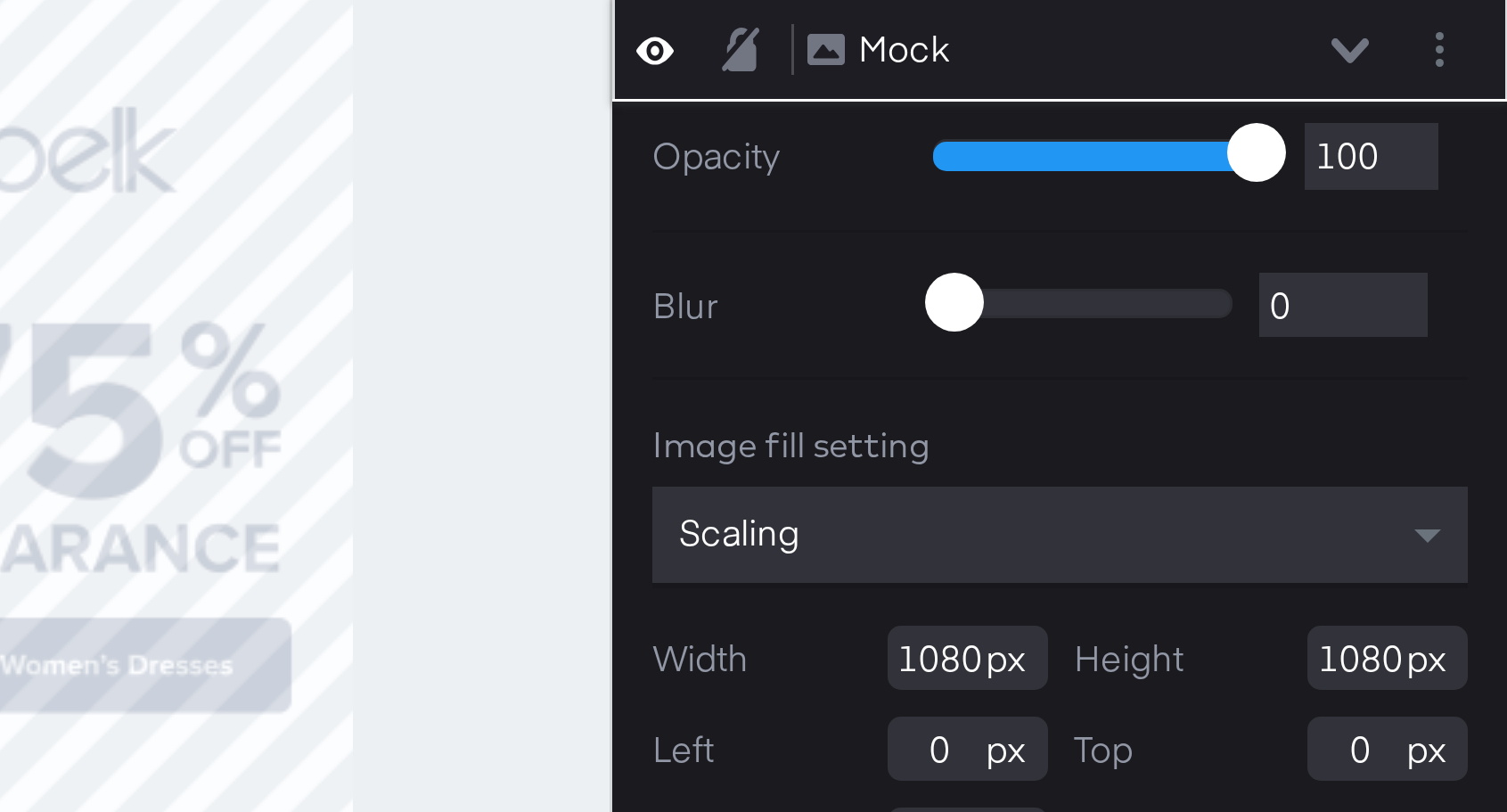
click at [1145, 471] on div at bounding box center [881, 478] width 654 height 723
type input "160"
type input "40"
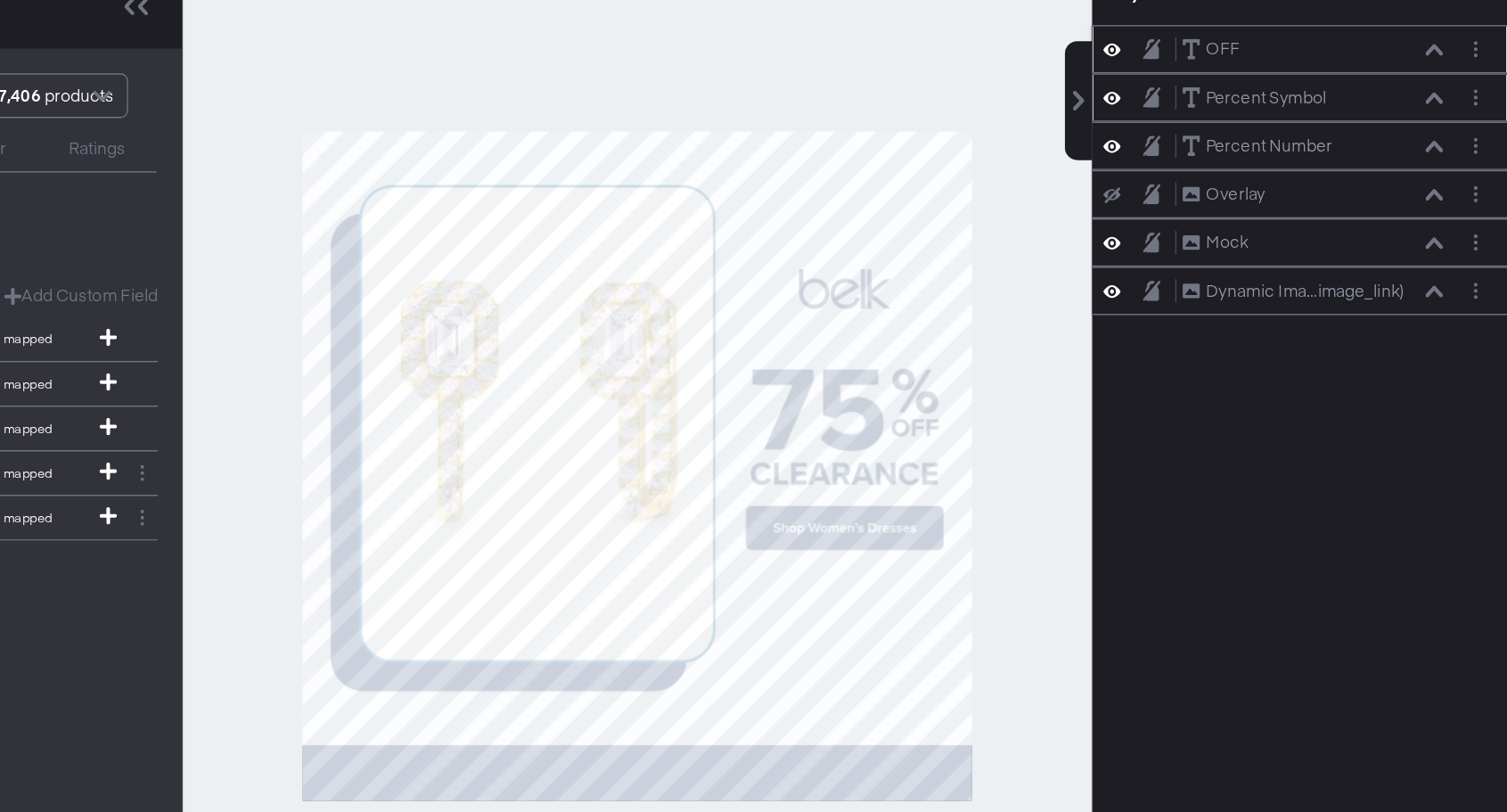
click at [1401, 175] on div "OFF OFF" at bounding box center [1368, 178] width 189 height 19
click at [1450, 180] on icon at bounding box center [1454, 177] width 12 height 8
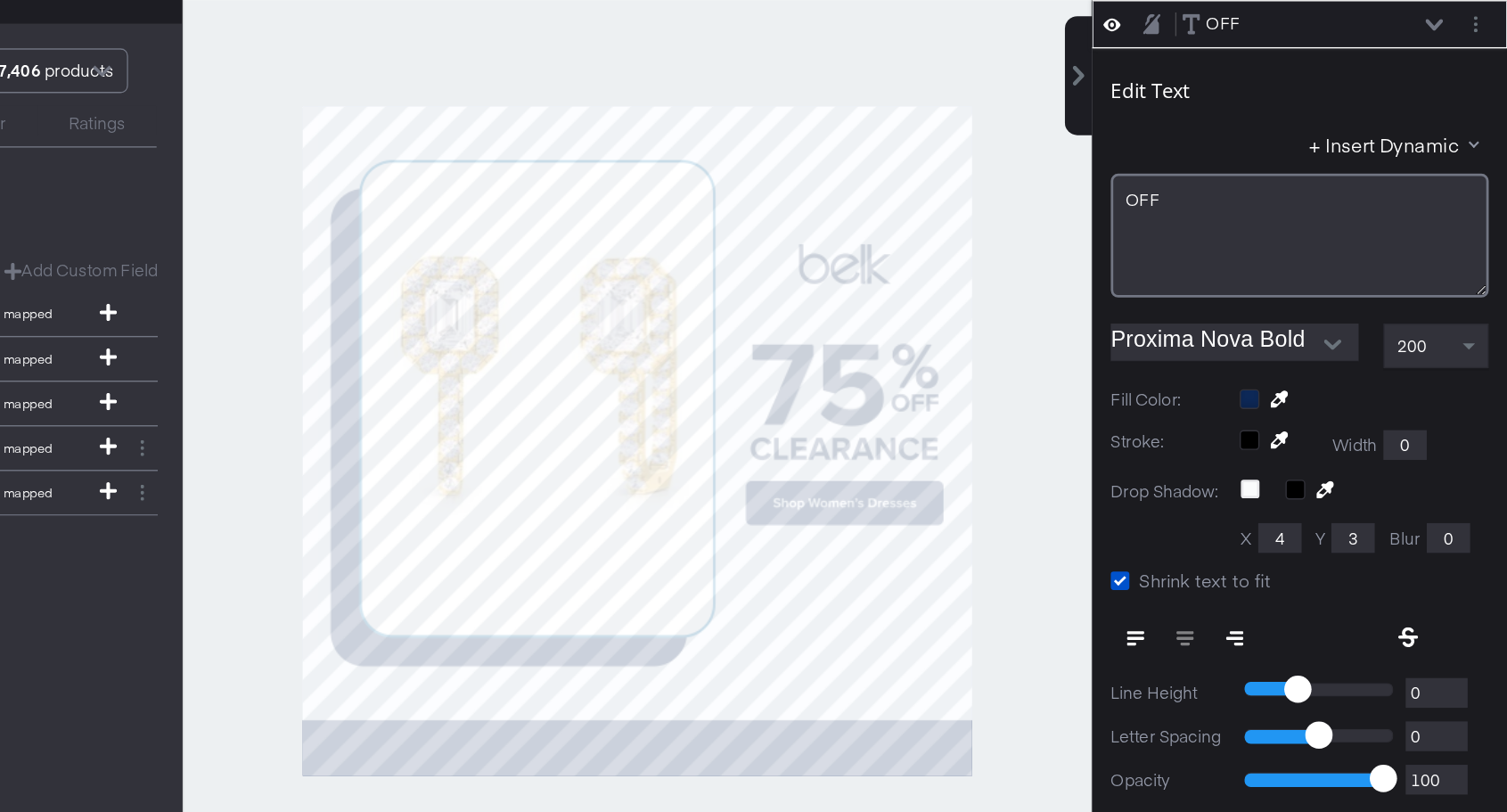
click at [1221, 175] on icon at bounding box center [1222, 178] width 12 height 15
click at [1221, 175] on icon at bounding box center [1222, 178] width 12 height 11
click at [1221, 175] on icon at bounding box center [1222, 178] width 12 height 15
click at [1221, 175] on icon at bounding box center [1222, 178] width 12 height 11
click at [1305, 188] on div "OFF OFF" at bounding box center [1358, 177] width 299 height 35
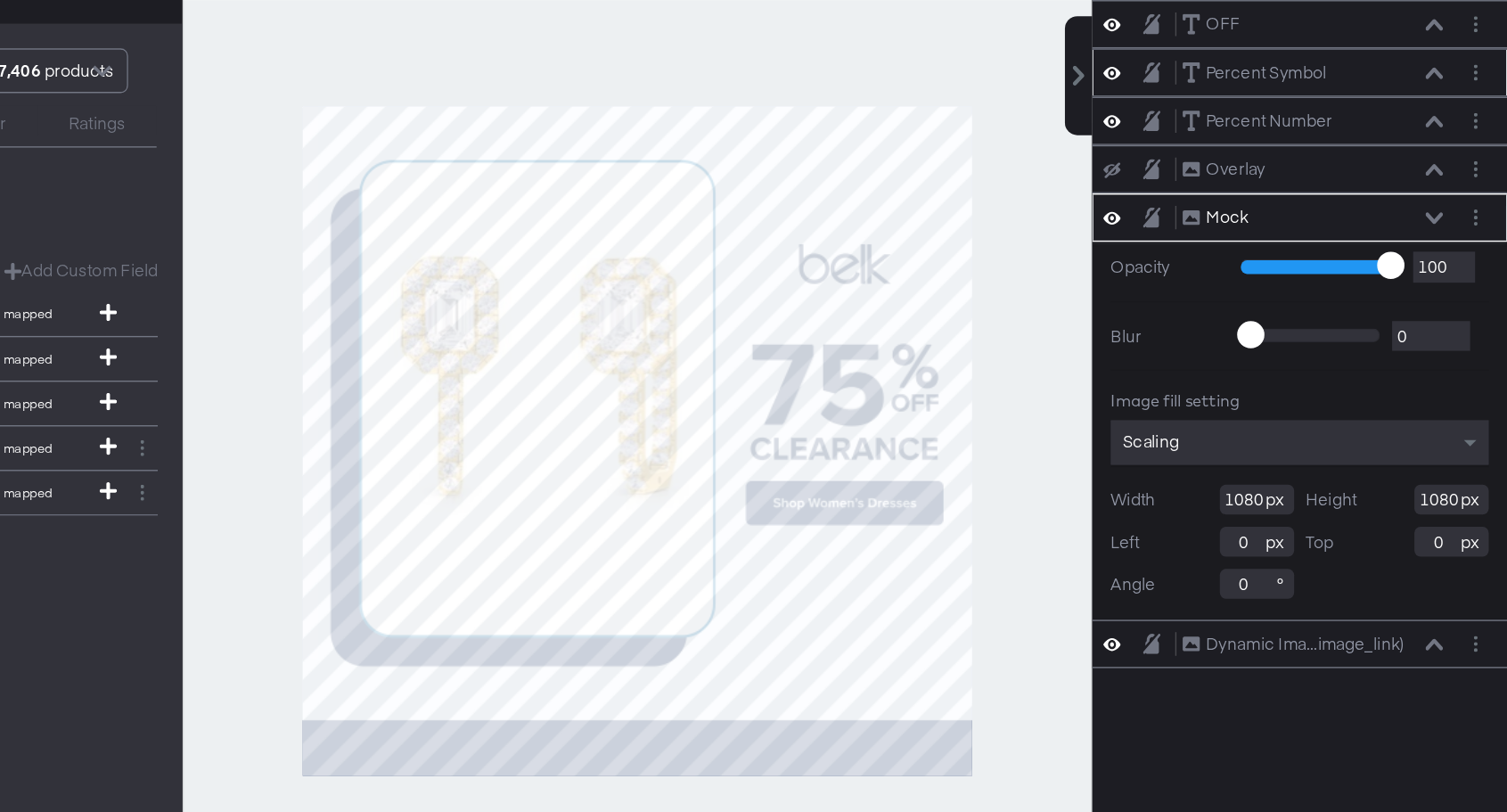
scroll to position [0, 0]
click at [1346, 182] on div "OFF OFF" at bounding box center [1368, 178] width 189 height 19
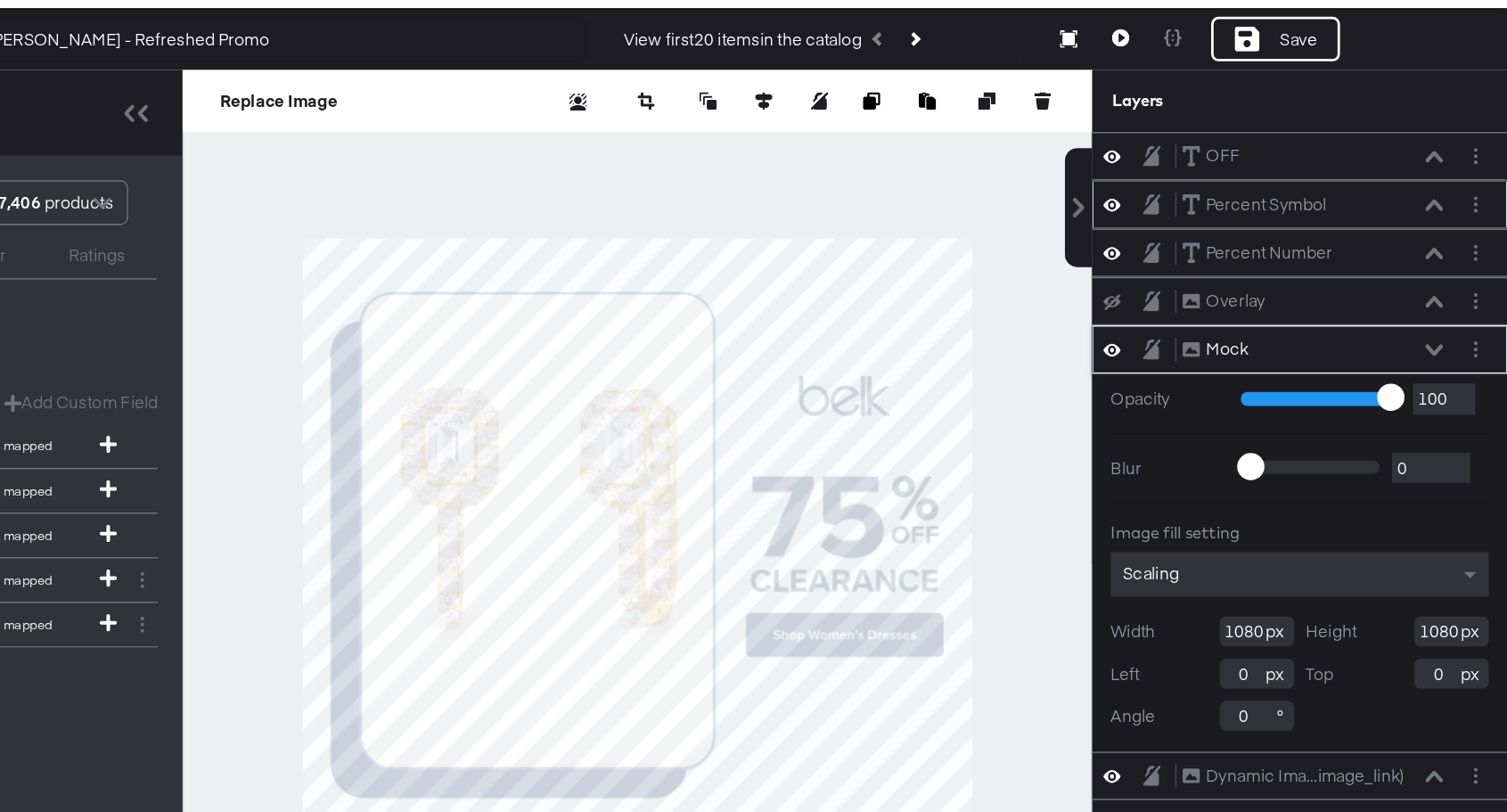
click at [1226, 174] on icon at bounding box center [1222, 177] width 12 height 8
click at [1226, 174] on icon at bounding box center [1222, 178] width 12 height 11
click at [1466, 176] on div "OFF OFF" at bounding box center [1372, 178] width 199 height 19
click at [1452, 173] on icon at bounding box center [1454, 177] width 12 height 8
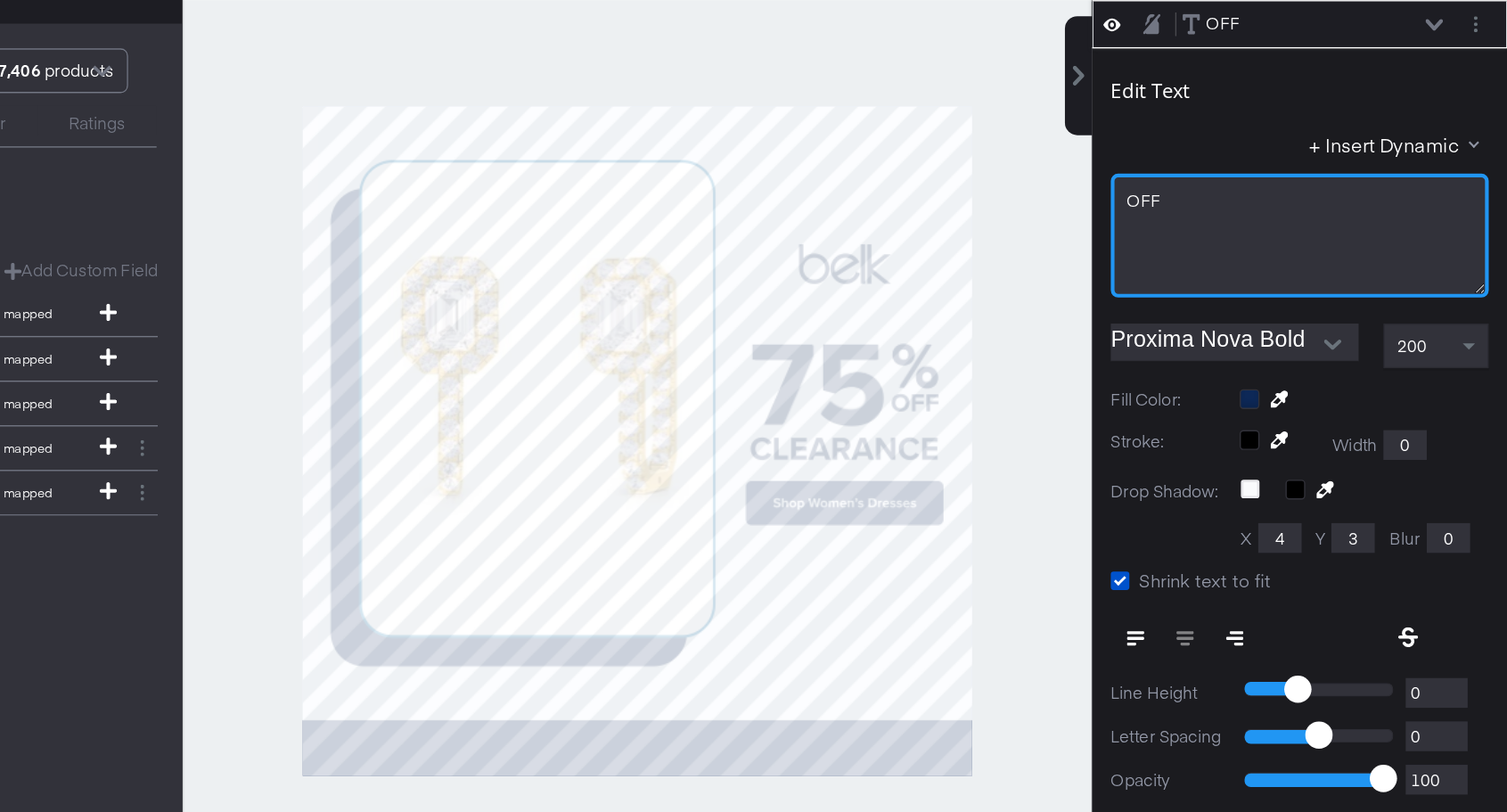
click at [1325, 337] on div "OFF﻿" at bounding box center [1358, 330] width 271 height 89
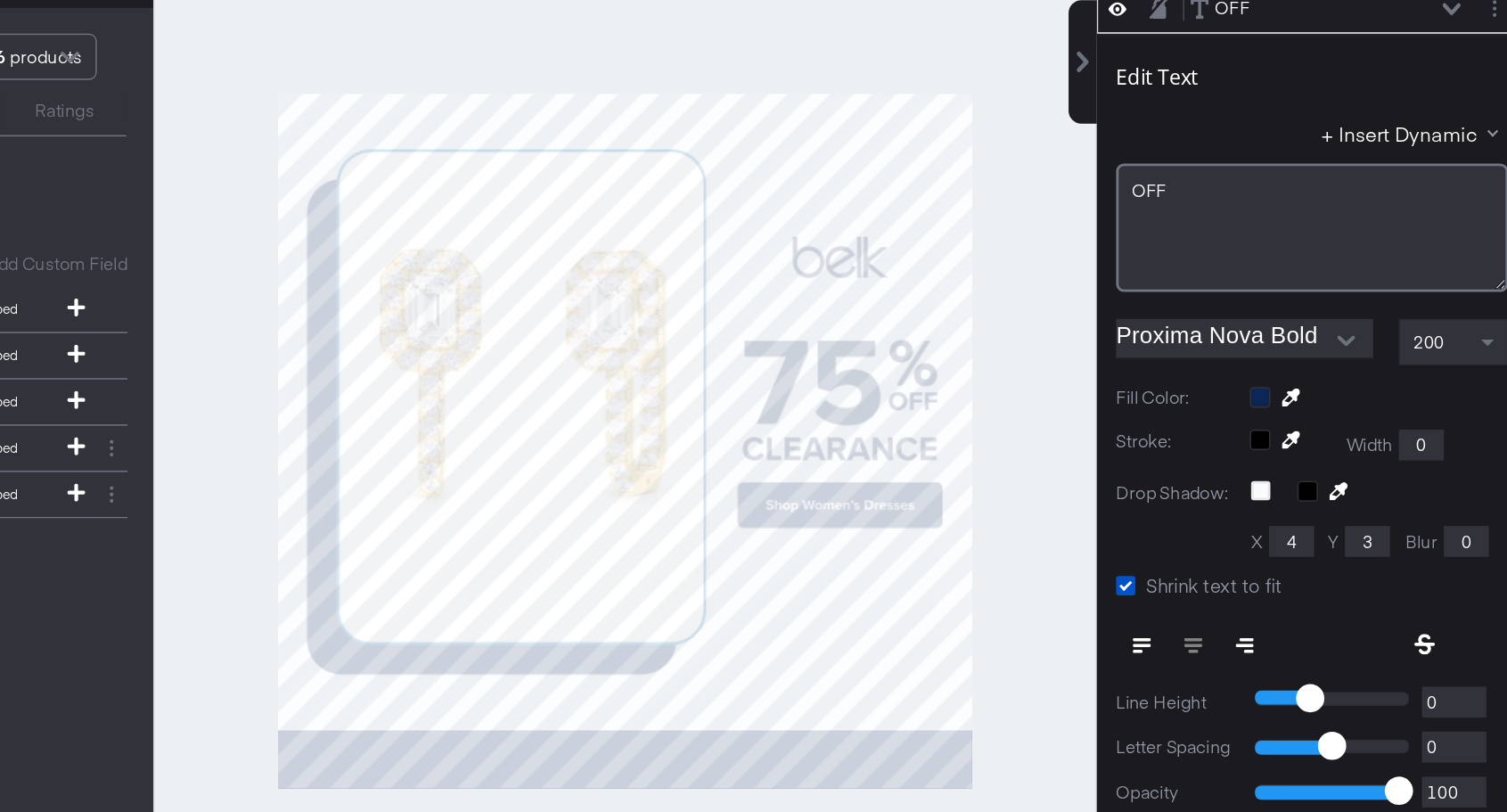
click at [1302, 258] on div "+ Insert Dynamic" at bounding box center [1358, 268] width 271 height 25
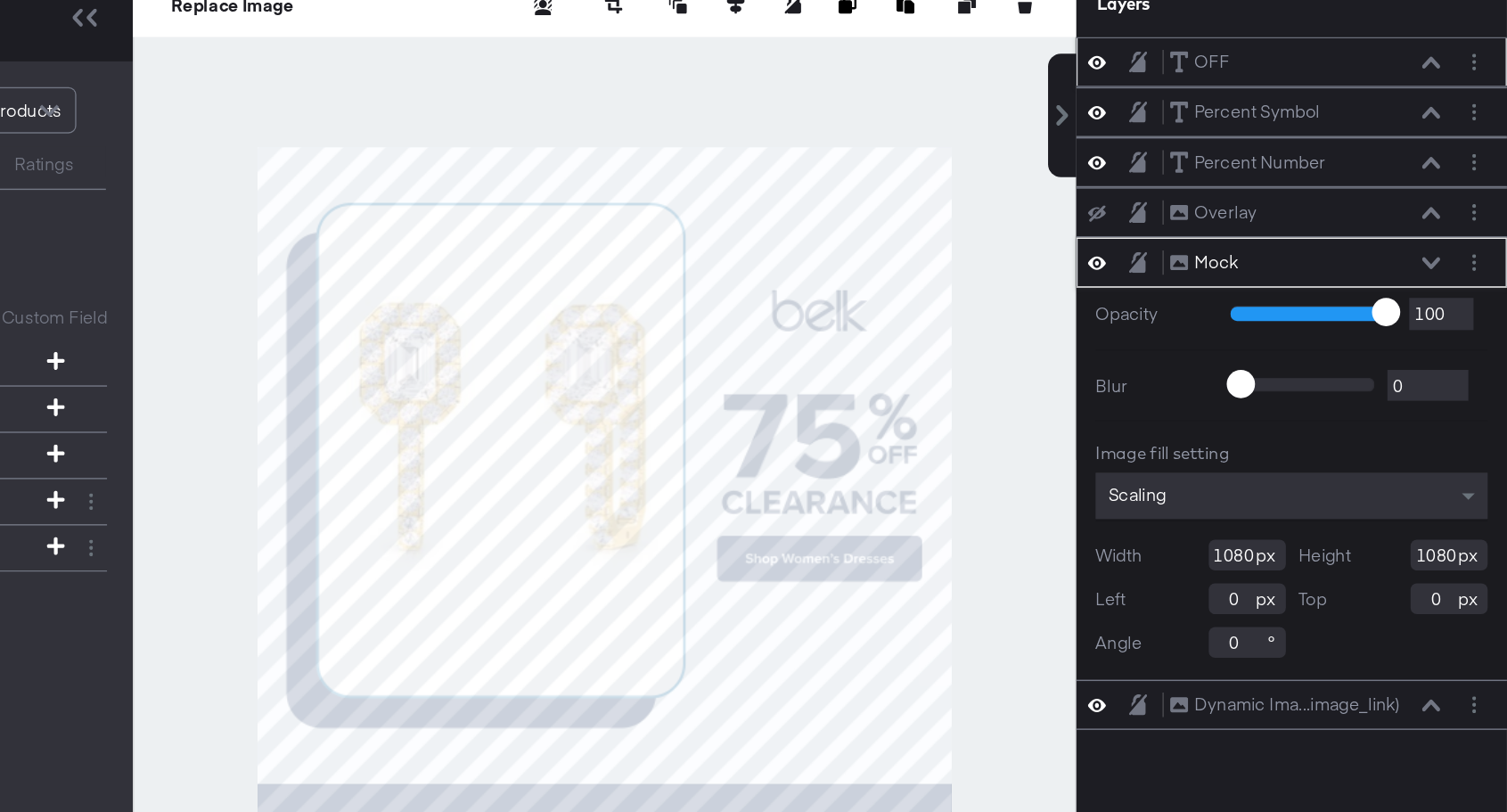
click at [1454, 176] on icon at bounding box center [1454, 177] width 12 height 8
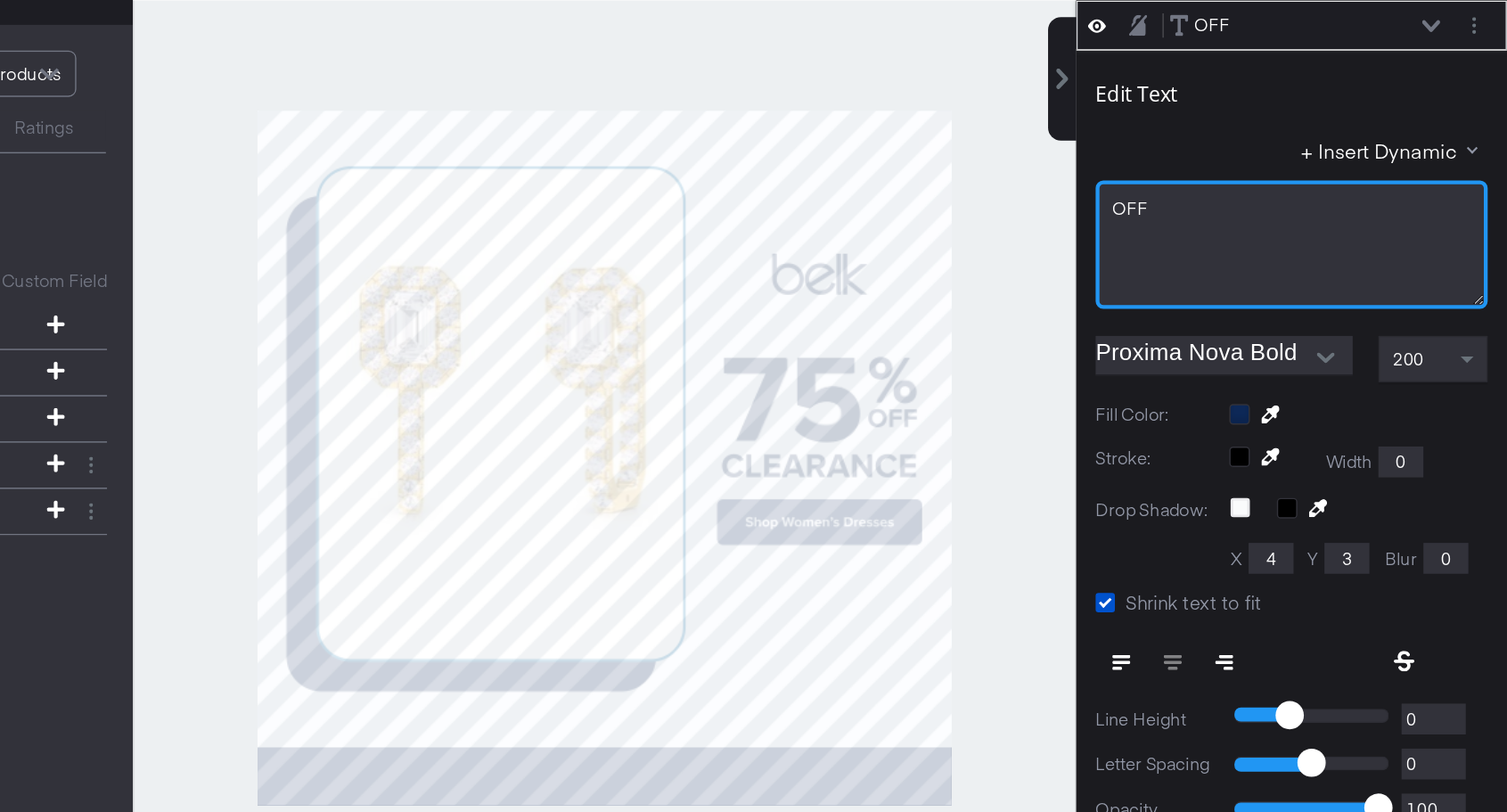
click at [1275, 296] on div "OFF﻿" at bounding box center [1358, 330] width 271 height 89
click at [1302, 258] on div "+ Insert Dynamic" at bounding box center [1358, 268] width 271 height 25
click at [1292, 319] on div "OFF﻿!" at bounding box center [1358, 330] width 271 height 89
click at [1278, 269] on div "+ Insert Dynamic" at bounding box center [1358, 268] width 271 height 25
click at [1335, 252] on div "Edit Text + Insert Dynamic OFF﻿!" at bounding box center [1358, 288] width 271 height 172
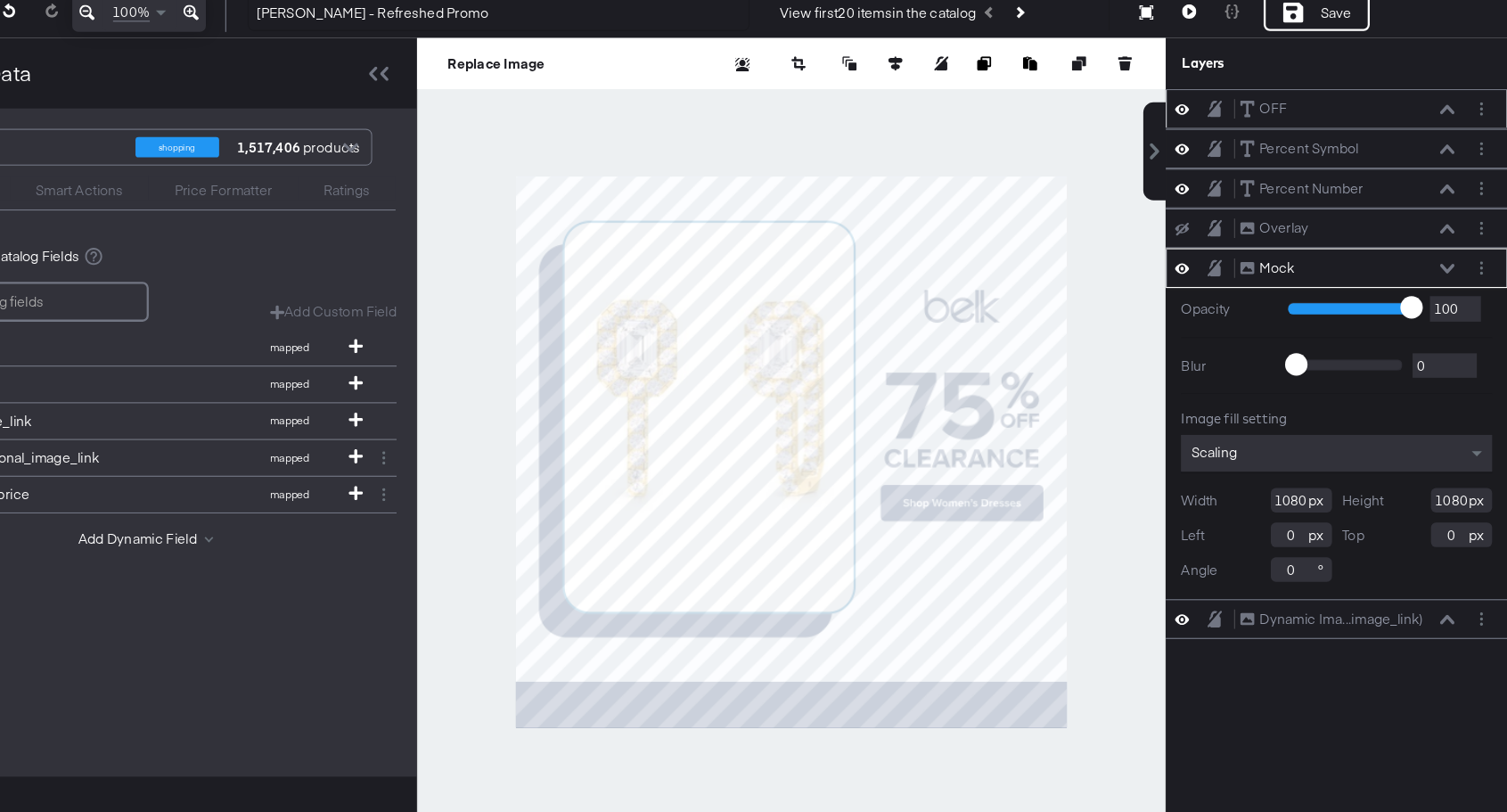
click at [1435, 179] on div "OFF OFF" at bounding box center [1368, 178] width 189 height 19
click at [1455, 181] on icon at bounding box center [1454, 177] width 12 height 8
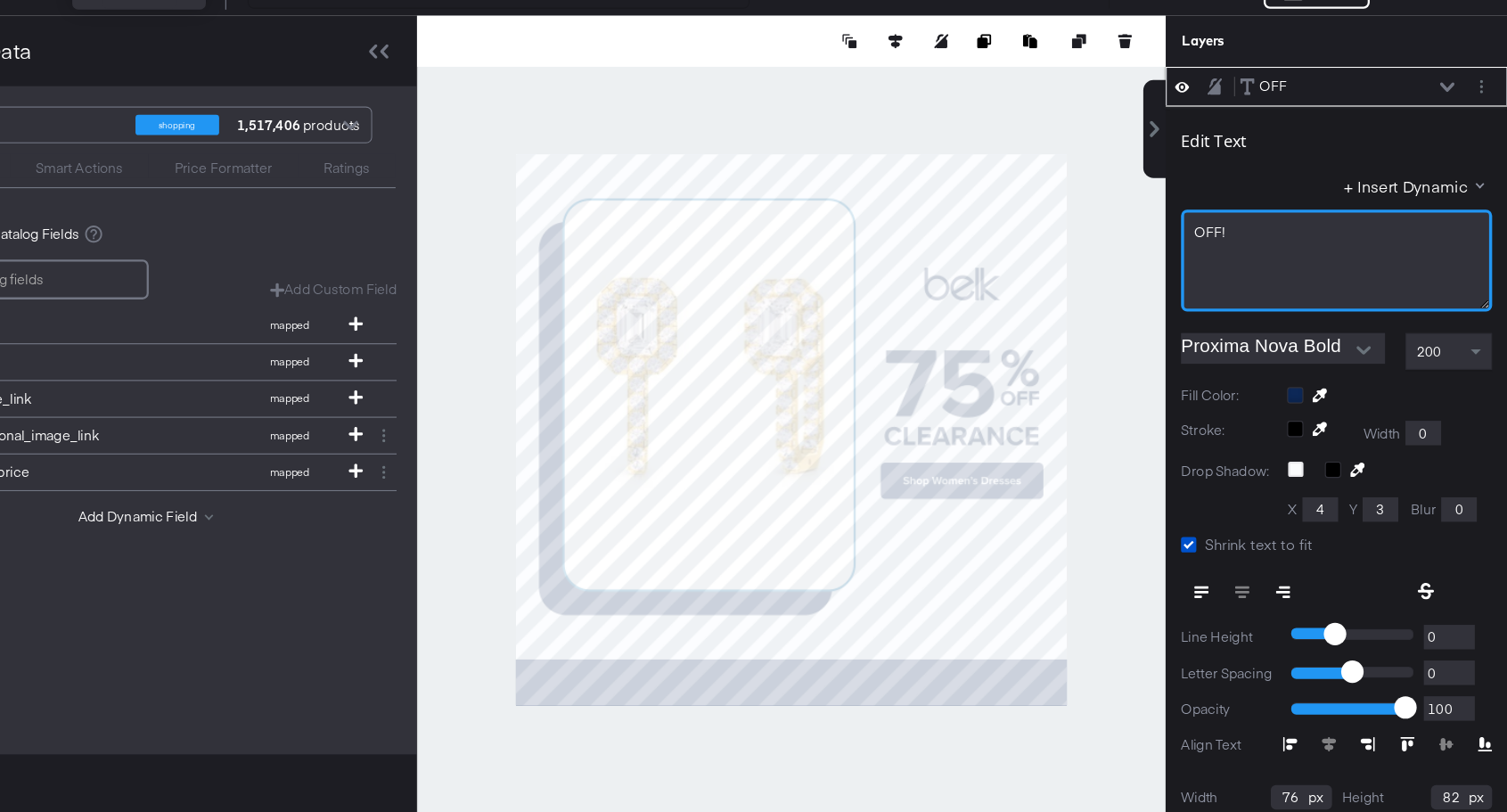
click at [1314, 312] on div "OFF﻿!" at bounding box center [1358, 305] width 249 height 17
click at [1308, 241] on div "Edit Text + Insert Dynamic OFF﻿" at bounding box center [1358, 288] width 271 height 172
click at [1458, 176] on icon at bounding box center [1454, 177] width 12 height 8
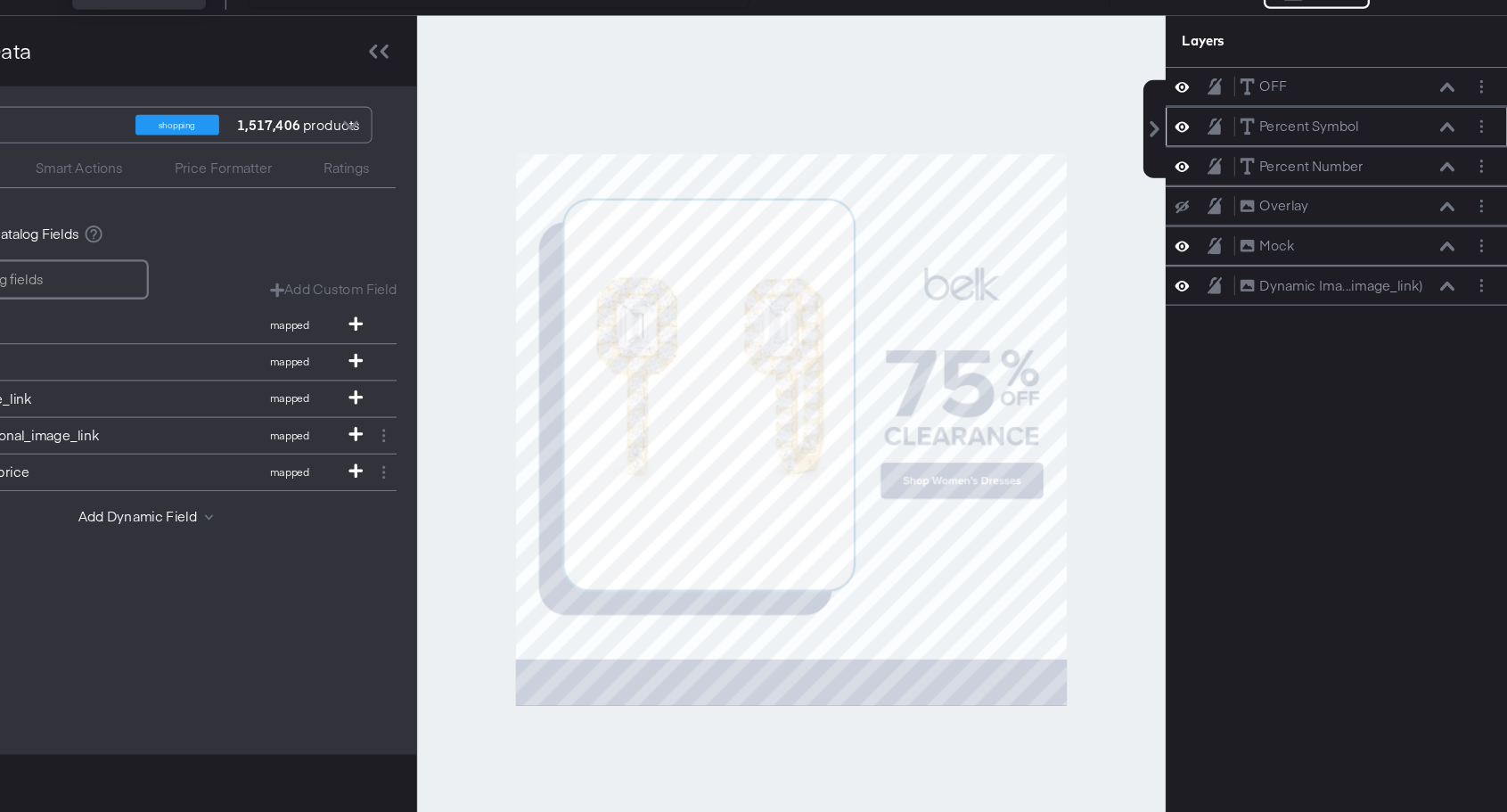
click at [1253, 217] on icon at bounding box center [1251, 212] width 12 height 14
click at [1253, 216] on icon at bounding box center [1252, 212] width 9 height 12
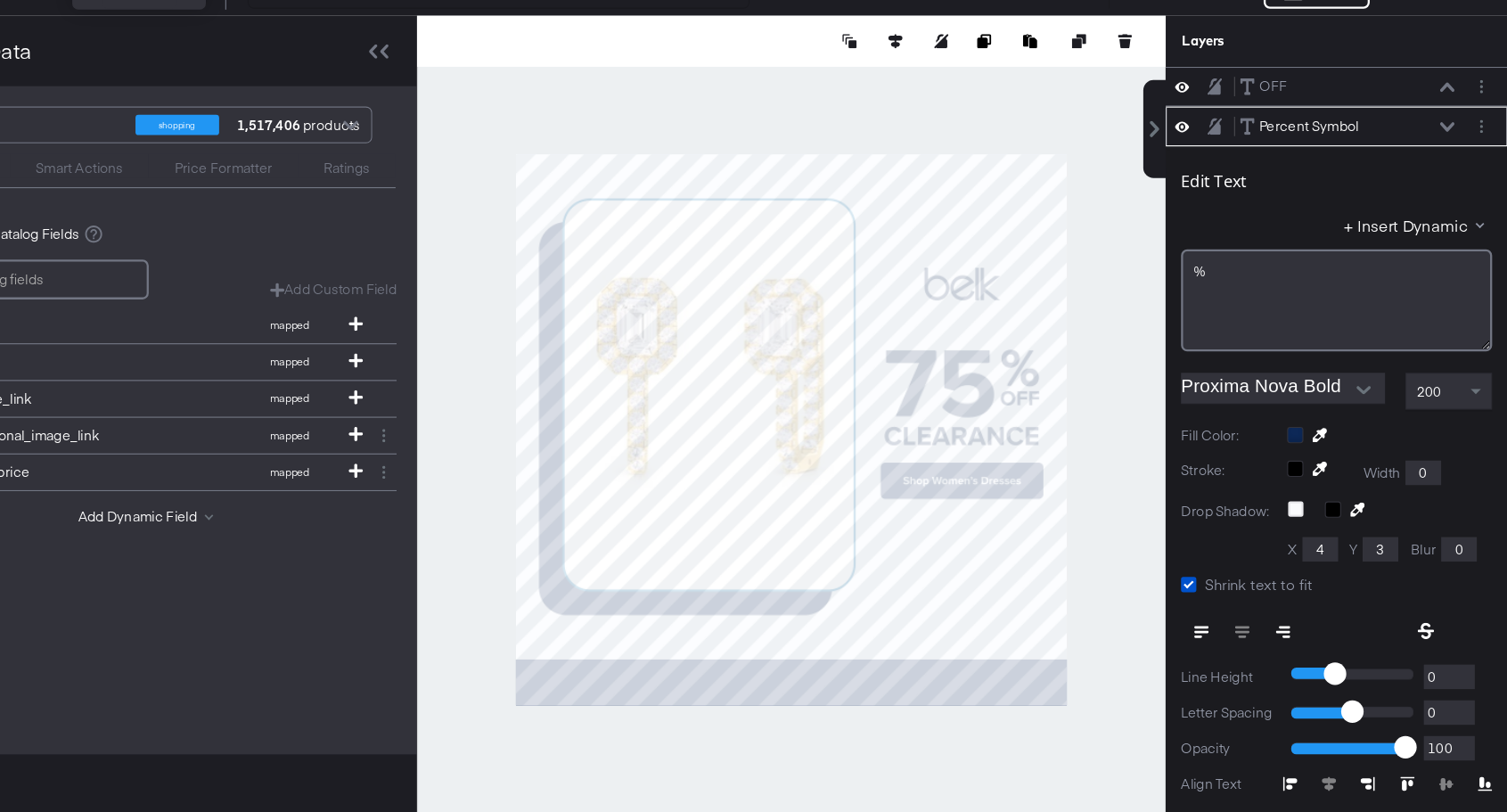
scroll to position [35, 0]
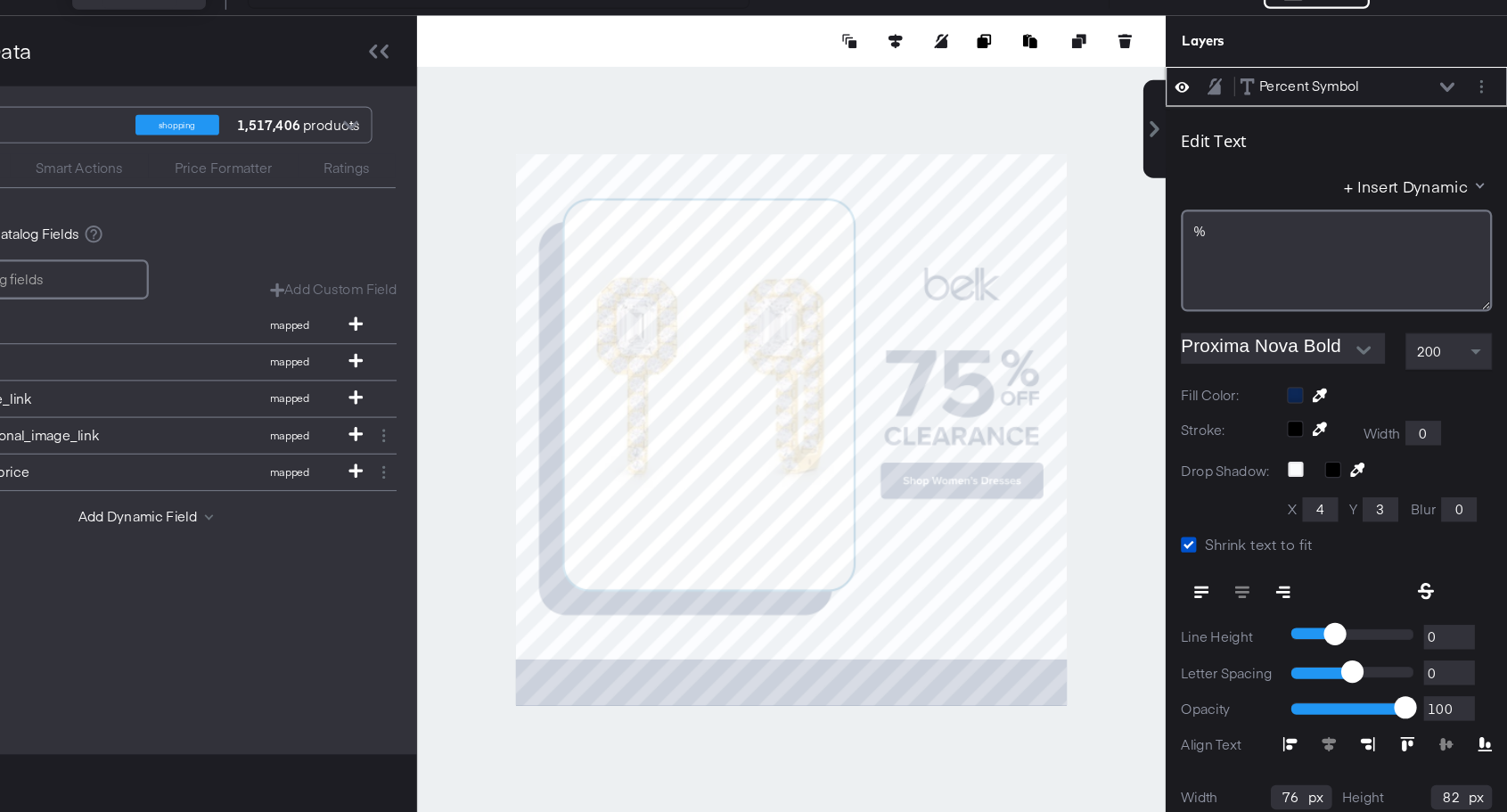
click at [1218, 175] on icon at bounding box center [1222, 178] width 12 height 15
click at [1218, 175] on icon at bounding box center [1222, 178] width 12 height 11
click at [1455, 180] on icon at bounding box center [1454, 177] width 12 height 8
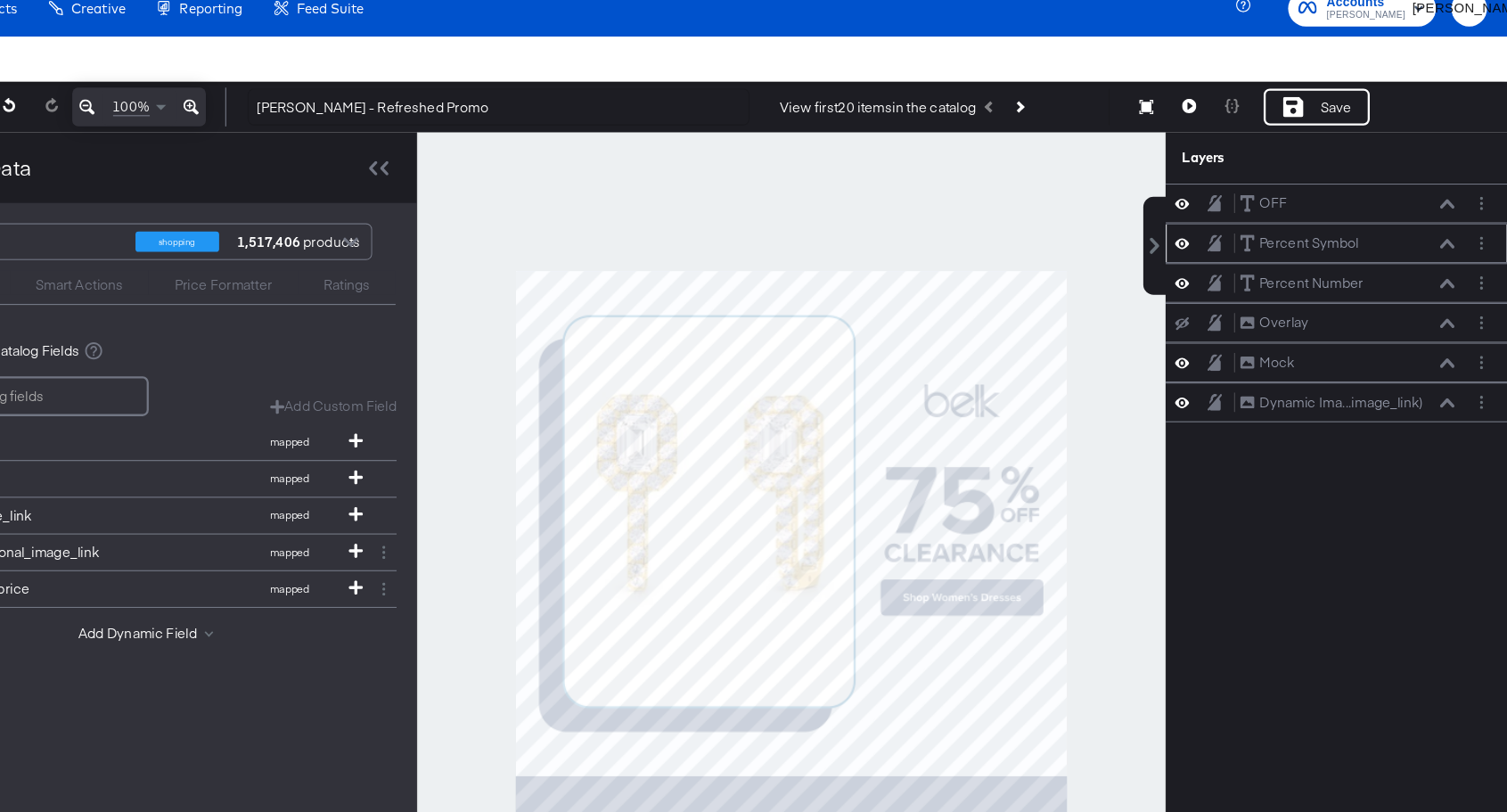
scroll to position [1, 0]
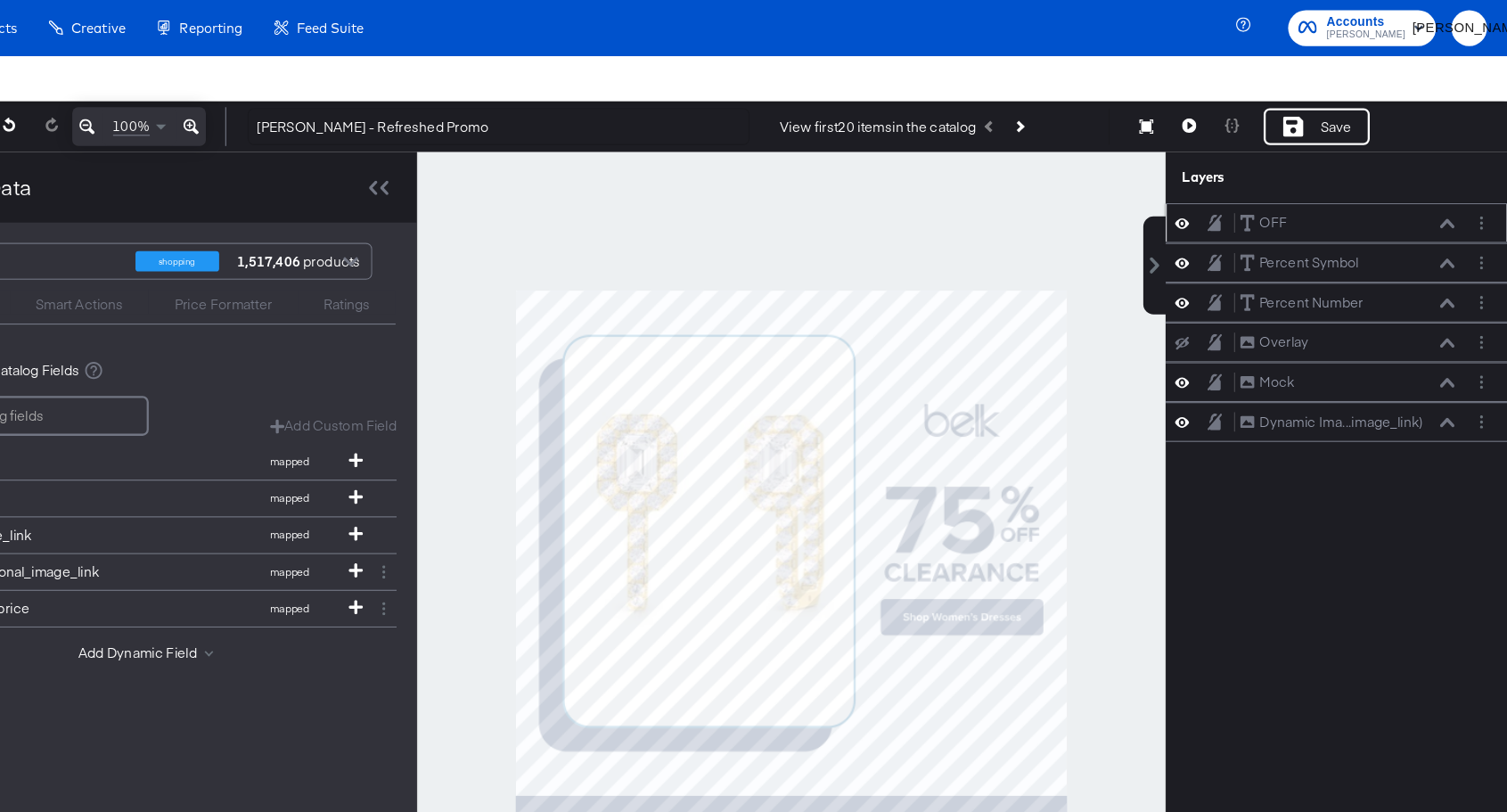
click at [1453, 192] on icon at bounding box center [1454, 194] width 12 height 8
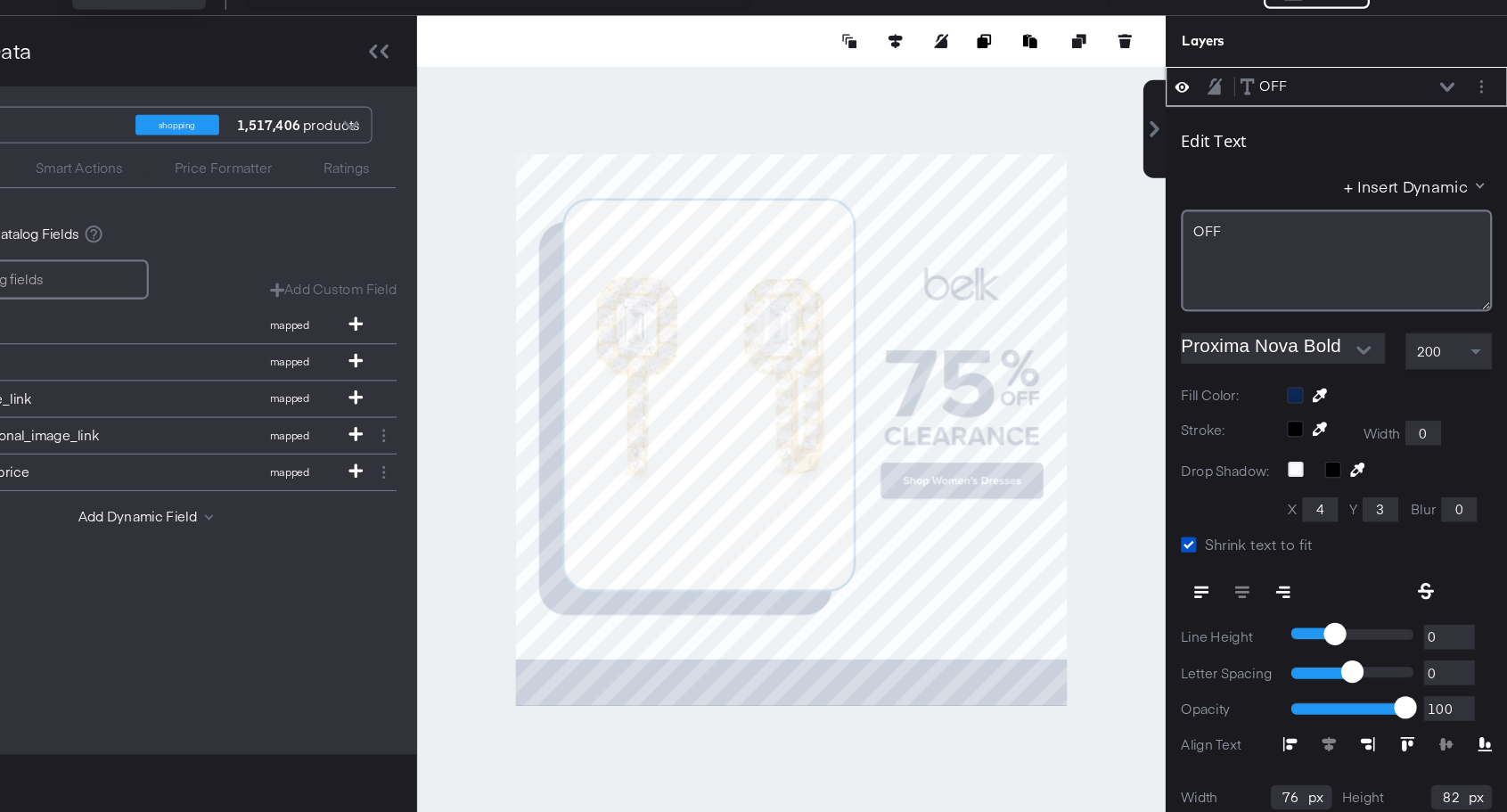
click at [1224, 177] on icon at bounding box center [1222, 178] width 12 height 15
click at [1224, 177] on icon at bounding box center [1222, 178] width 12 height 11
click at [1224, 177] on icon at bounding box center [1222, 178] width 12 height 15
click at [1224, 177] on icon at bounding box center [1222, 178] width 12 height 11
click at [1224, 177] on icon at bounding box center [1222, 178] width 12 height 15
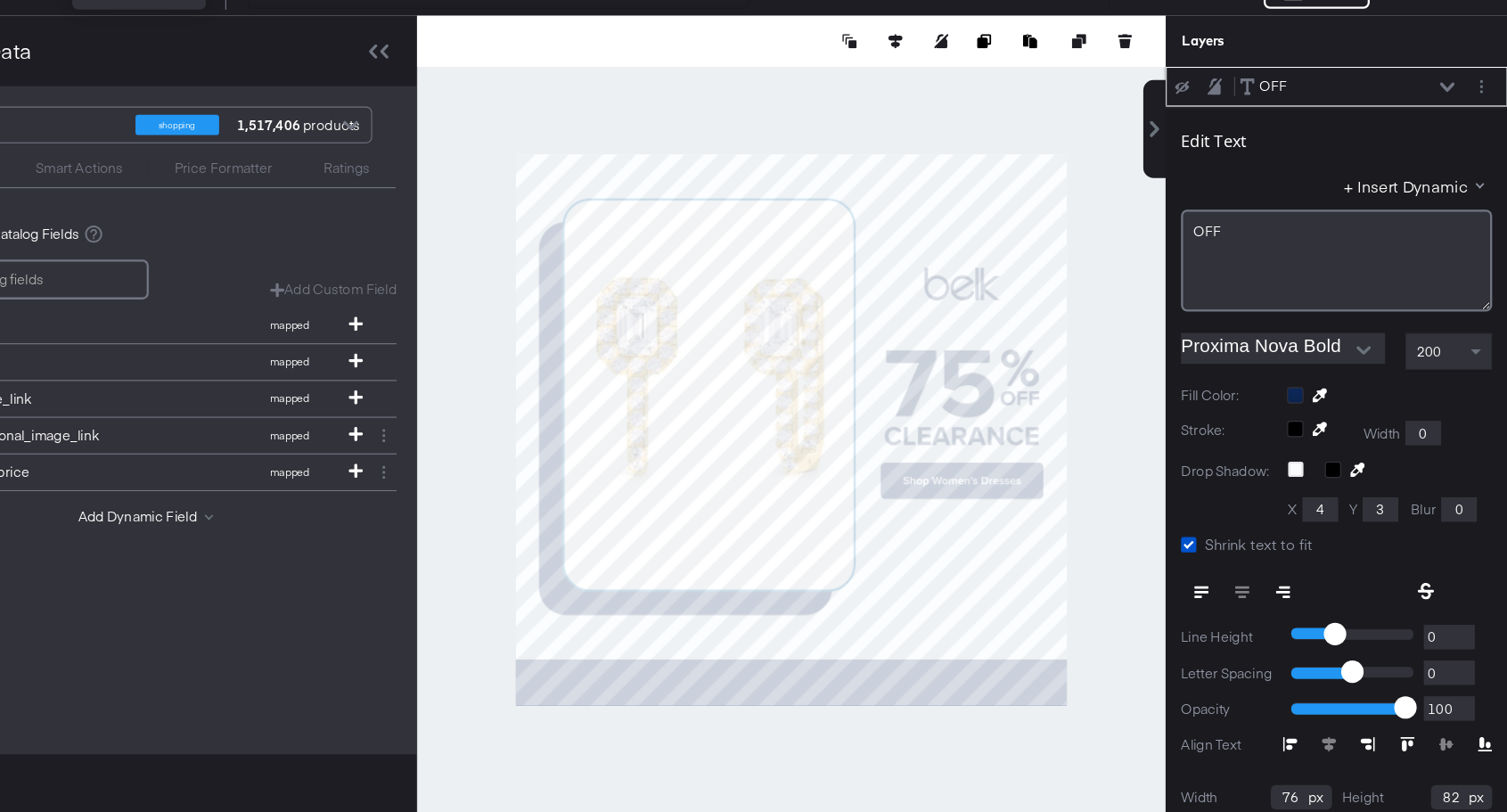
click at [1224, 177] on icon at bounding box center [1222, 178] width 12 height 11
click at [1224, 177] on icon at bounding box center [1222, 178] width 12 height 15
click at [1224, 177] on icon at bounding box center [1222, 178] width 12 height 11
click at [1224, 177] on icon at bounding box center [1222, 178] width 12 height 15
click at [1224, 177] on icon at bounding box center [1222, 178] width 12 height 11
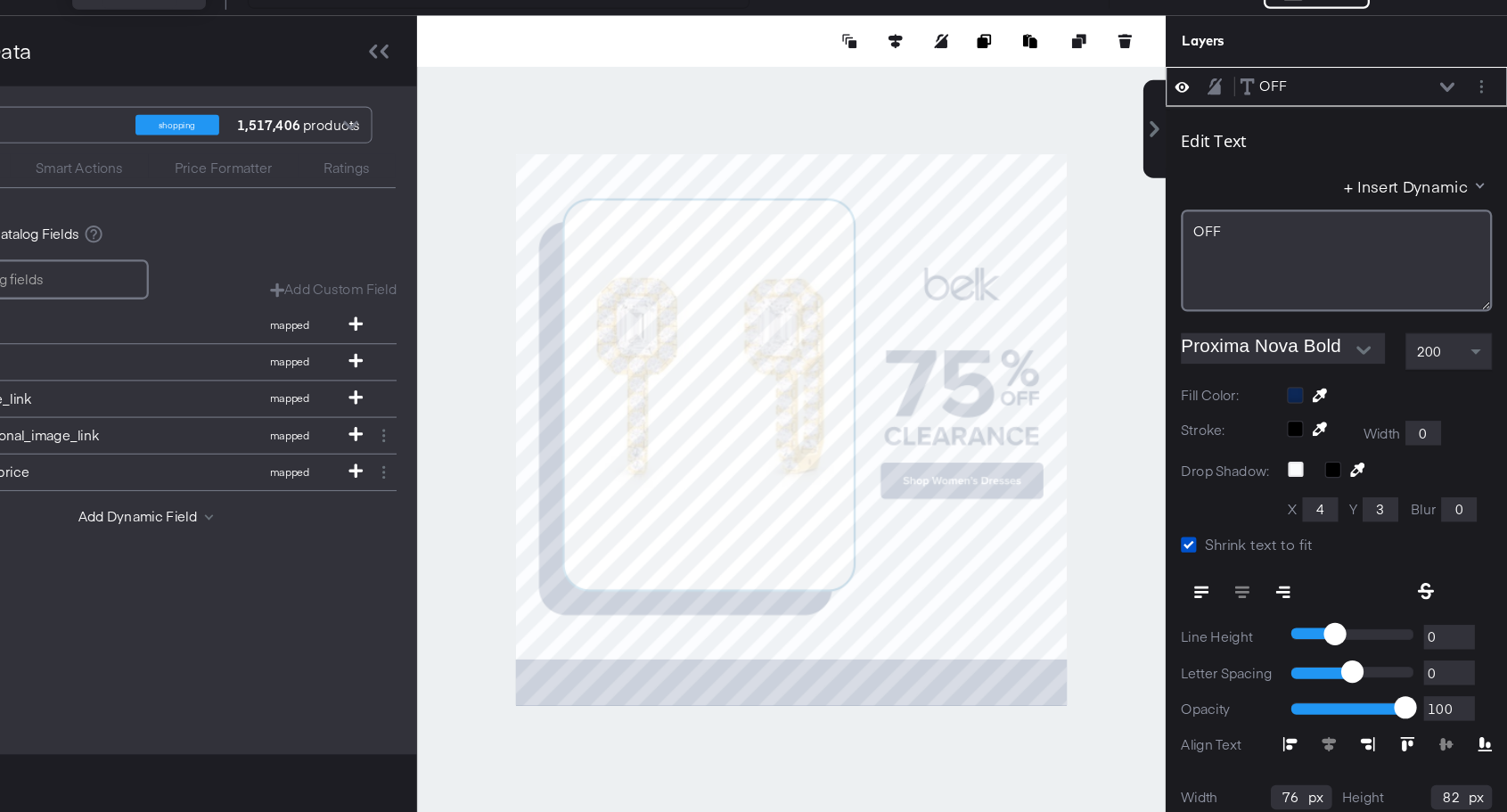
click at [1306, 283] on div "Edit Text + Insert Dynamic OFF﻿" at bounding box center [1358, 288] width 271 height 172
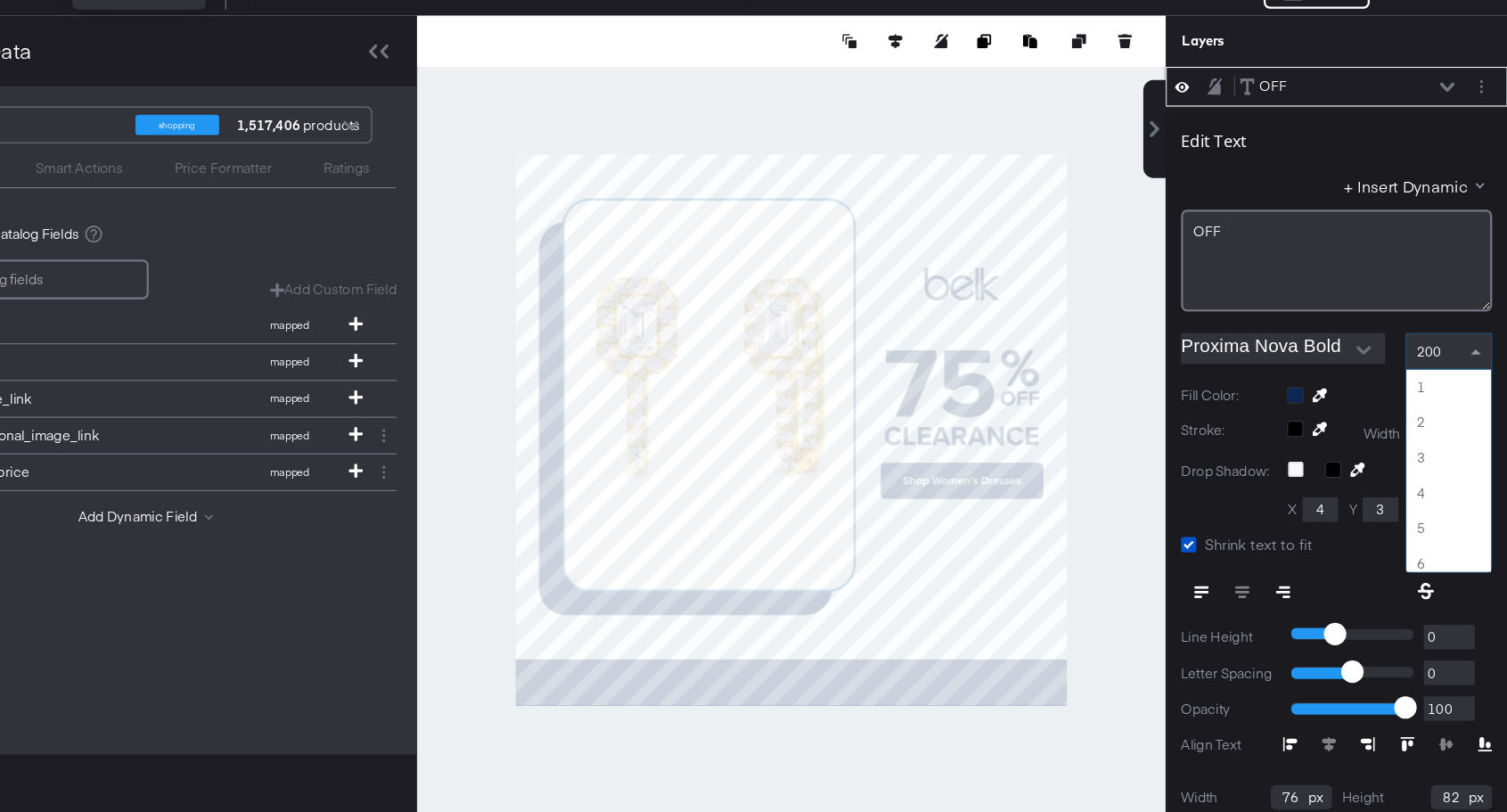
click at [1440, 411] on span "200" at bounding box center [1438, 409] width 22 height 16
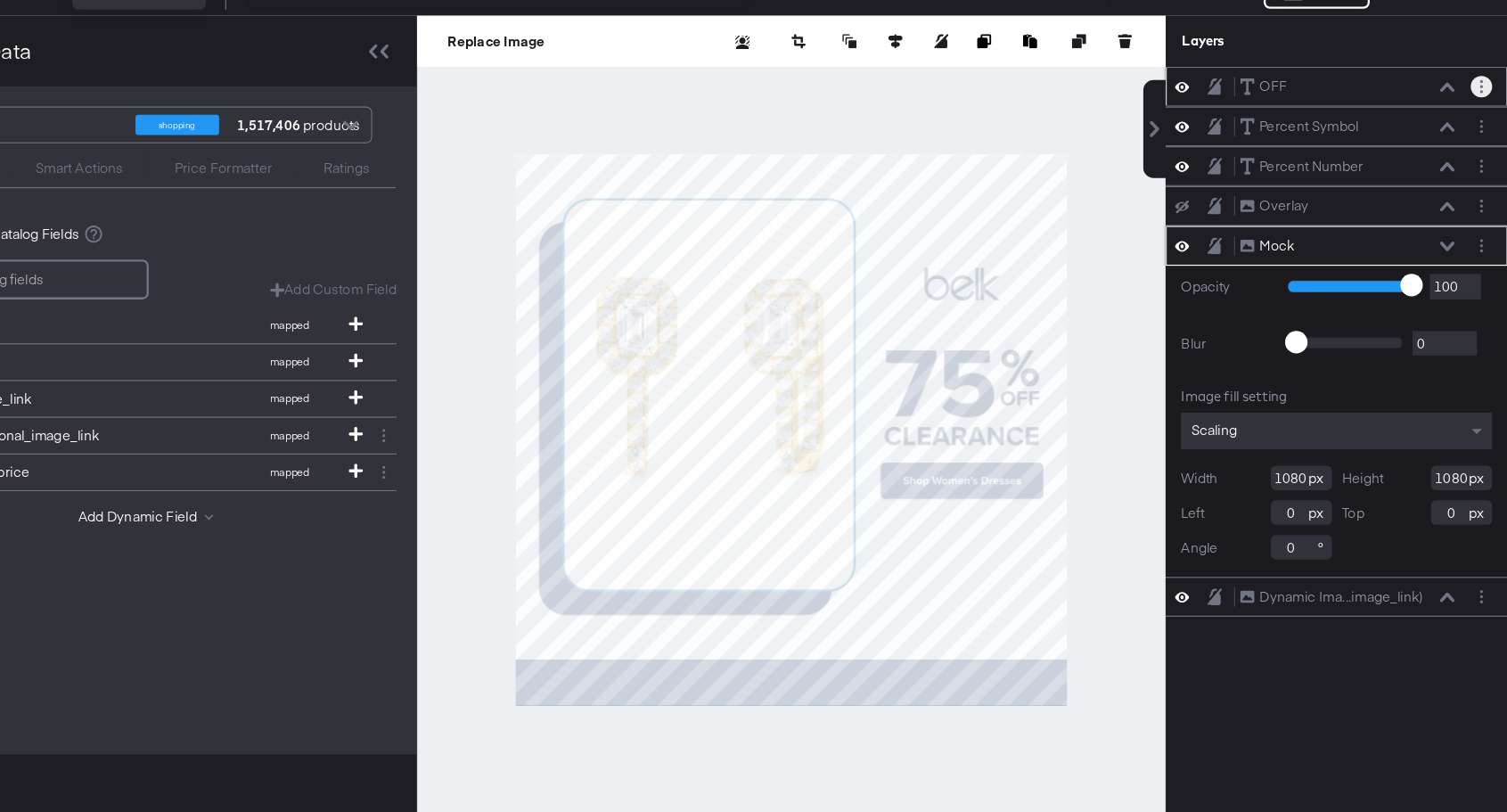
click at [1477, 177] on button "Layer Options" at bounding box center [1484, 178] width 19 height 19
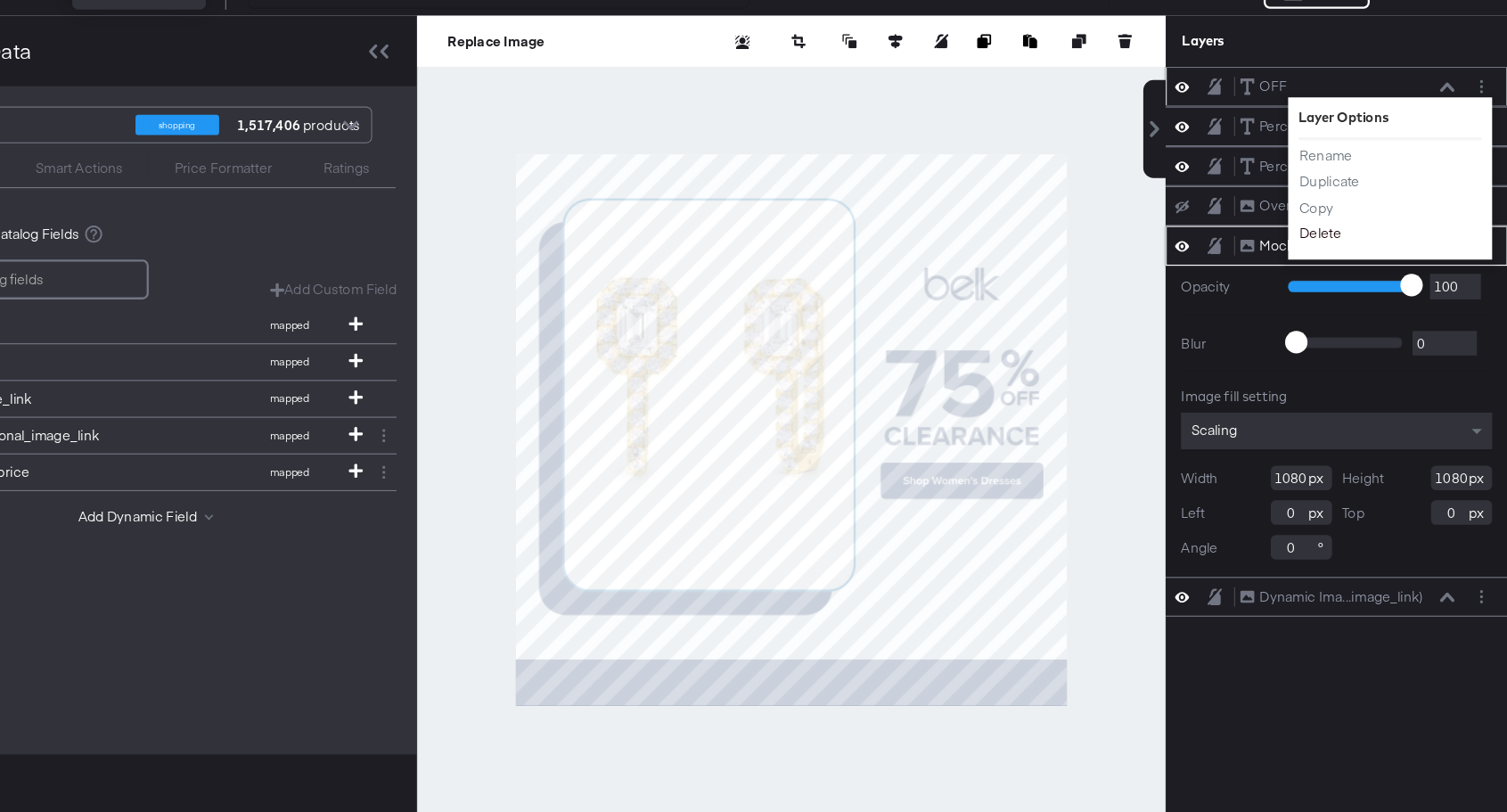
click at [1343, 305] on button "Delete" at bounding box center [1344, 306] width 39 height 19
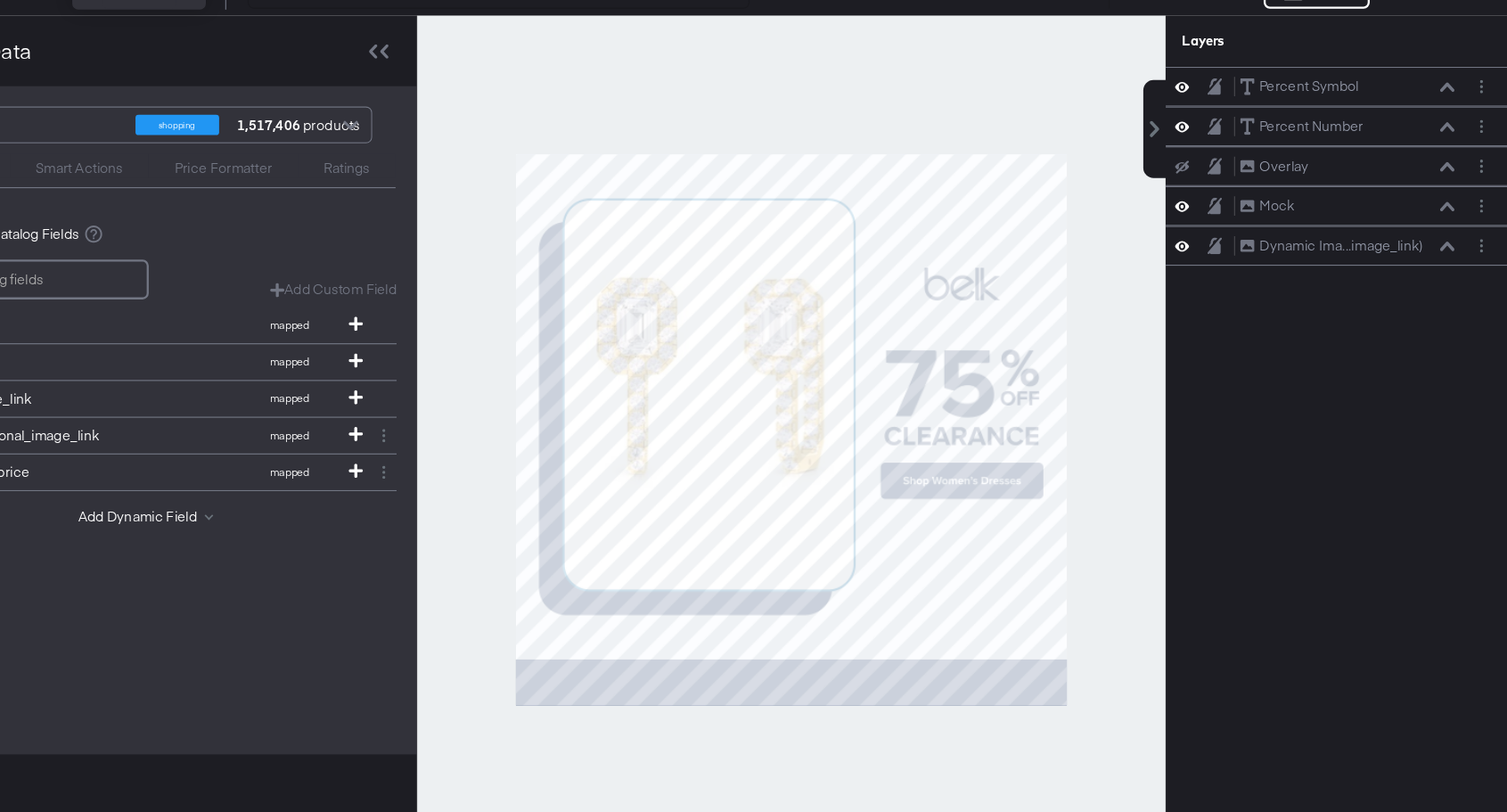
click at [1231, 176] on div at bounding box center [1228, 178] width 25 height 17
click at [1230, 177] on div at bounding box center [1228, 178] width 25 height 17
click at [1226, 180] on icon at bounding box center [1222, 178] width 12 height 15
click at [1226, 180] on icon at bounding box center [1222, 178] width 12 height 11
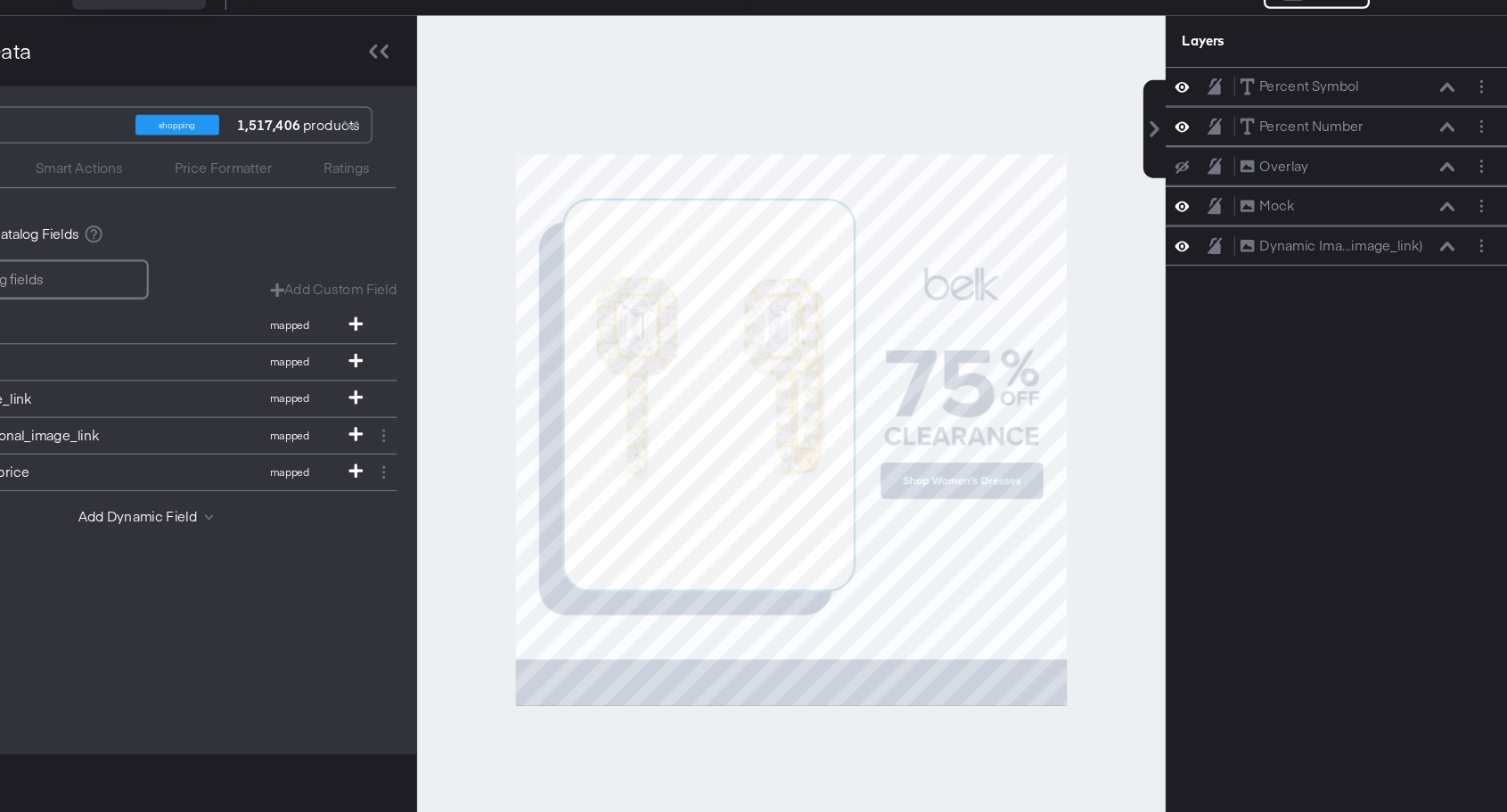
click at [1226, 180] on icon at bounding box center [1222, 178] width 12 height 15
click at [1226, 180] on icon at bounding box center [1222, 178] width 12 height 11
click at [1487, 173] on button "Layer Options" at bounding box center [1484, 178] width 19 height 19
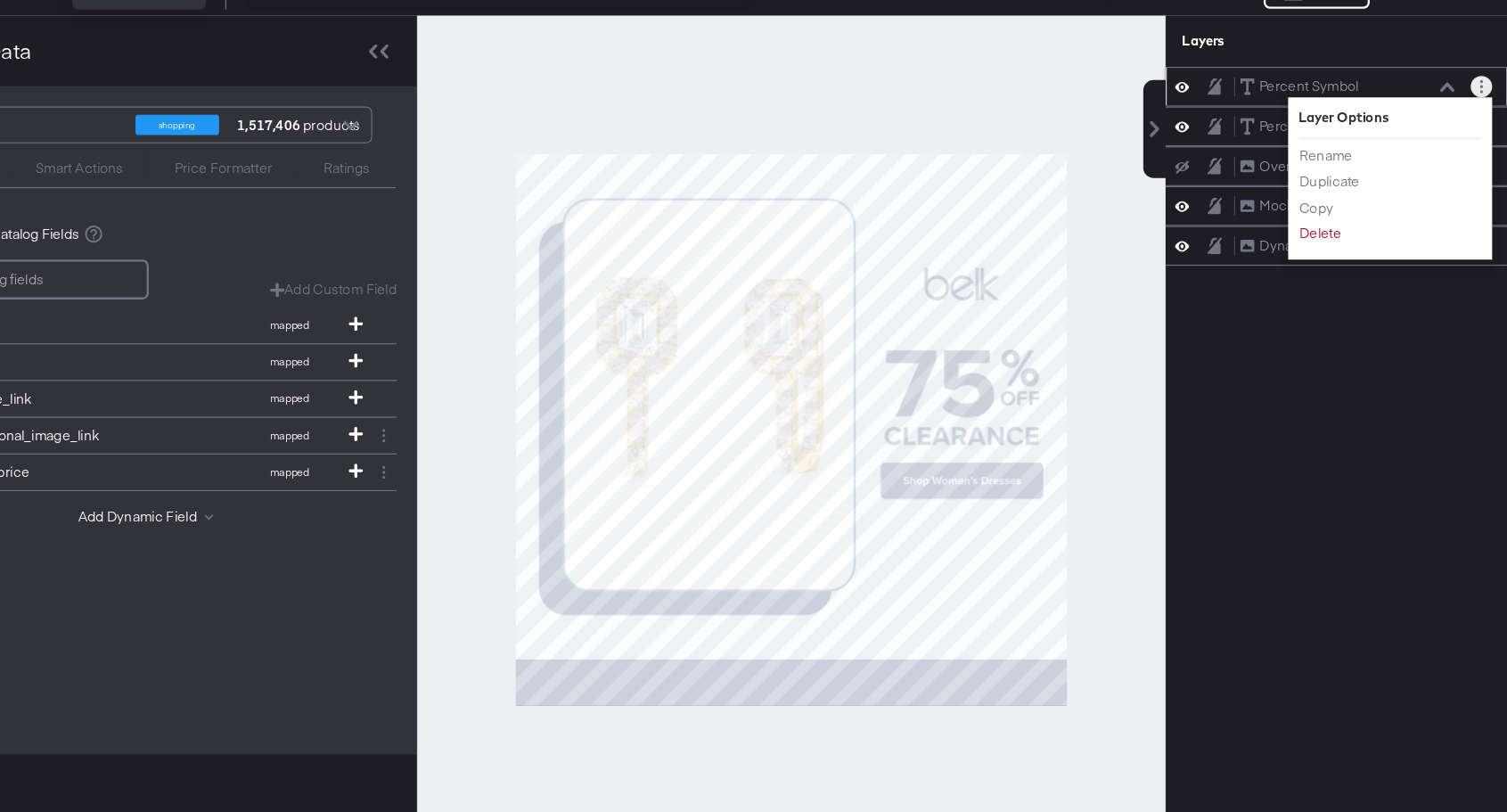
click at [1379, 266] on li "Duplicate" at bounding box center [1374, 261] width 98 height 19
click at [1357, 261] on button "Duplicate" at bounding box center [1352, 261] width 55 height 19
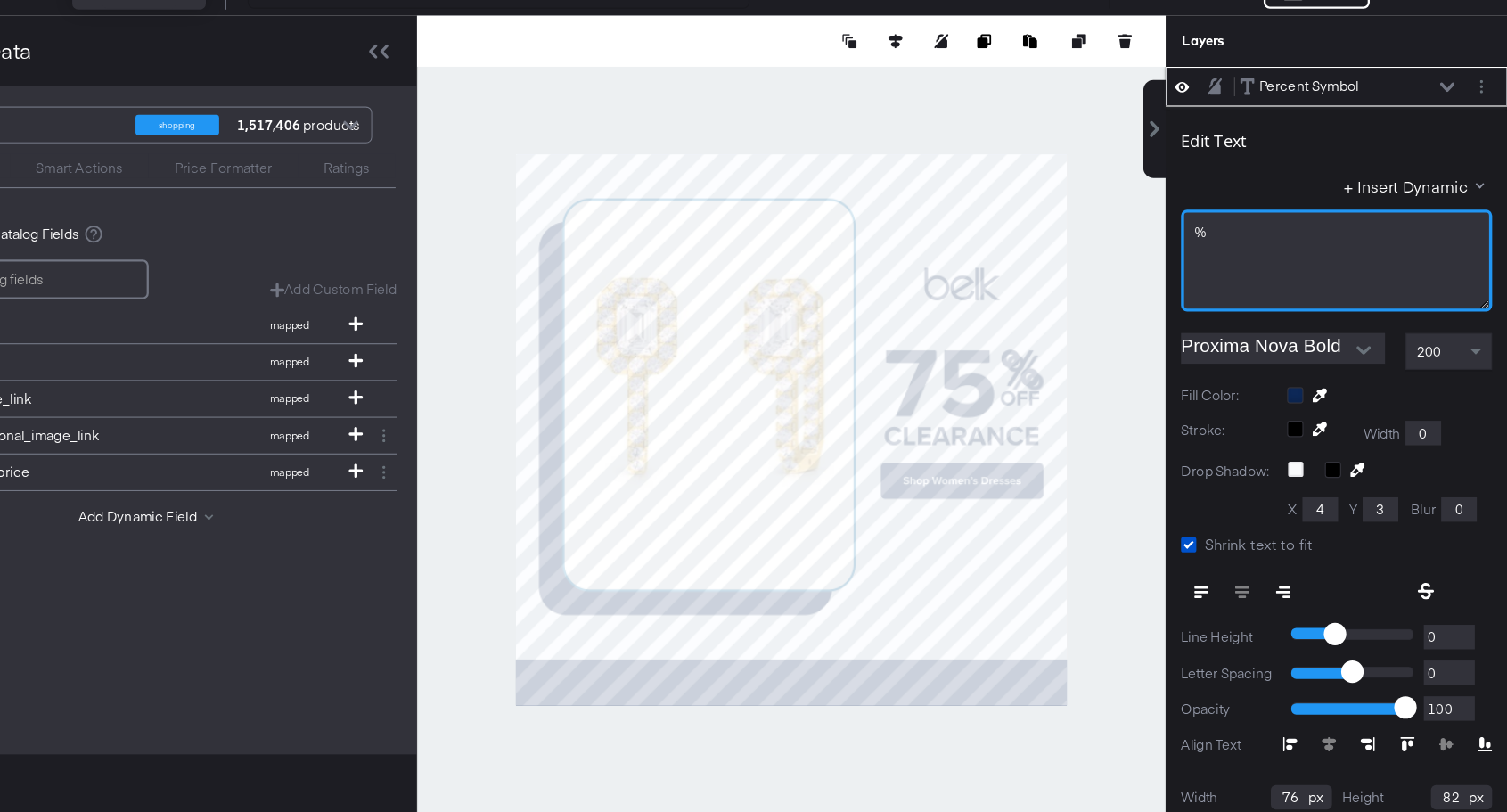
click at [1296, 320] on div "%" at bounding box center [1358, 330] width 271 height 89
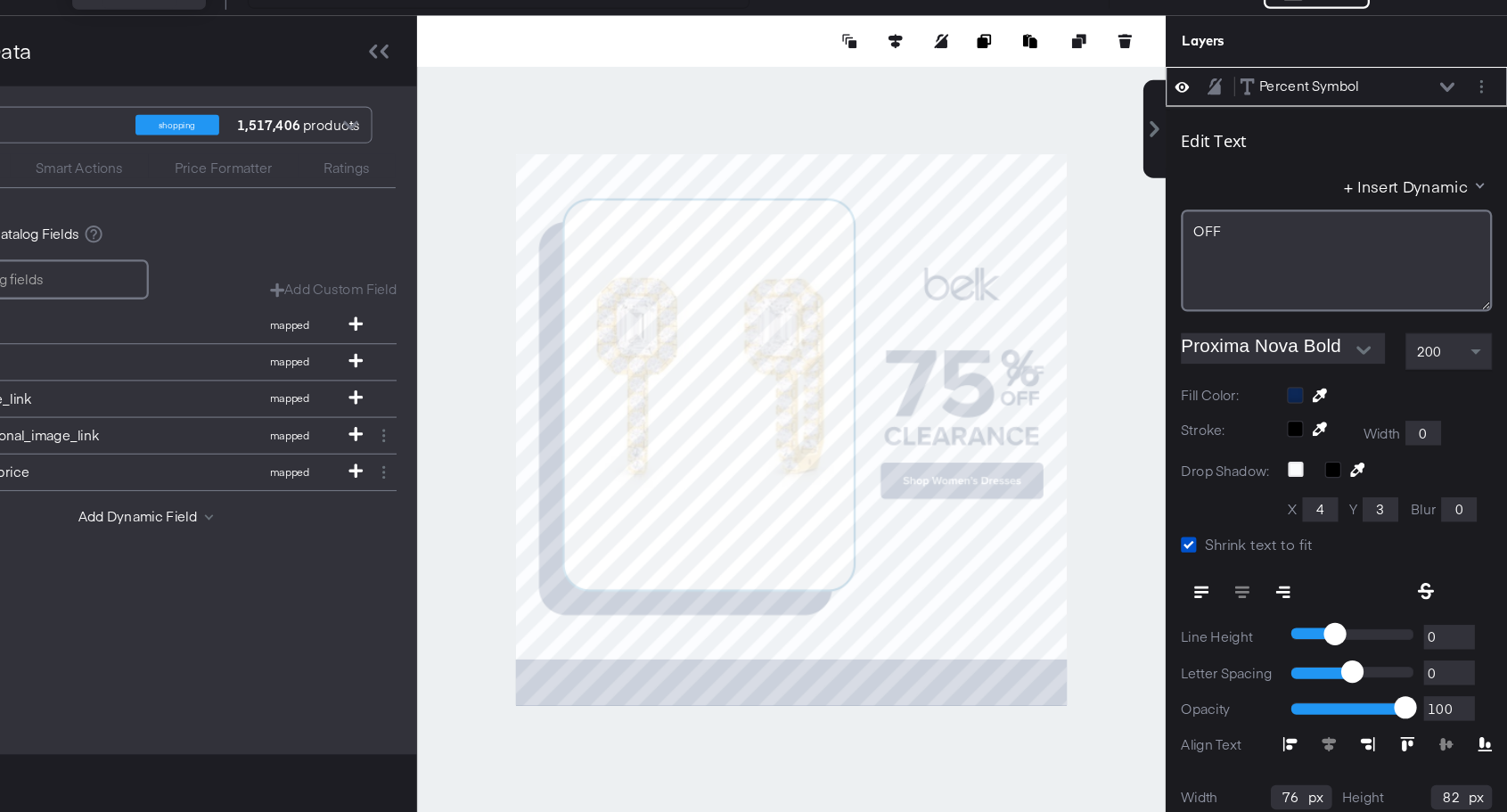
click at [1296, 266] on div "+ Insert Dynamic" at bounding box center [1358, 268] width 271 height 25
type input "973"
type input "484"
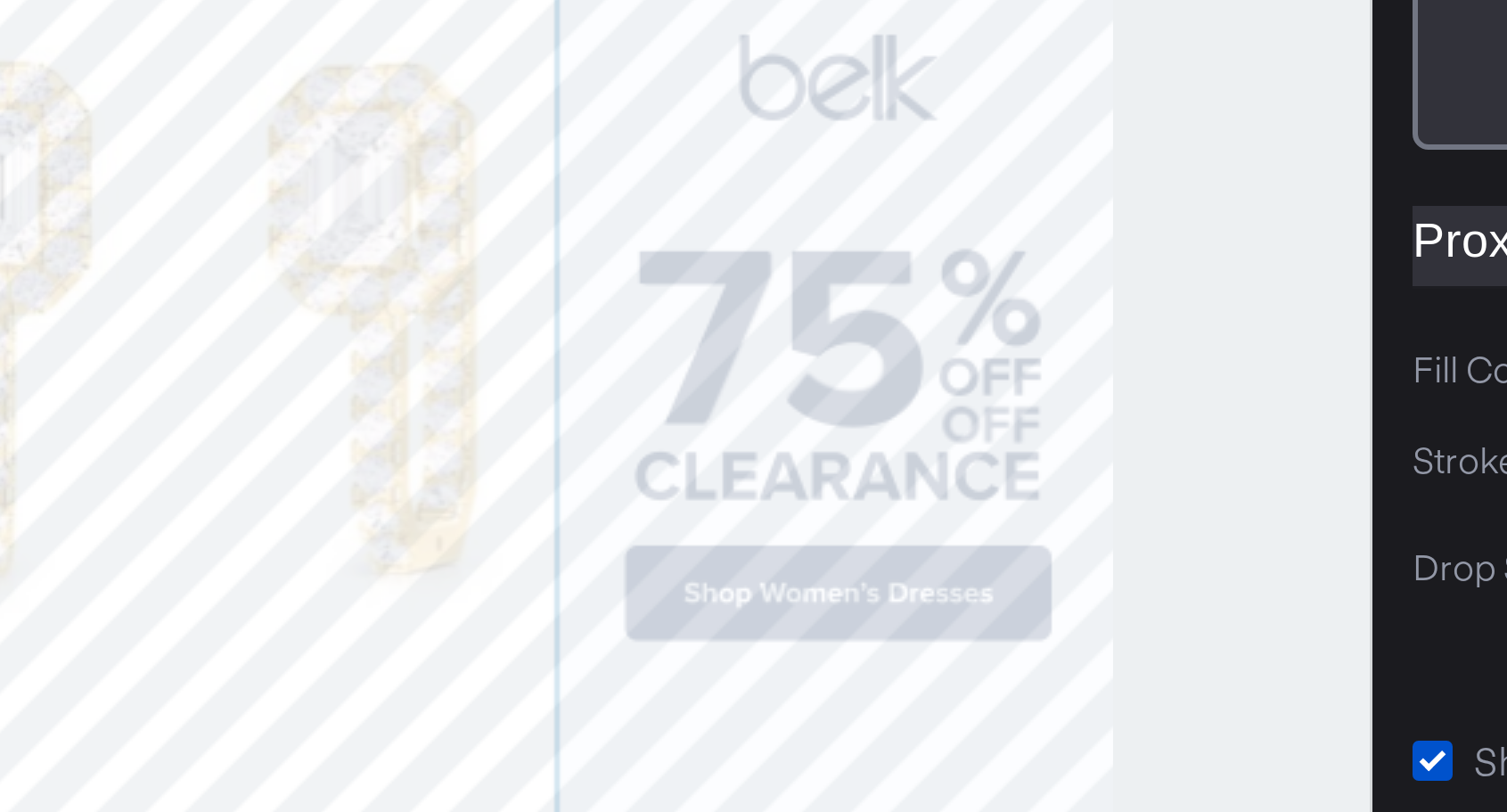
type input "953"
type input "474"
type input "102"
type input "428"
type input "76"
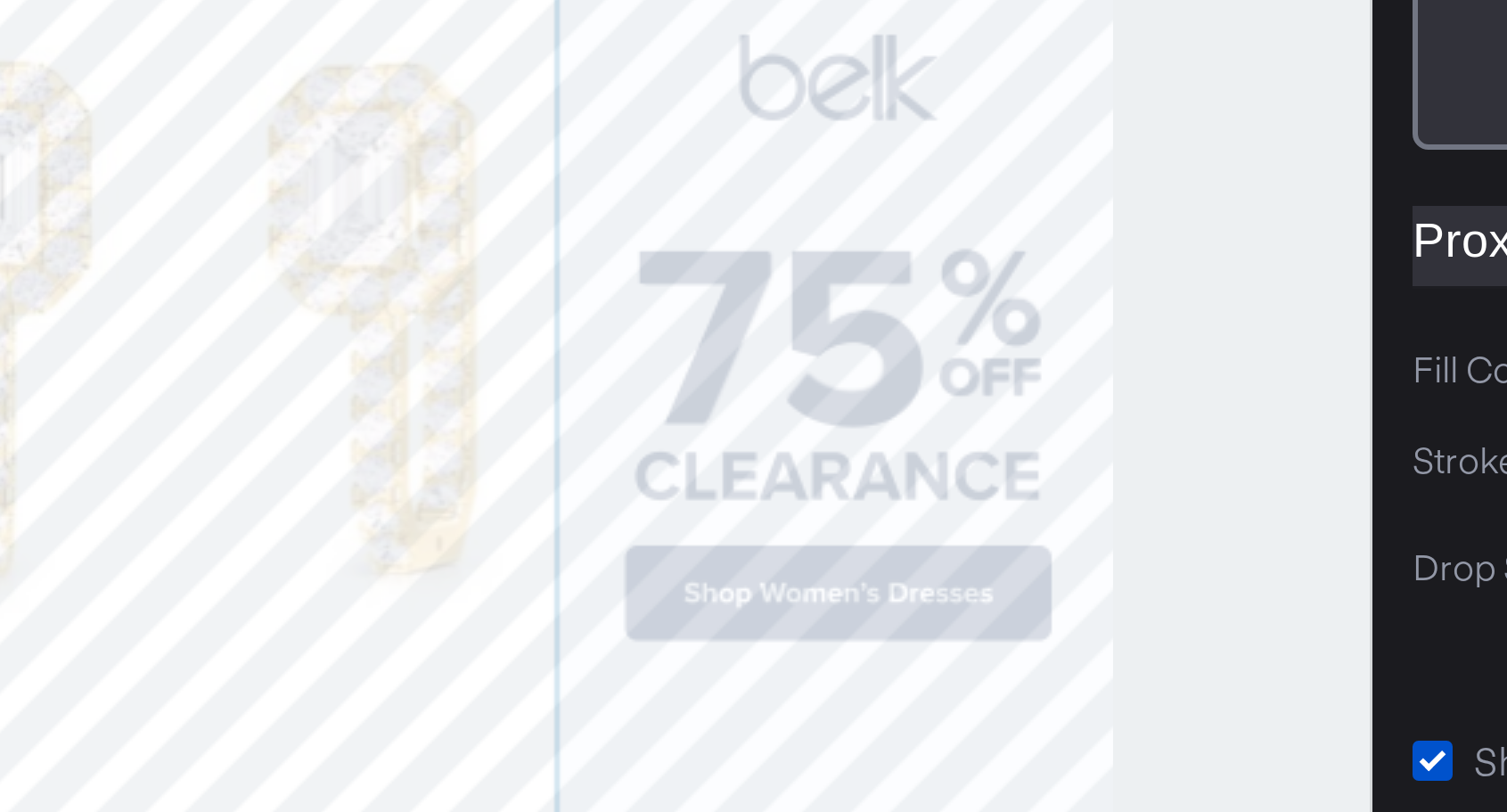
type input "442"
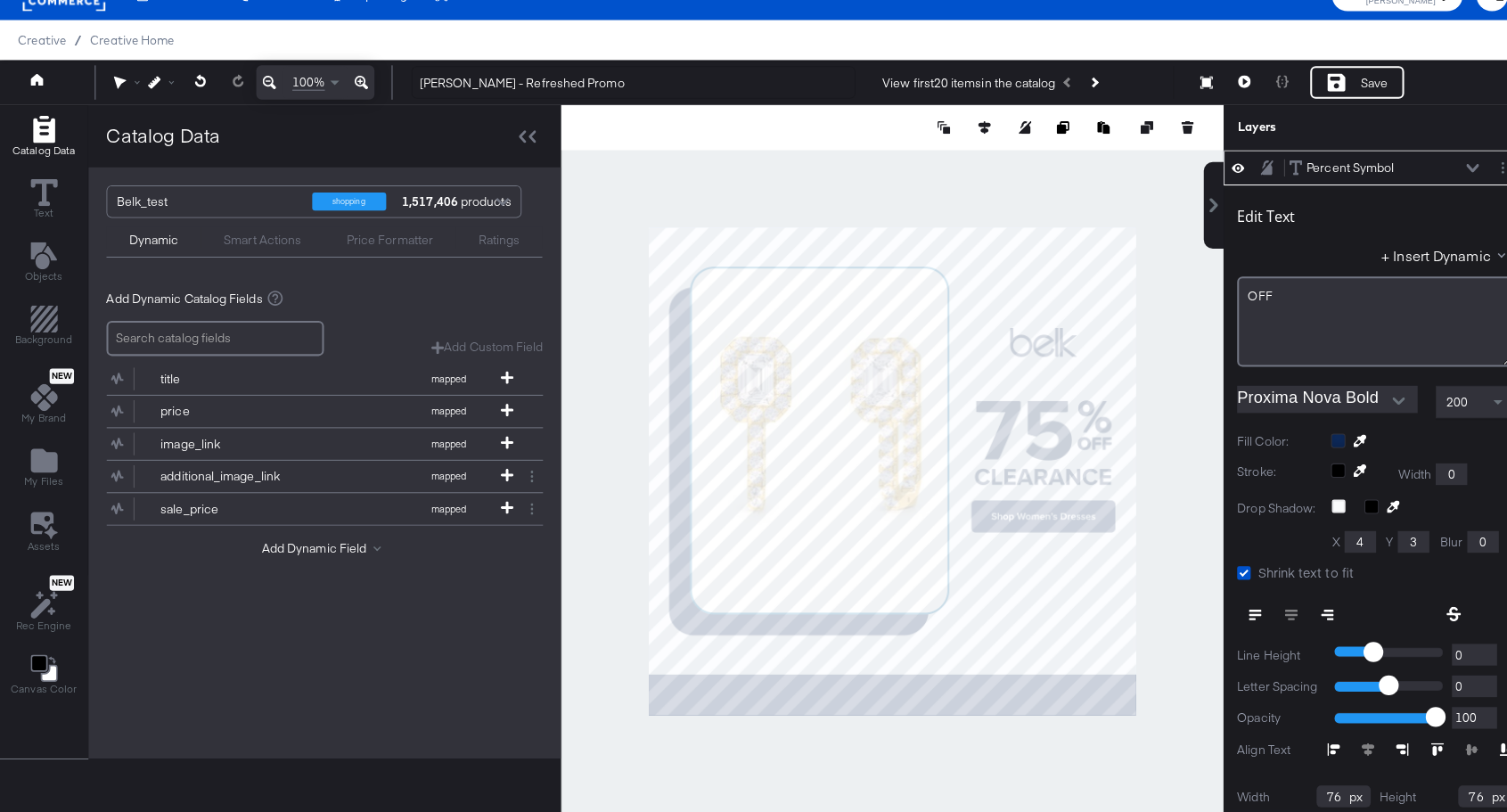
scroll to position [24, 0]
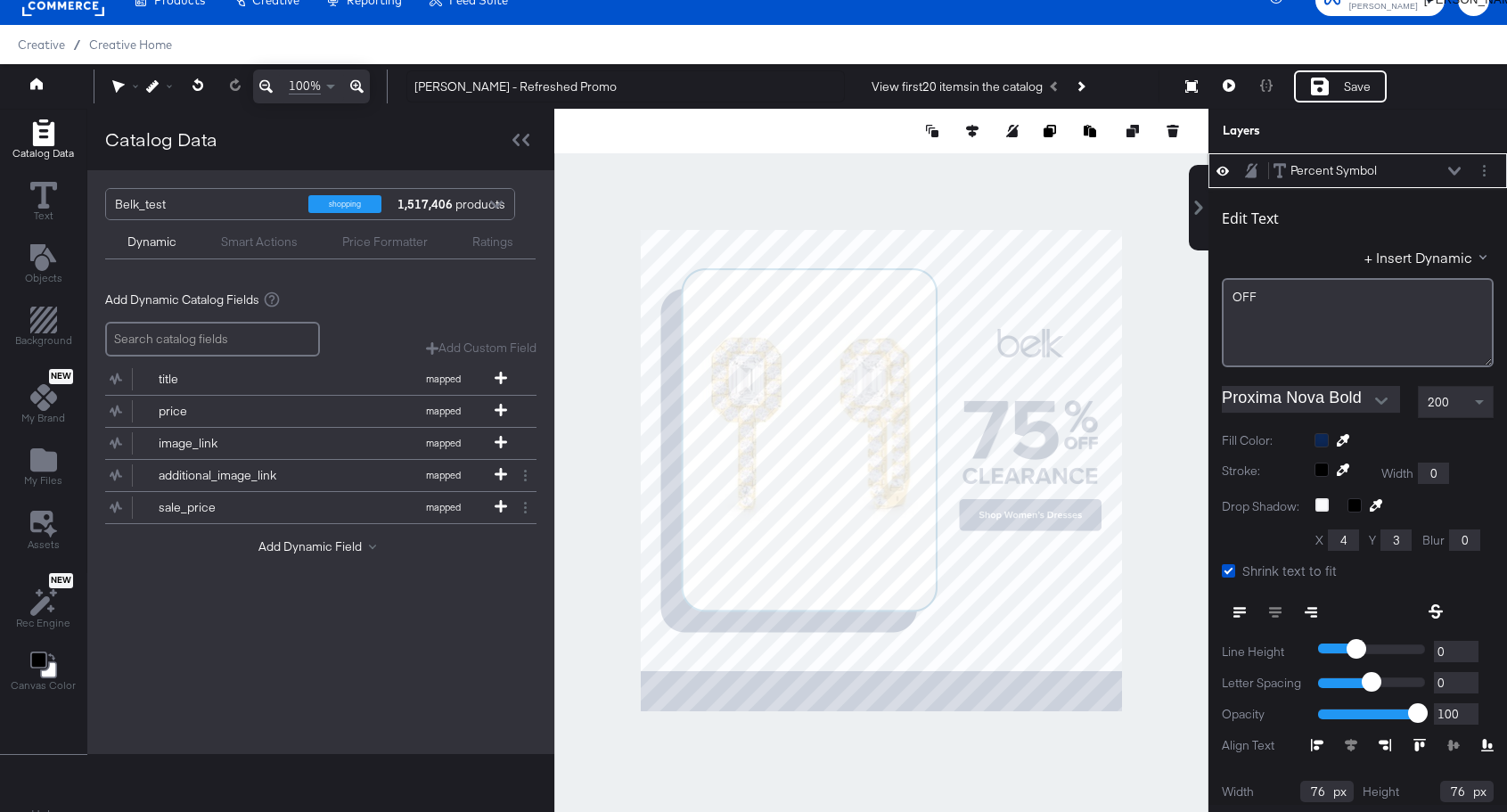
click at [1221, 172] on icon at bounding box center [1222, 171] width 12 height 15
click at [1221, 172] on icon at bounding box center [1222, 171] width 12 height 11
click at [1351, 164] on div "Percent Symbol" at bounding box center [1335, 171] width 87 height 17
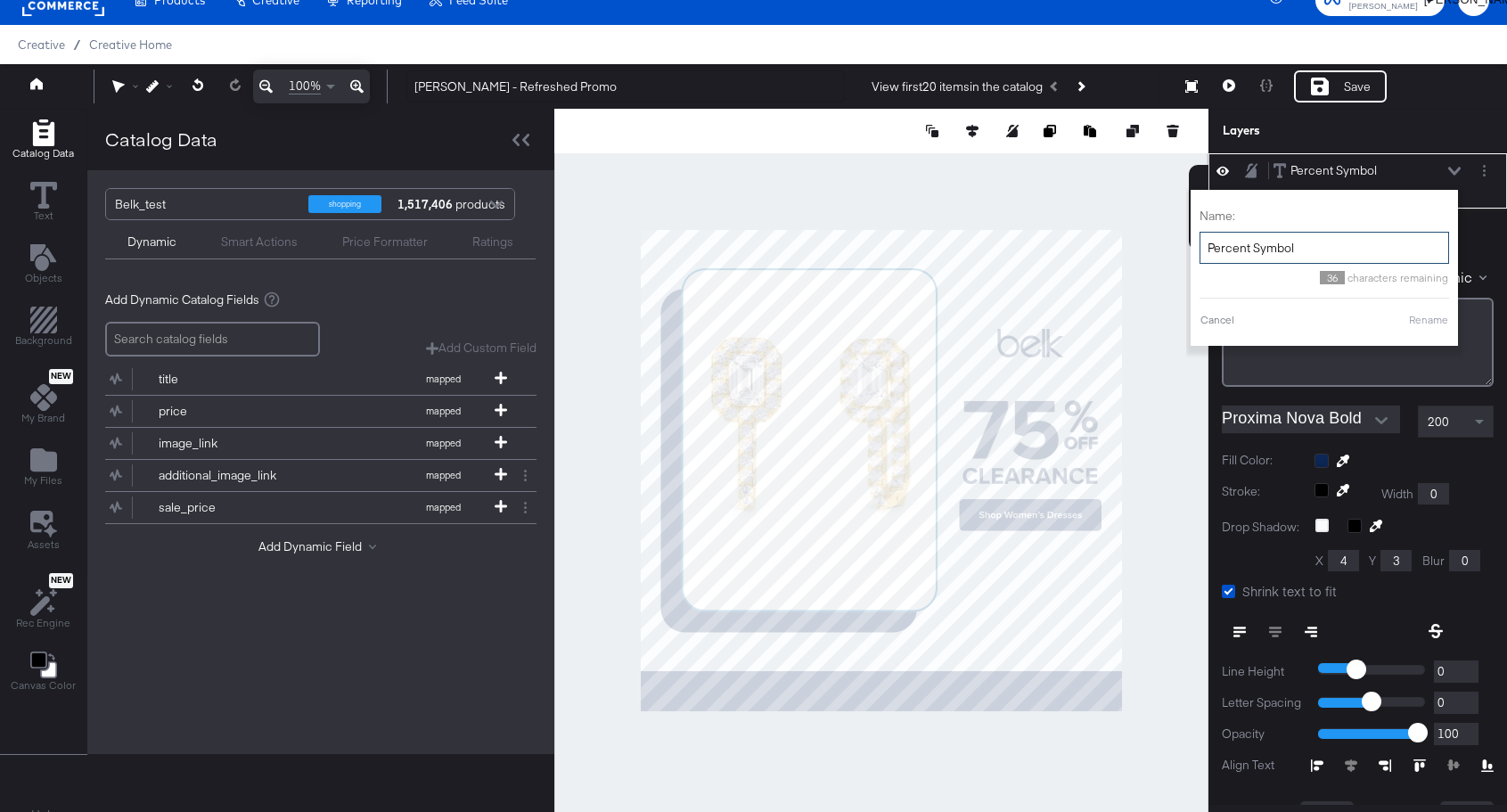
click at [1270, 232] on input "Percent Symbol" at bounding box center [1324, 248] width 250 height 33
type input "OFF"
click at [1424, 320] on button "Rename" at bounding box center [1429, 319] width 41 height 16
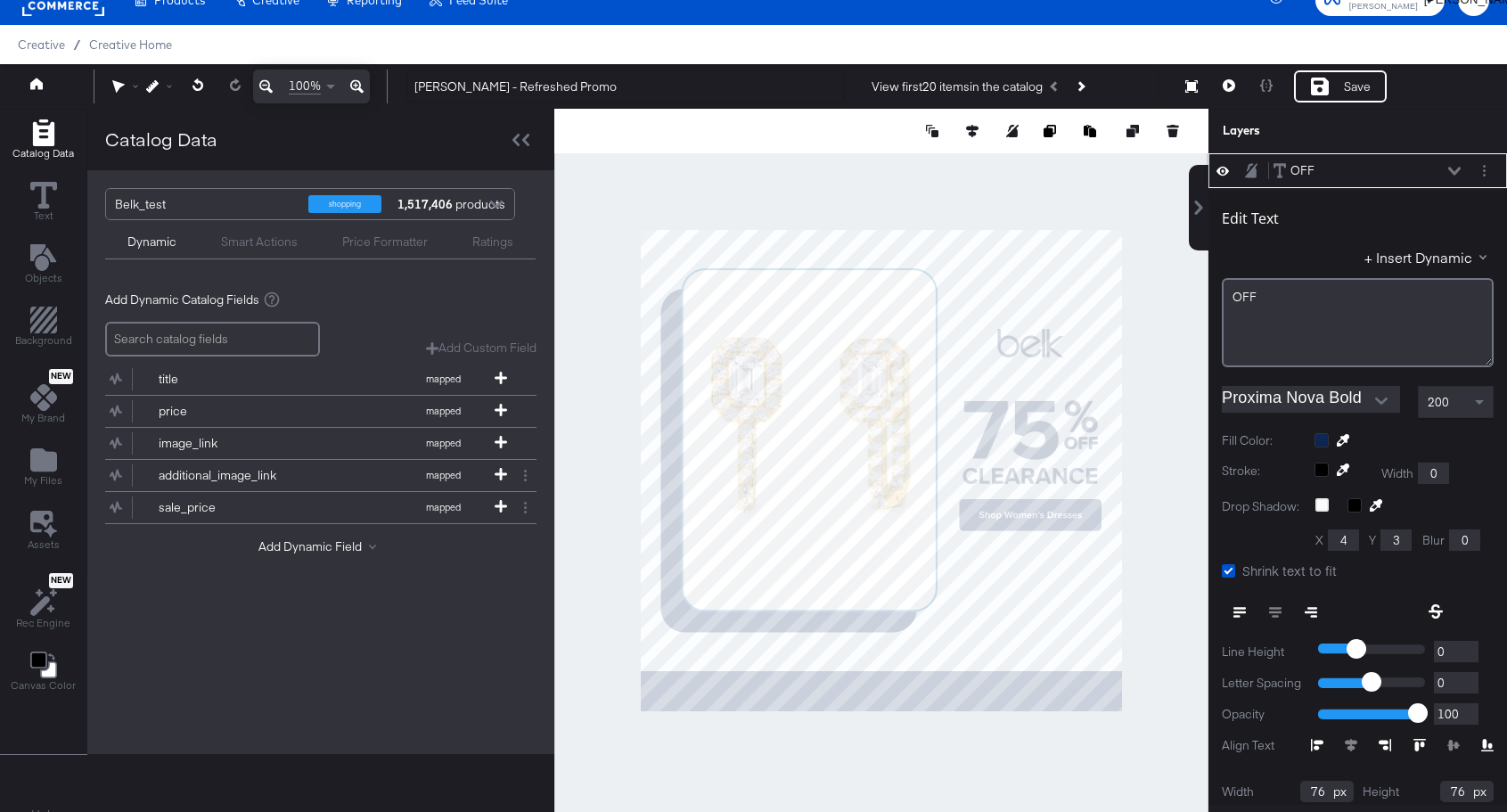
click at [1453, 164] on div "OFF OFF" at bounding box center [1368, 171] width 189 height 19
click at [1451, 167] on icon at bounding box center [1454, 171] width 12 height 8
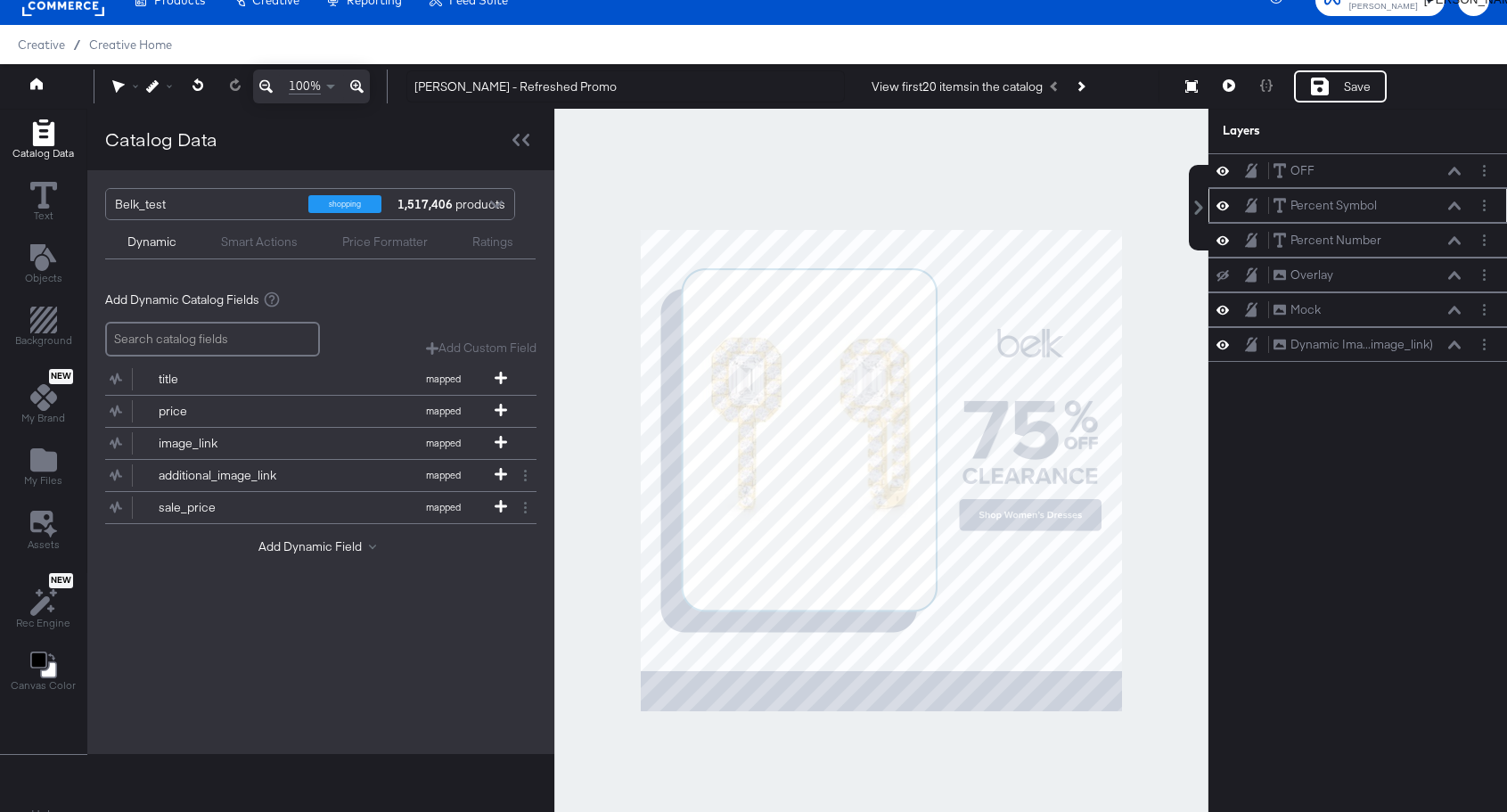
click at [1226, 171] on icon at bounding box center [1222, 171] width 12 height 15
click at [1226, 171] on icon at bounding box center [1222, 171] width 12 height 11
click at [1486, 174] on button "Layer Options" at bounding box center [1484, 171] width 19 height 19
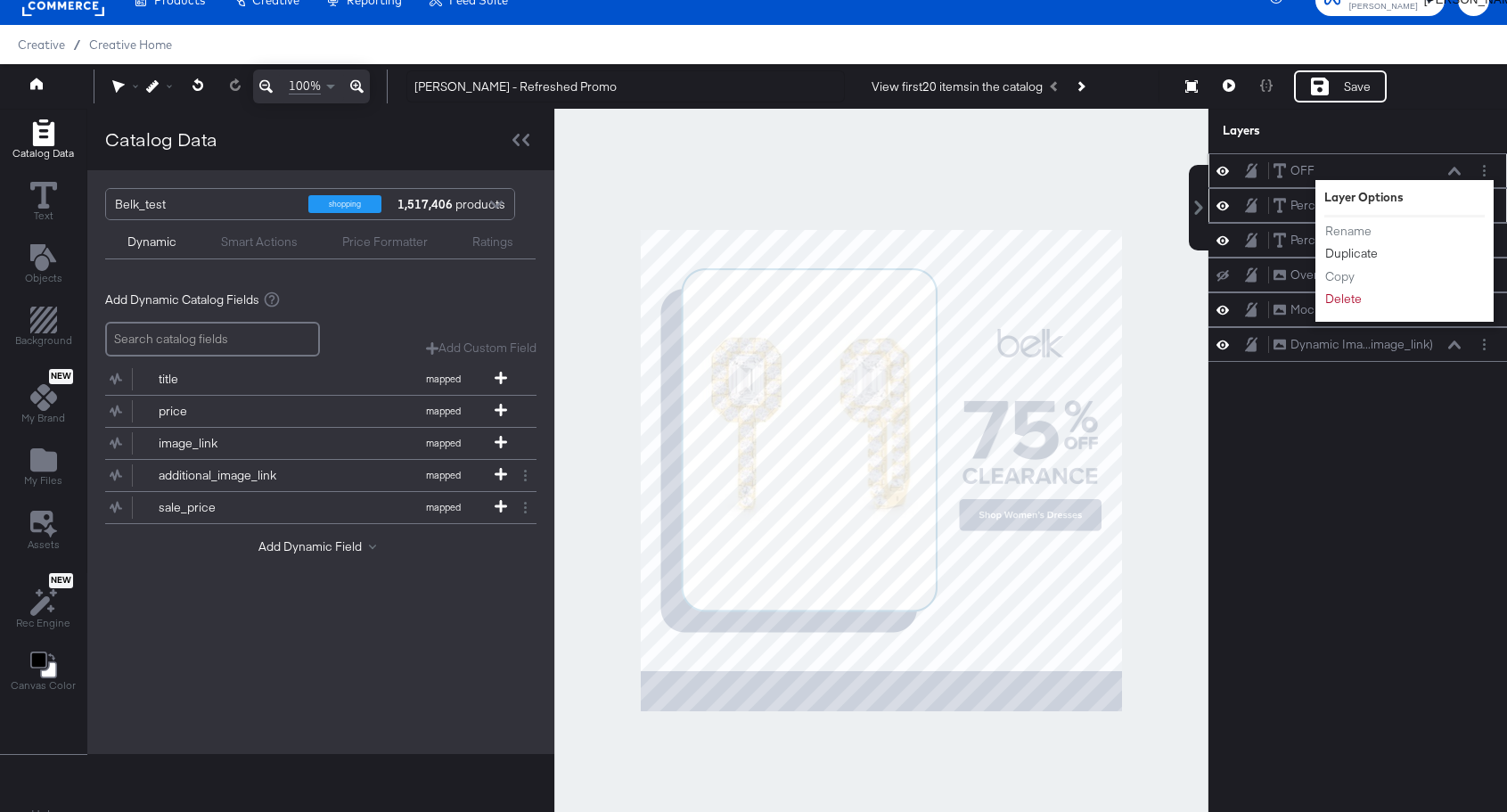
click at [1361, 255] on button "Duplicate" at bounding box center [1352, 253] width 55 height 19
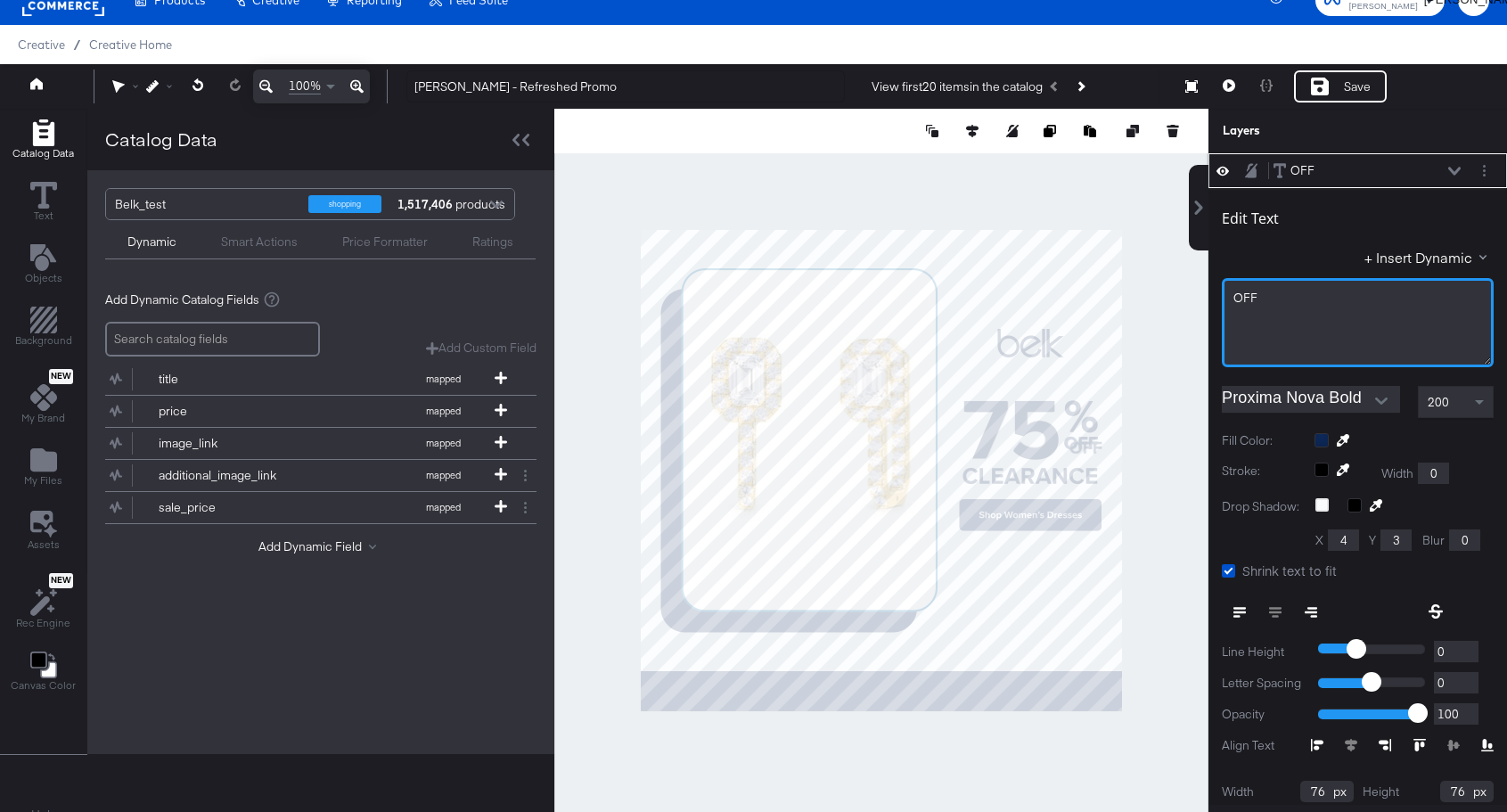
click at [1296, 306] on div "OFF﻿" at bounding box center [1358, 322] width 271 height 89
click at [1268, 300] on div "OFF﻿" at bounding box center [1358, 298] width 249 height 17
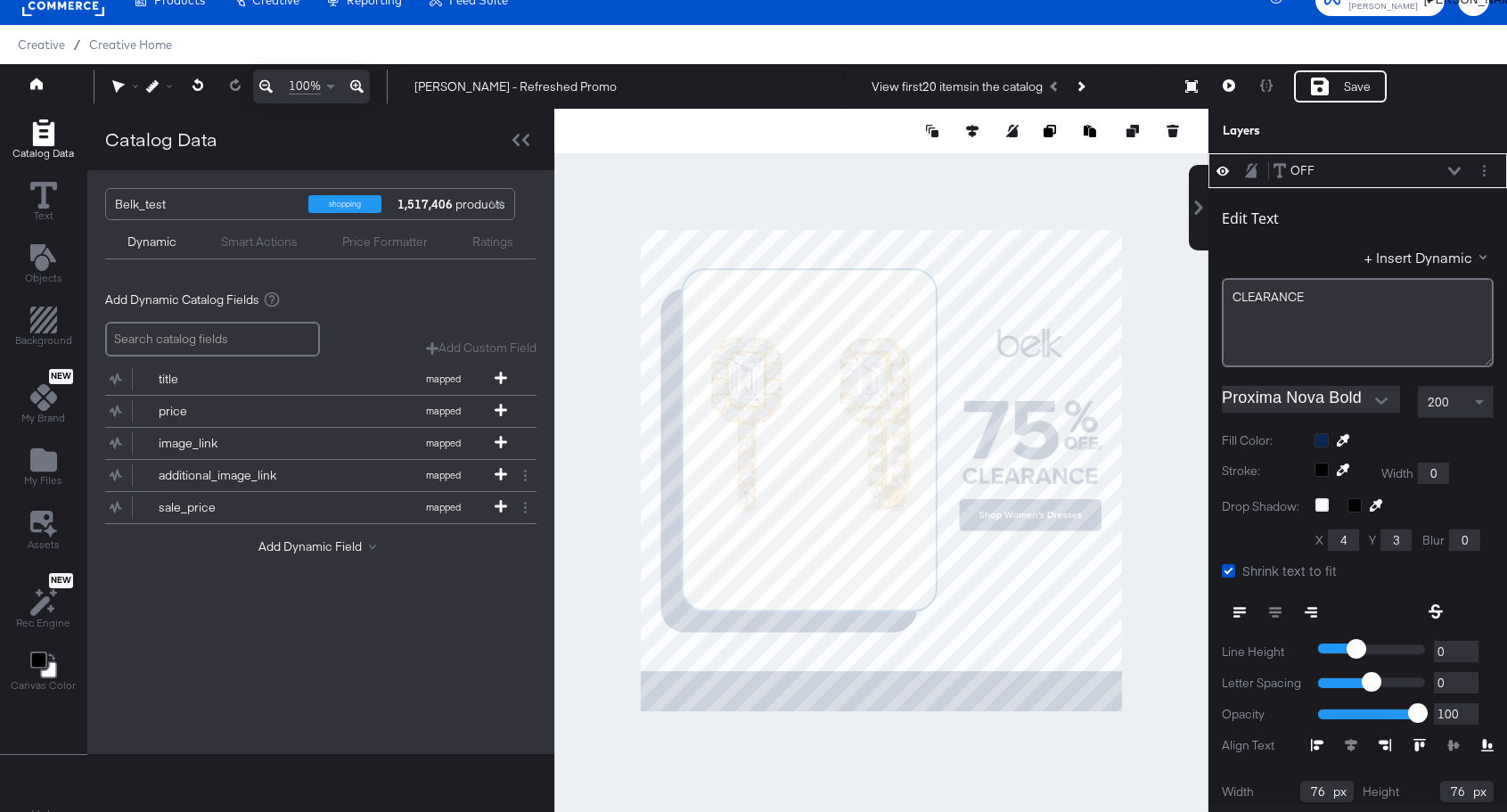
type input "925"
type input "564"
type input "763"
type input "592"
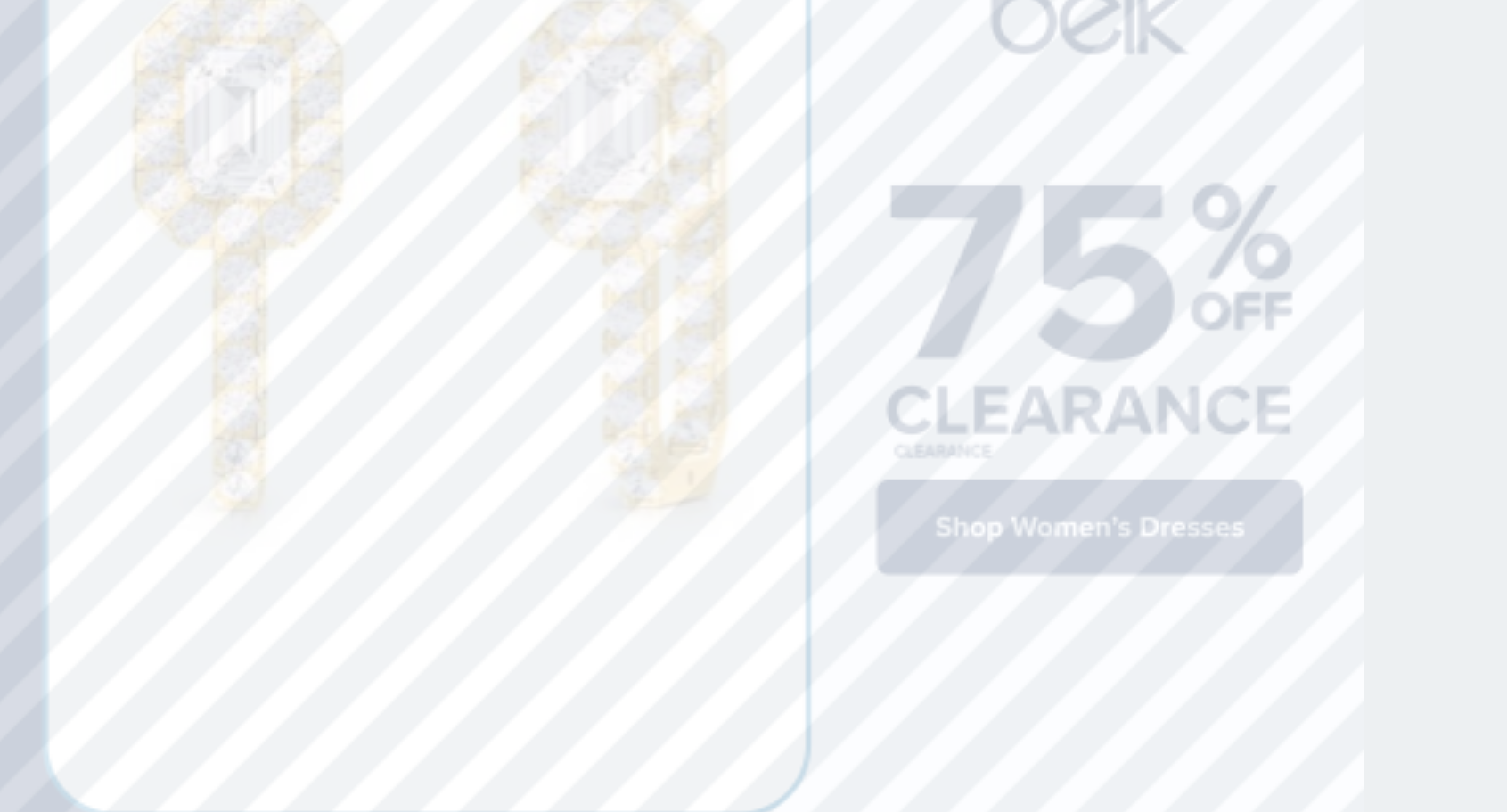
type input "729"
type input "546"
click at [1134, 565] on div at bounding box center [881, 470] width 654 height 723
type input "295"
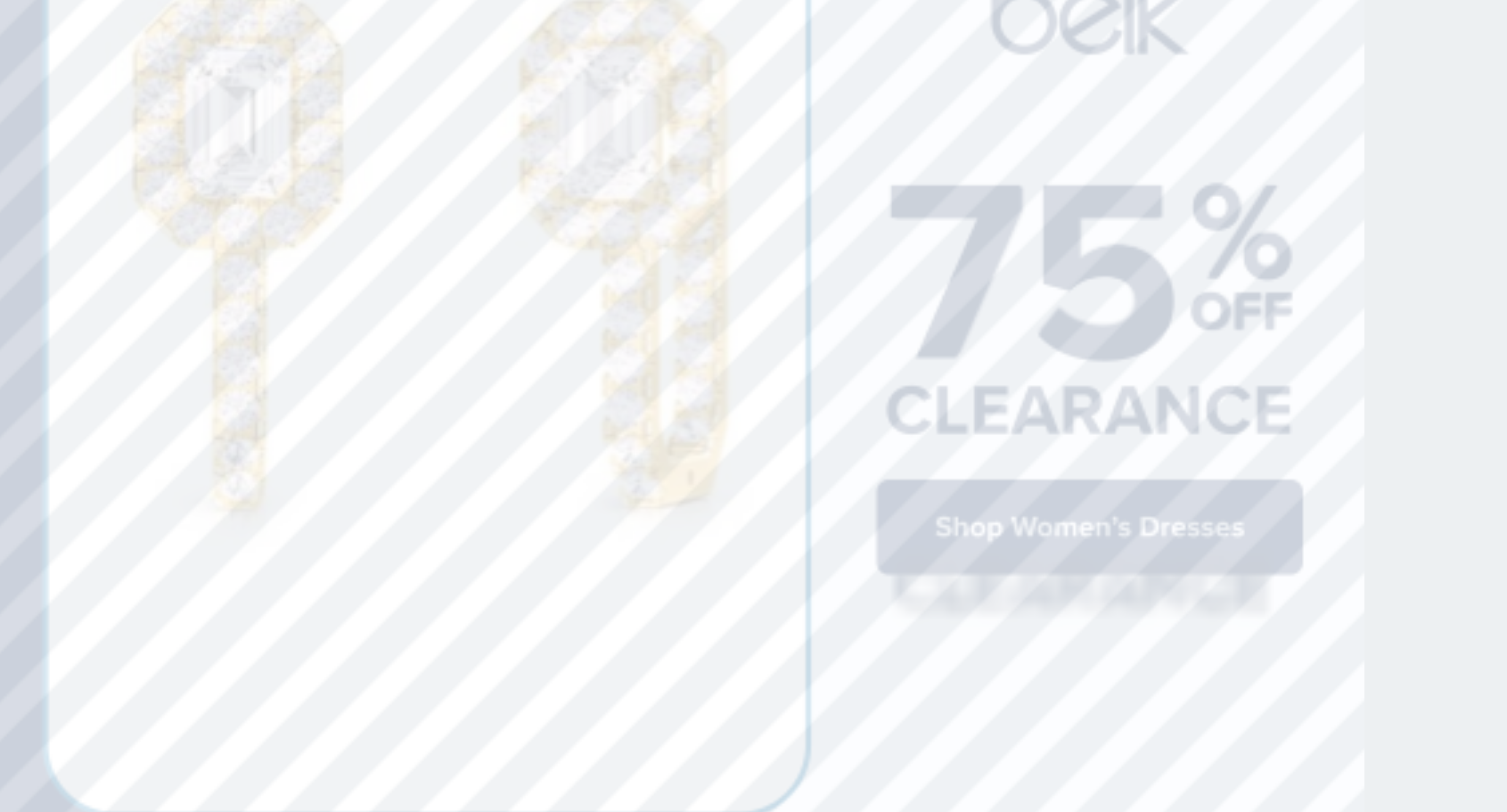
type input "542"
type input "76"
type input "727"
type input "515"
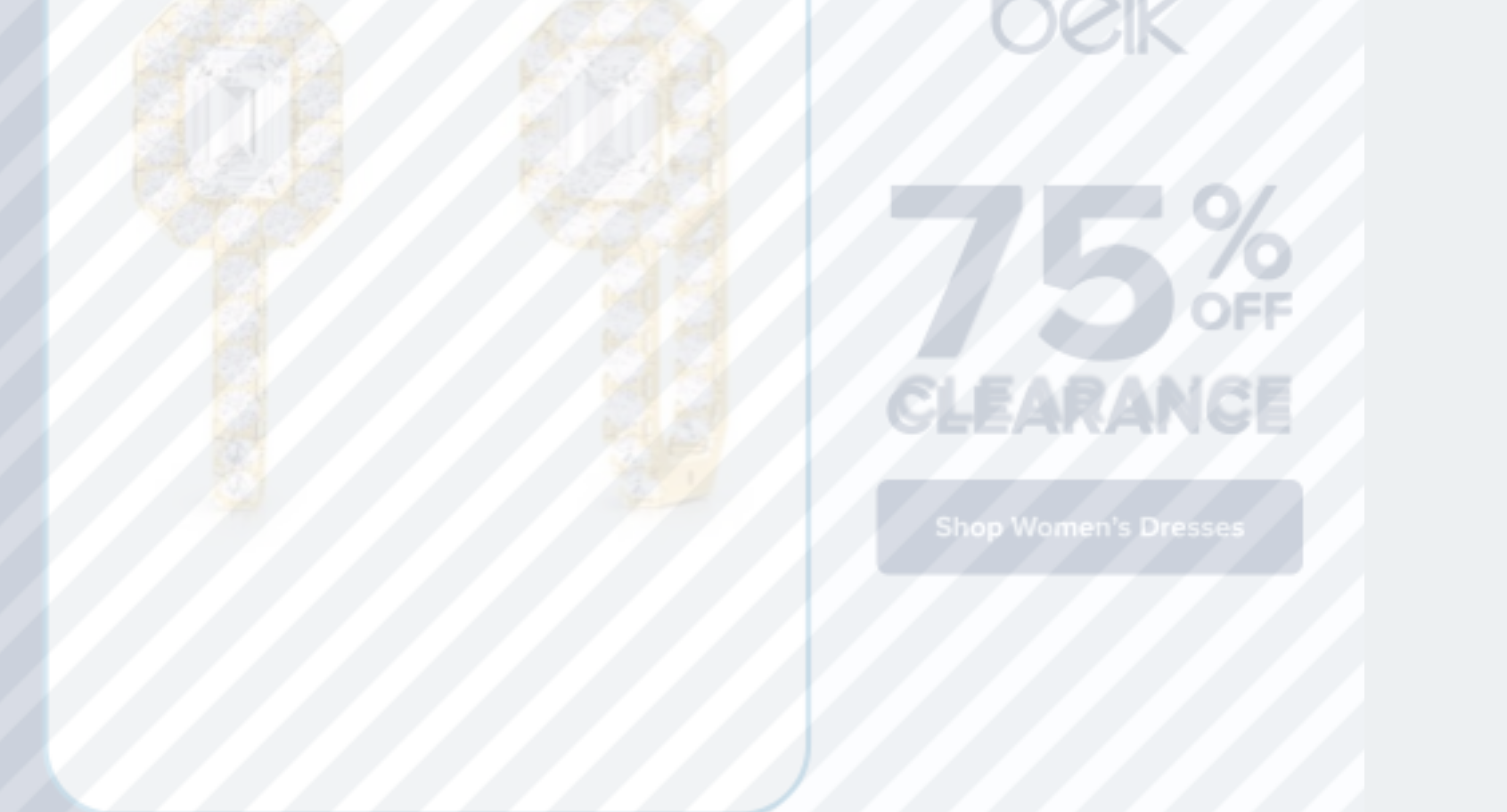
type input "301"
type input "77"
type input "729"
type input "507"
type input "723"
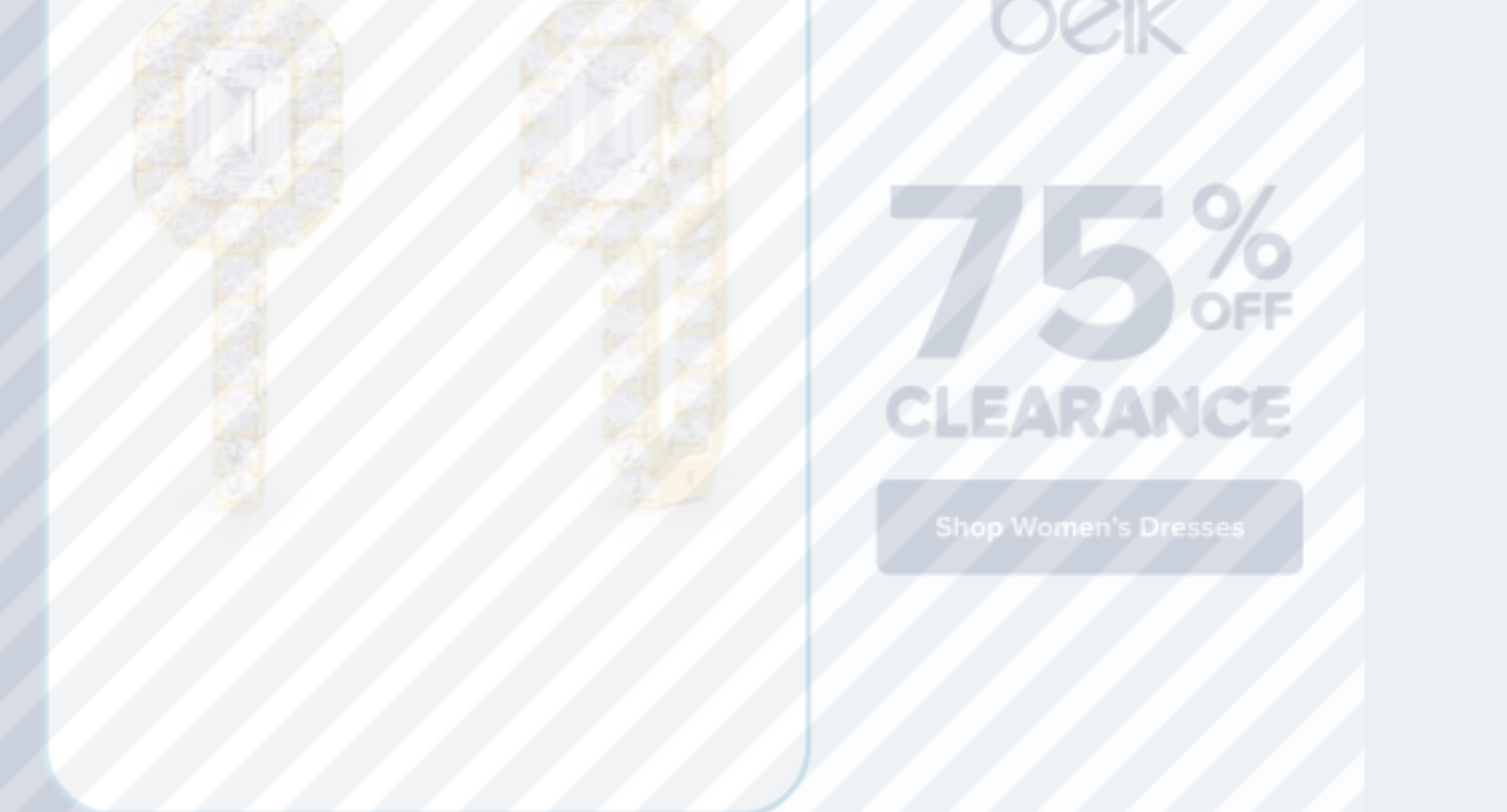
type input "518"
type input "723"
type input "516"
type input "725"
type input "515"
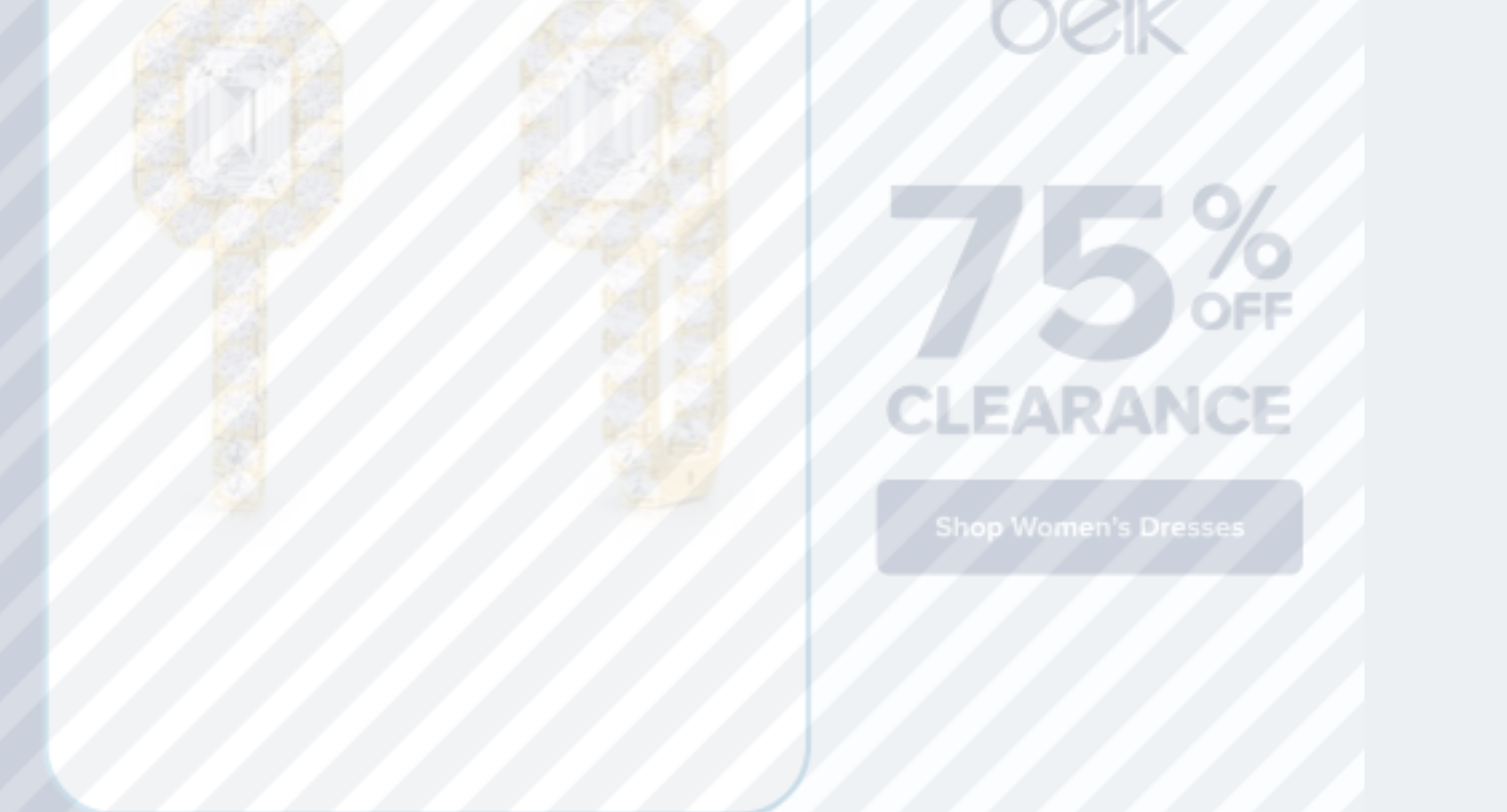
type input "724"
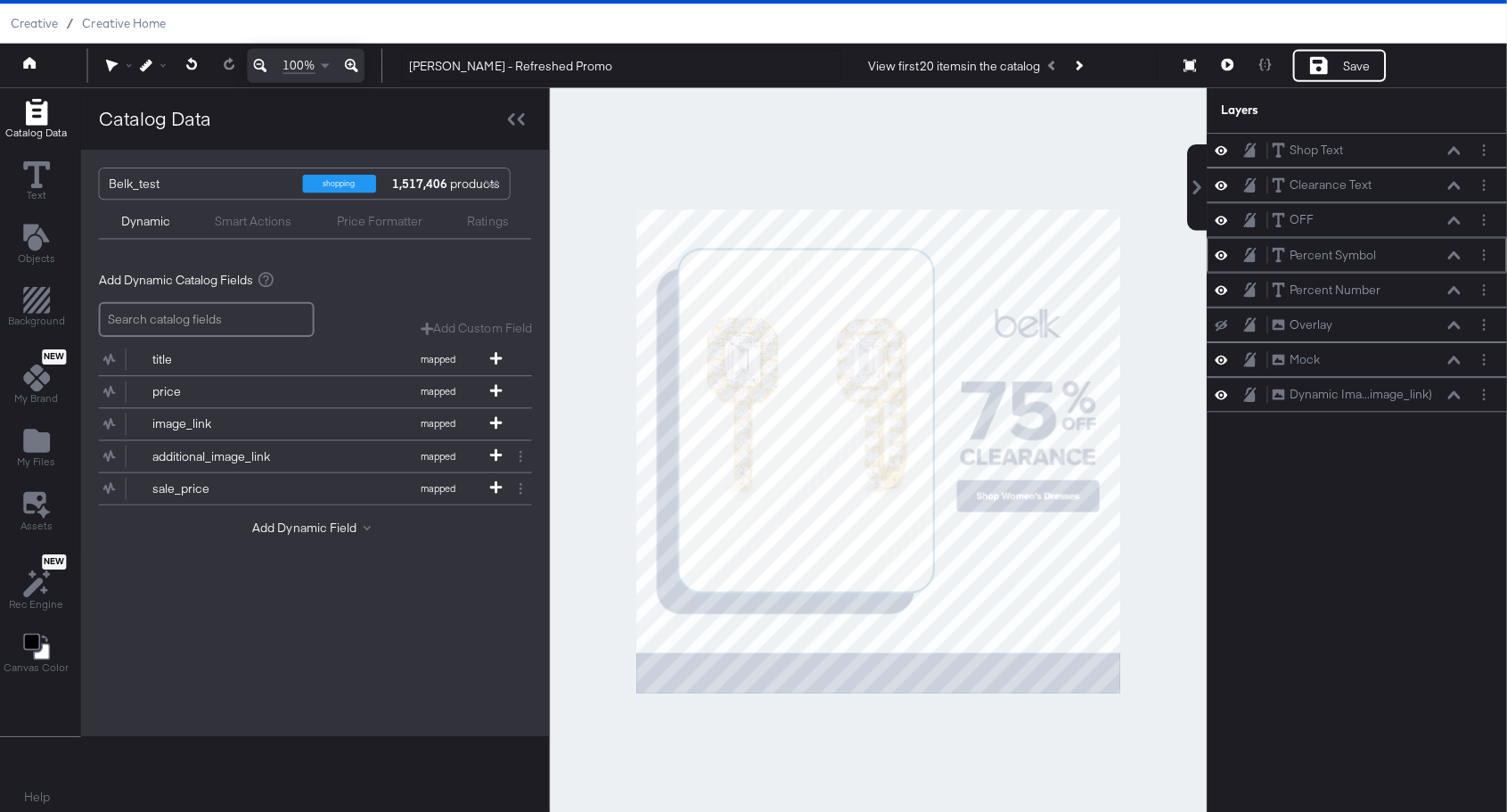
scroll to position [44, 0]
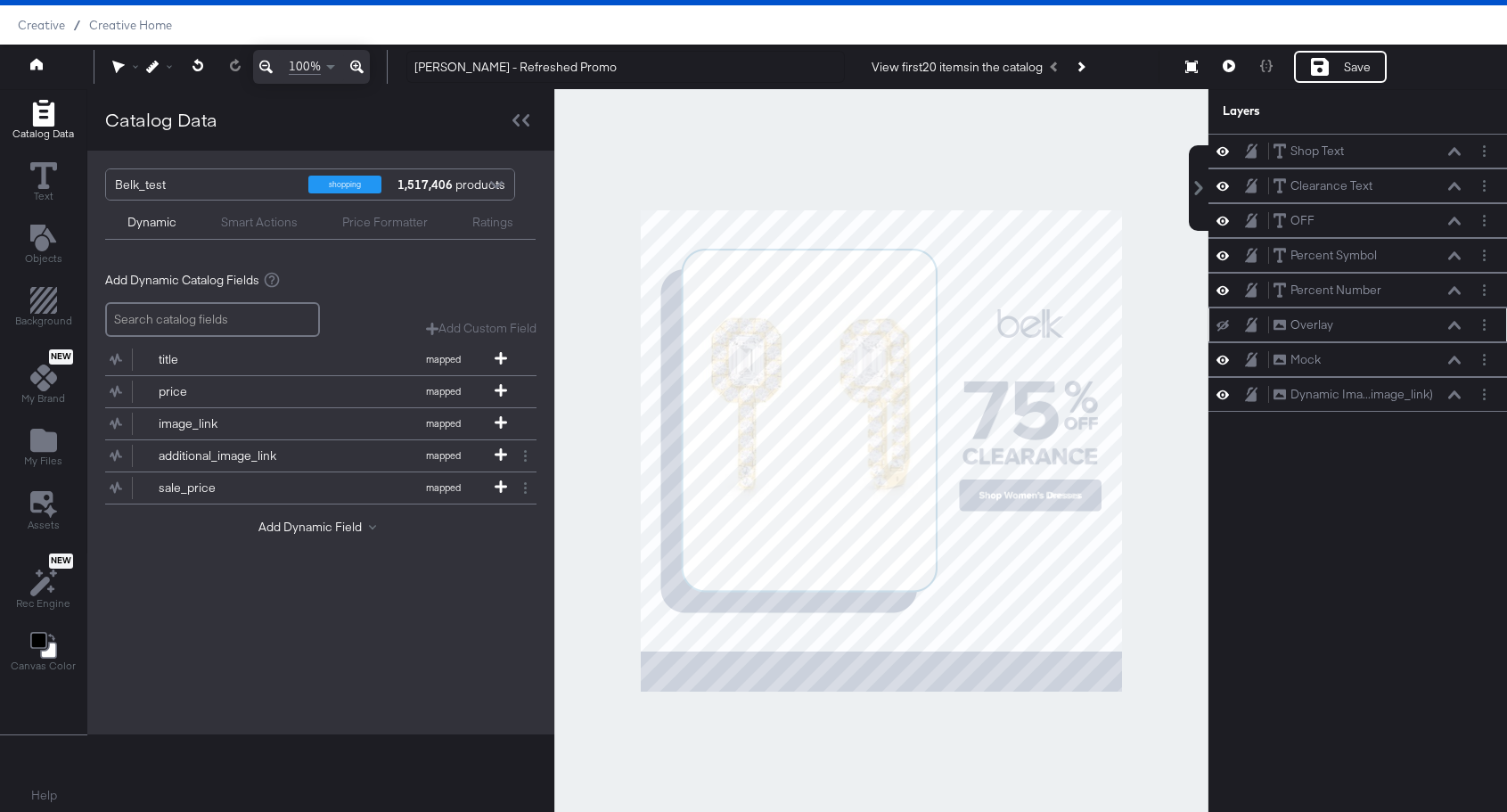
click at [1221, 327] on icon at bounding box center [1222, 325] width 12 height 11
click at [1224, 154] on icon at bounding box center [1222, 151] width 12 height 15
click at [1224, 154] on icon at bounding box center [1222, 152] width 12 height 11
click at [1356, 69] on div "Save" at bounding box center [1357, 67] width 26 height 17
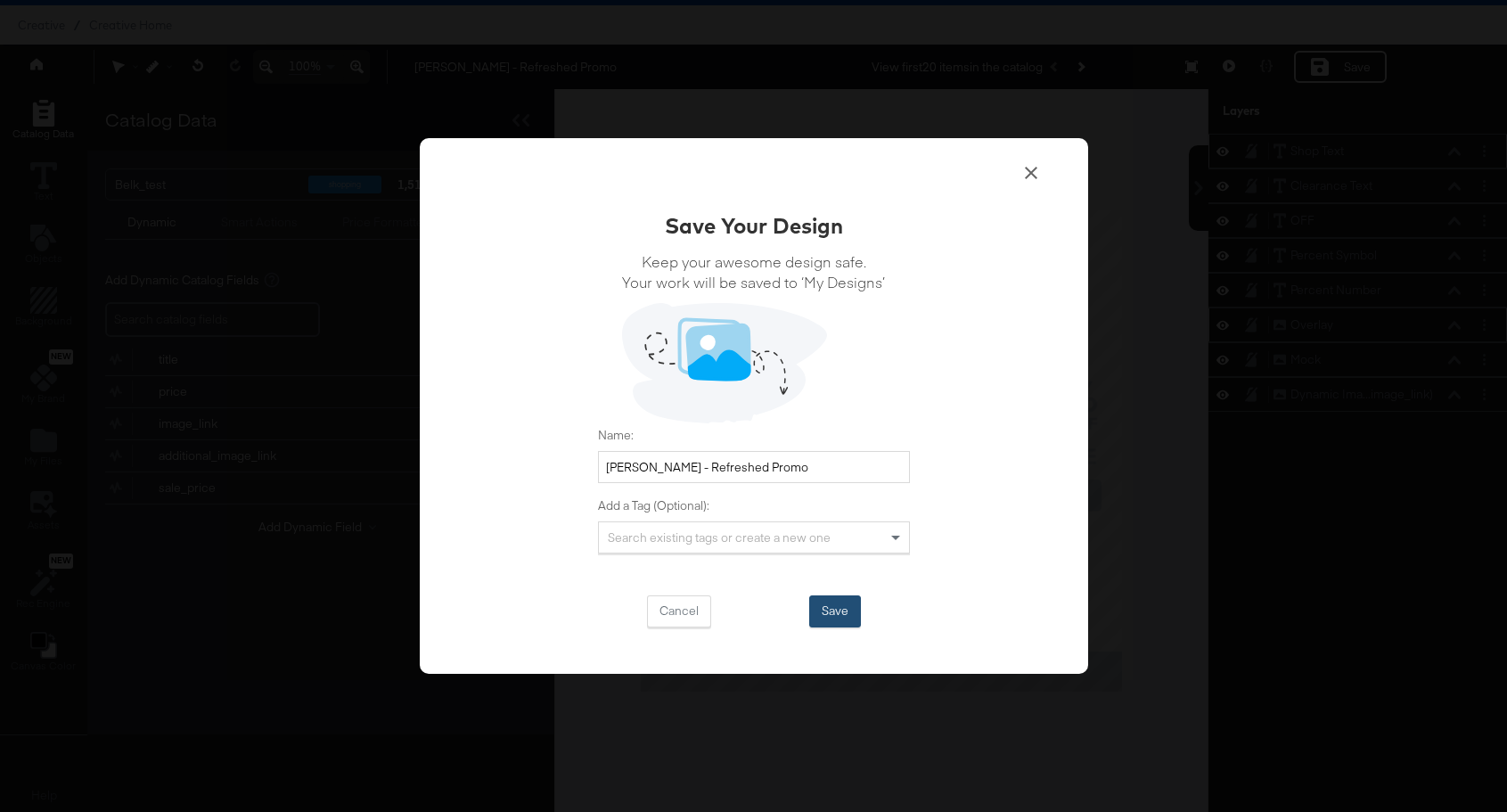
click at [828, 617] on button "Save" at bounding box center [835, 611] width 52 height 32
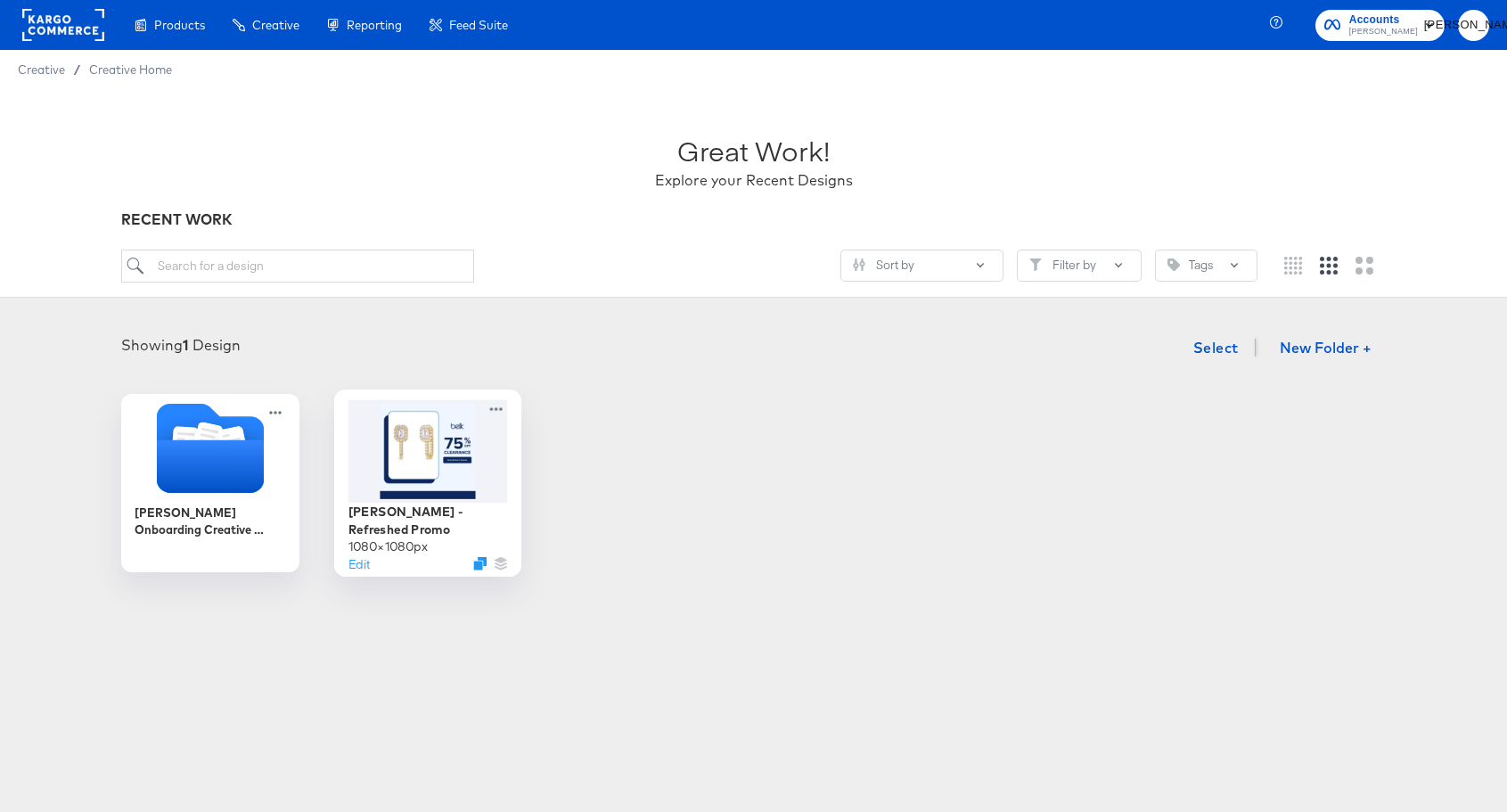
click at [439, 466] on div at bounding box center [427, 450] width 159 height 103
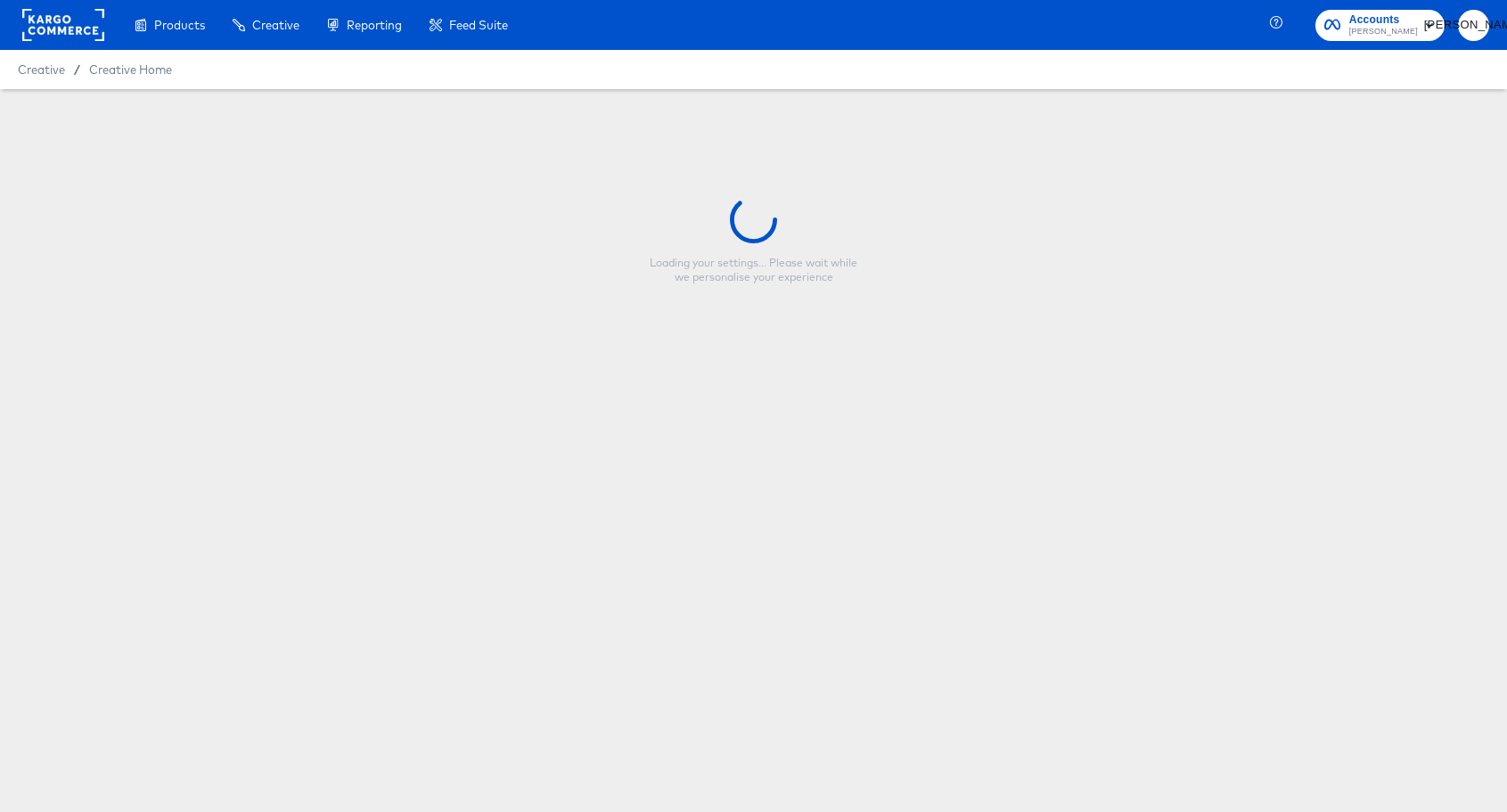
type input "[PERSON_NAME] - Refreshed Promo"
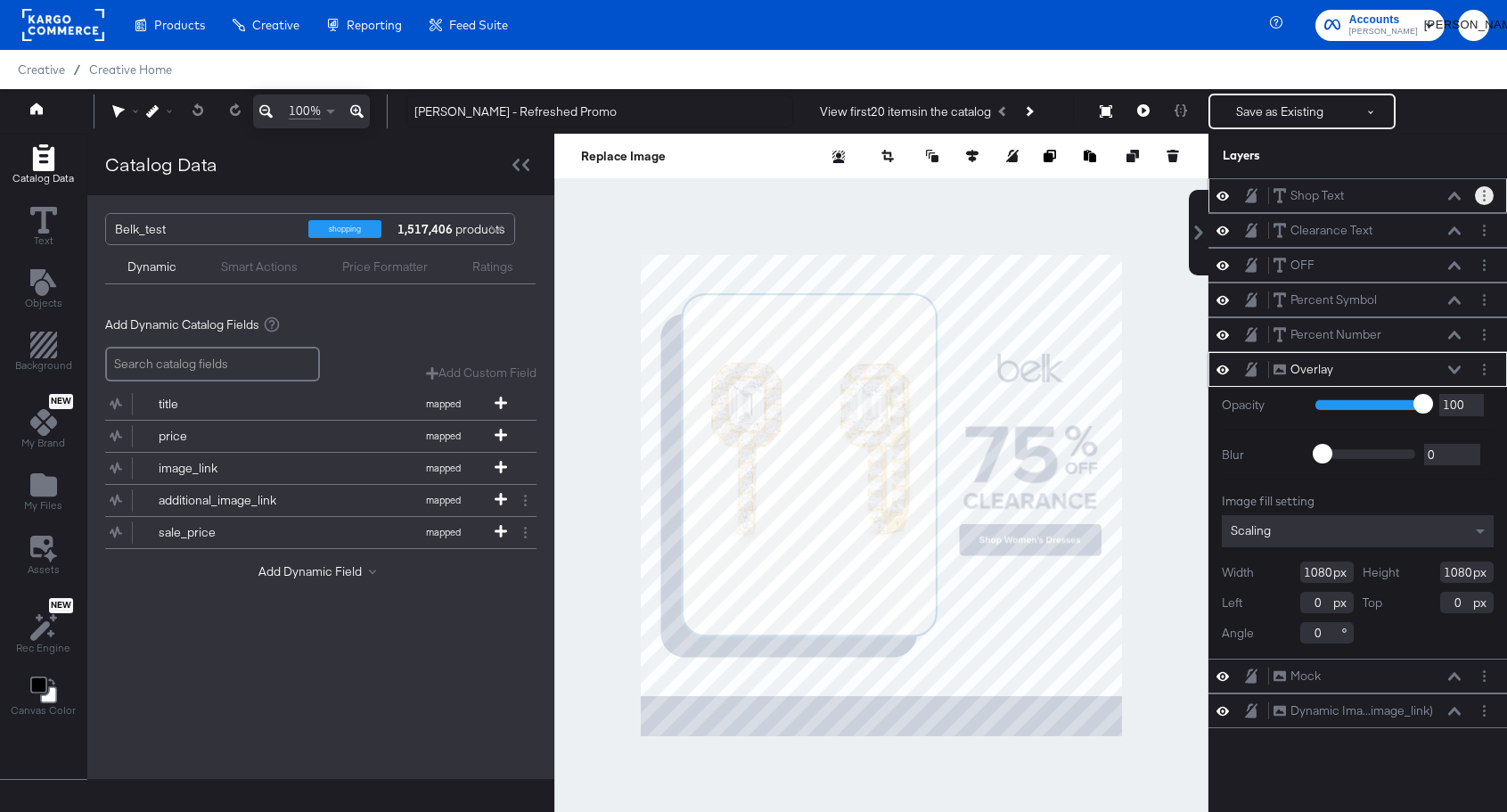
click at [1480, 195] on button "Layer Options" at bounding box center [1484, 196] width 19 height 19
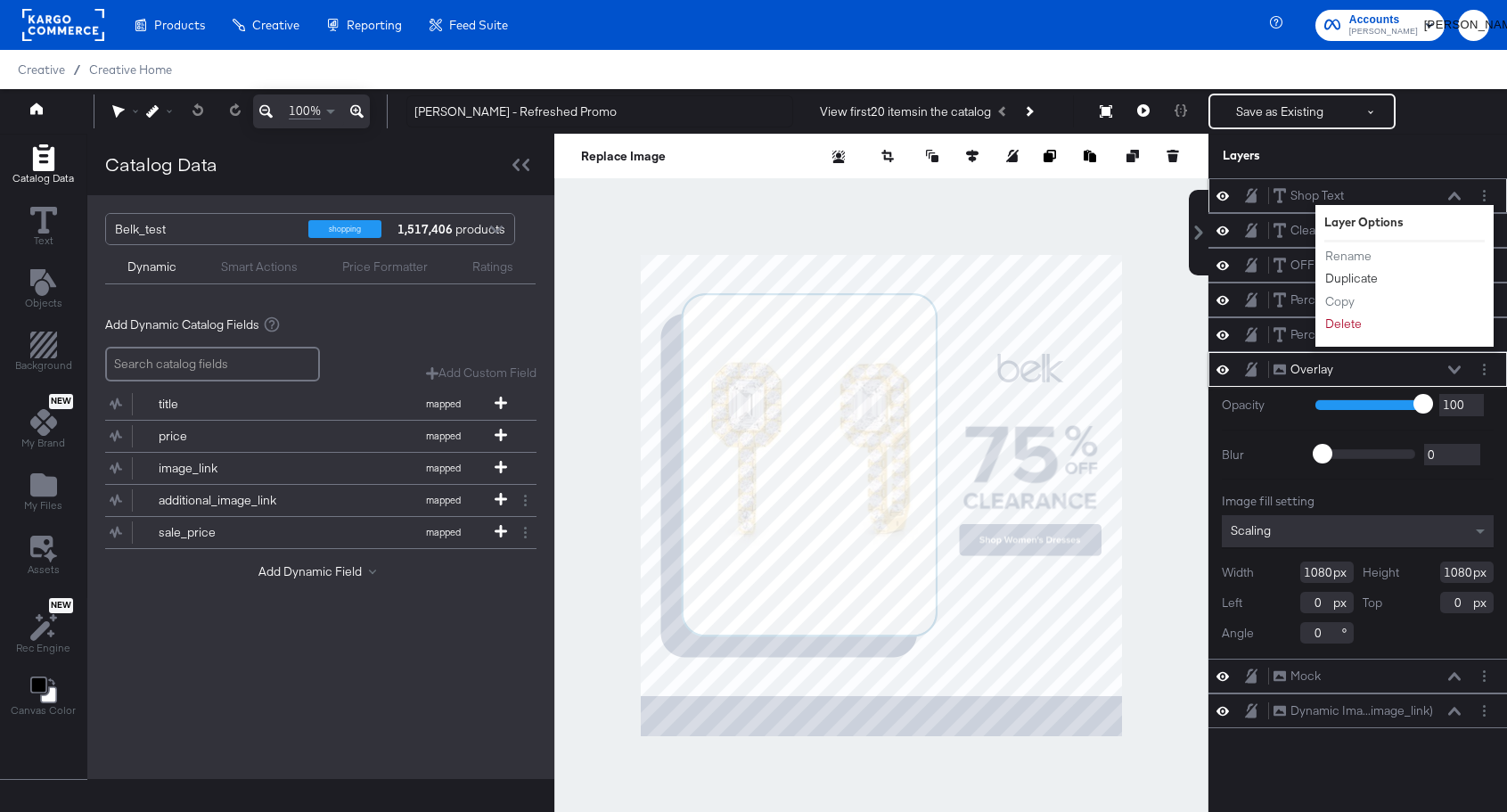
click at [1365, 275] on button "Duplicate" at bounding box center [1352, 279] width 55 height 19
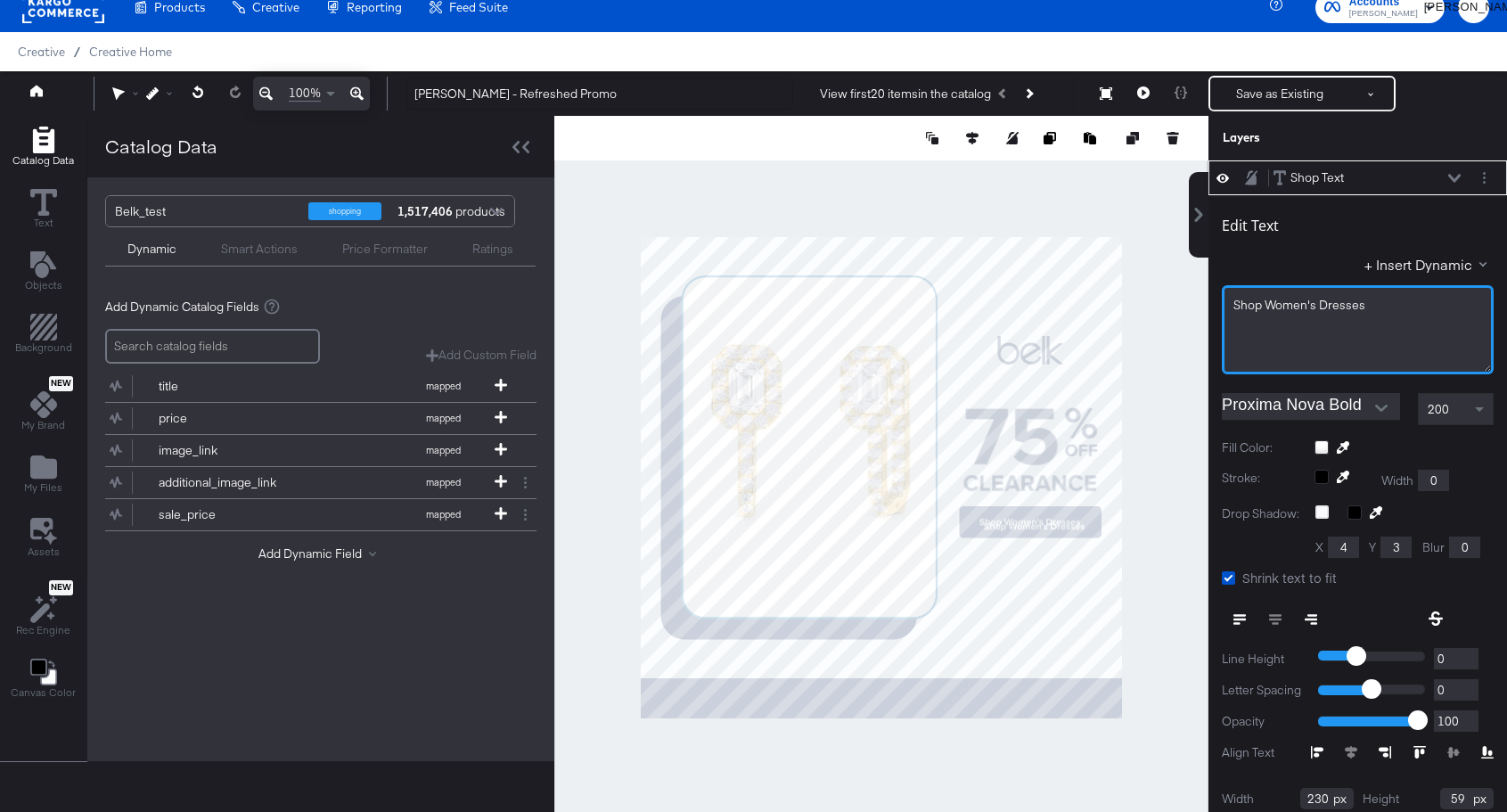
click at [1332, 302] on span "Shop Women's Dresses" at bounding box center [1300, 304] width 132 height 16
click at [1345, 310] on span "Free Shipping Over $99 -" at bounding box center [1302, 304] width 139 height 16
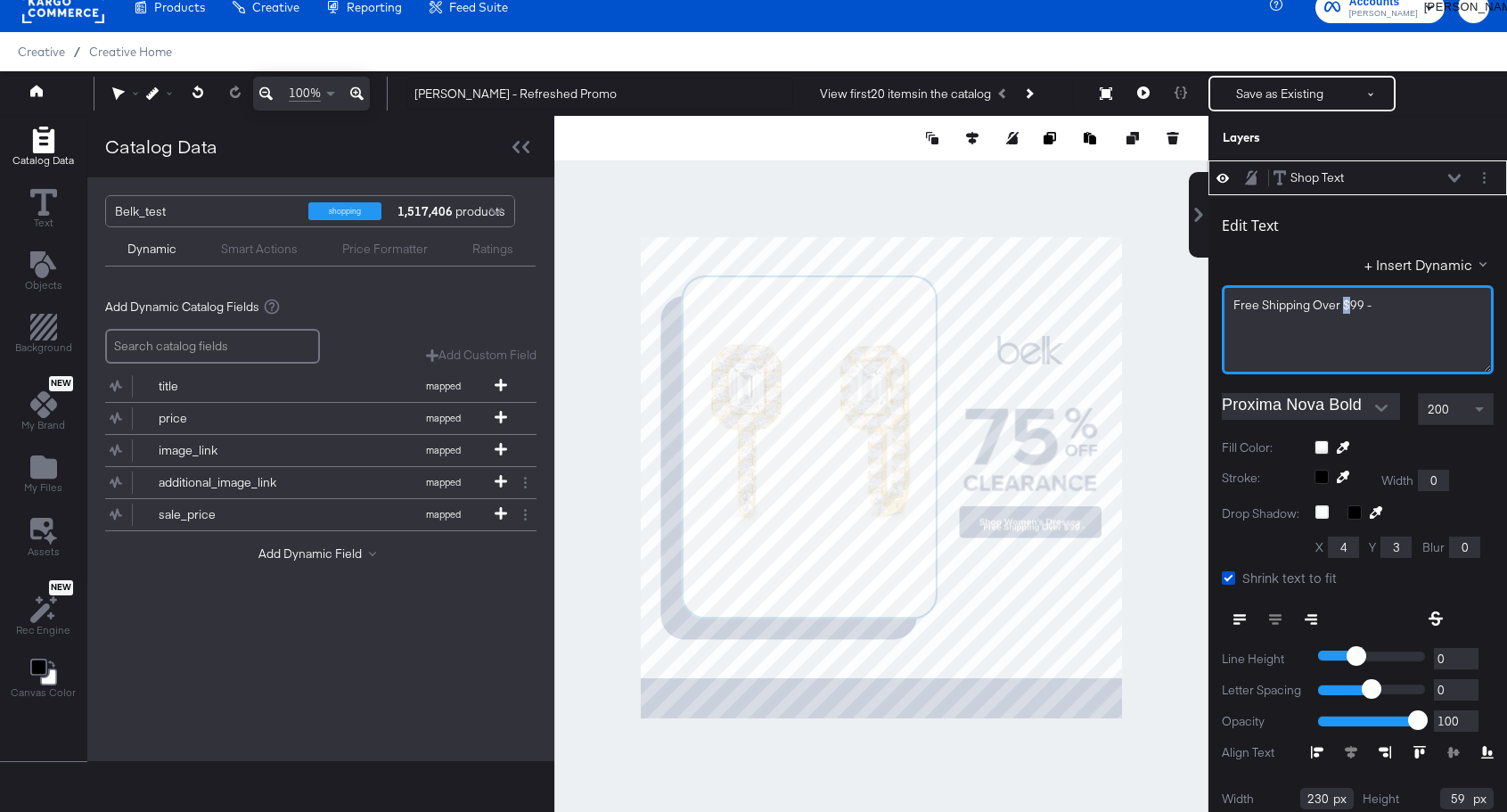
click at [1345, 310] on span "Free Shipping Over $99 -" at bounding box center [1302, 304] width 139 height 16
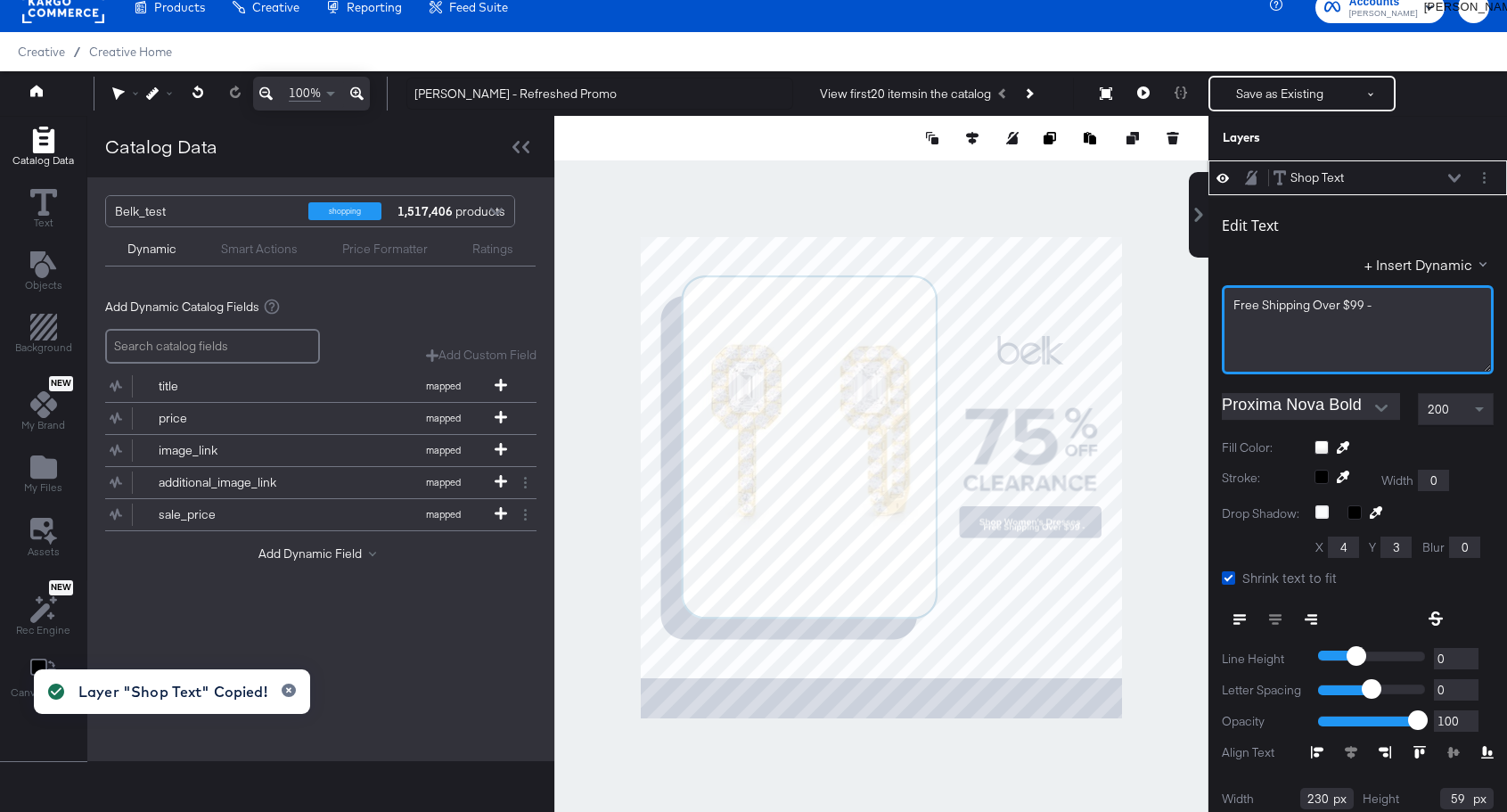
click at [1434, 308] on div "Free Shipping Over $99 -" at bounding box center [1358, 305] width 249 height 17
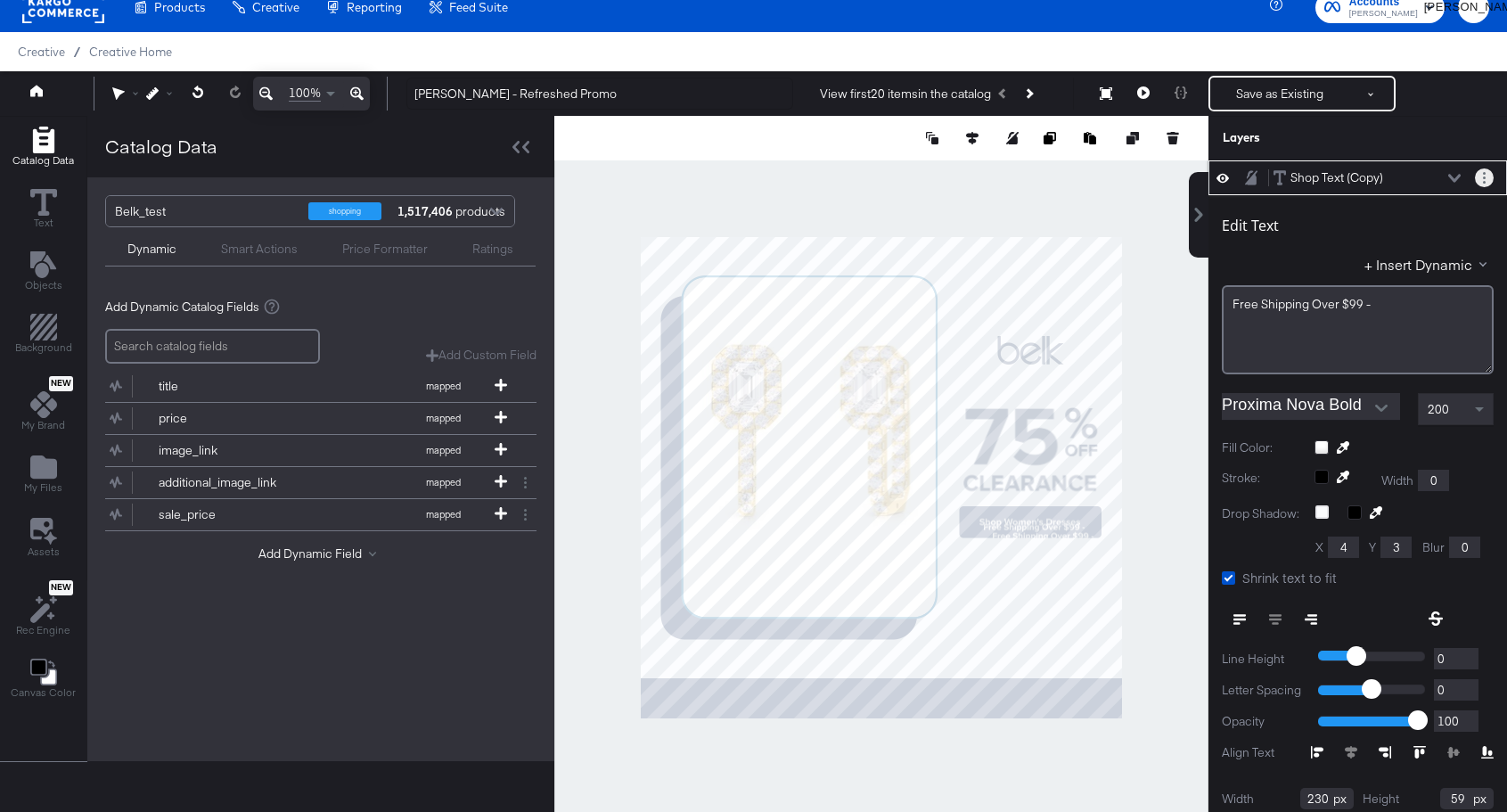
click at [1485, 181] on icon "Layer Options" at bounding box center [1484, 178] width 3 height 11
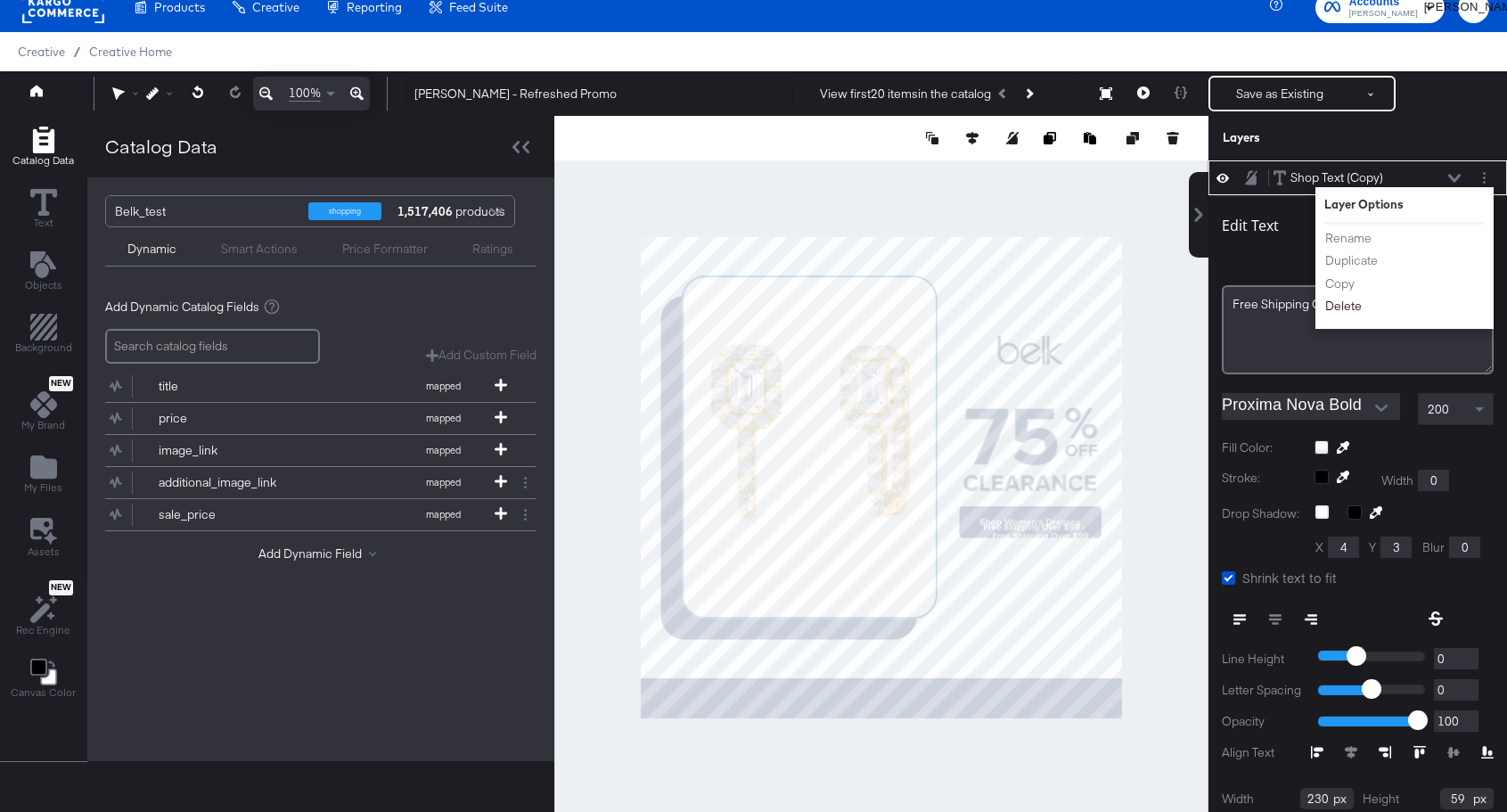
click at [1352, 300] on button "Delete" at bounding box center [1344, 306] width 39 height 19
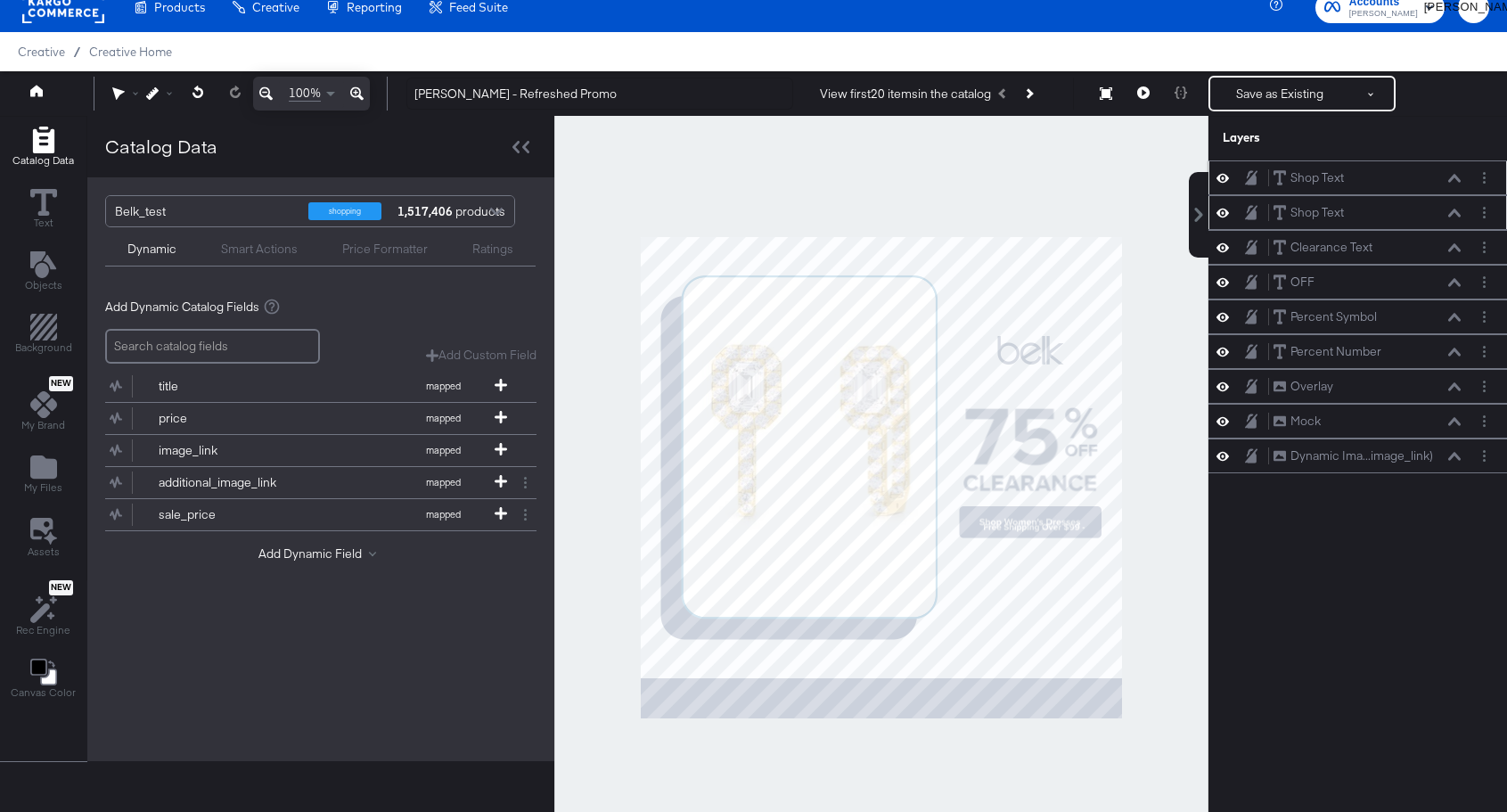
click at [1225, 181] on icon at bounding box center [1222, 178] width 12 height 15
click at [1225, 181] on icon at bounding box center [1222, 178] width 12 height 11
click at [1455, 180] on icon at bounding box center [1454, 177] width 12 height 8
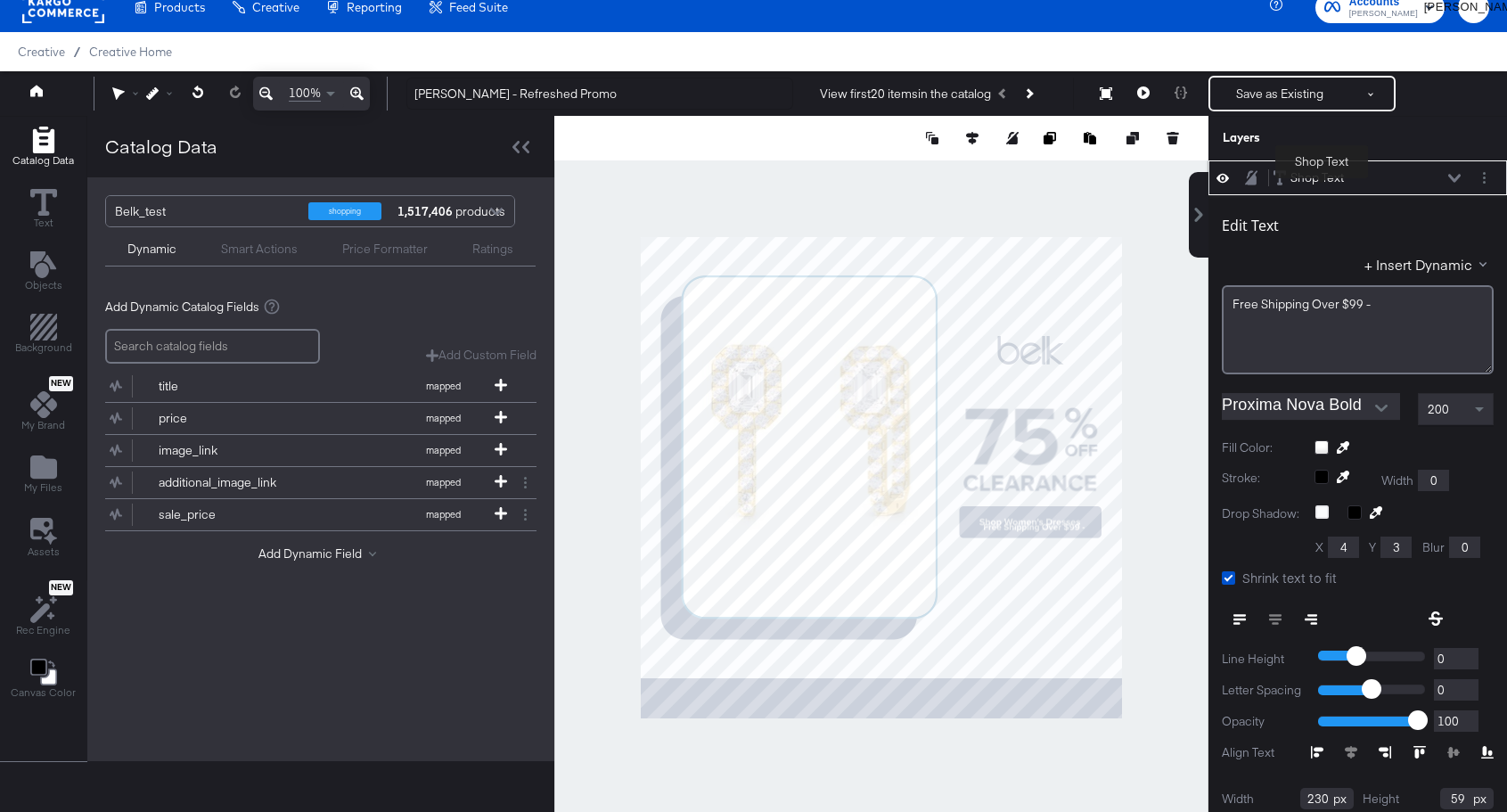
click at [1322, 182] on div "Shop Text" at bounding box center [1318, 178] width 54 height 17
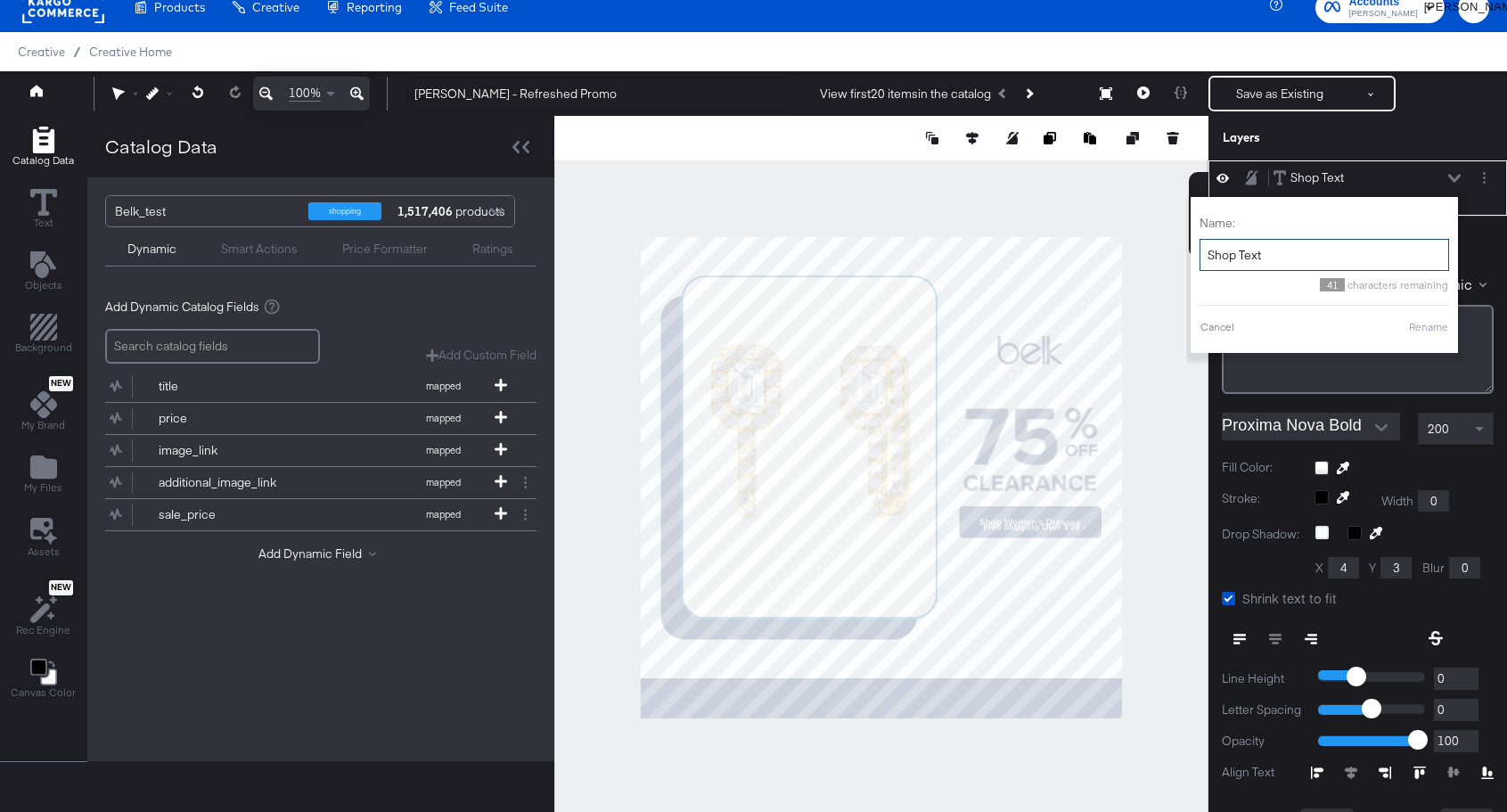
click at [1280, 254] on input "Shop Text" at bounding box center [1324, 254] width 250 height 33
type input "F"
type input "Bottom Text Field"
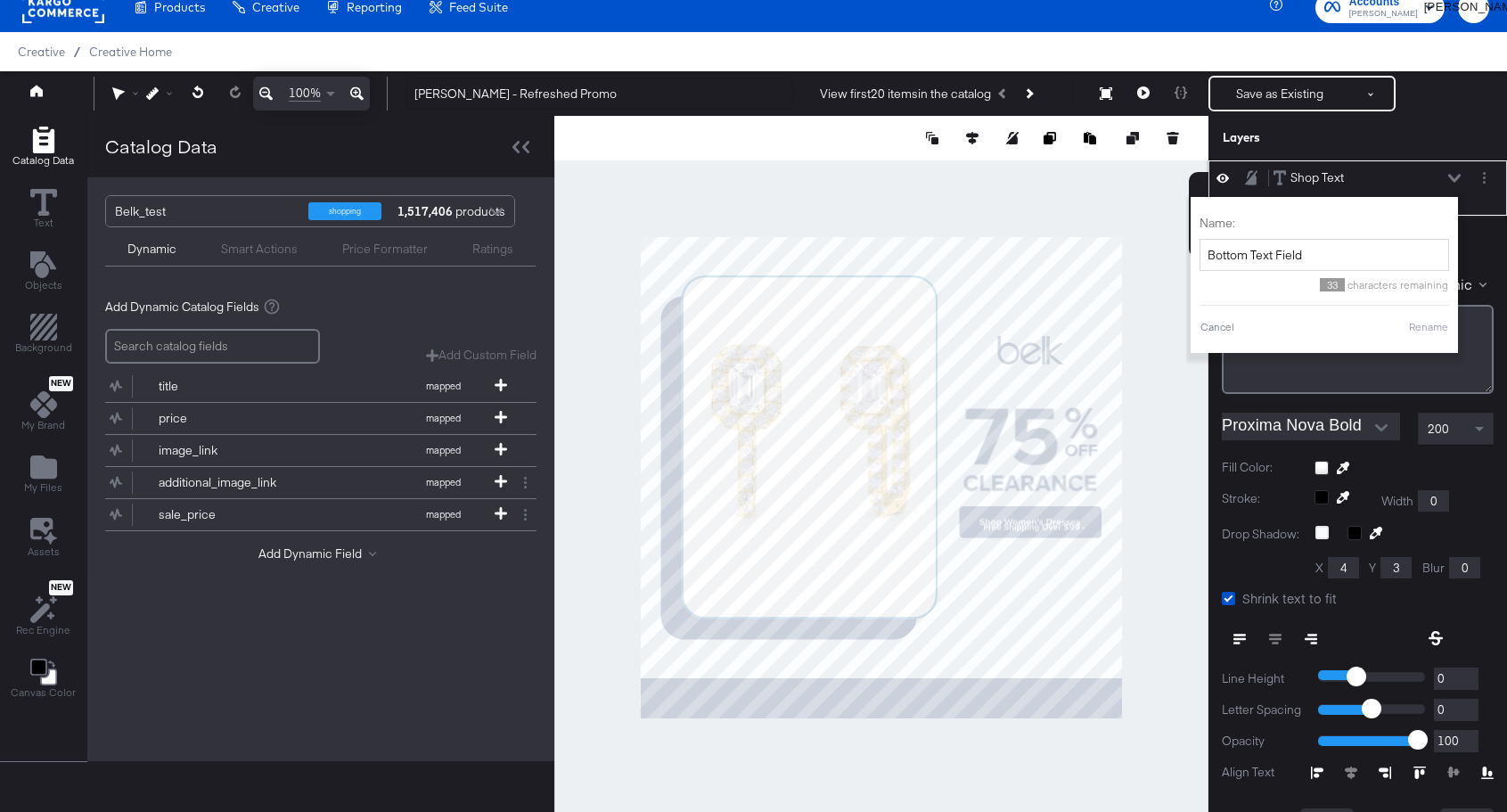
click at [1432, 324] on button "Rename" at bounding box center [1429, 327] width 41 height 16
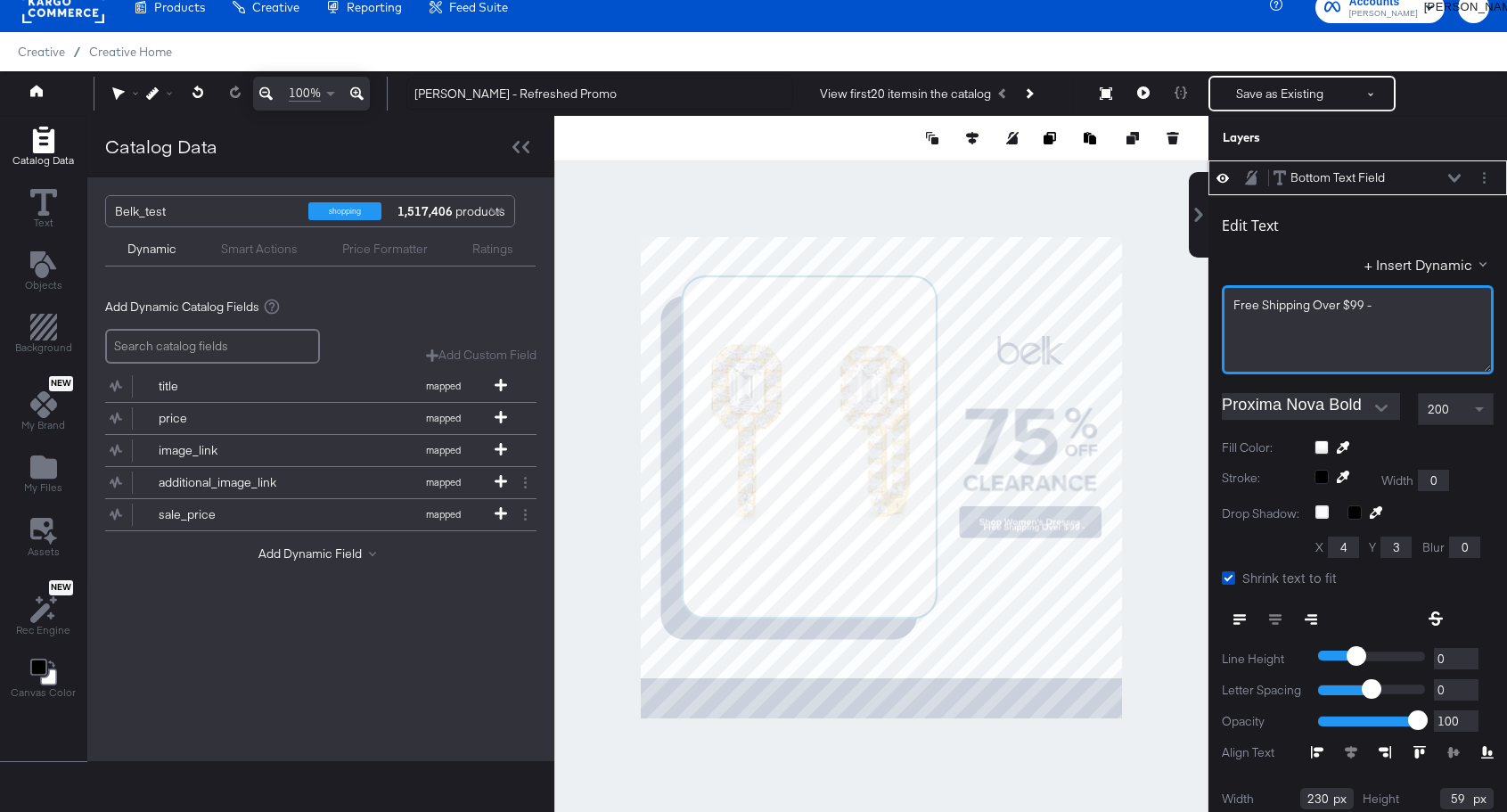
click at [1389, 304] on div "Free Shipping Over $99 -" at bounding box center [1358, 305] width 249 height 17
type input "772"
type input "592"
type input "296"
type input "1005"
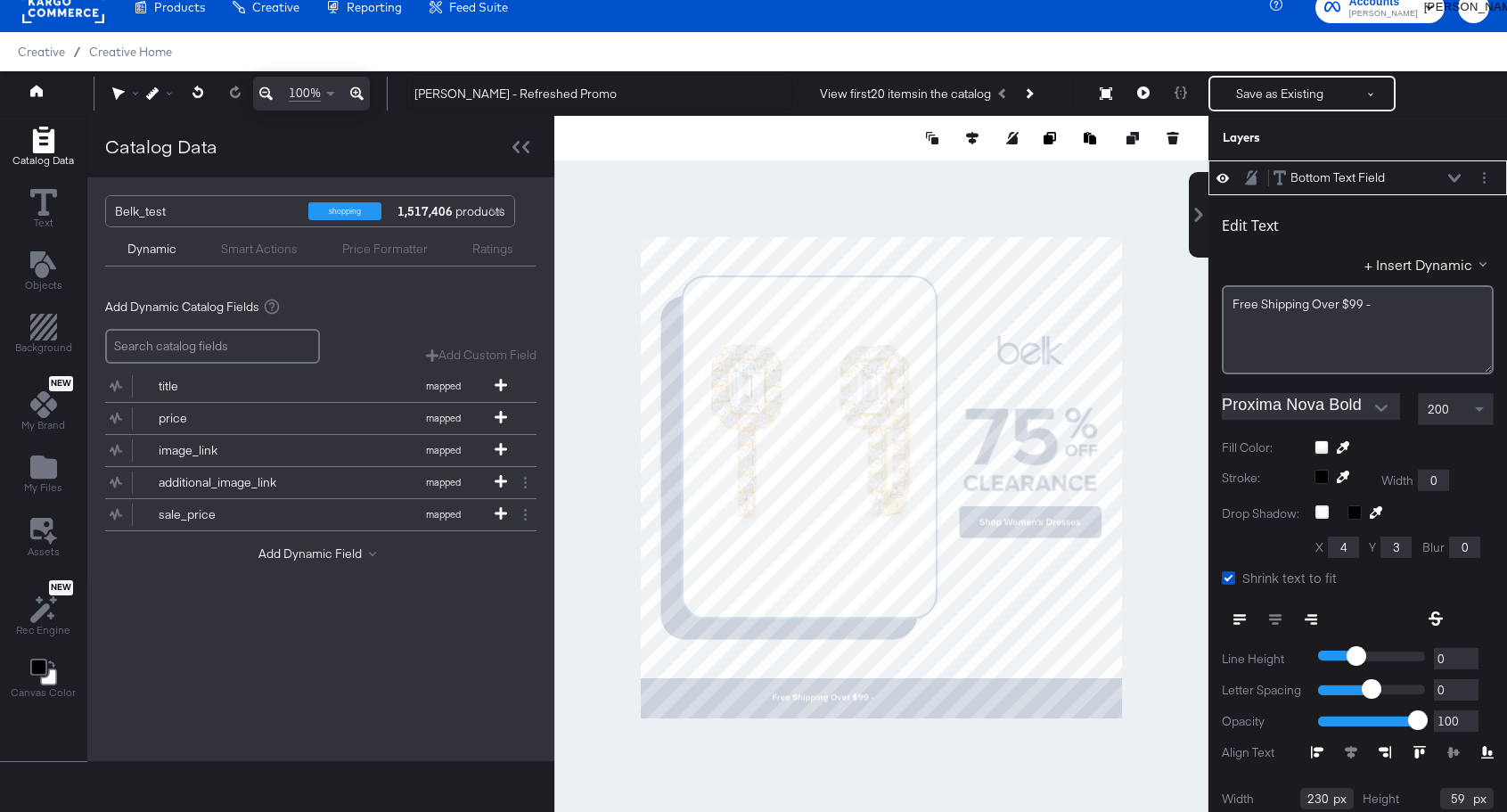
click at [1387, 411] on button "Open" at bounding box center [1382, 408] width 26 height 26
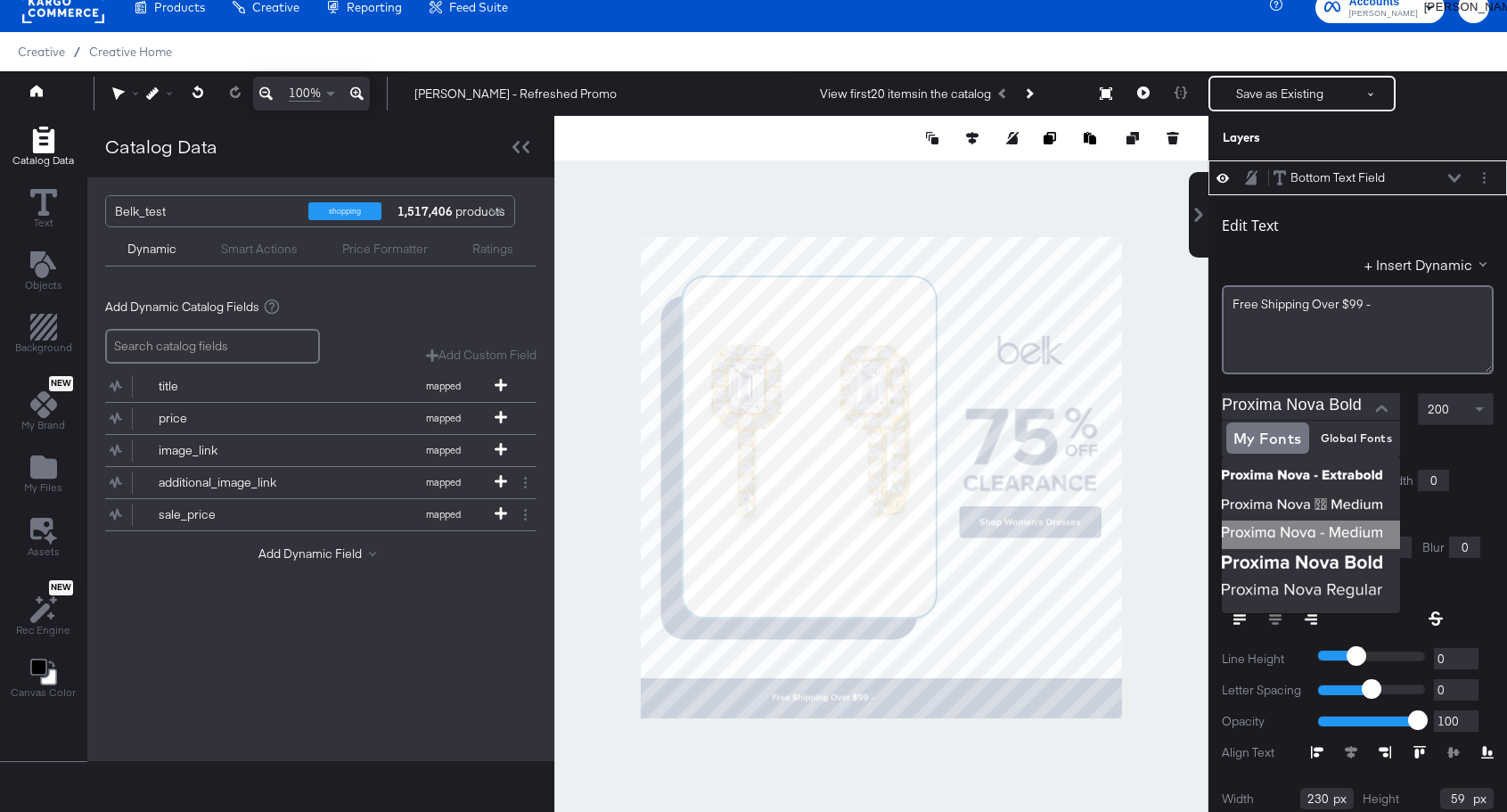
scroll to position [45, 0]
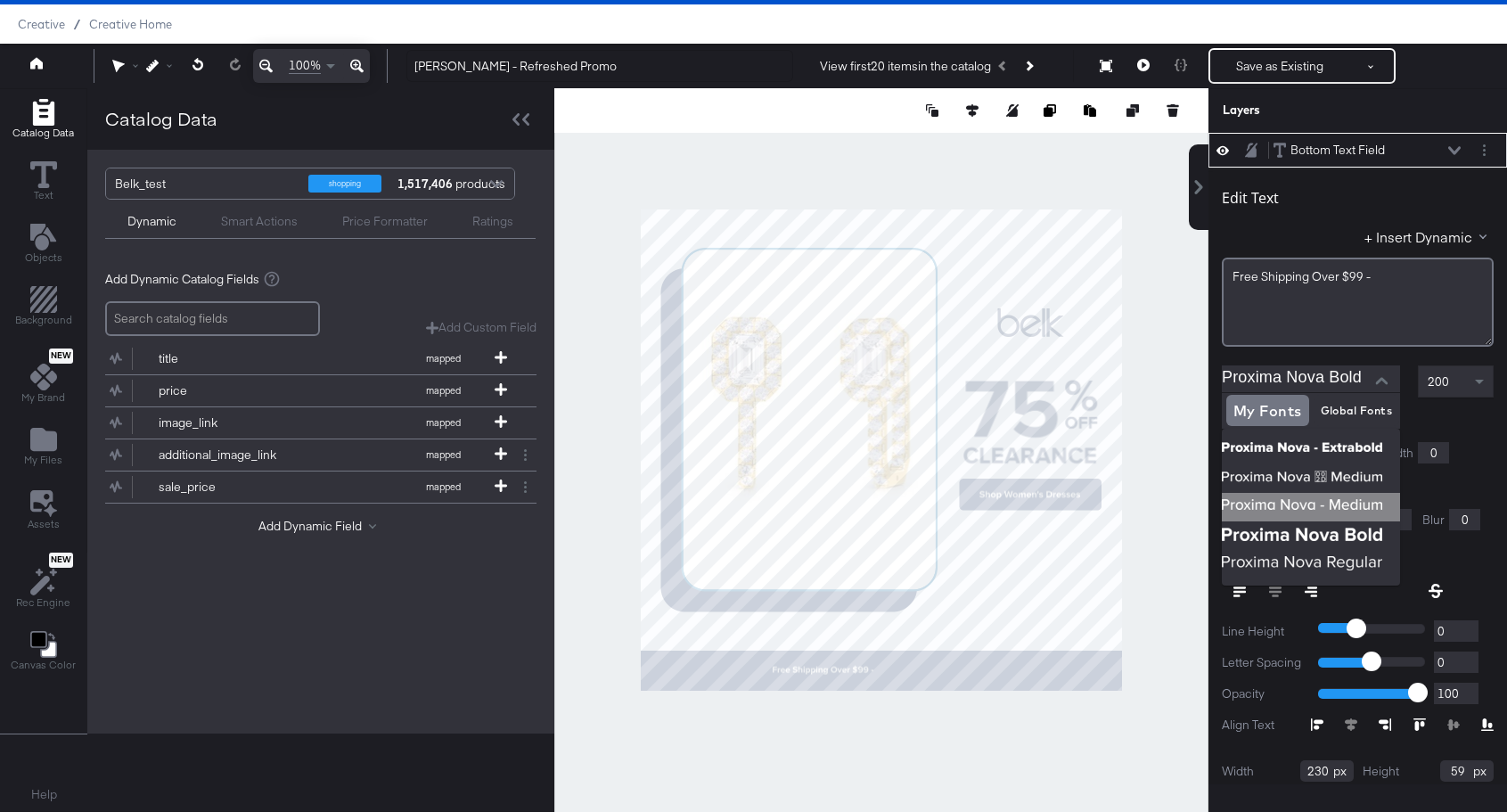
click at [1354, 500] on img at bounding box center [1311, 507] width 178 height 28
type input "Proxima Nova - Medium"
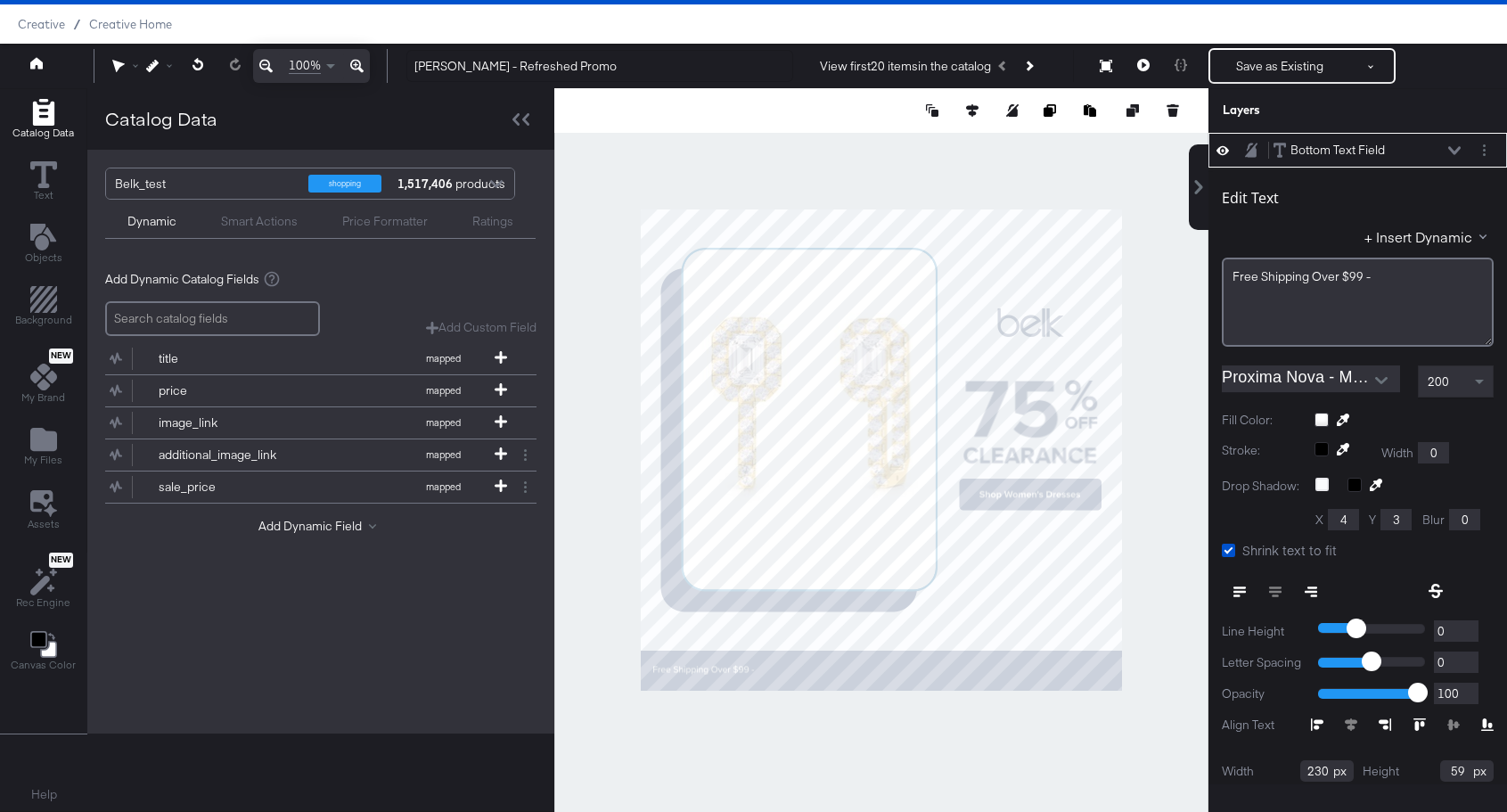
type input "28"
type input "533"
type input "137"
type input "927"
type input "67"
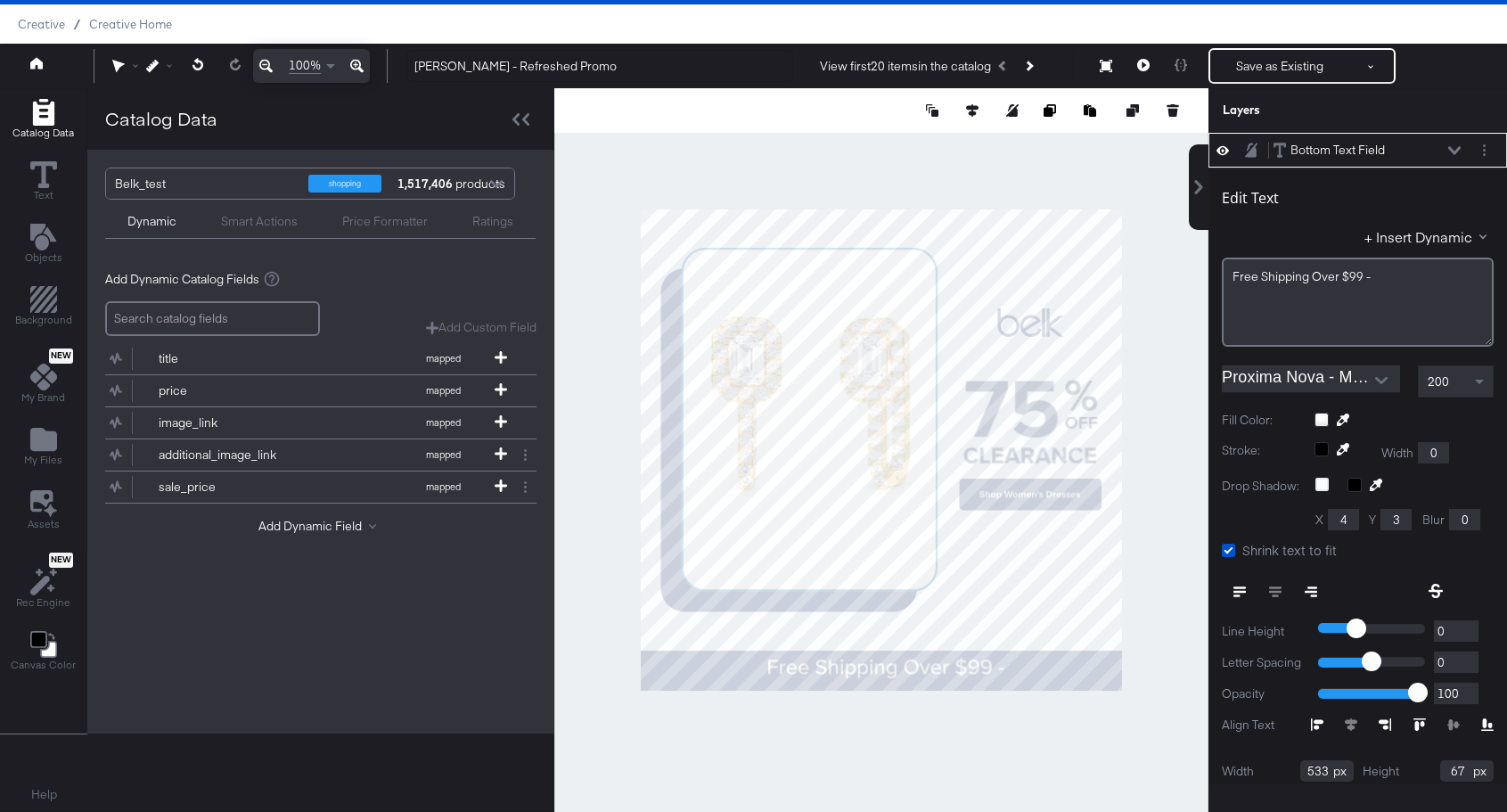
type input "286"
type input "995"
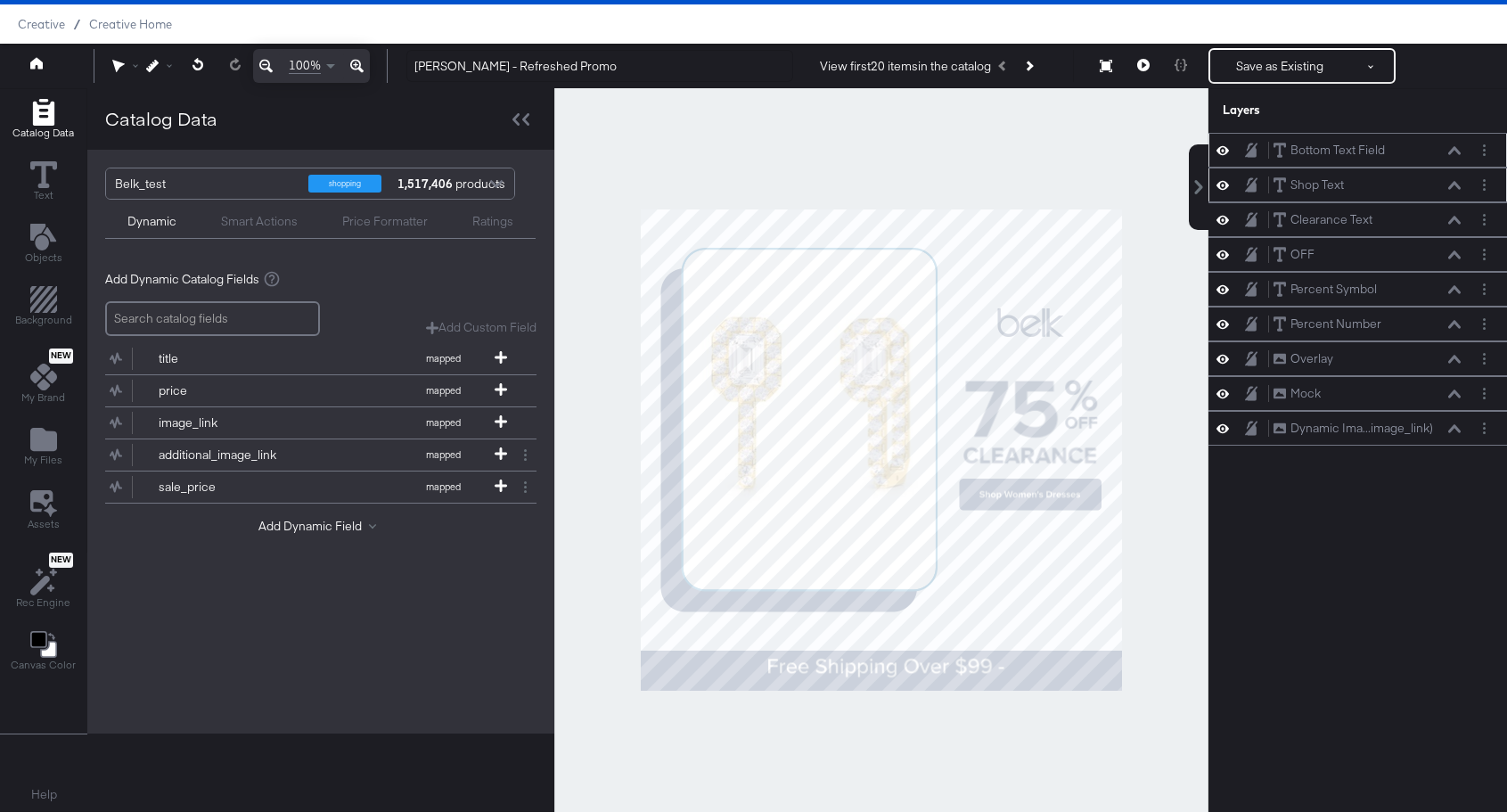
click at [985, 714] on div at bounding box center [881, 450] width 654 height 723
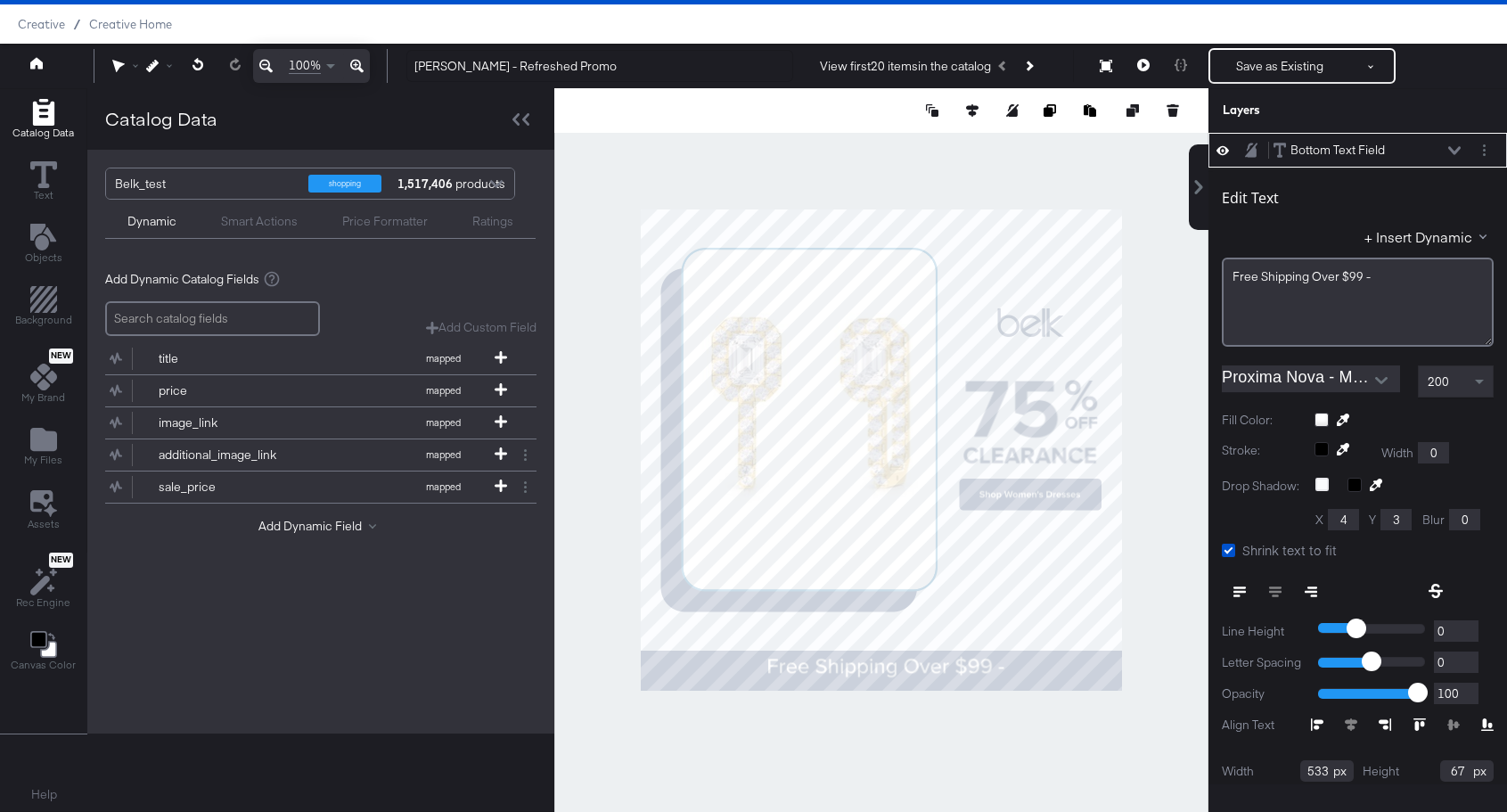
click at [1391, 382] on button "Open" at bounding box center [1382, 381] width 26 height 26
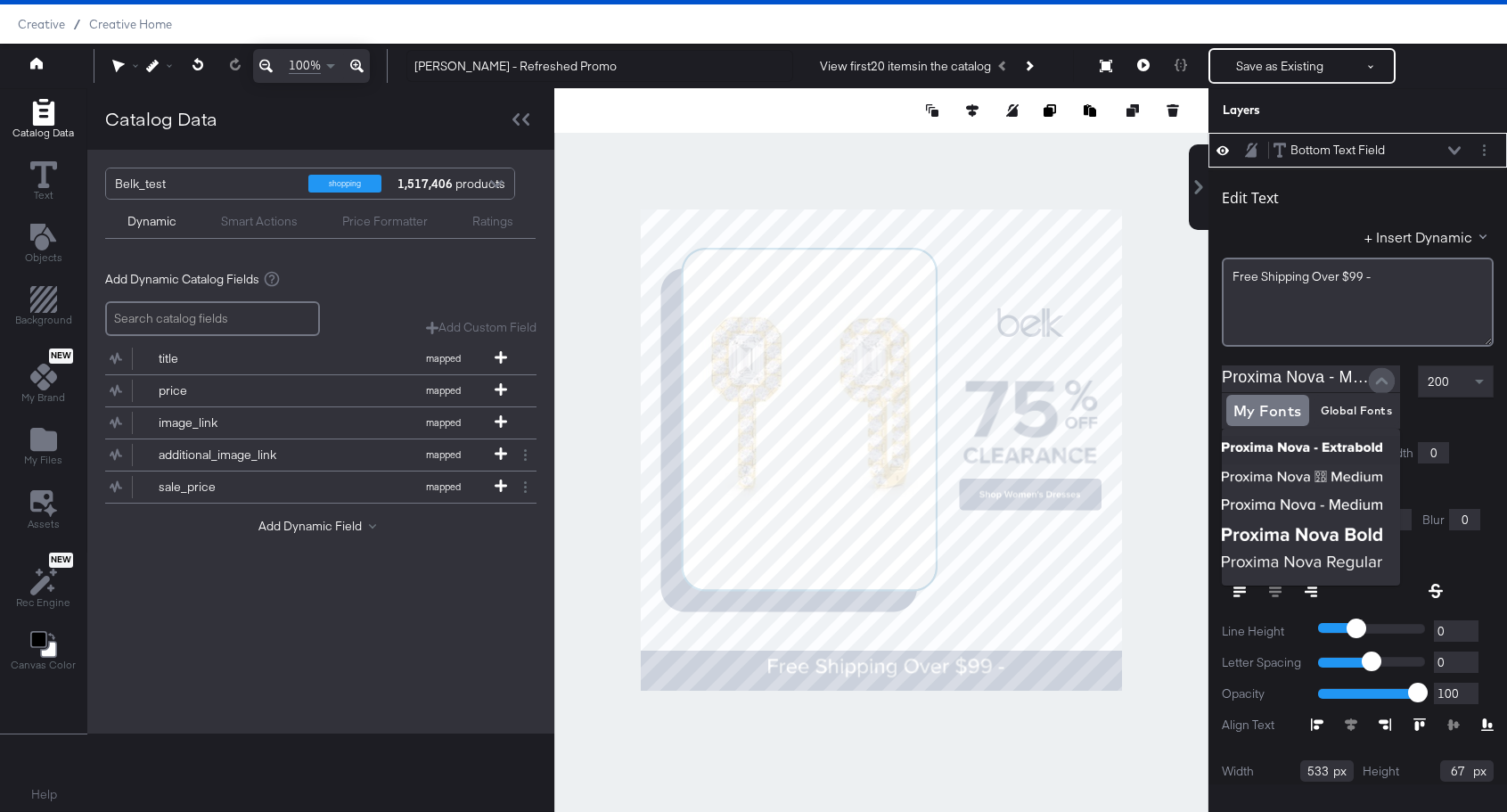
click at [1368, 377] on button "Close" at bounding box center [1382, 381] width 26 height 26
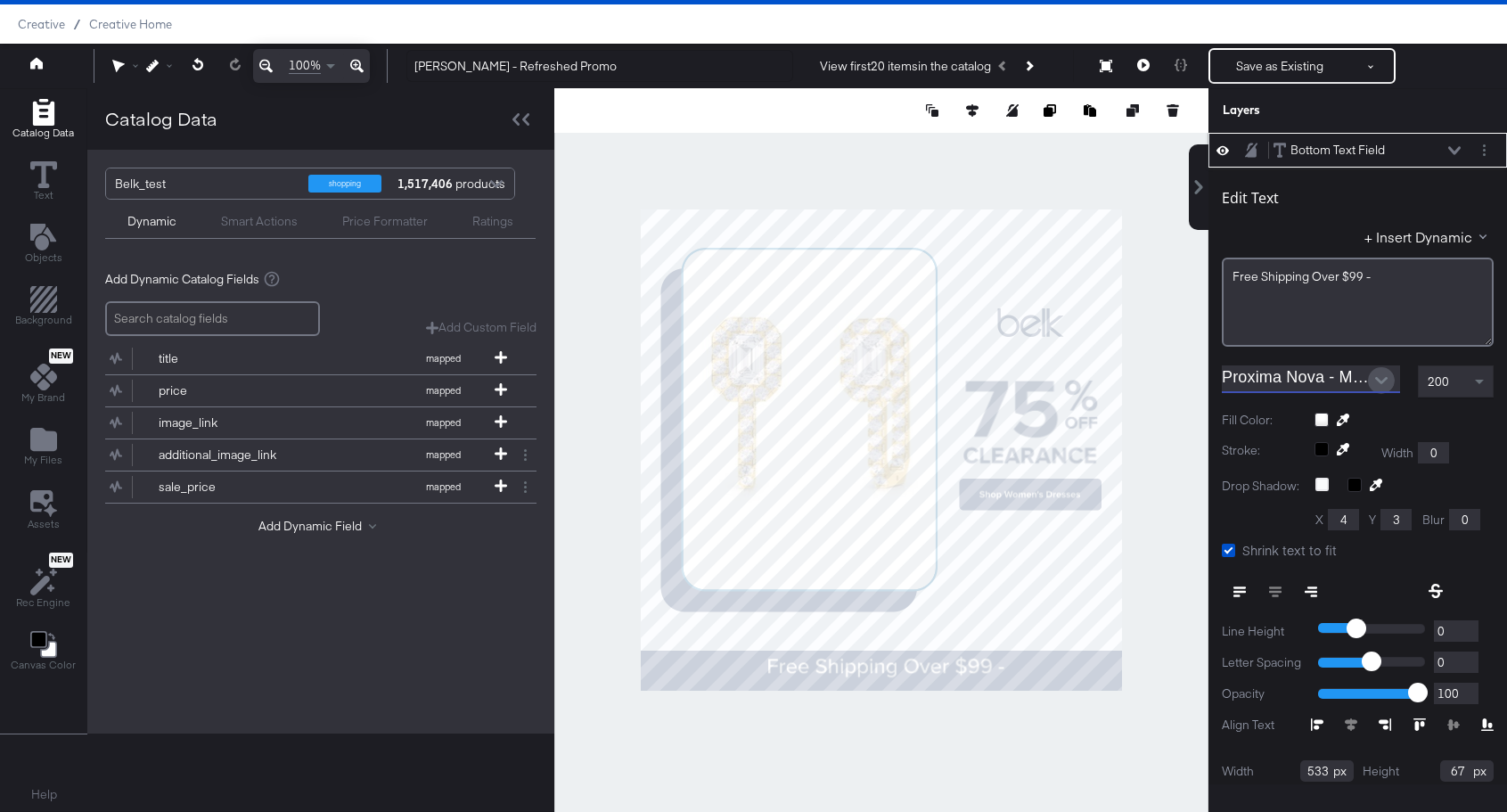
click at [1384, 382] on icon "Open" at bounding box center [1381, 381] width 12 height 8
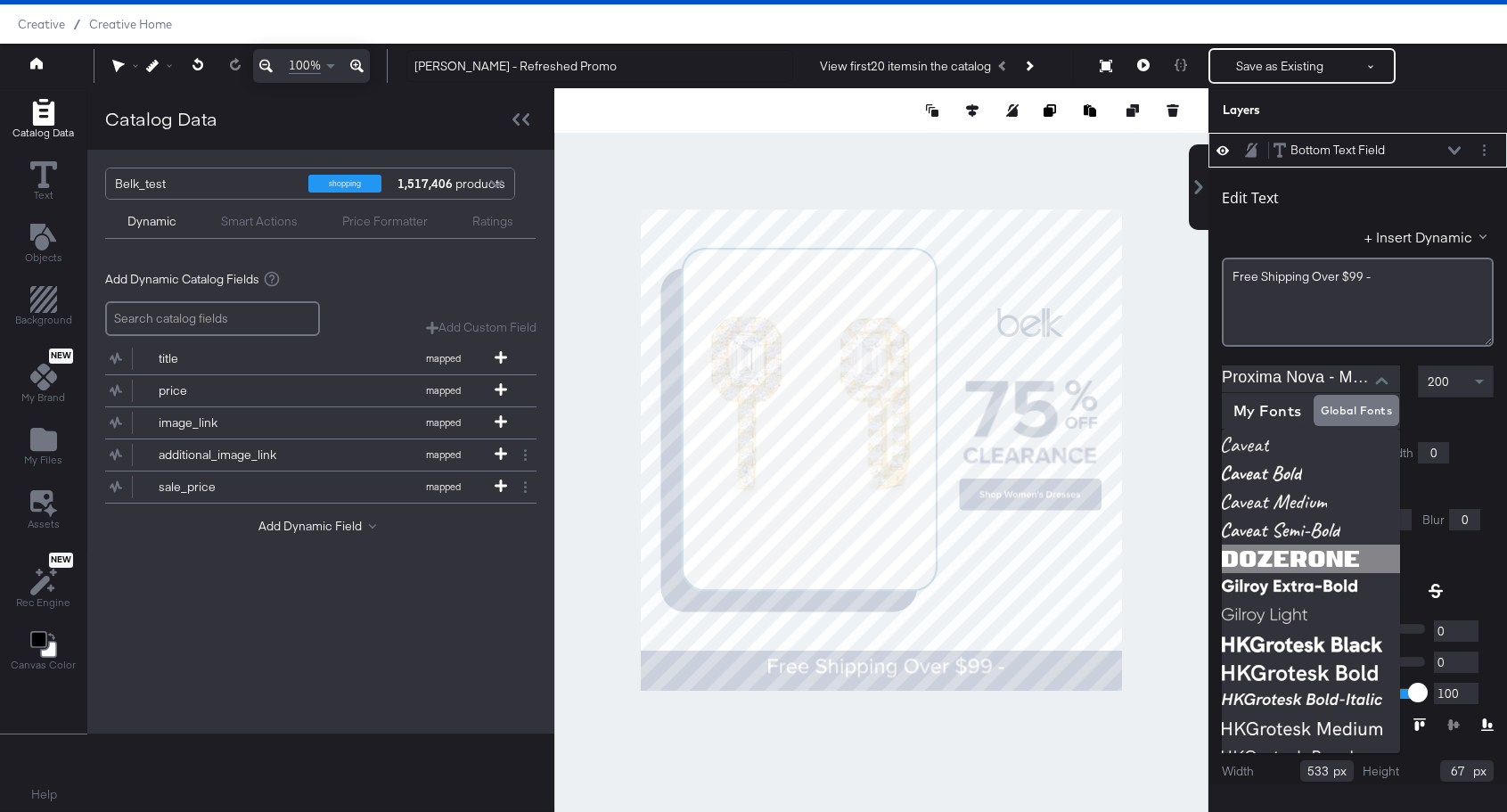
scroll to position [107, 0]
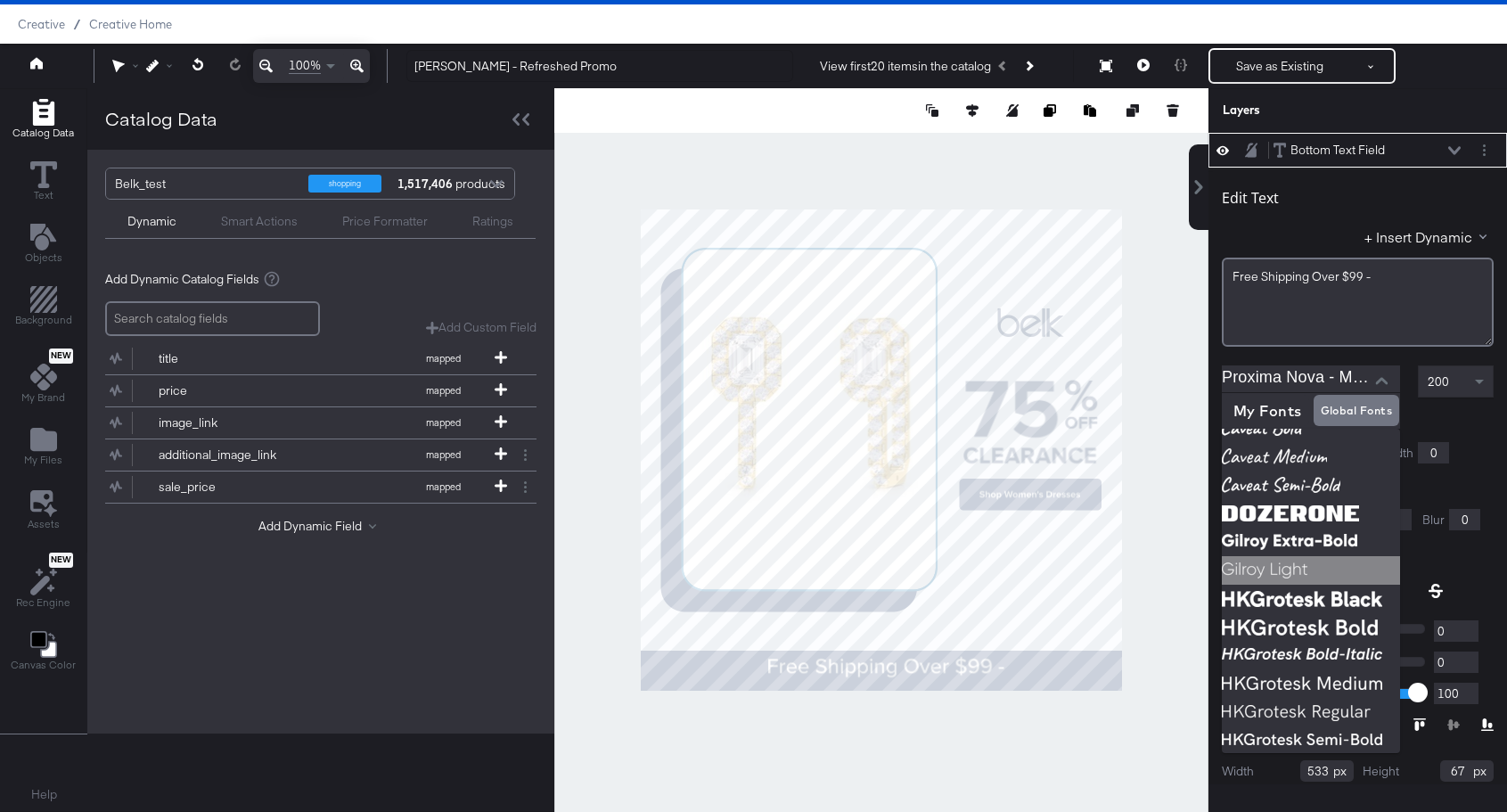
click at [1305, 569] on img at bounding box center [1311, 570] width 178 height 28
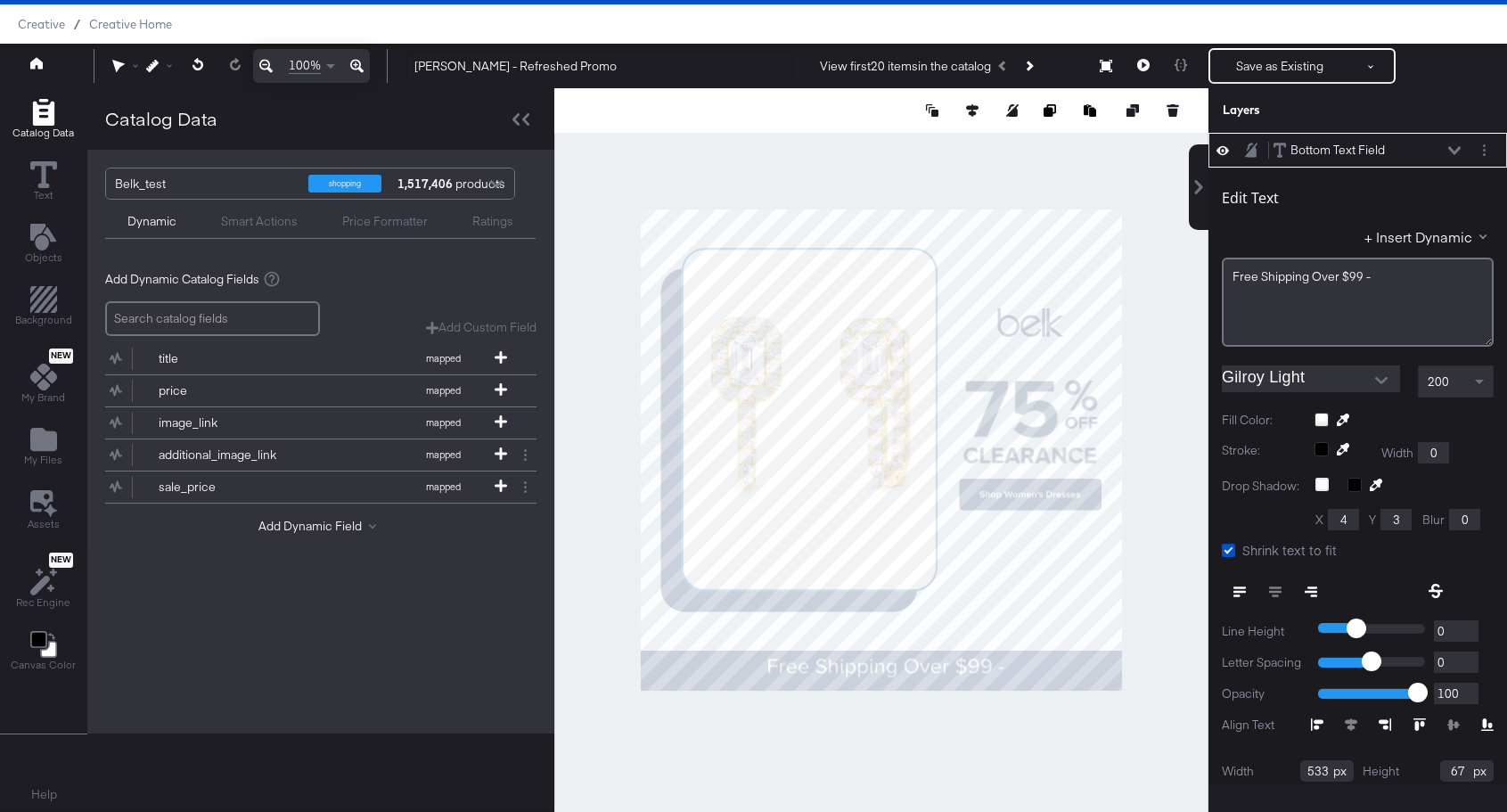
click at [1387, 384] on icon "Open" at bounding box center [1381, 380] width 12 height 12
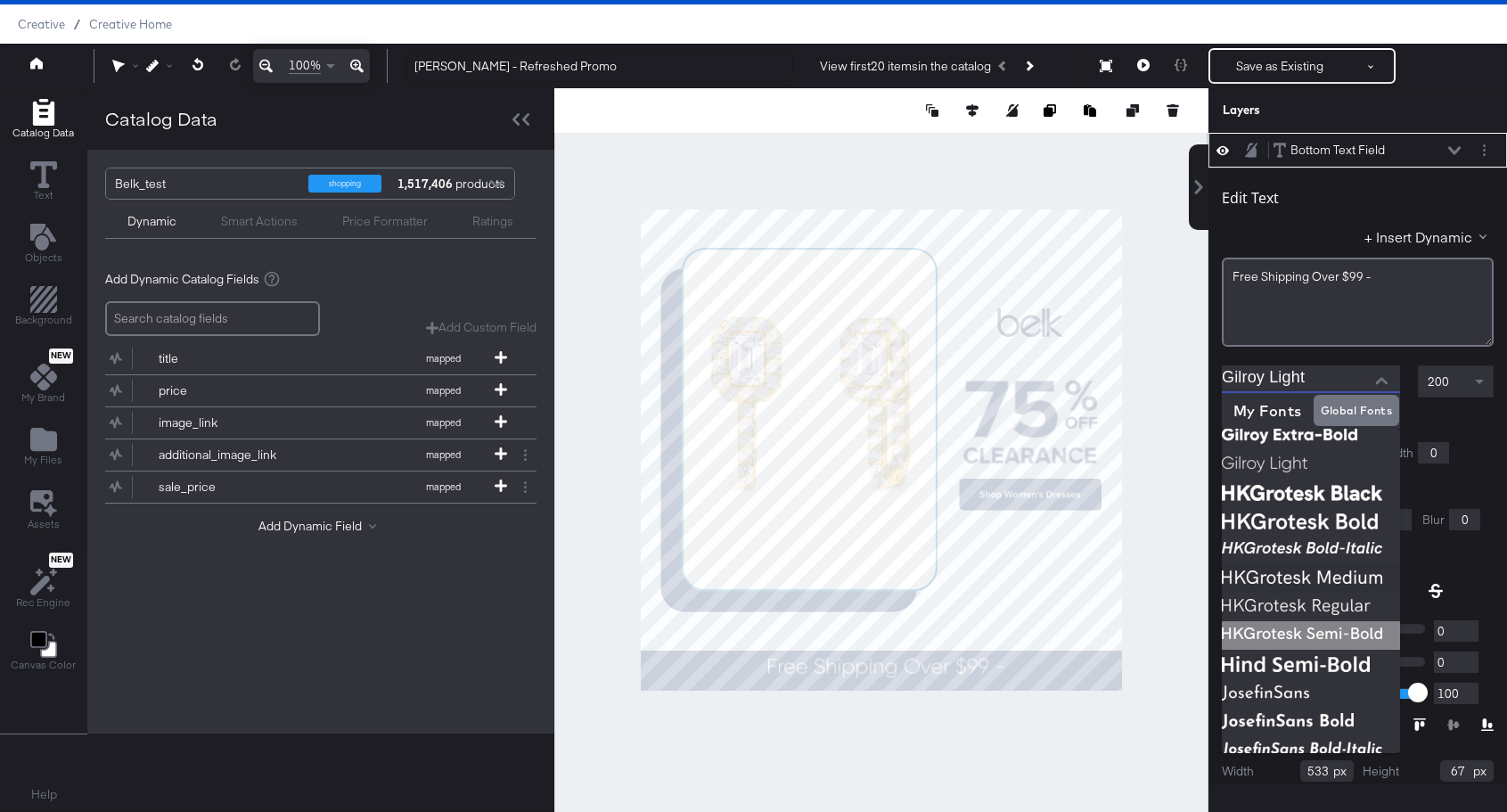
scroll to position [217, 0]
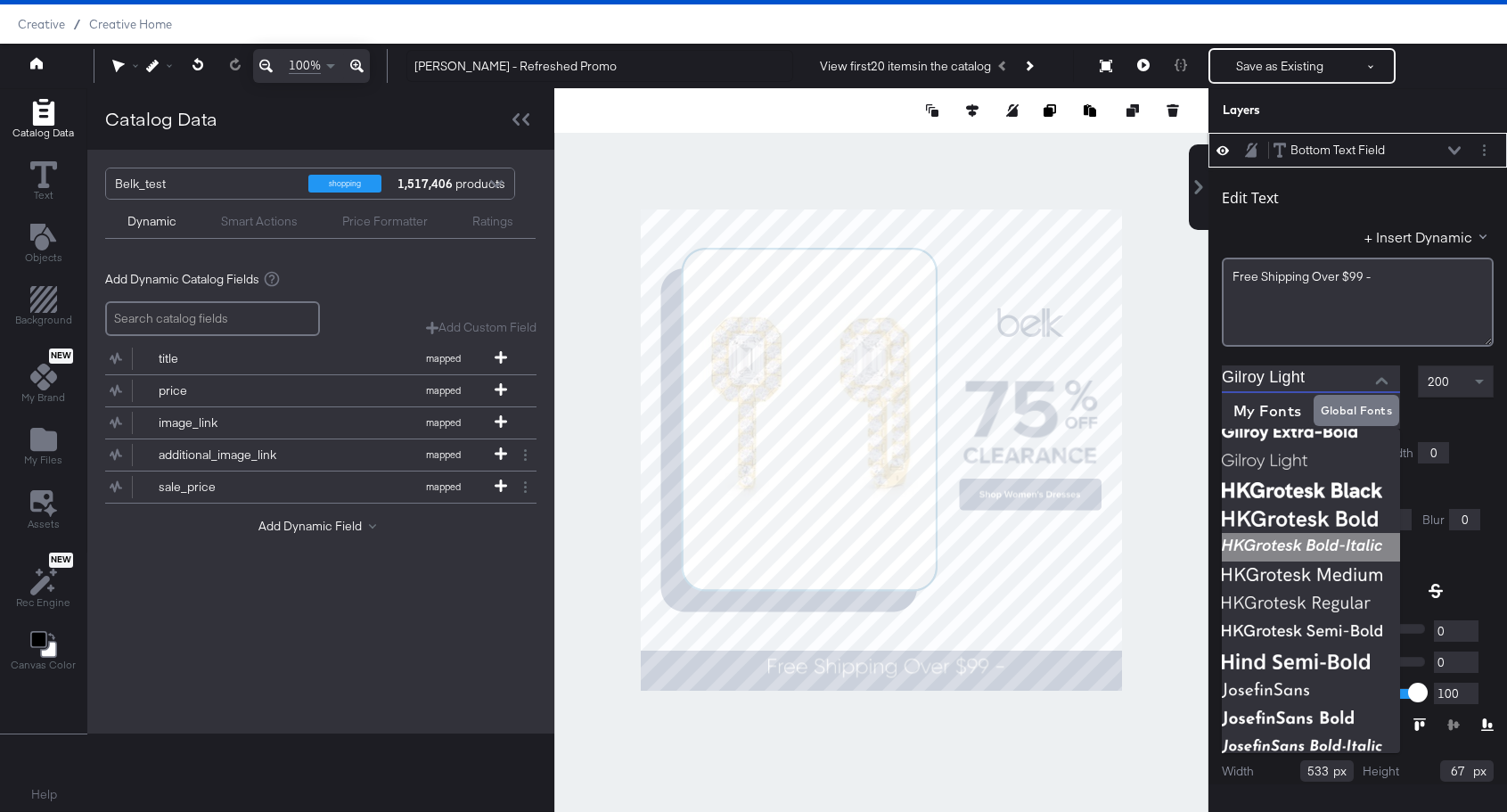
click at [1303, 538] on img at bounding box center [1311, 547] width 178 height 28
type input "HKGrotesk Bold-Italic"
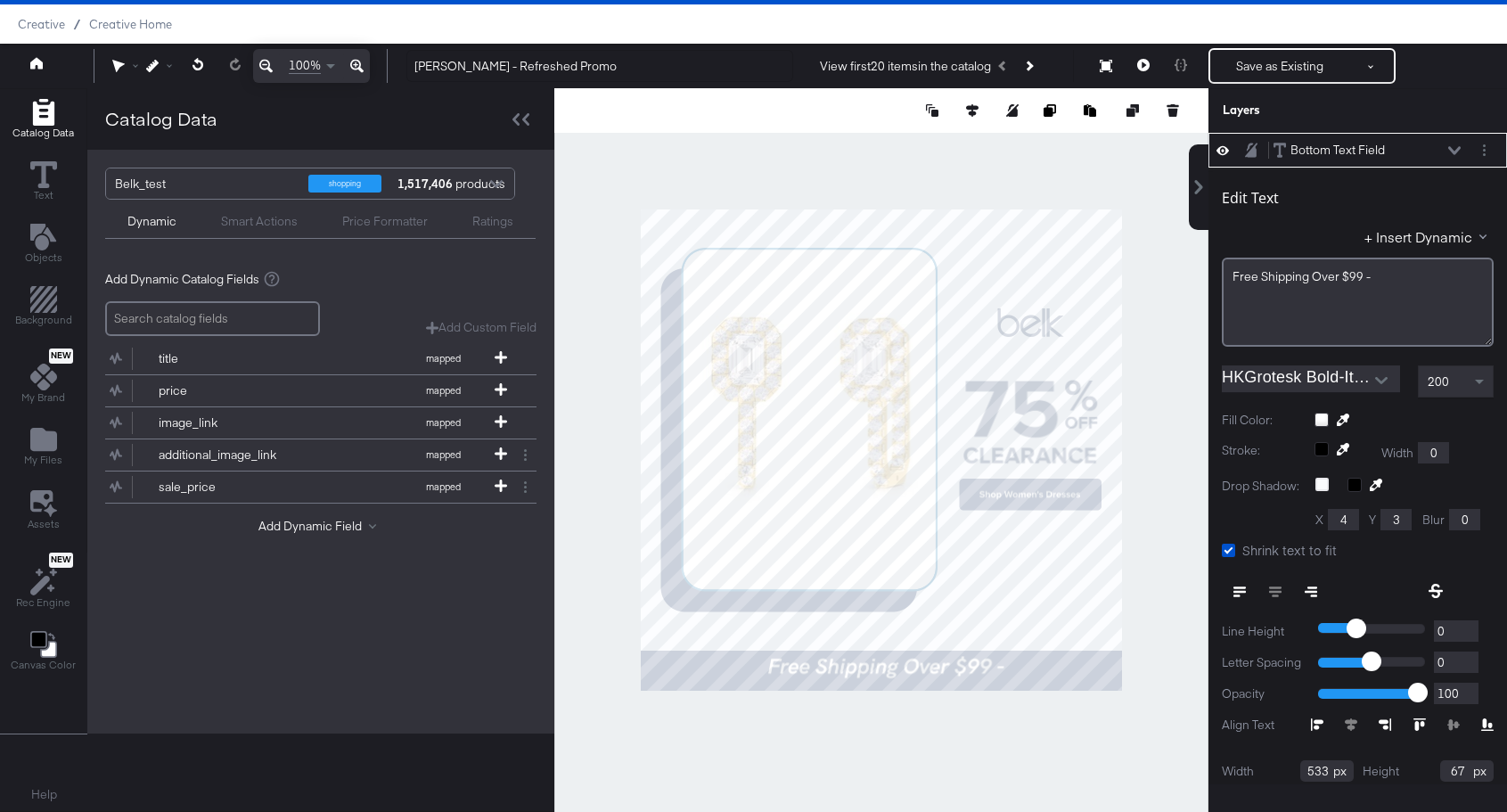
type input "439"
type input "55"
type input "1007"
type input "321"
click at [1275, 593] on div at bounding box center [1313, 592] width 181 height 32
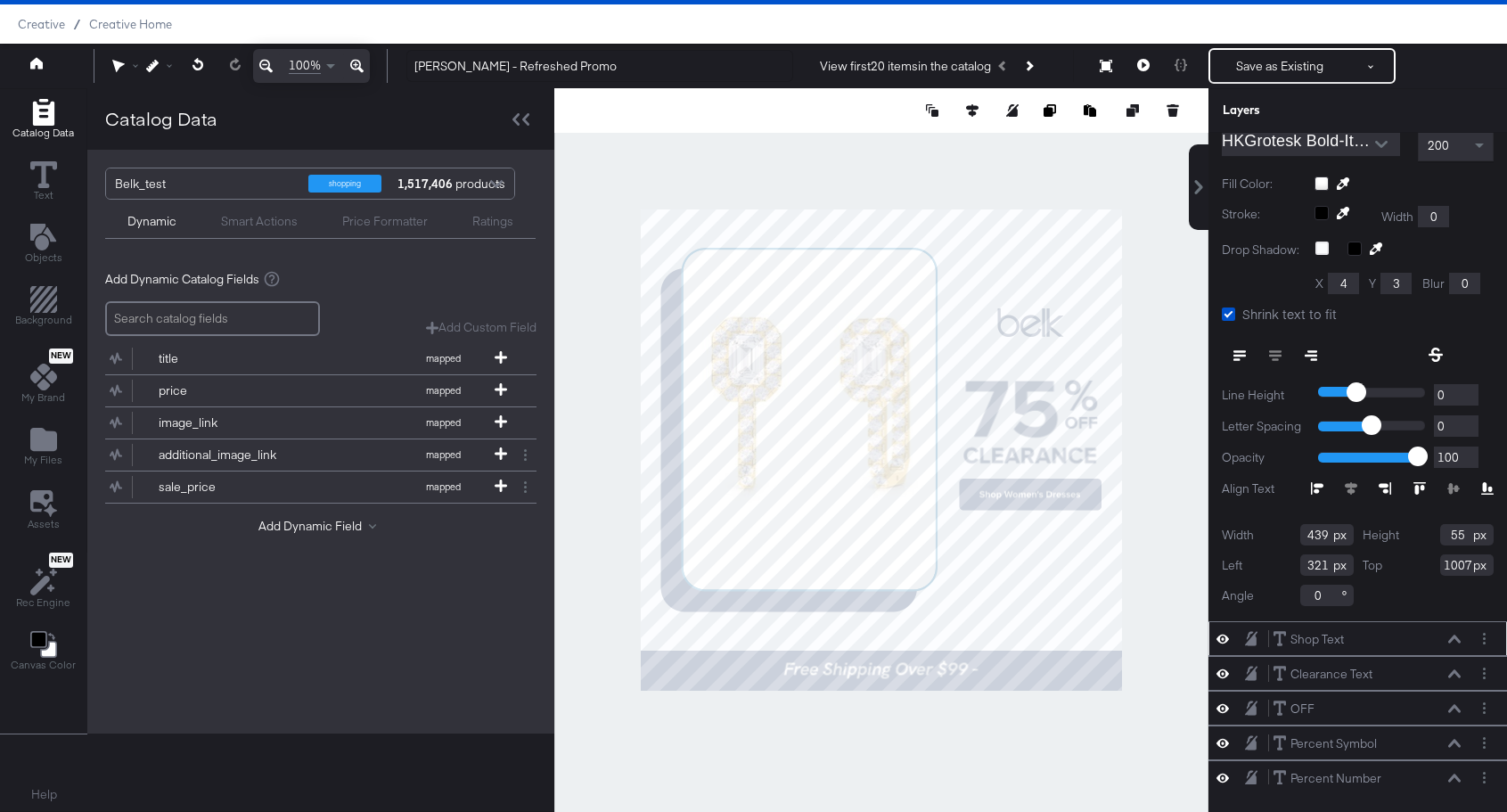
scroll to position [257, 0]
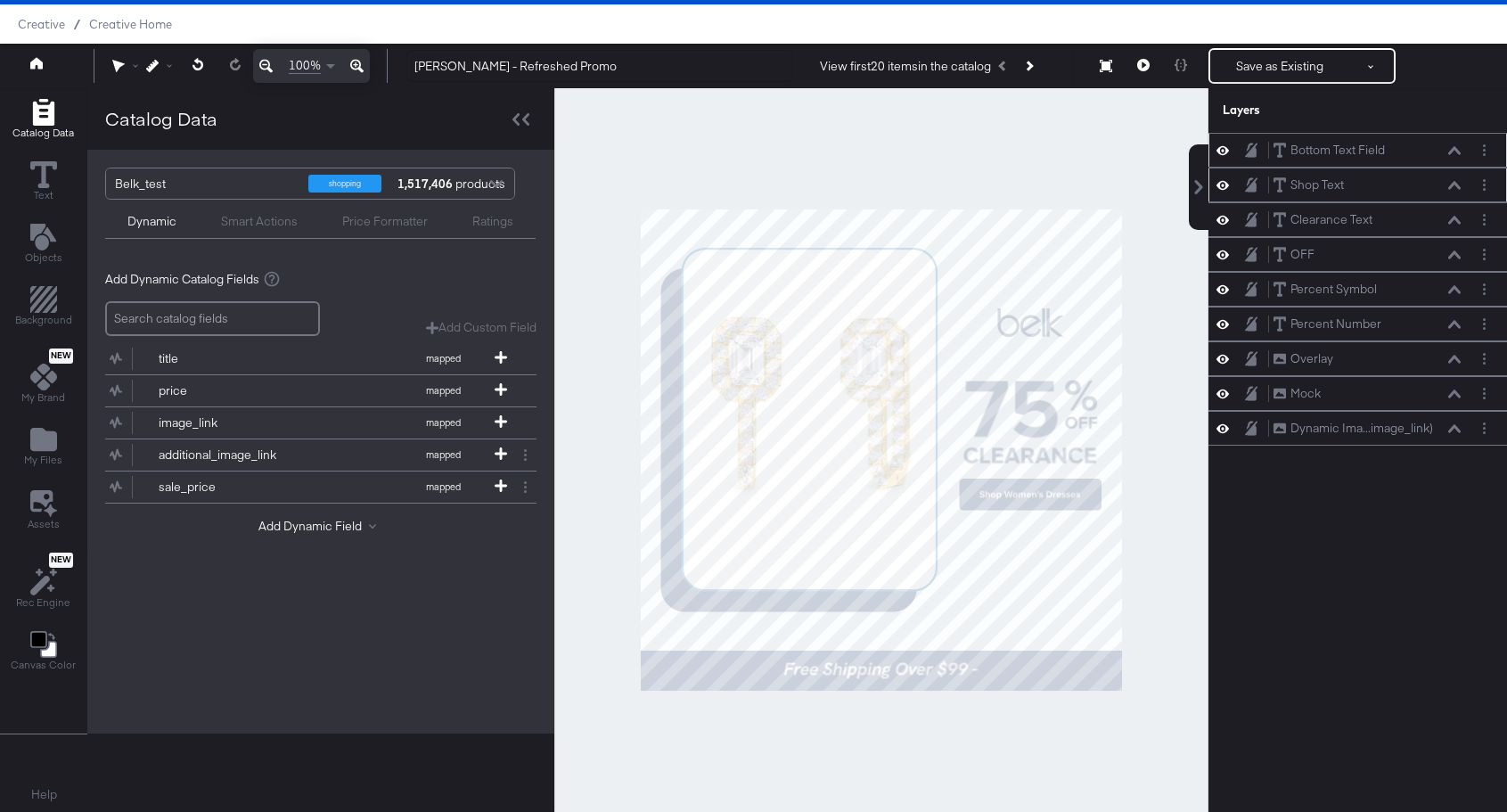
click at [962, 711] on div at bounding box center [881, 450] width 654 height 723
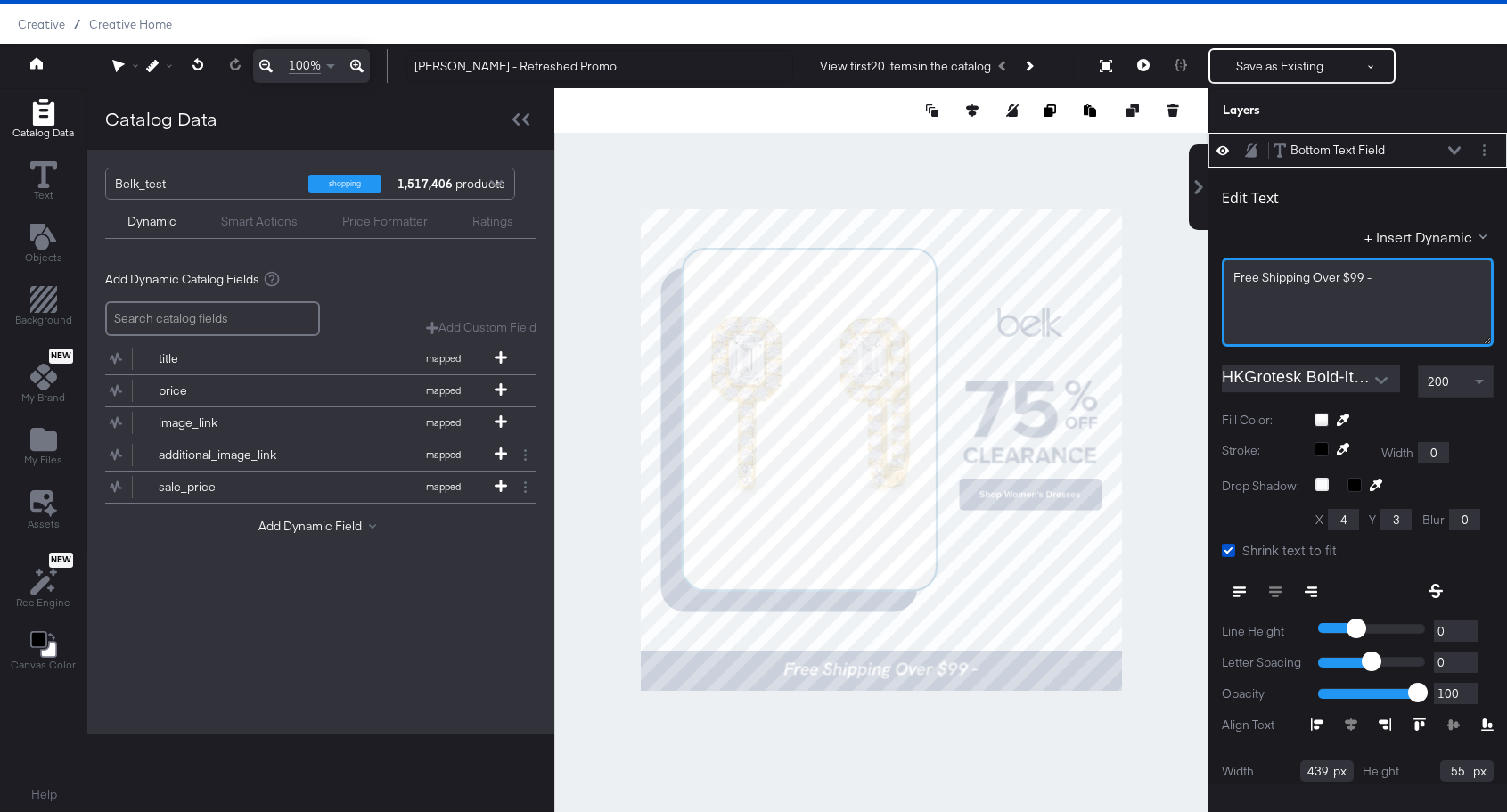
click at [1401, 300] on div "Free Shipping Over $99 -" at bounding box center [1358, 301] width 271 height 89
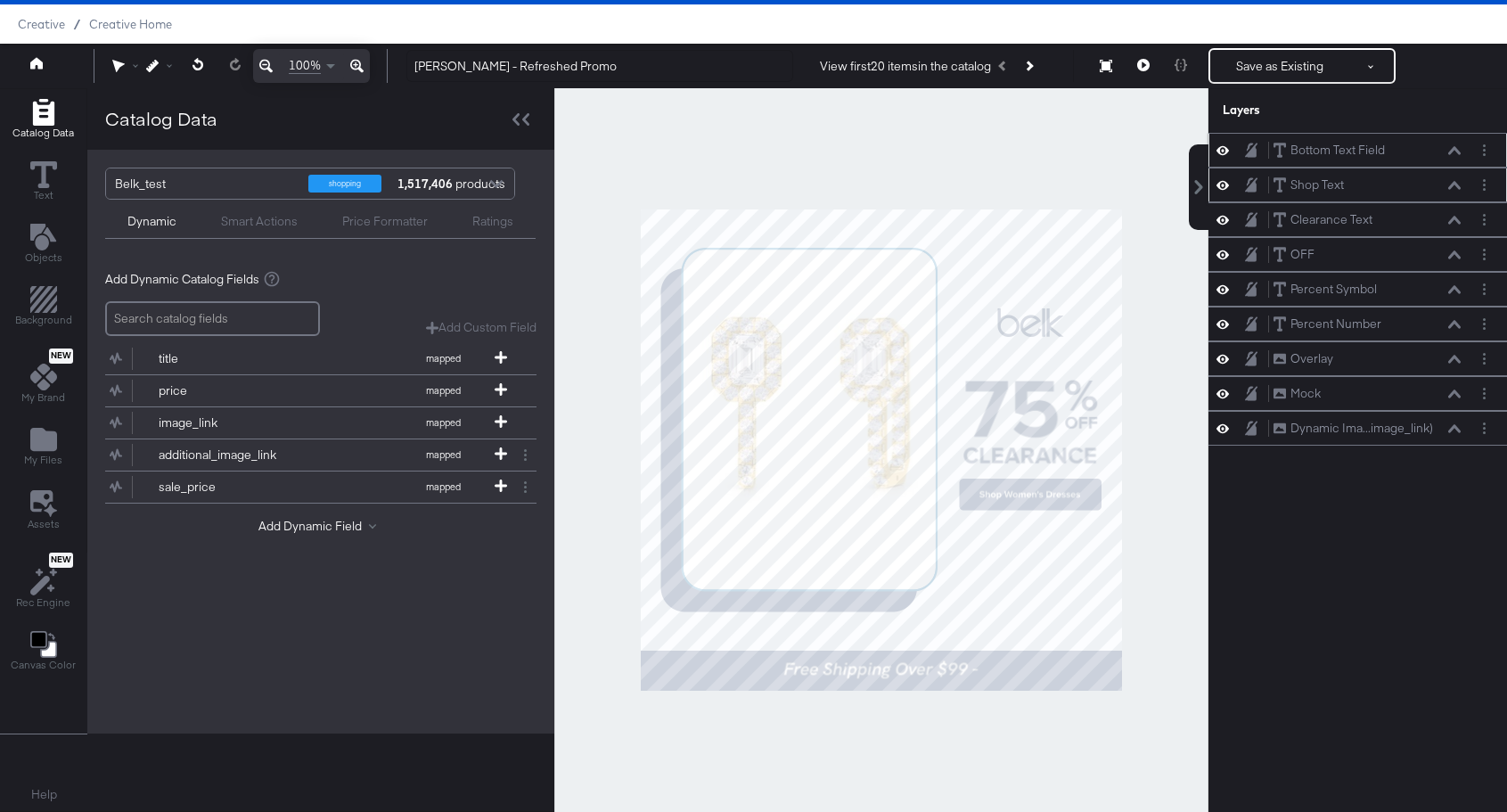
click at [1092, 725] on div at bounding box center [881, 450] width 654 height 723
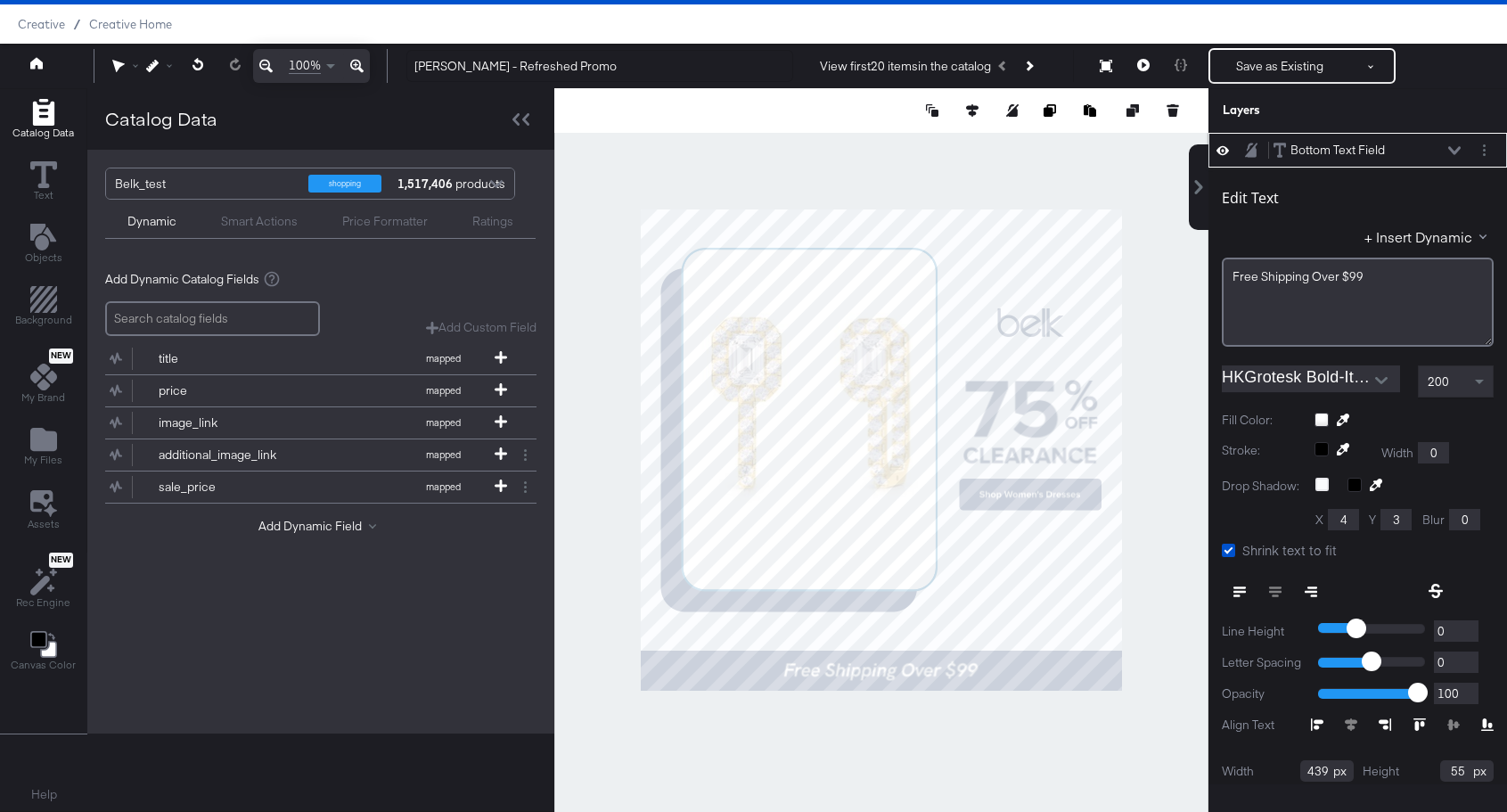
type input "1009"
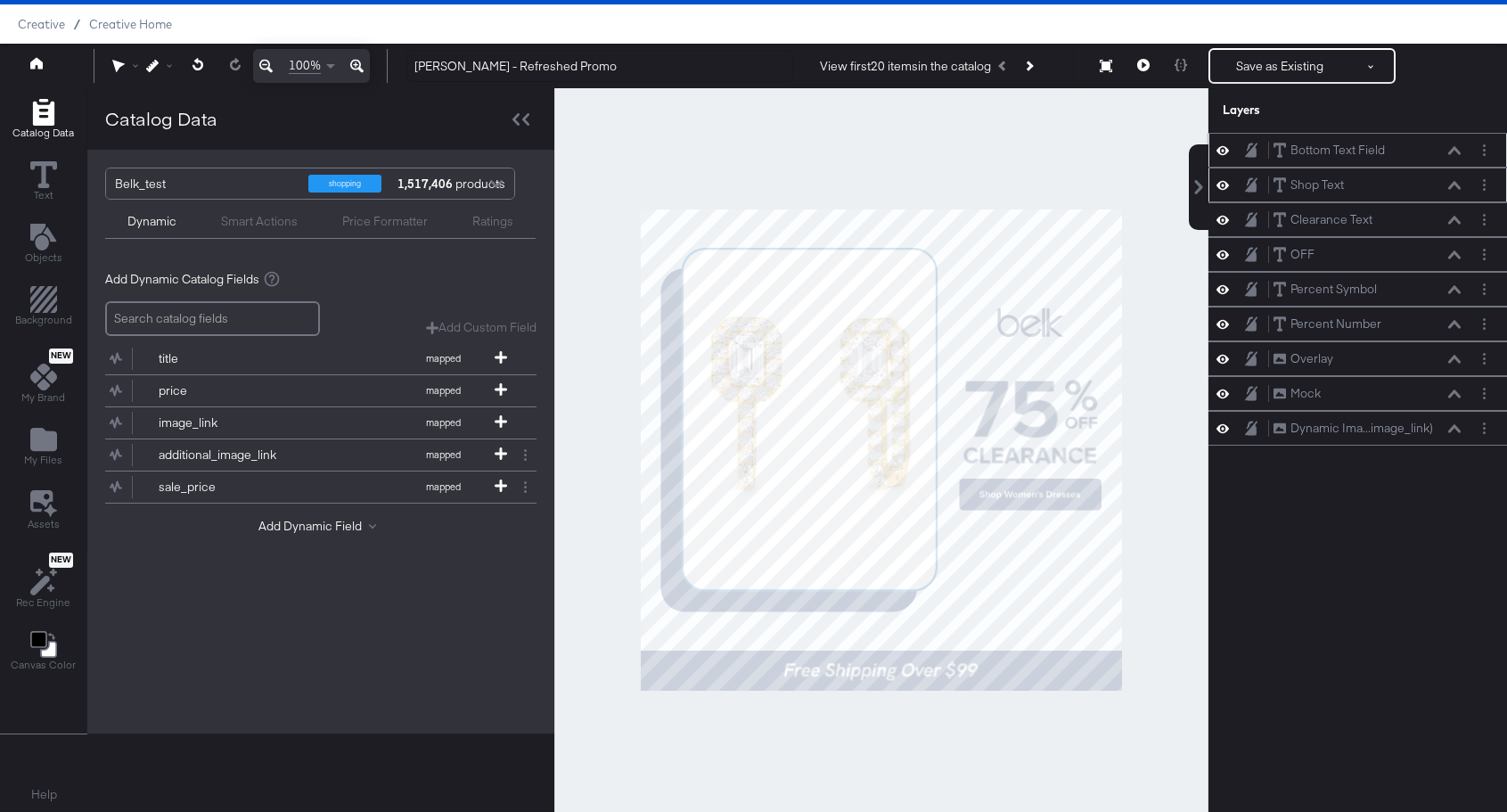
click at [959, 730] on div at bounding box center [881, 450] width 654 height 723
click at [1143, 64] on icon at bounding box center [1143, 64] width 12 height 12
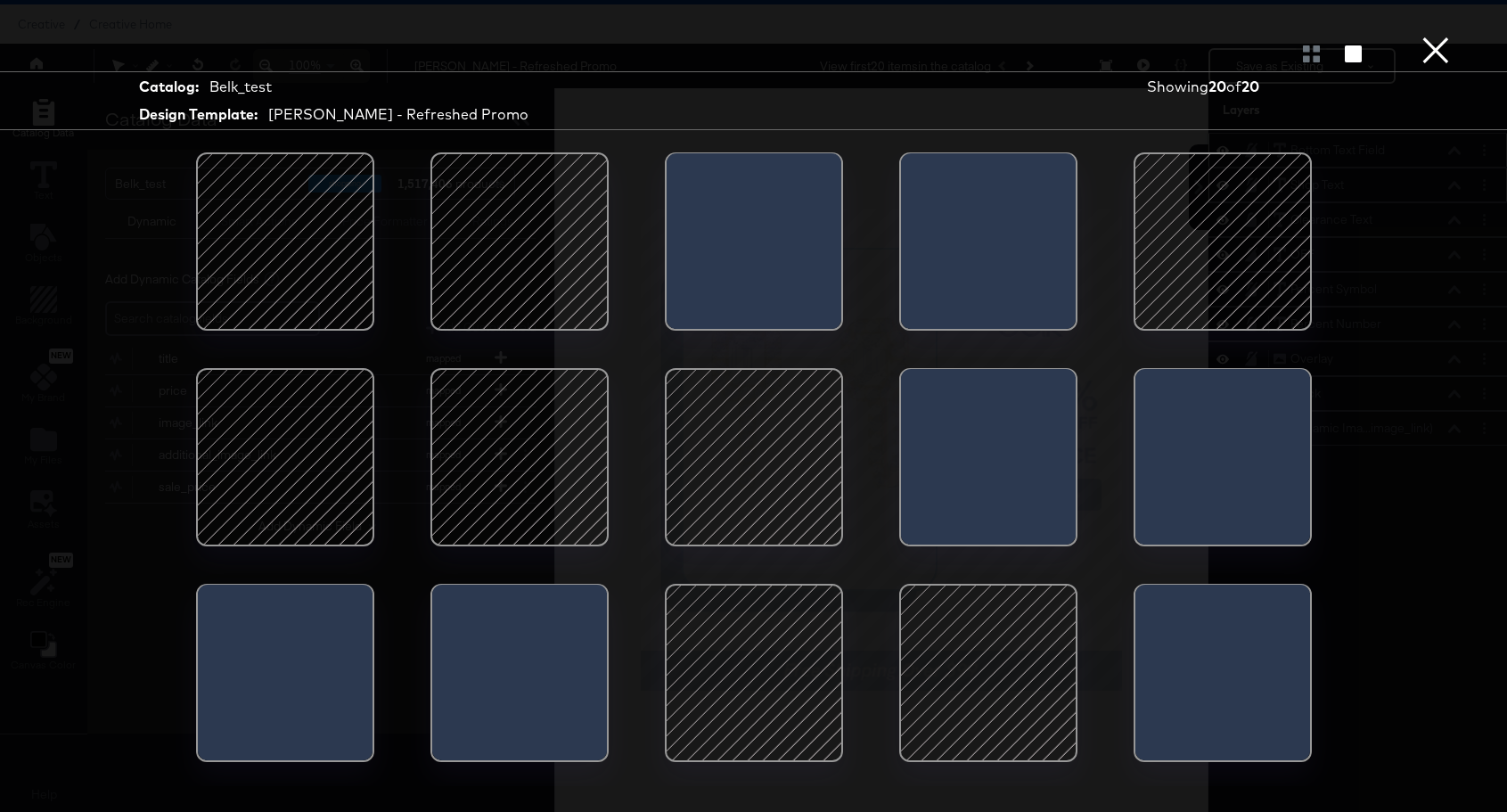
click at [327, 271] on div at bounding box center [285, 241] width 152 height 152
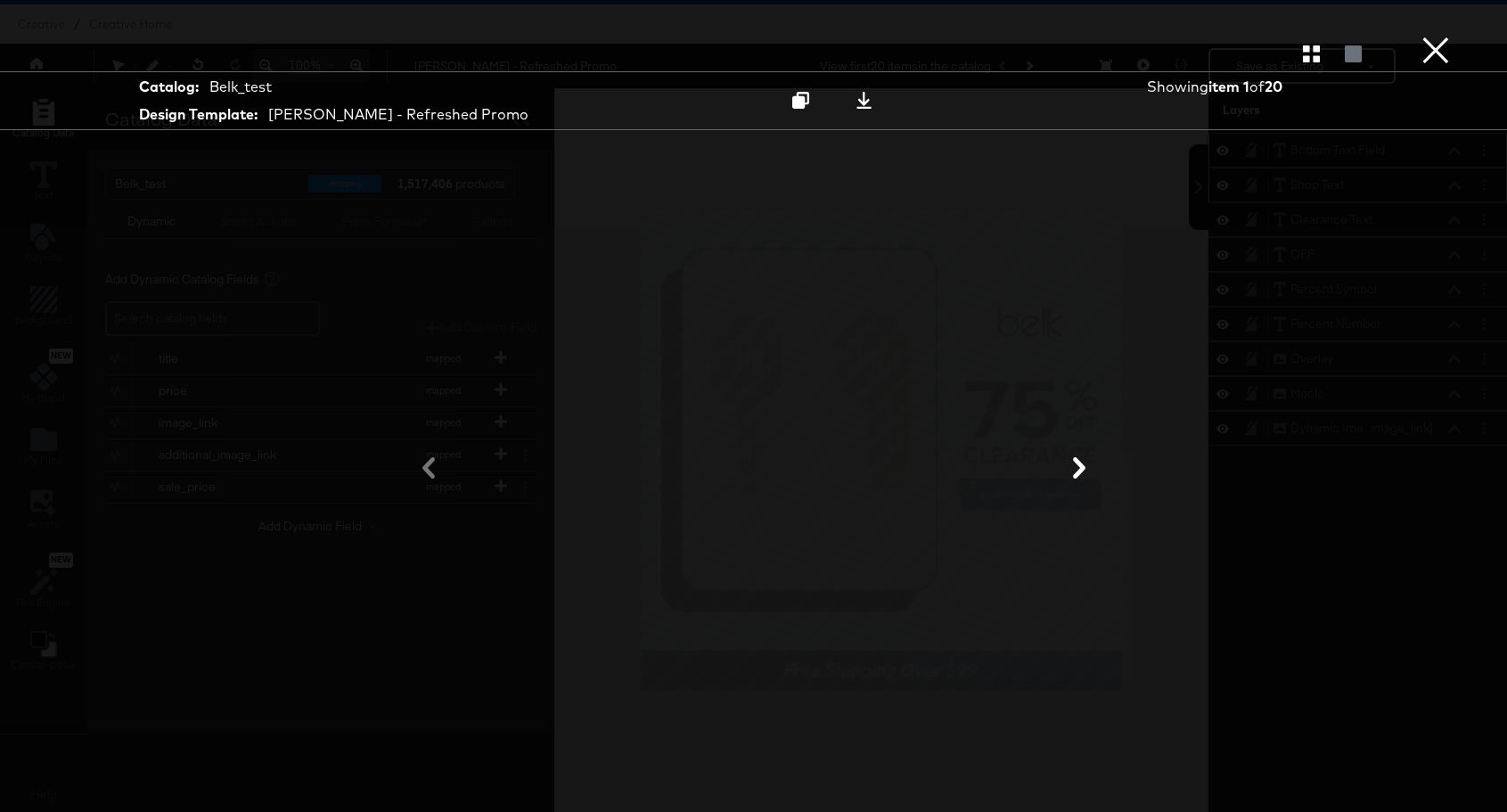
click at [1080, 470] on icon at bounding box center [1079, 467] width 12 height 22
click at [1079, 466] on icon at bounding box center [1079, 467] width 12 height 22
click at [1078, 463] on icon at bounding box center [1079, 467] width 12 height 22
click at [1077, 463] on icon at bounding box center [1079, 467] width 12 height 22
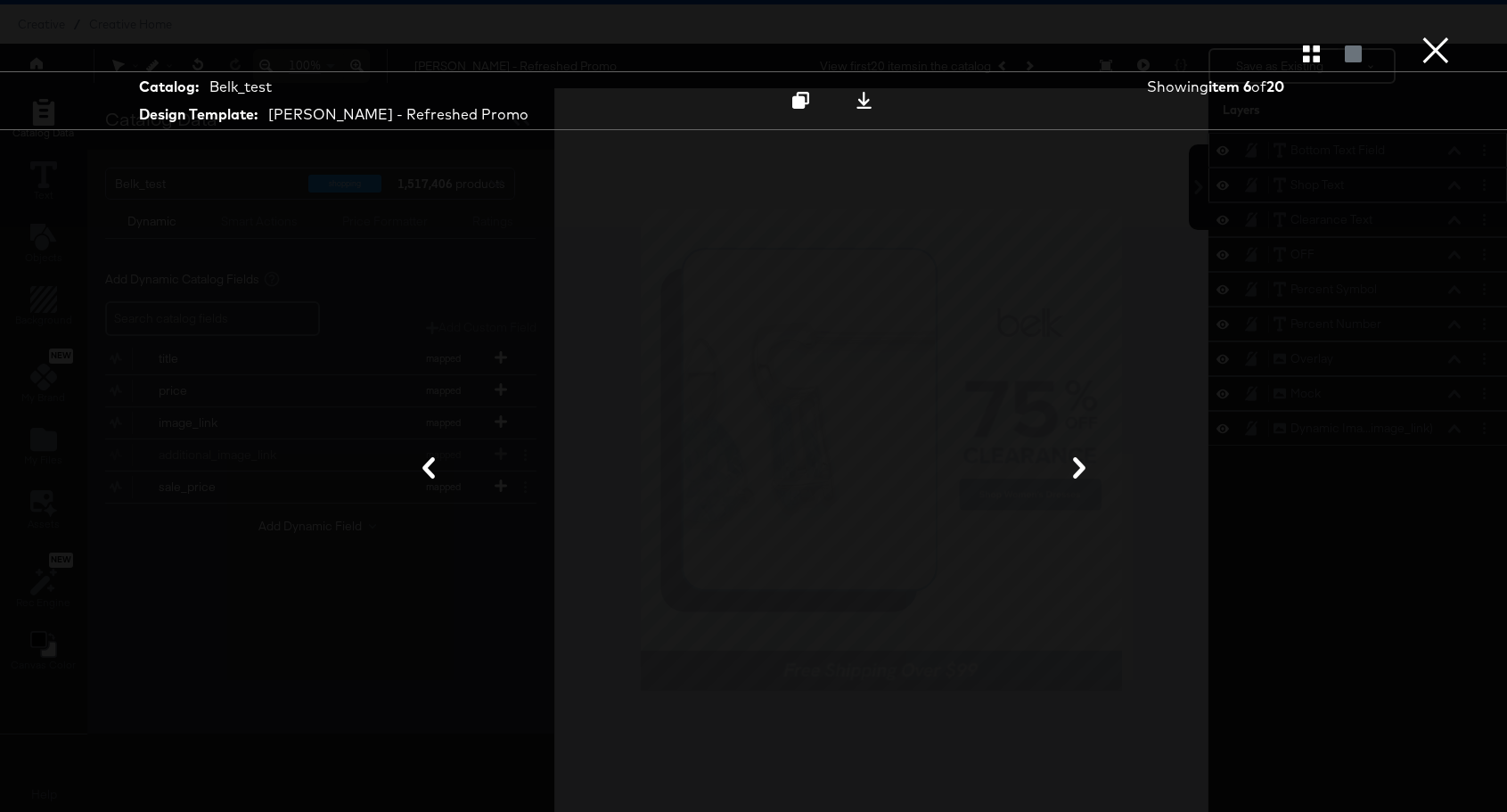
click at [1071, 458] on icon at bounding box center [1079, 467] width 22 height 22
click at [1075, 463] on icon at bounding box center [1079, 467] width 12 height 22
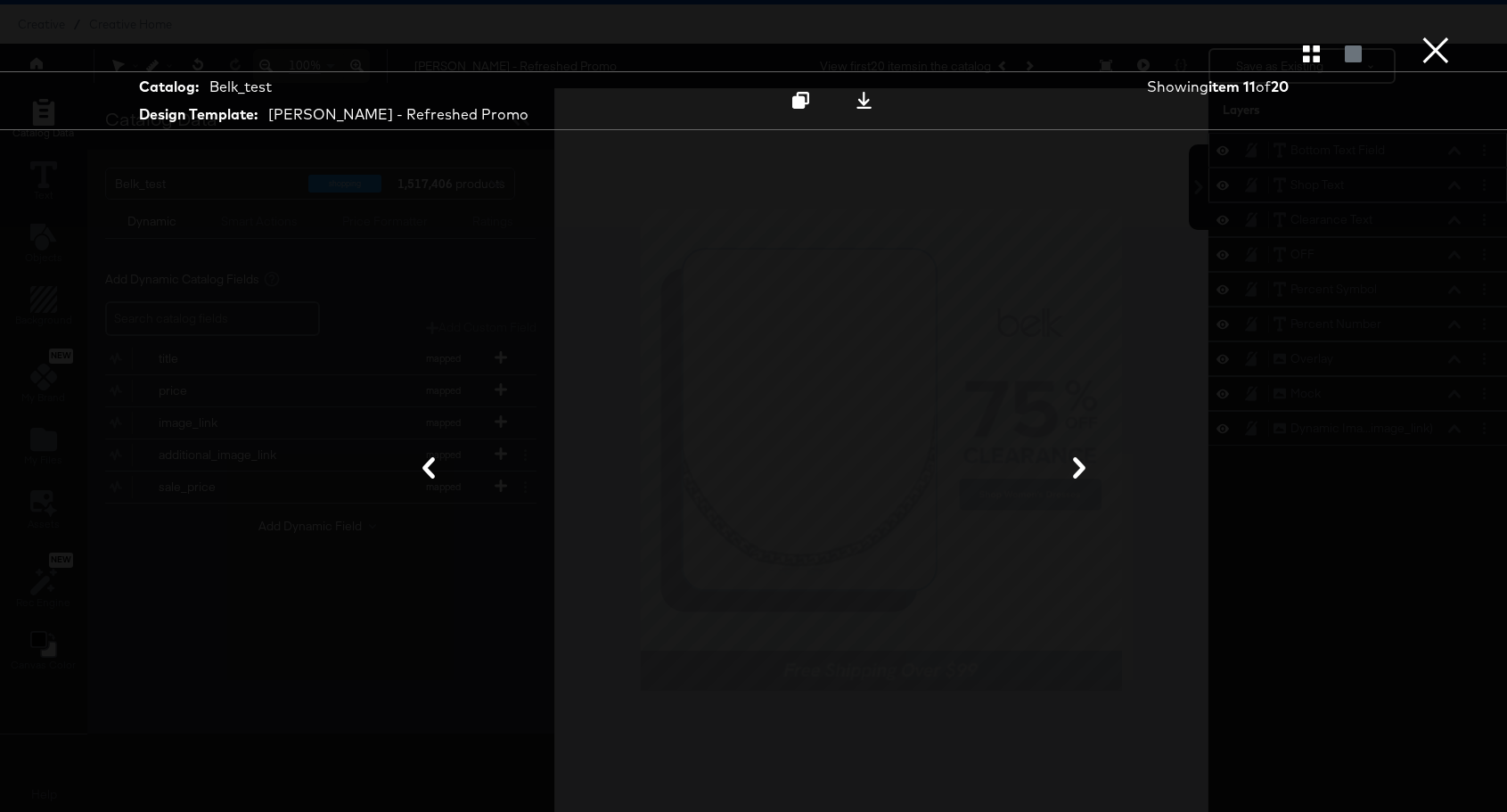
click at [1081, 465] on icon at bounding box center [1079, 467] width 12 height 22
click at [1085, 468] on icon at bounding box center [1079, 467] width 22 height 22
click at [1450, 36] on button "×" at bounding box center [1436, 18] width 36 height 36
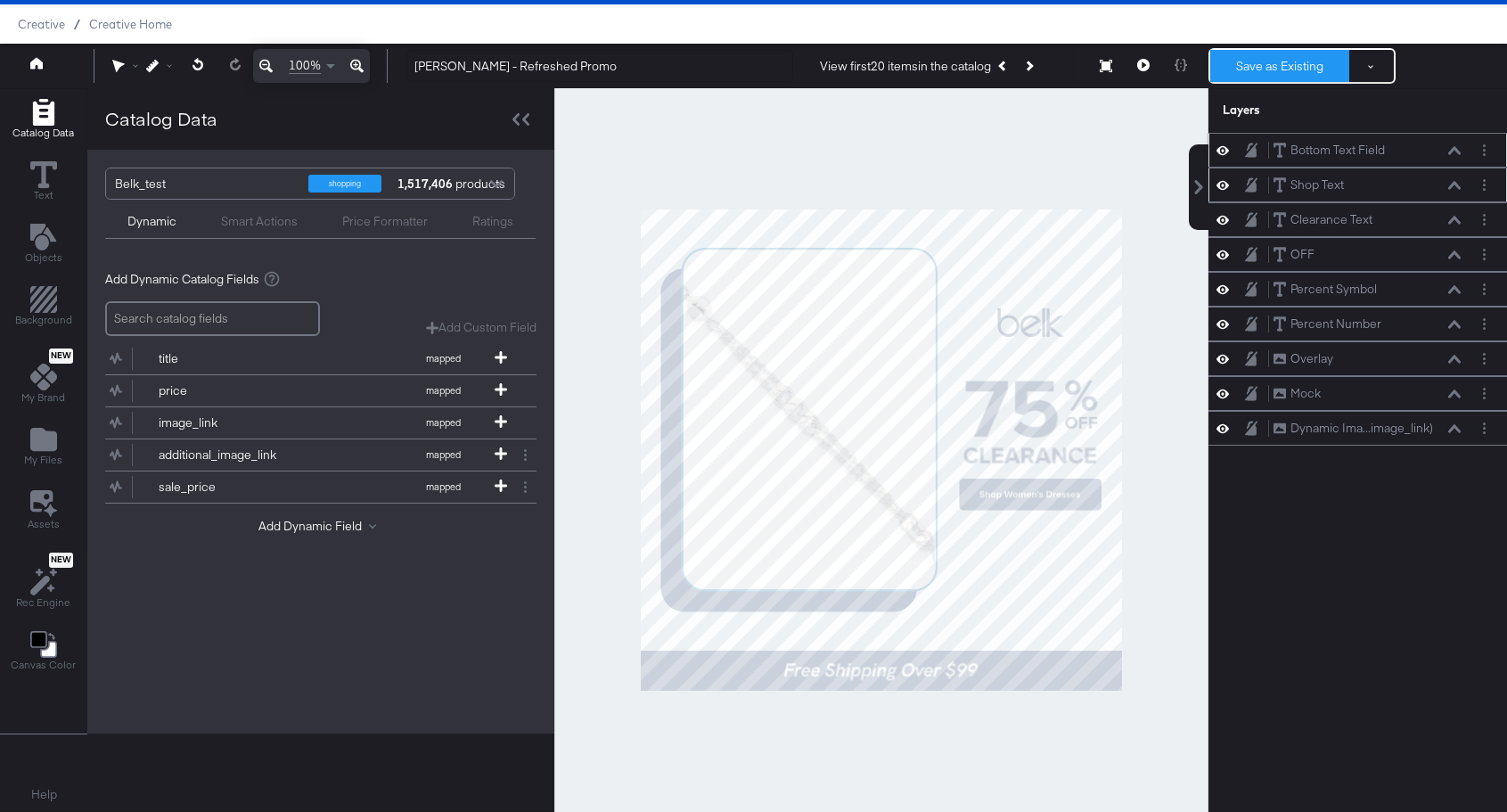
click at [1302, 69] on button "Save as Existing" at bounding box center [1280, 66] width 139 height 32
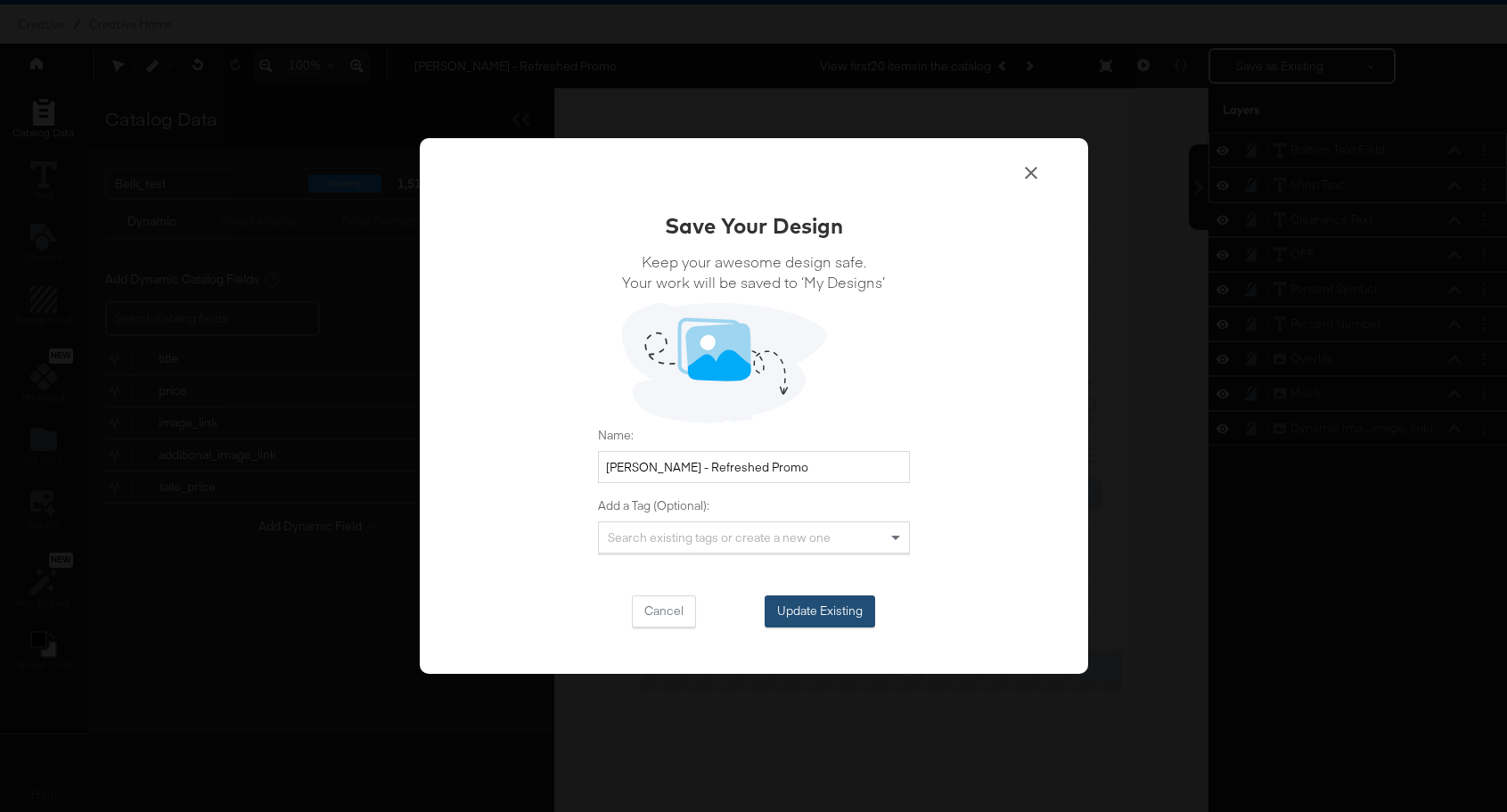
click at [821, 609] on button "Update Existing" at bounding box center [820, 611] width 110 height 32
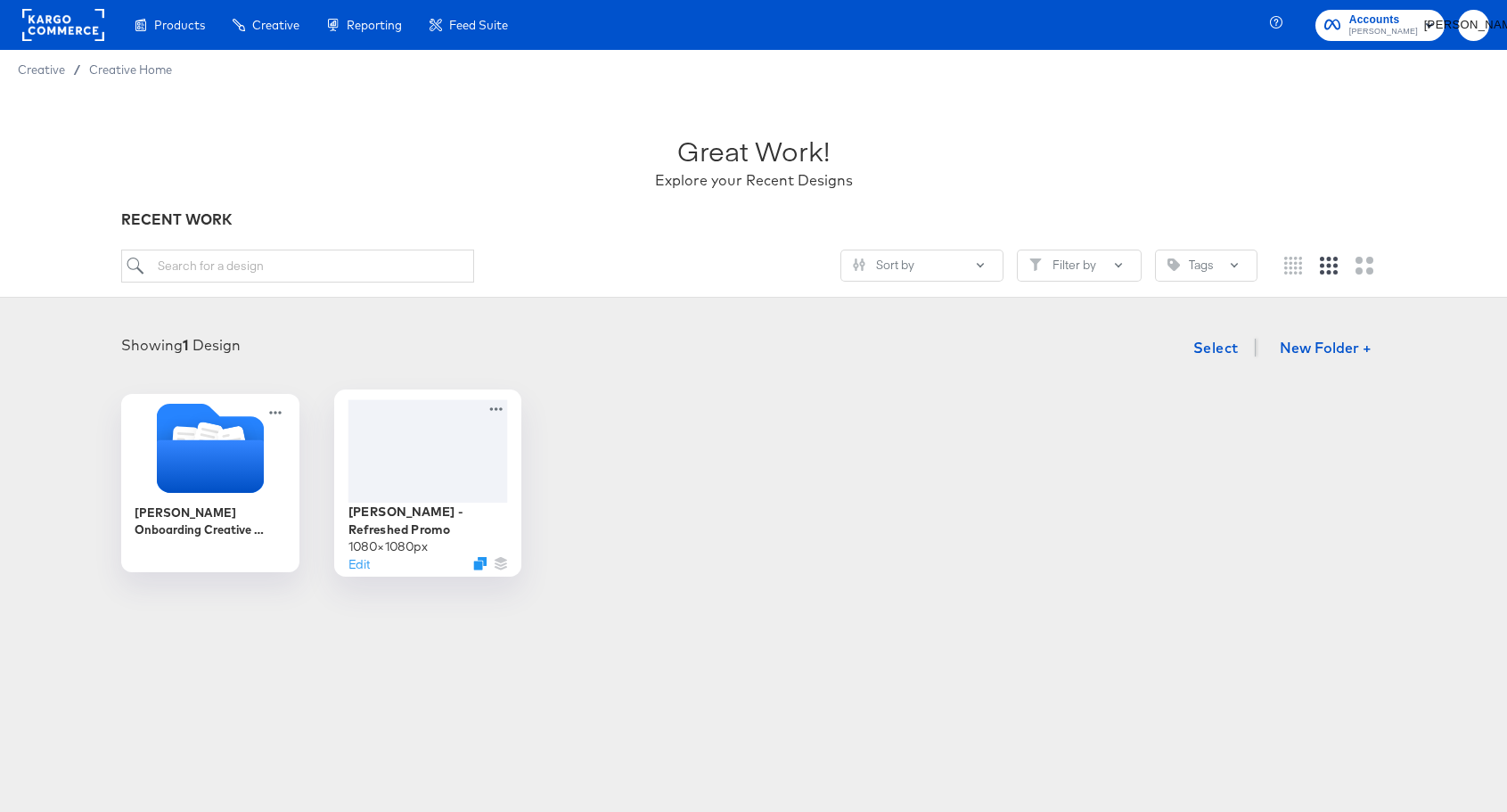
click at [424, 456] on div at bounding box center [427, 450] width 159 height 103
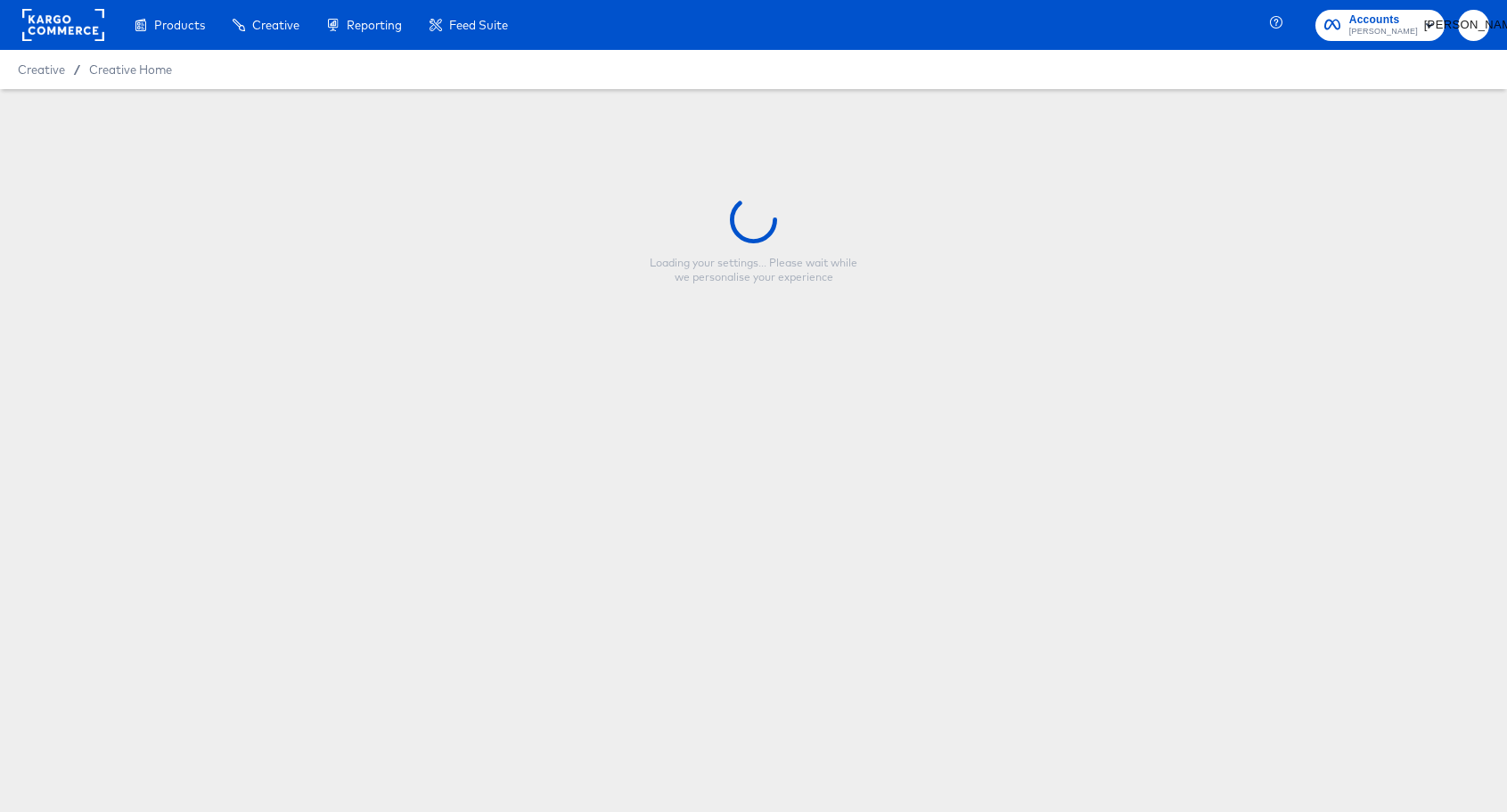
type input "[PERSON_NAME] - Refreshed Promo"
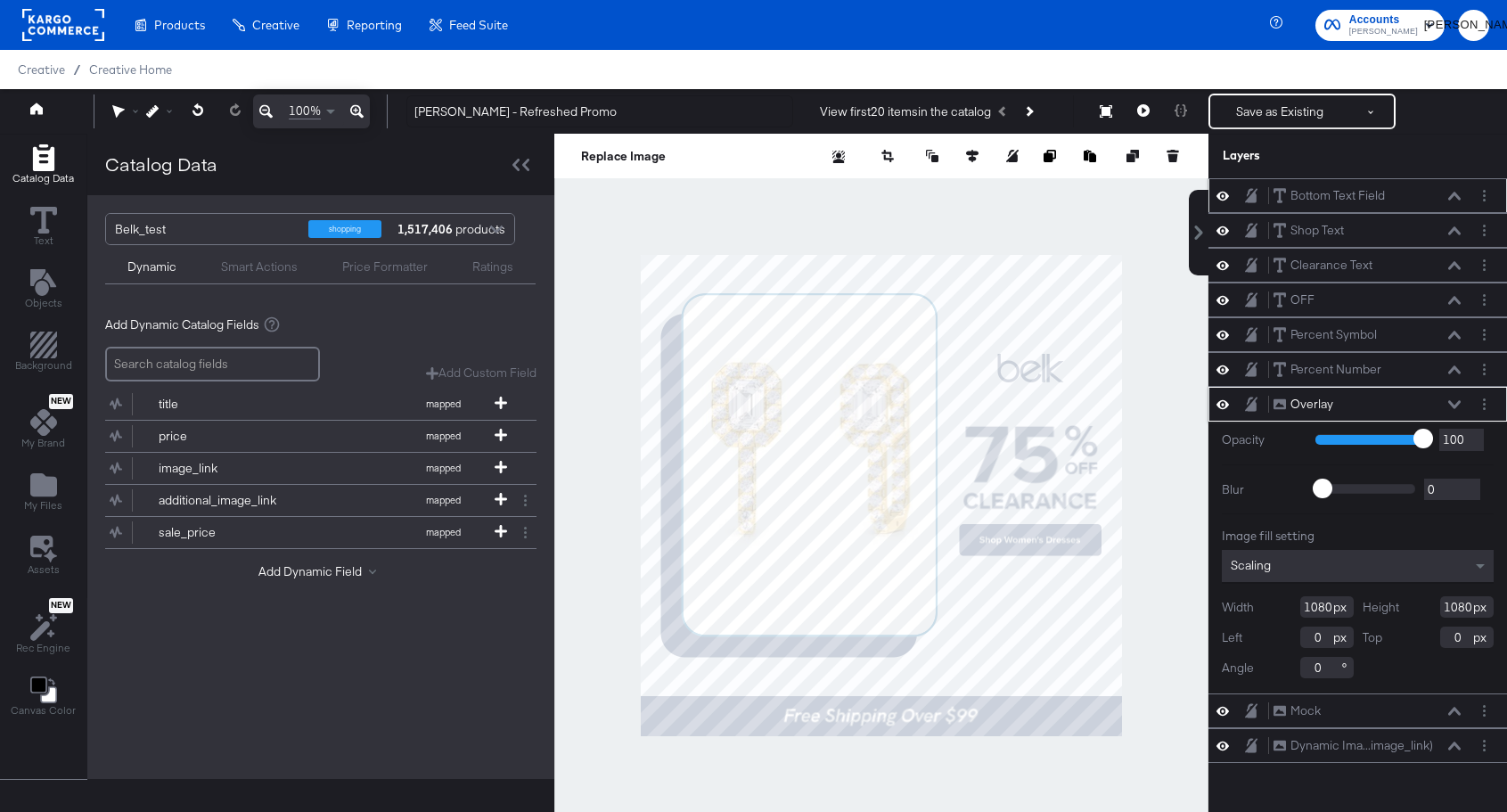
click at [1222, 190] on icon at bounding box center [1222, 196] width 12 height 15
click at [1222, 190] on icon at bounding box center [1222, 196] width 12 height 11
click at [1455, 198] on icon at bounding box center [1454, 195] width 12 height 8
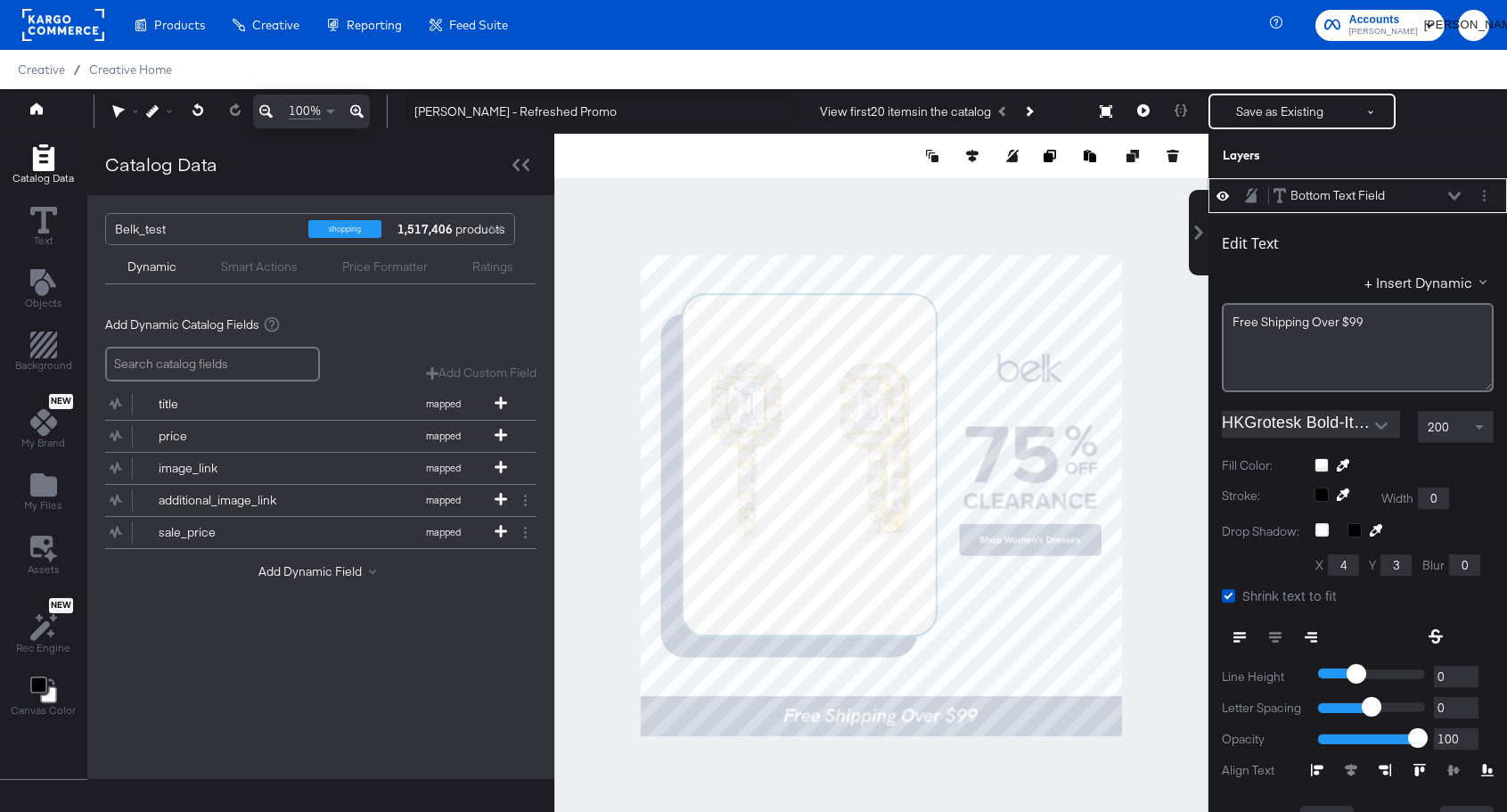
scroll to position [18, 0]
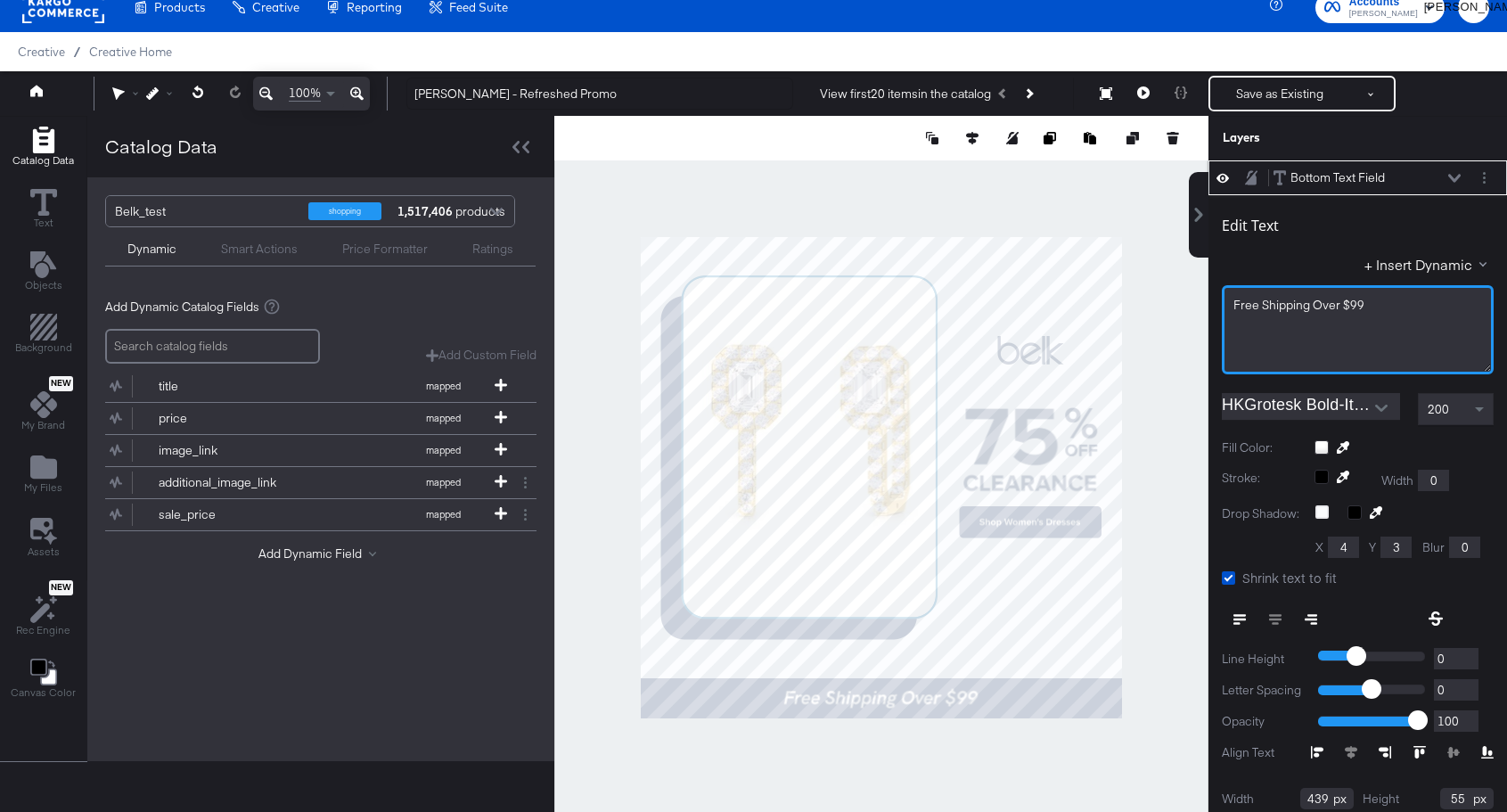
click at [1413, 300] on div "Free Shipping Over $99" at bounding box center [1358, 305] width 249 height 17
click at [1421, 320] on div "Free Shipping Over $99 •" at bounding box center [1358, 330] width 271 height 89
click at [1298, 221] on div "Edit Text" at bounding box center [1358, 229] width 271 height 24
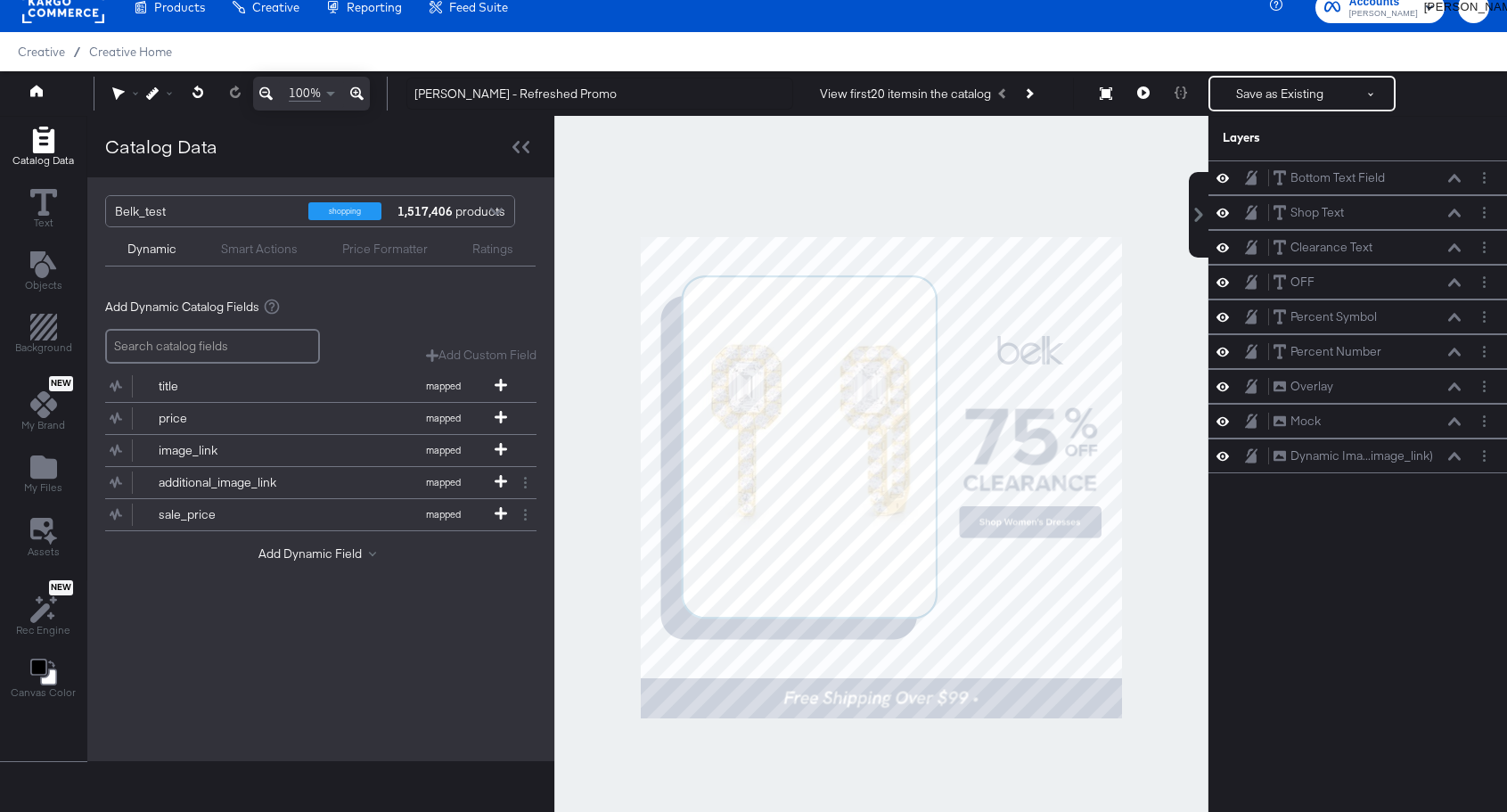
click at [1077, 737] on div at bounding box center [881, 478] width 654 height 723
click at [1479, 175] on button "Layer Options" at bounding box center [1484, 178] width 19 height 19
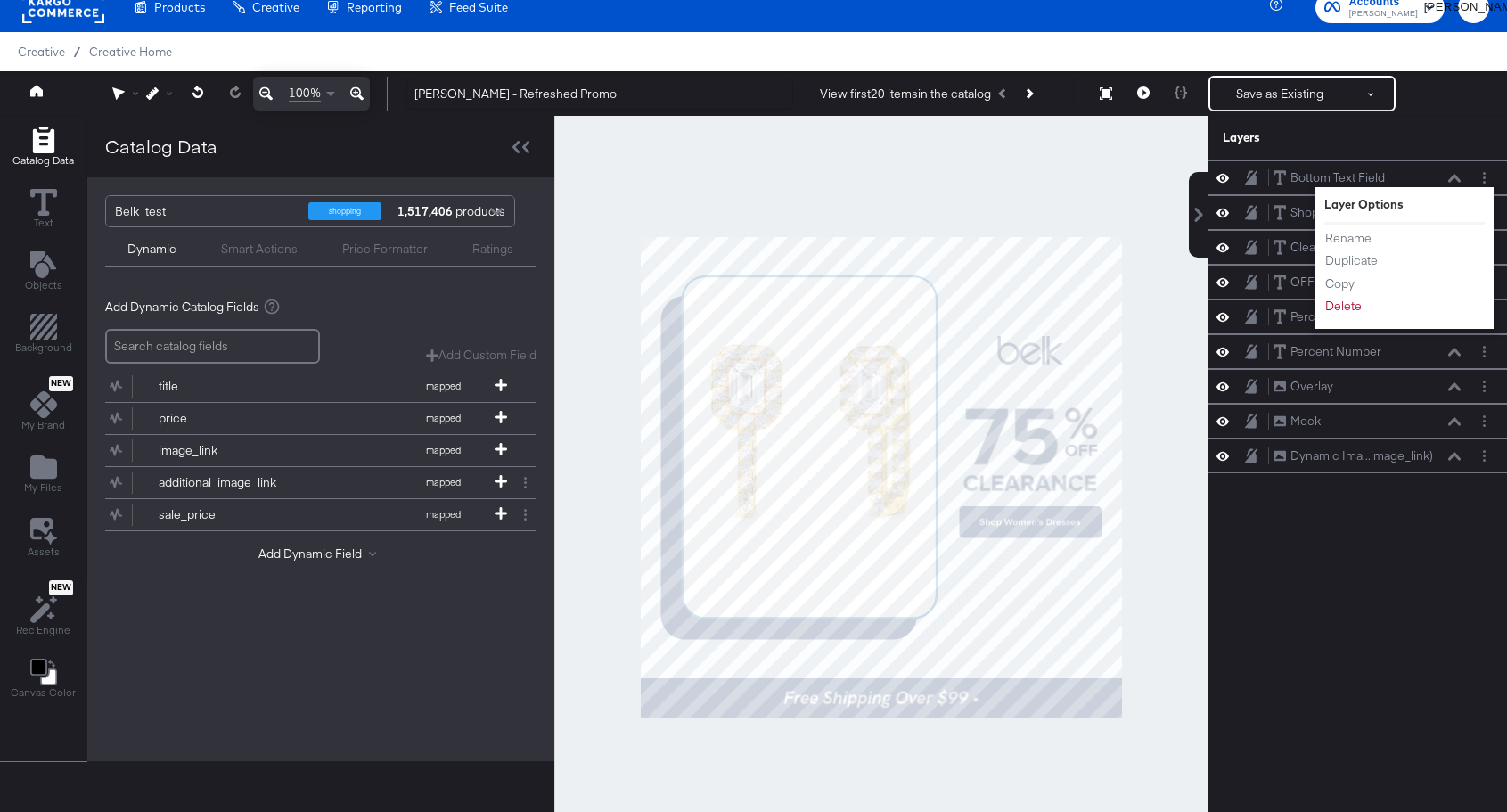
click at [1455, 133] on div "Layers" at bounding box center [1358, 138] width 299 height 44
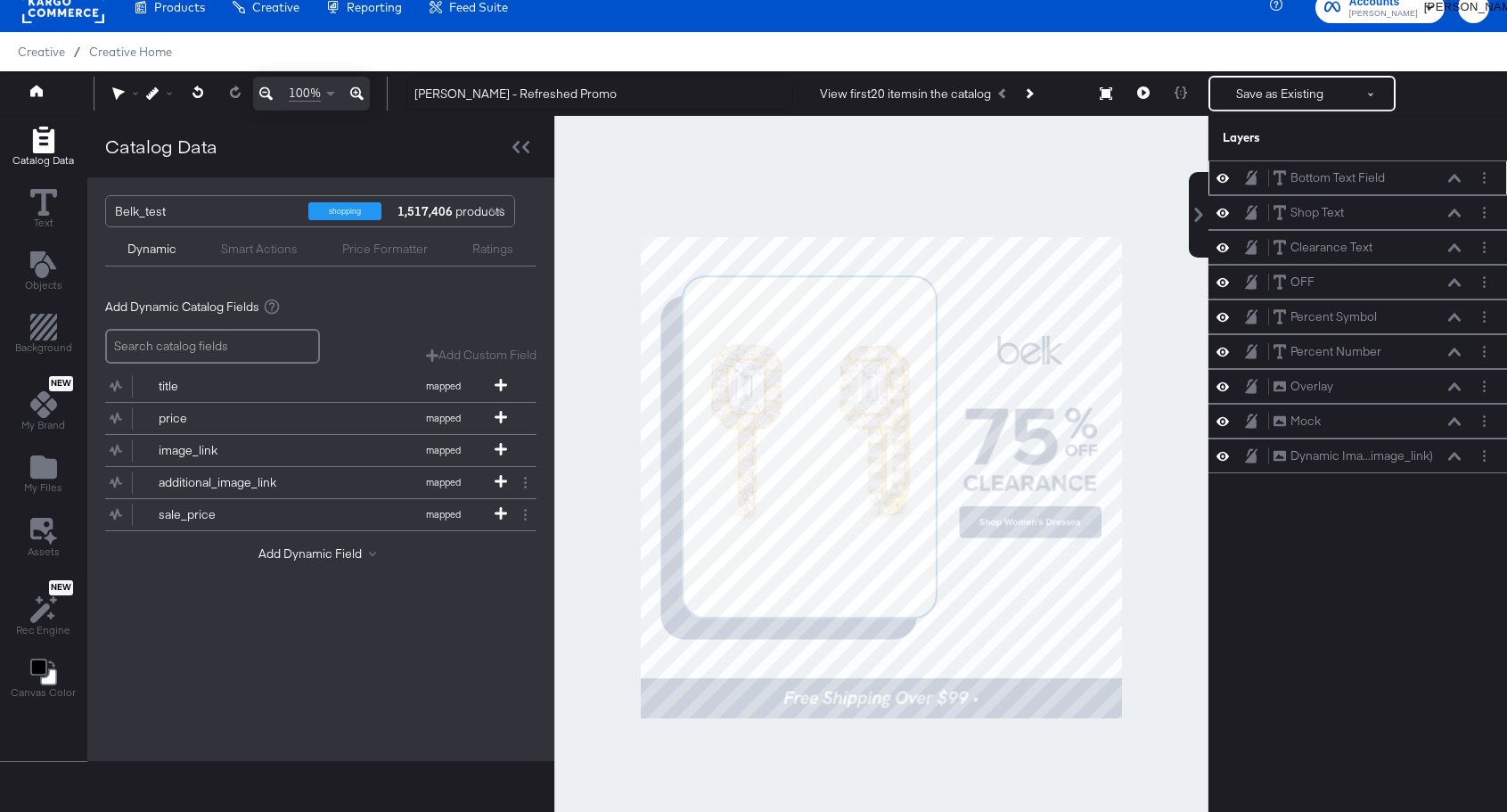
click at [1455, 182] on icon at bounding box center [1454, 177] width 12 height 8
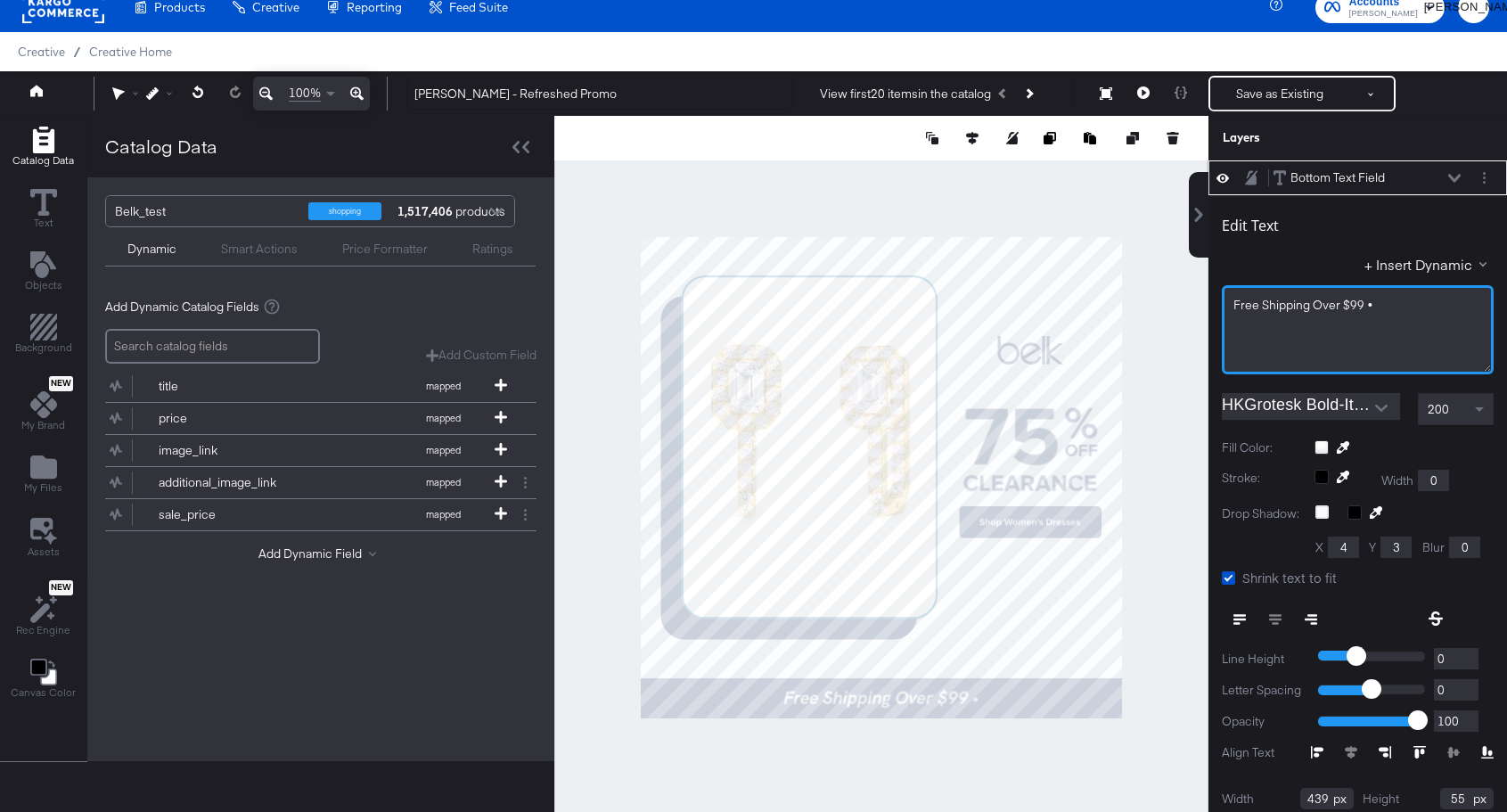
click at [1407, 294] on div "Free Shipping Over $99 •" at bounding box center [1358, 330] width 271 height 89
click at [1397, 310] on div "Free Shipping Over $99 •" at bounding box center [1358, 305] width 249 height 17
type input "701"
type input "59"
type input "719"
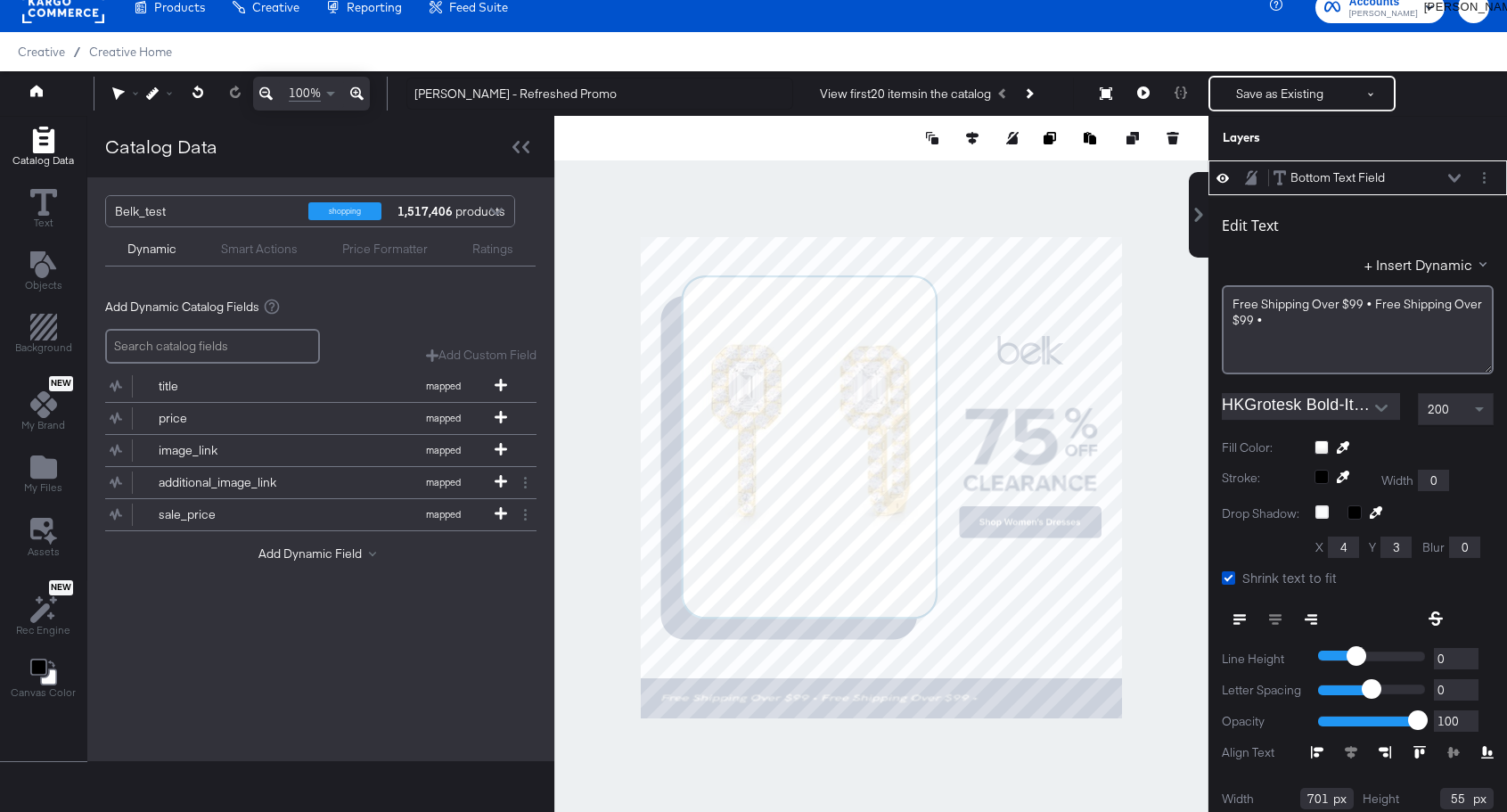
type input "41"
click at [1300, 321] on div "Free Shipping Over $99 • Free Shipping Over $99 •" at bounding box center [1358, 313] width 249 height 33
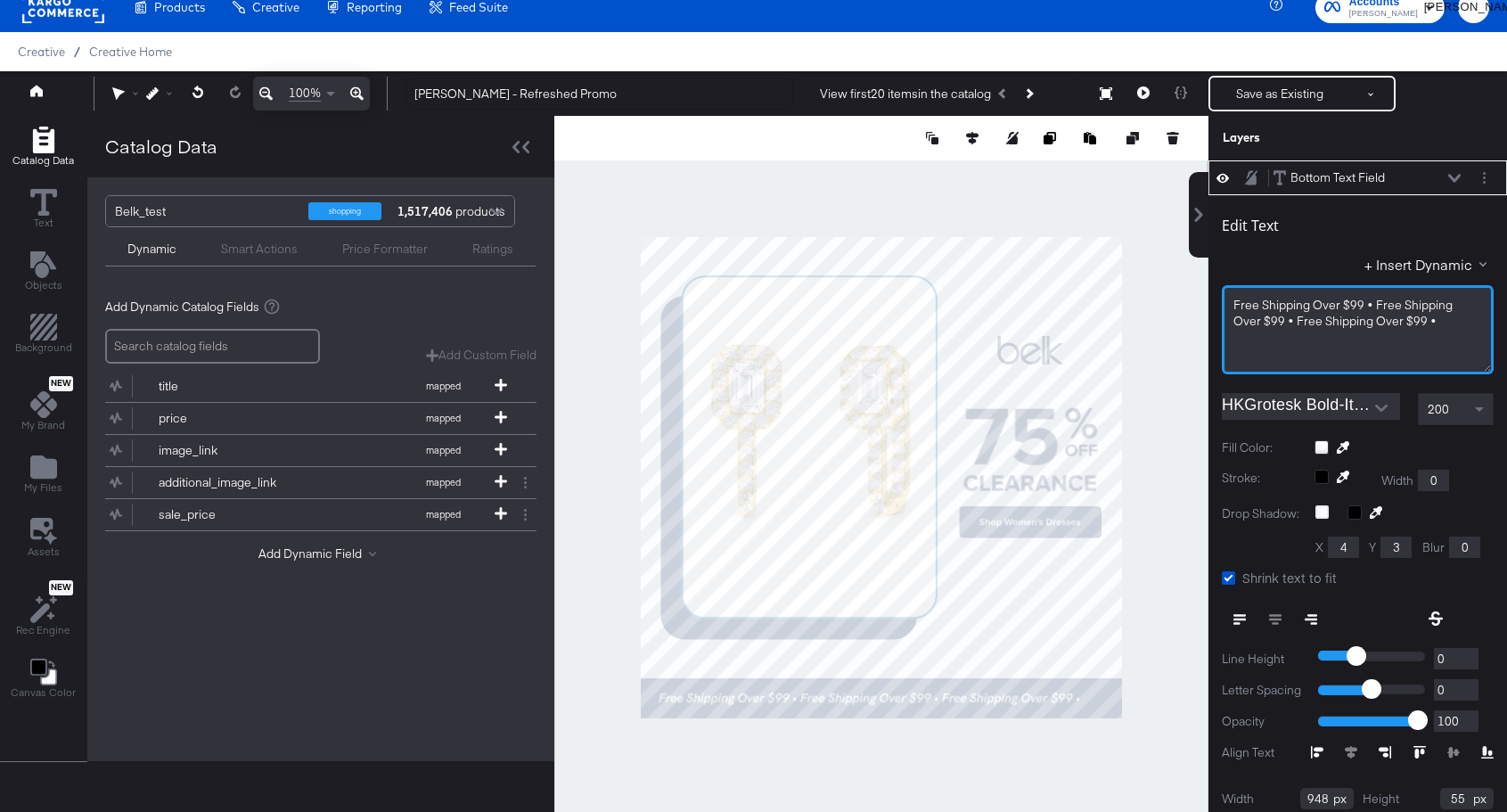
click at [1435, 320] on div "Free Shipping Over $99 • Free Shipping Over $99 • Free Shipping Over $99 •" at bounding box center [1358, 313] width 249 height 33
type input "1010"
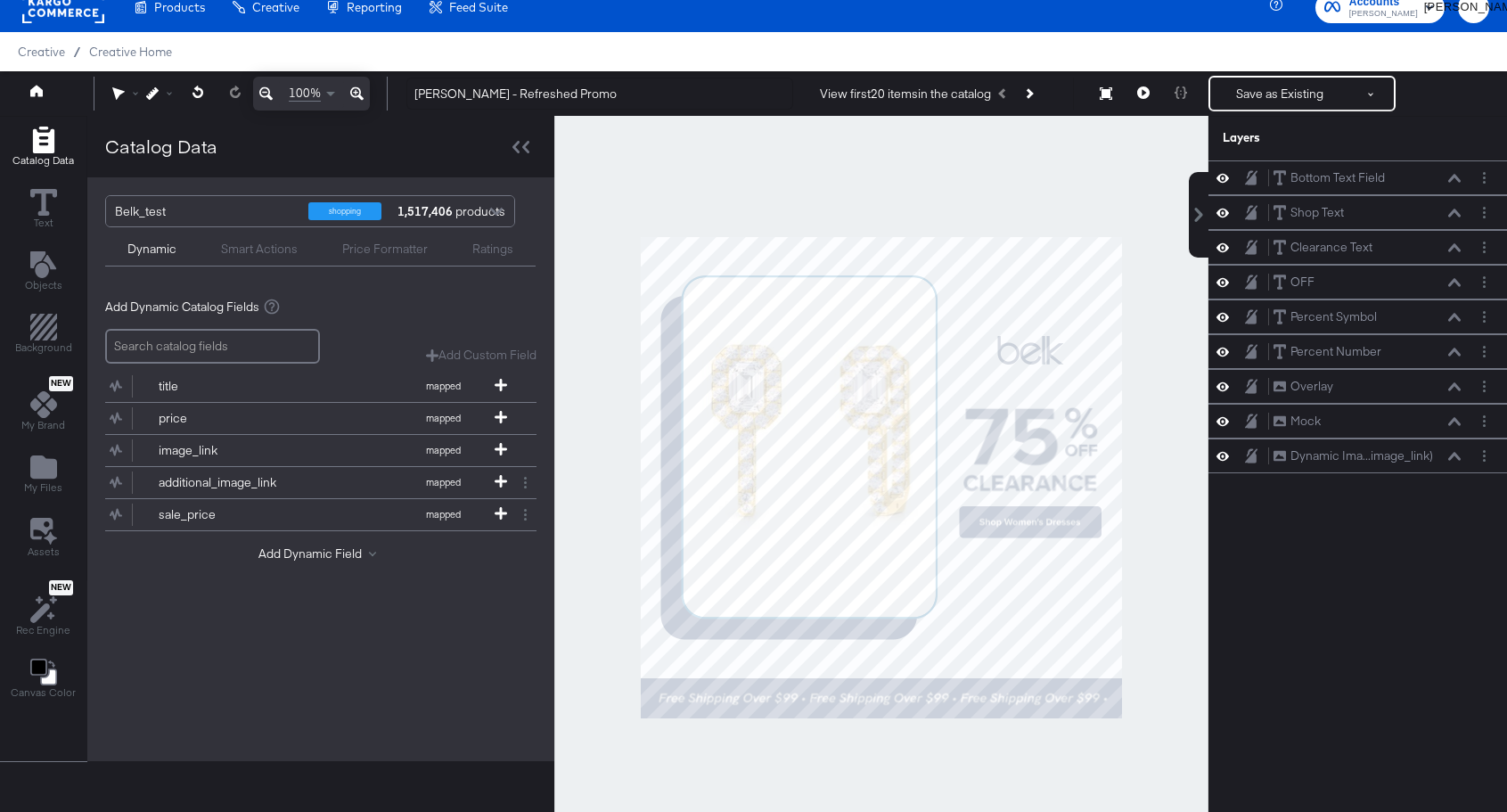
click at [980, 743] on div at bounding box center [881, 478] width 654 height 723
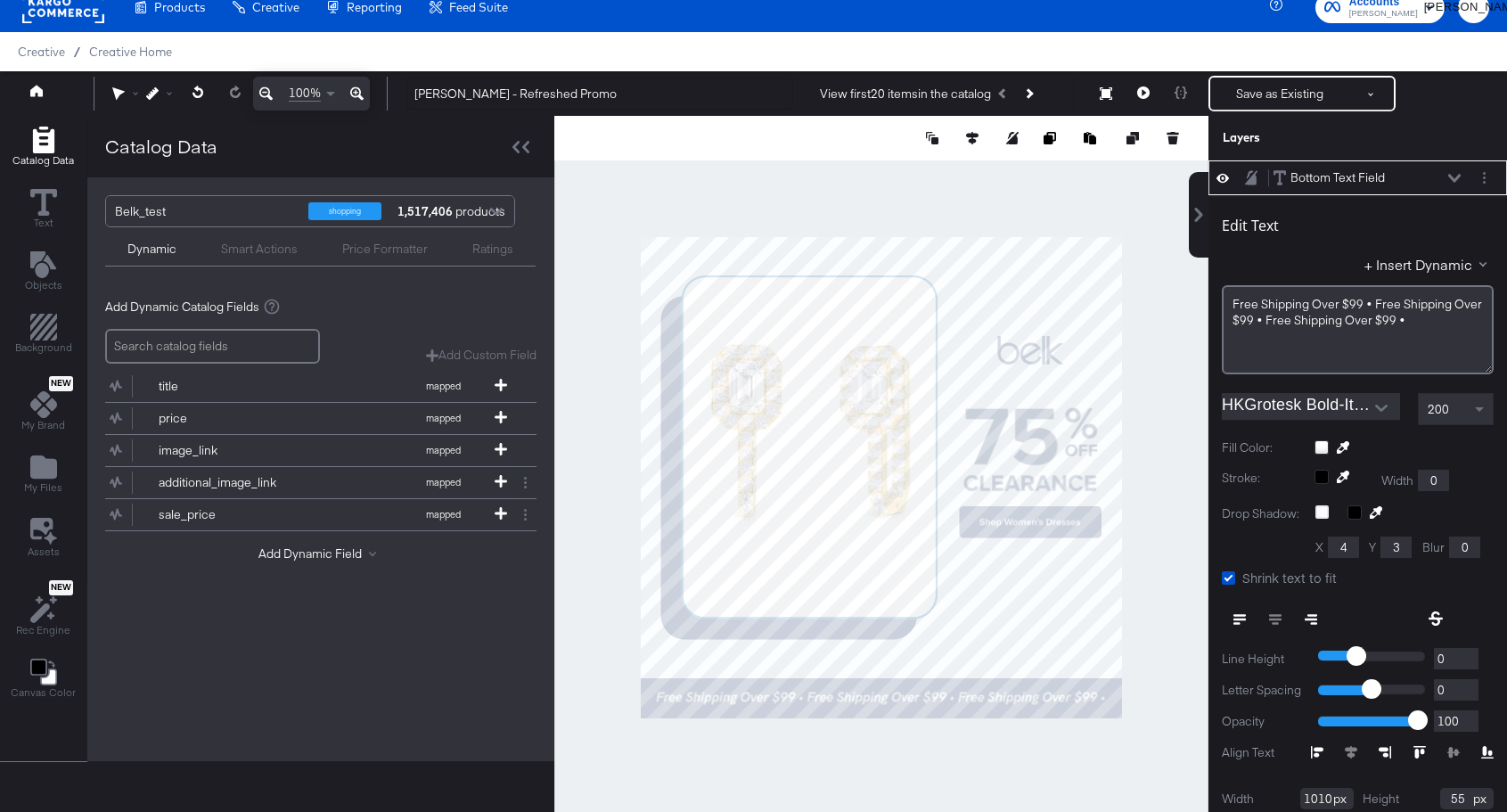
type input "35"
type input "1007"
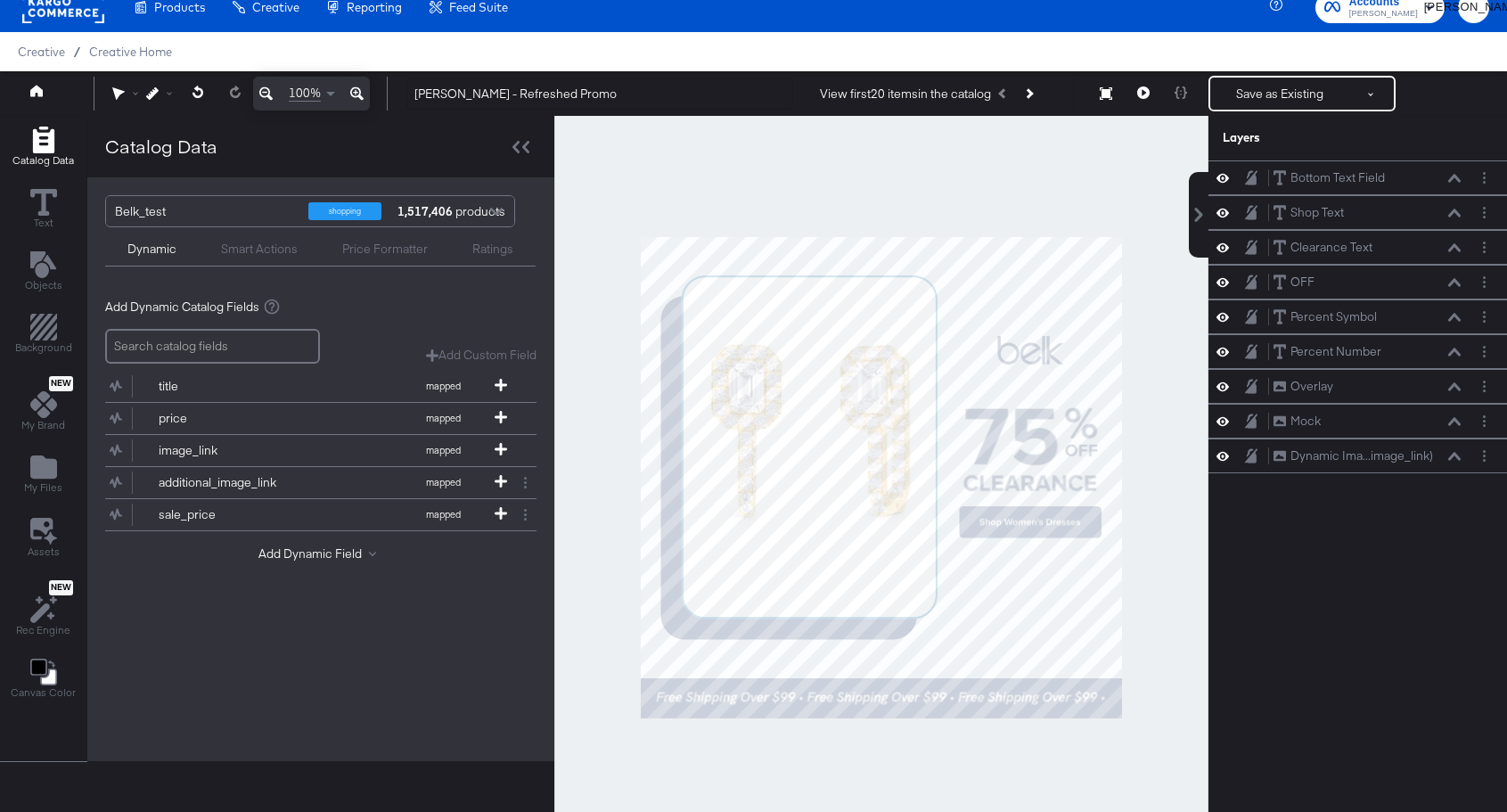
click at [1023, 750] on div at bounding box center [881, 478] width 654 height 723
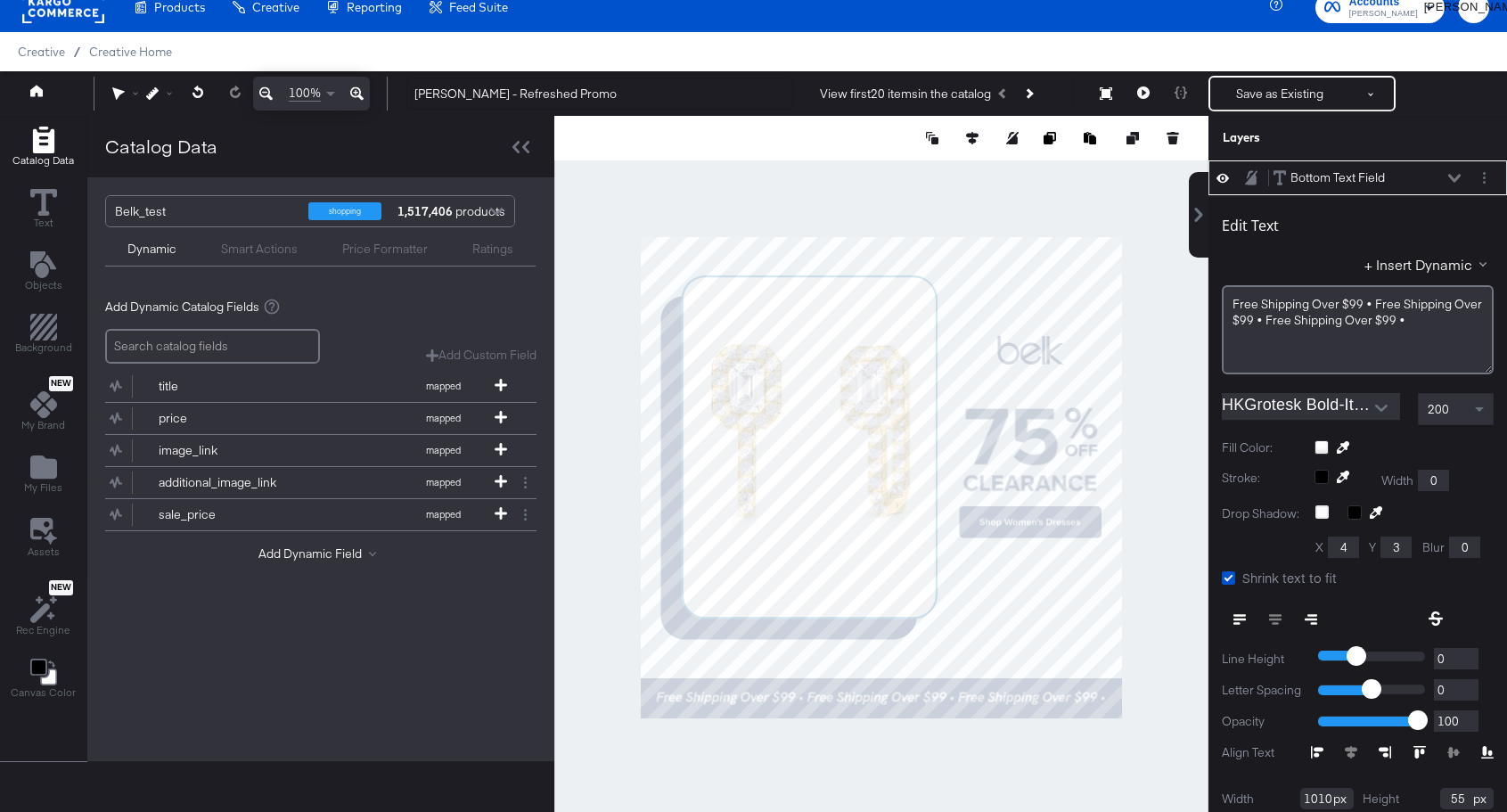
click at [1150, 715] on div at bounding box center [881, 478] width 654 height 723
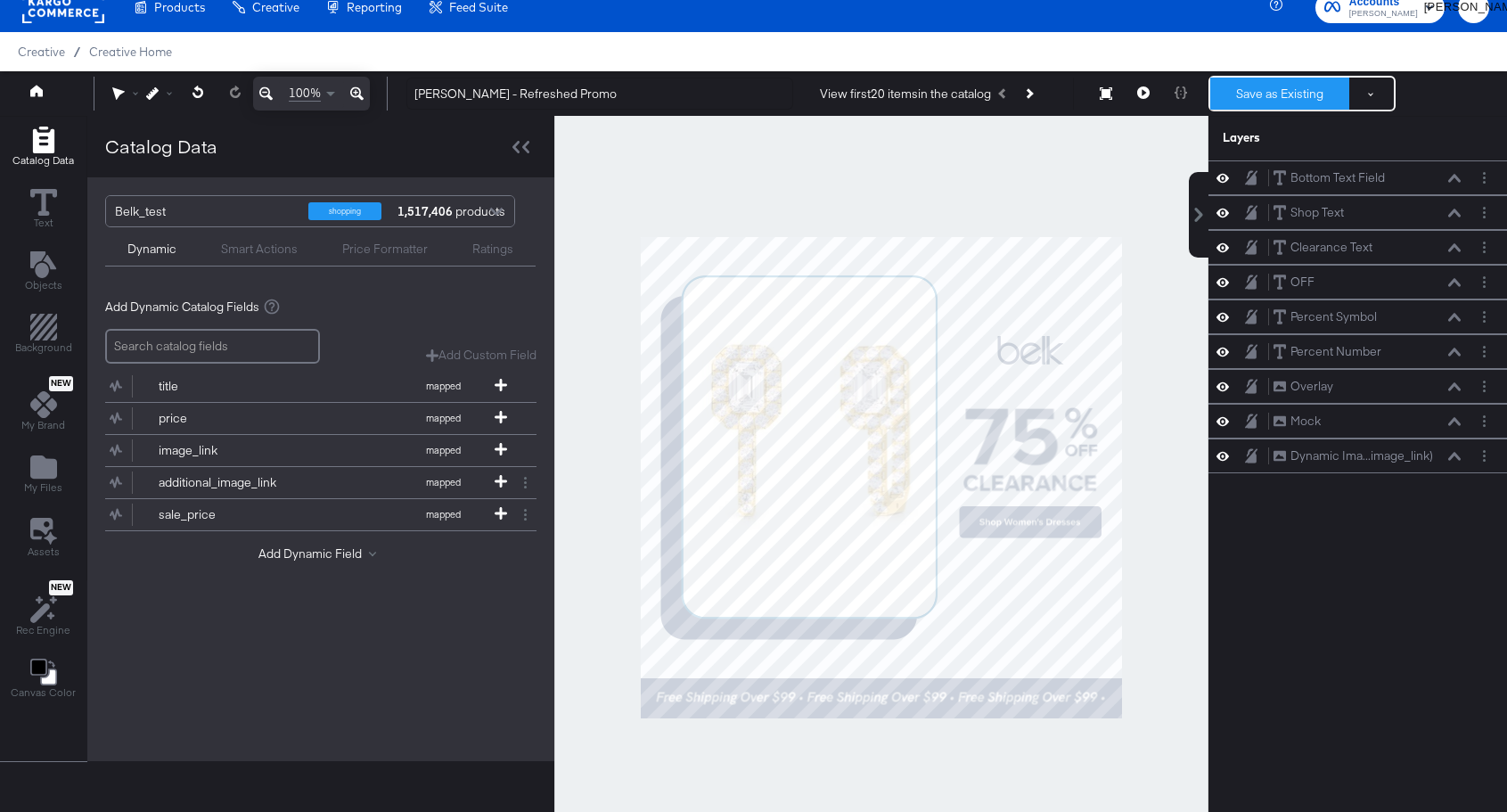
click at [1297, 93] on button "Save as Existing" at bounding box center [1280, 93] width 139 height 32
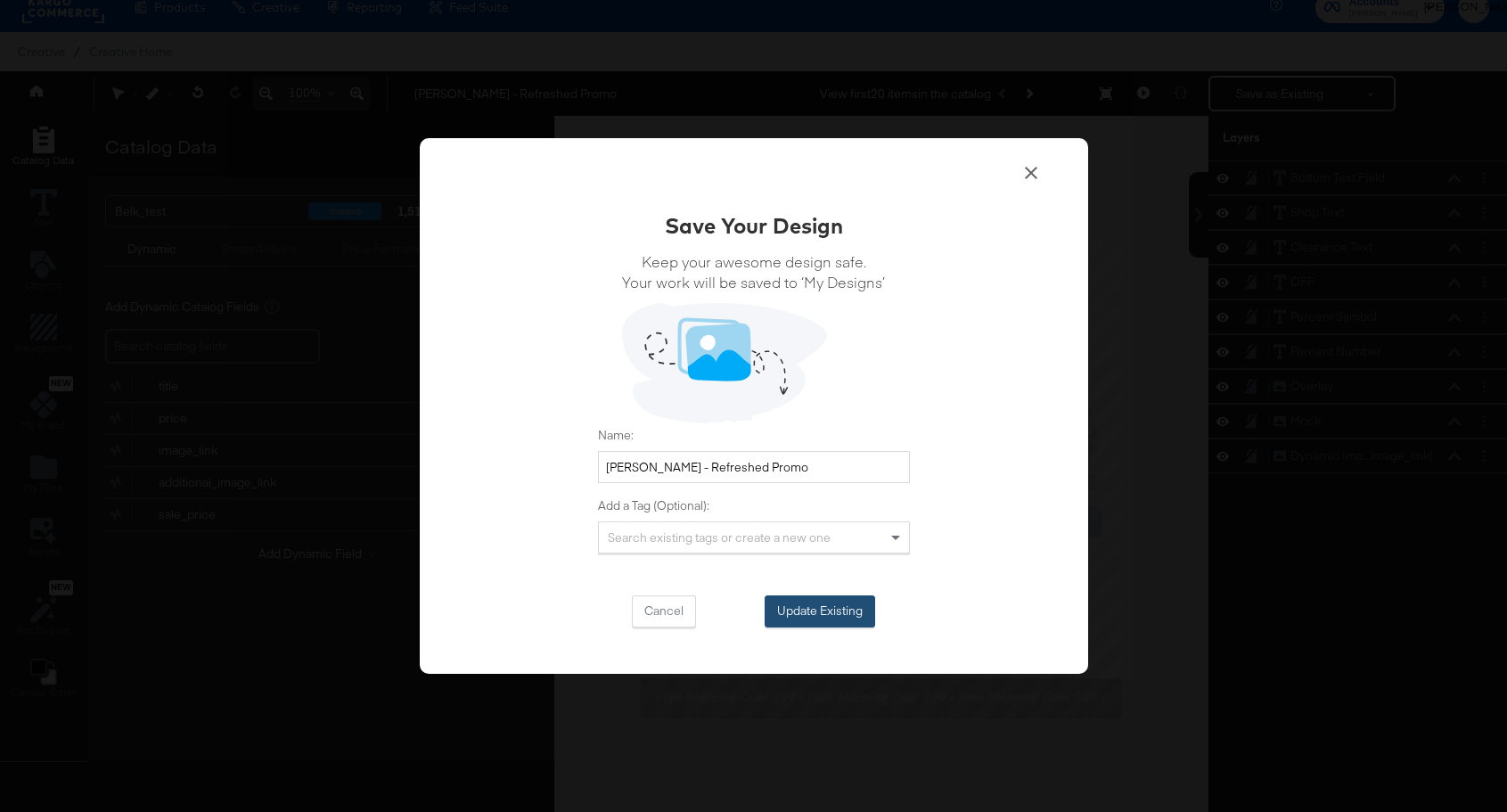
click at [812, 611] on button "Update Existing" at bounding box center [820, 611] width 110 height 32
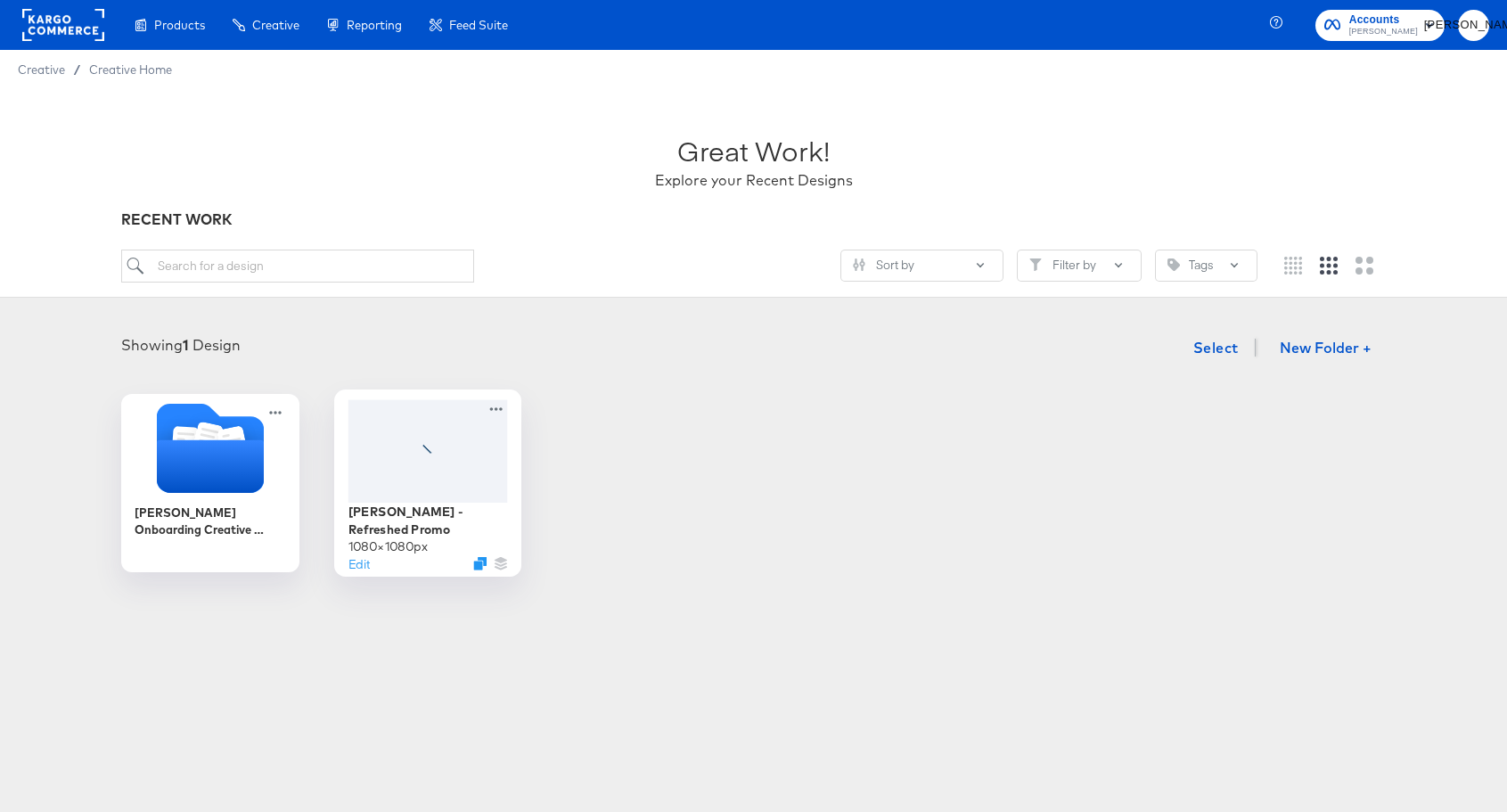
click at [461, 450] on div at bounding box center [427, 450] width 159 height 103
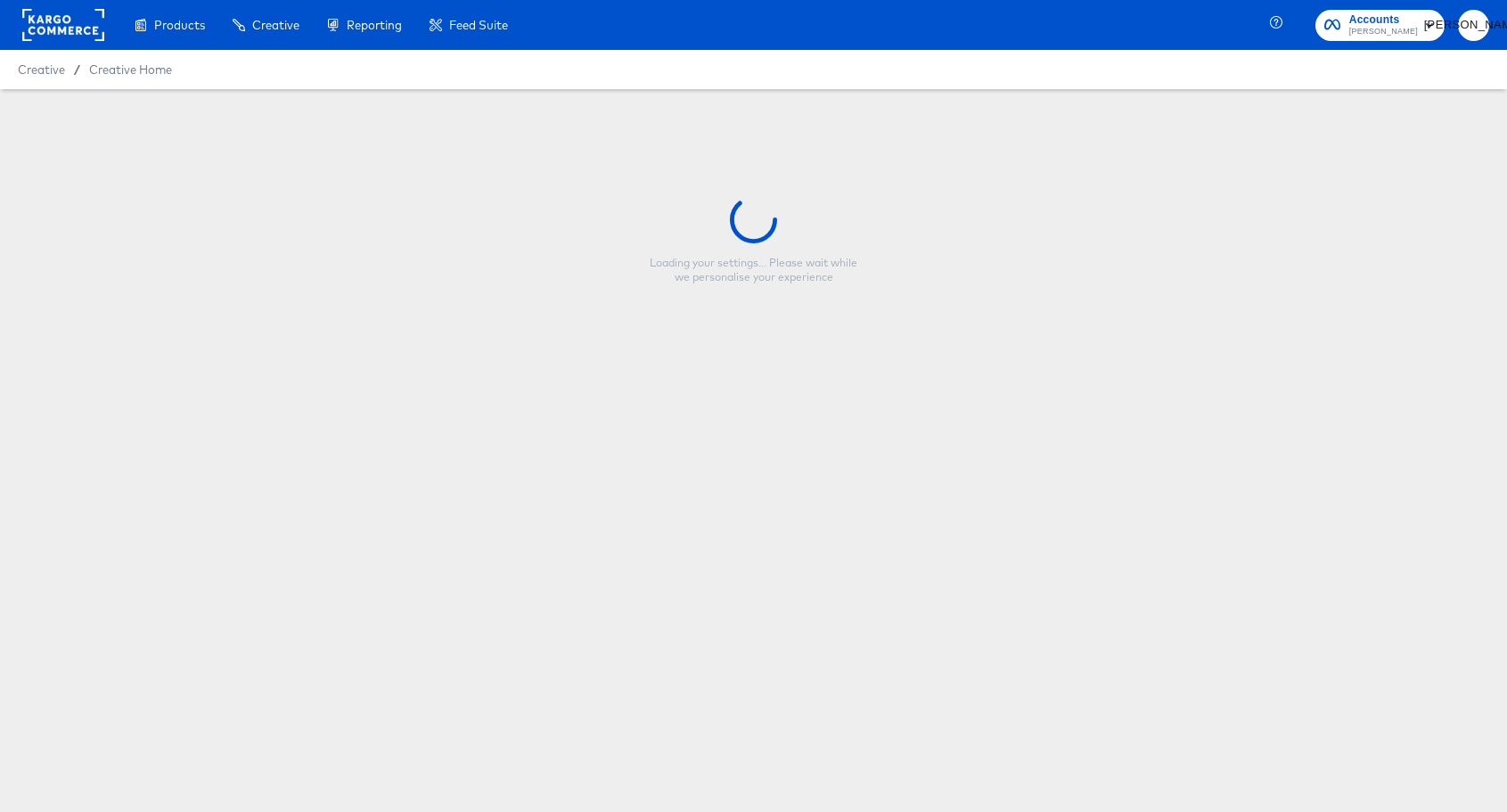
type input "[PERSON_NAME] - Refreshed Promo"
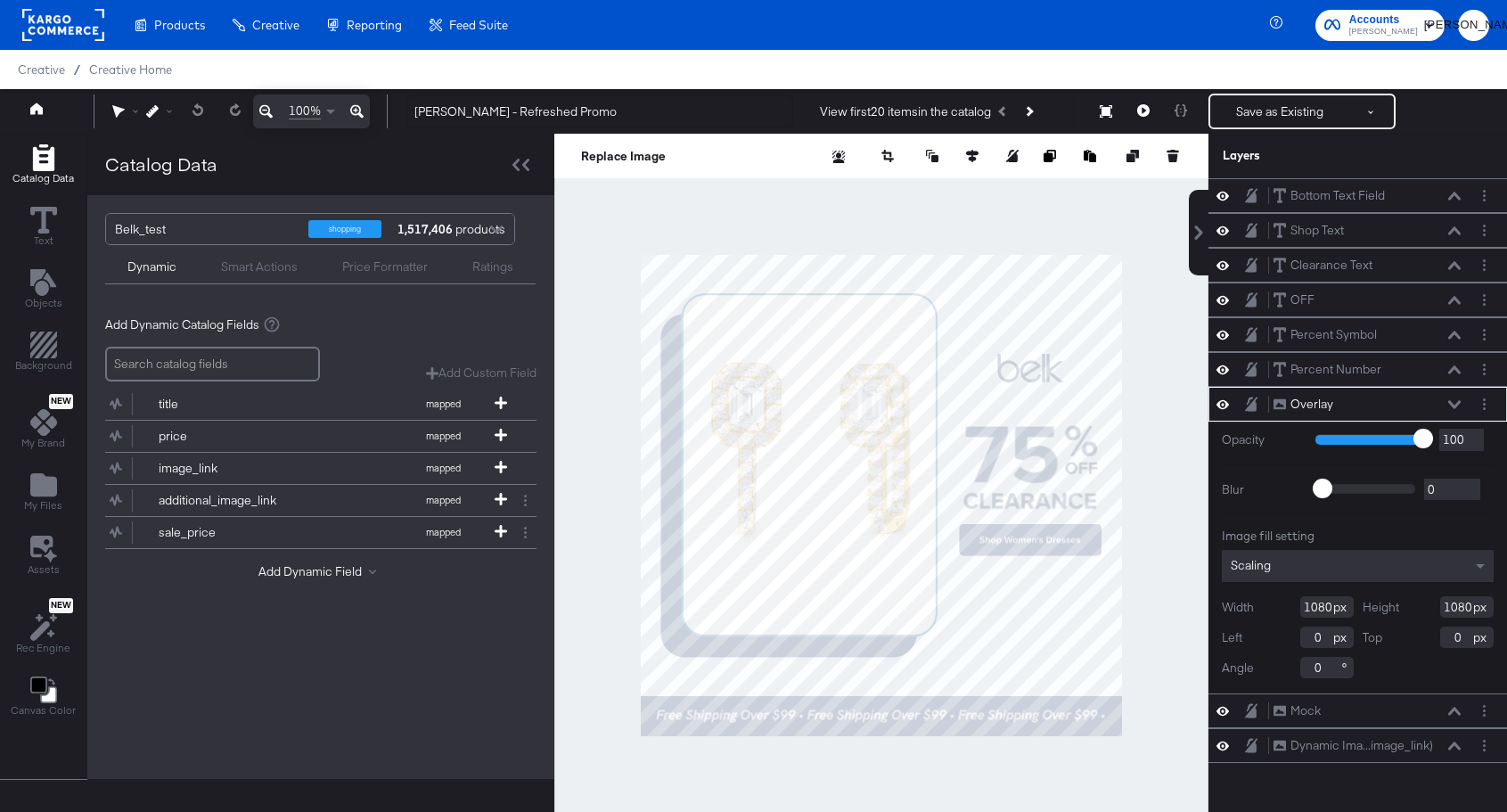
click at [958, 205] on div at bounding box center [881, 495] width 654 height 723
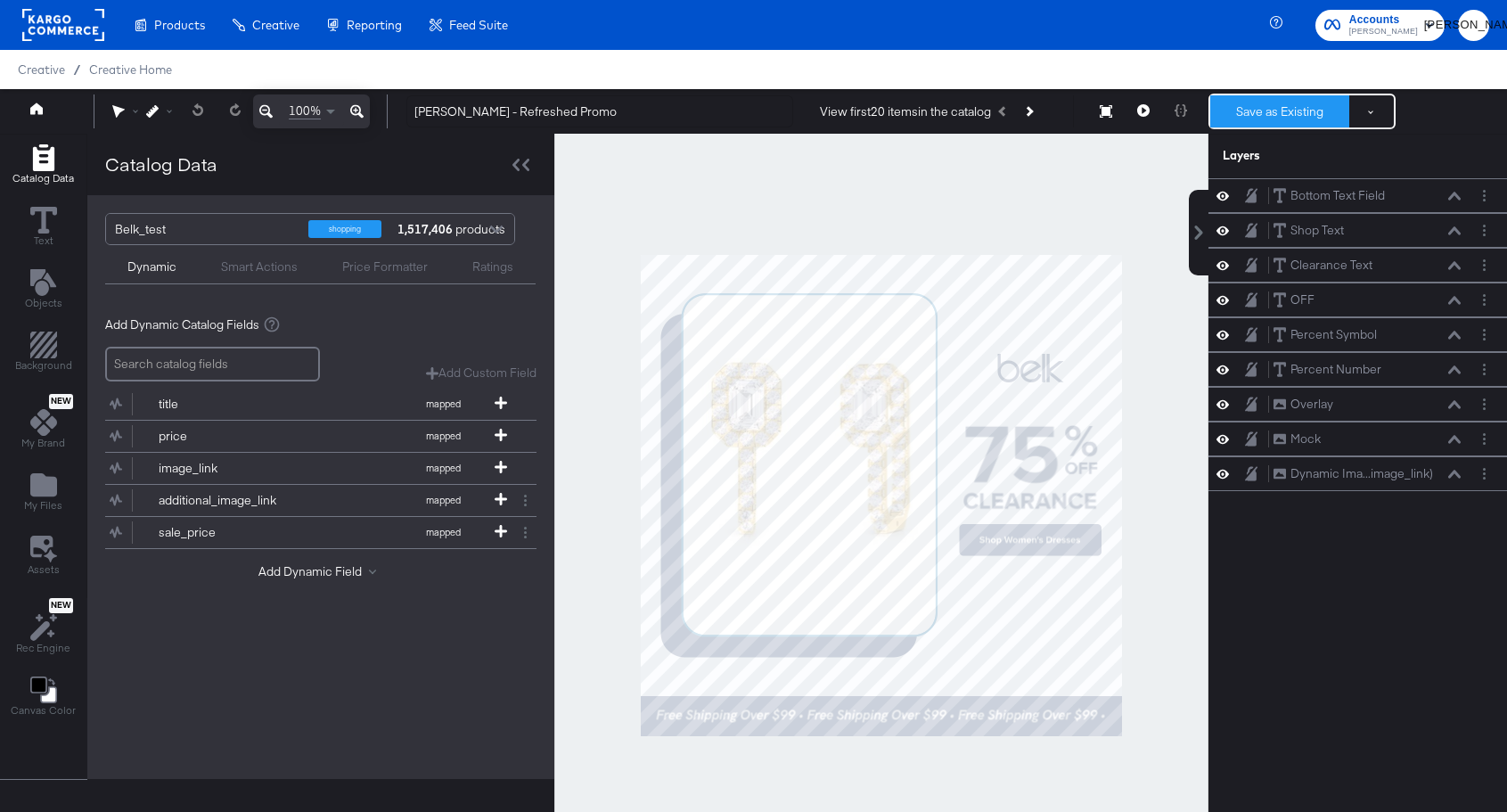
click at [1276, 114] on button "Save as Existing" at bounding box center [1280, 111] width 139 height 32
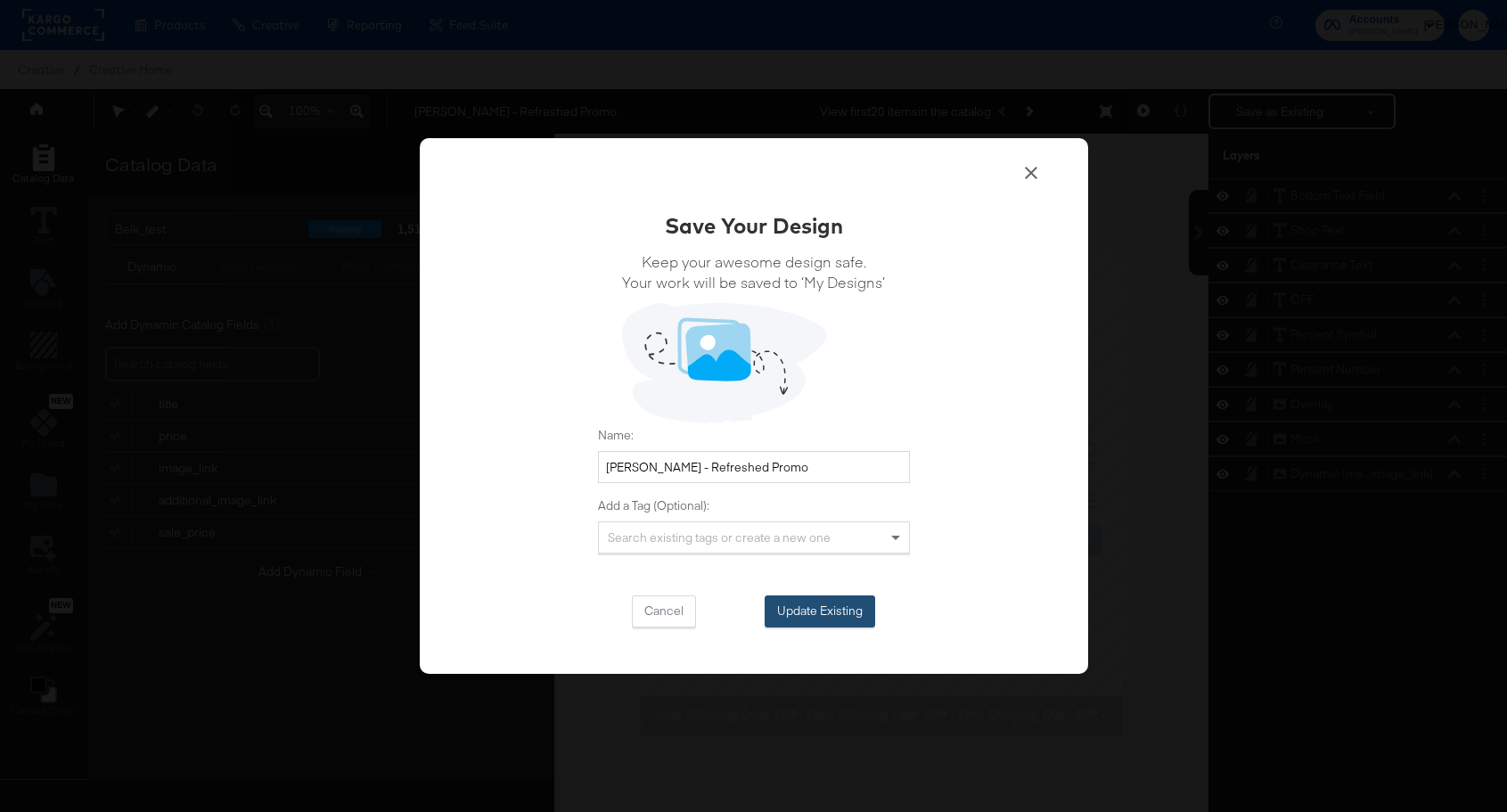
click at [837, 614] on button "Update Existing" at bounding box center [820, 611] width 110 height 32
